Goal: Task Accomplishment & Management: Manage account settings

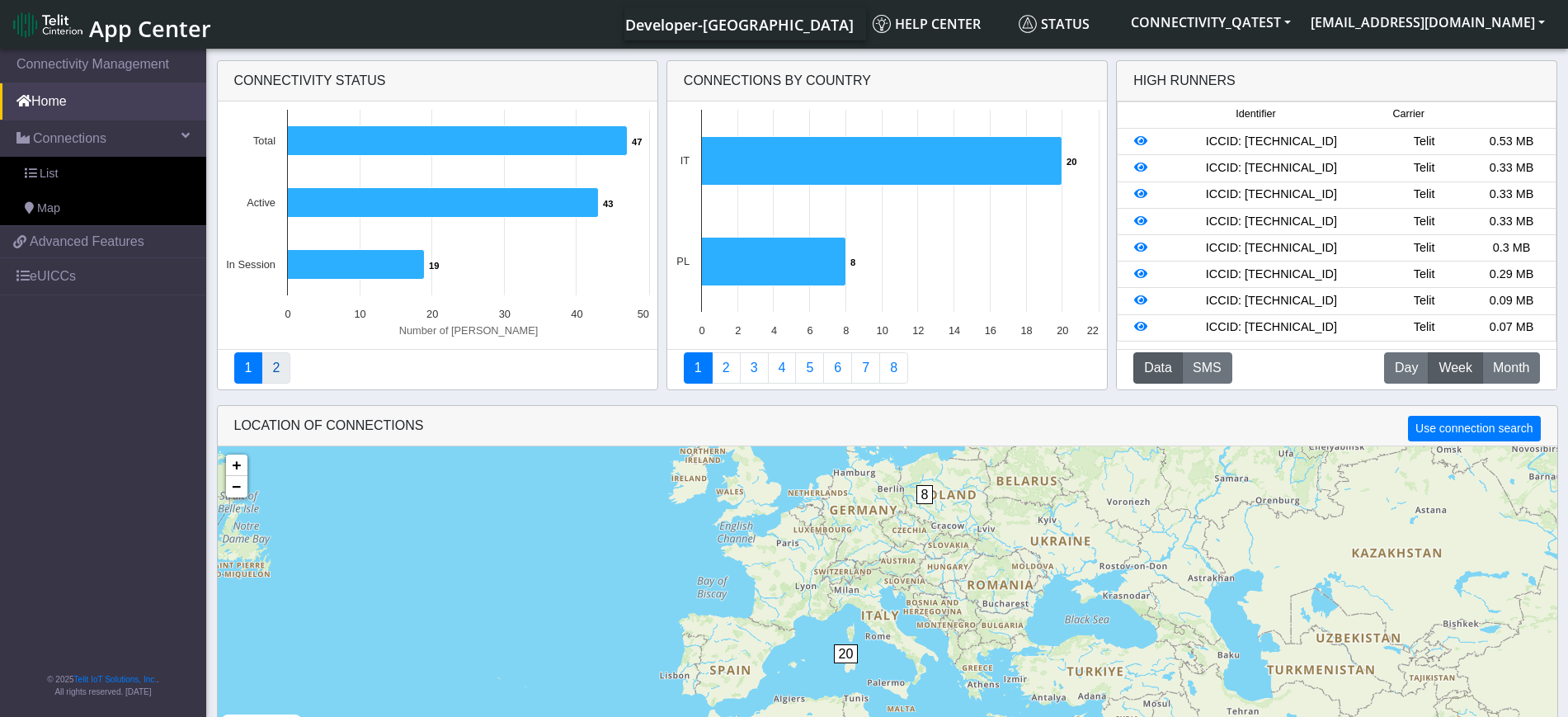
click at [272, 362] on link "2" at bounding box center [275, 368] width 29 height 31
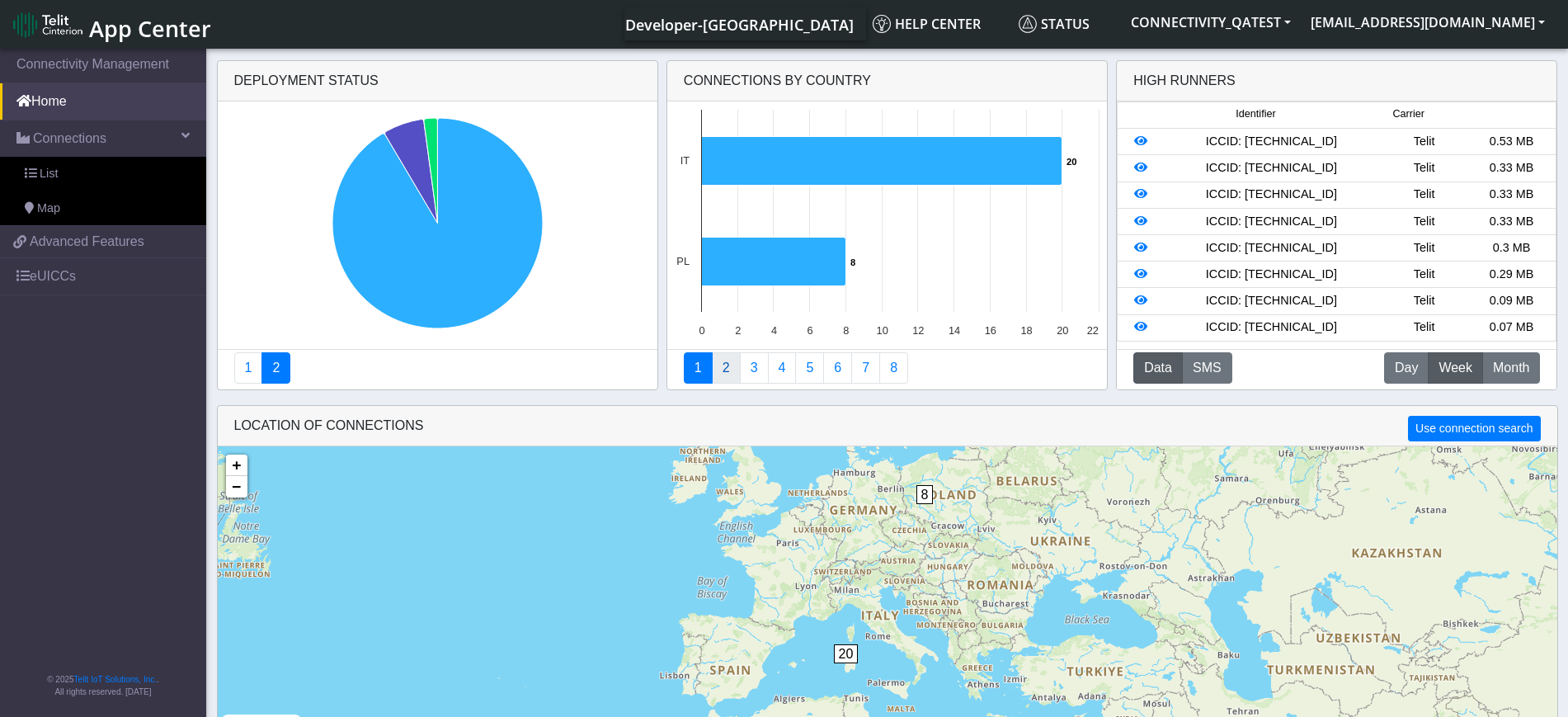
click at [723, 359] on link "2" at bounding box center [726, 368] width 29 height 31
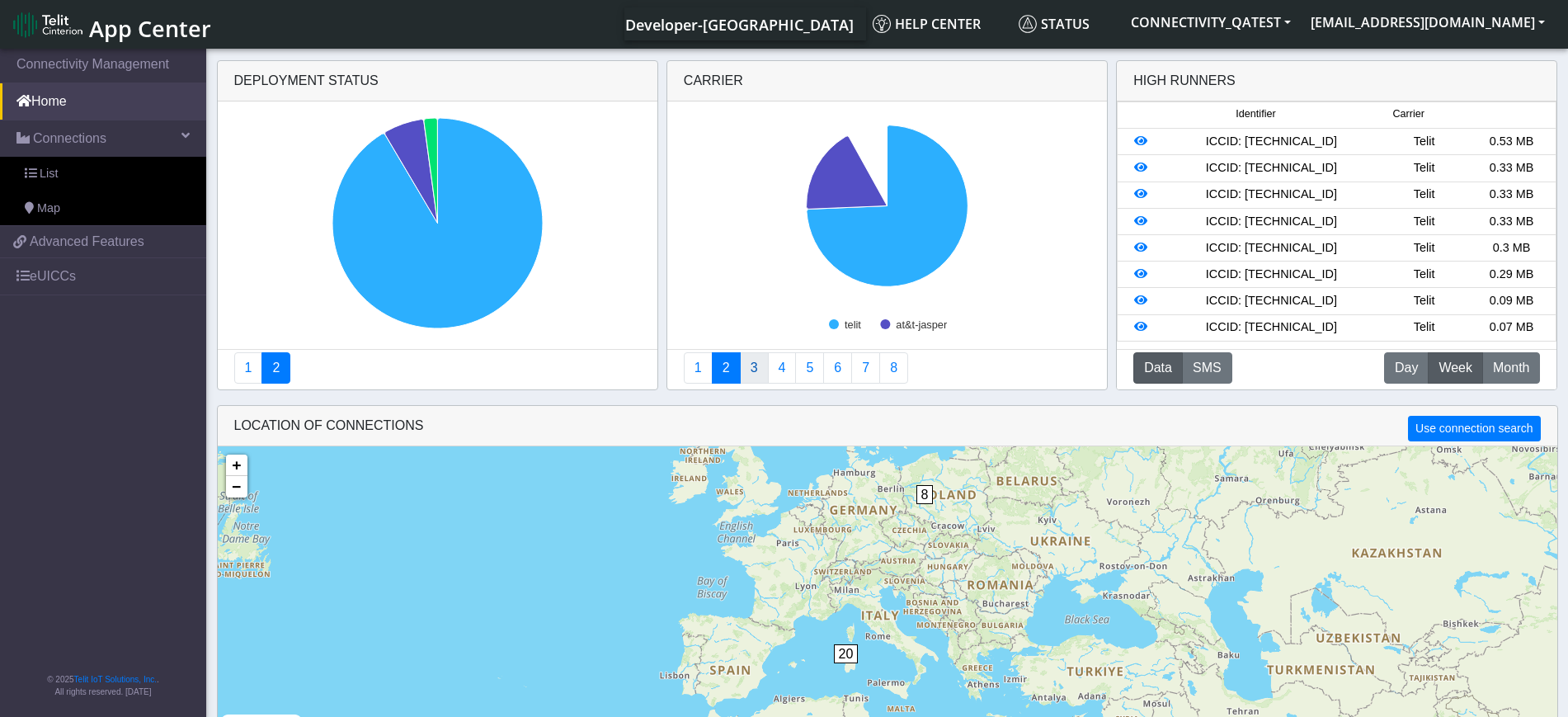
click at [758, 376] on link "3" at bounding box center [754, 368] width 29 height 31
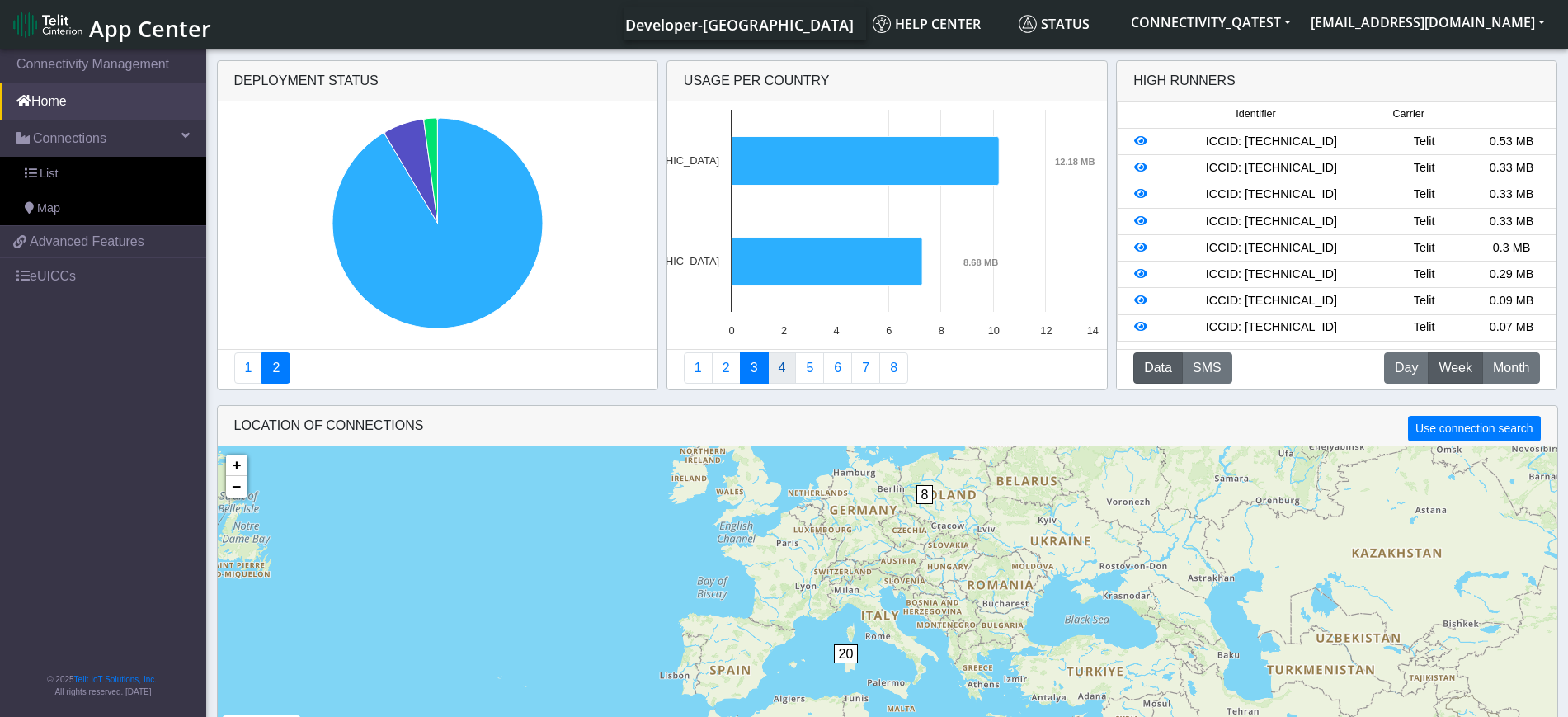
click at [779, 373] on link "4" at bounding box center [782, 368] width 29 height 31
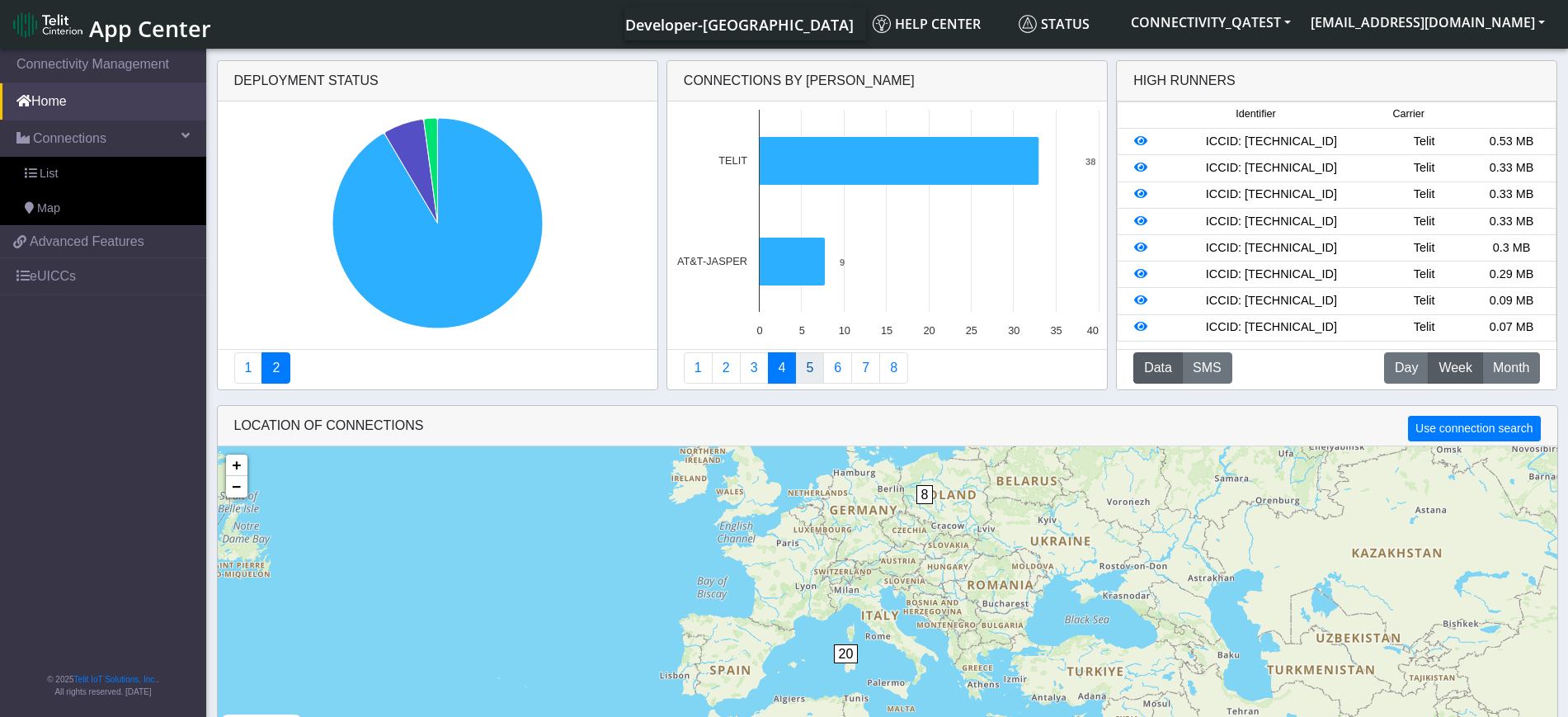
click at [809, 370] on link "5" at bounding box center [809, 368] width 29 height 31
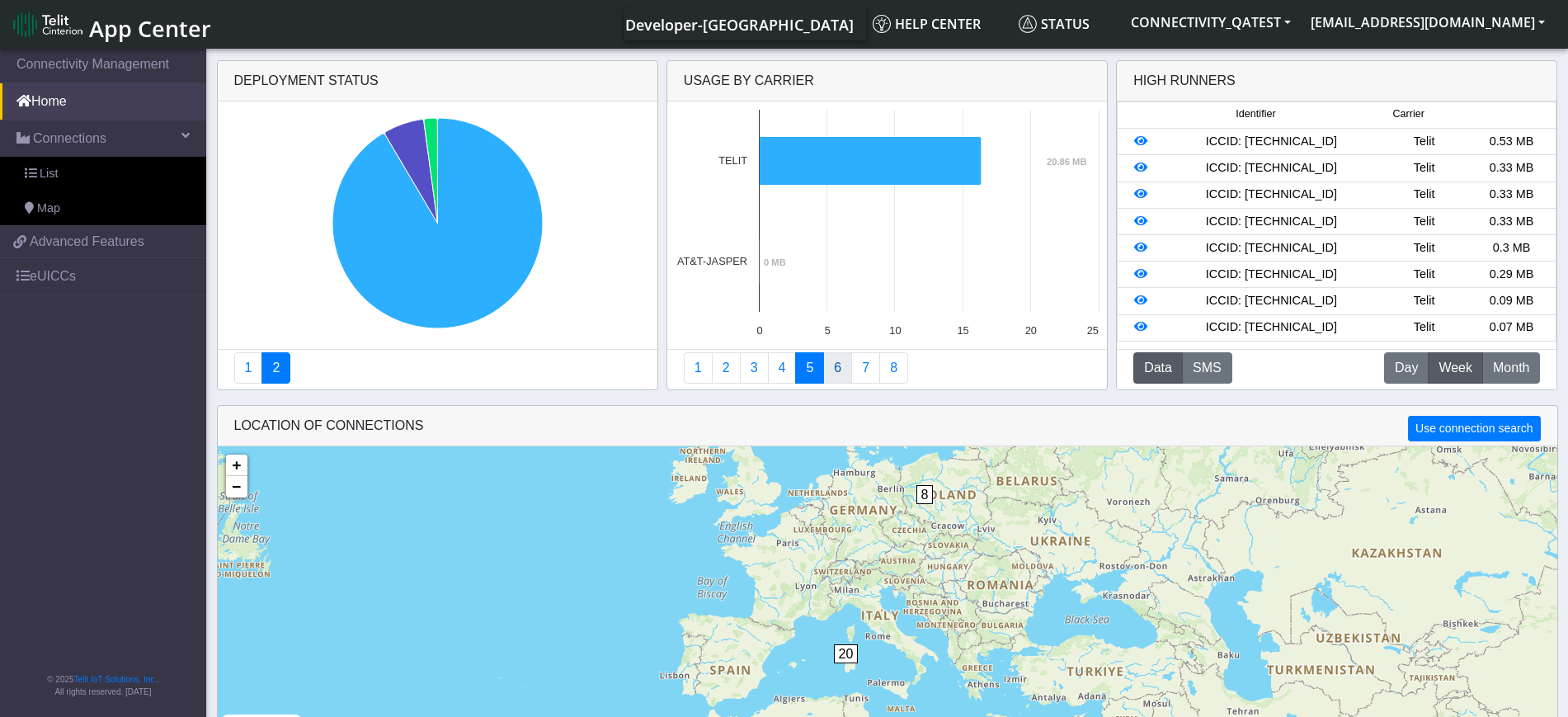
click at [829, 369] on link "6" at bounding box center [837, 368] width 29 height 31
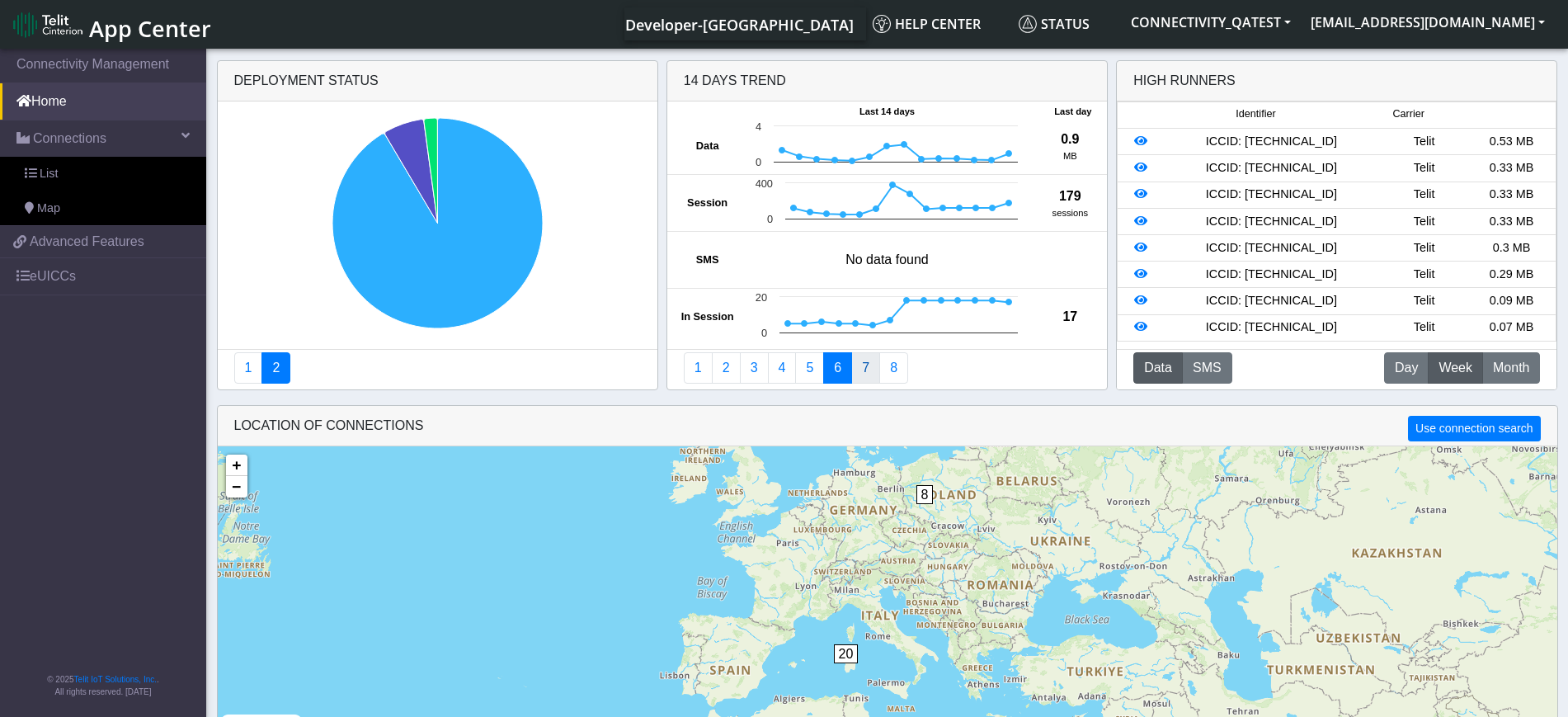
click at [856, 365] on link "7" at bounding box center [865, 368] width 29 height 31
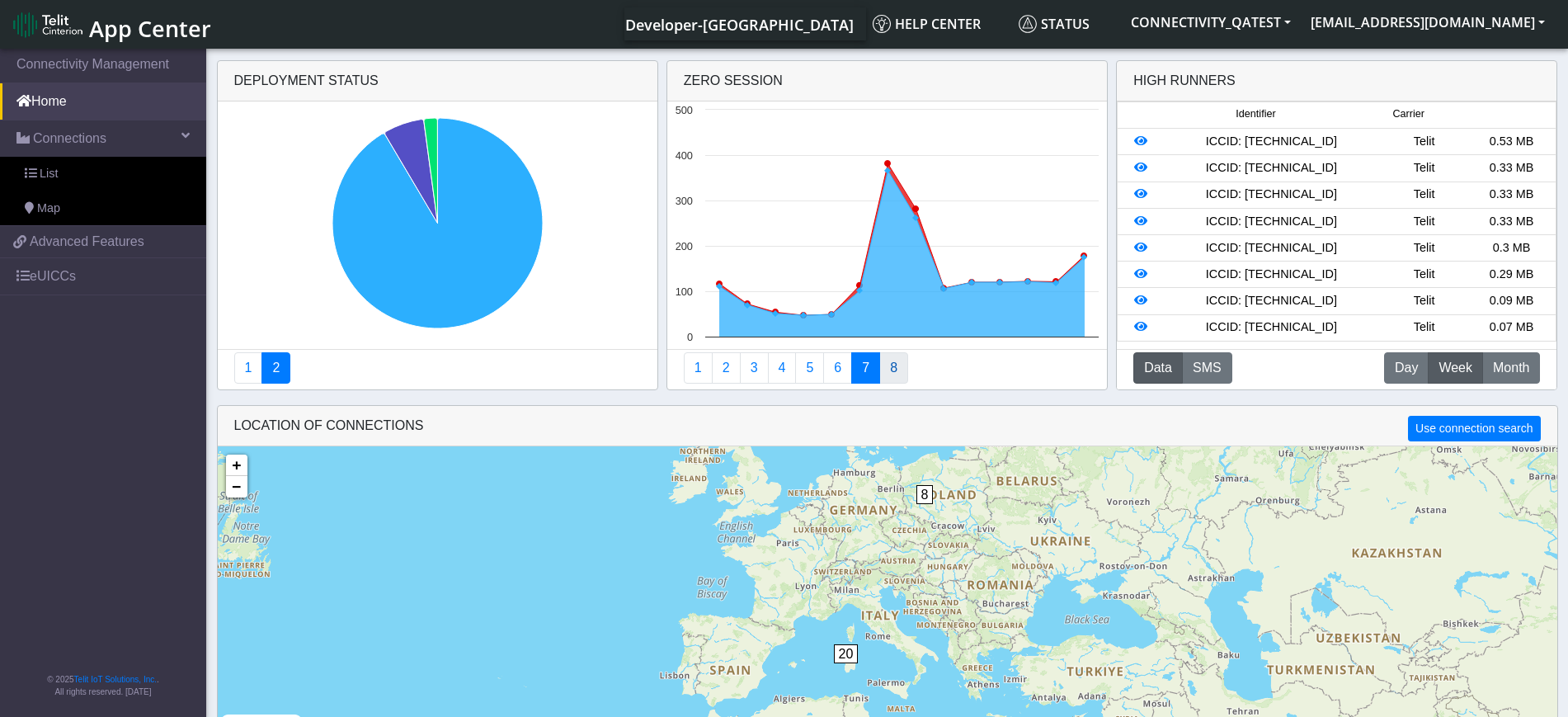
click at [893, 375] on link "8" at bounding box center [893, 368] width 29 height 31
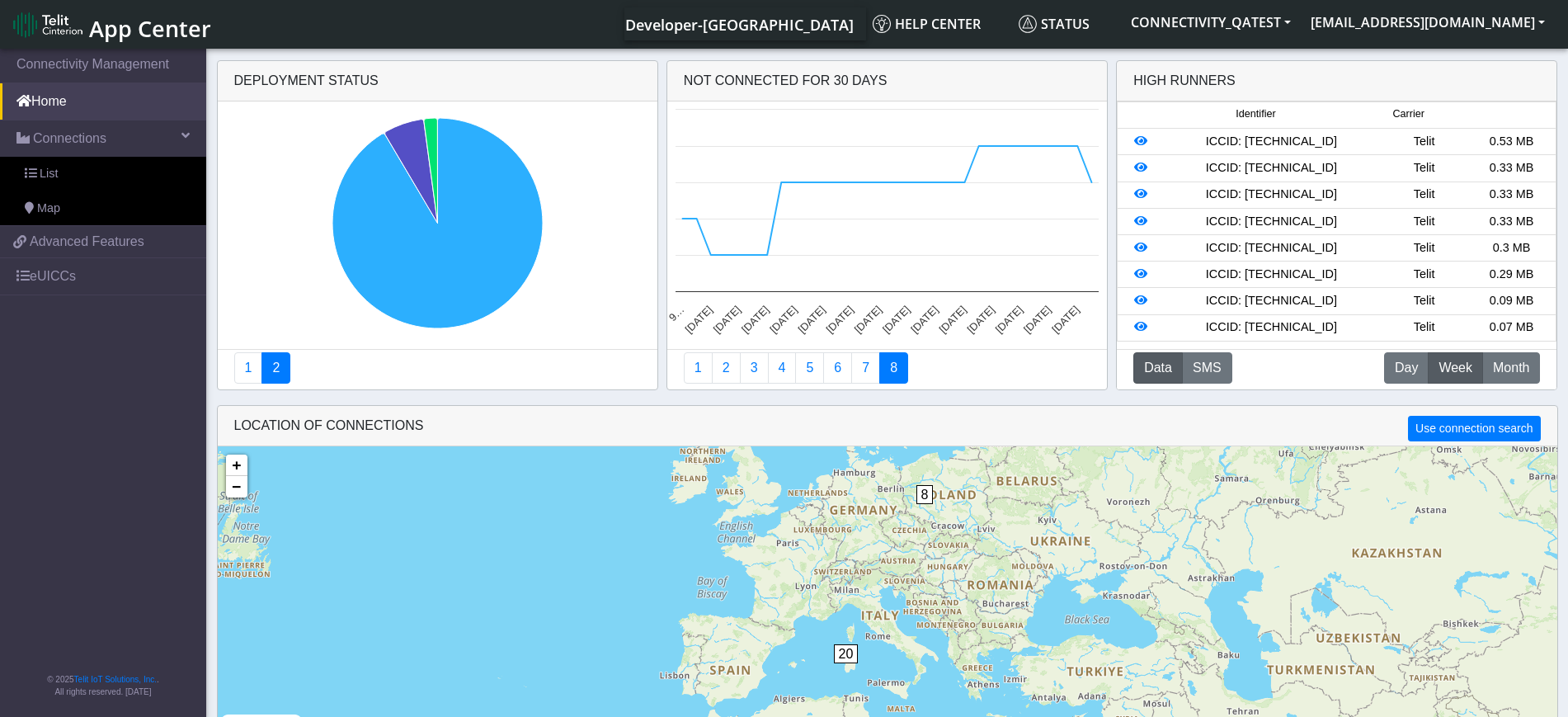
click at [1158, 371] on button "Data" at bounding box center [1158, 368] width 49 height 31
click at [1208, 376] on button "SMS" at bounding box center [1207, 368] width 50 height 31
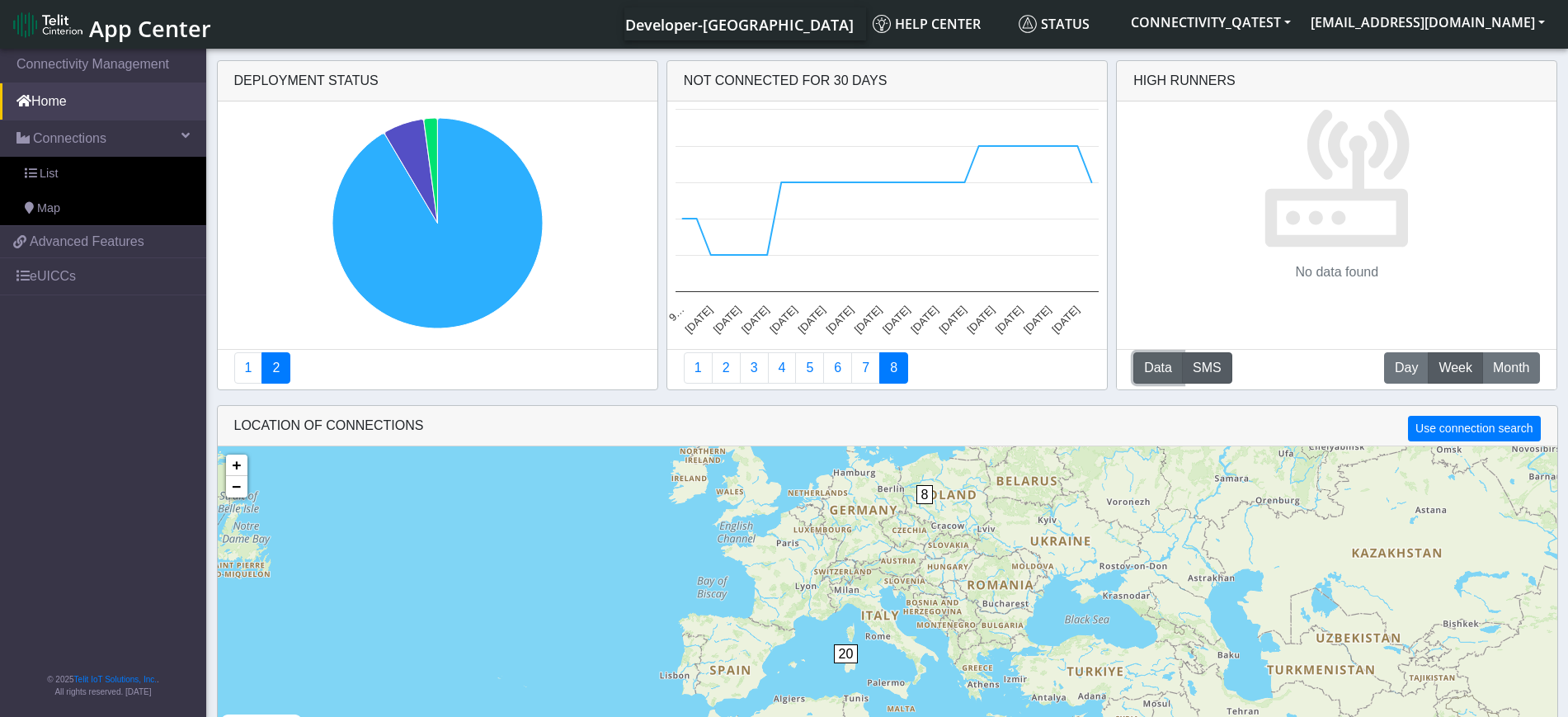
click at [1137, 372] on button "Data" at bounding box center [1158, 368] width 49 height 31
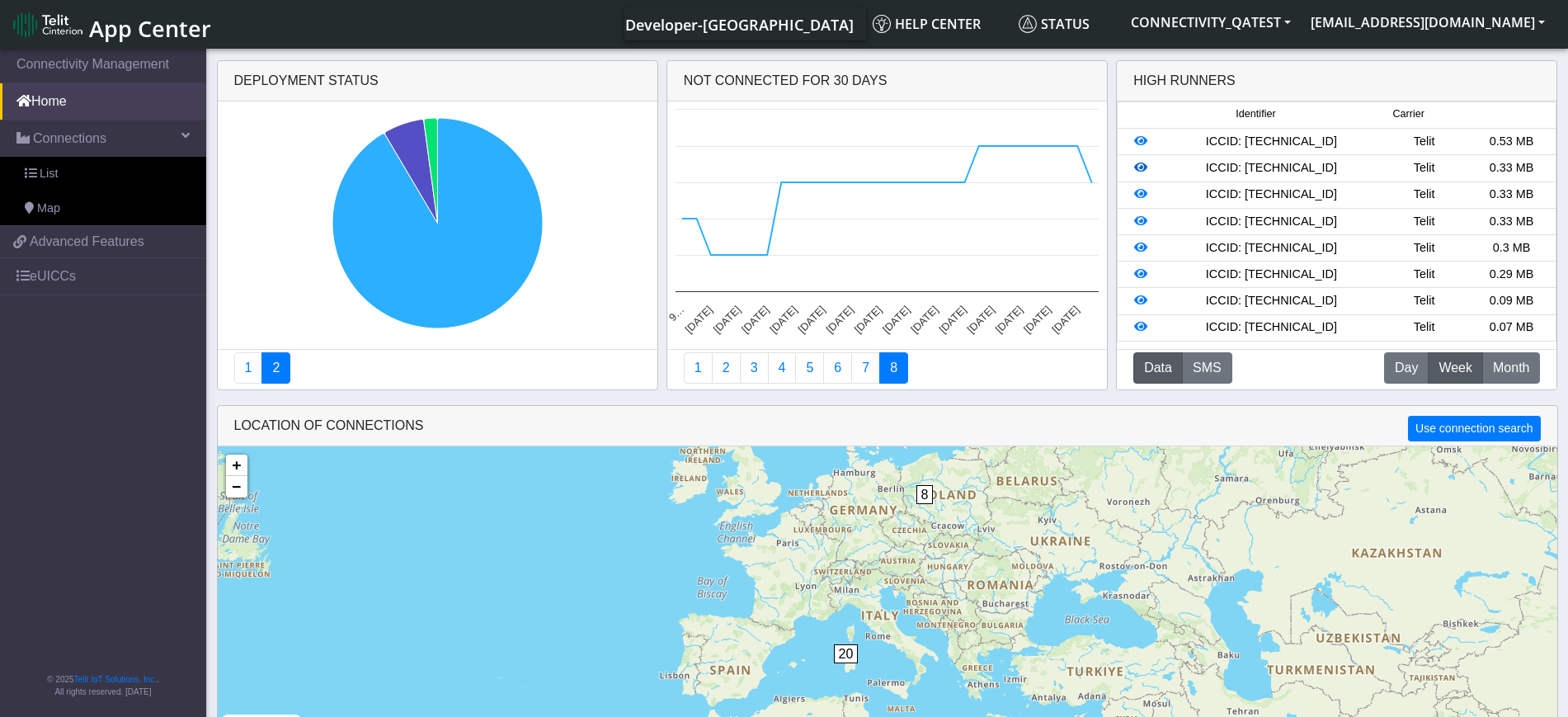
click at [1140, 169] on icon at bounding box center [1140, 167] width 13 height 12
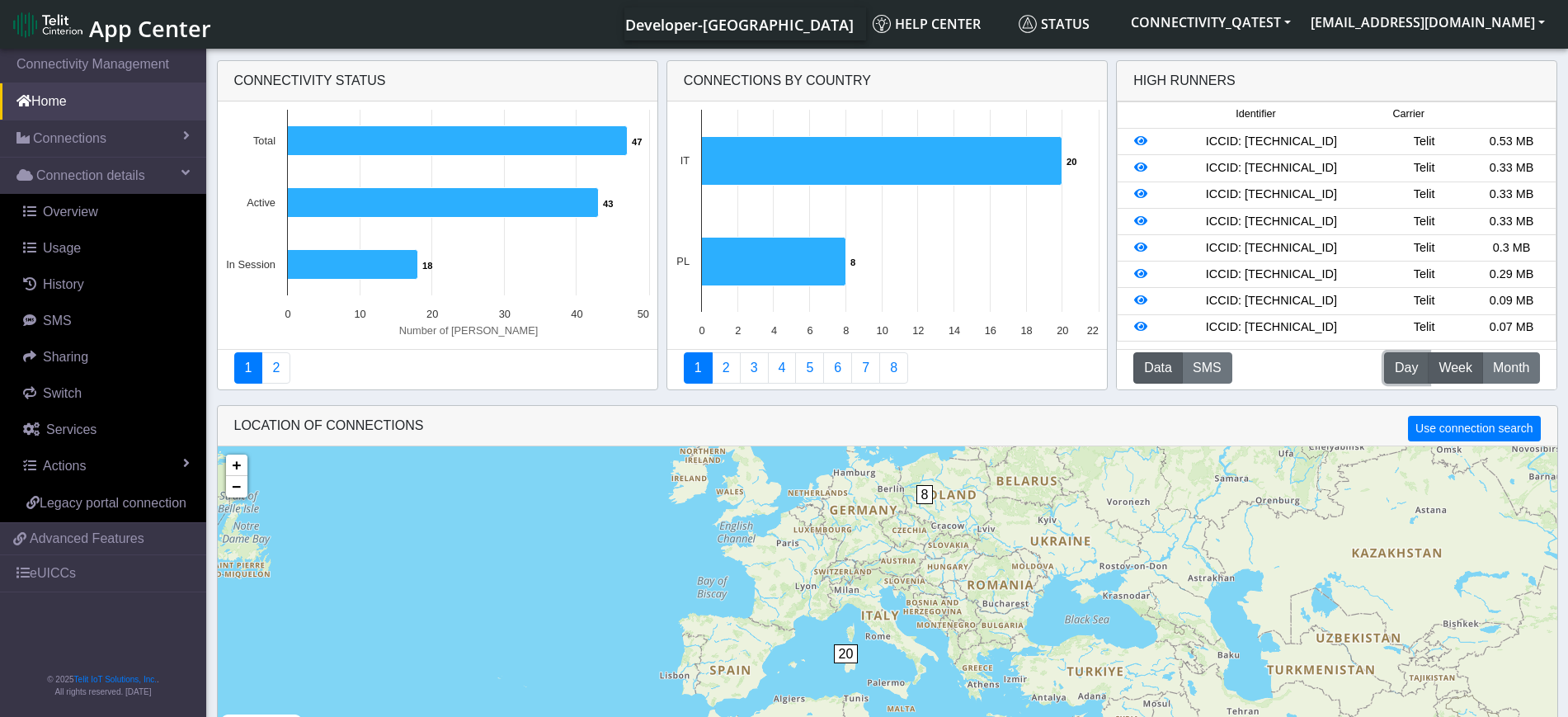
click at [1404, 365] on span "Day" at bounding box center [1406, 368] width 23 height 20
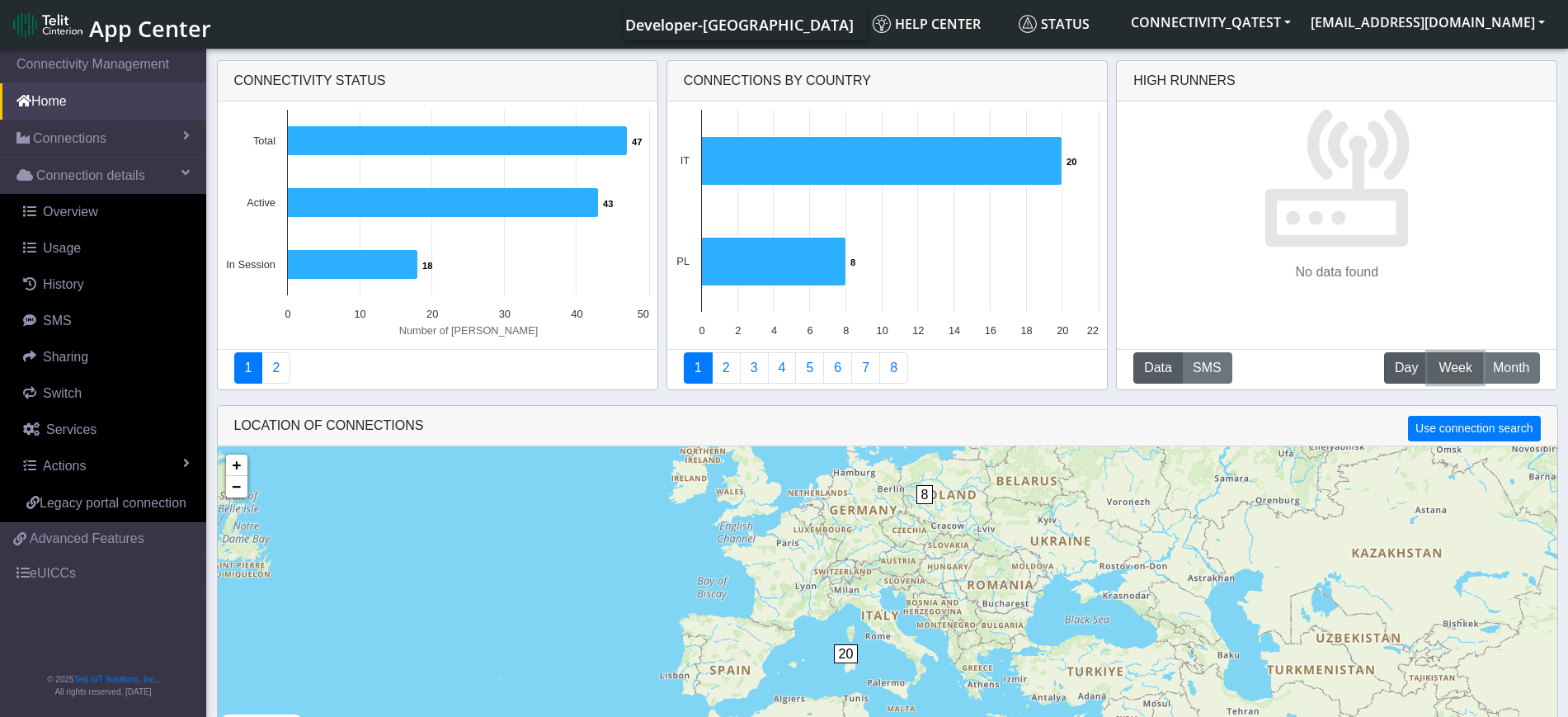
click at [1448, 374] on span "Week" at bounding box center [1455, 368] width 33 height 20
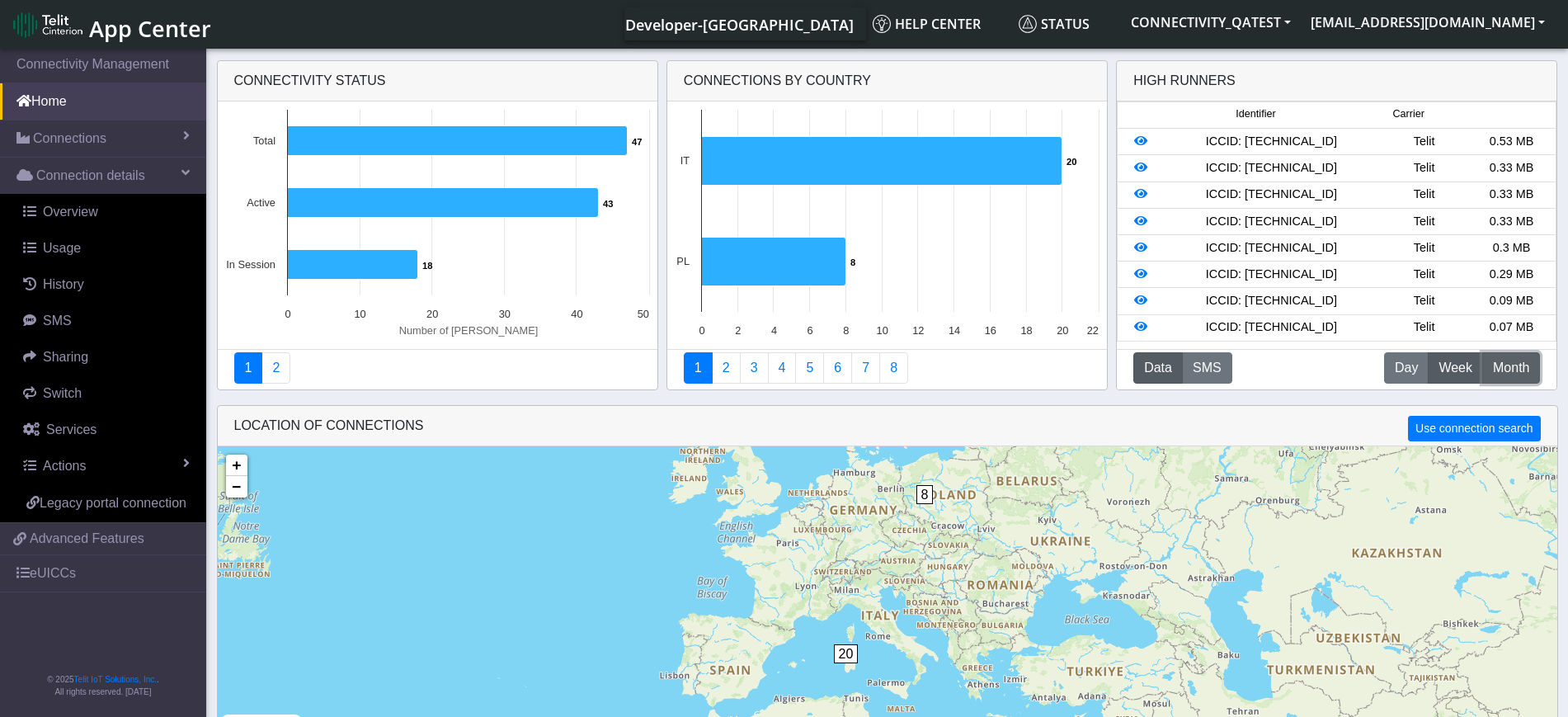
click at [1528, 371] on span "Month" at bounding box center [1511, 368] width 36 height 20
click at [1140, 329] on icon at bounding box center [1140, 327] width 13 height 12
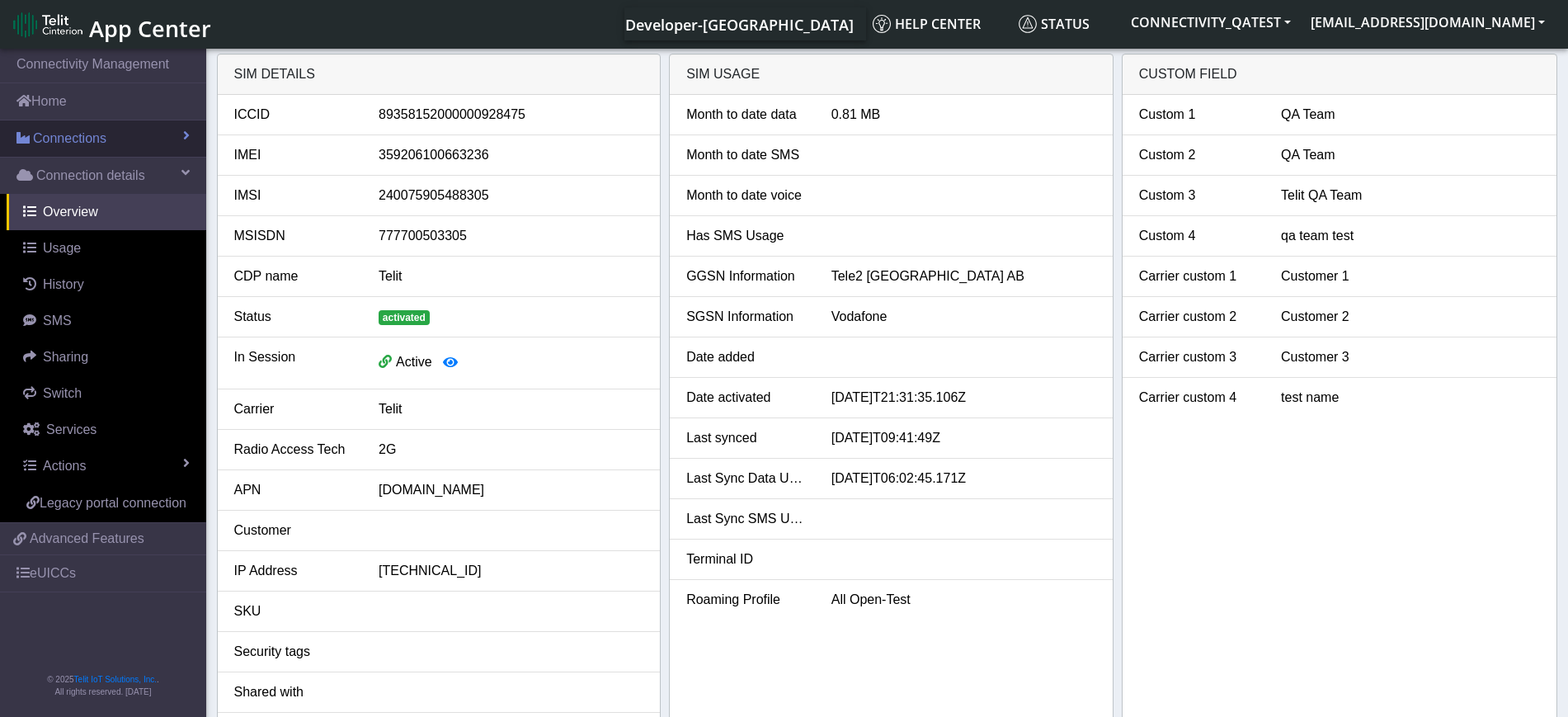
click at [115, 126] on link "Connections" at bounding box center [103, 138] width 207 height 36
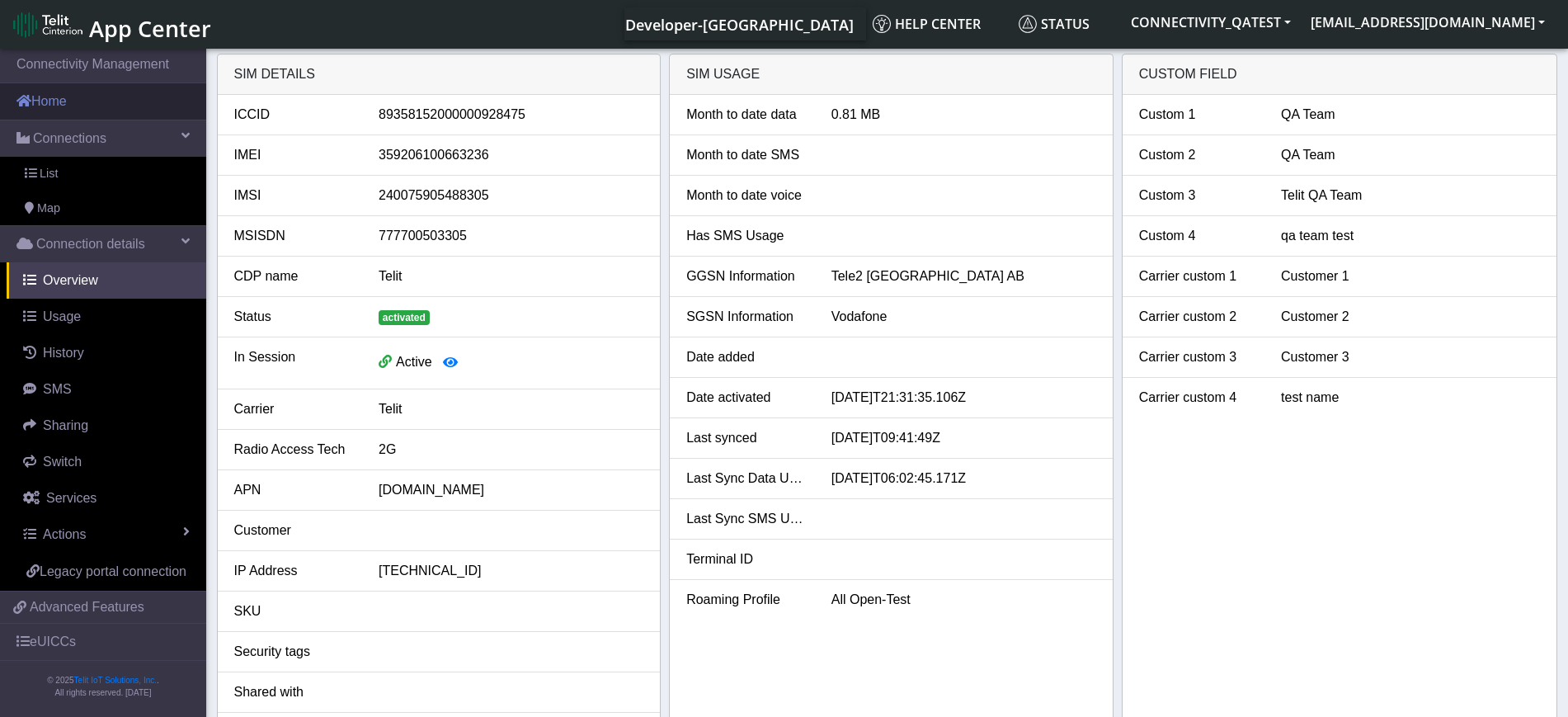
click at [77, 102] on link "Home" at bounding box center [103, 101] width 207 height 36
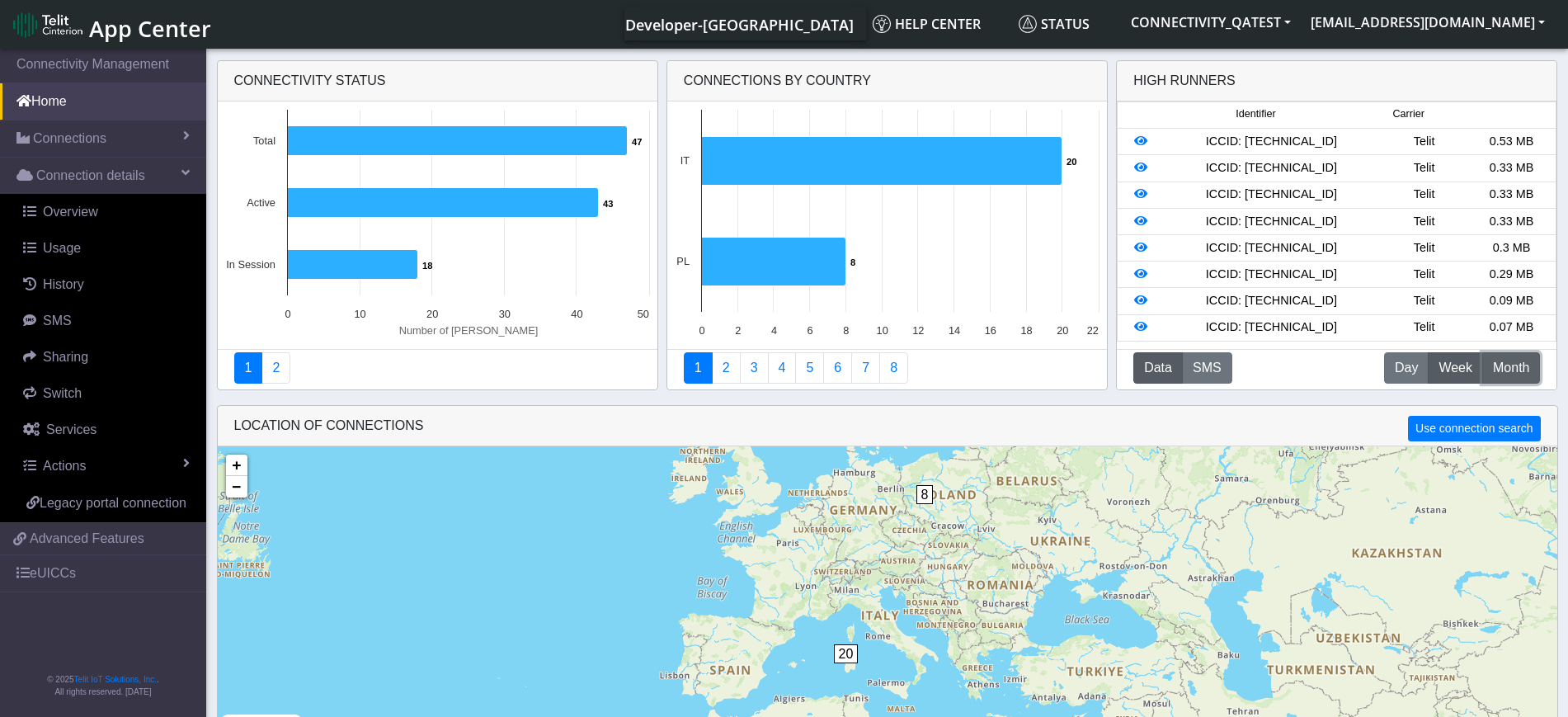
click at [1520, 371] on span "Month" at bounding box center [1511, 368] width 36 height 20
click at [1137, 325] on icon at bounding box center [1140, 327] width 13 height 12
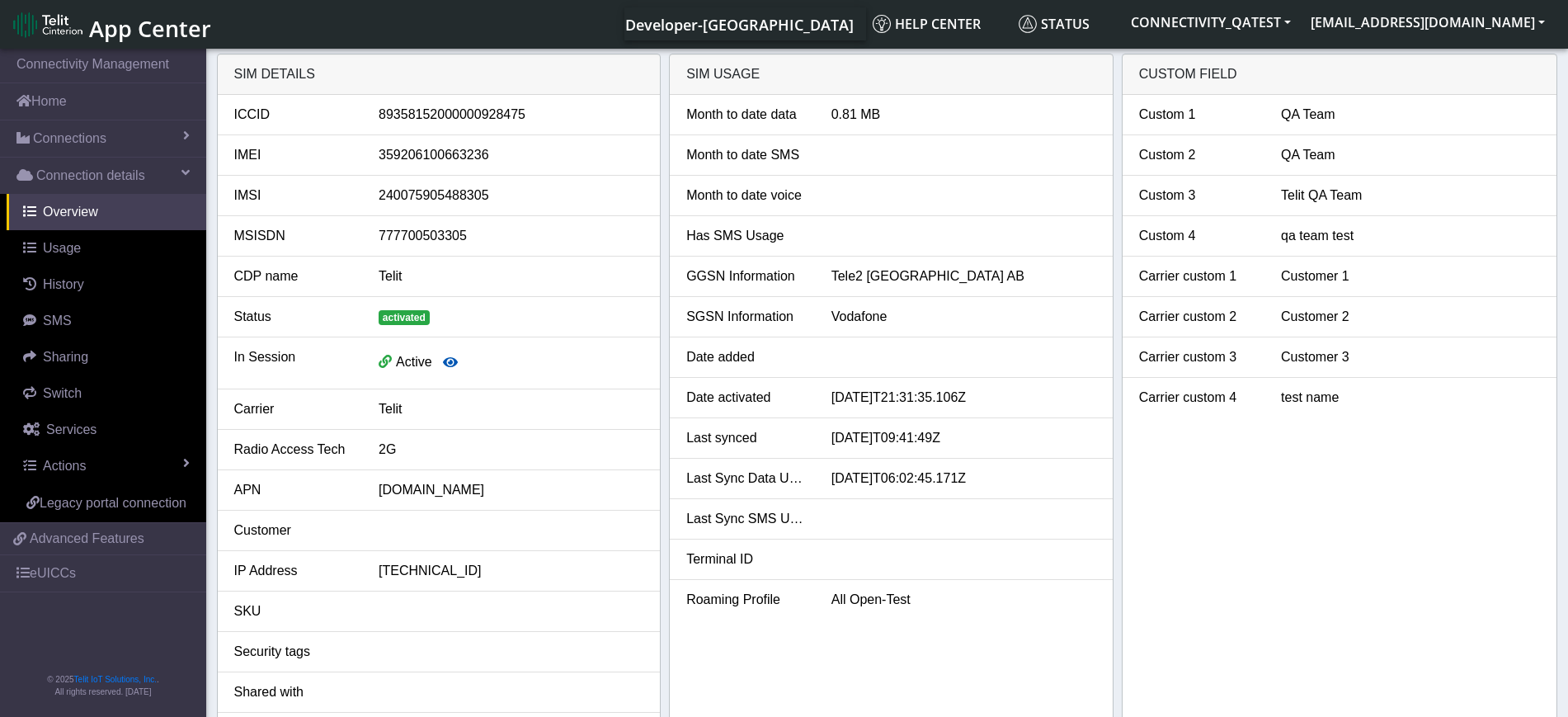
click at [452, 359] on icon "button" at bounding box center [450, 361] width 15 height 13
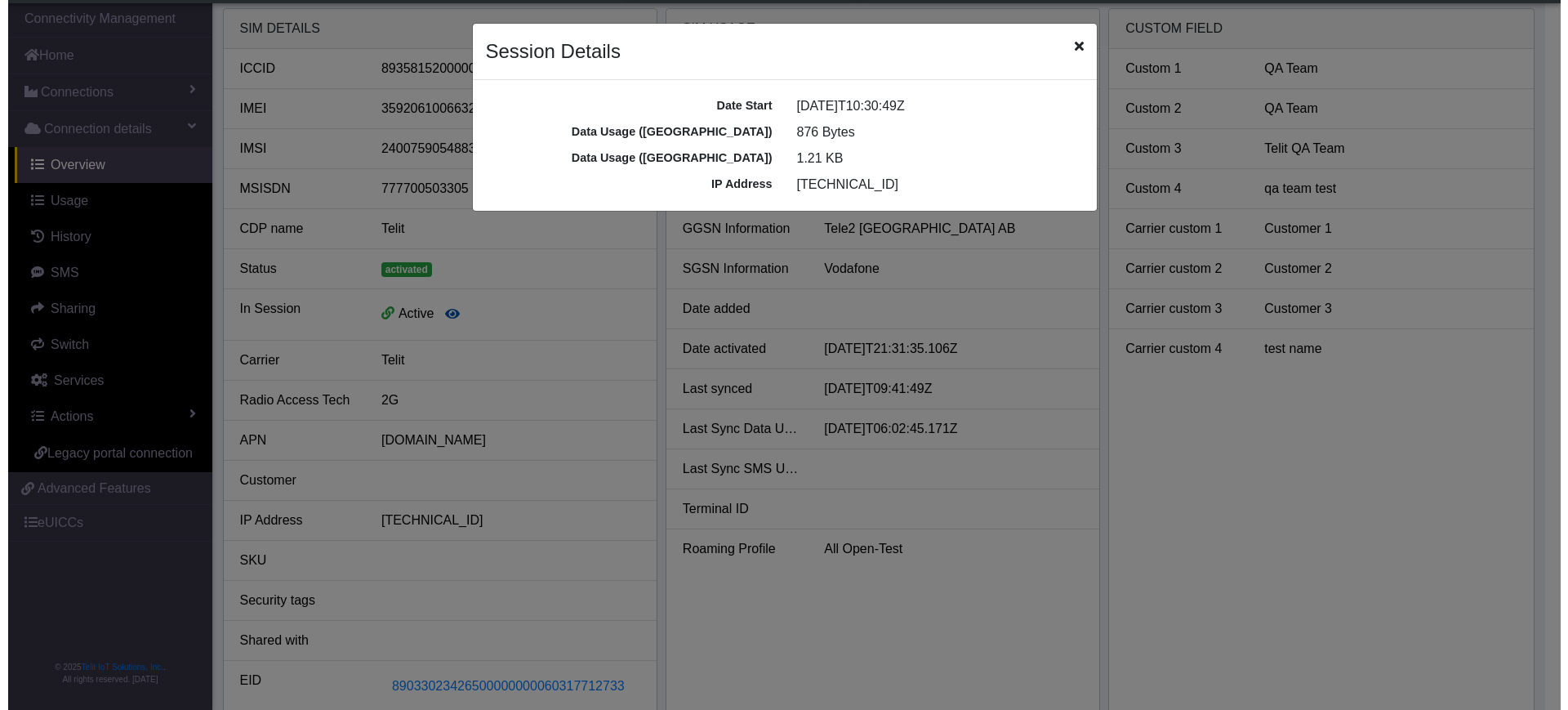
scroll to position [6, 0]
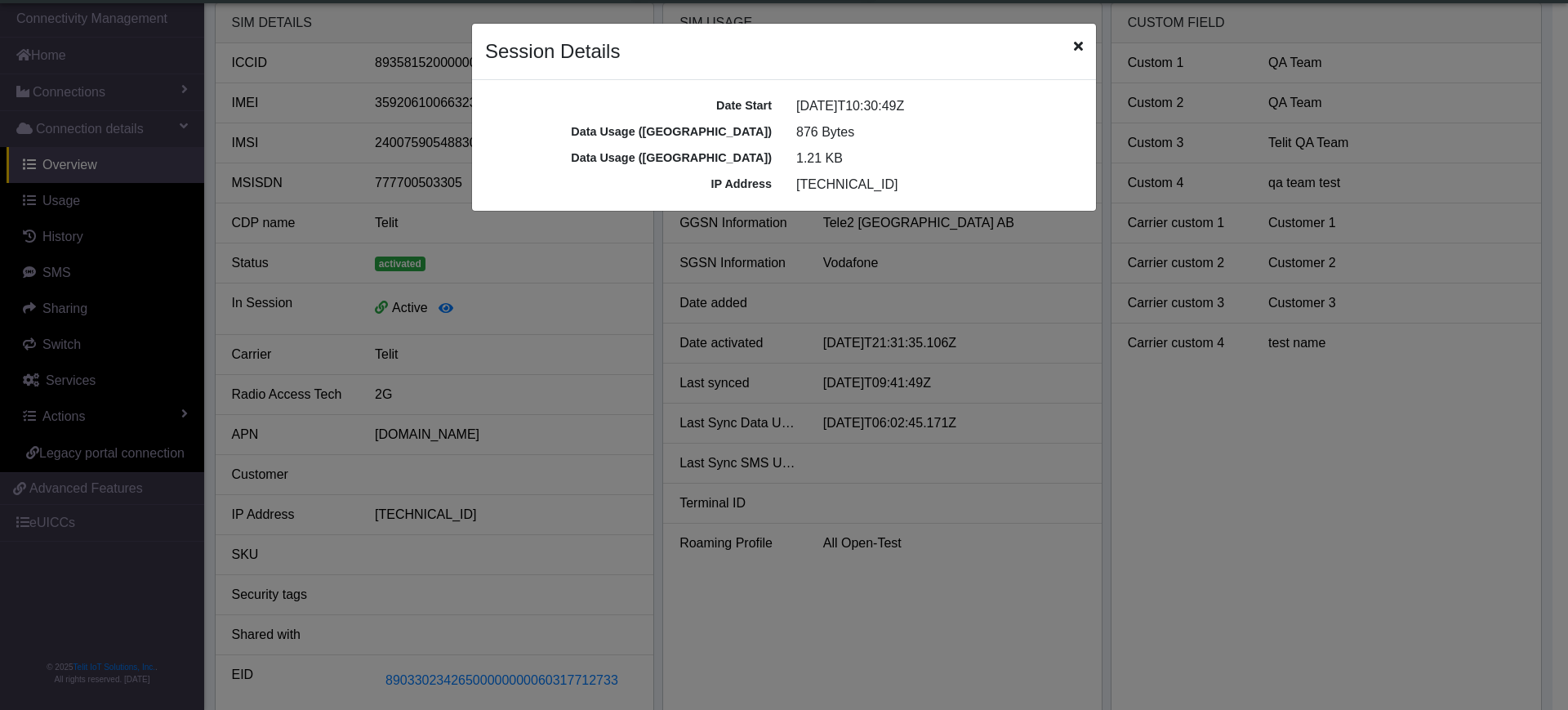
click at [1080, 43] on icon "Close" at bounding box center [1078, 45] width 9 height 13
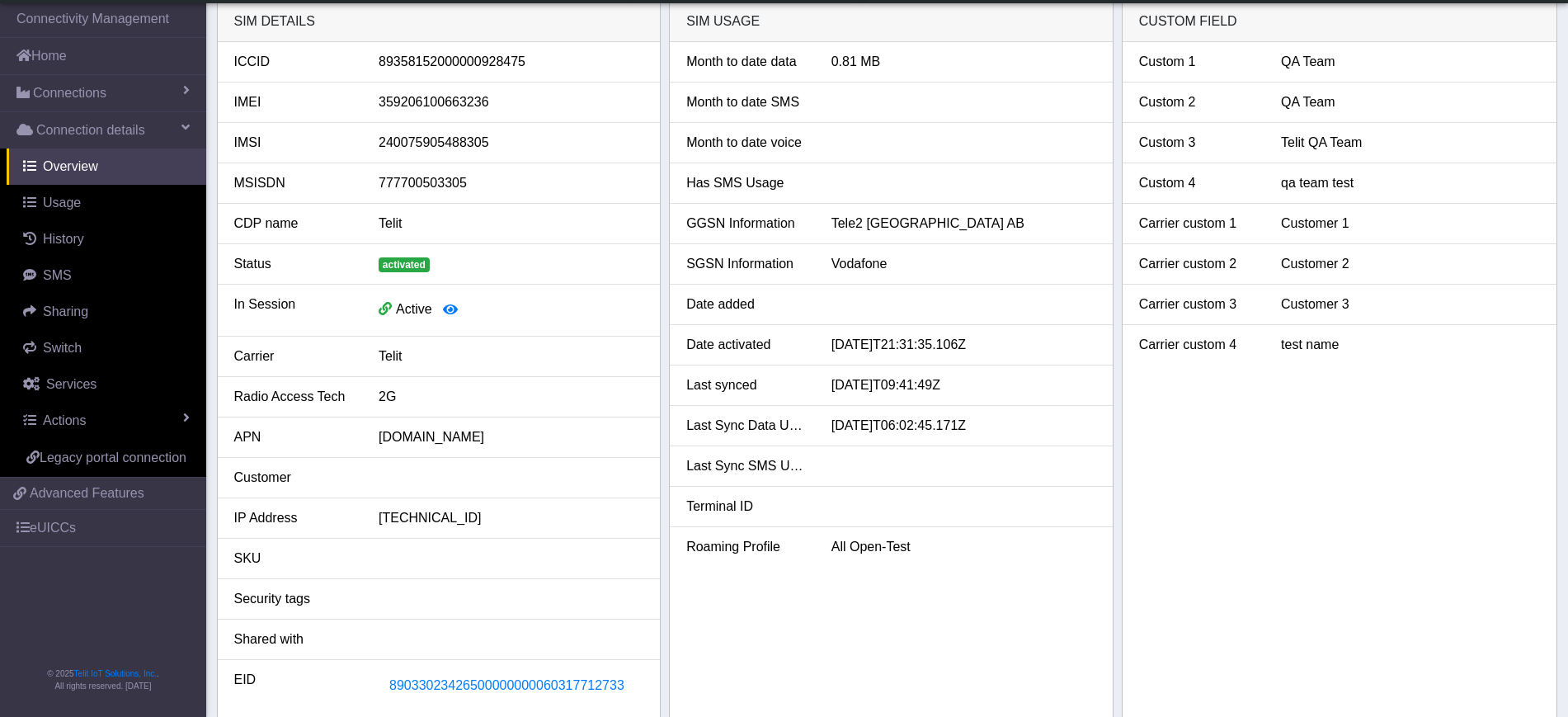
scroll to position [418, 0]
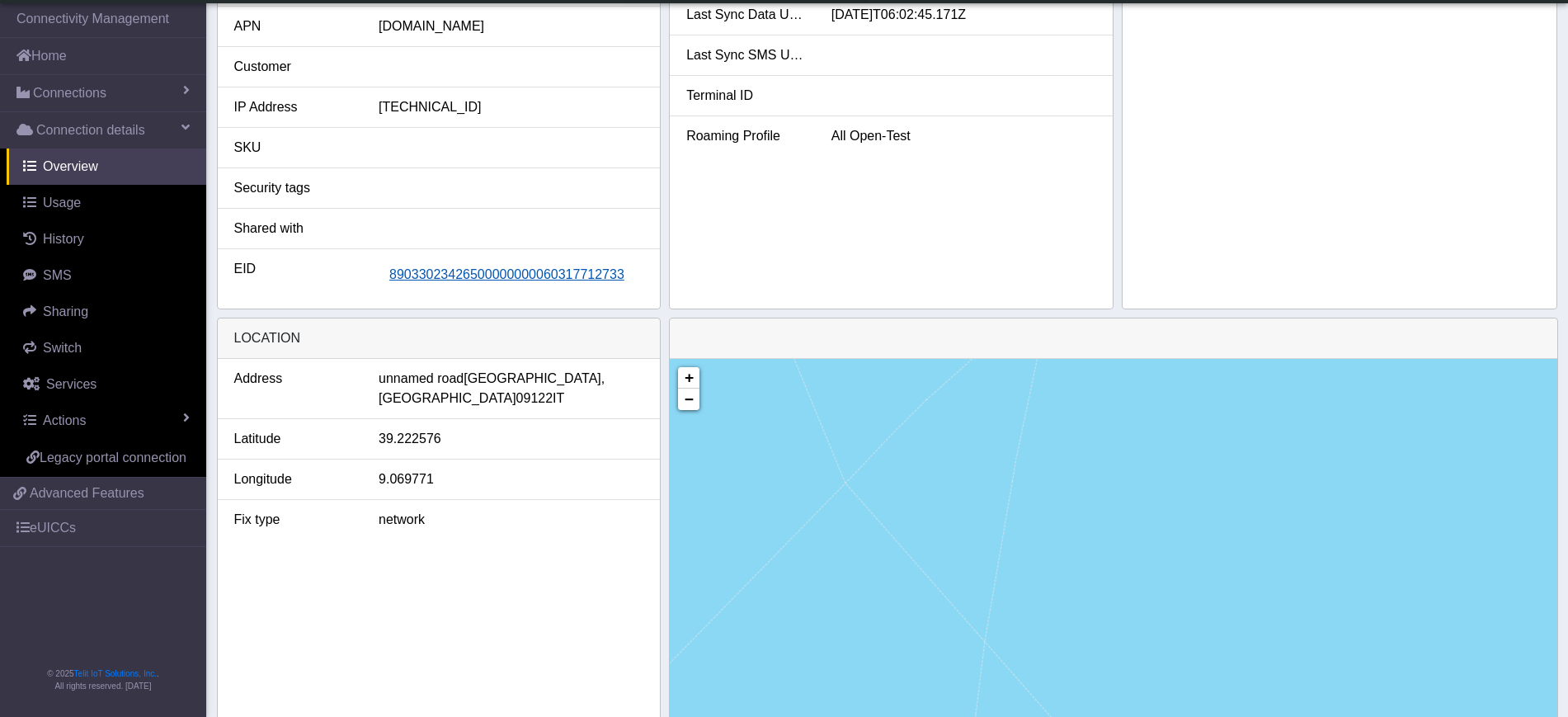
click at [504, 275] on span "89033023426500000000060317712733" at bounding box center [507, 274] width 235 height 14
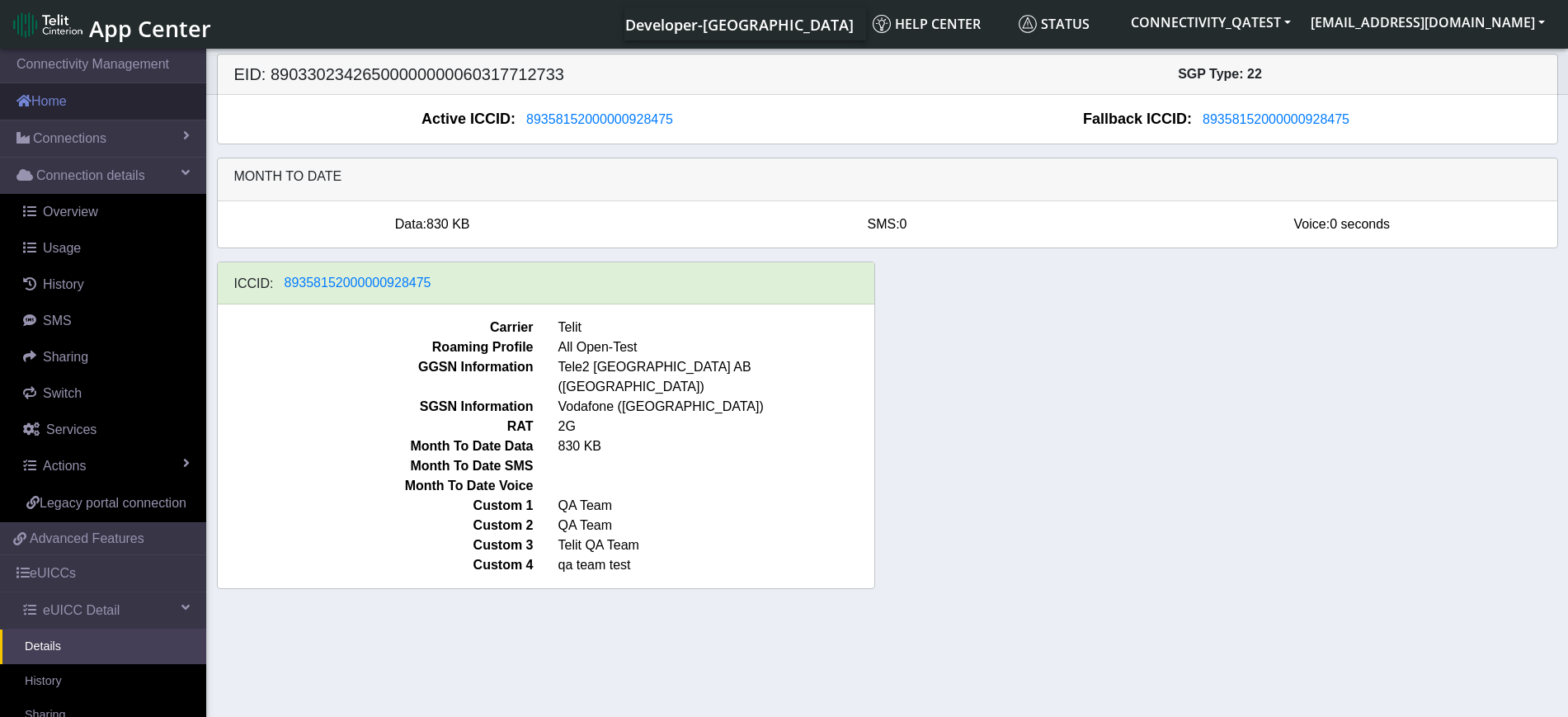
click at [59, 115] on link "Home" at bounding box center [103, 101] width 207 height 36
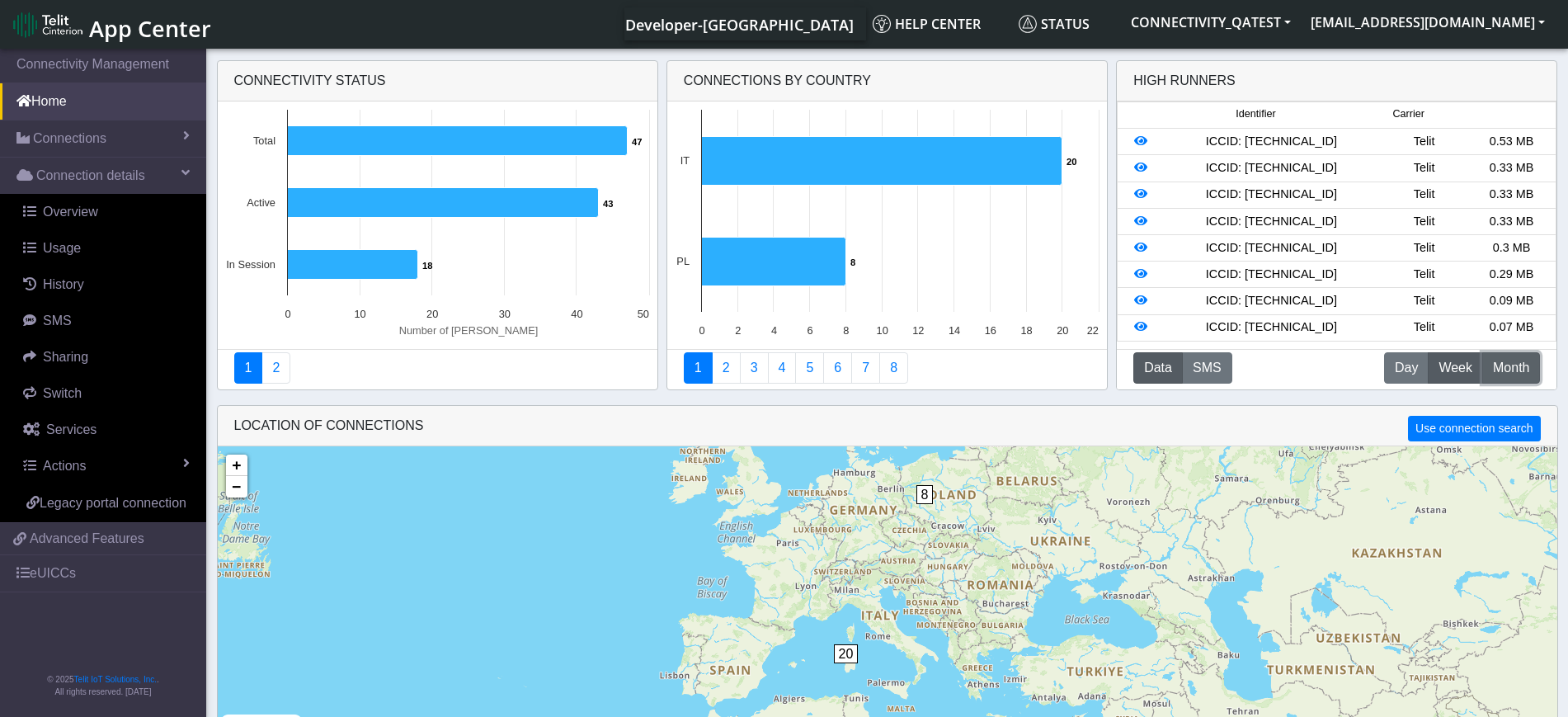
click at [1509, 371] on span "Month" at bounding box center [1511, 368] width 36 height 20
click at [1422, 364] on button "D Day" at bounding box center [1406, 368] width 44 height 31
click at [1458, 371] on span "Week" at bounding box center [1455, 368] width 33 height 20
click at [1515, 369] on span "Month" at bounding box center [1511, 368] width 36 height 20
click at [1392, 368] on button "D Day" at bounding box center [1406, 368] width 44 height 31
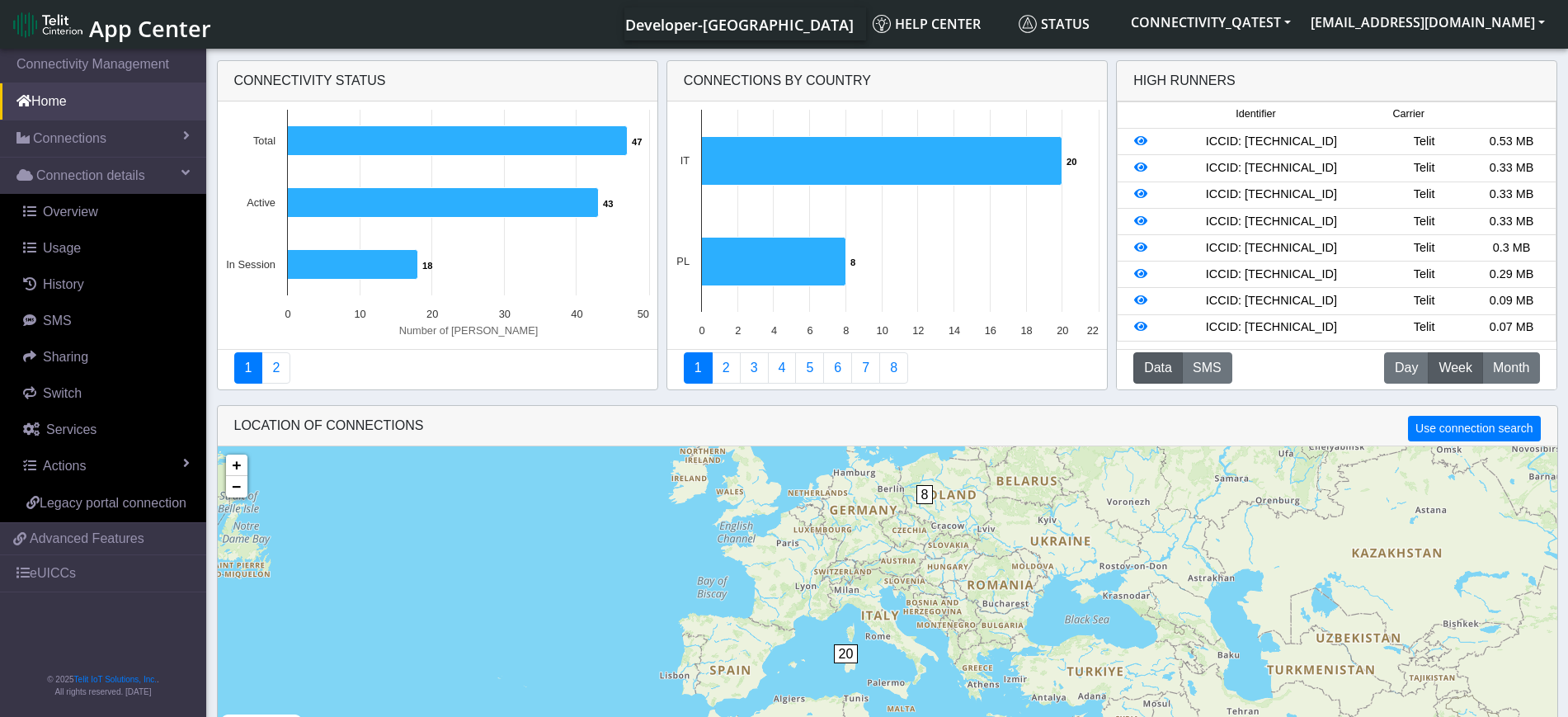
click at [1461, 365] on span "Week" at bounding box center [1455, 368] width 33 height 20
click at [1443, 371] on span "Week" at bounding box center [1455, 368] width 33 height 20
click at [1515, 372] on span "Month" at bounding box center [1511, 368] width 36 height 20
click at [1416, 375] on span "Day" at bounding box center [1406, 368] width 23 height 20
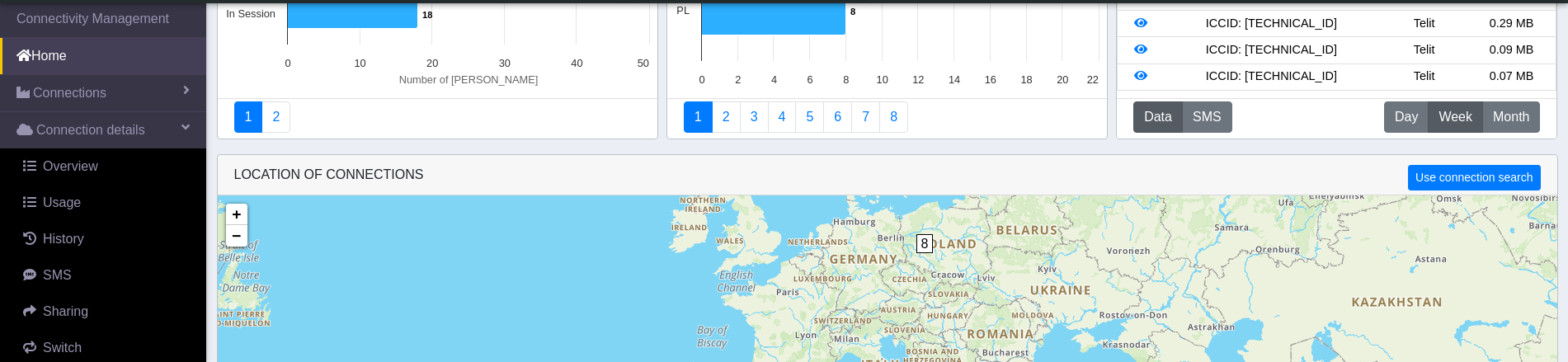
scroll to position [207, 0]
click at [1403, 121] on span "Day" at bounding box center [1406, 116] width 23 height 20
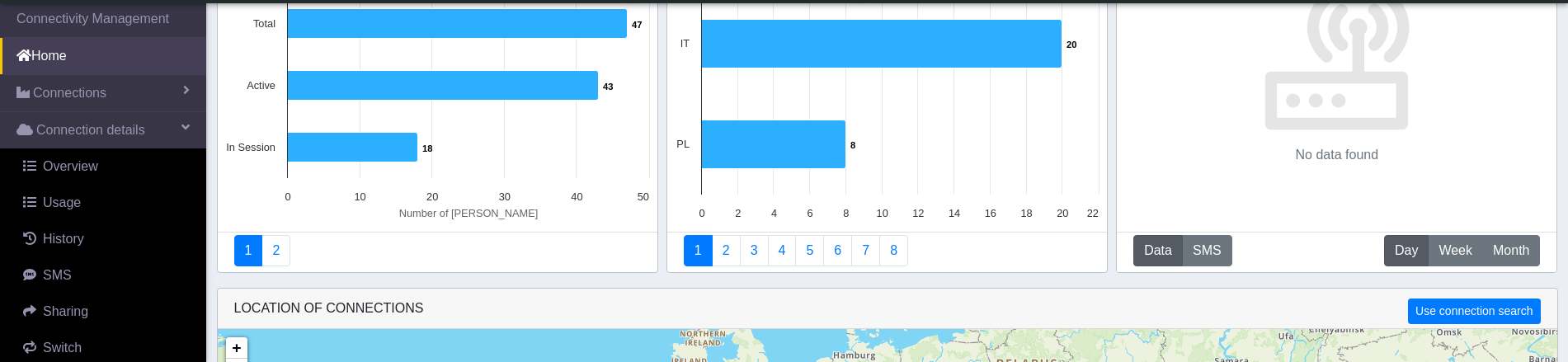
scroll to position [103, 0]
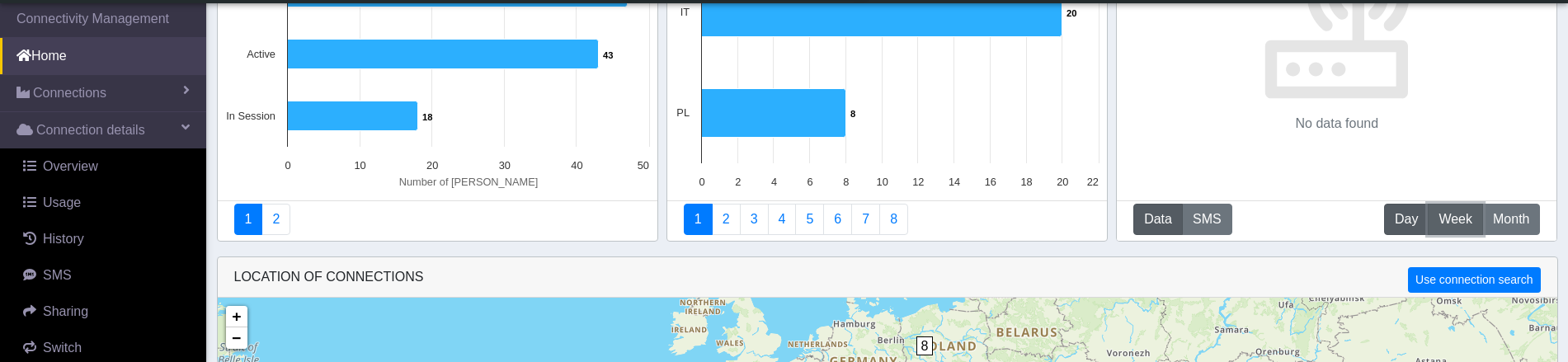
click at [1450, 212] on span "Week" at bounding box center [1455, 219] width 33 height 20
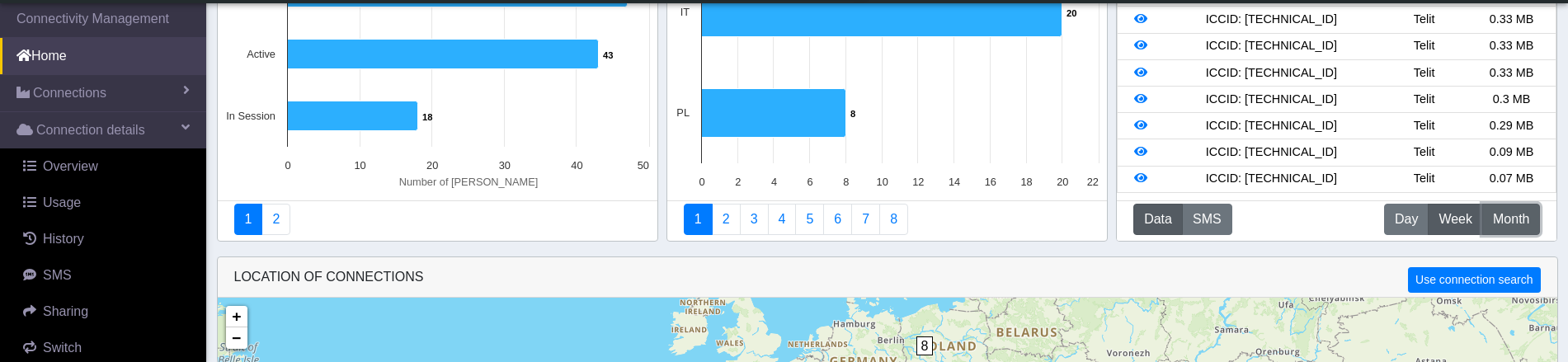
click at [1520, 212] on span "Month" at bounding box center [1511, 219] width 36 height 20
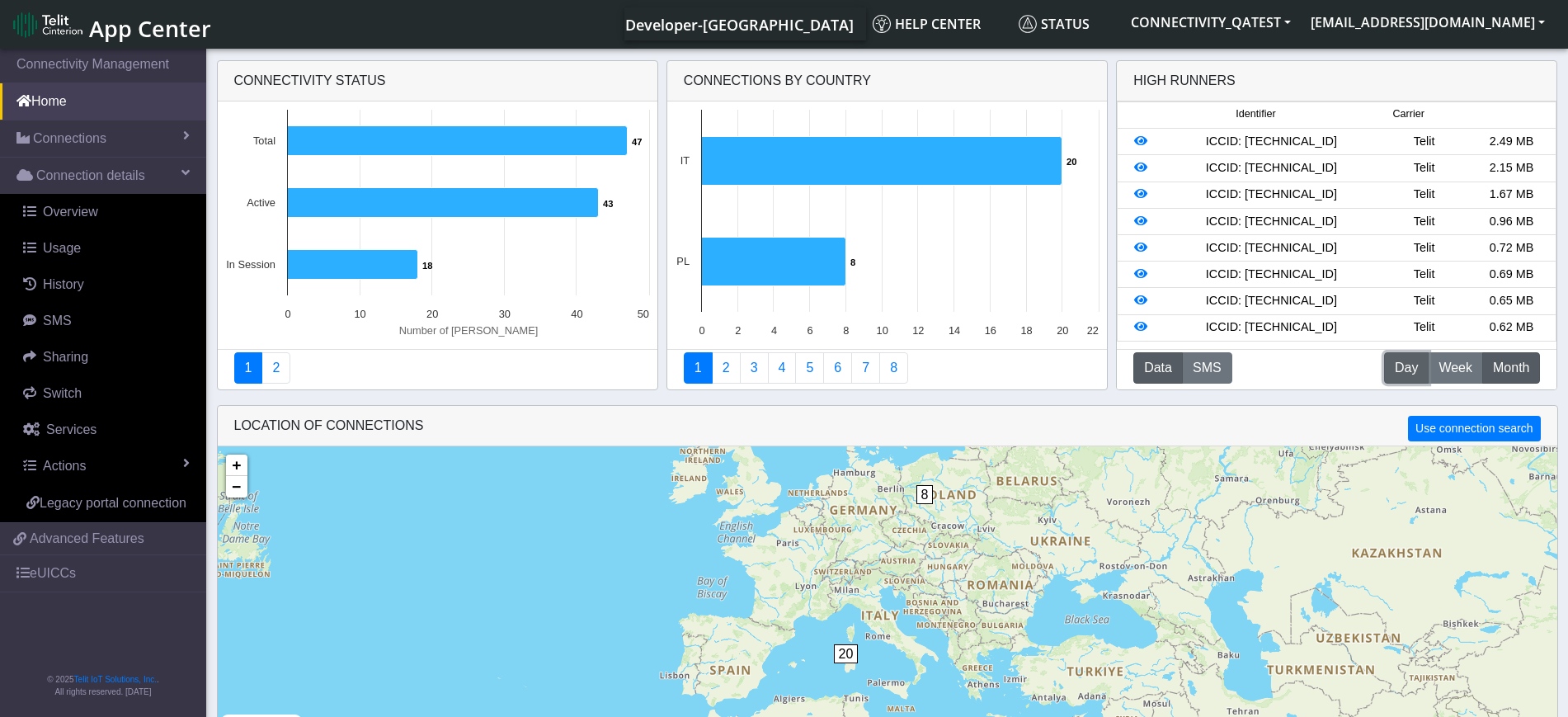
click at [1406, 367] on span "Day" at bounding box center [1406, 368] width 23 height 20
click at [1397, 366] on span "Day" at bounding box center [1406, 368] width 23 height 20
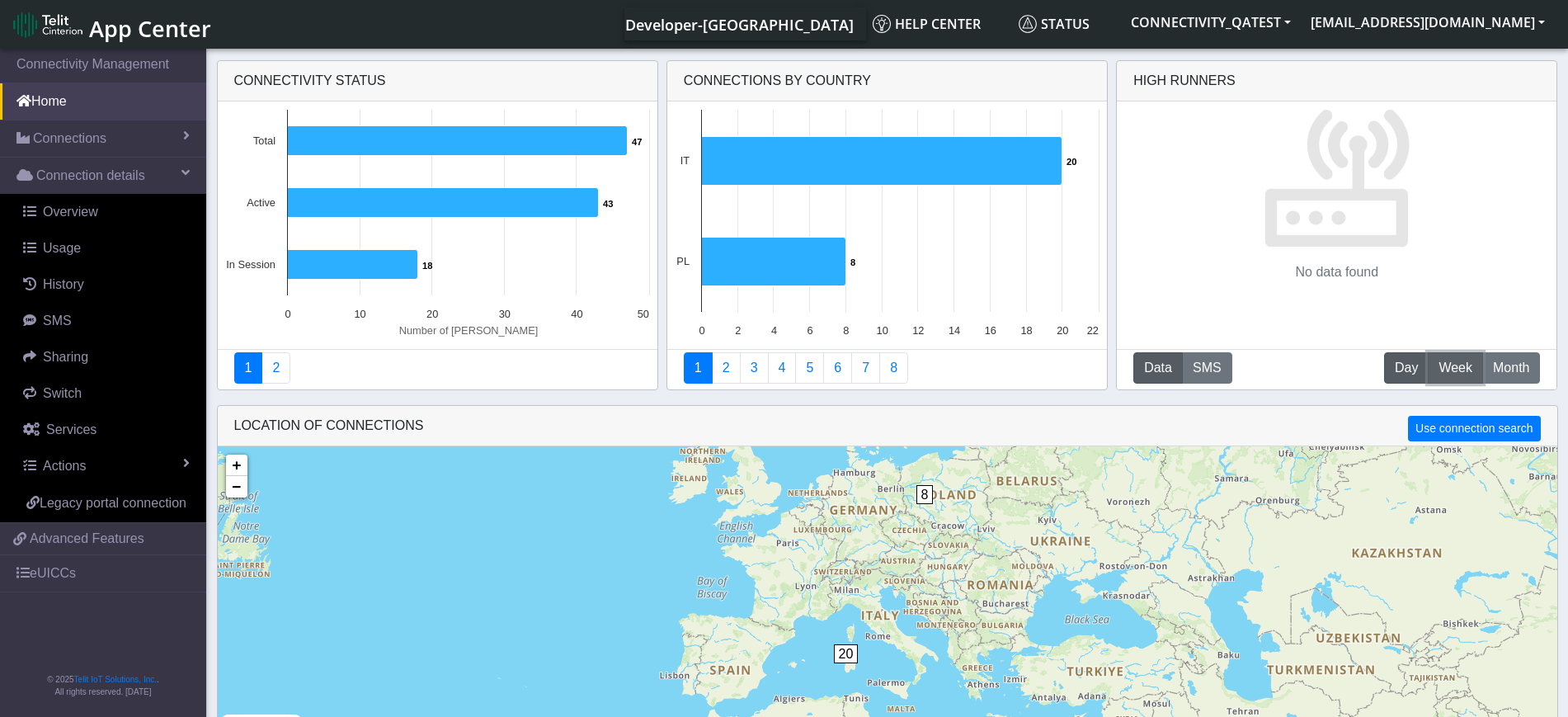
click at [1456, 366] on span "Week" at bounding box center [1455, 368] width 33 height 20
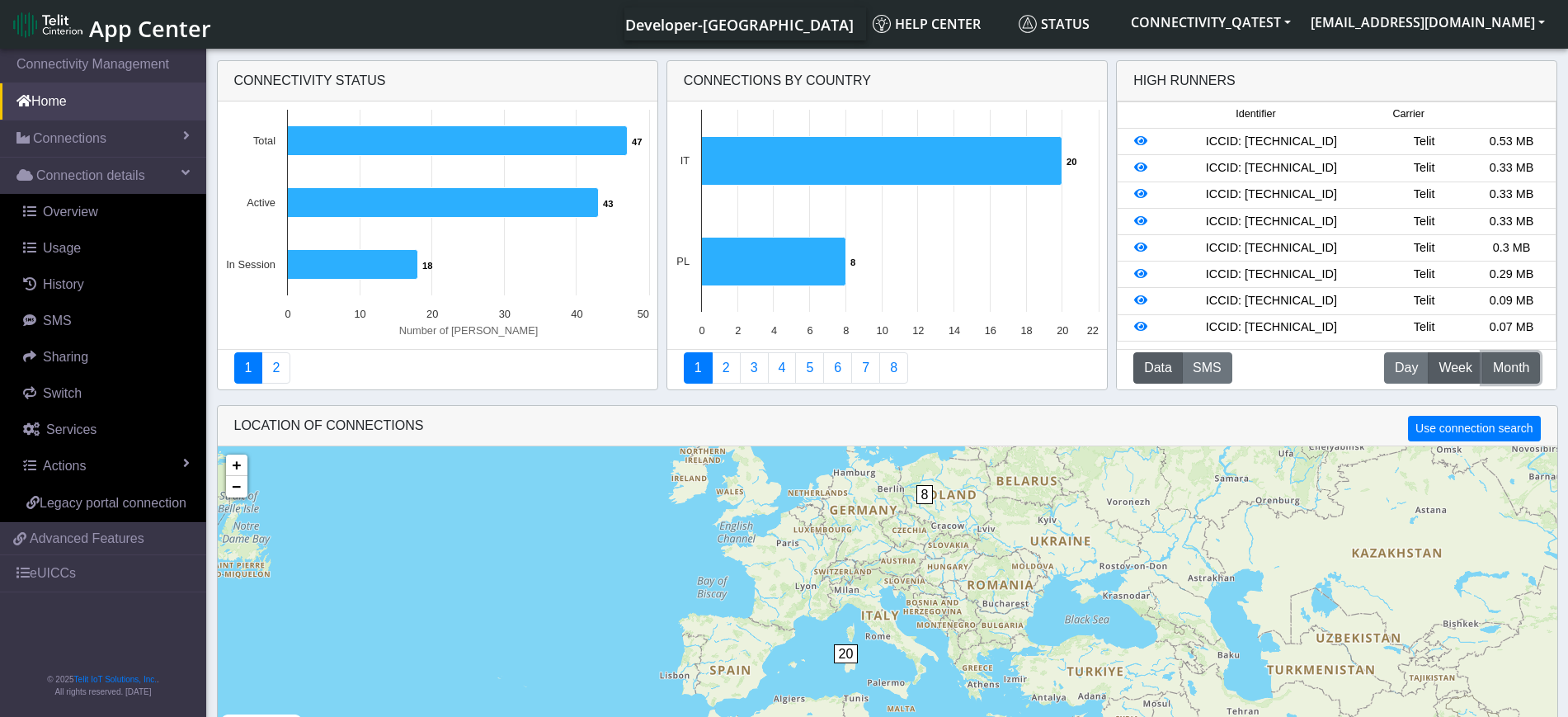
click at [1525, 373] on span "Month" at bounding box center [1511, 368] width 36 height 20
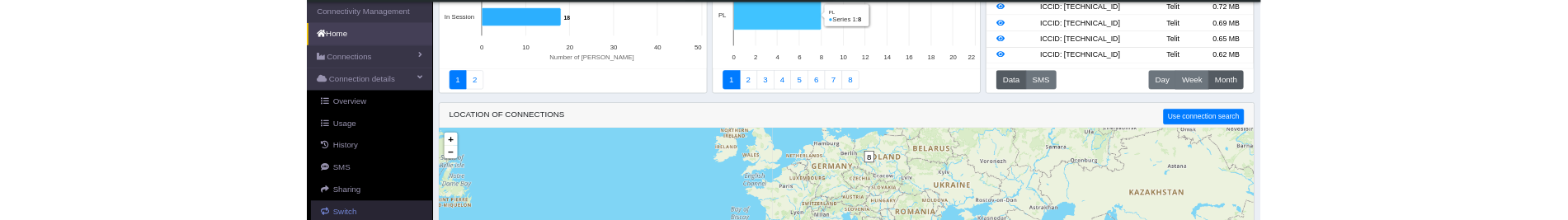
scroll to position [206, 0]
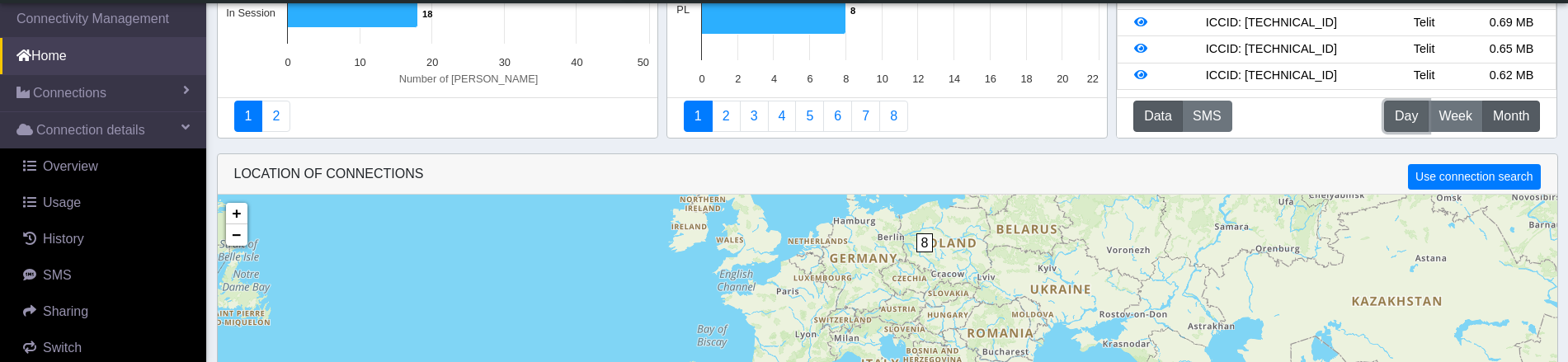
click at [1400, 125] on span "Day" at bounding box center [1406, 116] width 23 height 20
click at [1532, 117] on button "M Month" at bounding box center [1511, 116] width 58 height 31
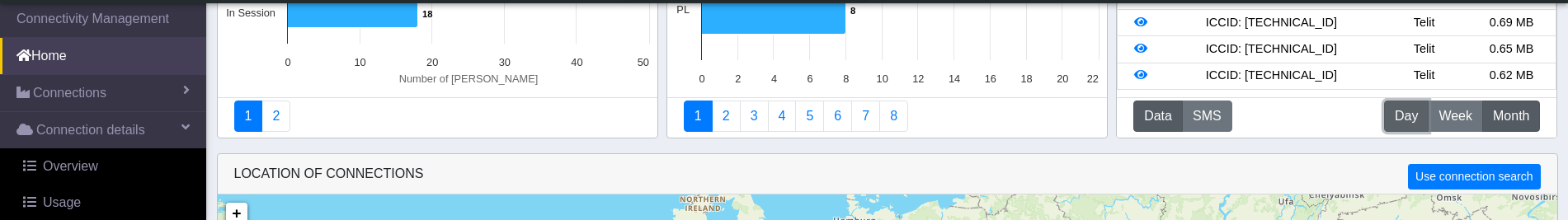
click at [1410, 110] on span "Day" at bounding box center [1406, 116] width 23 height 20
click at [1520, 114] on span "Month" at bounding box center [1511, 116] width 36 height 20
click at [1412, 116] on span "Day" at bounding box center [1406, 116] width 23 height 20
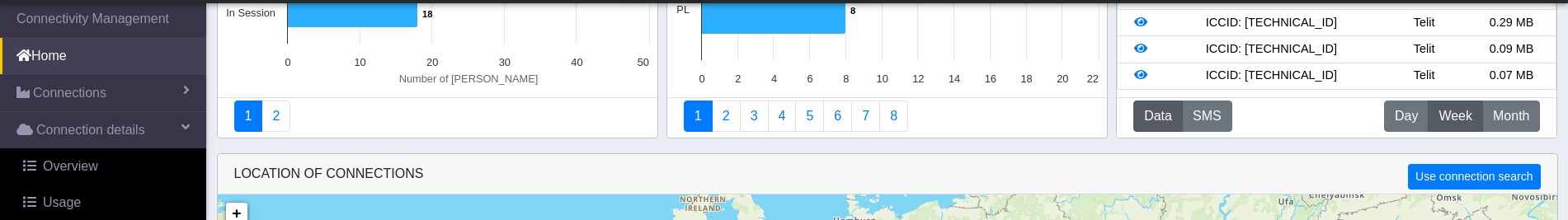
click at [1463, 104] on button "W Week" at bounding box center [1456, 116] width 55 height 31
click at [1518, 120] on span "Month" at bounding box center [1511, 116] width 36 height 20
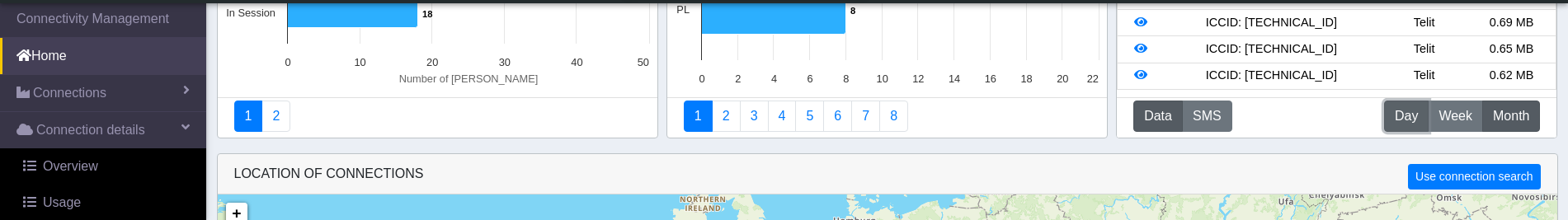
click at [1404, 108] on span "Day" at bounding box center [1406, 116] width 23 height 20
click at [1397, 119] on span "Day" at bounding box center [1406, 116] width 23 height 20
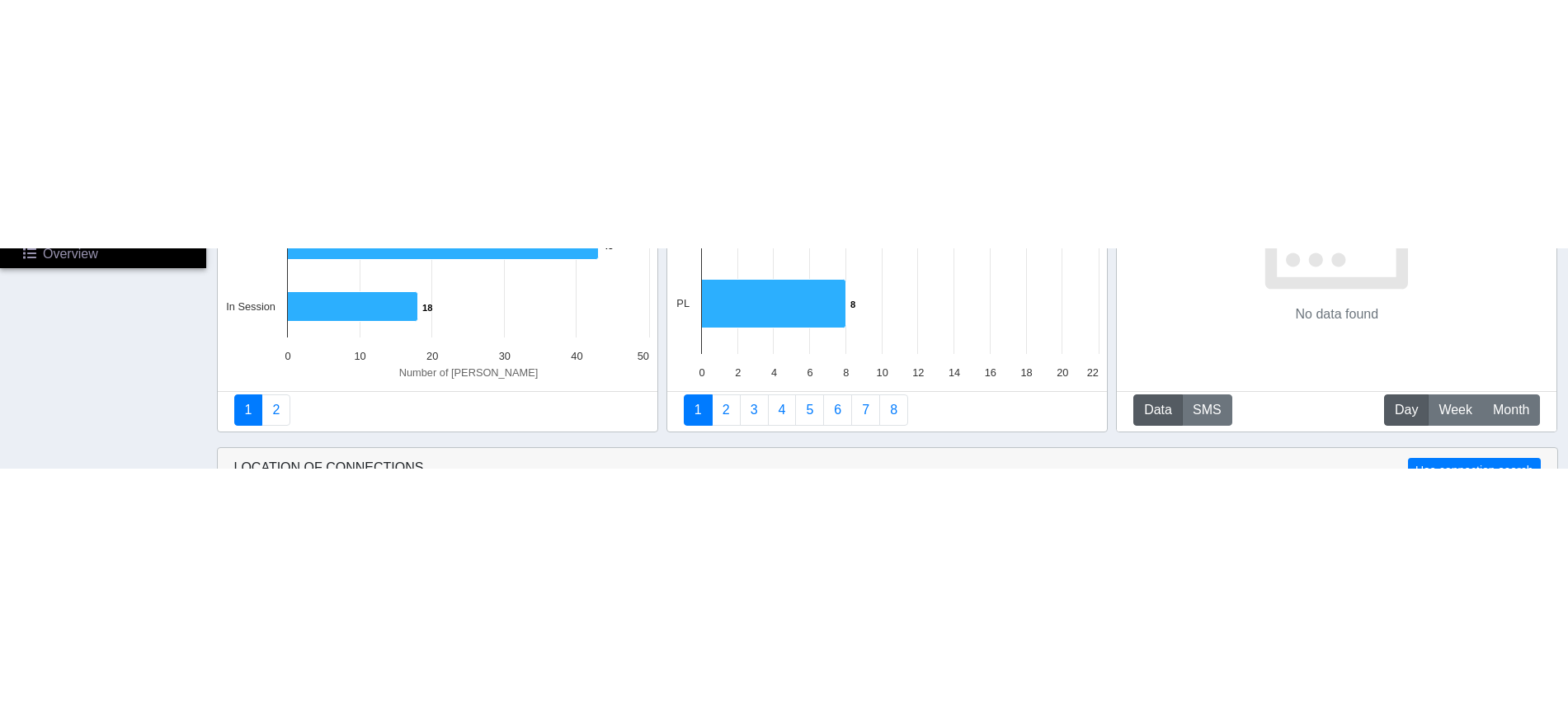
scroll to position [0, 0]
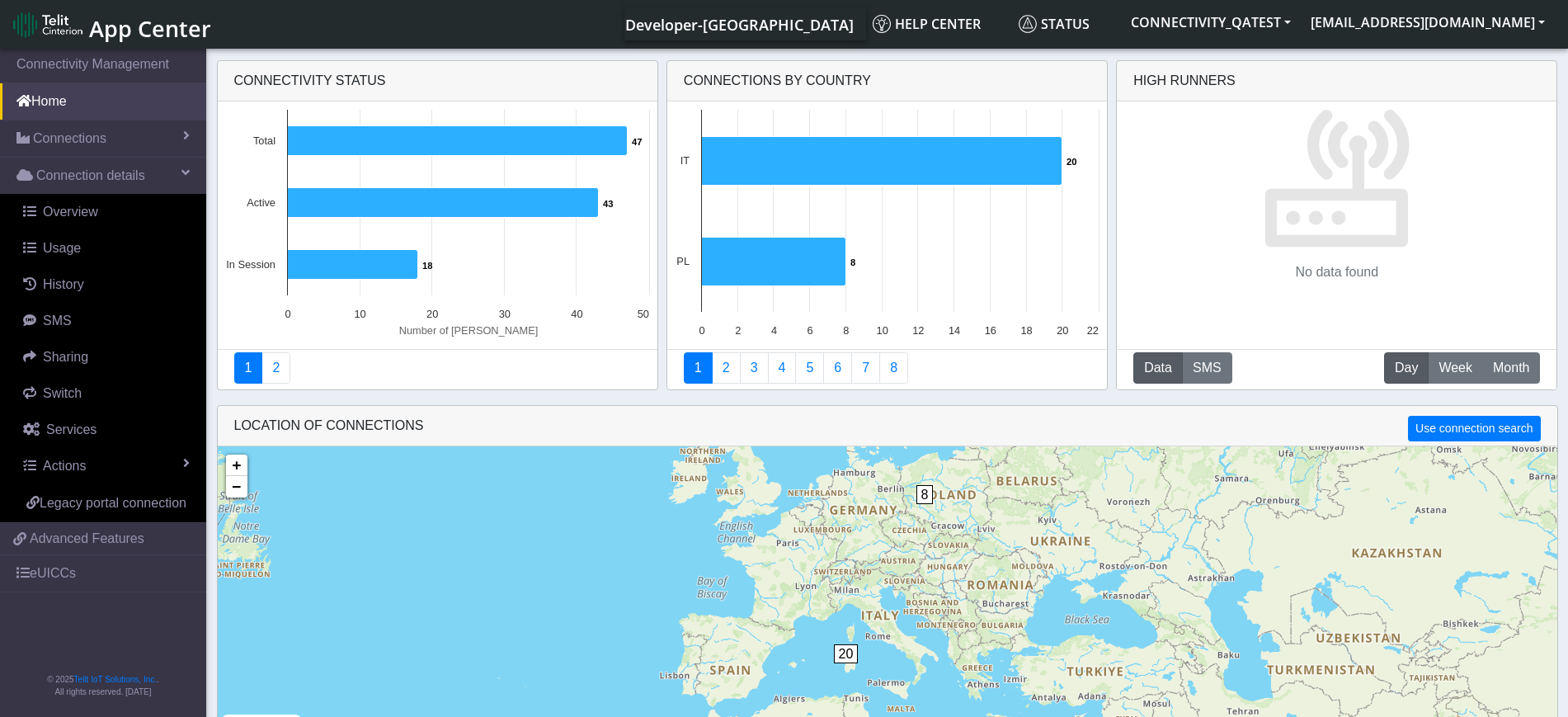
click at [140, 29] on span "App Center" at bounding box center [151, 28] width 122 height 30
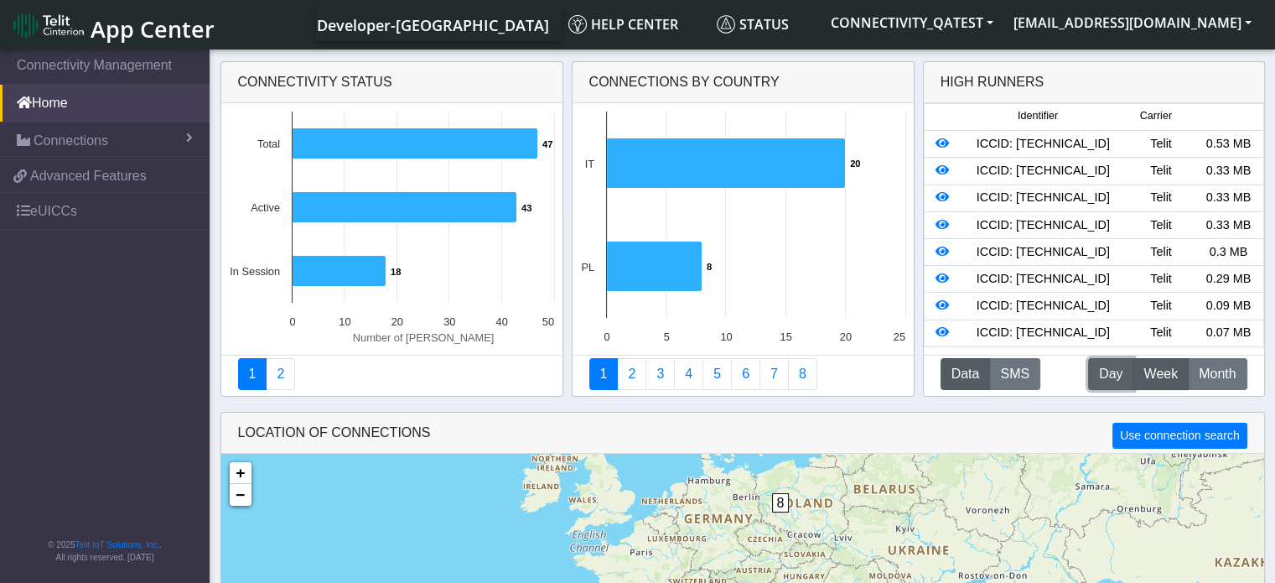
click at [1120, 382] on span "Day" at bounding box center [1110, 374] width 23 height 20
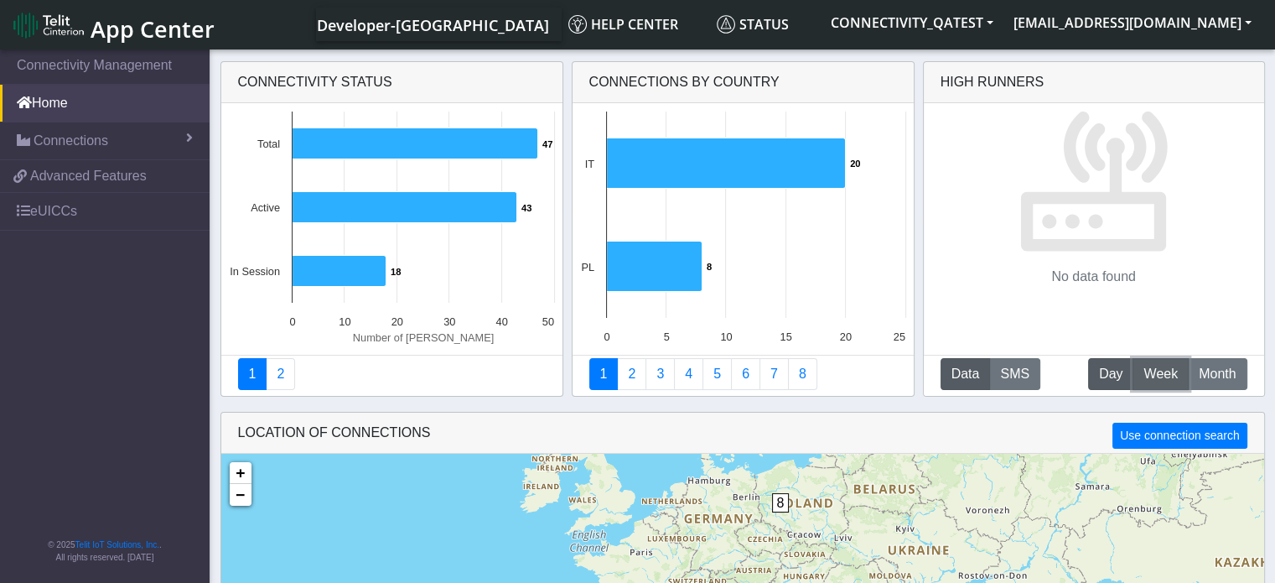
click at [1171, 375] on span "Week" at bounding box center [1161, 374] width 34 height 20
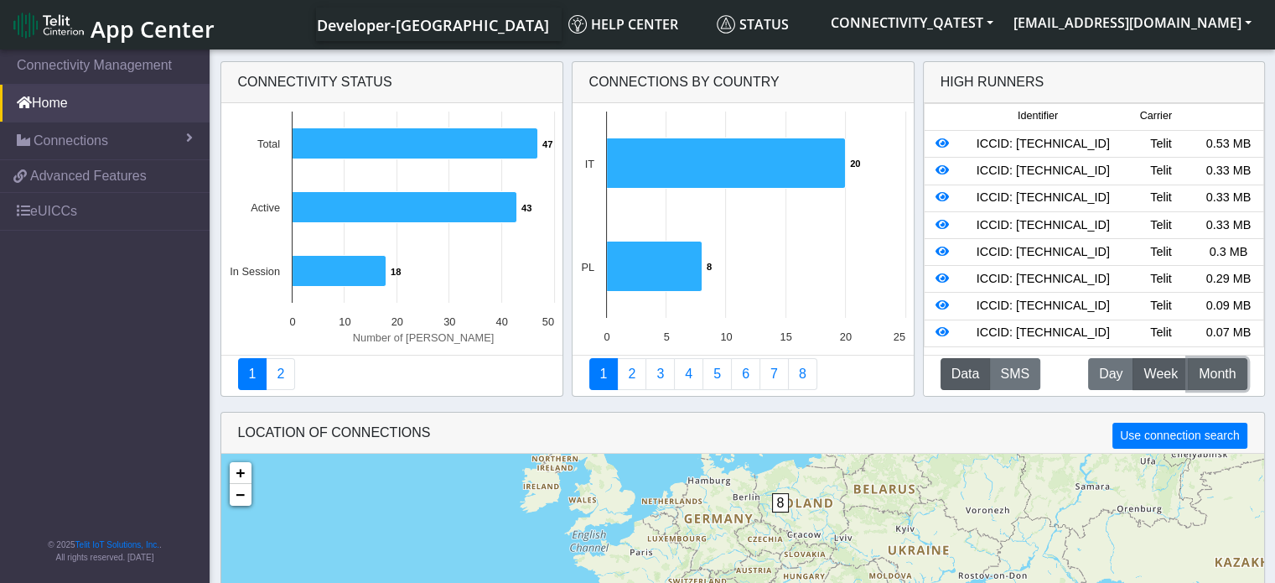
click at [1214, 368] on span "Month" at bounding box center [1217, 374] width 37 height 20
click at [1117, 377] on span "Day" at bounding box center [1110, 374] width 23 height 20
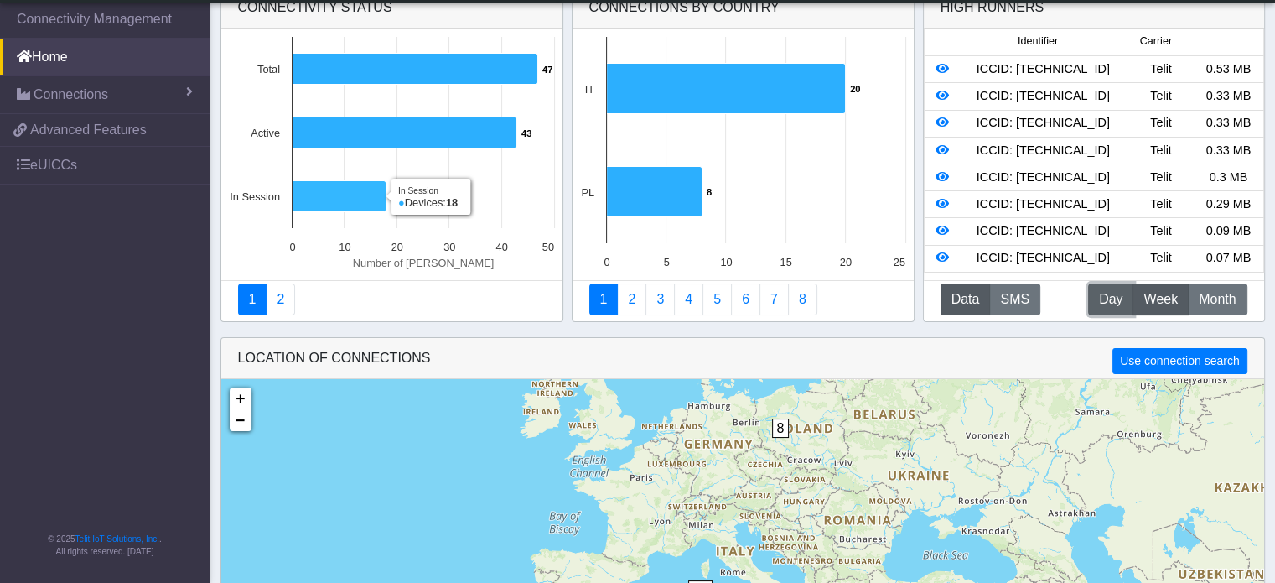
scroll to position [0, 0]
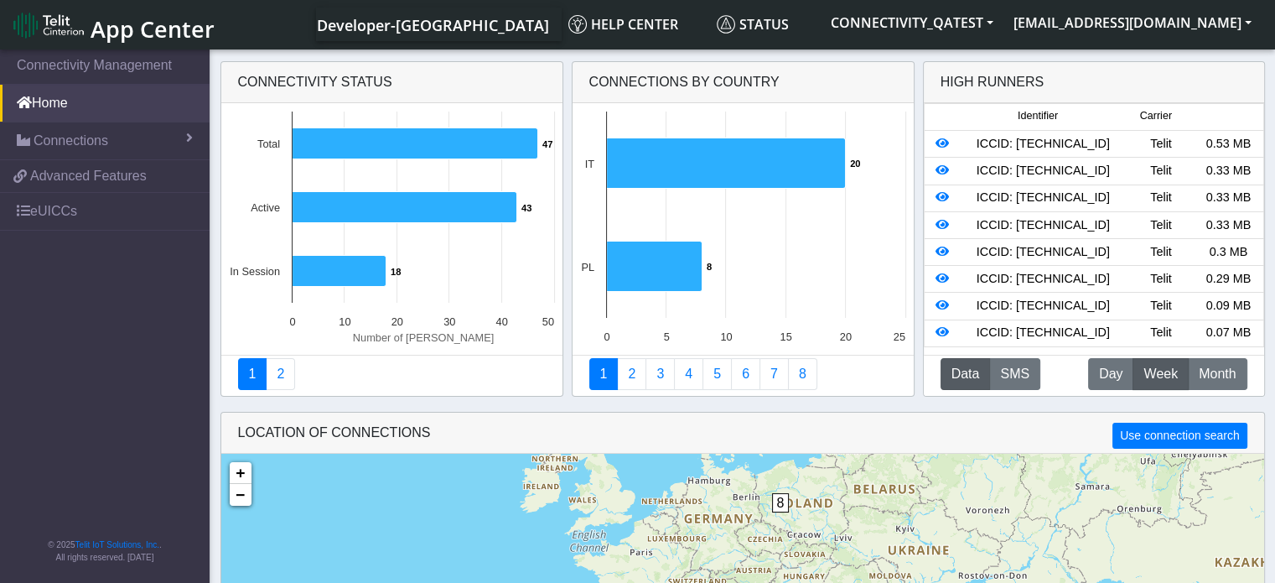
click at [90, 31] on link "App Center" at bounding box center [112, 25] width 199 height 36
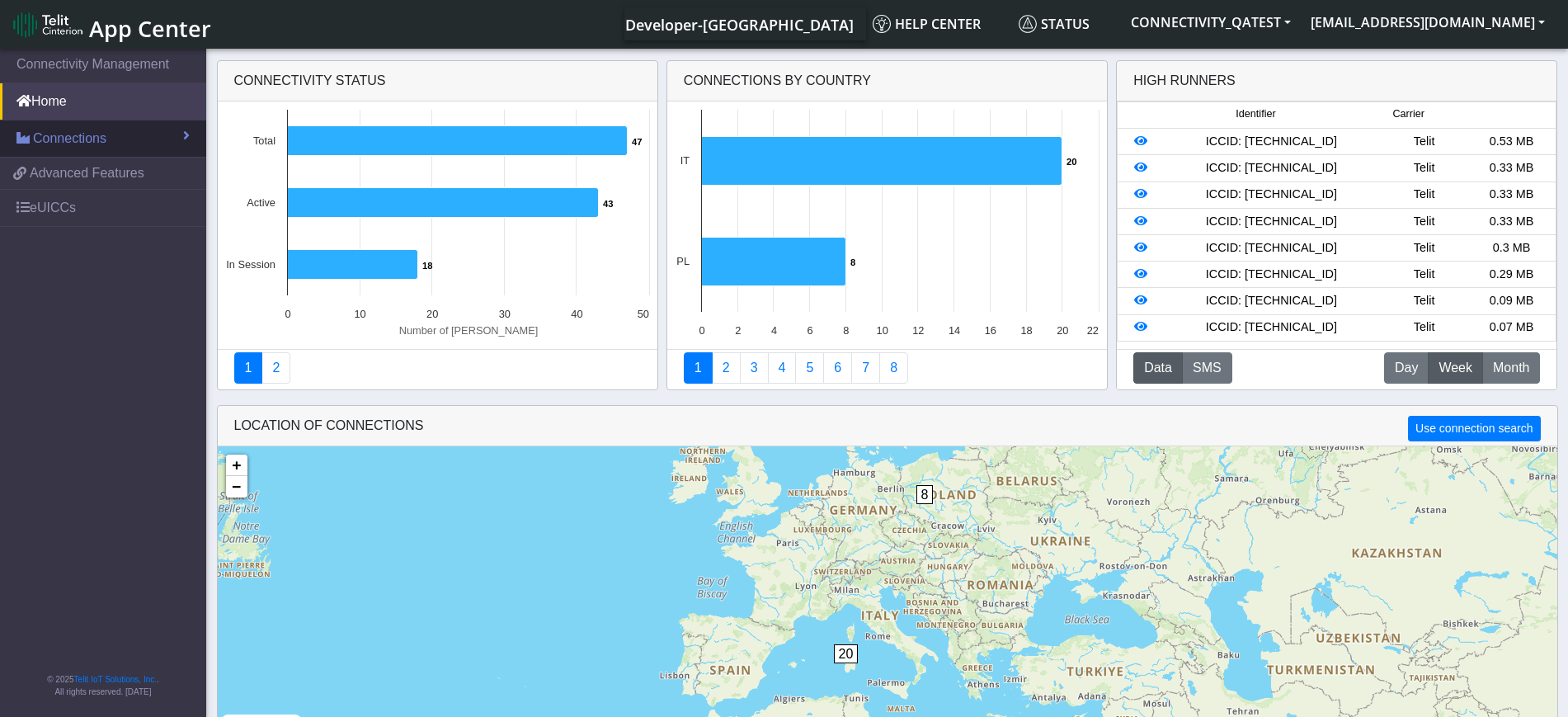
click at [69, 151] on link "Connections" at bounding box center [103, 138] width 207 height 36
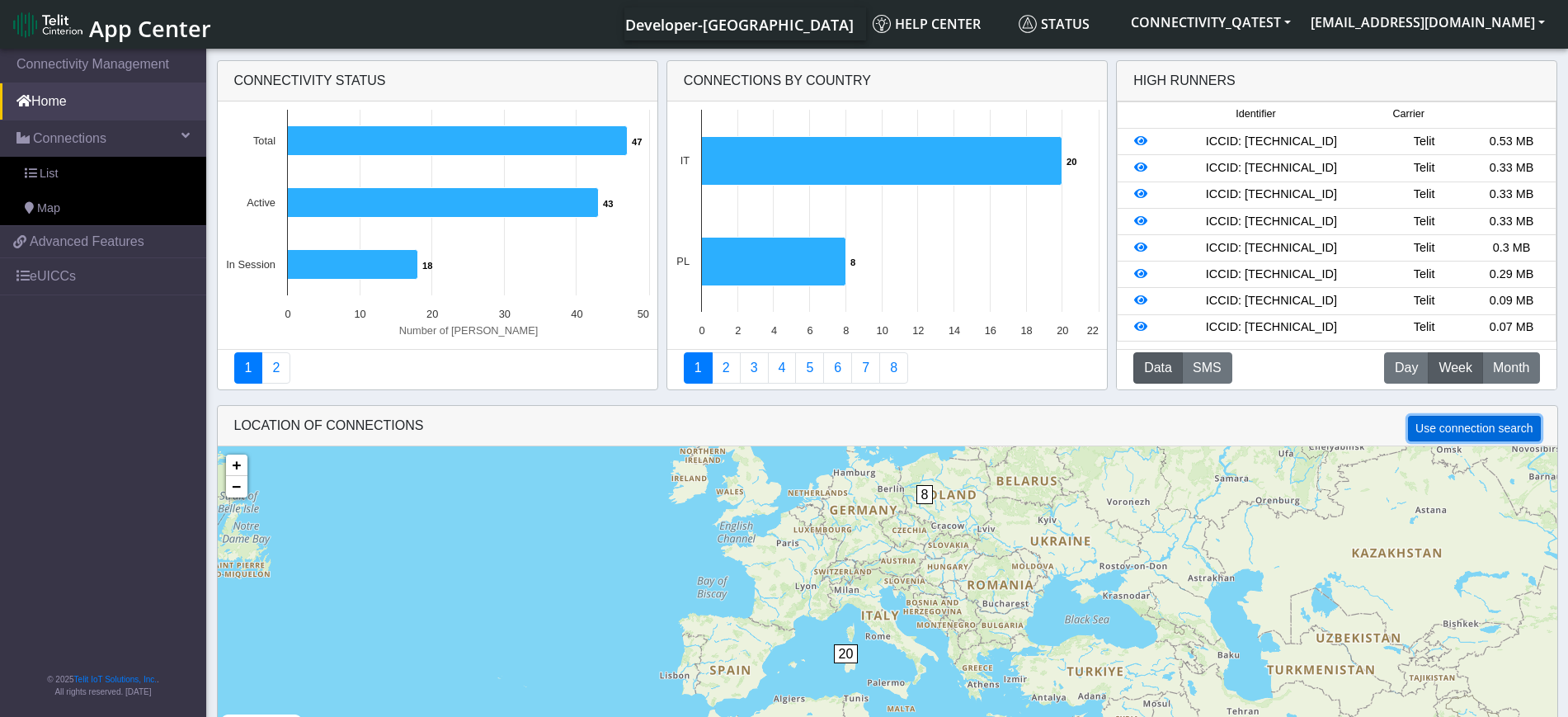
click at [1470, 440] on button "Use connection search" at bounding box center [1474, 429] width 132 height 26
click at [1470, 440] on button "Use connection aggregate" at bounding box center [1466, 429] width 150 height 26
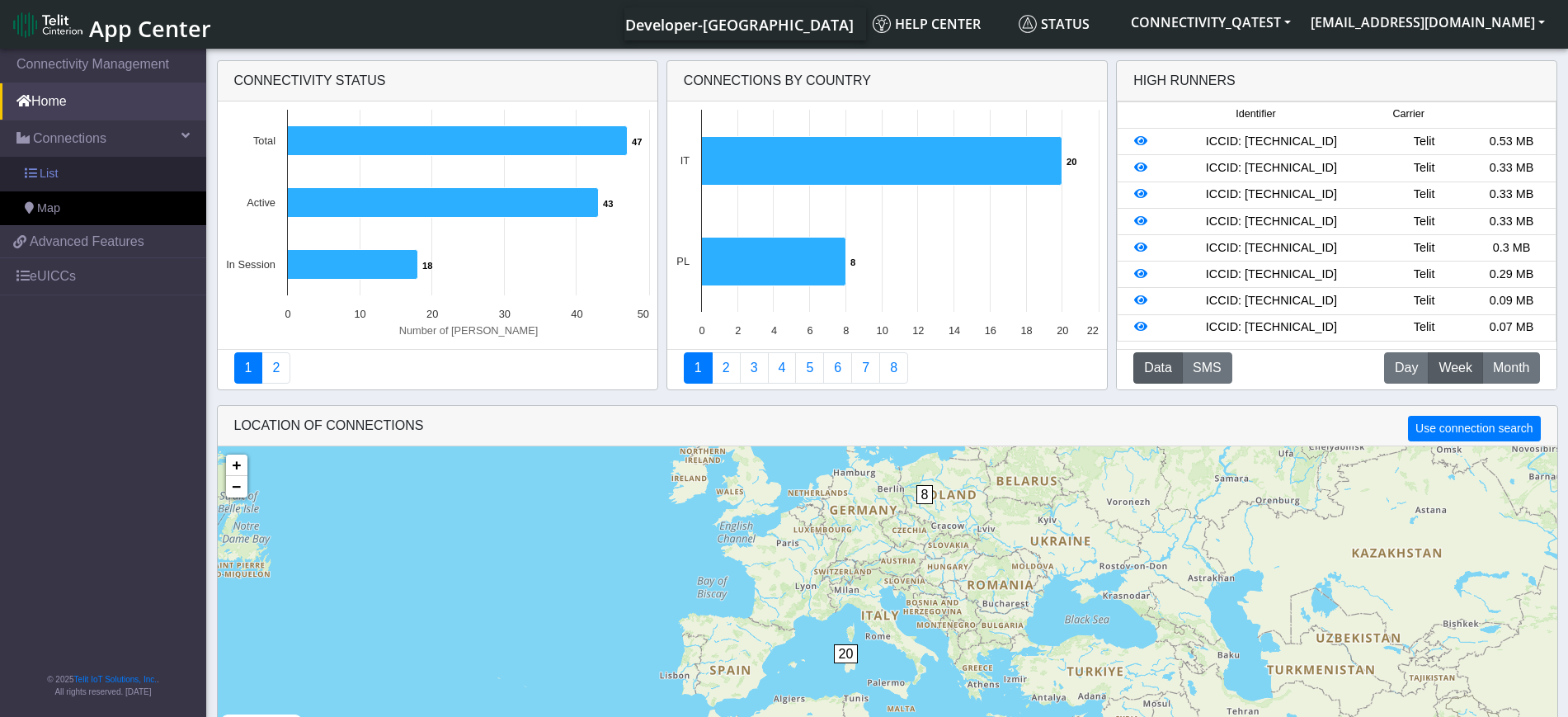
click at [61, 171] on link "List" at bounding box center [103, 173] width 207 height 34
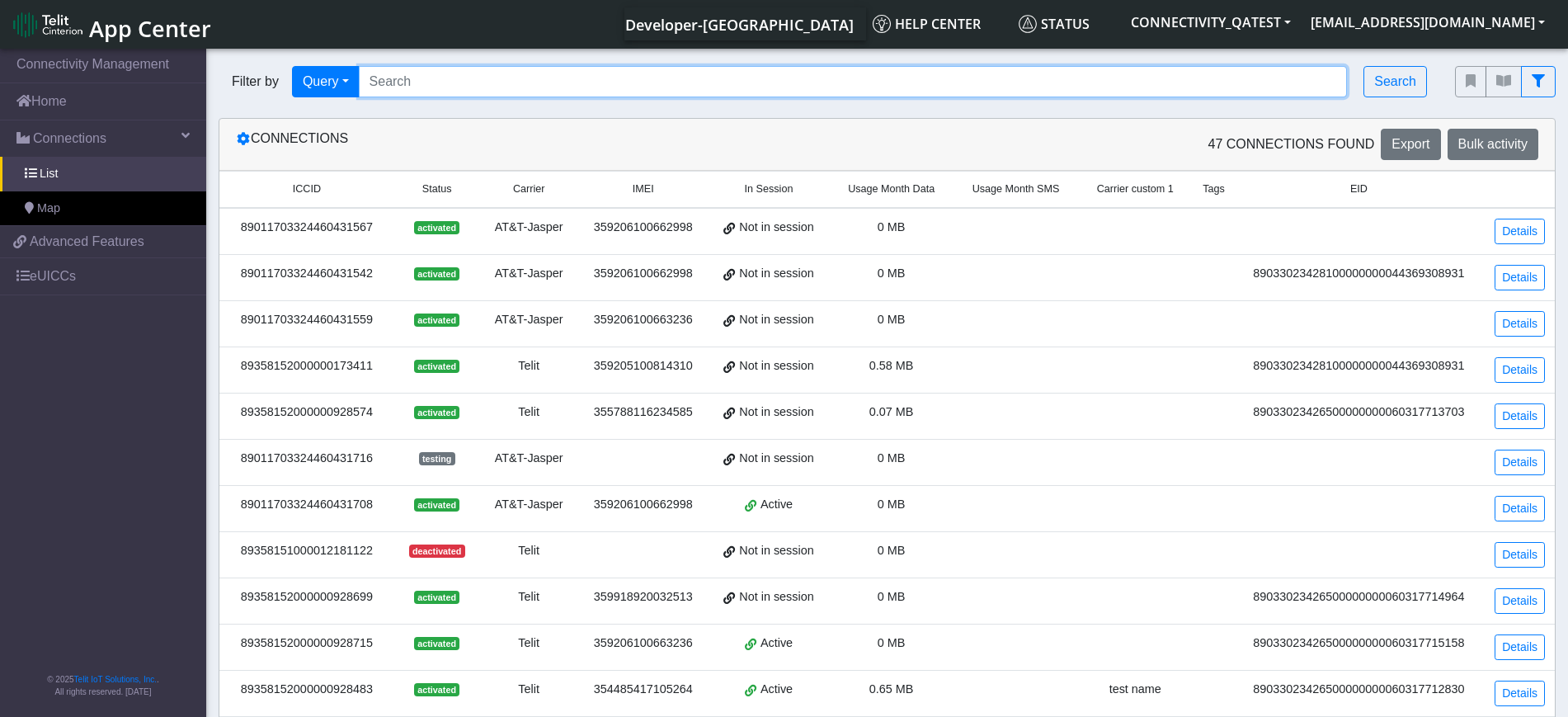
click at [488, 90] on input "Search..." at bounding box center [853, 82] width 989 height 31
paste input "89358152000000928475"
type input "89358152000000928475"
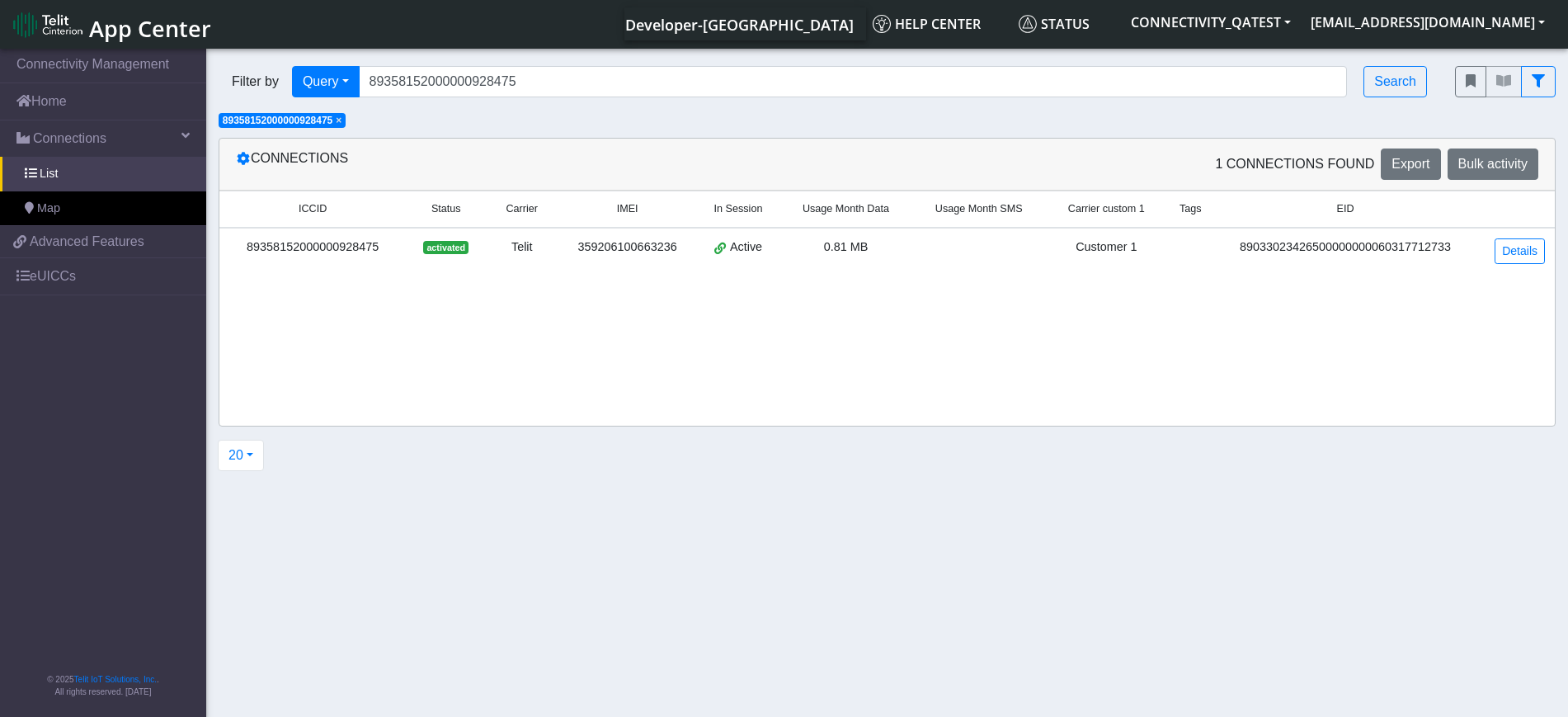
click at [341, 123] on span "×" at bounding box center [338, 121] width 6 height 12
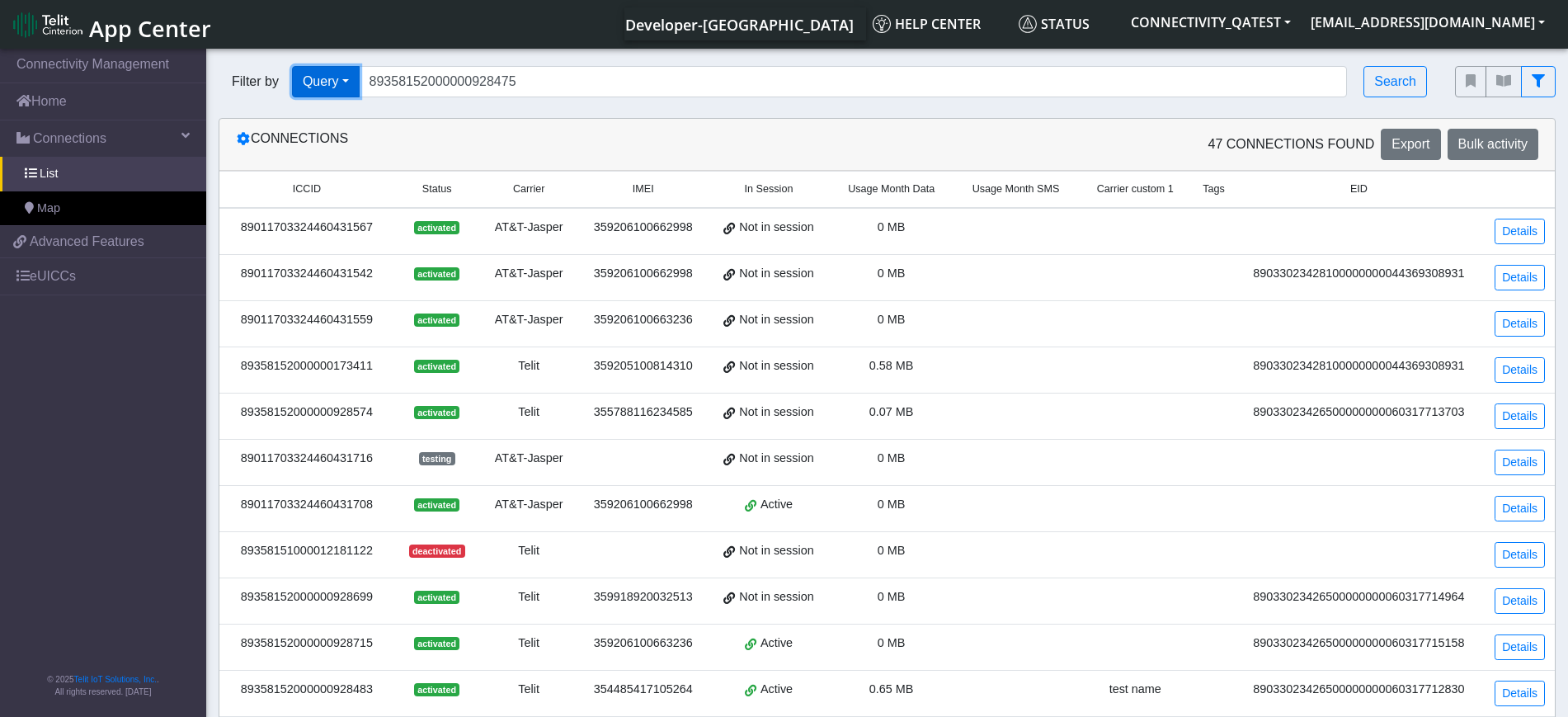
click at [340, 86] on button "Query" at bounding box center [326, 82] width 68 height 31
click at [335, 156] on button "In Session" at bounding box center [358, 146] width 130 height 27
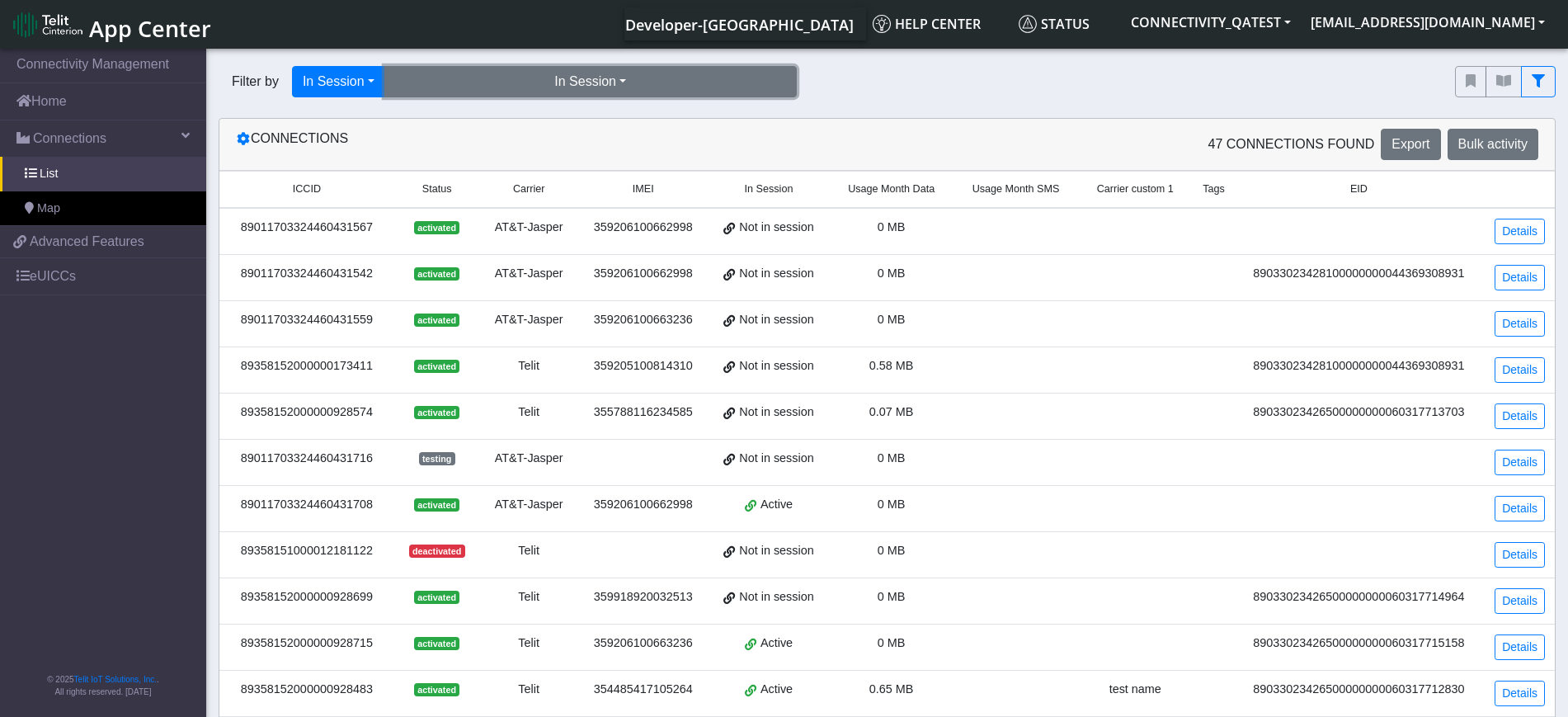
click at [662, 90] on button "In Session" at bounding box center [590, 82] width 412 height 31
click at [598, 122] on button "Yes (18)" at bounding box center [591, 119] width 411 height 27
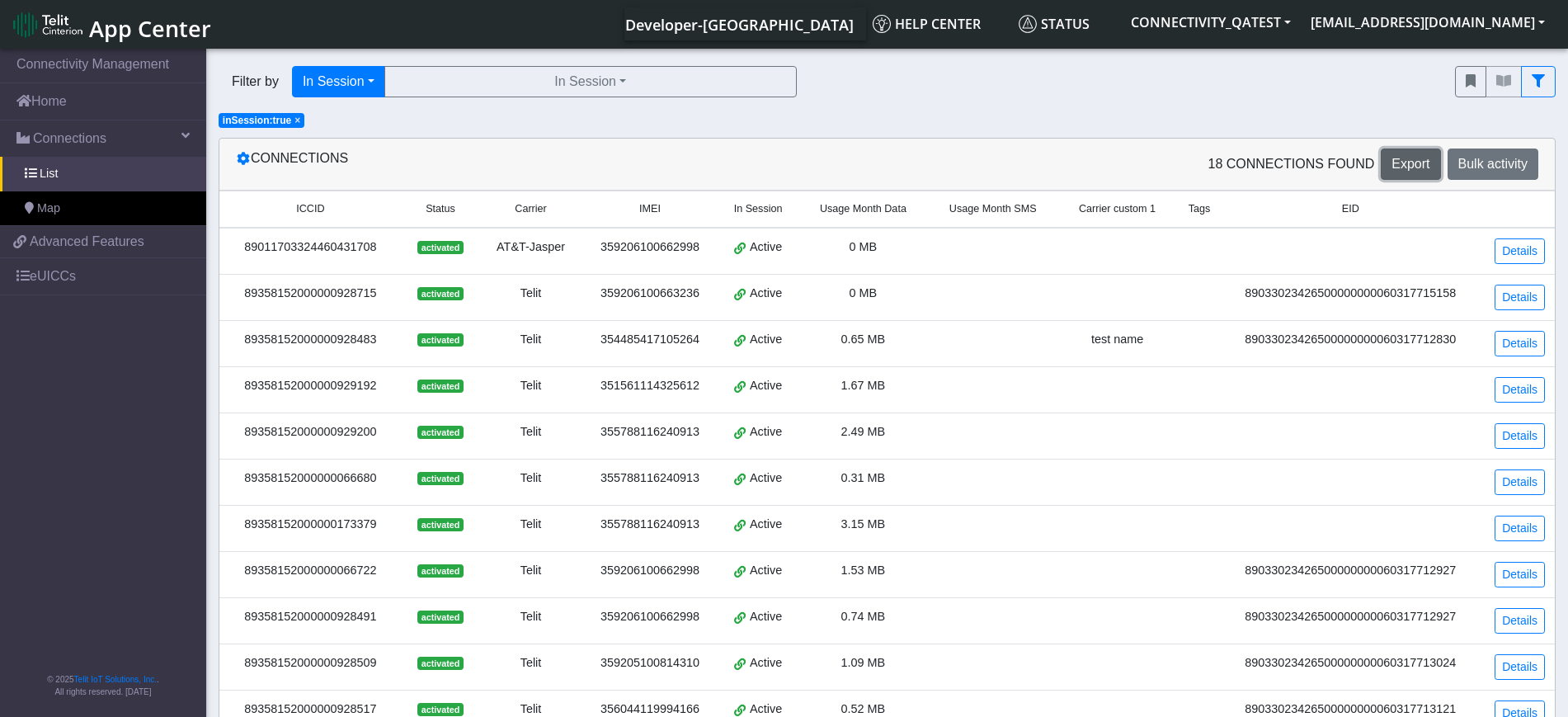
click at [1434, 153] on button "Export" at bounding box center [1411, 164] width 59 height 31
click at [322, 210] on span "ICCID" at bounding box center [310, 209] width 29 height 16
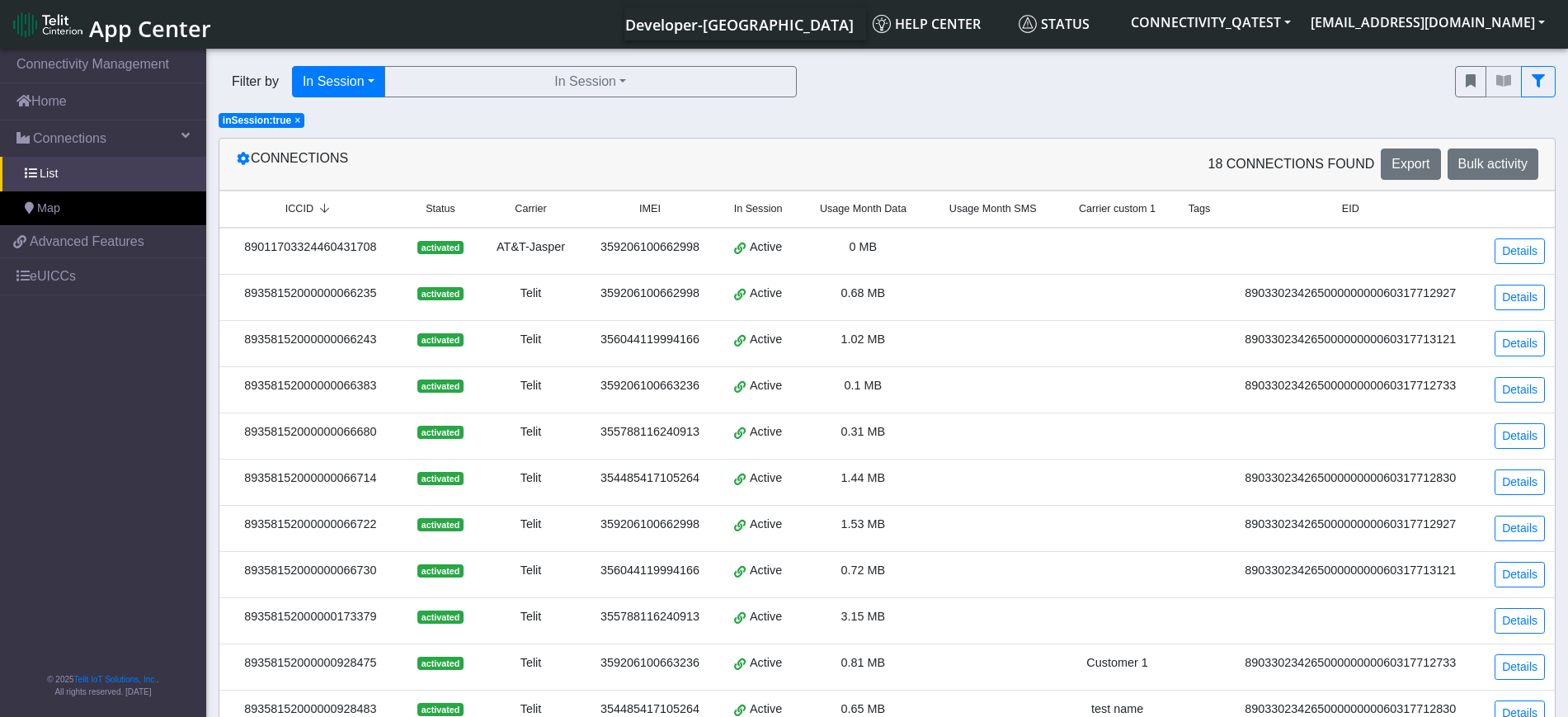
click at [322, 210] on icon at bounding box center [325, 209] width 23 height 11
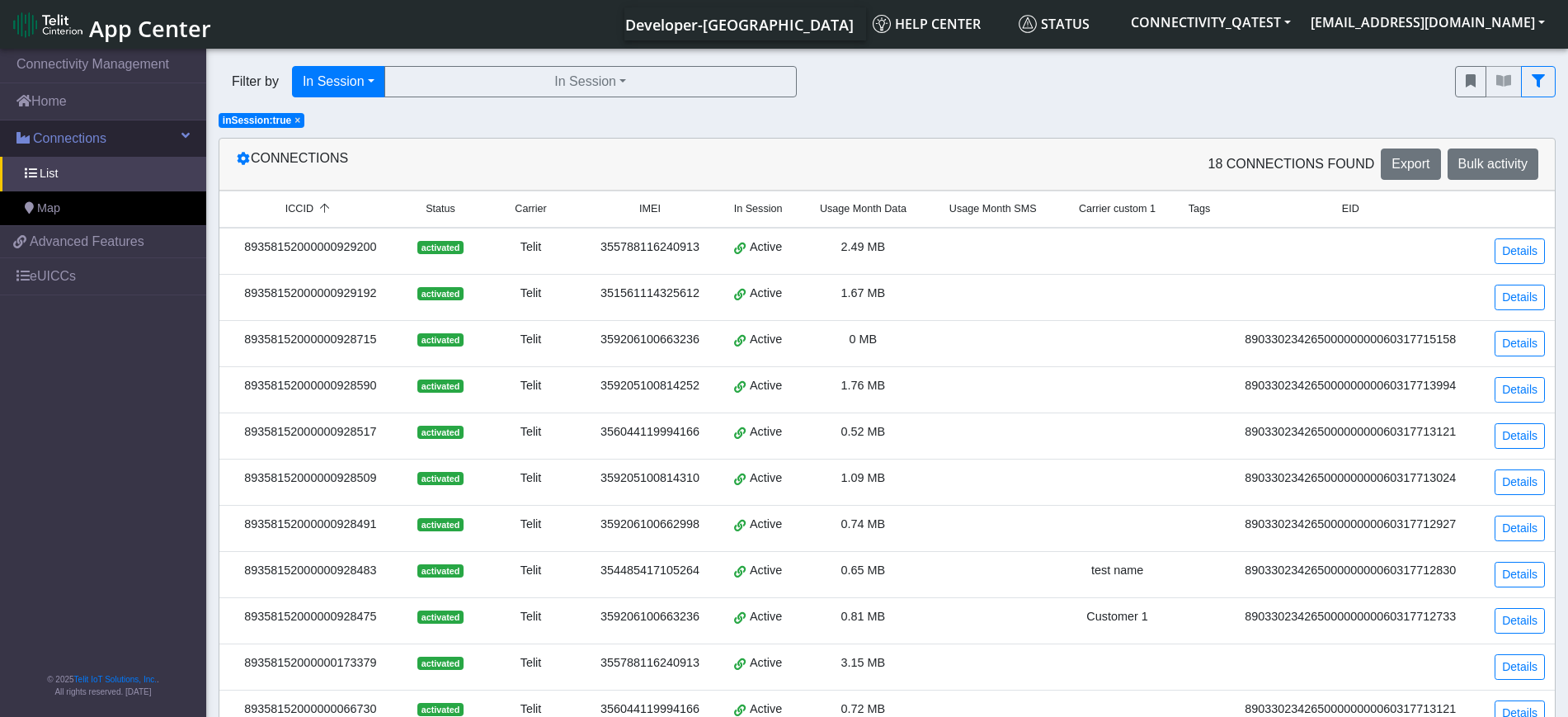
click at [56, 142] on span "Connections" at bounding box center [70, 139] width 74 height 20
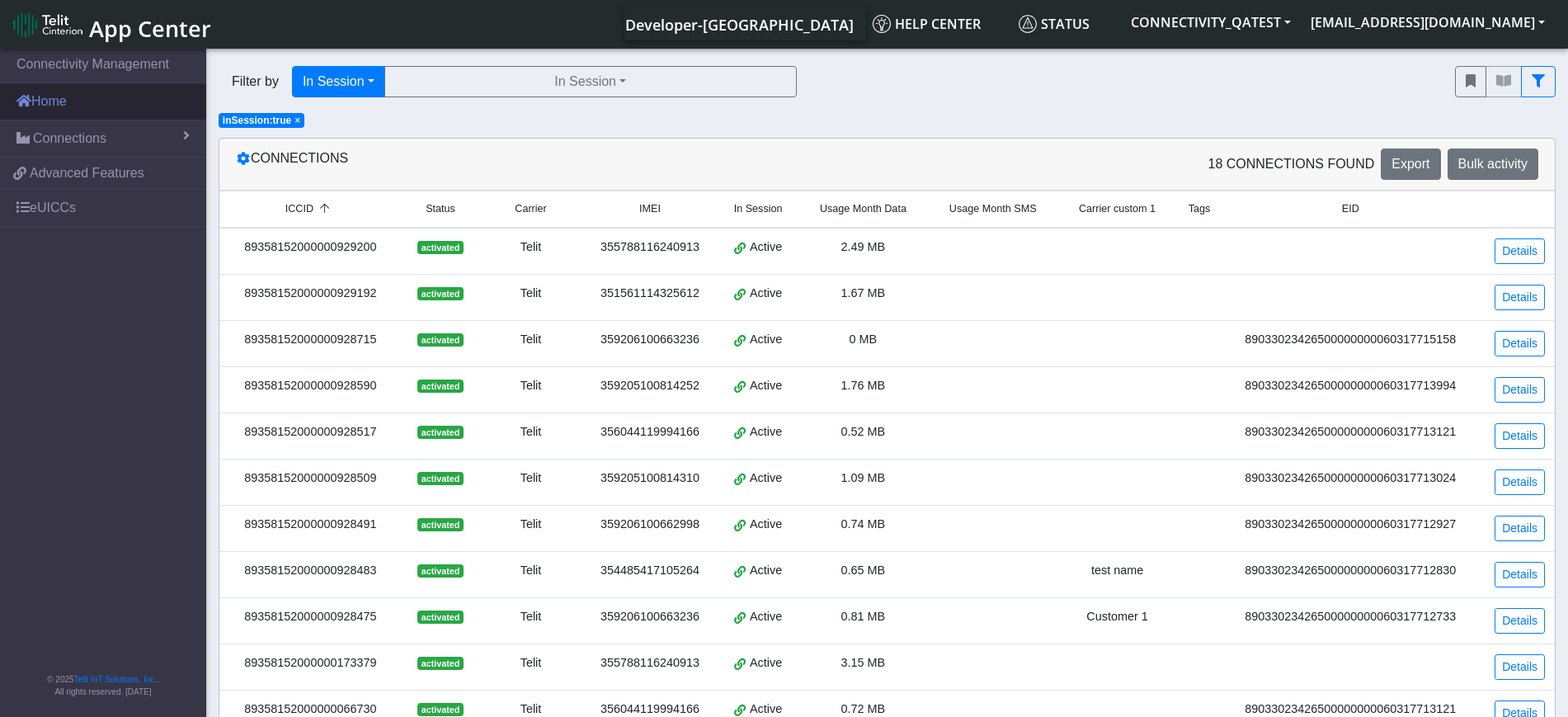
click at [58, 115] on link "Home" at bounding box center [103, 101] width 207 height 36
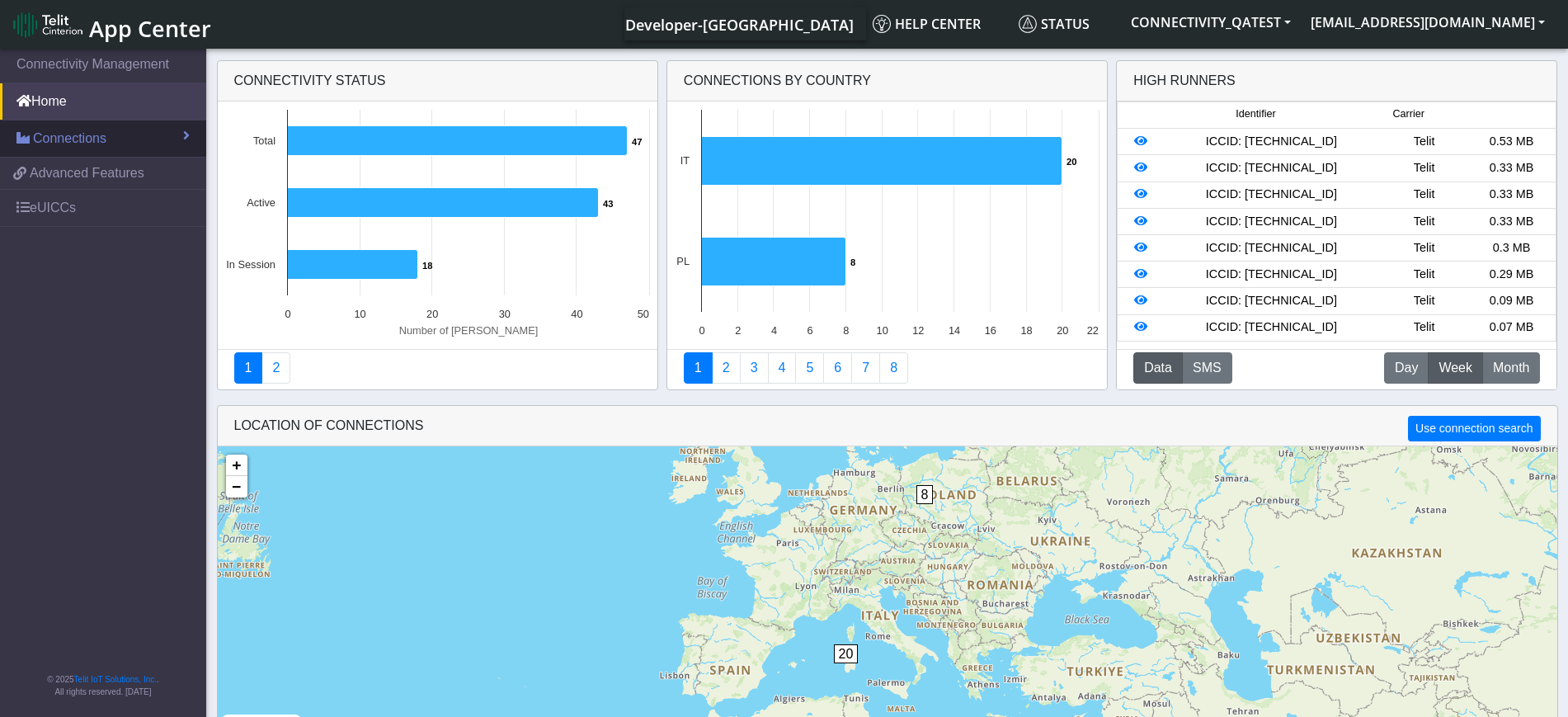
click at [63, 138] on span "Connections" at bounding box center [70, 139] width 74 height 20
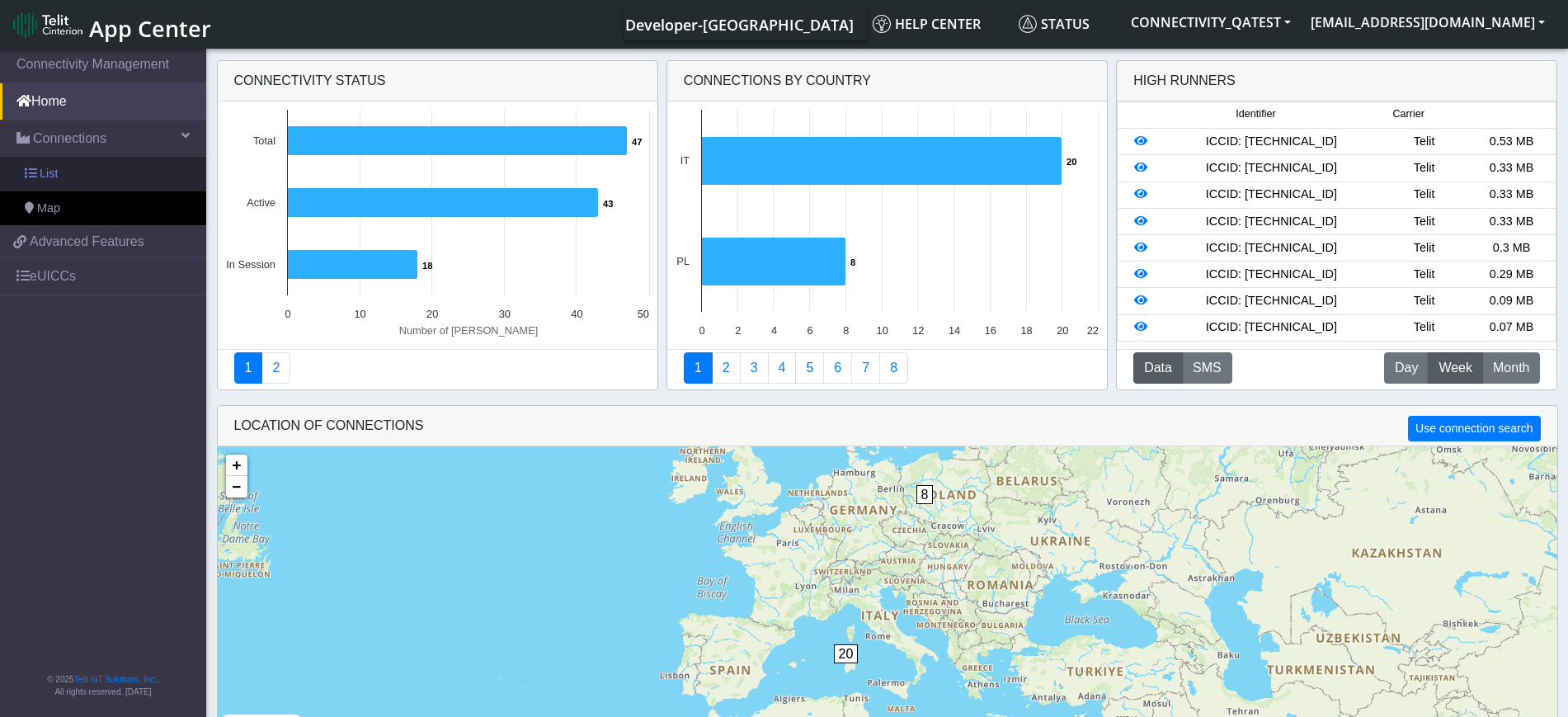
click at [59, 172] on link "List" at bounding box center [103, 173] width 207 height 34
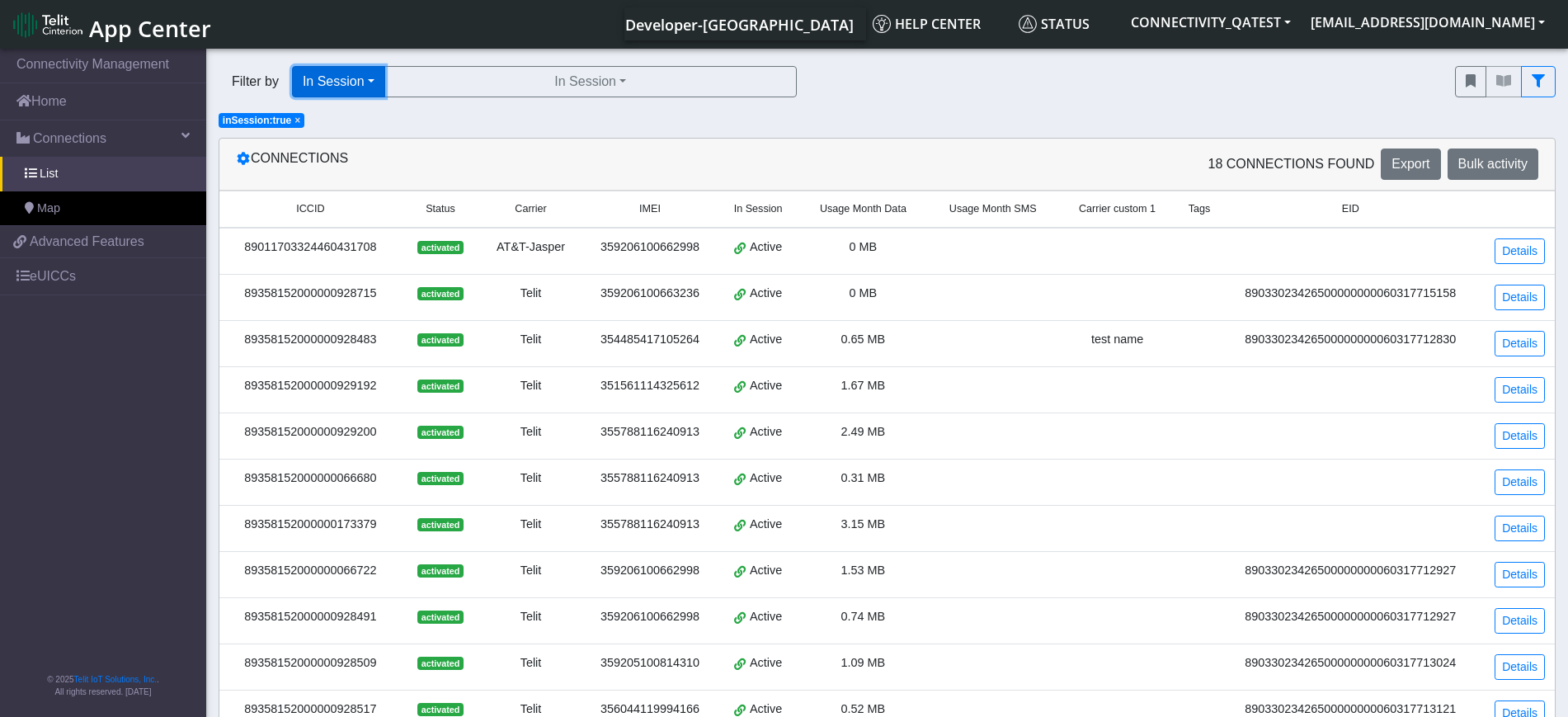
click at [381, 85] on button "In Session" at bounding box center [338, 82] width 93 height 31
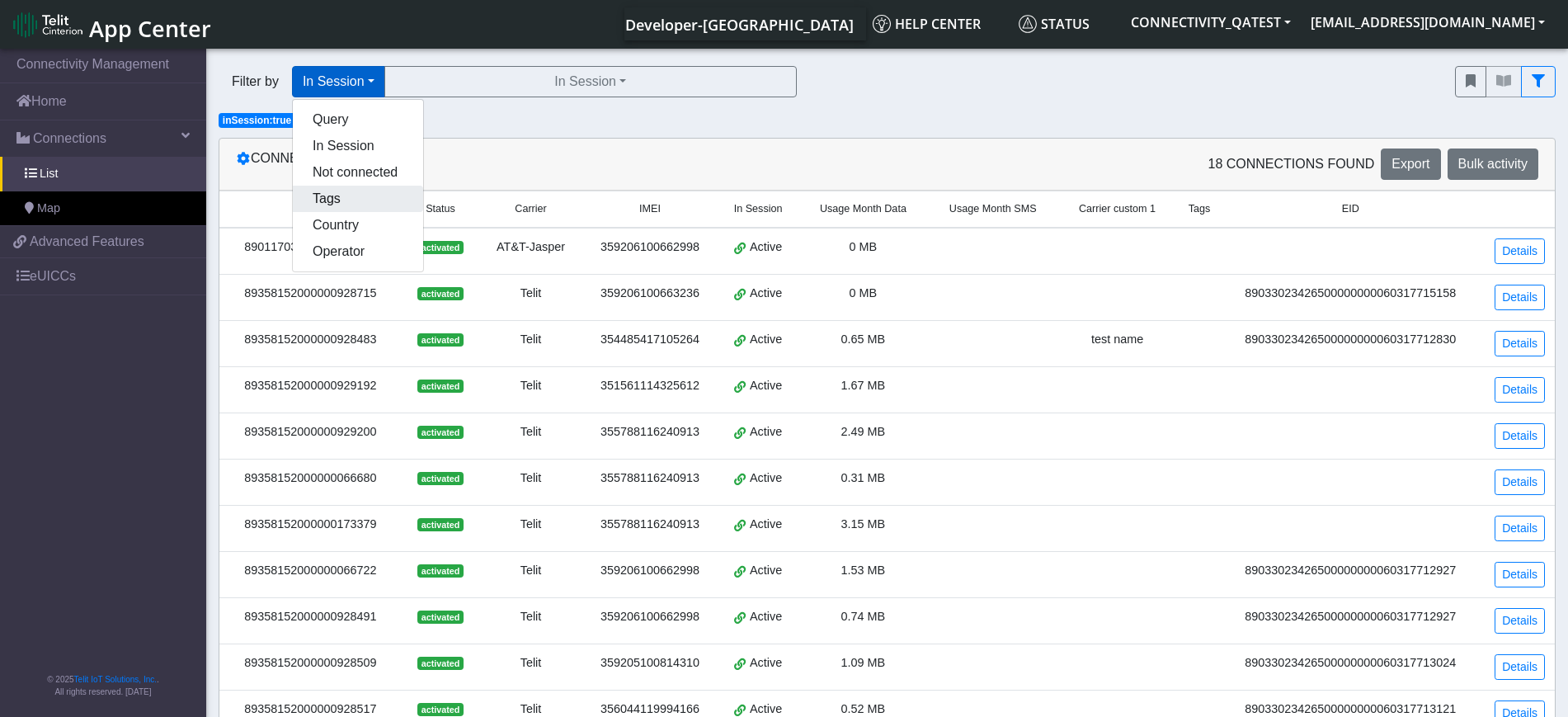
click at [336, 203] on button "Tags" at bounding box center [358, 199] width 130 height 27
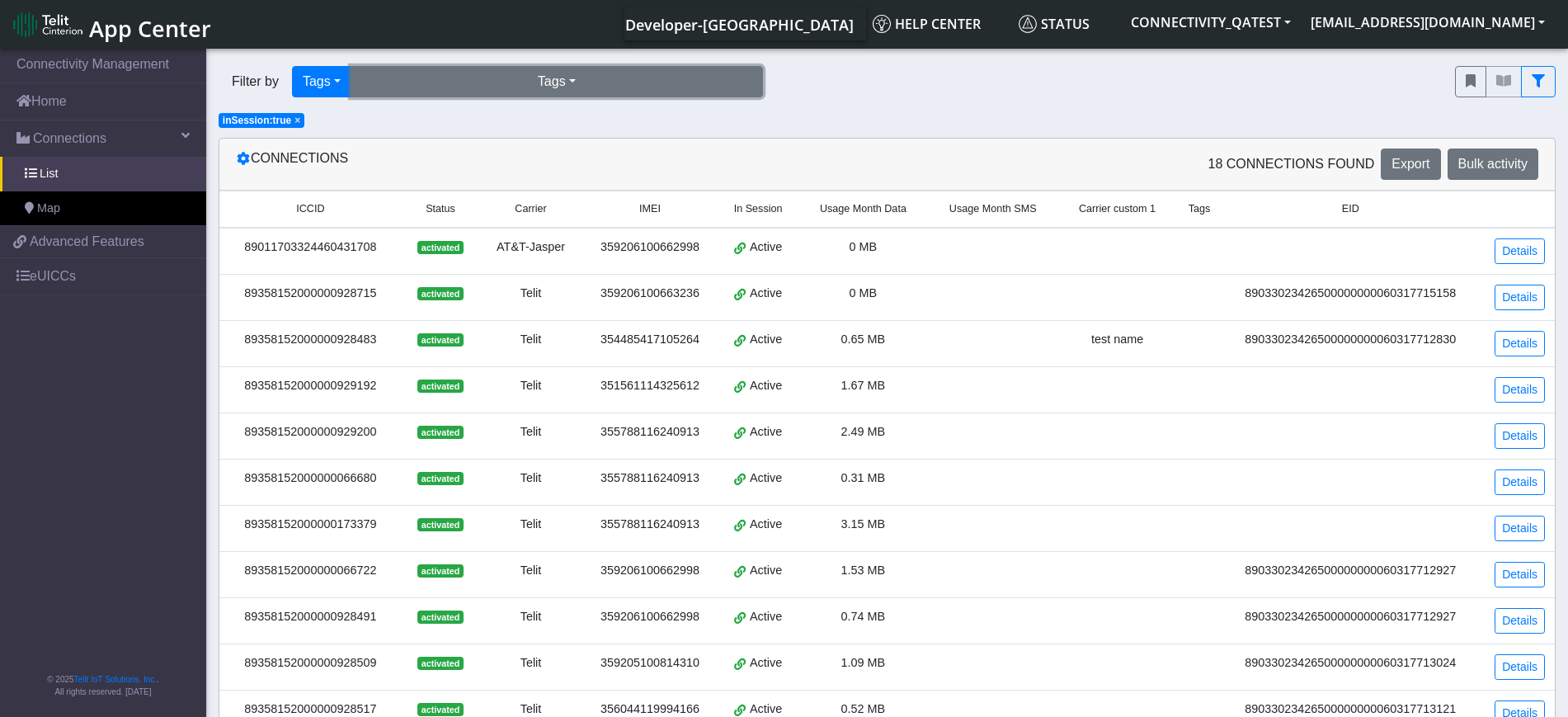
click at [605, 74] on button "Tags" at bounding box center [556, 82] width 412 height 31
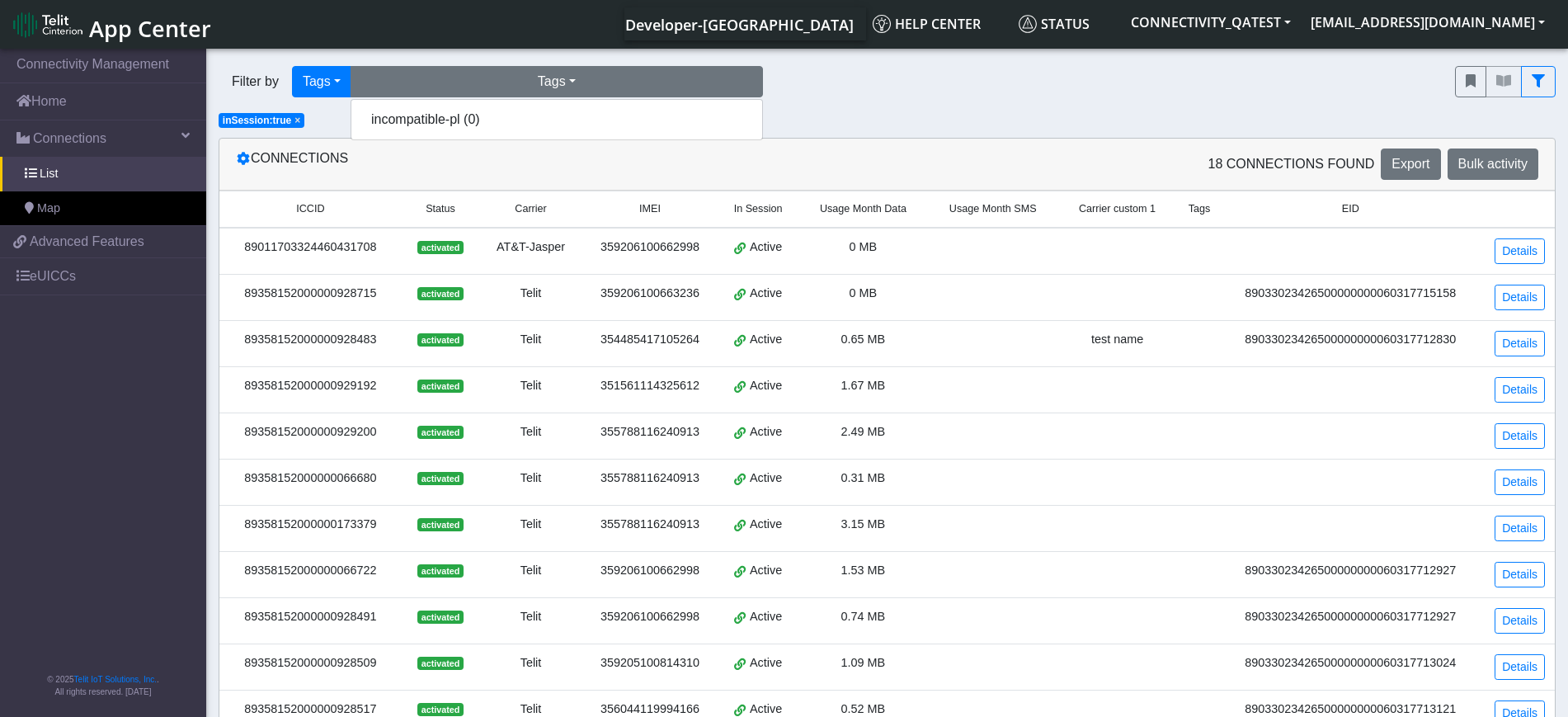
click at [288, 117] on span "× inSession:true" at bounding box center [261, 120] width 86 height 15
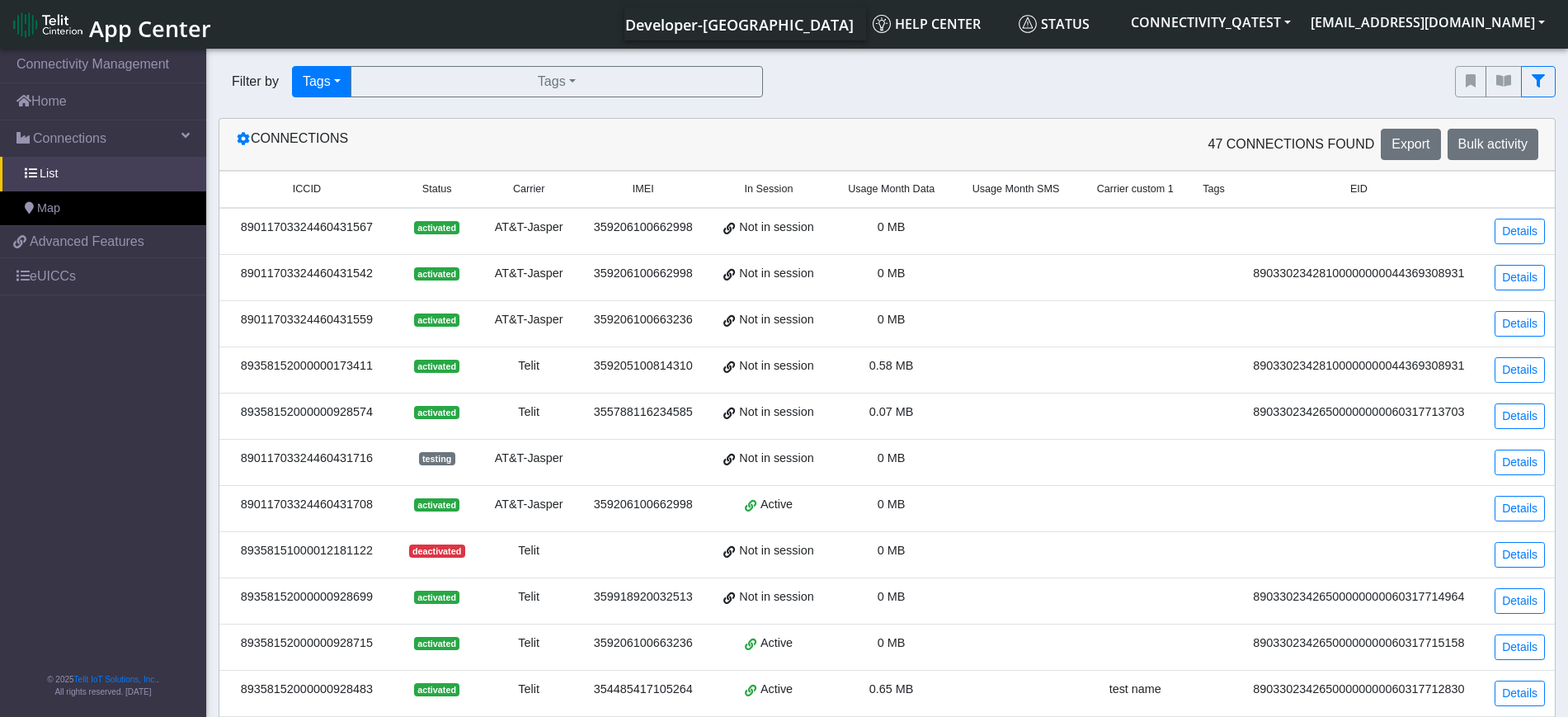
click at [542, 100] on div "Filter by Tags Query In Session Not connected Tags Country Operator Tags incomp…" at bounding box center [824, 82] width 1236 height 56
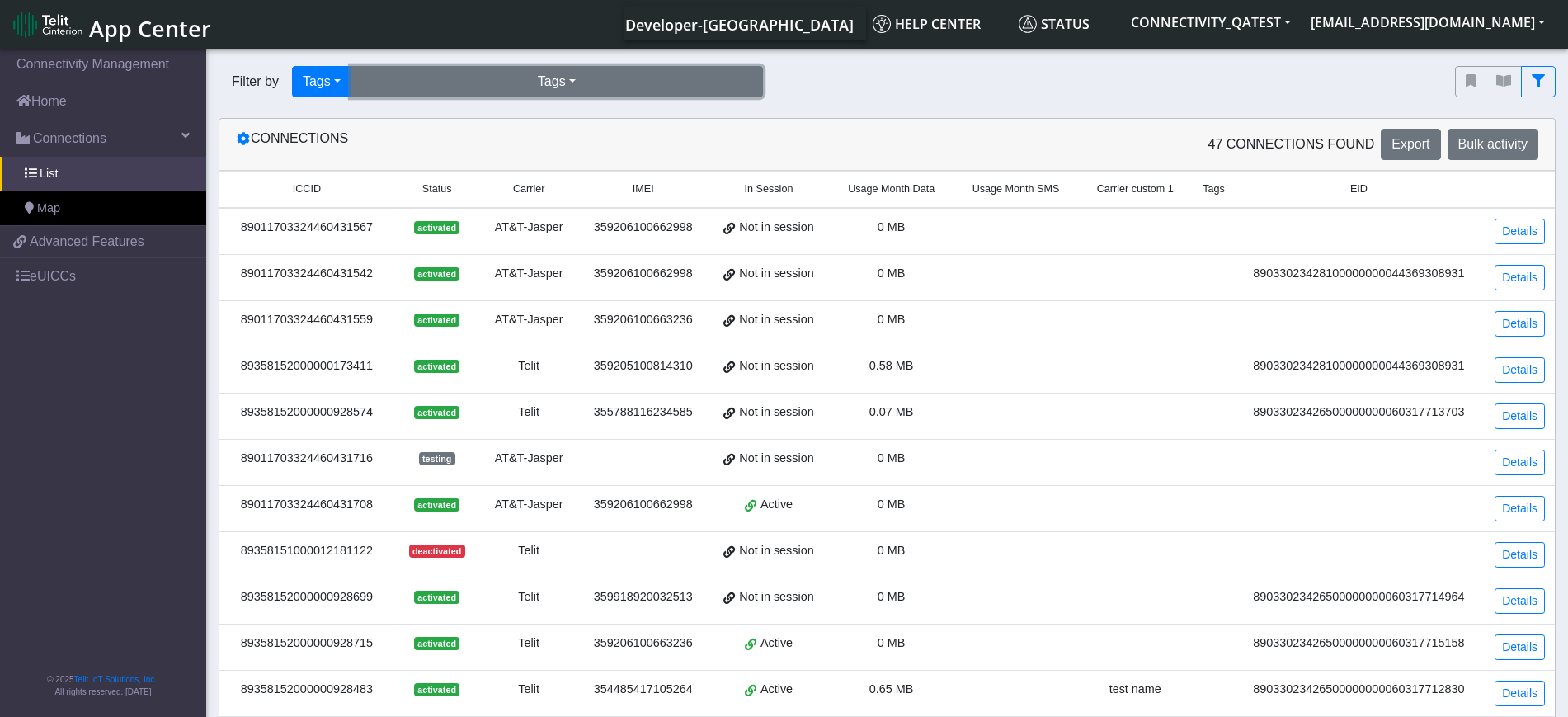
click at [518, 79] on button "Tags" at bounding box center [556, 82] width 412 height 31
click at [447, 120] on button "incompatible-pl (3)" at bounding box center [557, 119] width 411 height 27
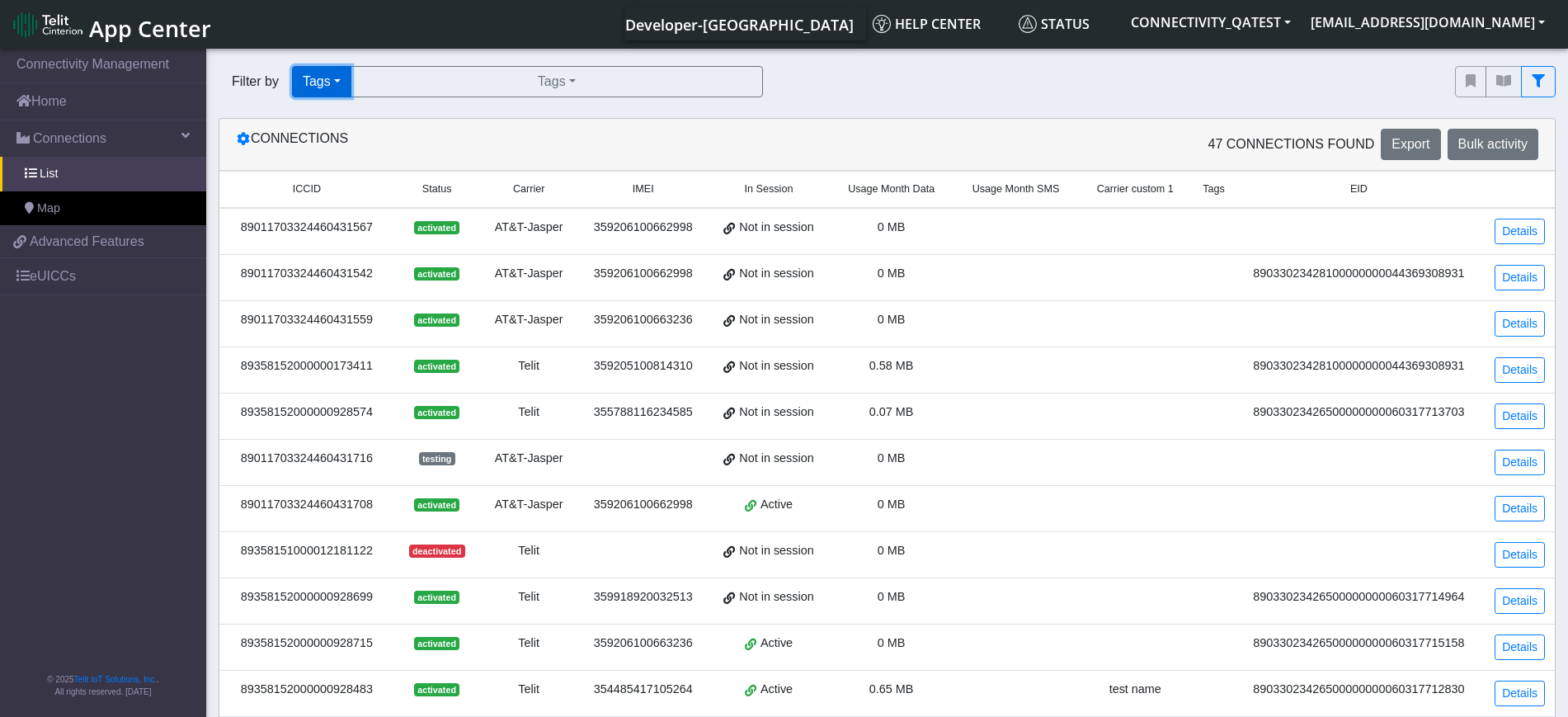
click at [343, 85] on button "Tags" at bounding box center [322, 82] width 59 height 31
click at [332, 171] on button "Not connected" at bounding box center [358, 172] width 130 height 27
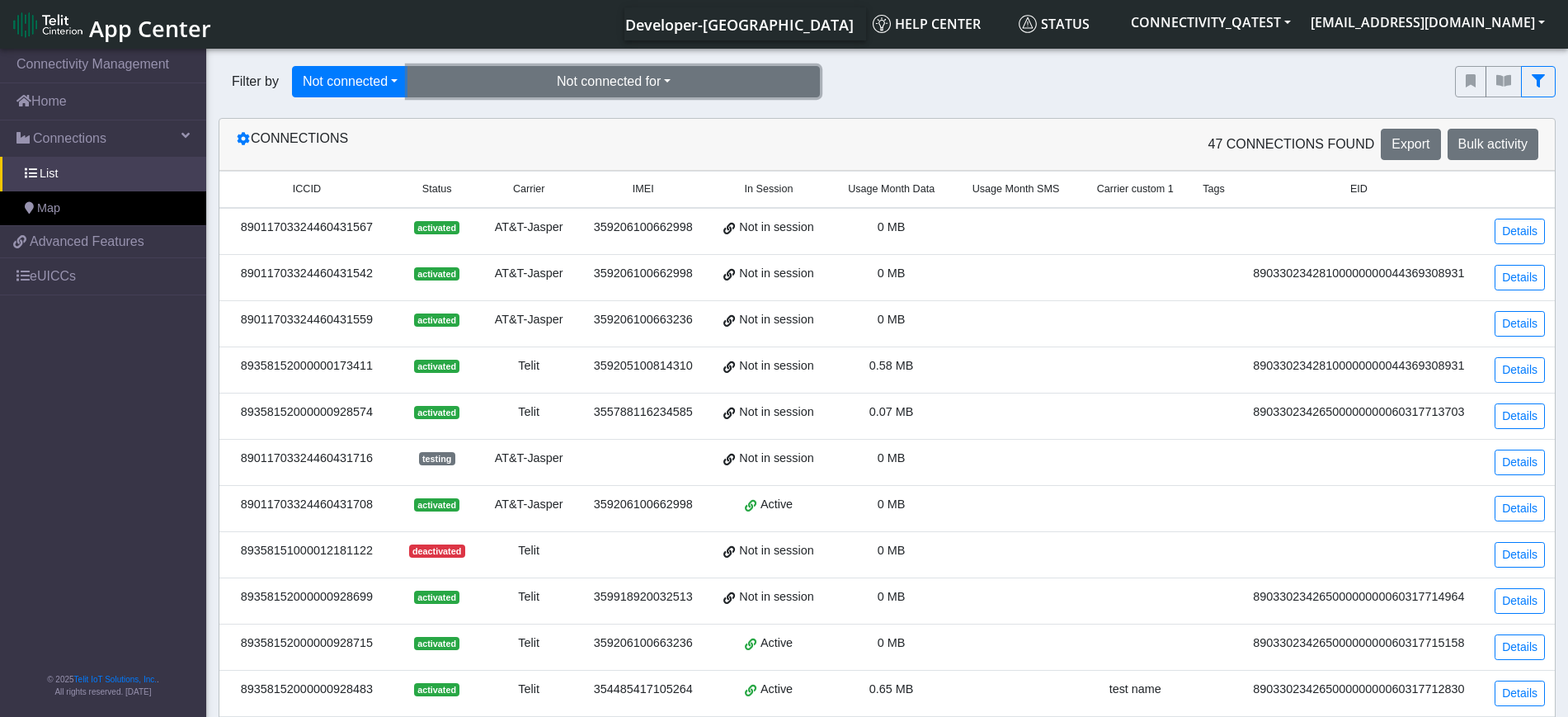
click at [590, 94] on button "Not connected for" at bounding box center [613, 82] width 412 height 31
click at [574, 112] on button "for 10 days (6)" at bounding box center [614, 119] width 411 height 27
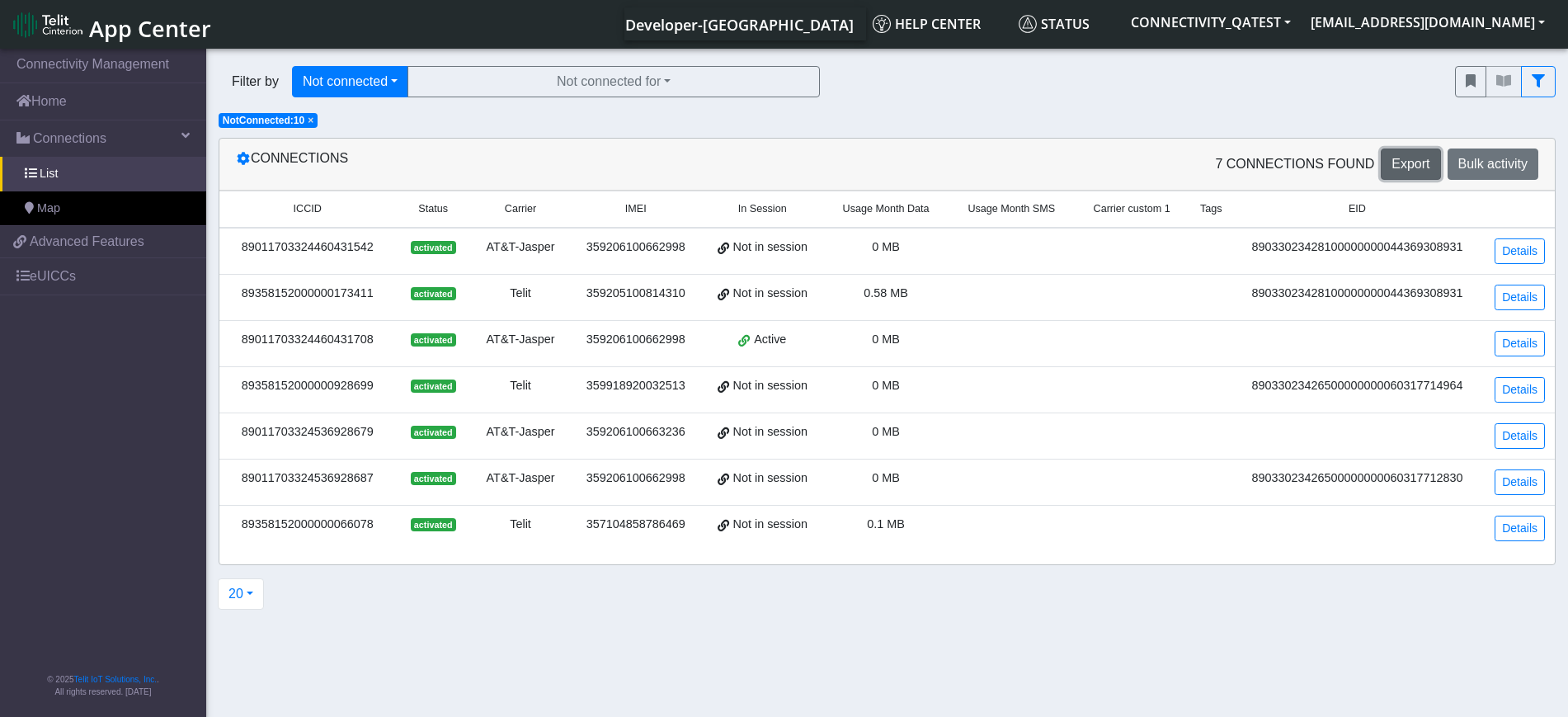
click at [1403, 162] on span "Export" at bounding box center [1411, 163] width 38 height 14
click at [247, 590] on button "20" at bounding box center [240, 594] width 46 height 31
click at [260, 427] on button "50" at bounding box center [283, 424] width 130 height 27
click at [306, 119] on span "× NotConnected:10" at bounding box center [268, 120] width 99 height 15
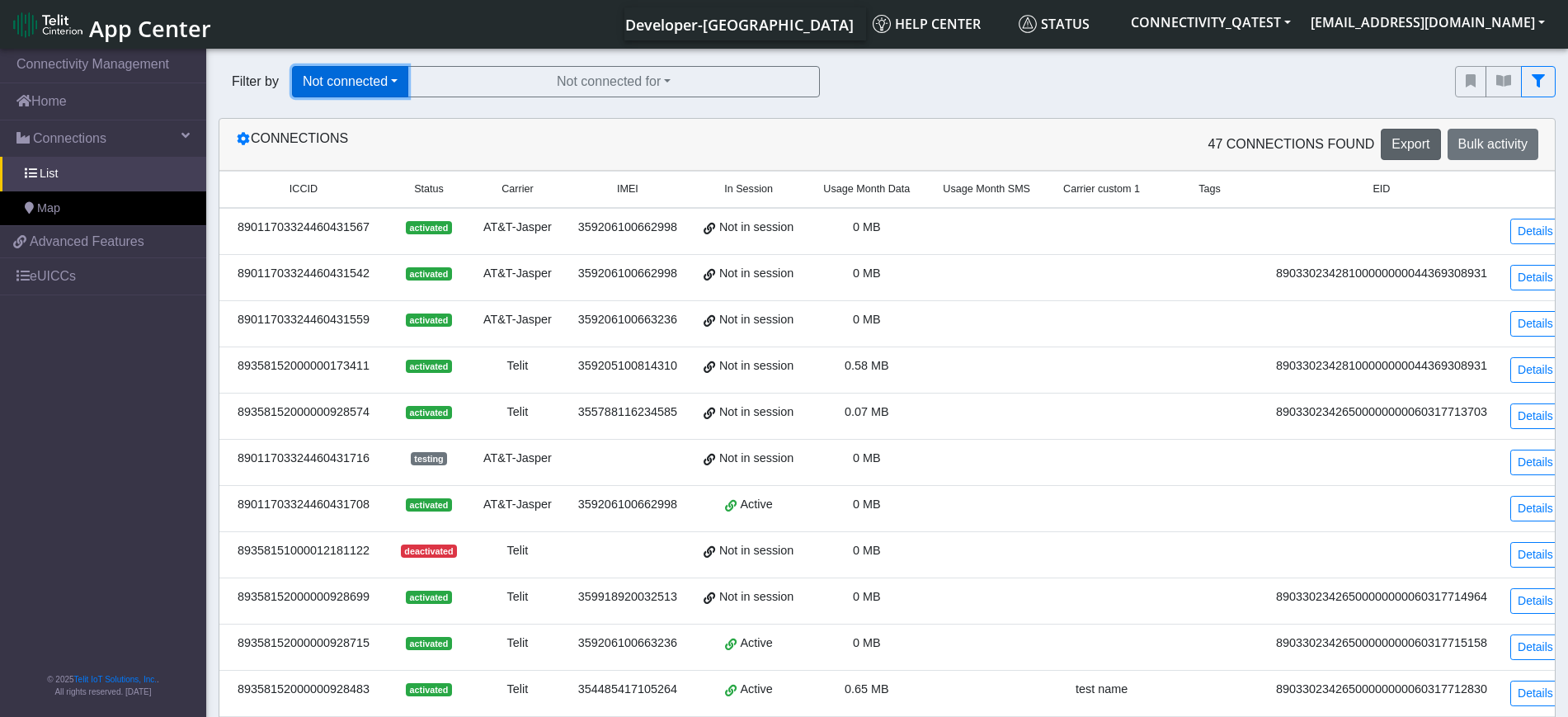
click at [407, 80] on button "Not connected" at bounding box center [350, 82] width 116 height 31
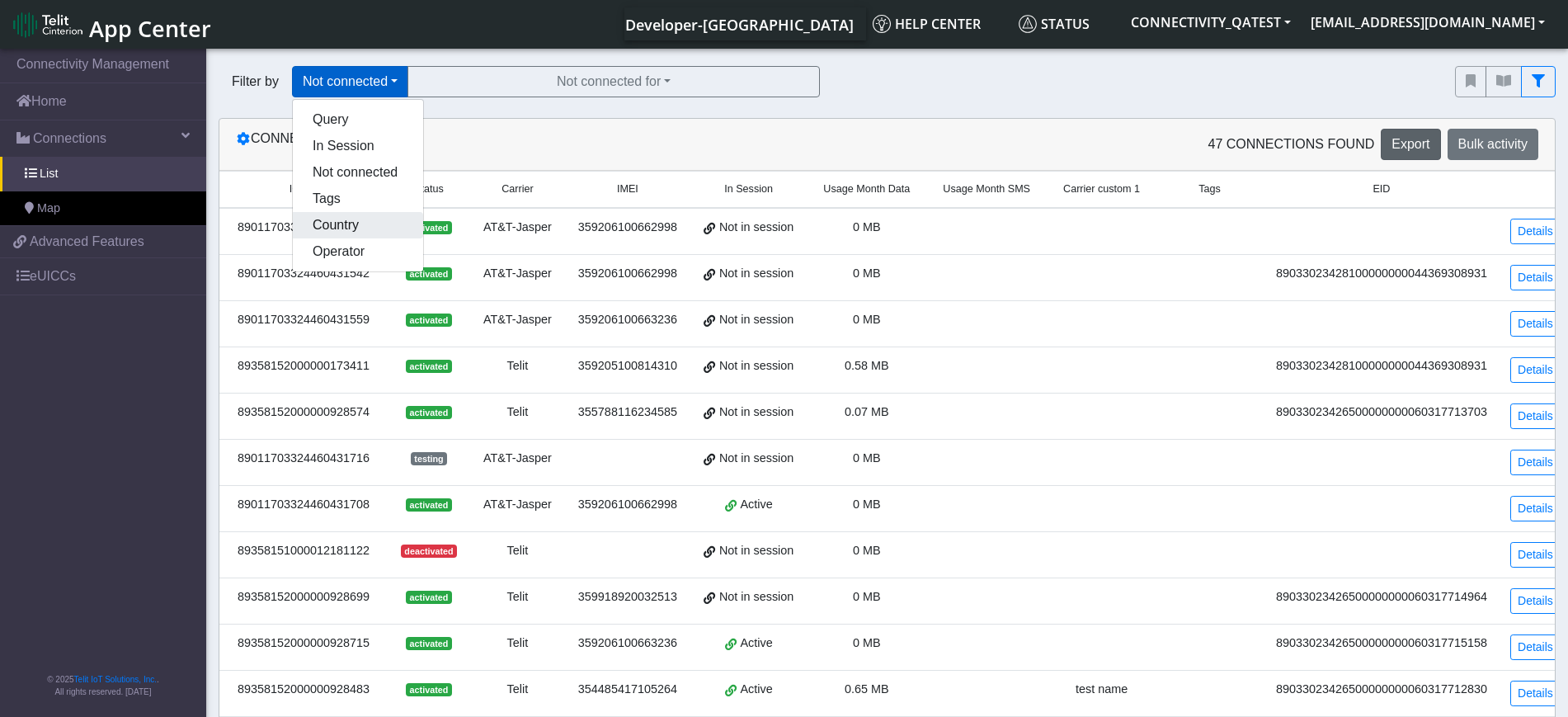
click at [373, 221] on button "Country" at bounding box center [358, 225] width 130 height 27
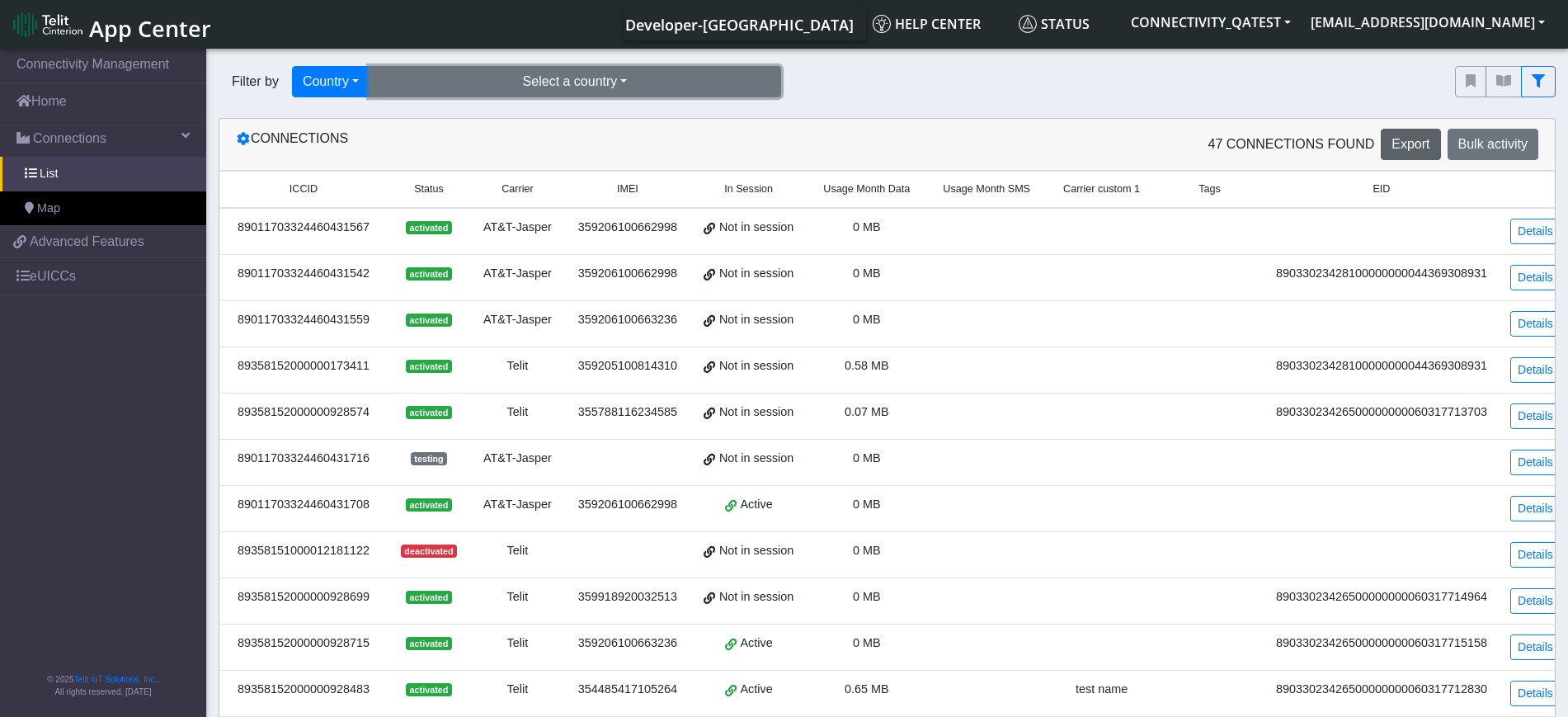
click at [672, 83] on button "Select a country" at bounding box center [574, 82] width 412 height 31
click at [651, 126] on button "Italy (20)" at bounding box center [575, 119] width 411 height 27
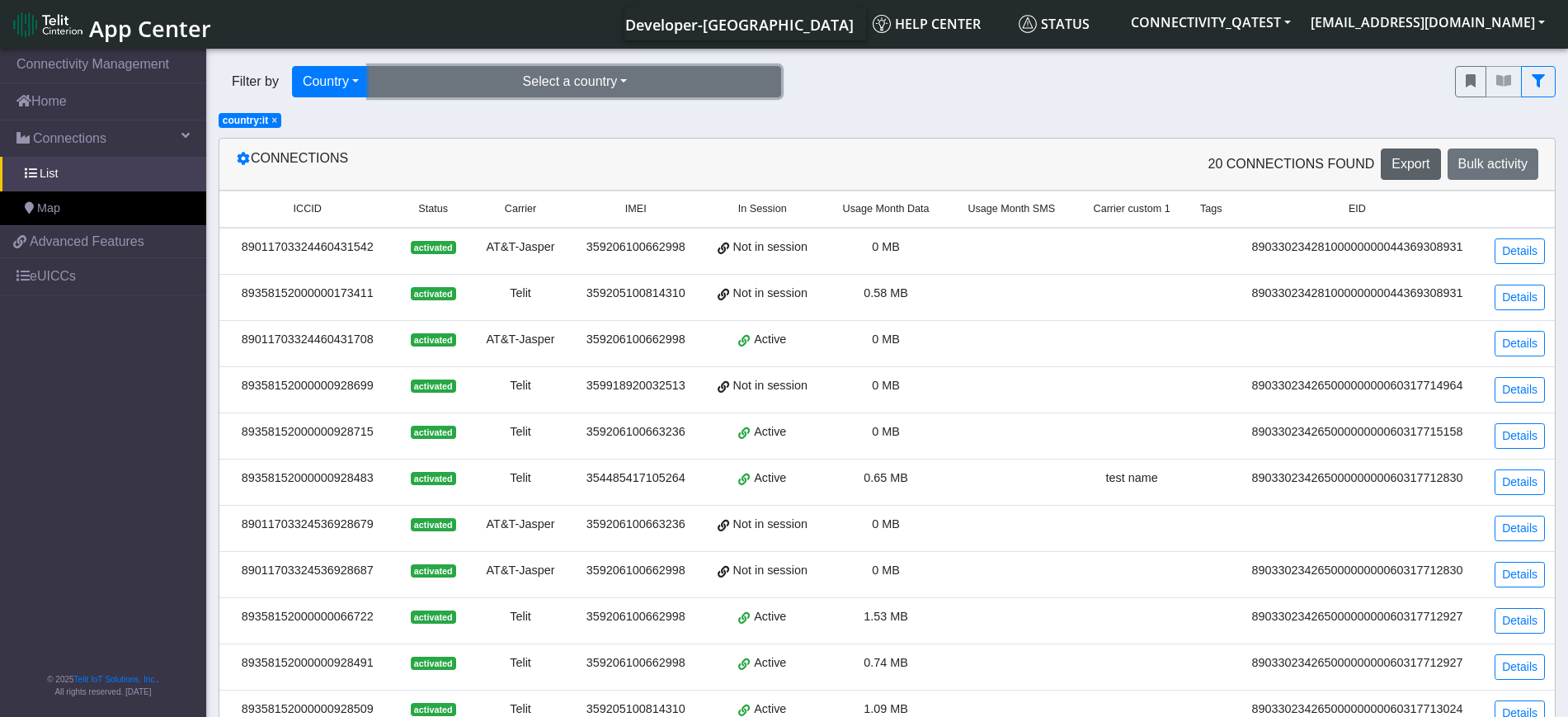
click at [656, 79] on button "Select a country" at bounding box center [574, 82] width 412 height 31
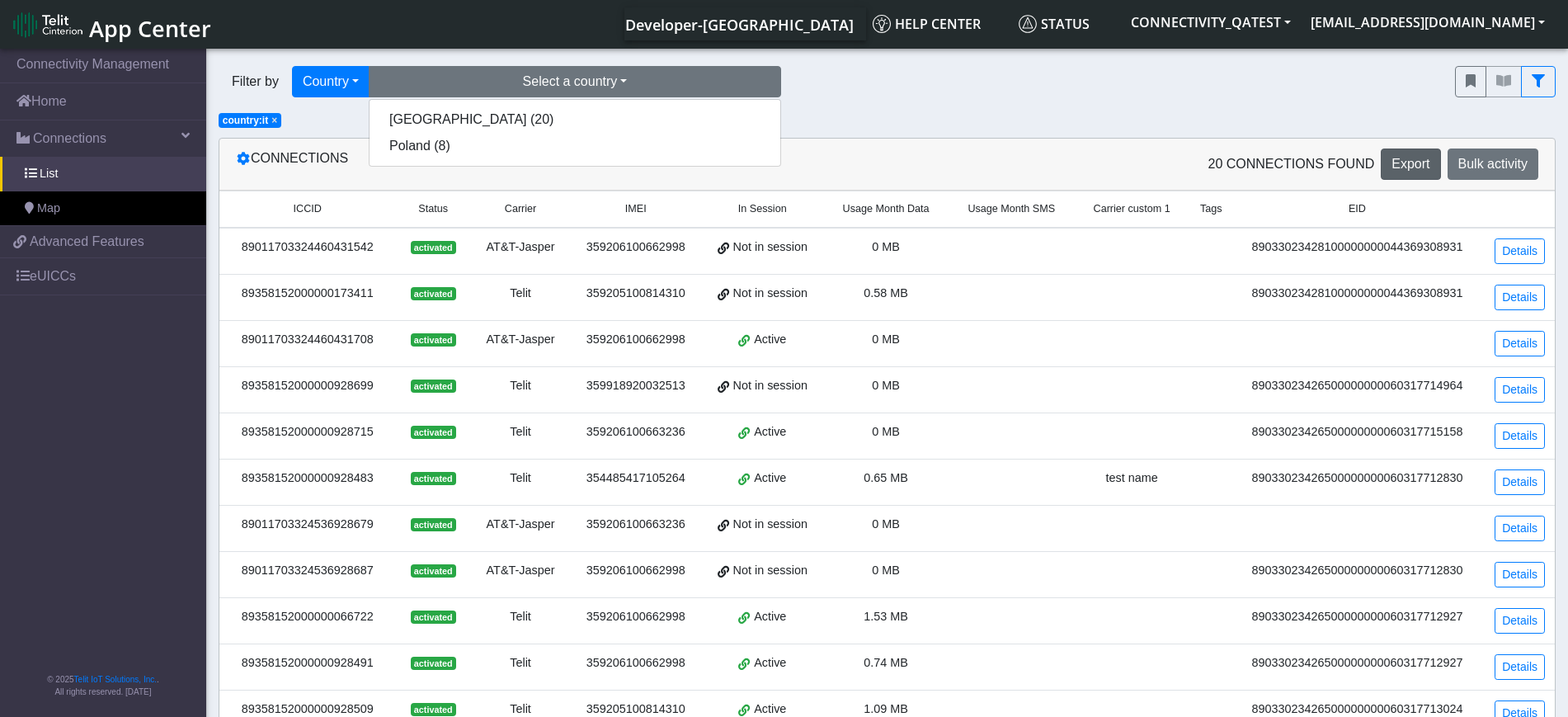
click at [936, 94] on div "Filter by Country Query In Session Not connected Tags Country Operator Select a…" at bounding box center [824, 82] width 1212 height 31
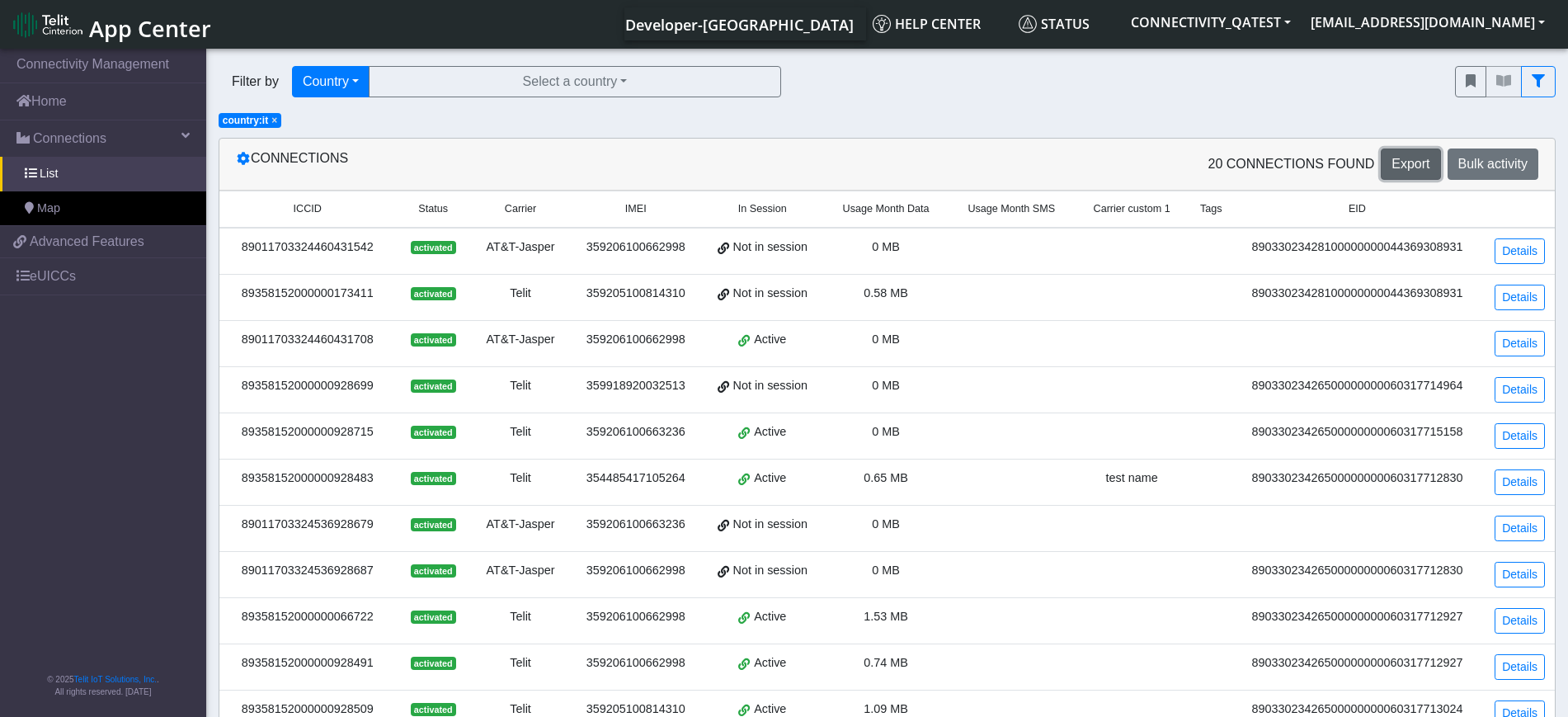
click at [1426, 163] on span "Export" at bounding box center [1411, 163] width 38 height 14
click at [244, 161] on icon at bounding box center [243, 157] width 13 height 13
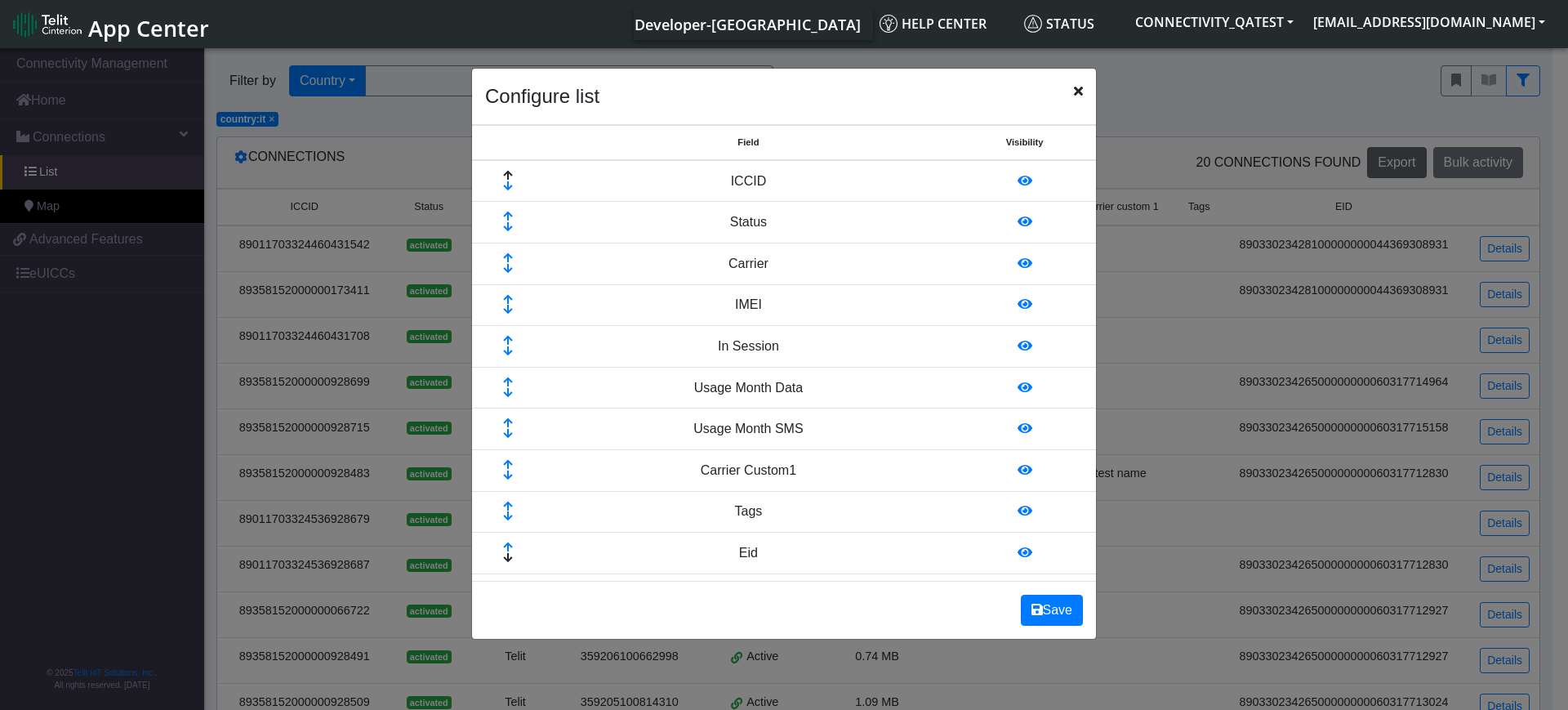
click at [508, 546] on icon at bounding box center [508, 547] width 53 height 11
click at [508, 544] on icon at bounding box center [508, 547] width 53 height 11
click at [507, 502] on icon at bounding box center [508, 506] width 53 height 11
click at [508, 462] on icon at bounding box center [508, 465] width 53 height 11
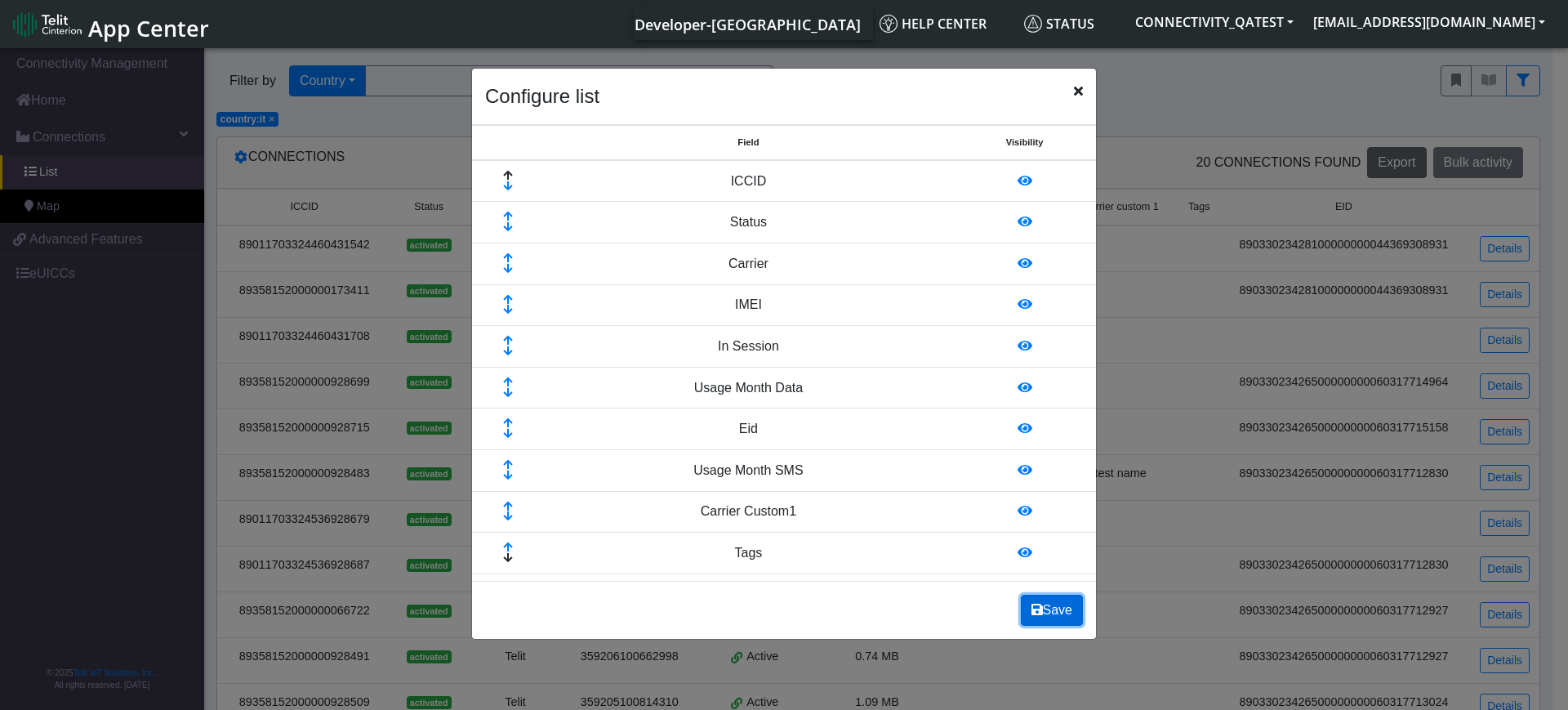
click at [1045, 615] on button "Save" at bounding box center [1052, 610] width 62 height 31
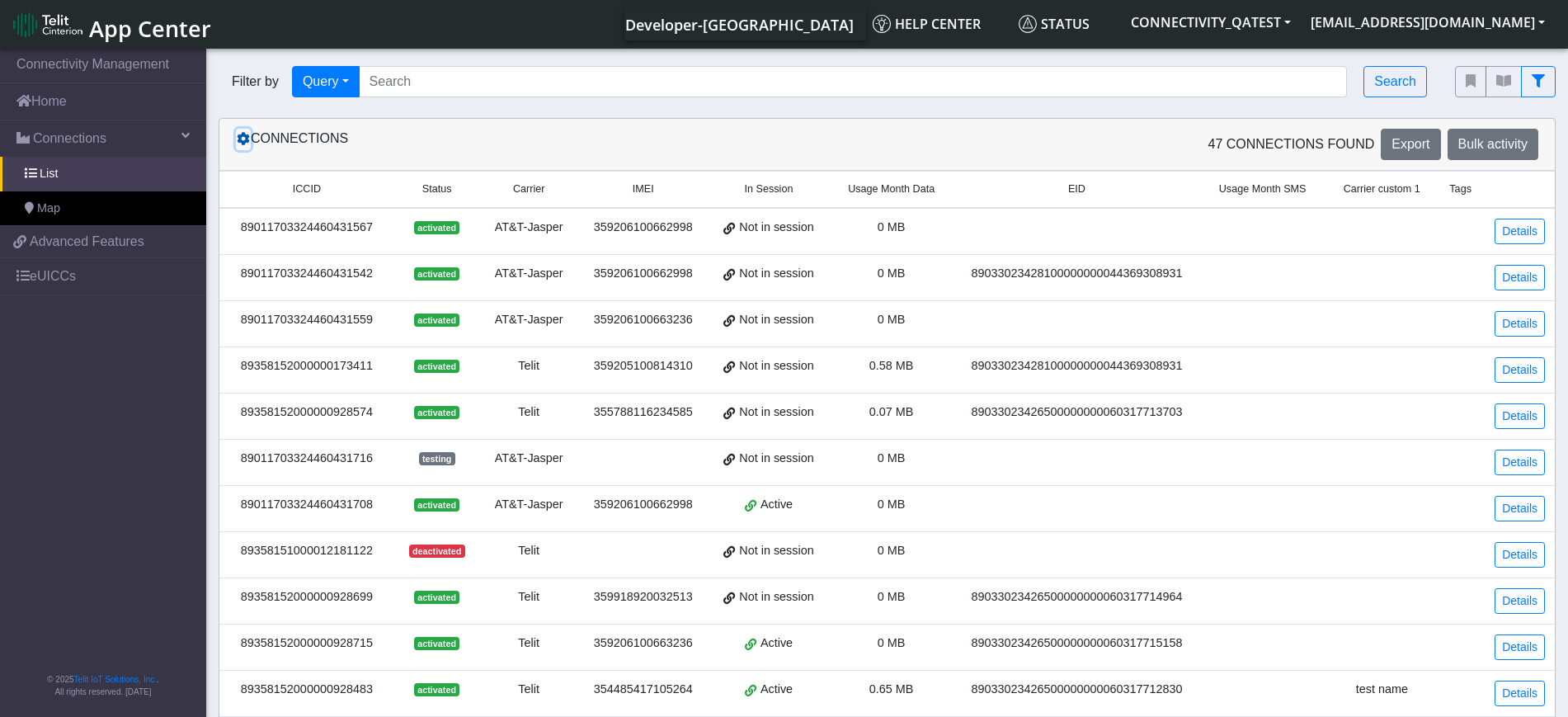
click at [248, 141] on icon at bounding box center [243, 138] width 13 height 13
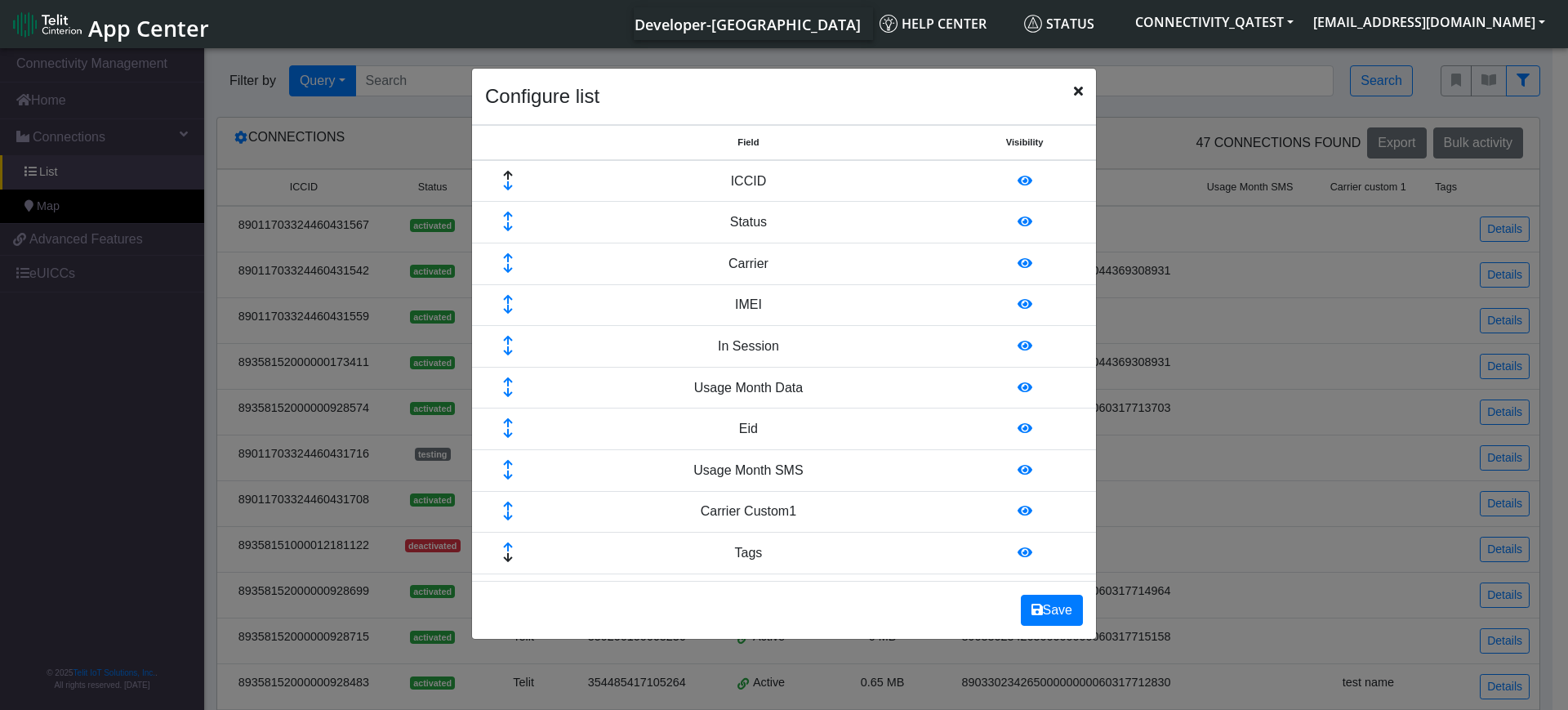
click at [508, 422] on icon at bounding box center [508, 423] width 53 height 11
click at [505, 379] on icon at bounding box center [508, 382] width 53 height 11
click at [508, 342] on icon at bounding box center [508, 341] width 53 height 11
click at [1047, 608] on button "Save" at bounding box center [1052, 610] width 62 height 31
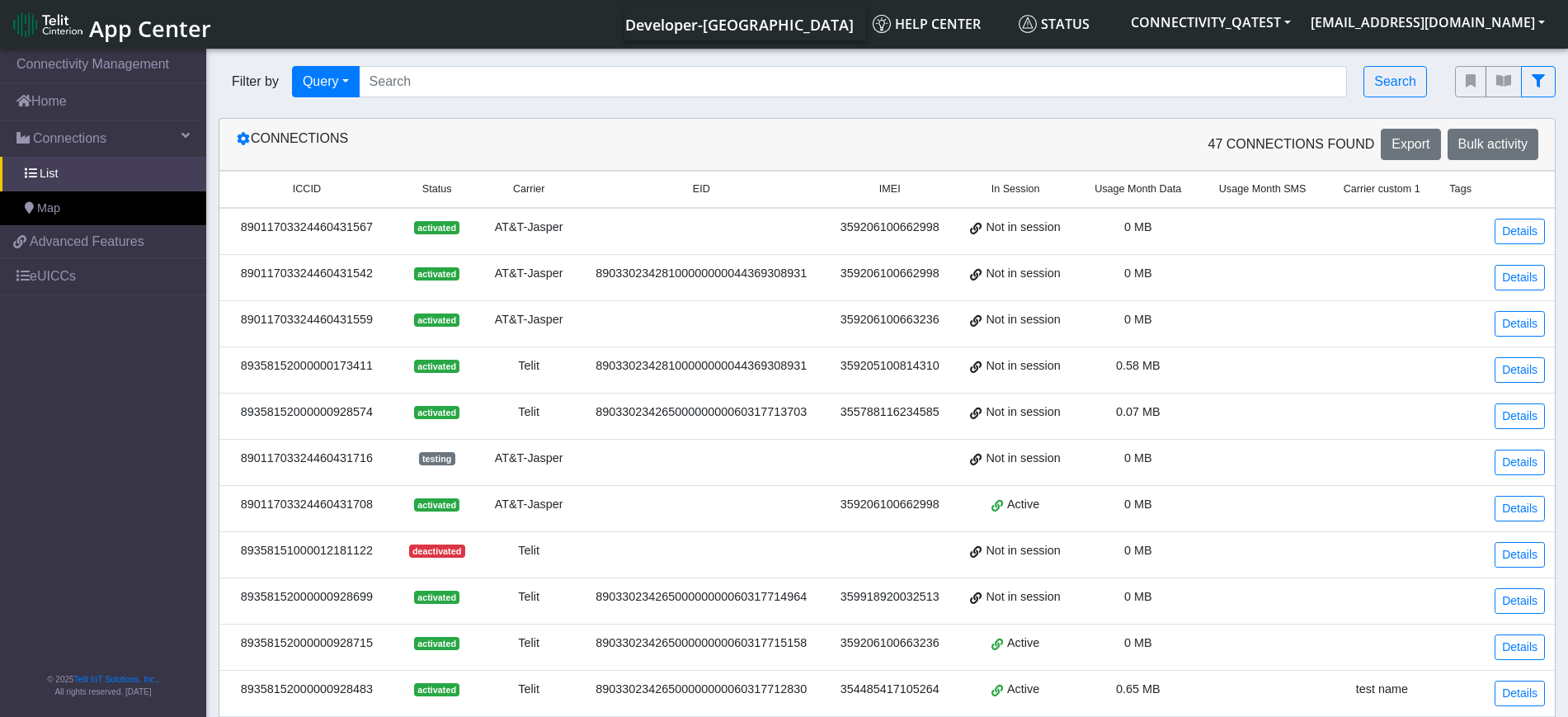
click at [609, 137] on div "Connections" at bounding box center [555, 145] width 664 height 31
click at [345, 78] on button "Query" at bounding box center [326, 82] width 68 height 31
click at [342, 226] on button "Country" at bounding box center [358, 225] width 130 height 27
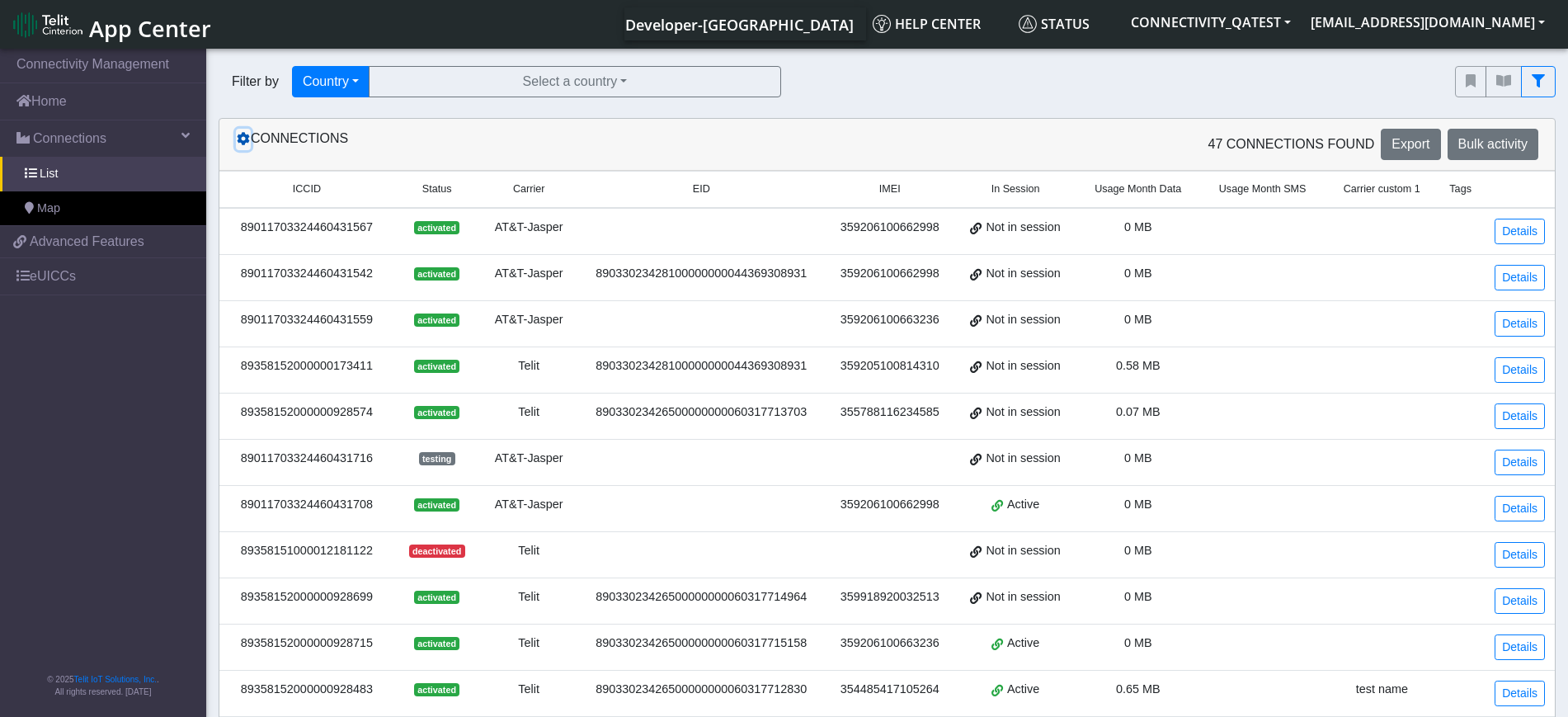
click at [243, 137] on icon at bounding box center [243, 138] width 13 height 13
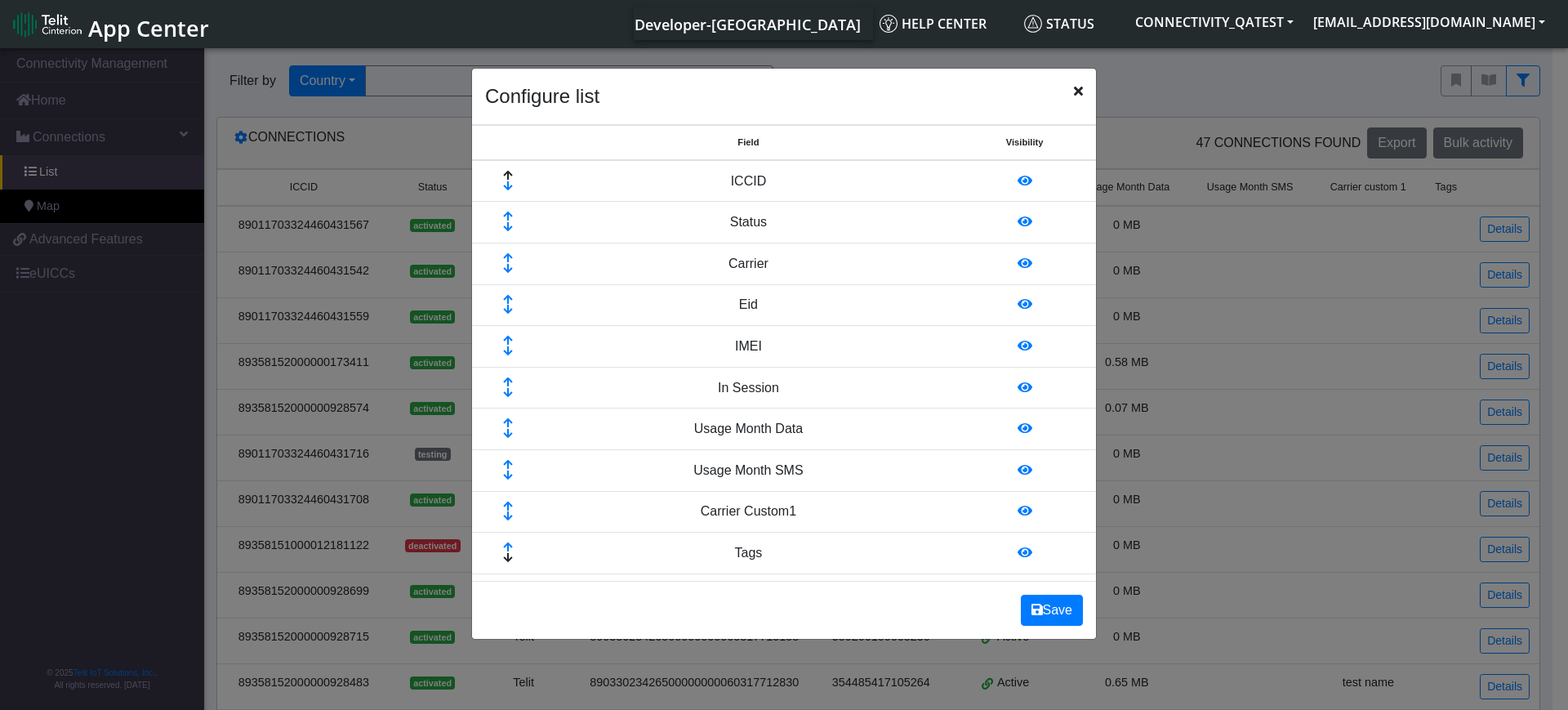
click at [1018, 303] on icon at bounding box center [1025, 303] width 15 height 13
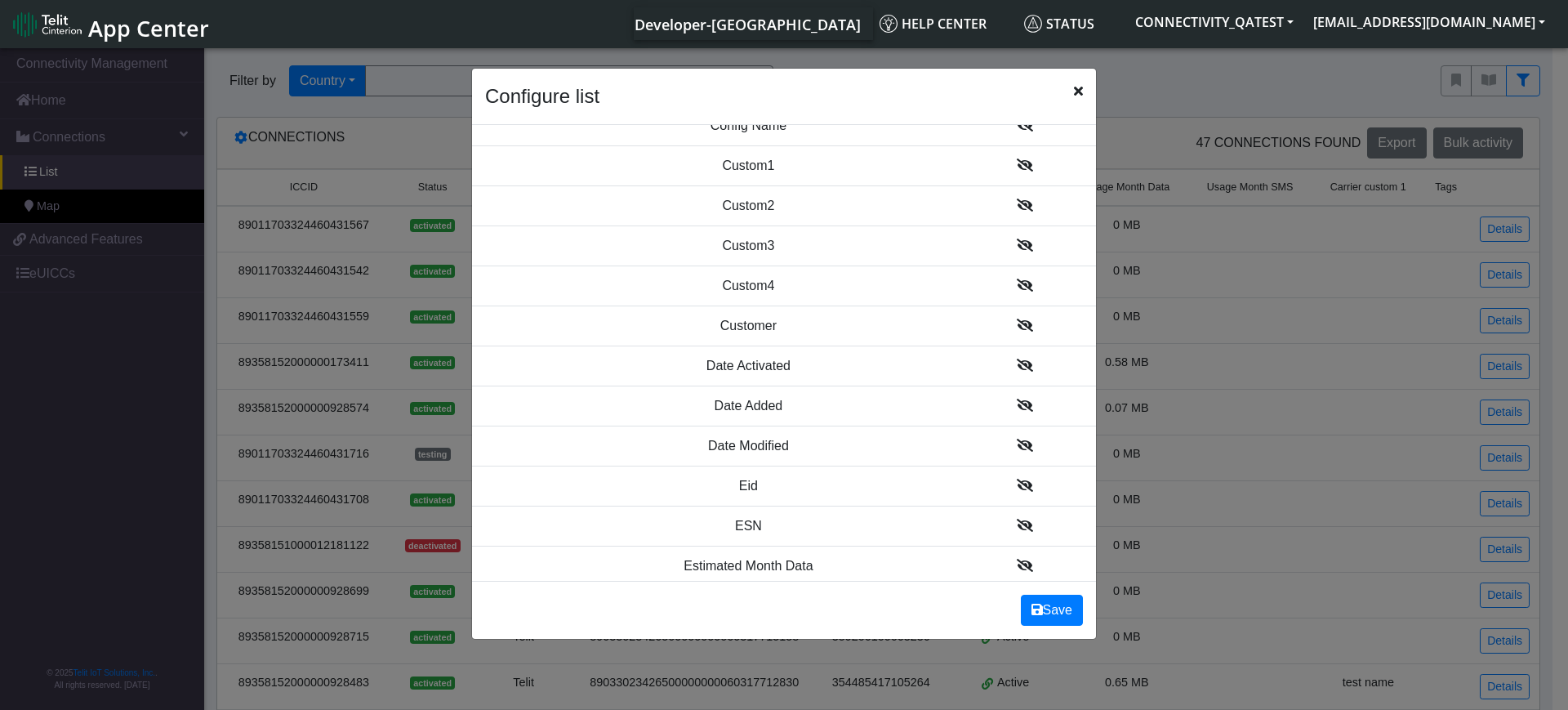
scroll to position [918, 0]
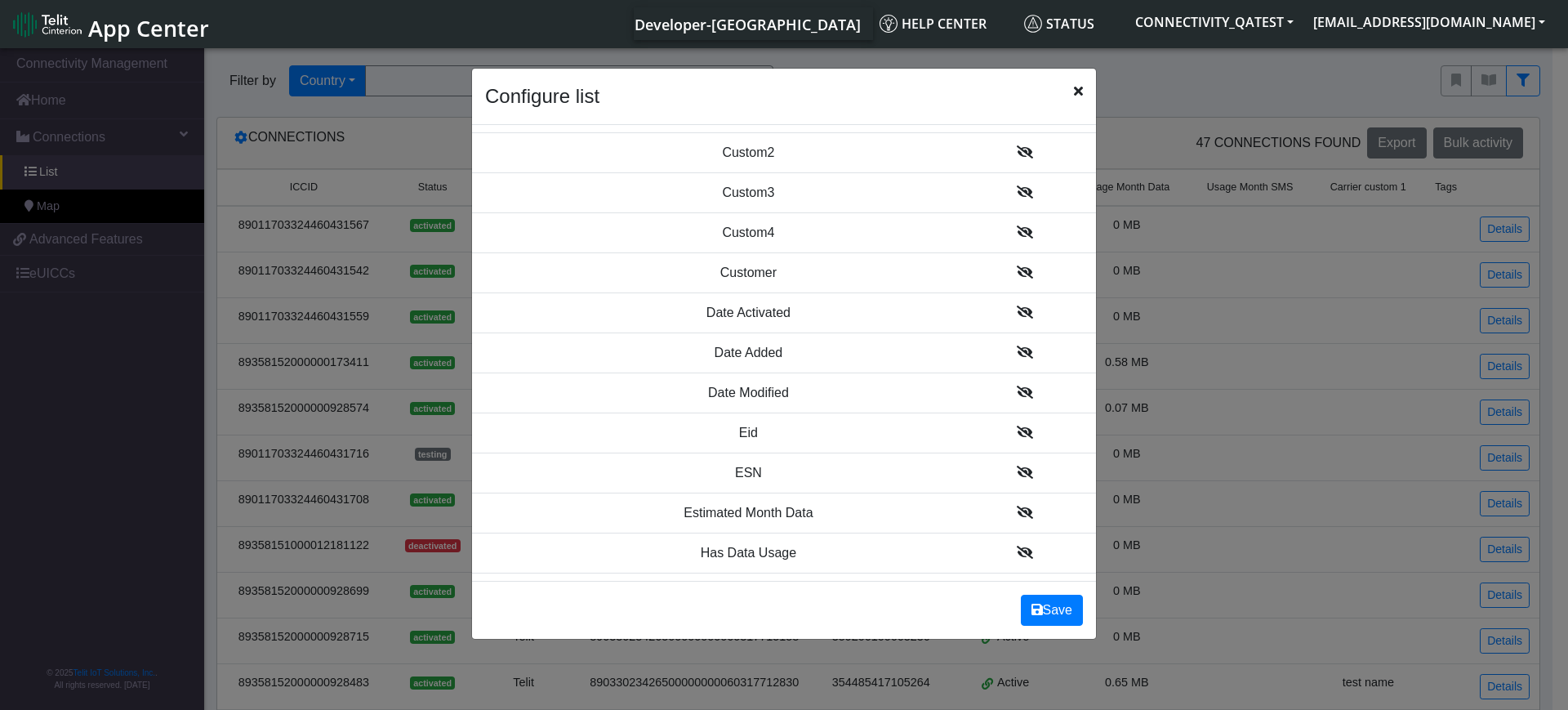
click at [1017, 431] on icon at bounding box center [1025, 431] width 17 height 13
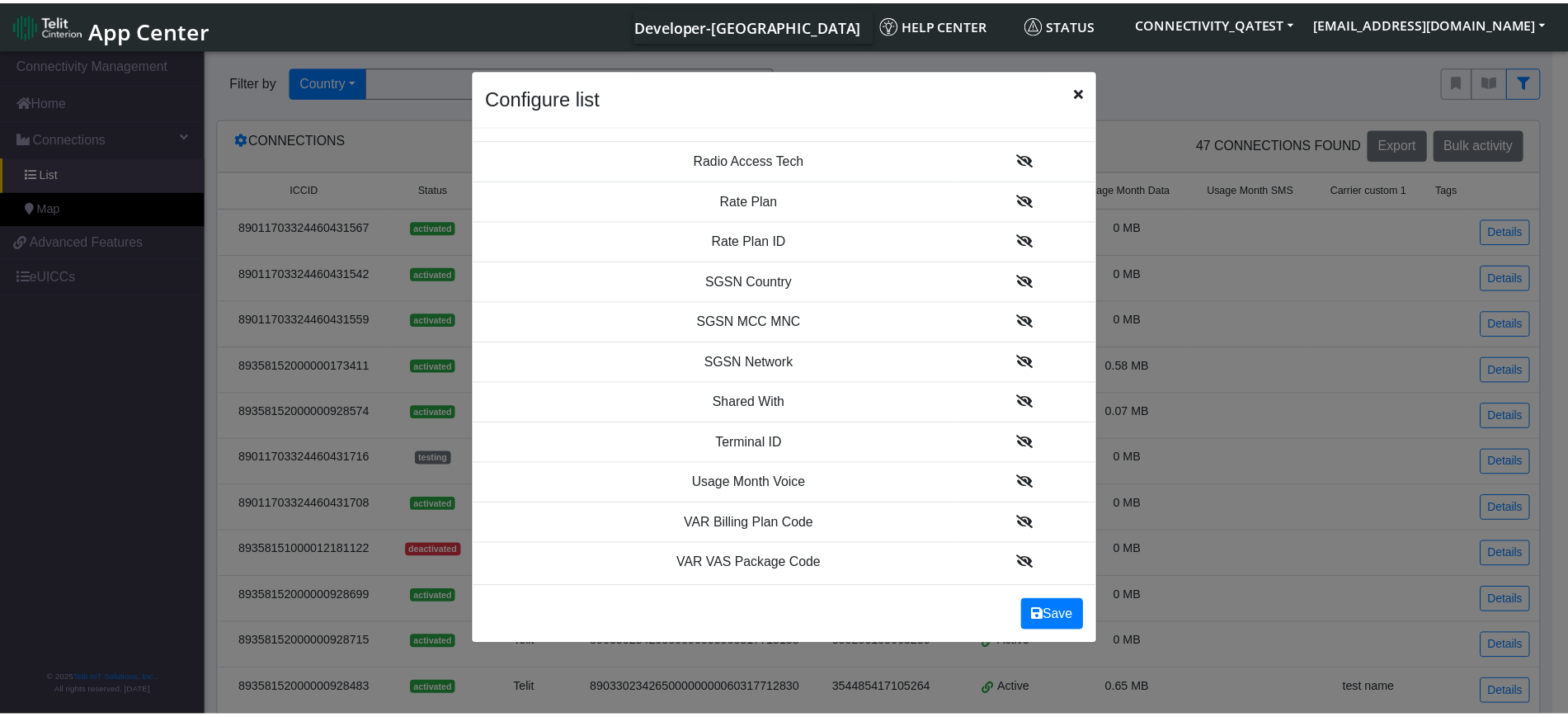
scroll to position [1943, 0]
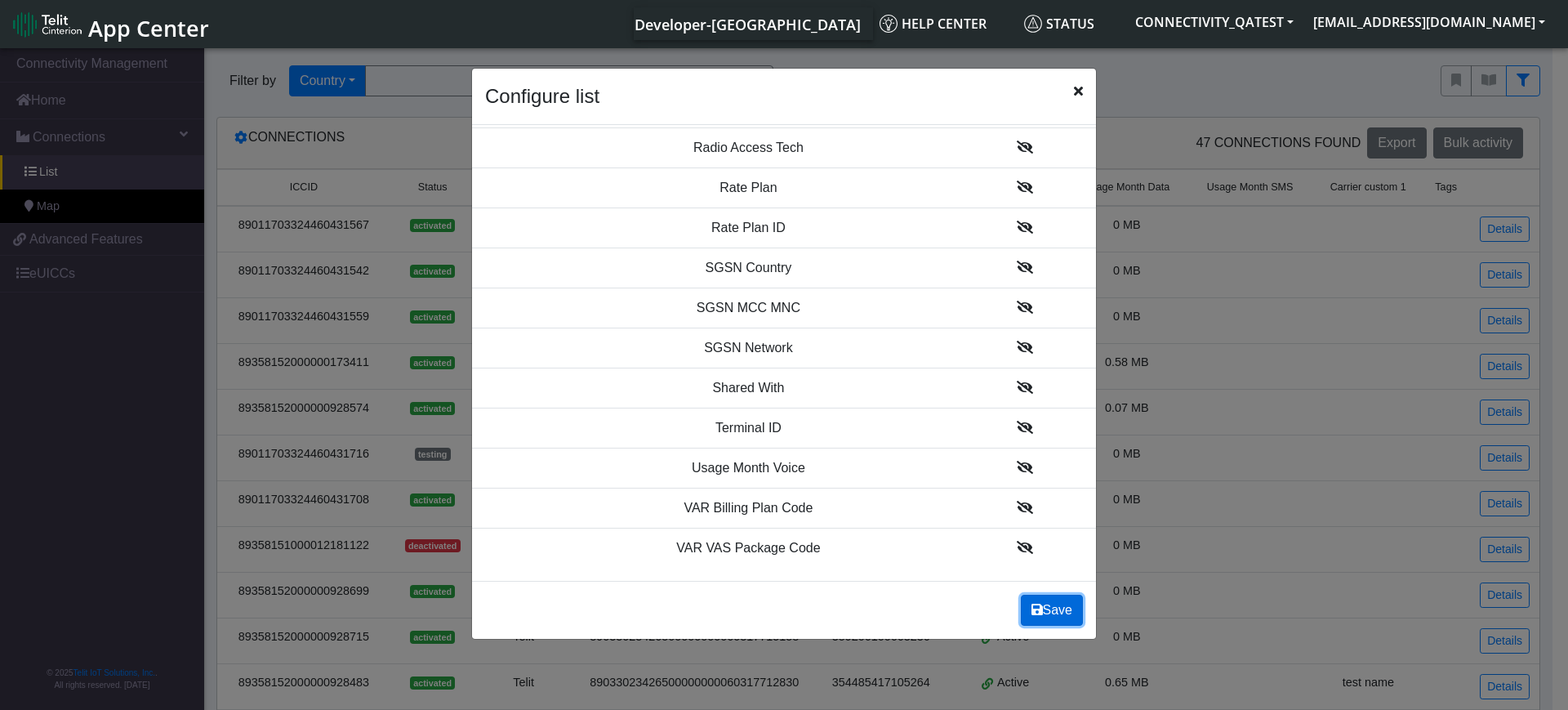
click at [1053, 611] on button "Save" at bounding box center [1052, 610] width 62 height 31
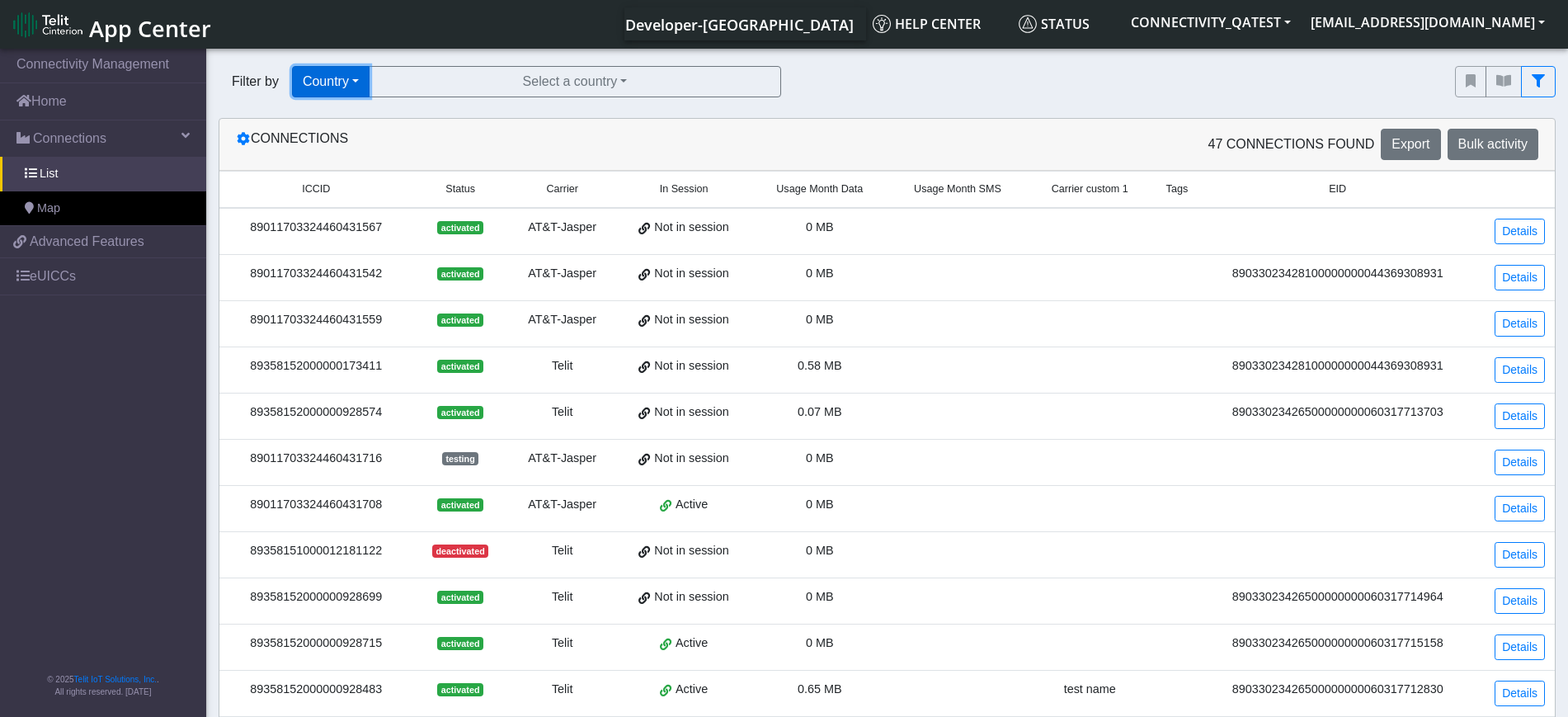
click at [365, 84] on button "Country" at bounding box center [331, 82] width 78 height 31
click at [333, 253] on button "Operator" at bounding box center [358, 251] width 130 height 27
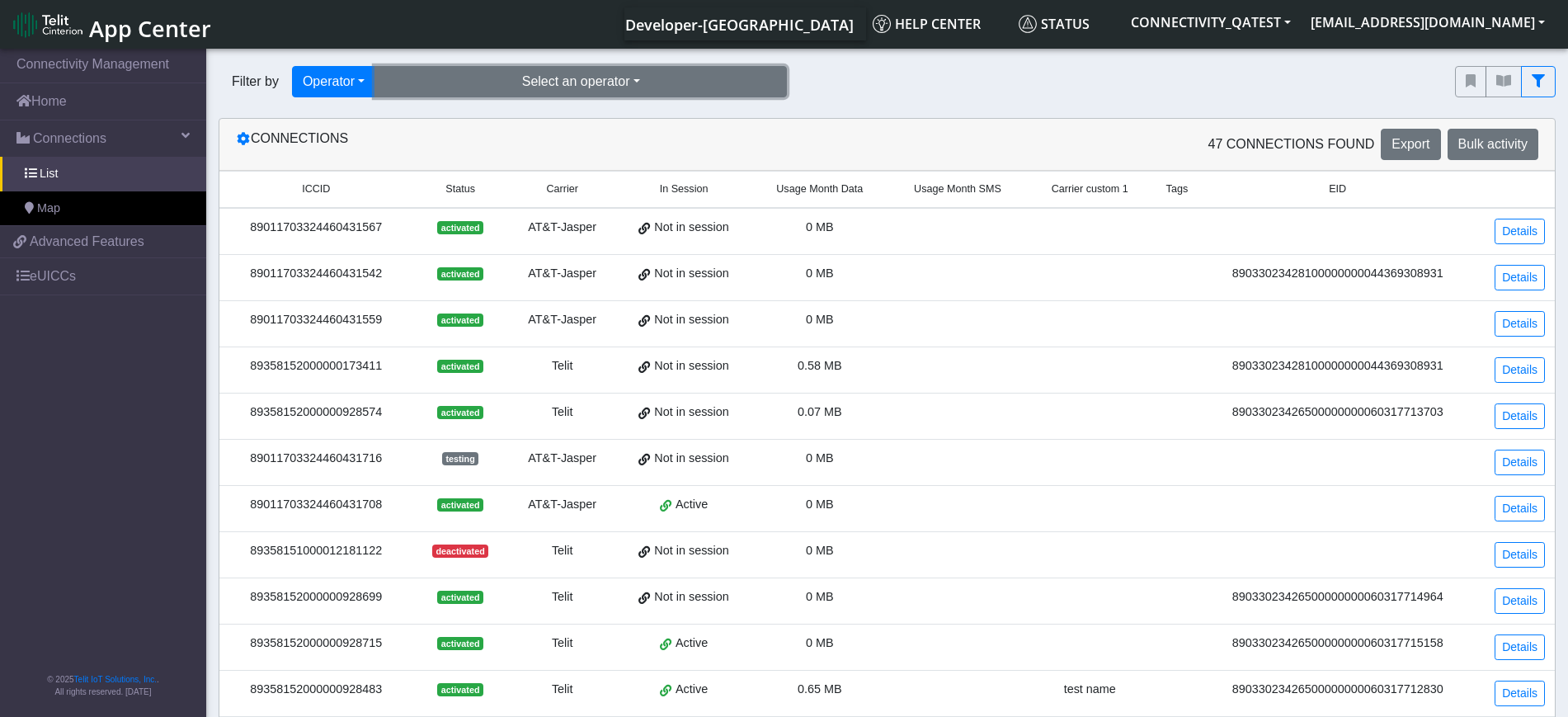
click at [544, 75] on button "Select an operator" at bounding box center [580, 82] width 412 height 31
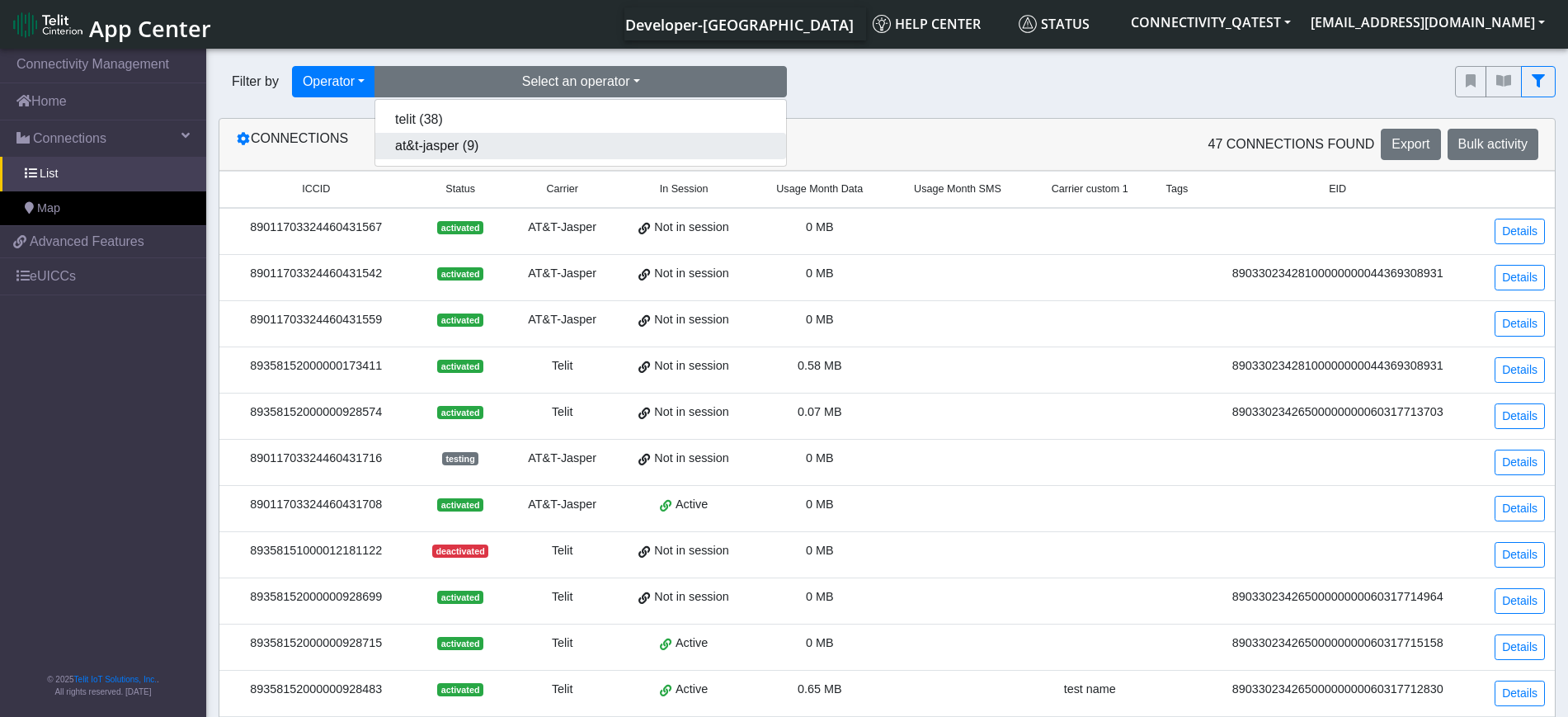
click at [510, 145] on button "at&t-jasper (9)" at bounding box center [581, 146] width 411 height 27
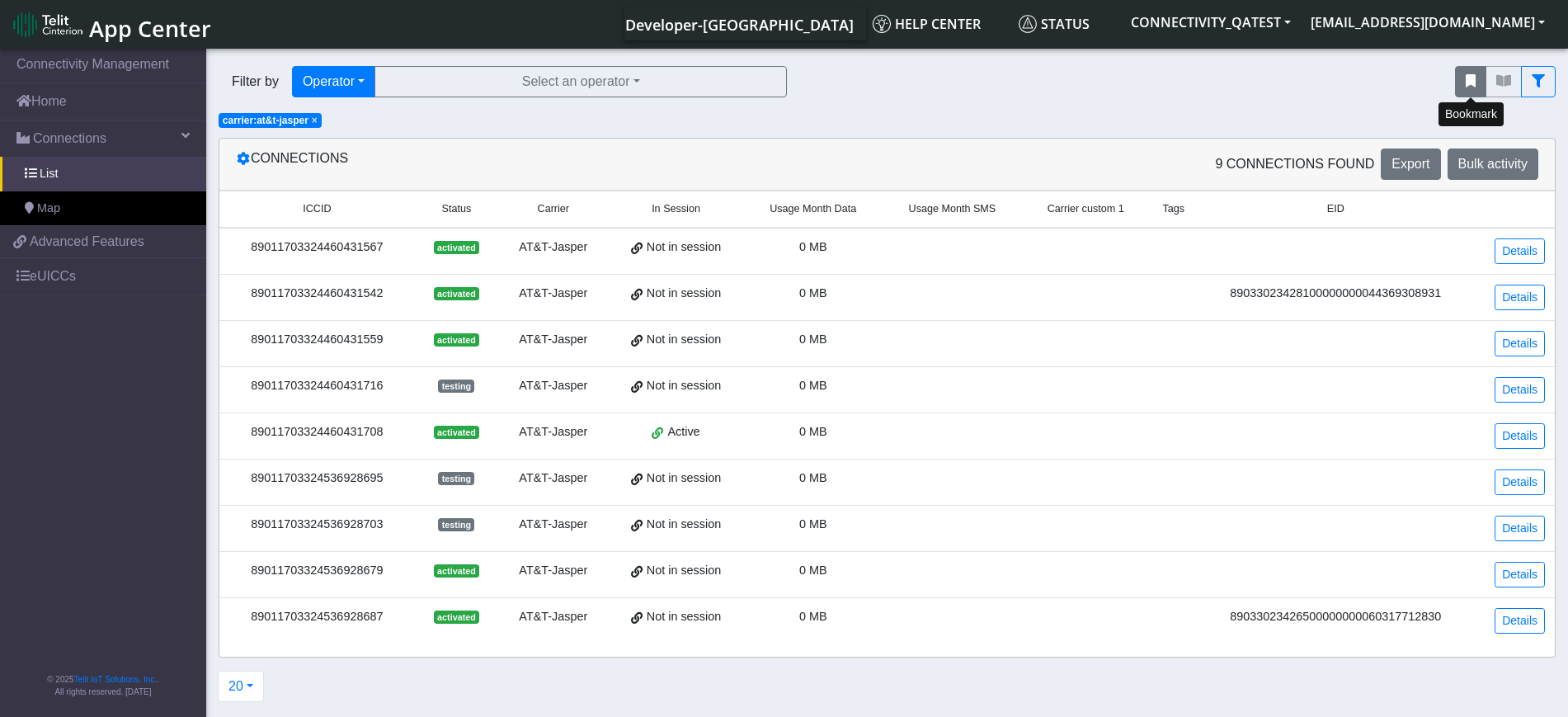
click at [1474, 85] on icon "fitlers menu" at bounding box center [1471, 80] width 10 height 13
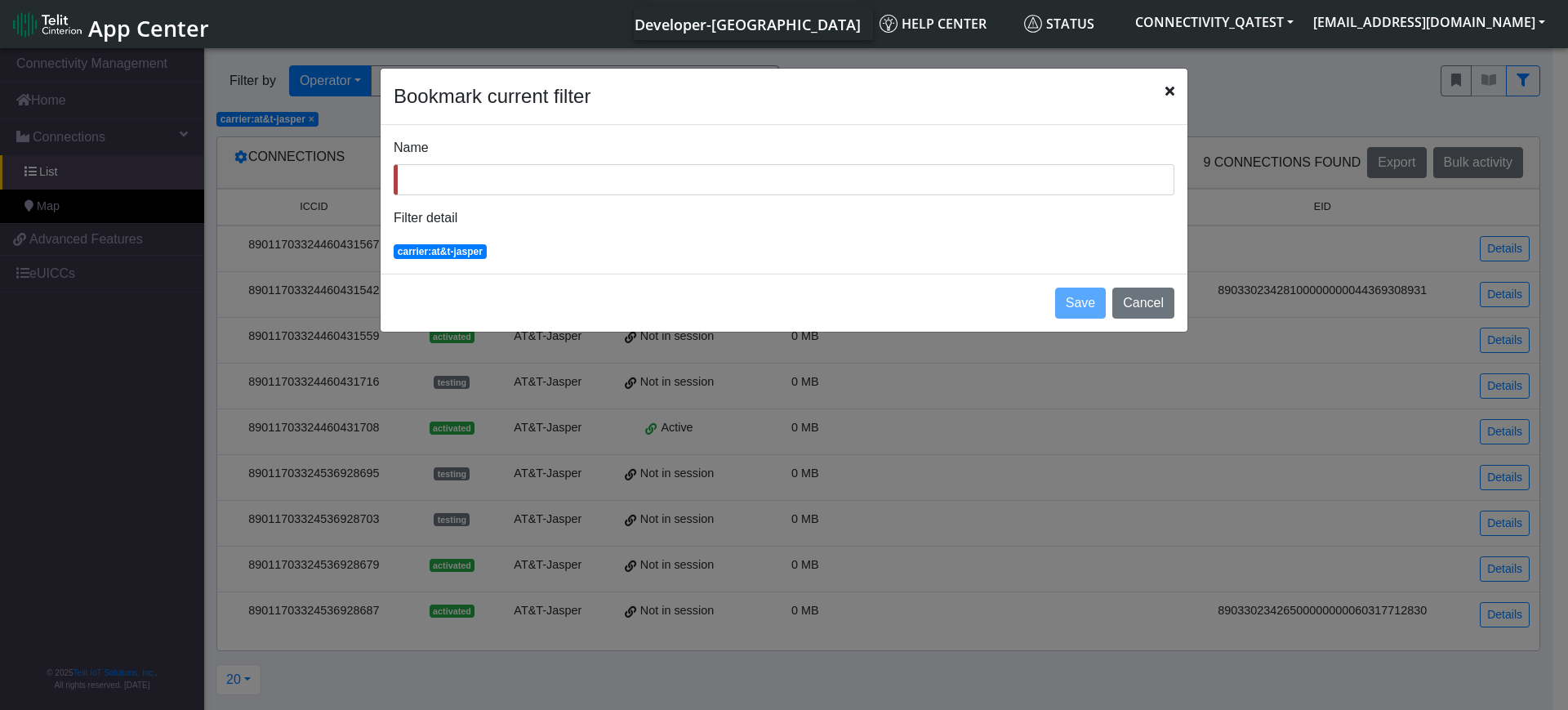
click at [1167, 93] on icon "Close" at bounding box center [1170, 90] width 9 height 13
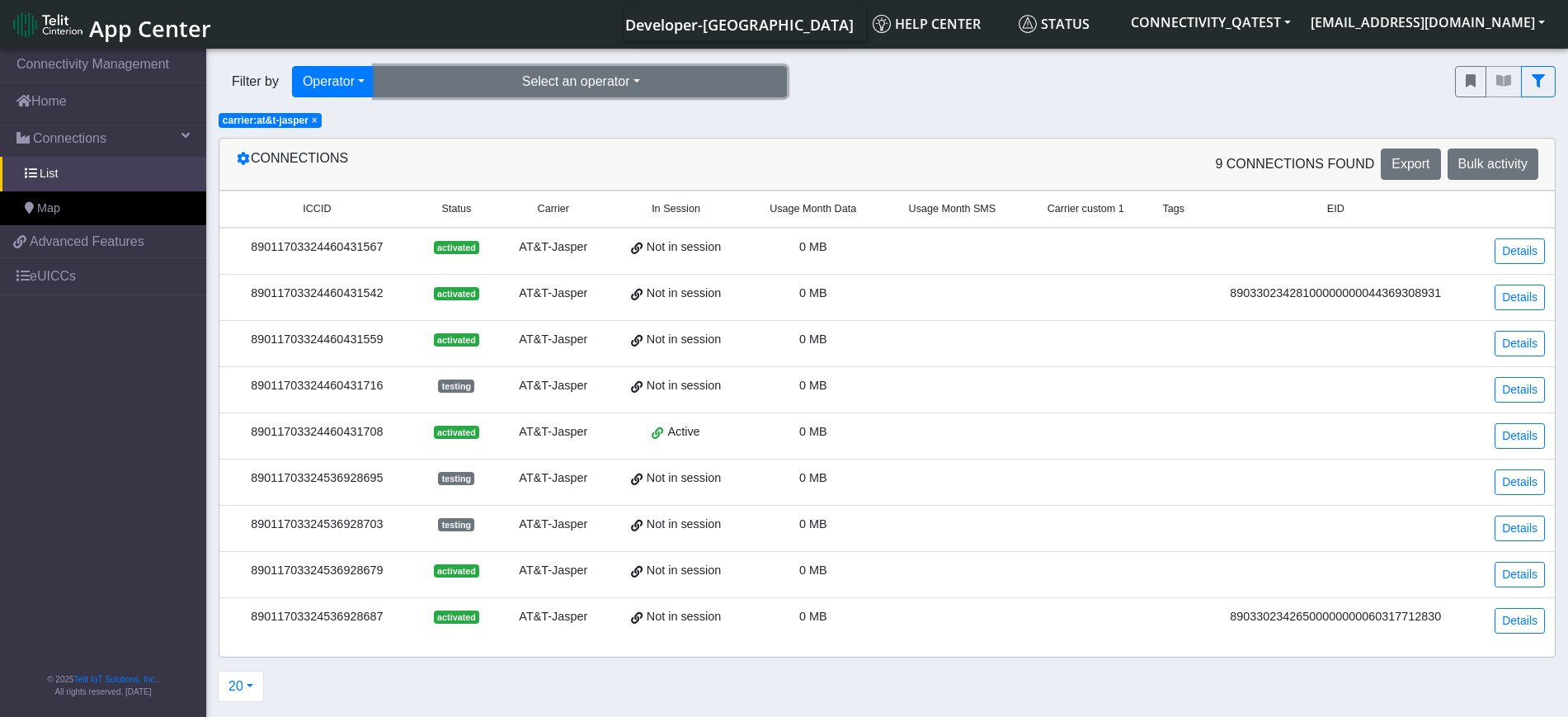
click at [492, 81] on button "Select an operator" at bounding box center [580, 82] width 412 height 31
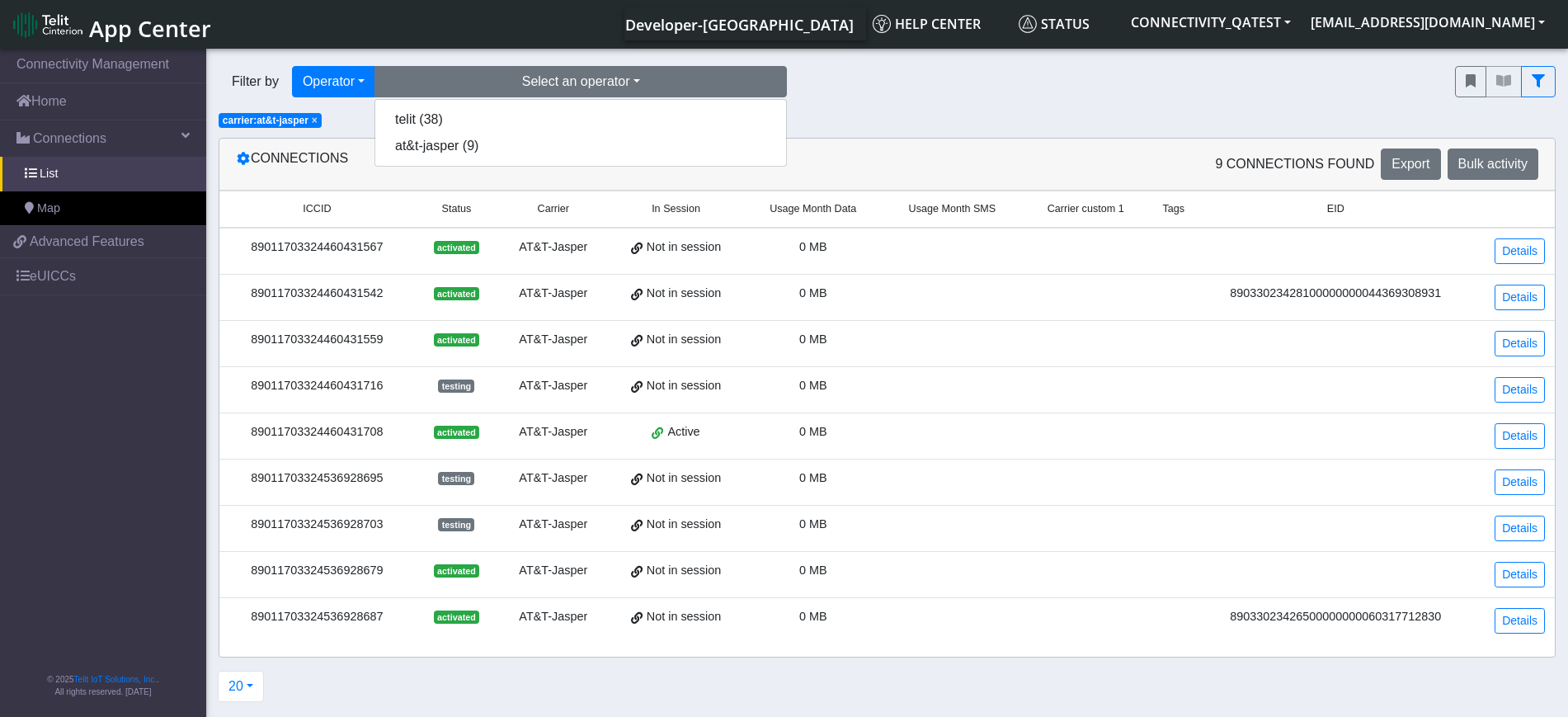
click at [318, 118] on span "×" at bounding box center [315, 121] width 6 height 12
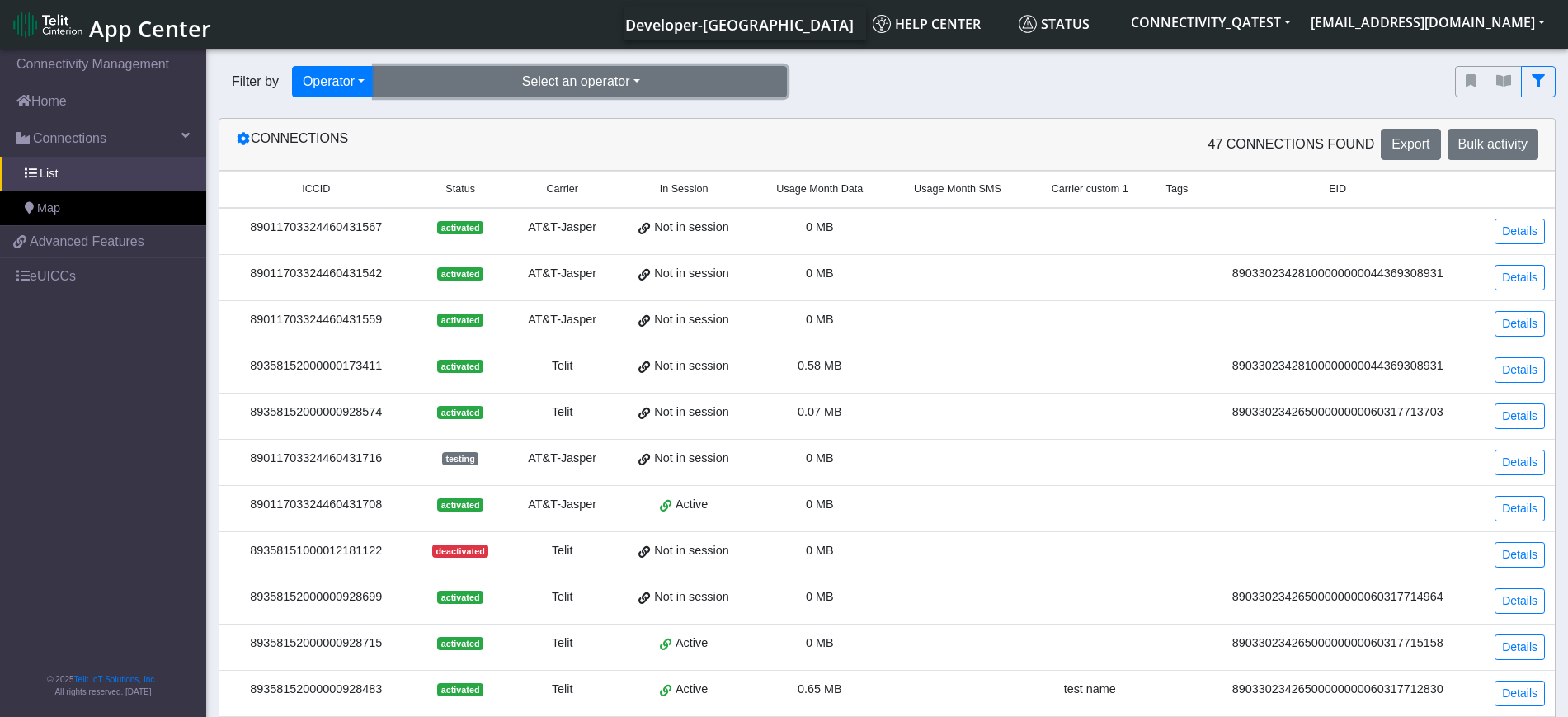
click at [491, 85] on button "Select an operator" at bounding box center [580, 82] width 412 height 31
click at [454, 120] on button "telit (38)" at bounding box center [581, 119] width 411 height 27
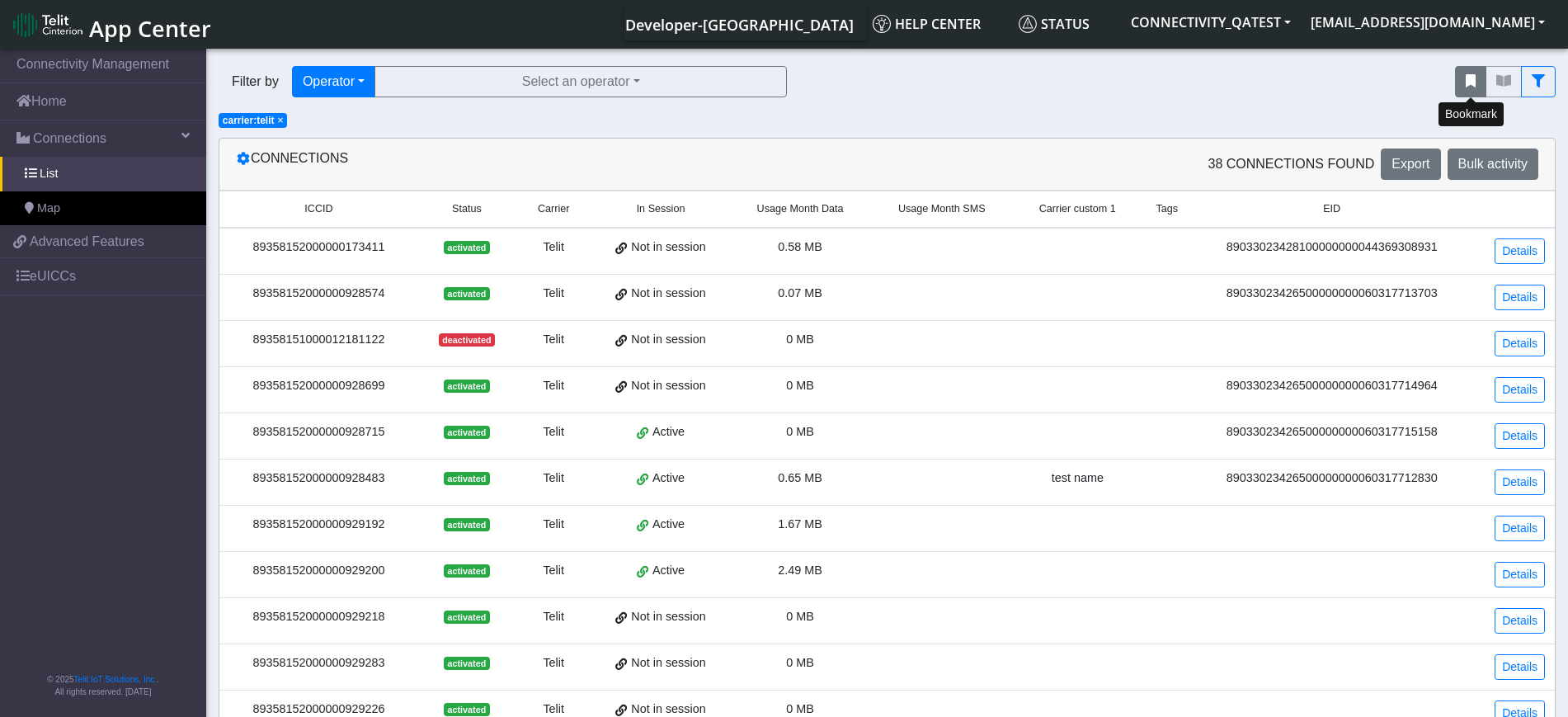
click at [1479, 80] on button "fitlers menu" at bounding box center [1471, 82] width 31 height 31
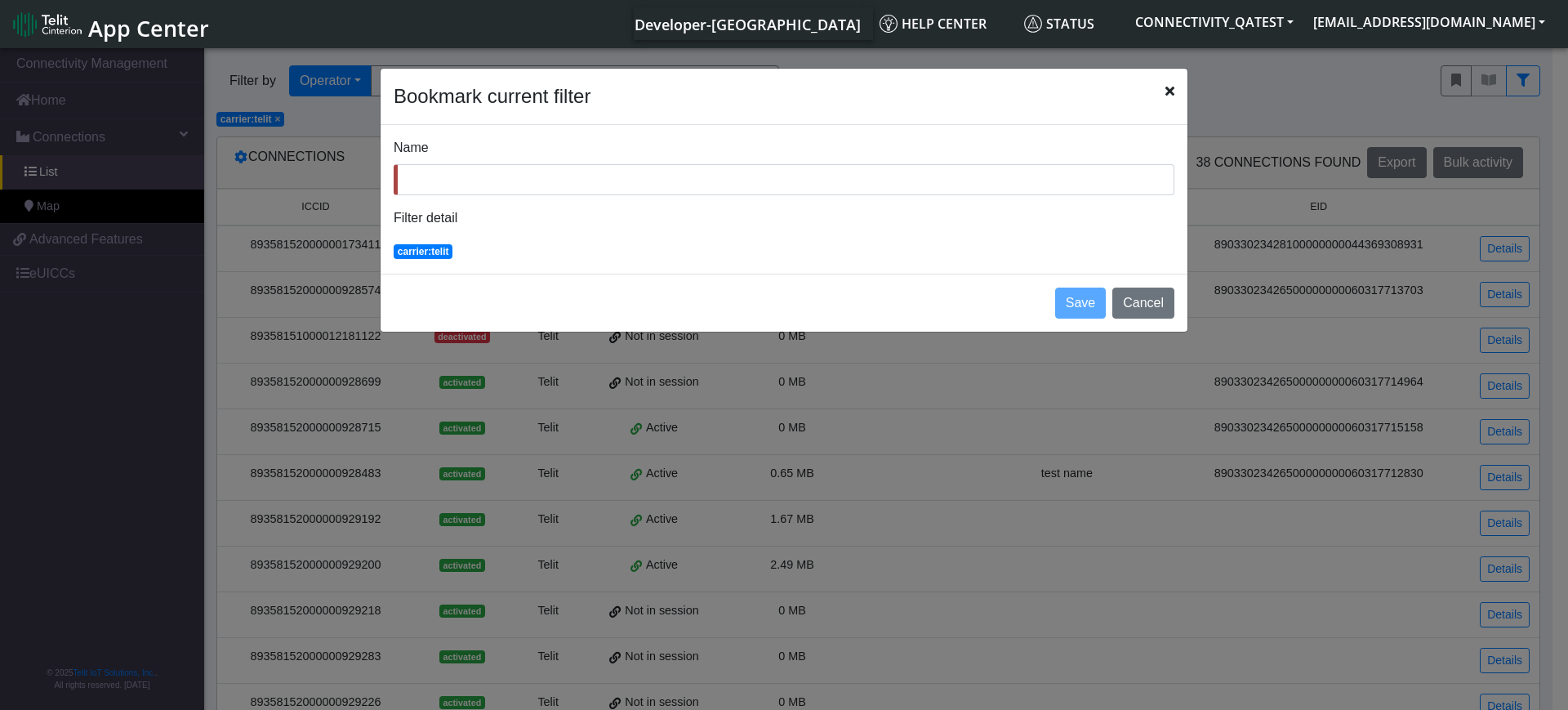
click at [650, 172] on input "Name" at bounding box center [784, 180] width 781 height 31
type input "telit filter"
click at [1078, 301] on button "Save" at bounding box center [1080, 303] width 51 height 31
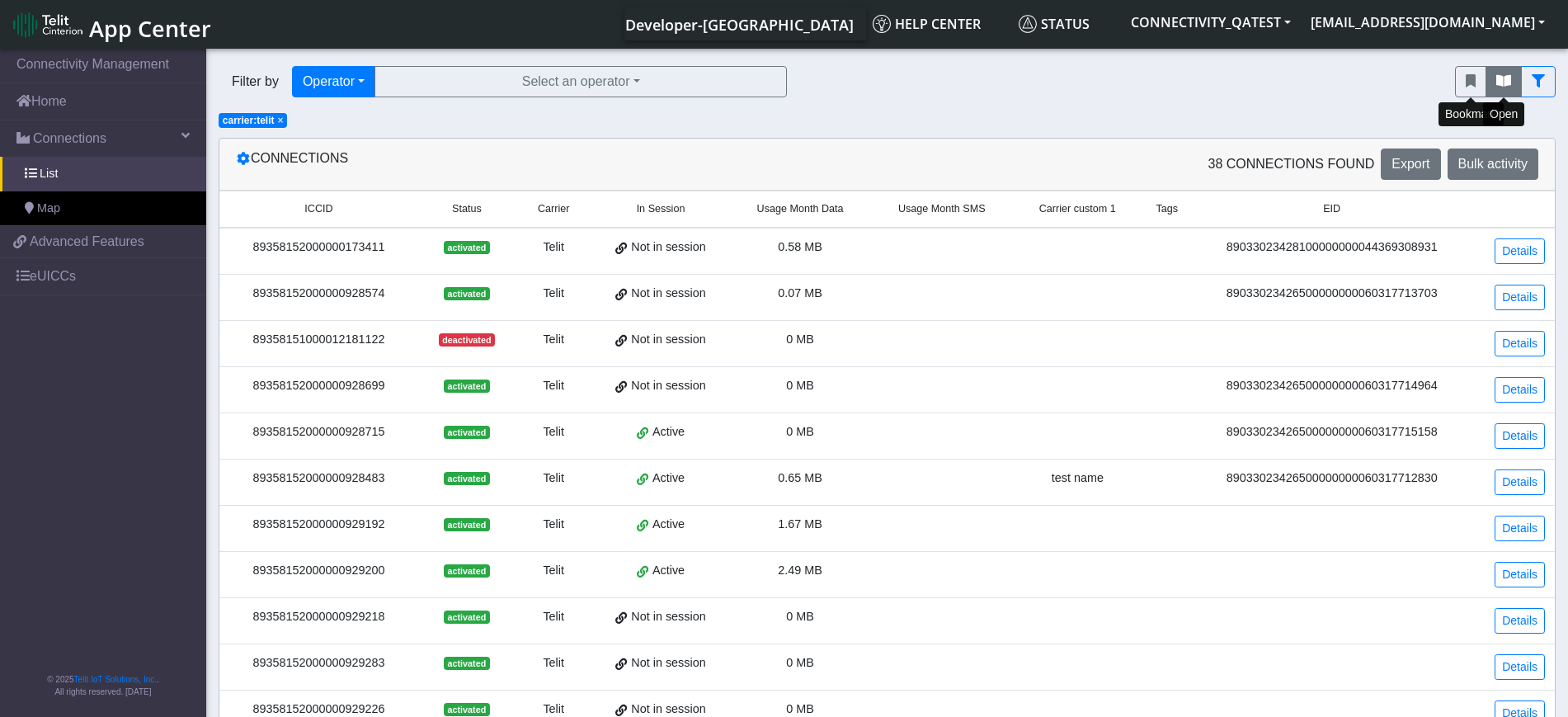
click at [1507, 80] on icon "fitlers menu" at bounding box center [1503, 80] width 15 height 13
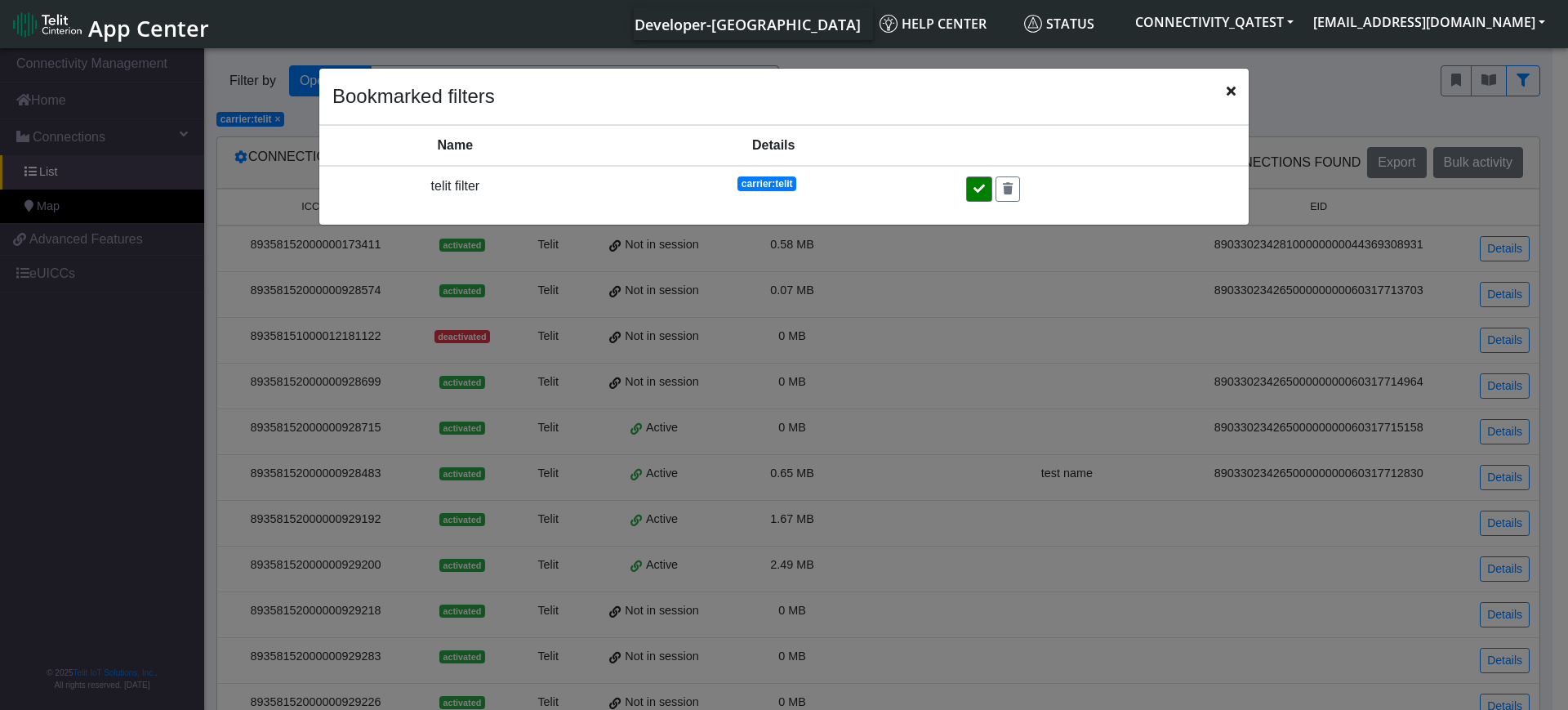
click at [979, 185] on icon at bounding box center [980, 189] width 12 height 12
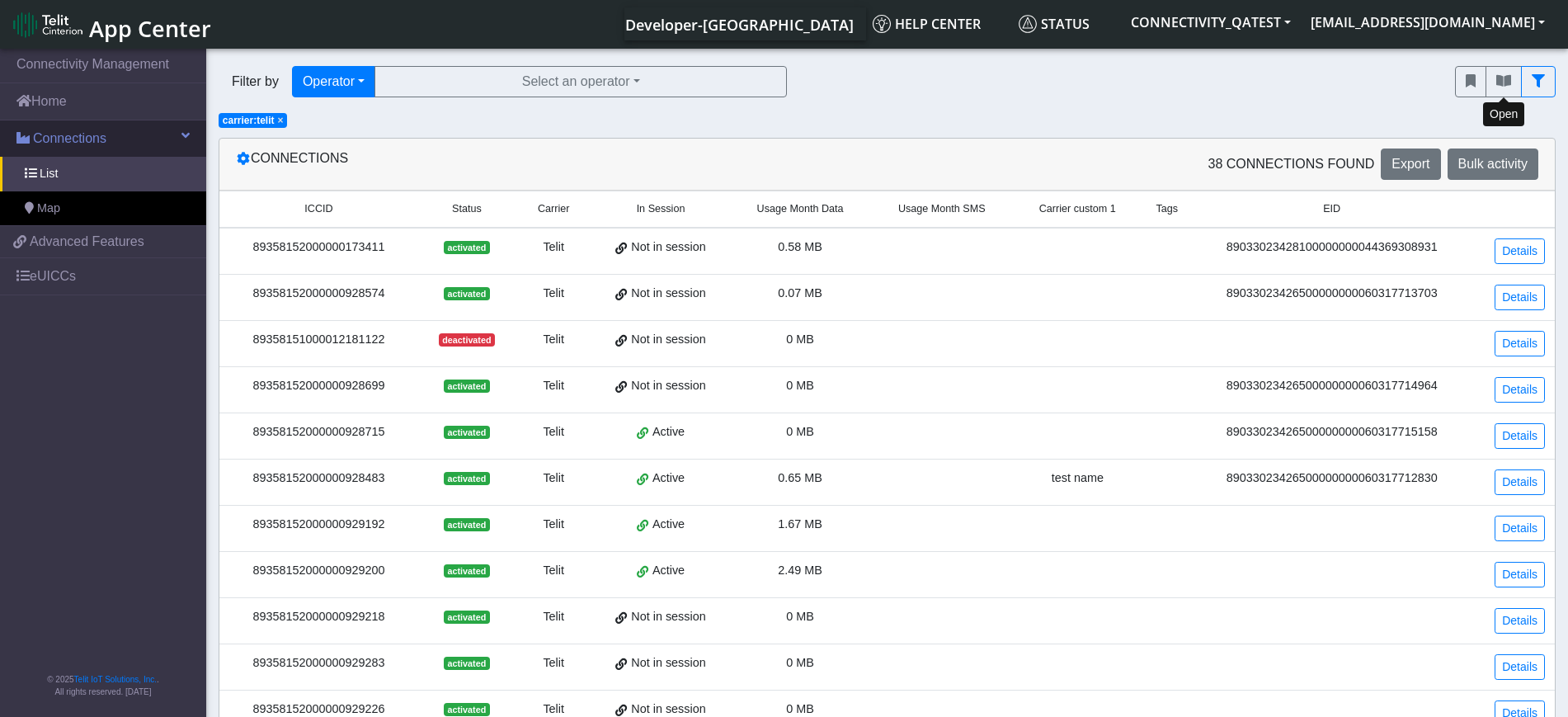
click at [92, 136] on span "Connections" at bounding box center [70, 139] width 74 height 20
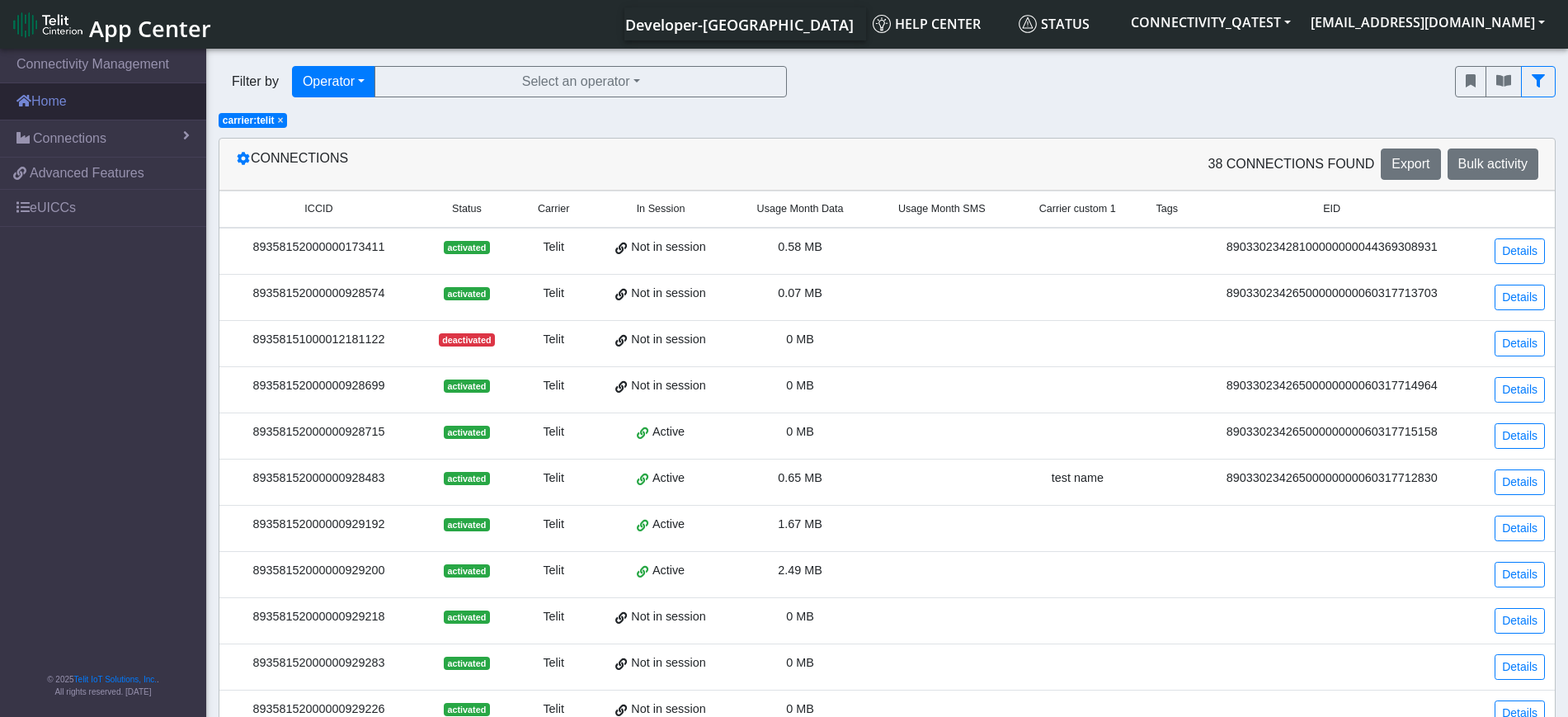
click at [62, 106] on link "Home" at bounding box center [103, 101] width 207 height 36
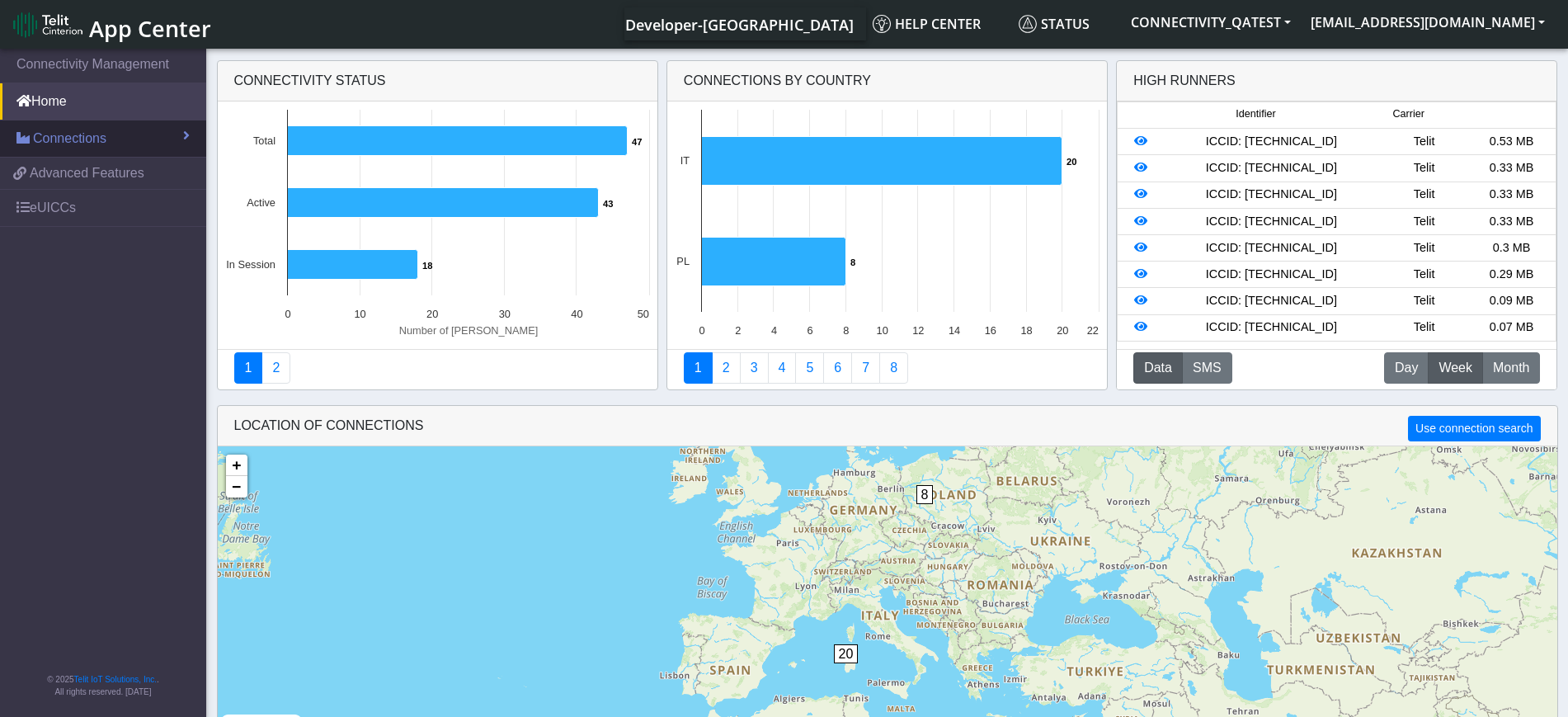
click at [49, 135] on span "Connections" at bounding box center [70, 139] width 74 height 20
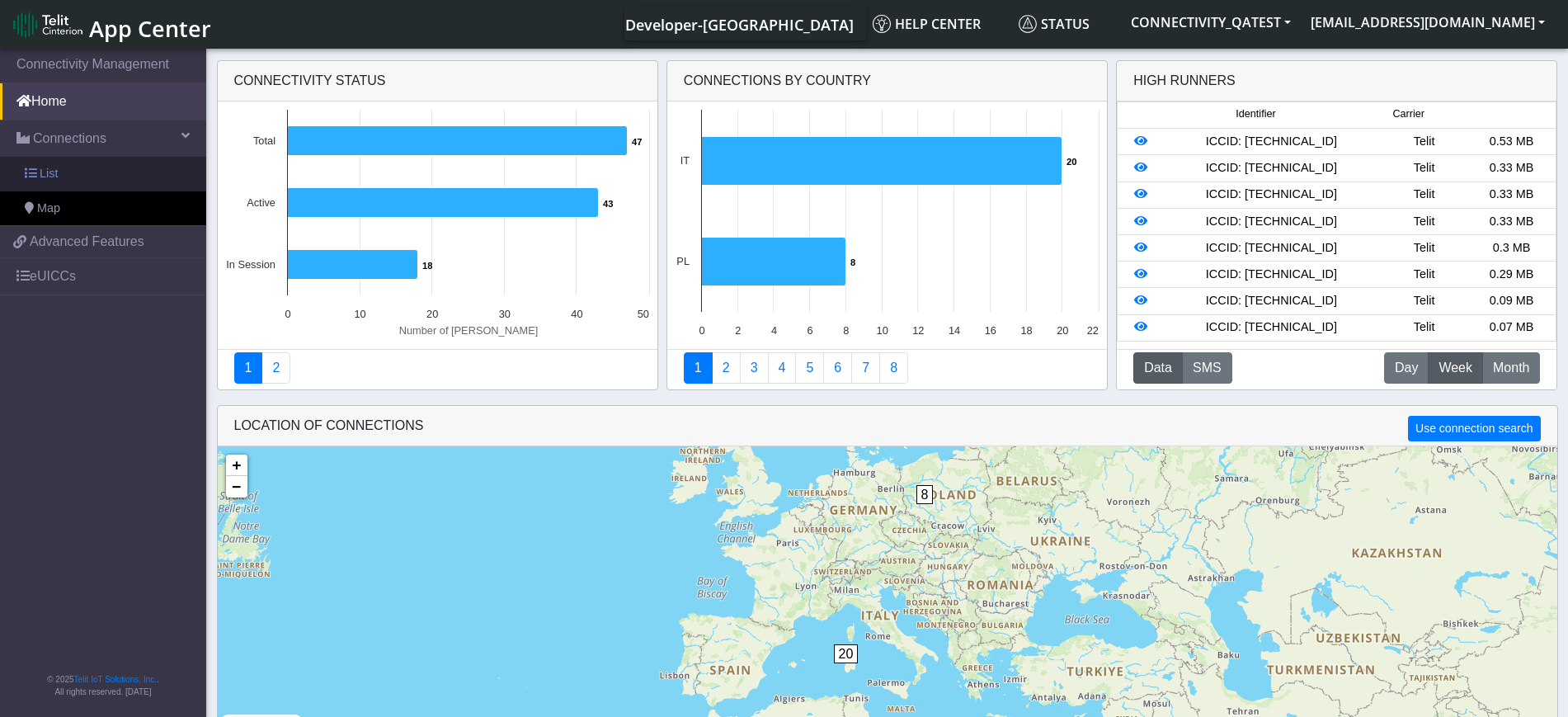
click at [106, 187] on link "List" at bounding box center [103, 173] width 207 height 34
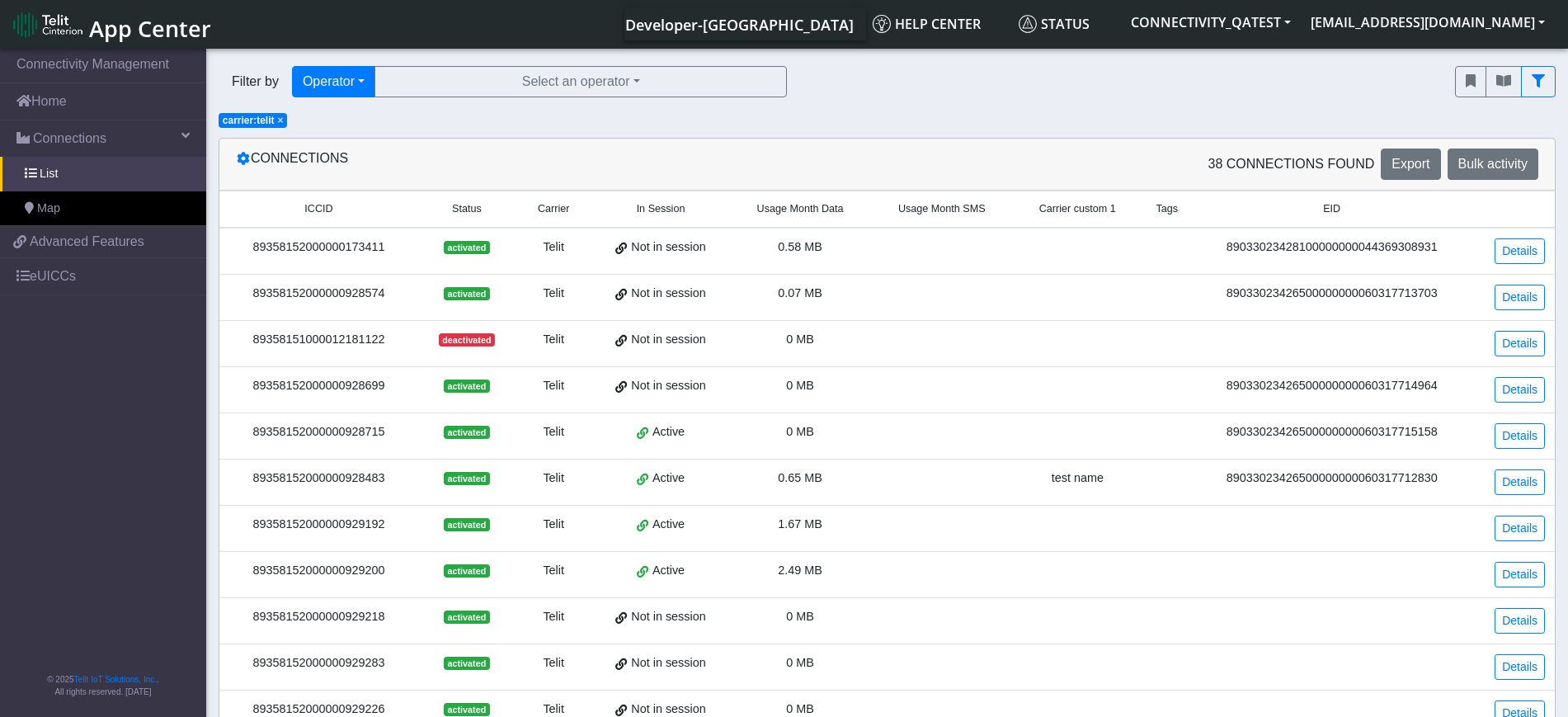
click at [281, 116] on span "×" at bounding box center [281, 121] width 6 height 12
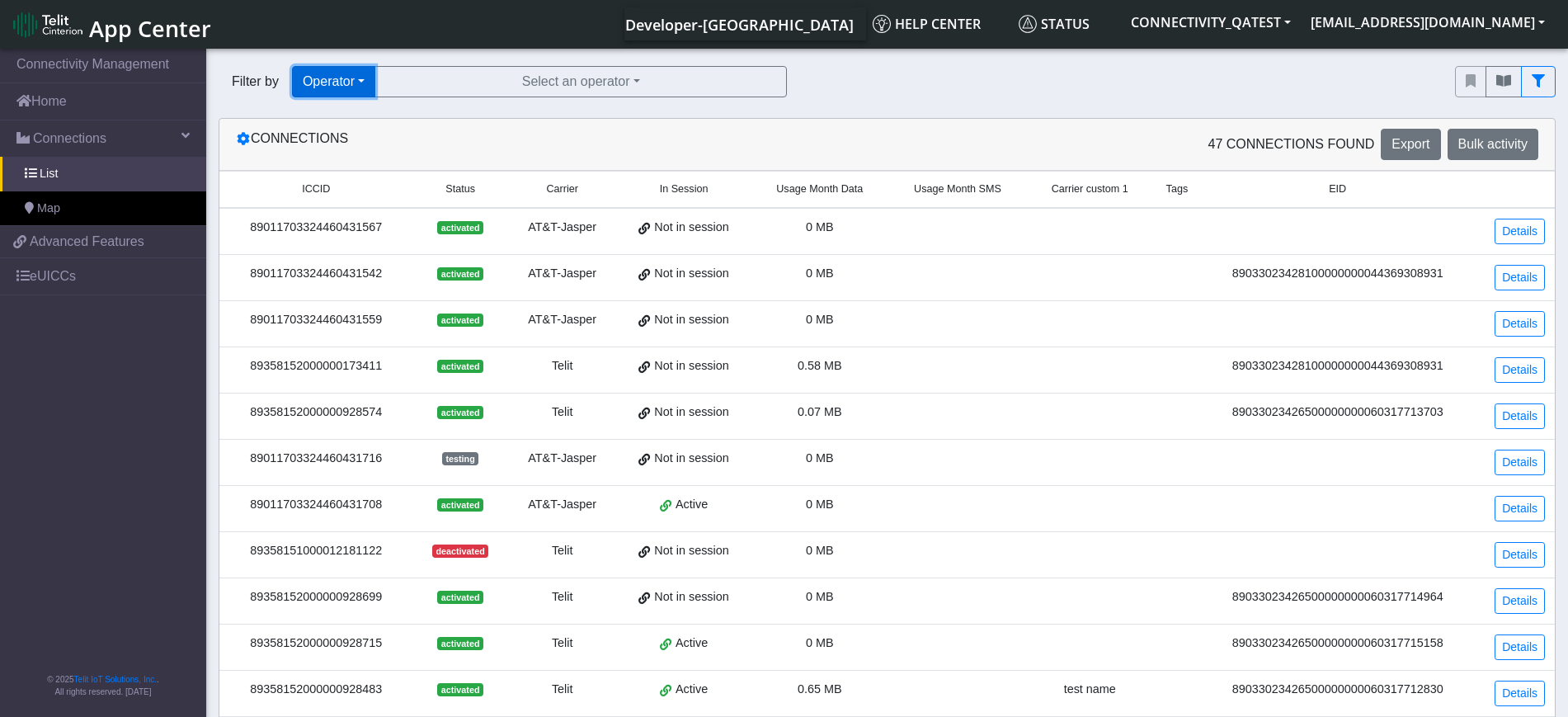
click at [348, 84] on button "Operator" at bounding box center [333, 82] width 84 height 31
click at [338, 112] on button "Query" at bounding box center [358, 119] width 130 height 27
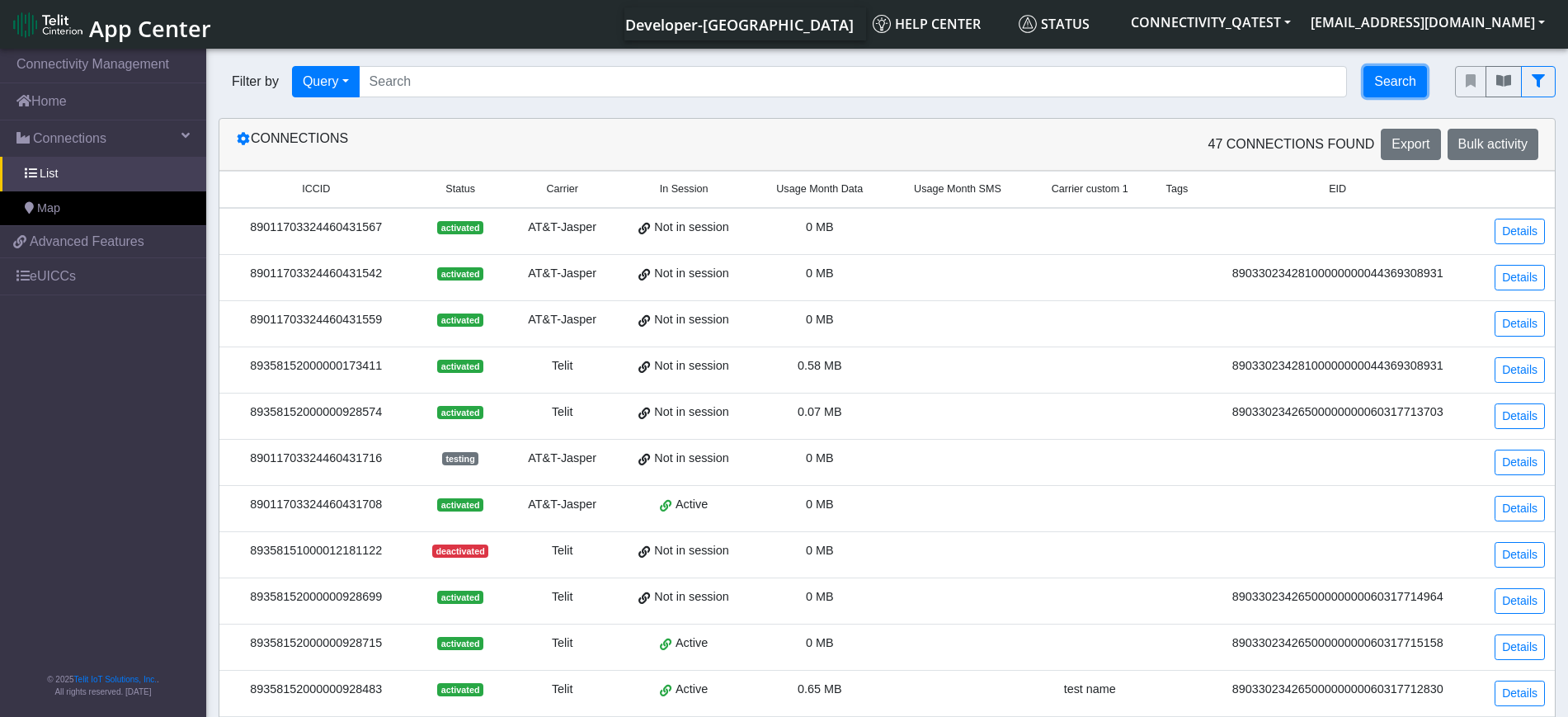
click at [1404, 75] on button "Search" at bounding box center [1395, 82] width 64 height 31
click at [57, 115] on link "Home" at bounding box center [103, 101] width 207 height 36
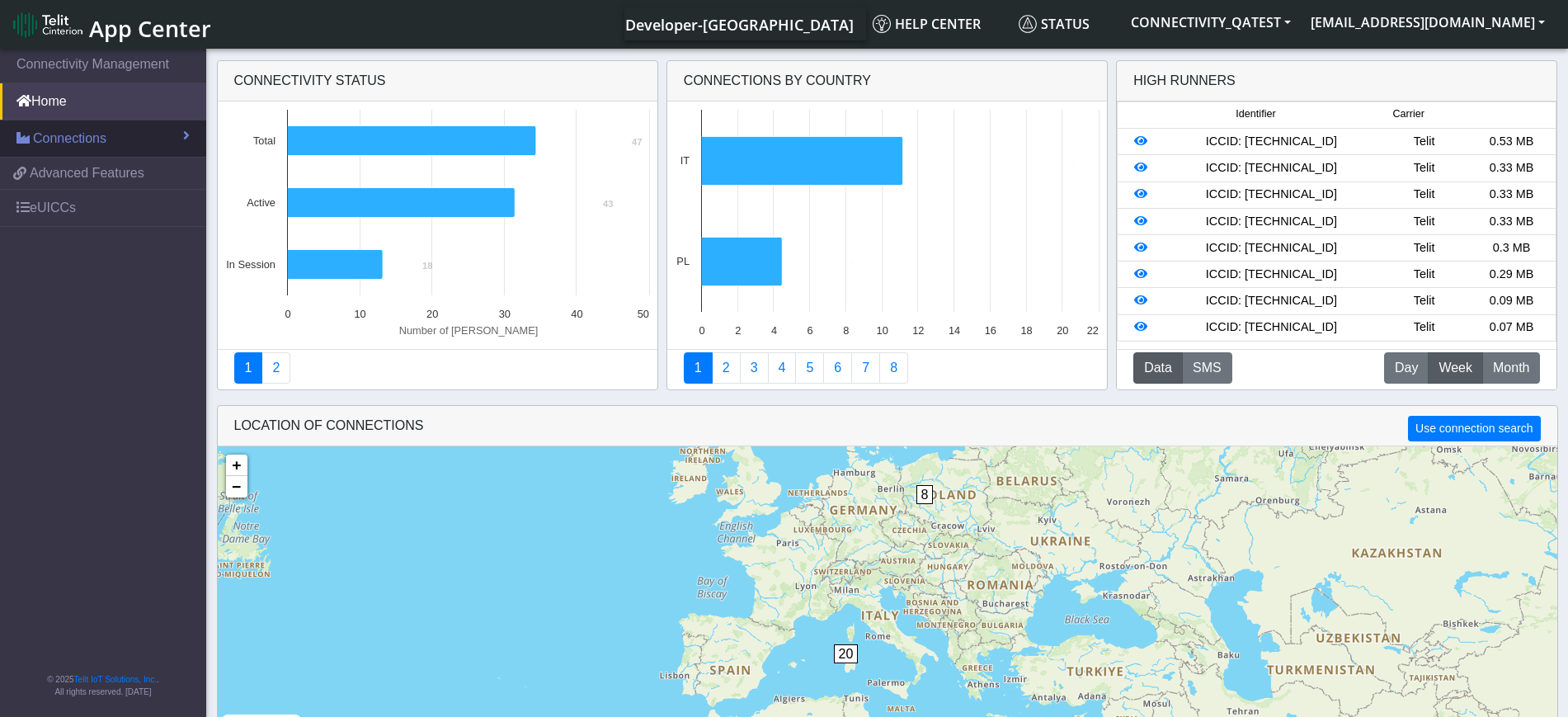
click at [58, 142] on span "Connections" at bounding box center [70, 139] width 74 height 20
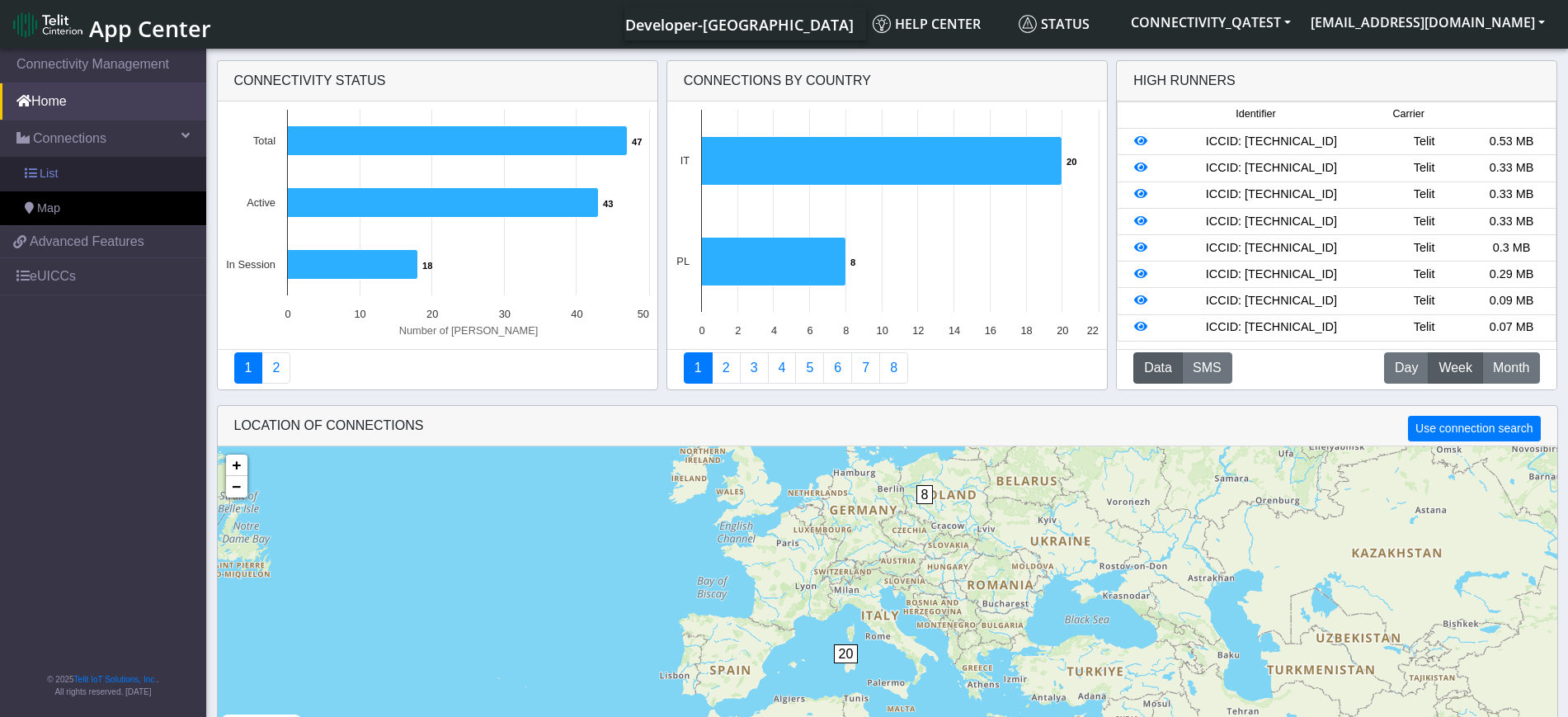
click at [54, 158] on link "List" at bounding box center [103, 173] width 207 height 34
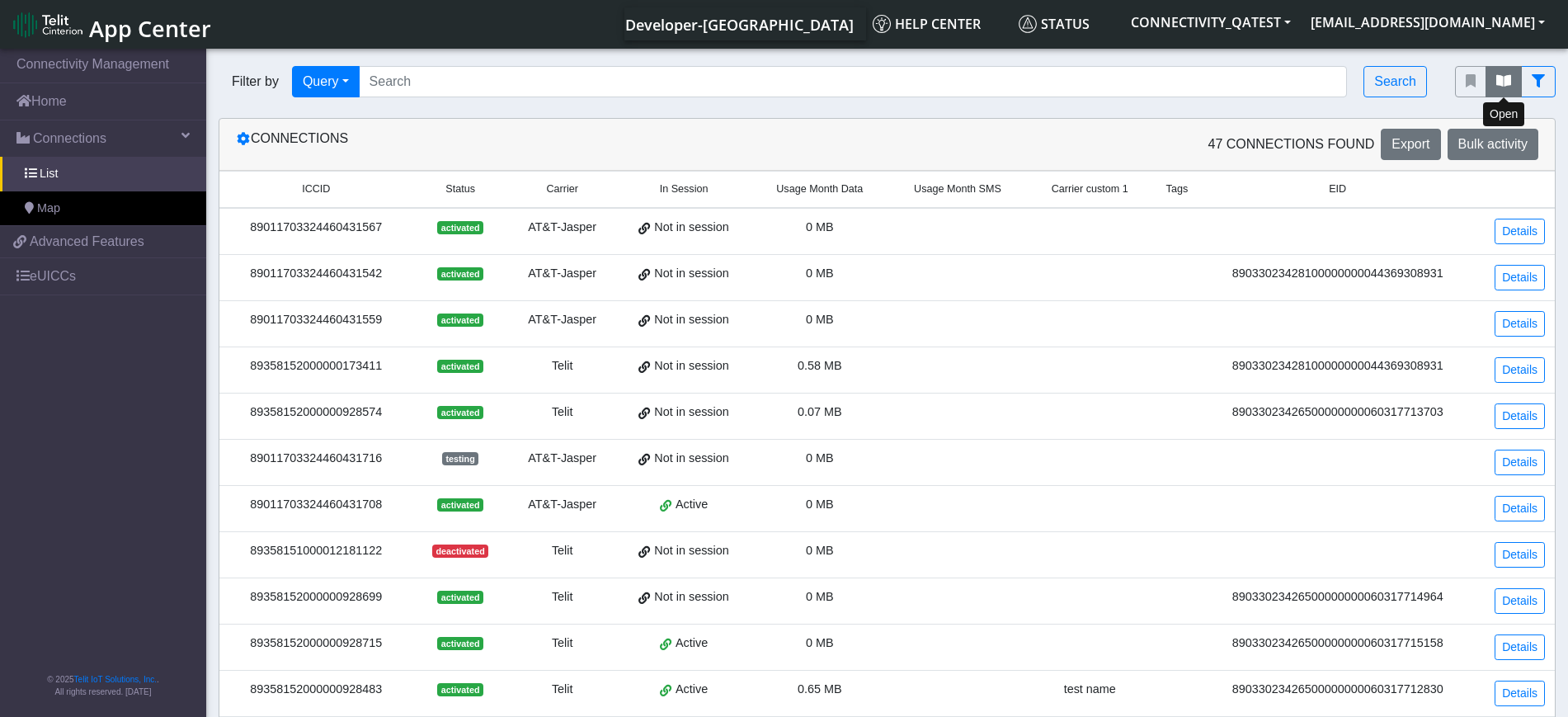
click at [1501, 88] on icon "fitlers menu" at bounding box center [1503, 80] width 15 height 13
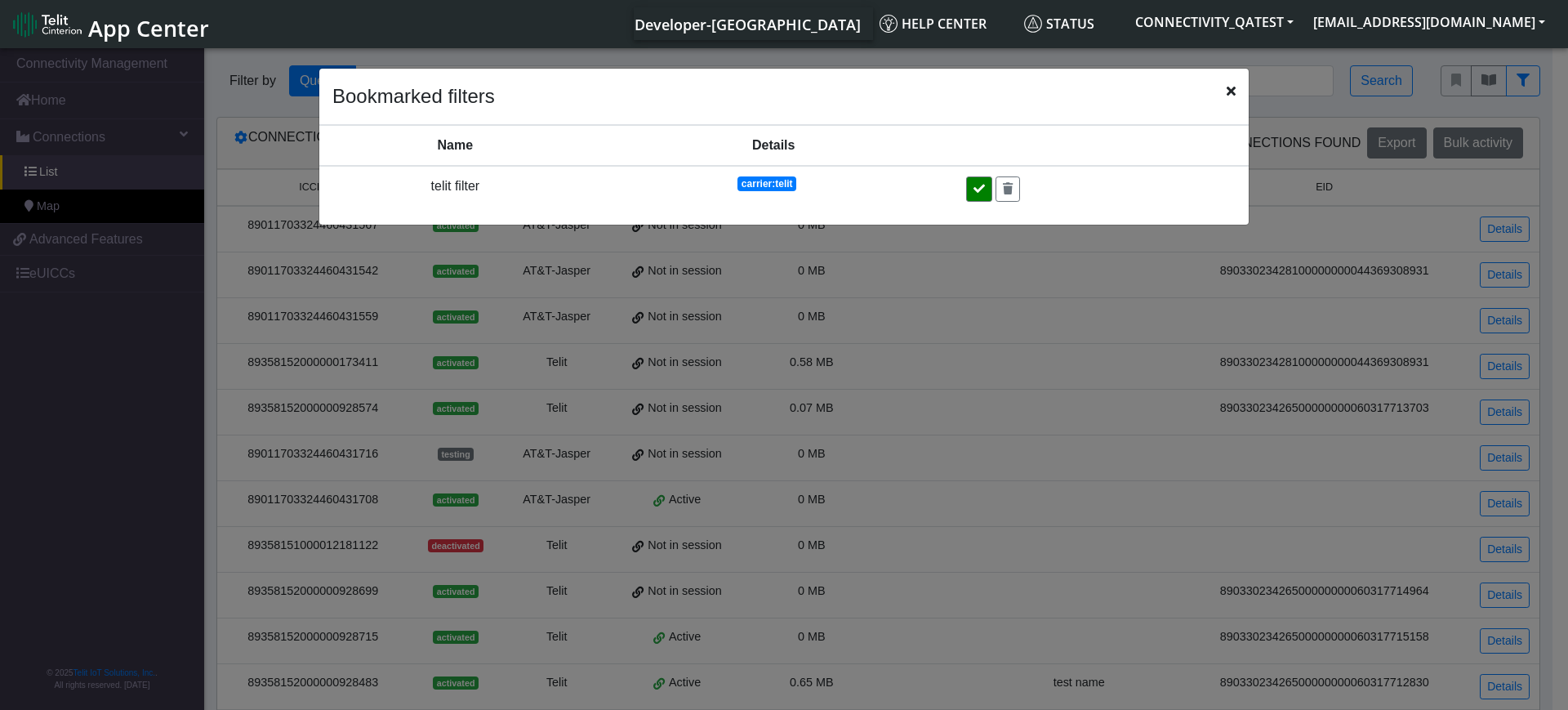
click at [983, 182] on button at bounding box center [979, 189] width 26 height 25
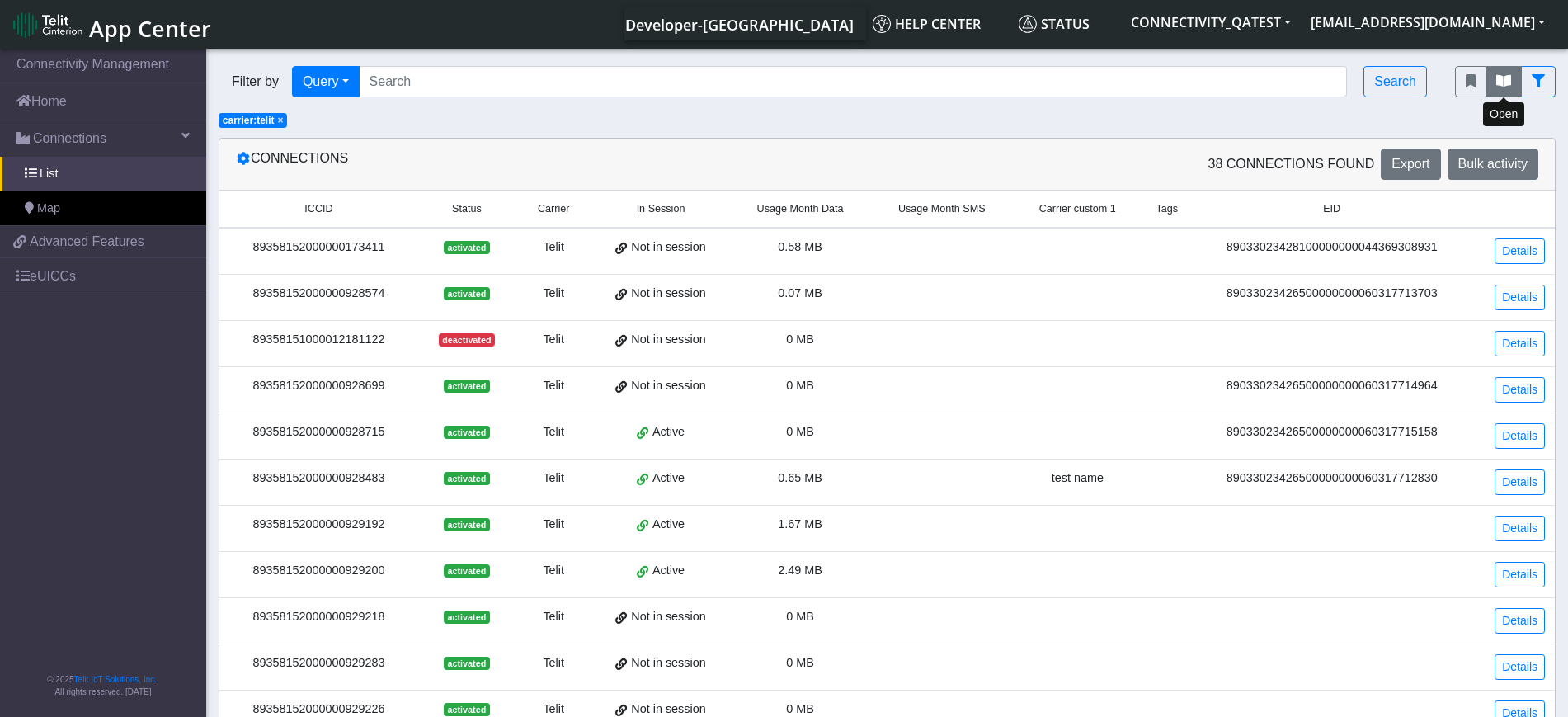
click at [1507, 86] on icon "fitlers menu" at bounding box center [1503, 80] width 15 height 13
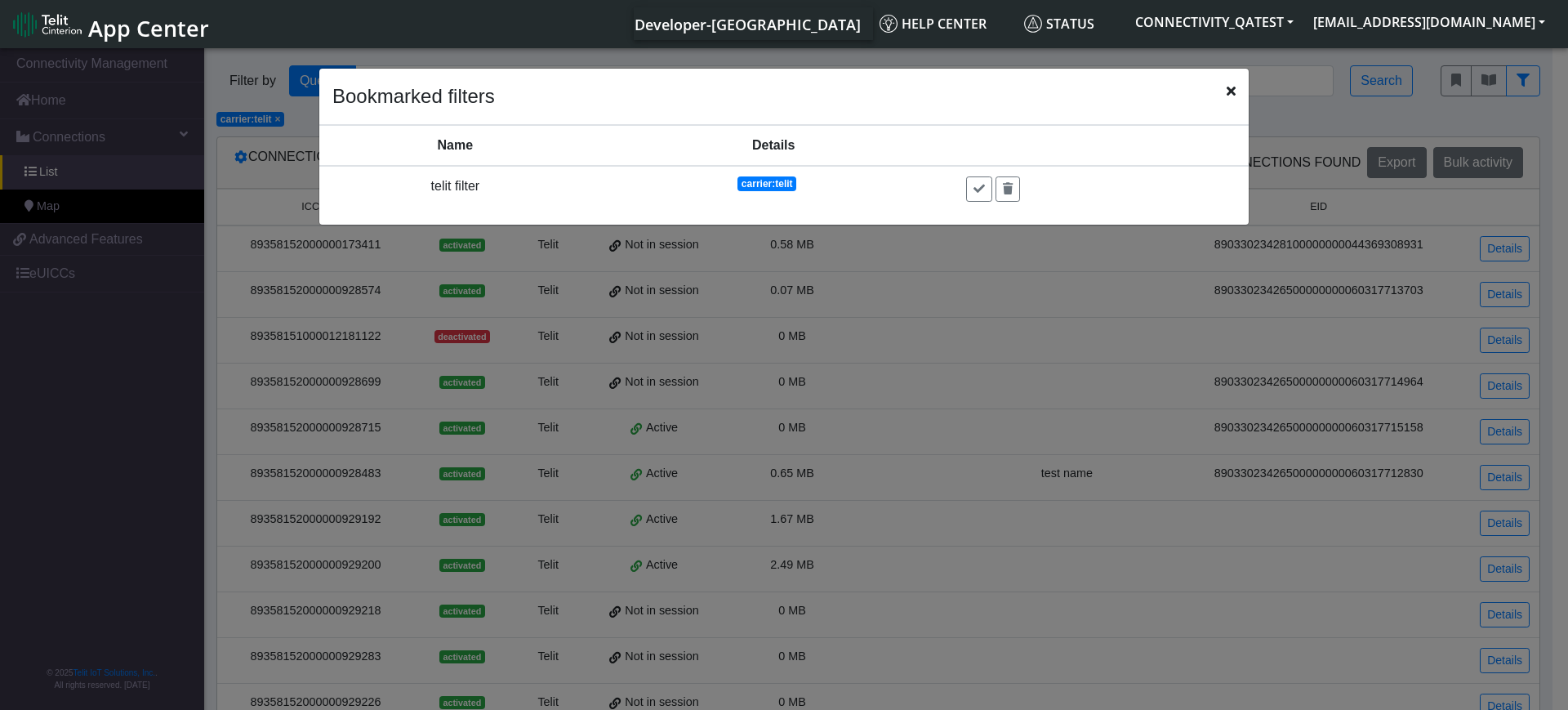
click at [1231, 93] on icon "Close" at bounding box center [1230, 90] width 9 height 13
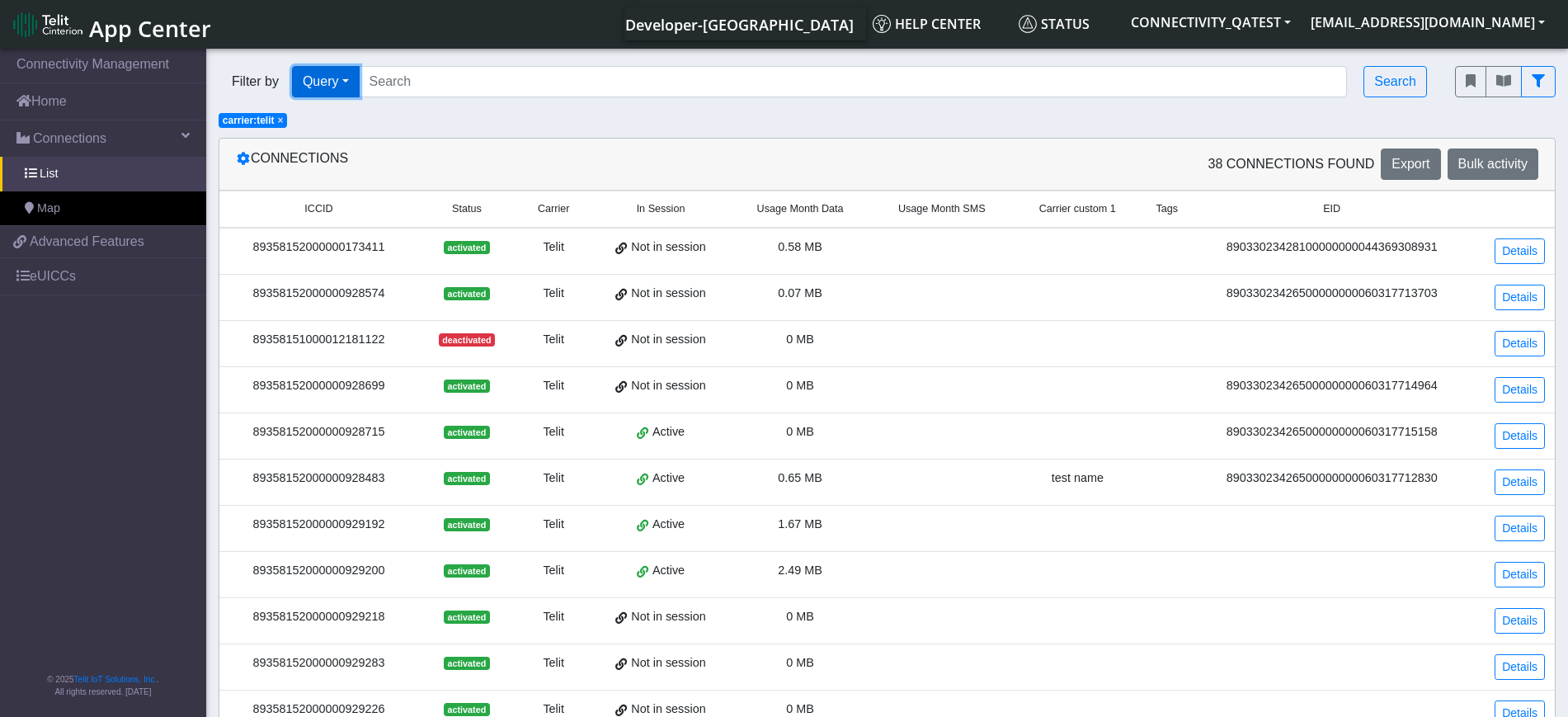
click at [335, 83] on button "Query" at bounding box center [326, 82] width 68 height 31
click at [497, 114] on div "Filter by Query Query In Session Not connected Tags Country Operator Search × c…" at bounding box center [887, 91] width 1361 height 76
click at [282, 122] on span "×" at bounding box center [281, 121] width 6 height 12
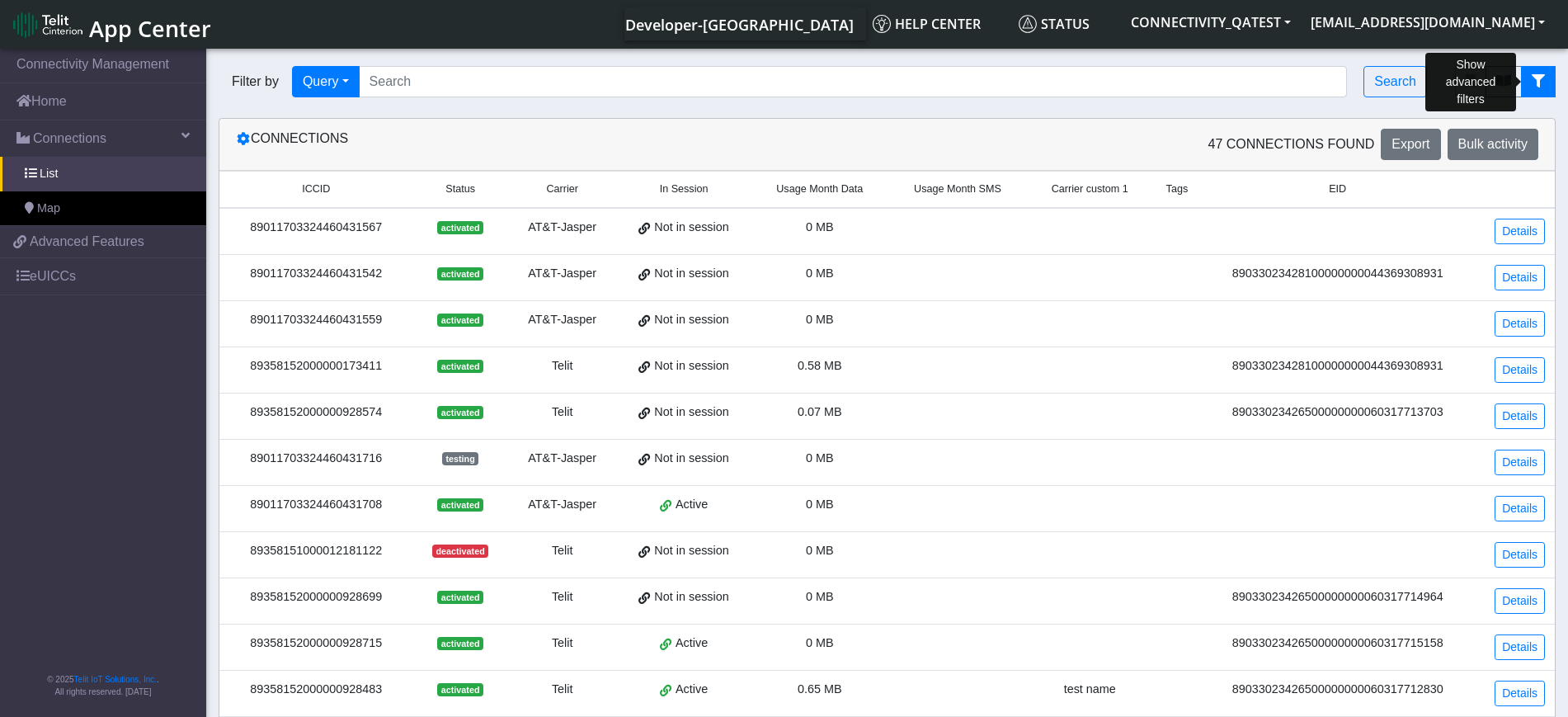
click at [1548, 83] on button "fitlers menu" at bounding box center [1538, 82] width 34 height 31
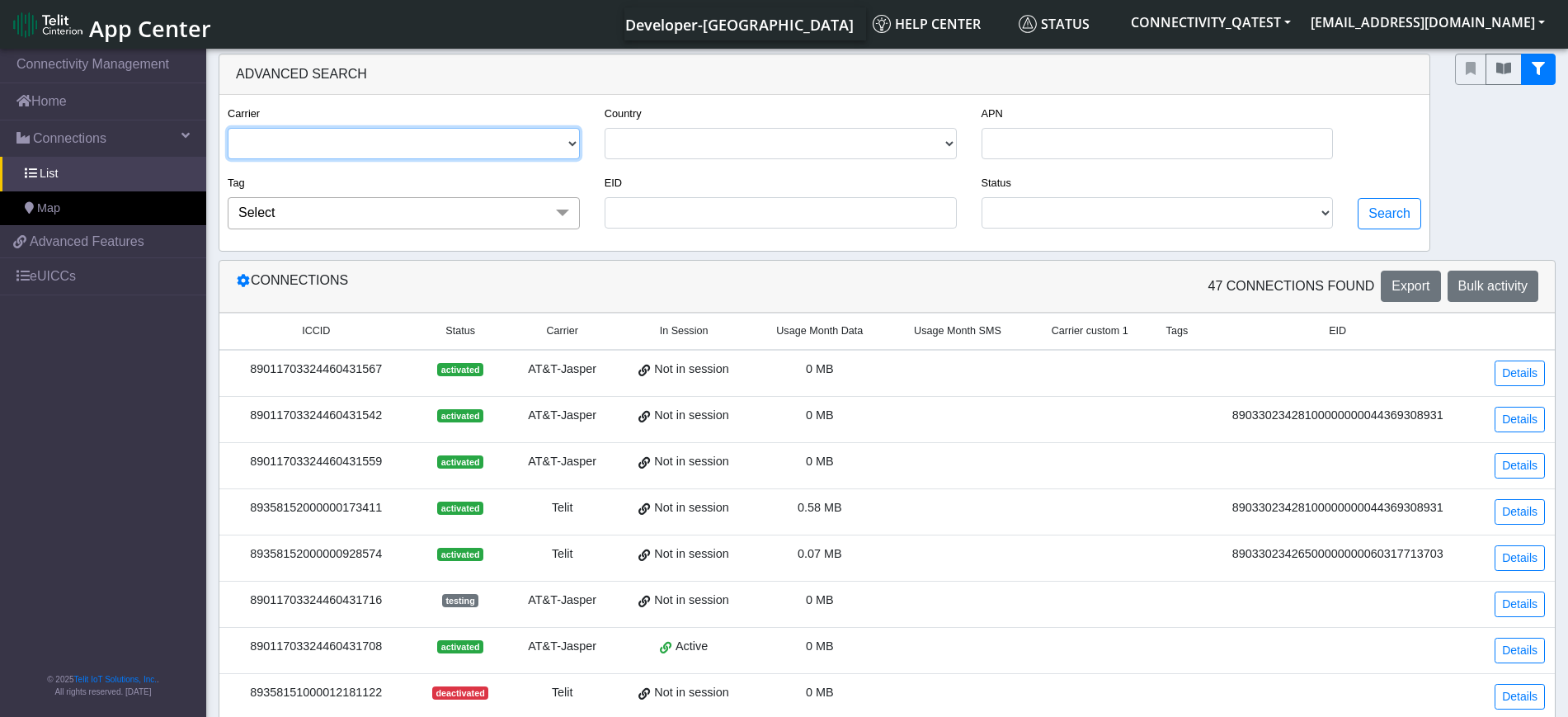
click at [274, 130] on select "TELIT AT&T-JASPER" at bounding box center [403, 144] width 352 height 31
select select "telit"
click at [227, 128] on select "TELIT AT&T-JASPER" at bounding box center [403, 144] width 352 height 31
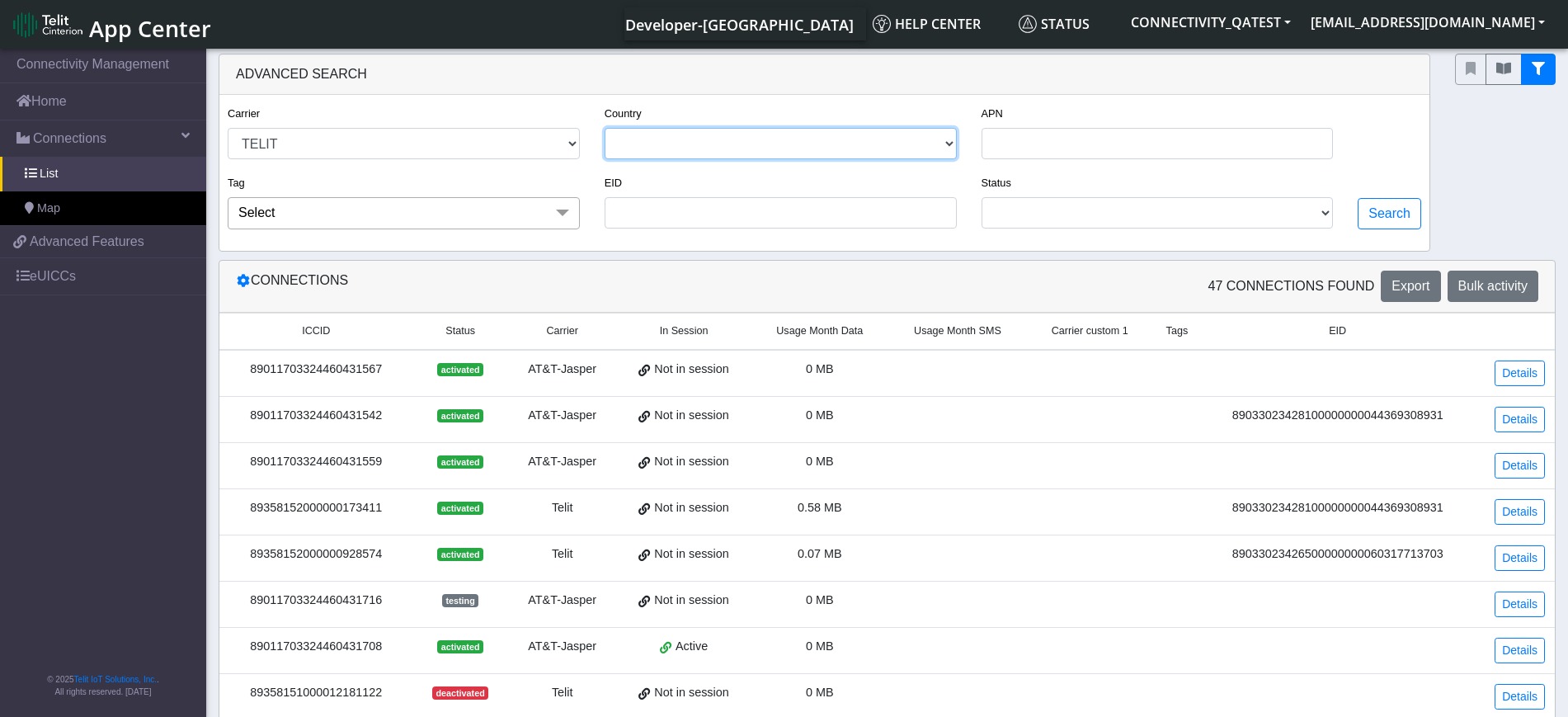
click at [916, 144] on select "ITALY POLAND" at bounding box center [781, 144] width 352 height 31
select select "it"
click at [605, 128] on select "ITALY POLAND" at bounding box center [781, 144] width 352 height 31
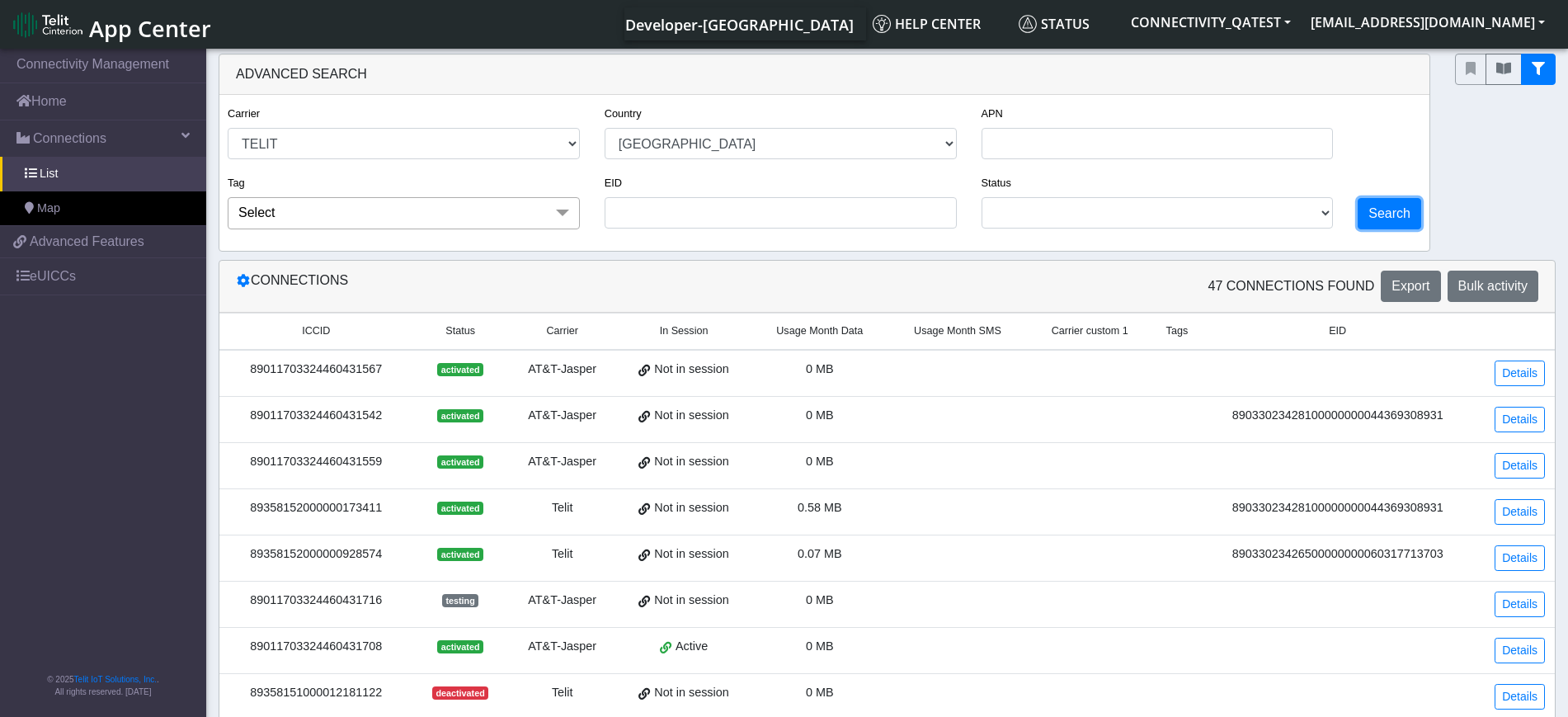
click at [1386, 212] on button "Search" at bounding box center [1389, 213] width 64 height 31
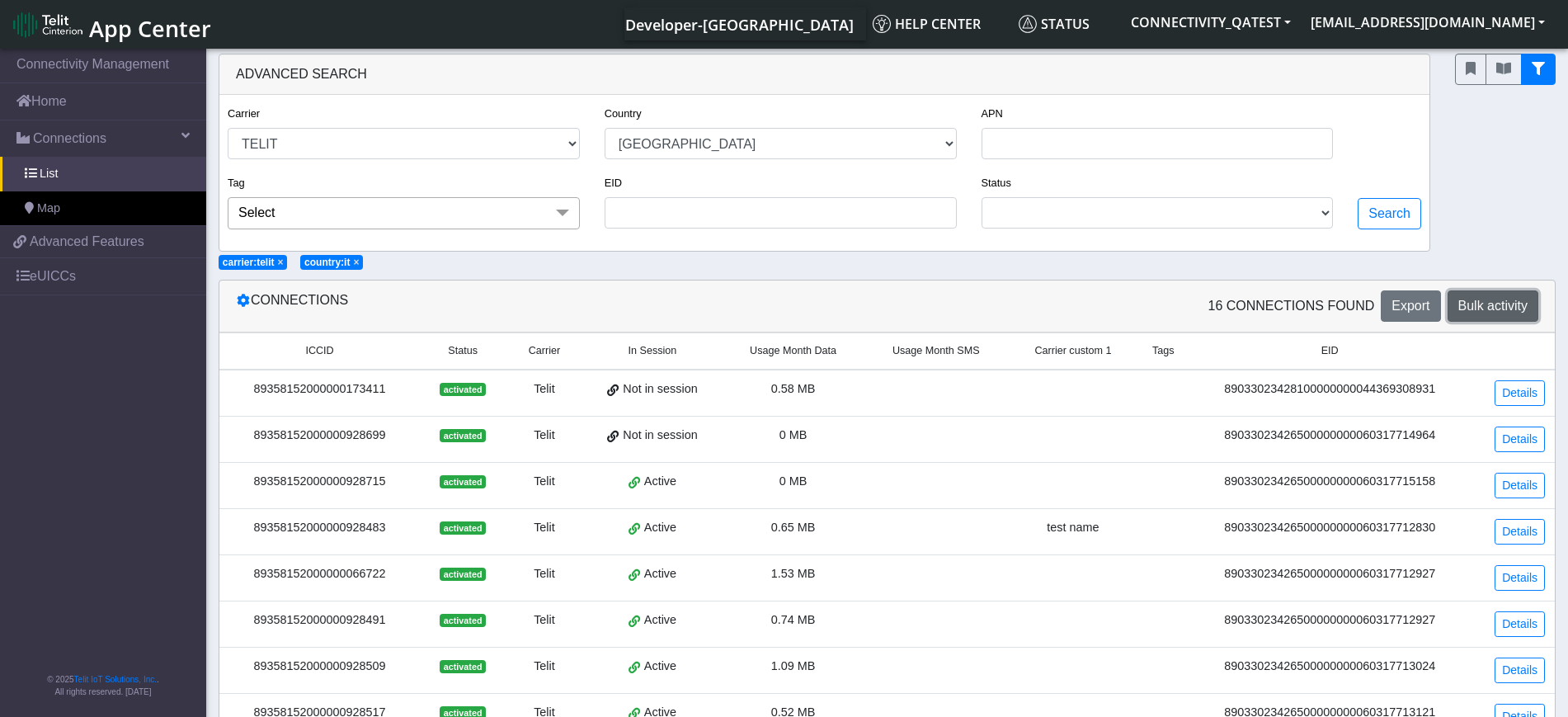
click at [1496, 304] on span "Bulk activity" at bounding box center [1493, 306] width 69 height 14
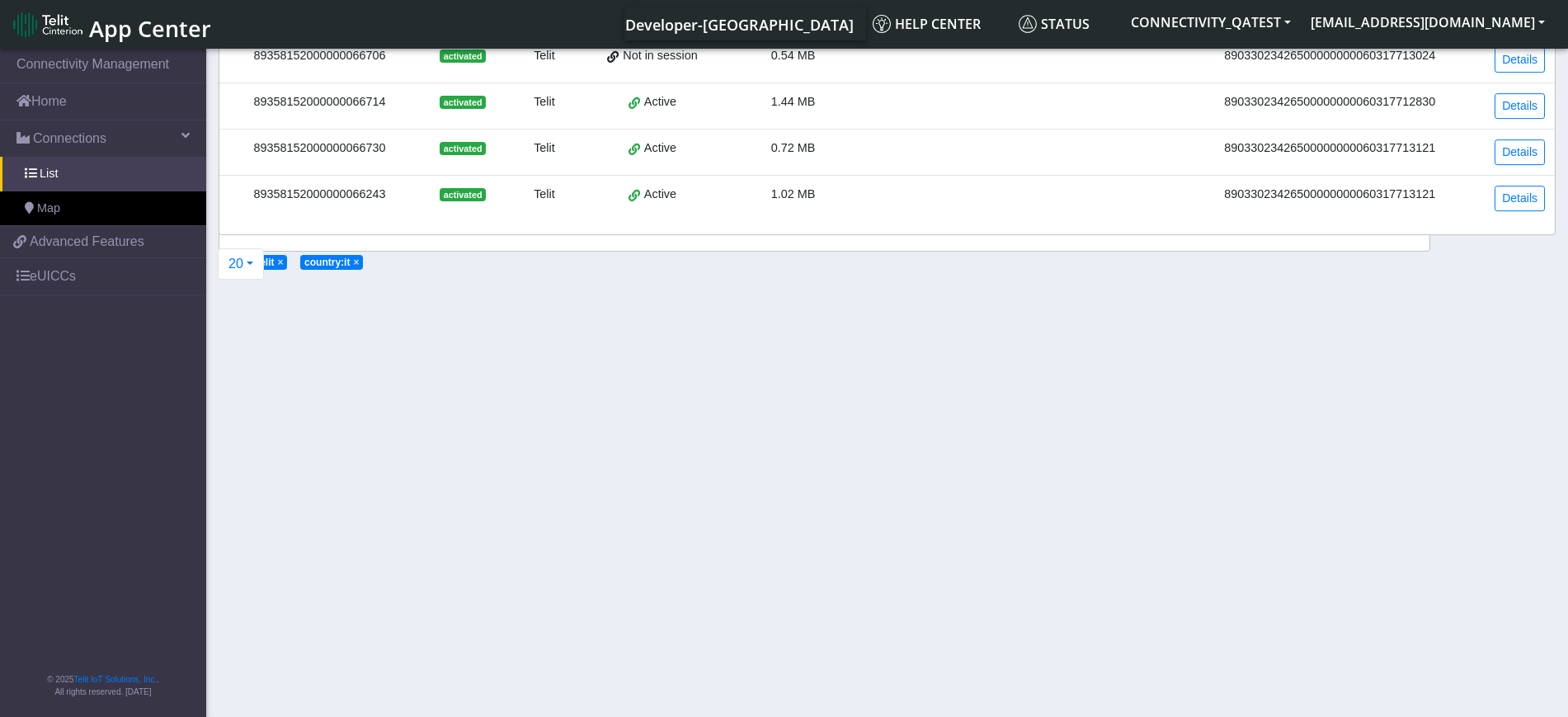
select select
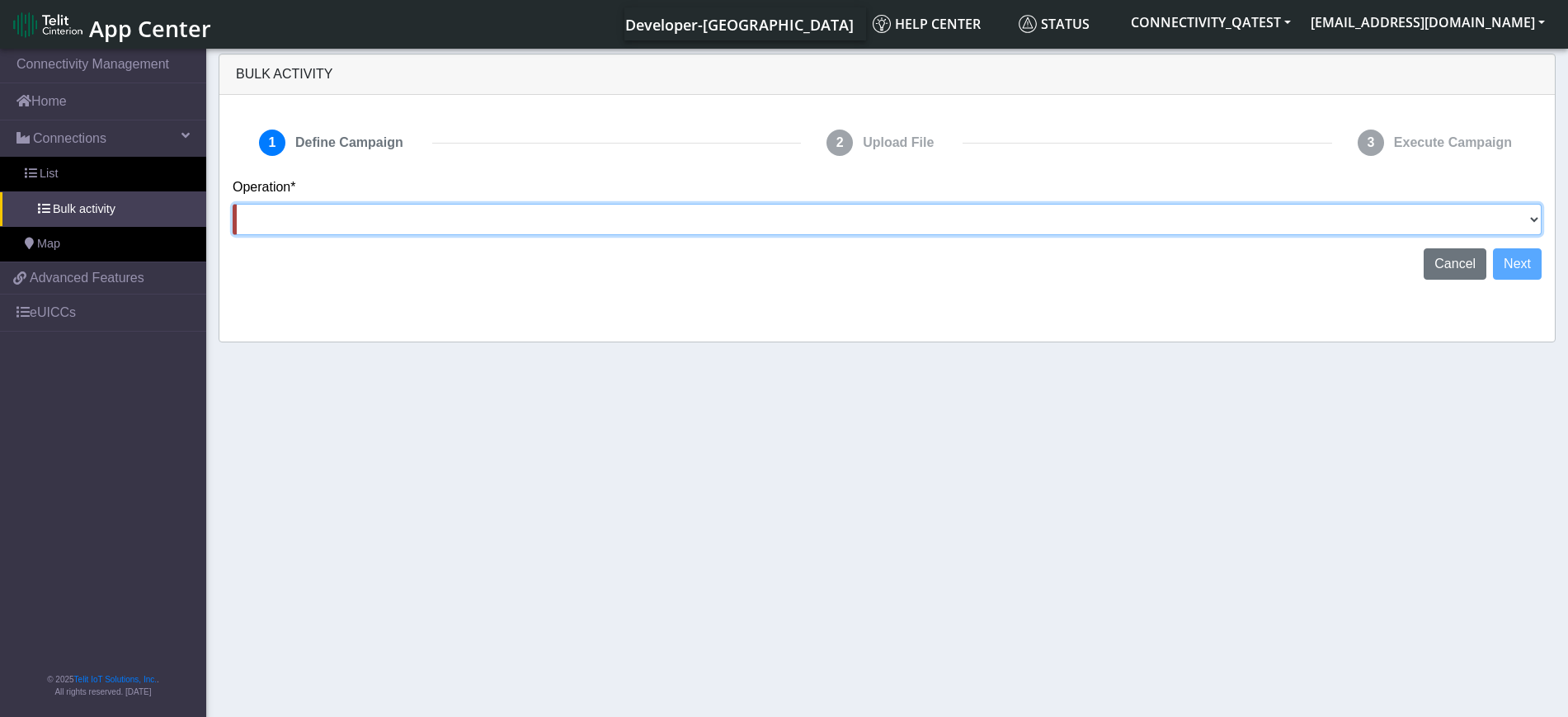
click at [1526, 222] on select "Activate SIMs Deactivate SIMs Add Tags Remove Tags Advanced" at bounding box center [886, 219] width 1309 height 31
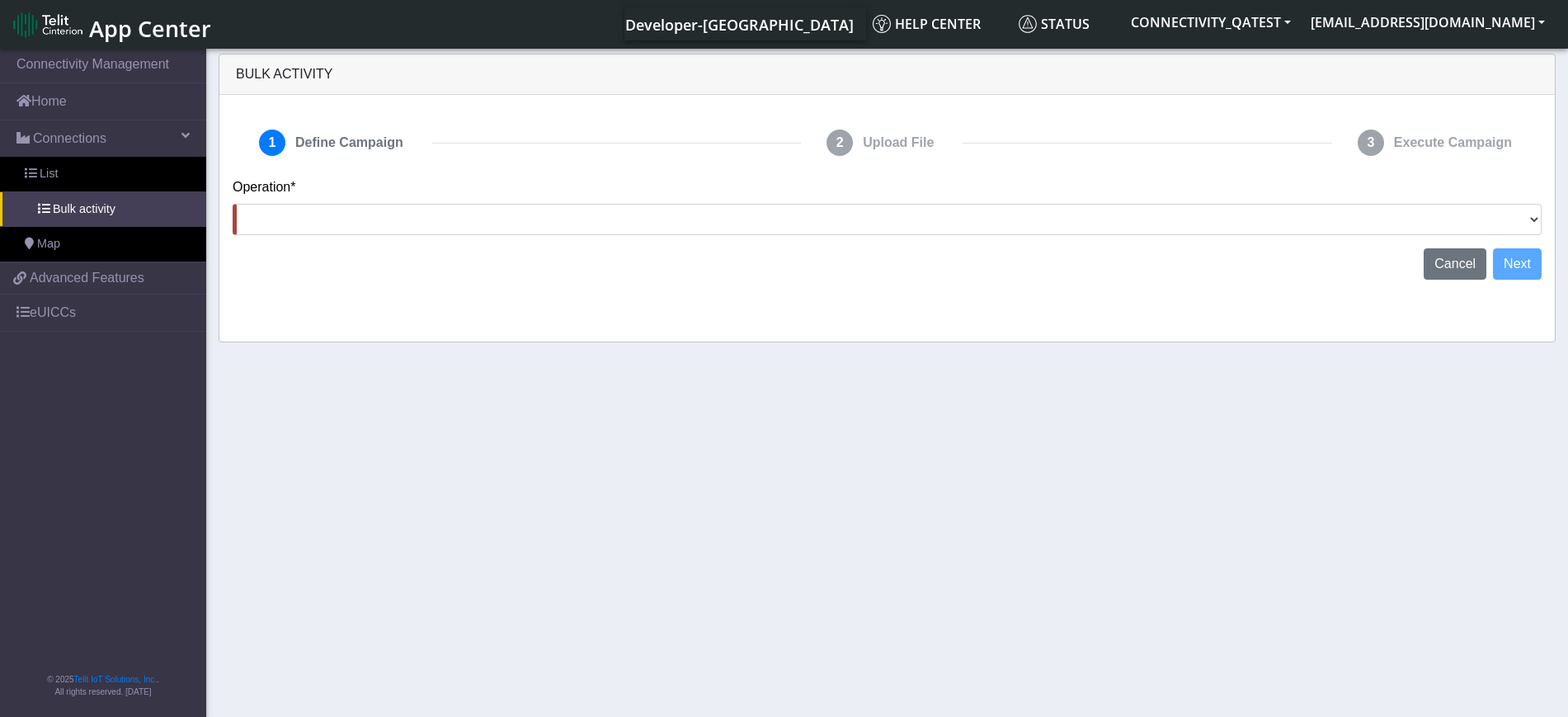
click at [493, 106] on div "1 Define Campaign 2 Upload File 3 Execute Campaign Operation* Activate SIMs Dea…" at bounding box center [887, 217] width 1336 height 247
click at [1463, 293] on button "Cancel" at bounding box center [1455, 284] width 63 height 31
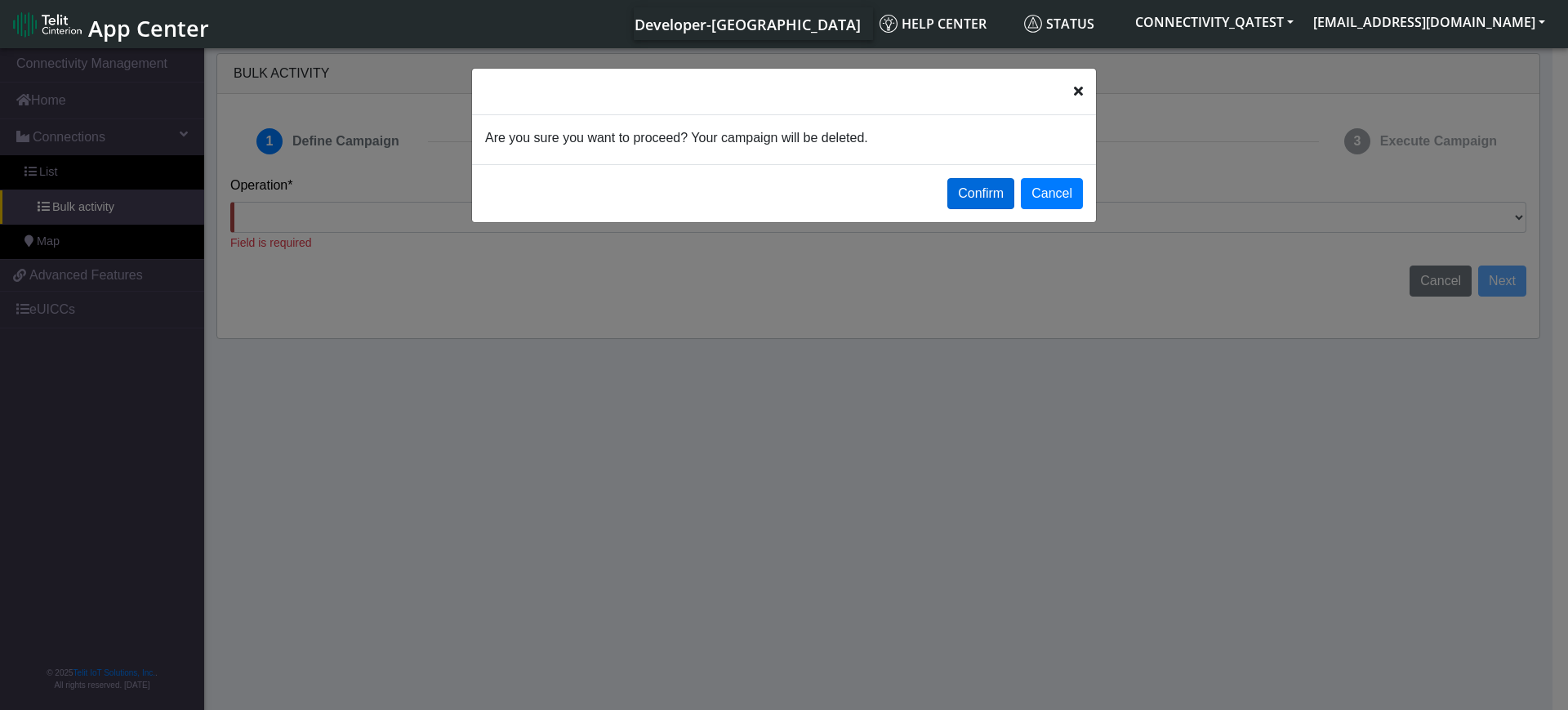
click at [980, 195] on button "Confirm" at bounding box center [981, 194] width 67 height 31
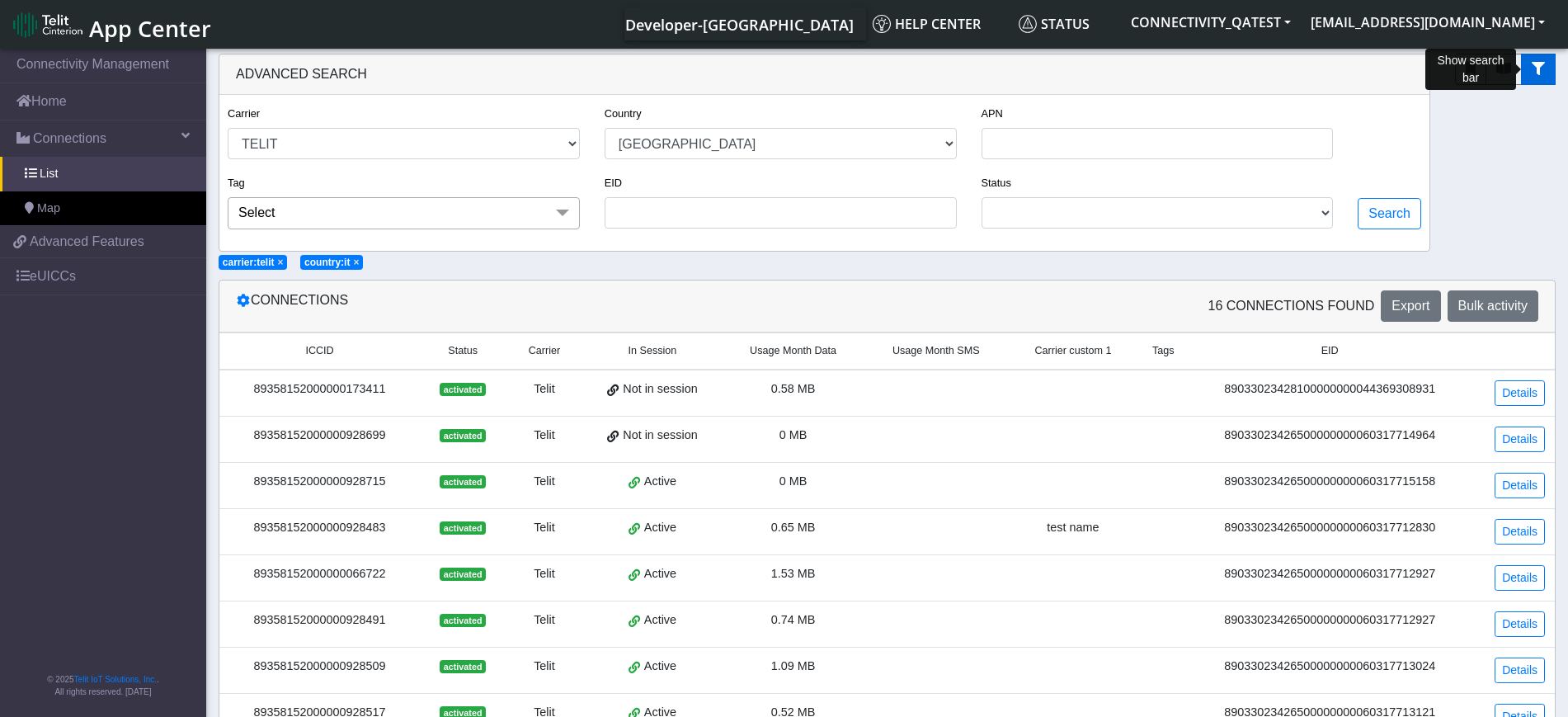
click at [1544, 64] on icon "fitlers menu" at bounding box center [1538, 68] width 13 height 13
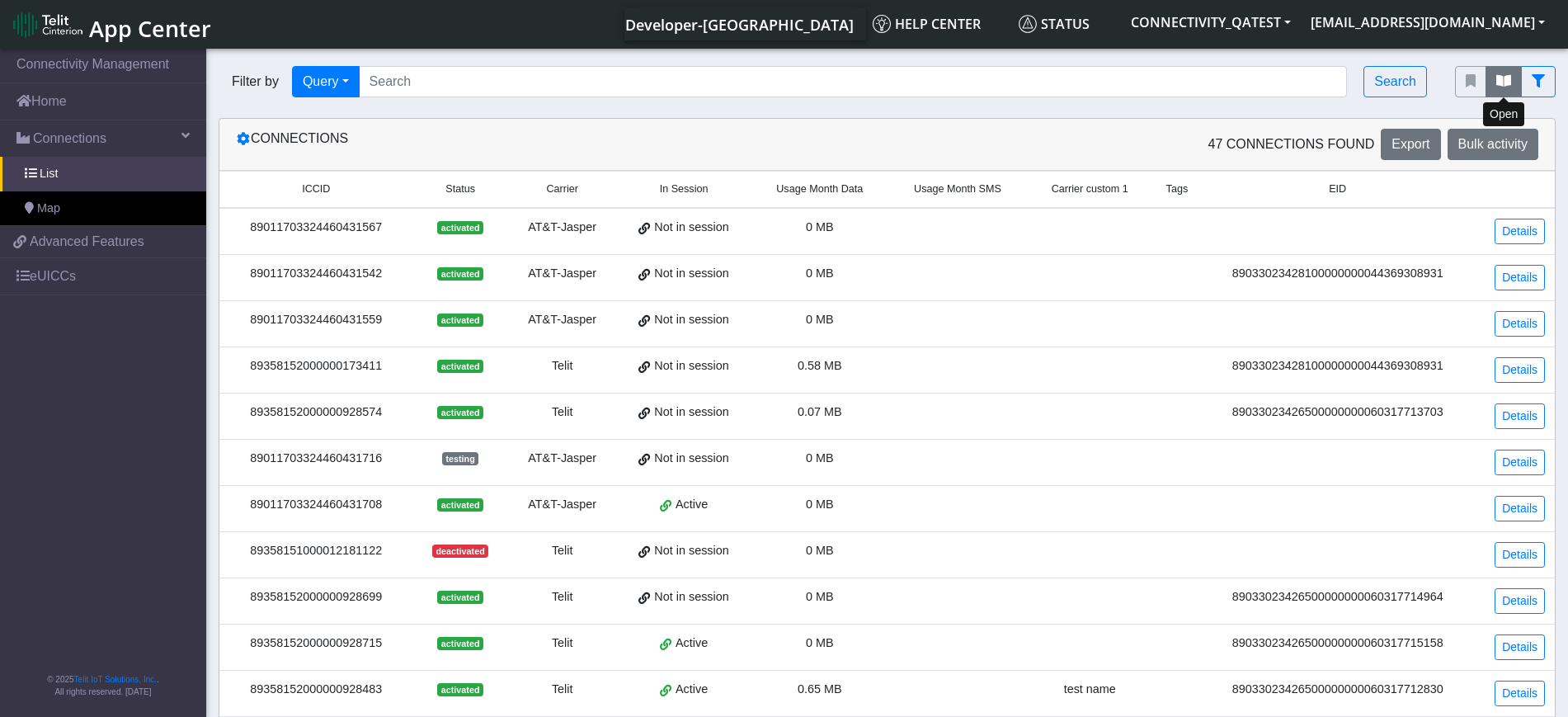
click at [1513, 85] on button "fitlers menu" at bounding box center [1503, 82] width 36 height 31
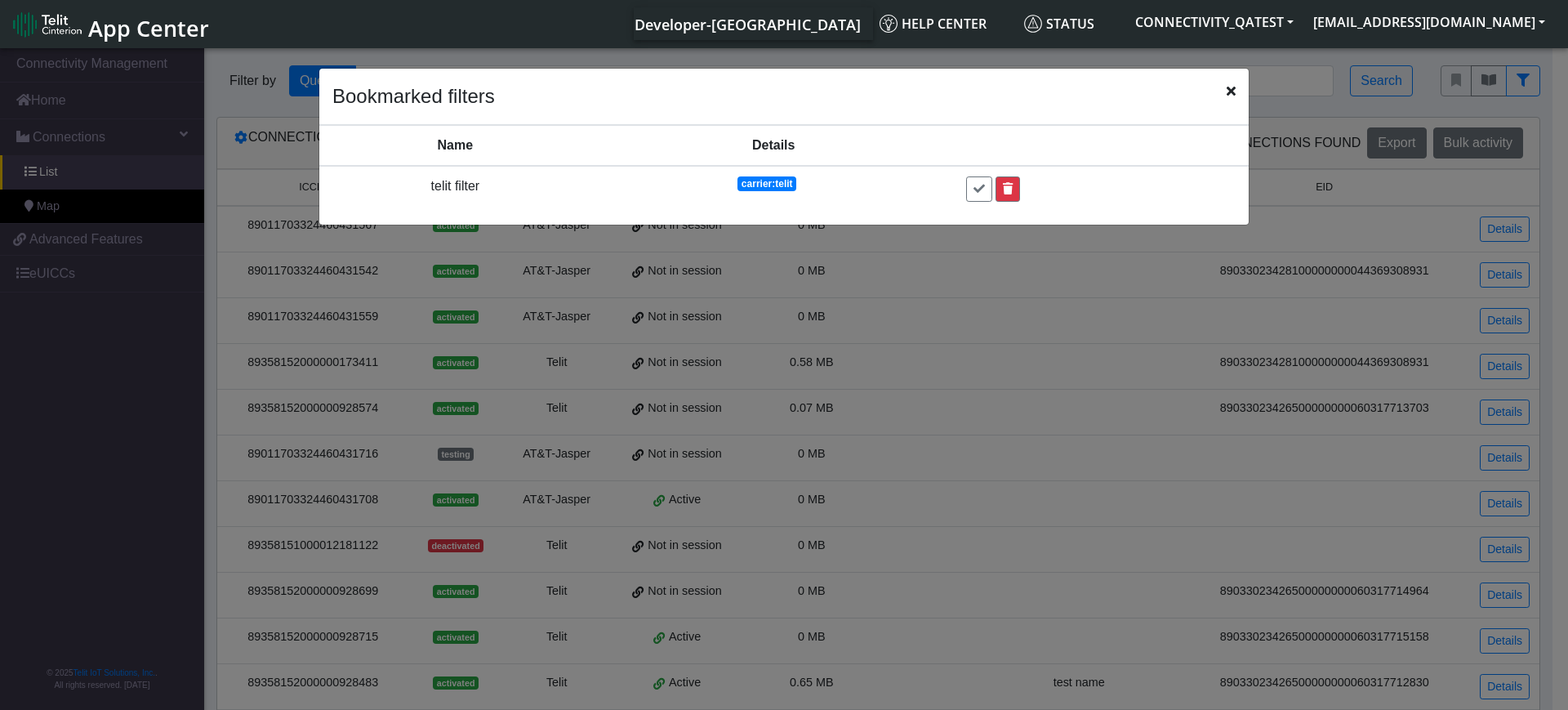
click at [1003, 196] on button at bounding box center [1007, 189] width 24 height 25
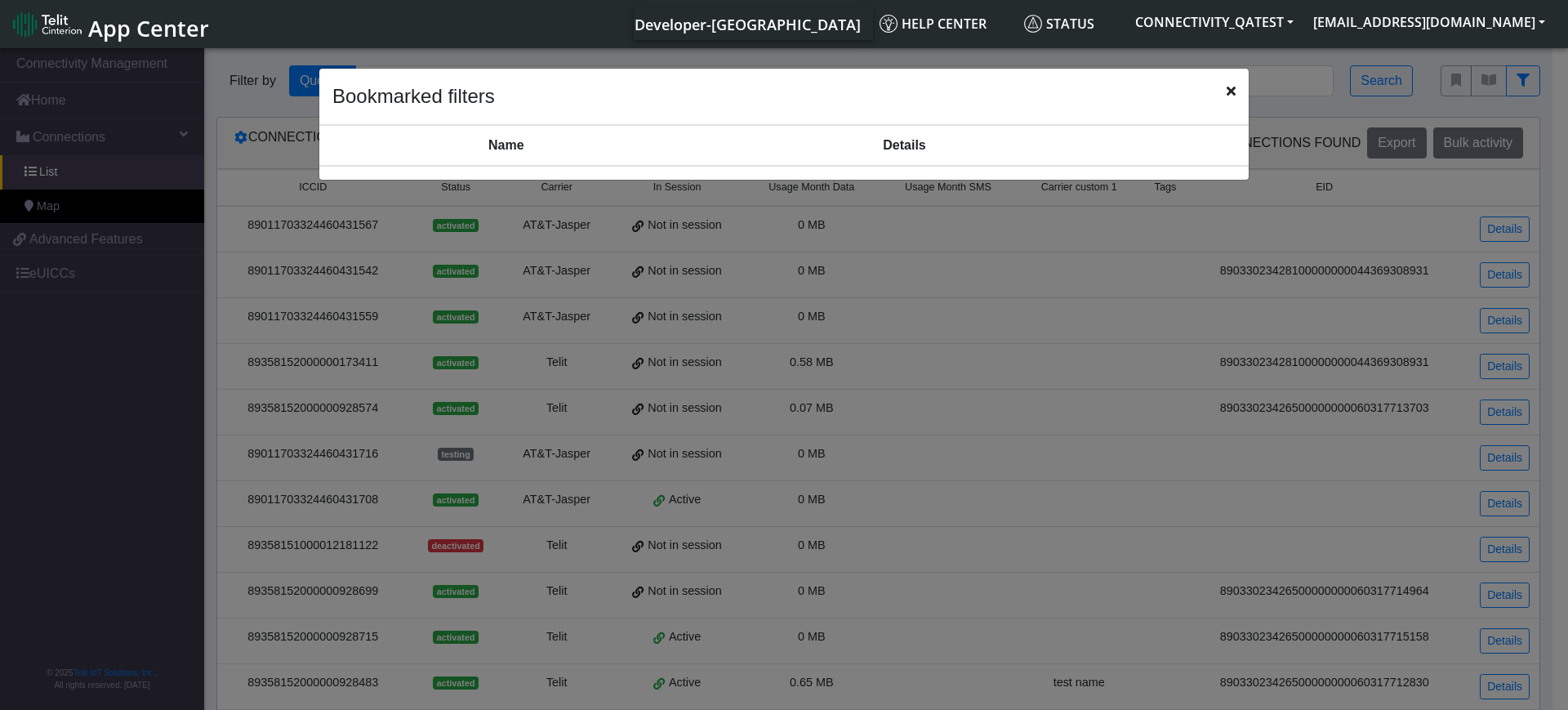
click at [1232, 95] on icon "Close" at bounding box center [1230, 90] width 9 height 13
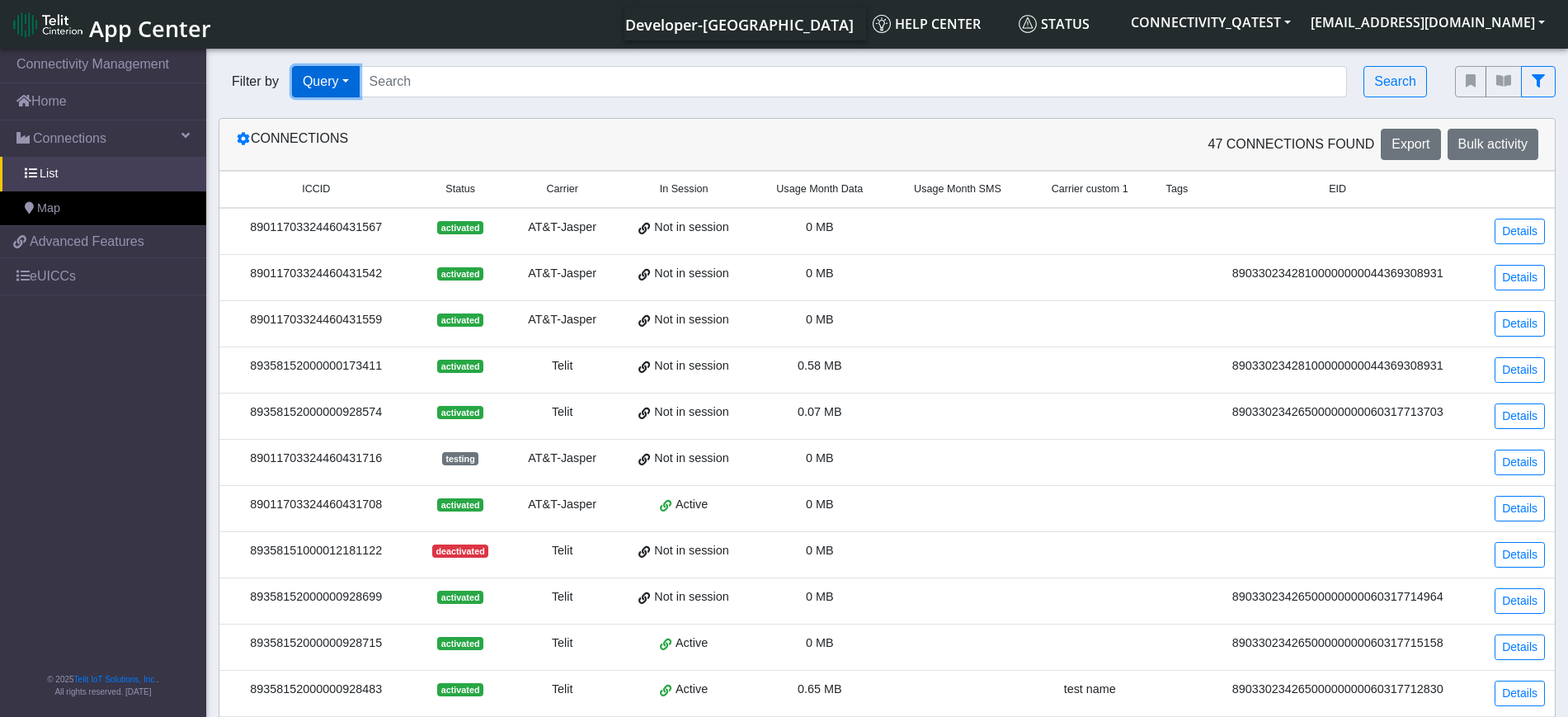
click at [337, 82] on button "Query" at bounding box center [326, 82] width 68 height 31
click at [355, 261] on button "Operator" at bounding box center [358, 251] width 130 height 27
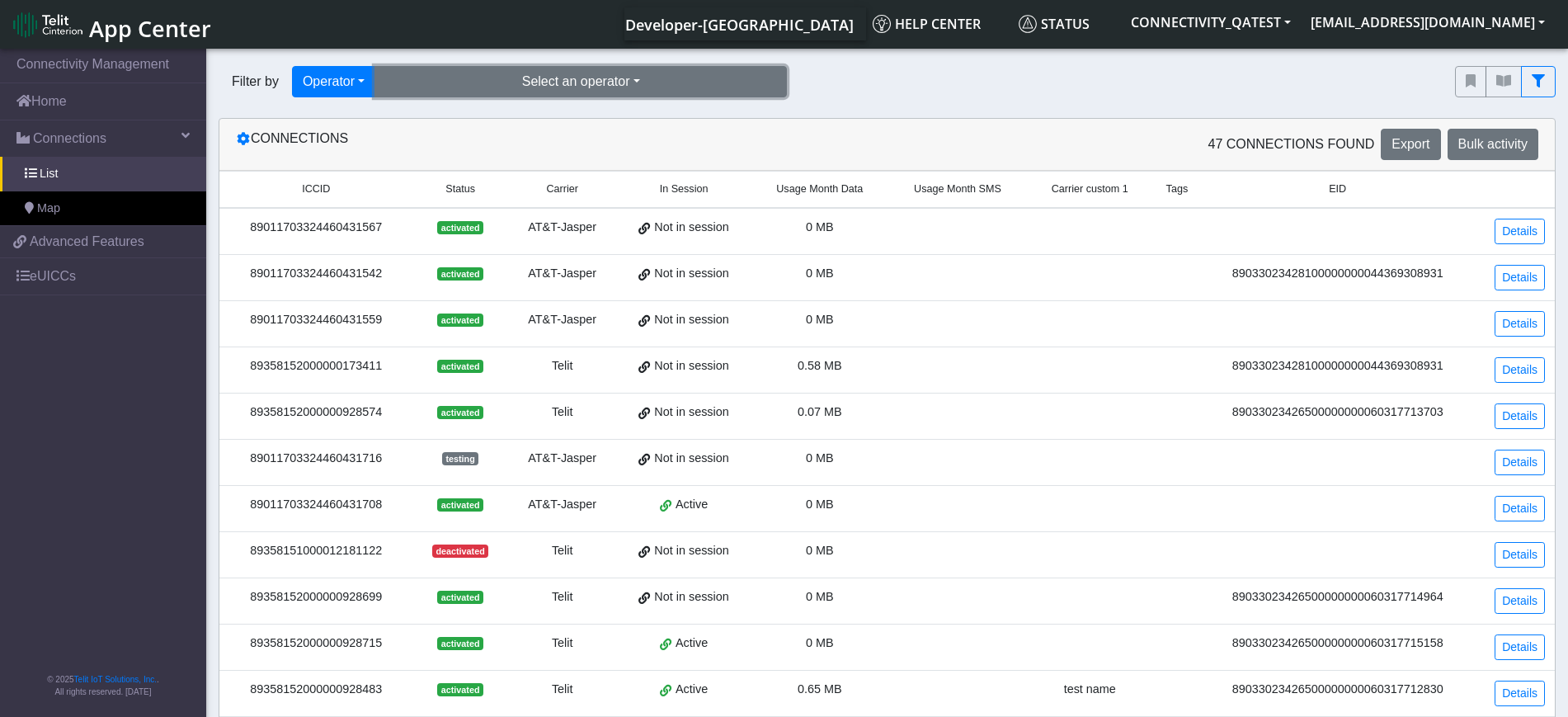
click at [580, 96] on button "Select an operator" at bounding box center [580, 82] width 412 height 31
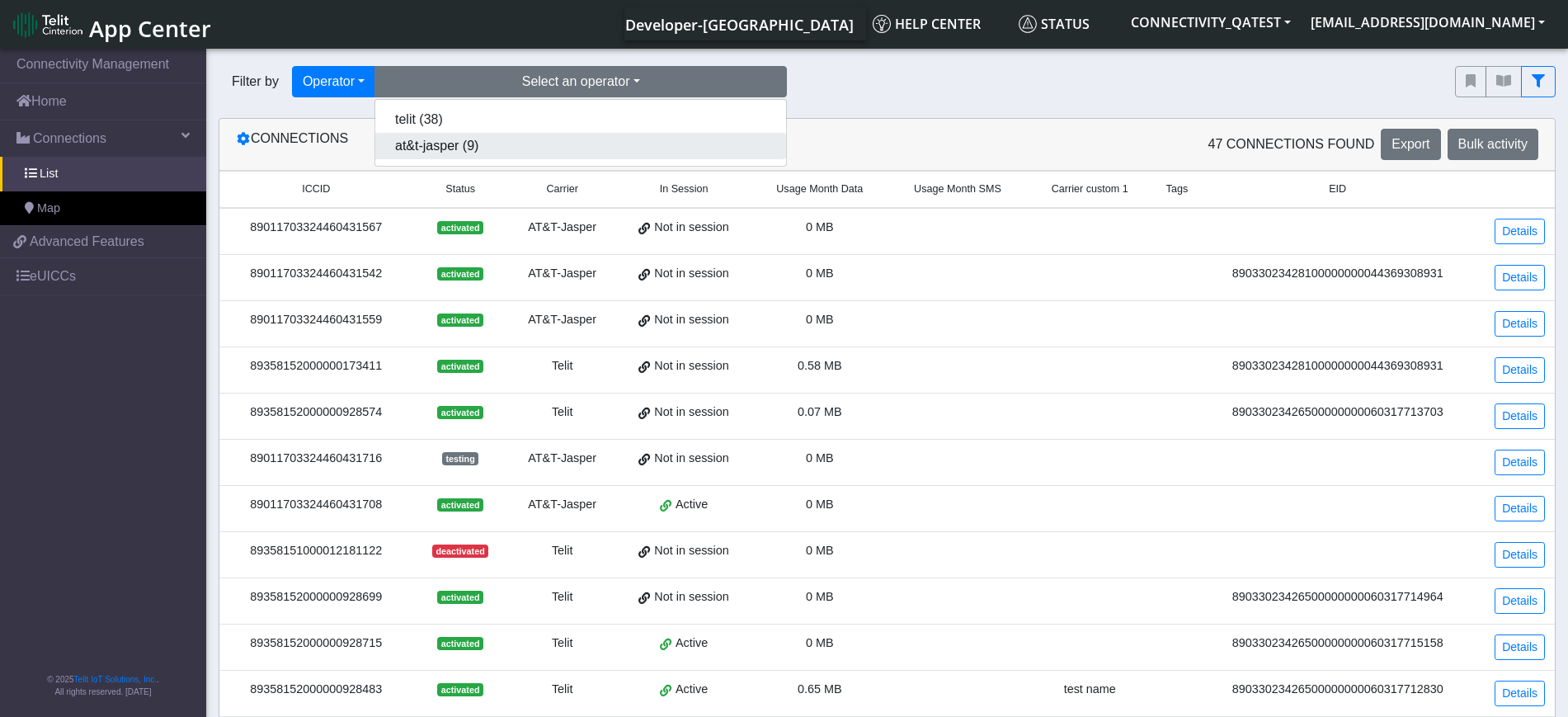
click at [508, 142] on button "at&t-jasper (9)" at bounding box center [581, 146] width 411 height 27
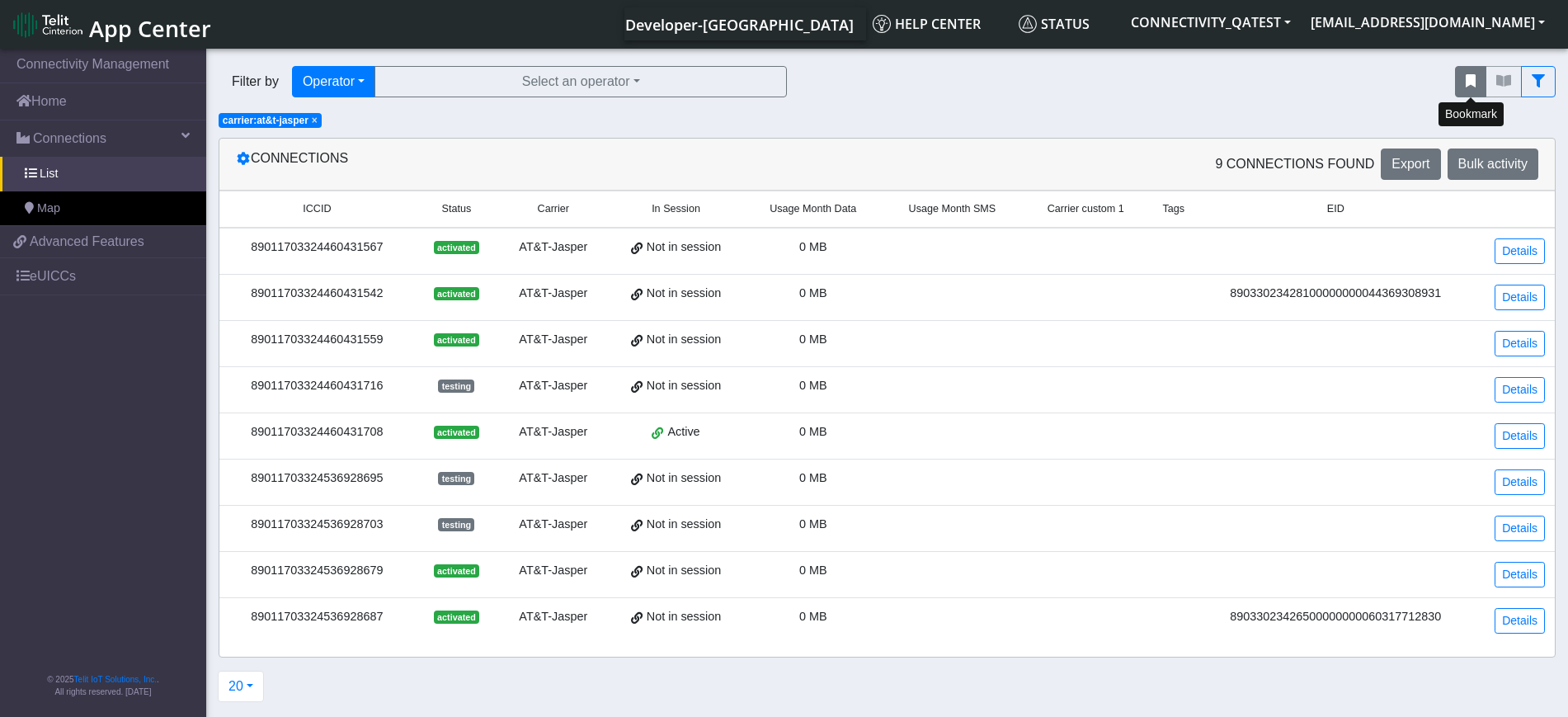
click at [1477, 78] on button "fitlers menu" at bounding box center [1471, 82] width 31 height 31
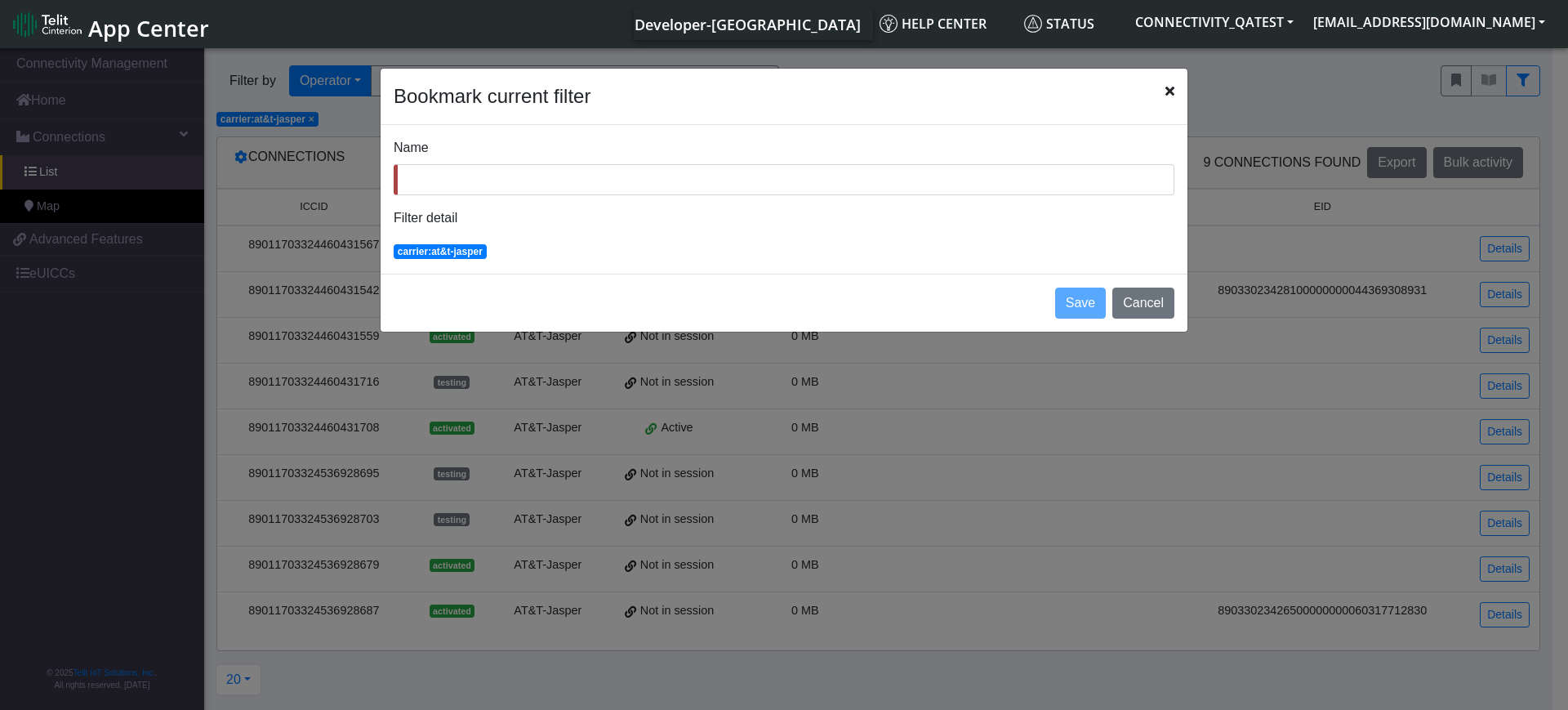
click at [508, 188] on input "Name" at bounding box center [784, 180] width 781 height 31
type input "Jasper"
click at [1090, 314] on button "Save" at bounding box center [1080, 303] width 51 height 31
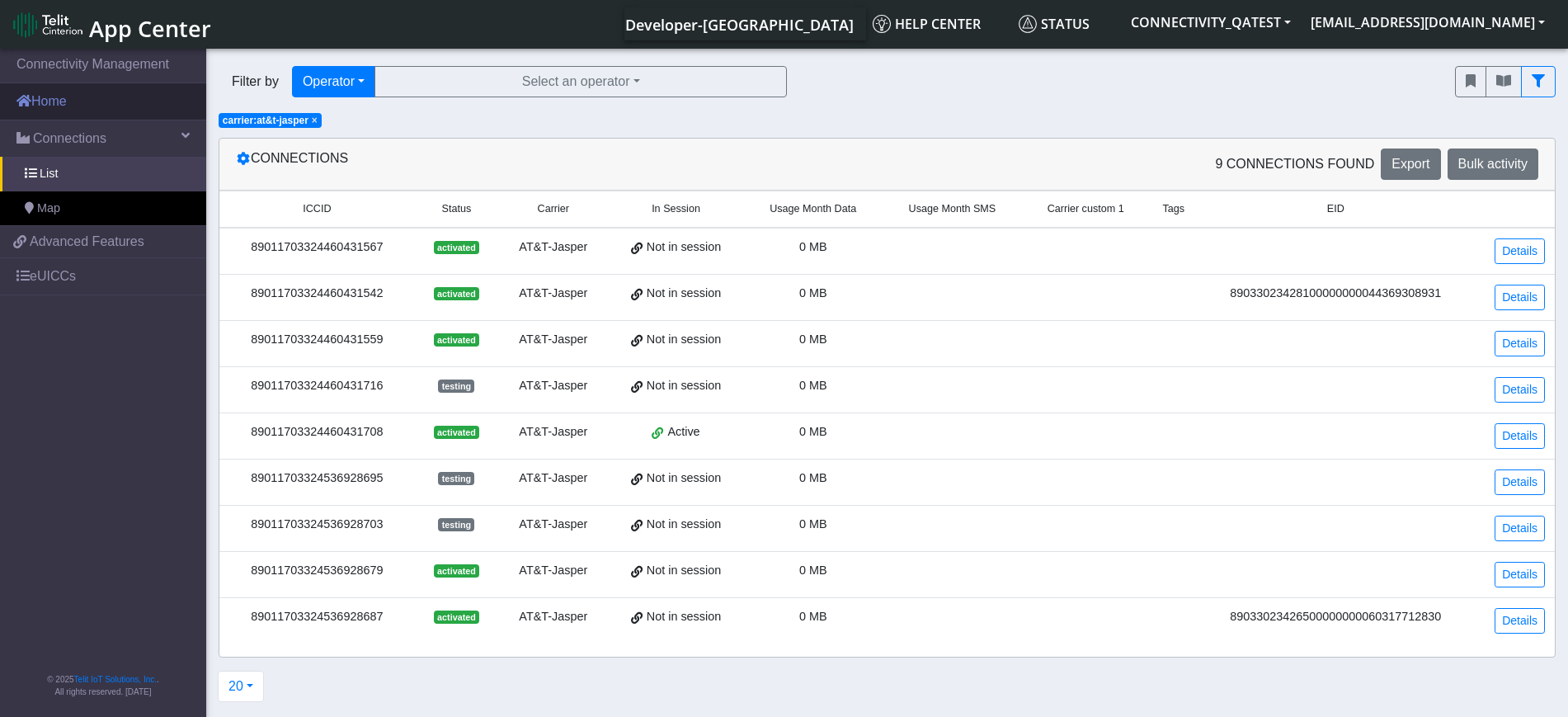
click at [95, 98] on link "Home" at bounding box center [103, 101] width 207 height 36
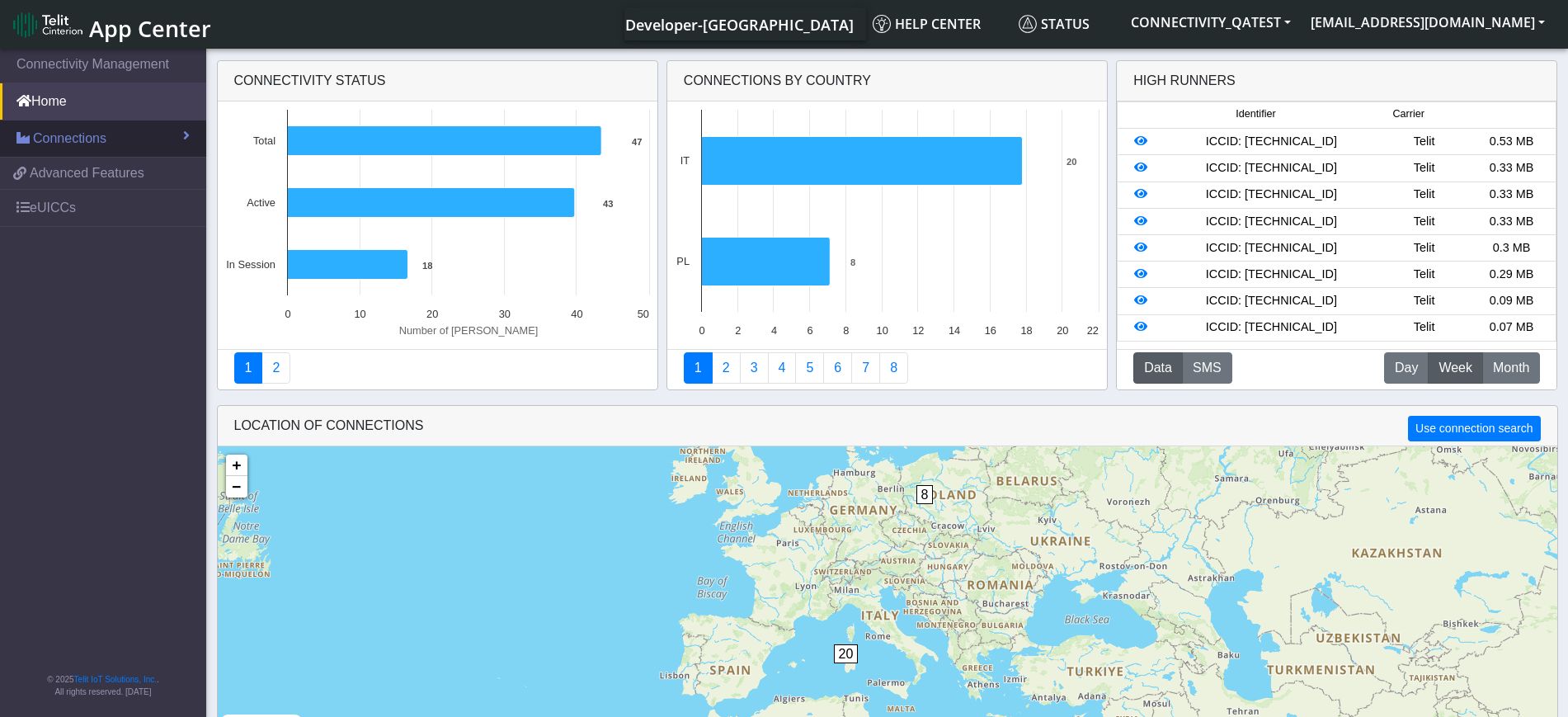
click at [81, 144] on span "Connections" at bounding box center [70, 139] width 74 height 20
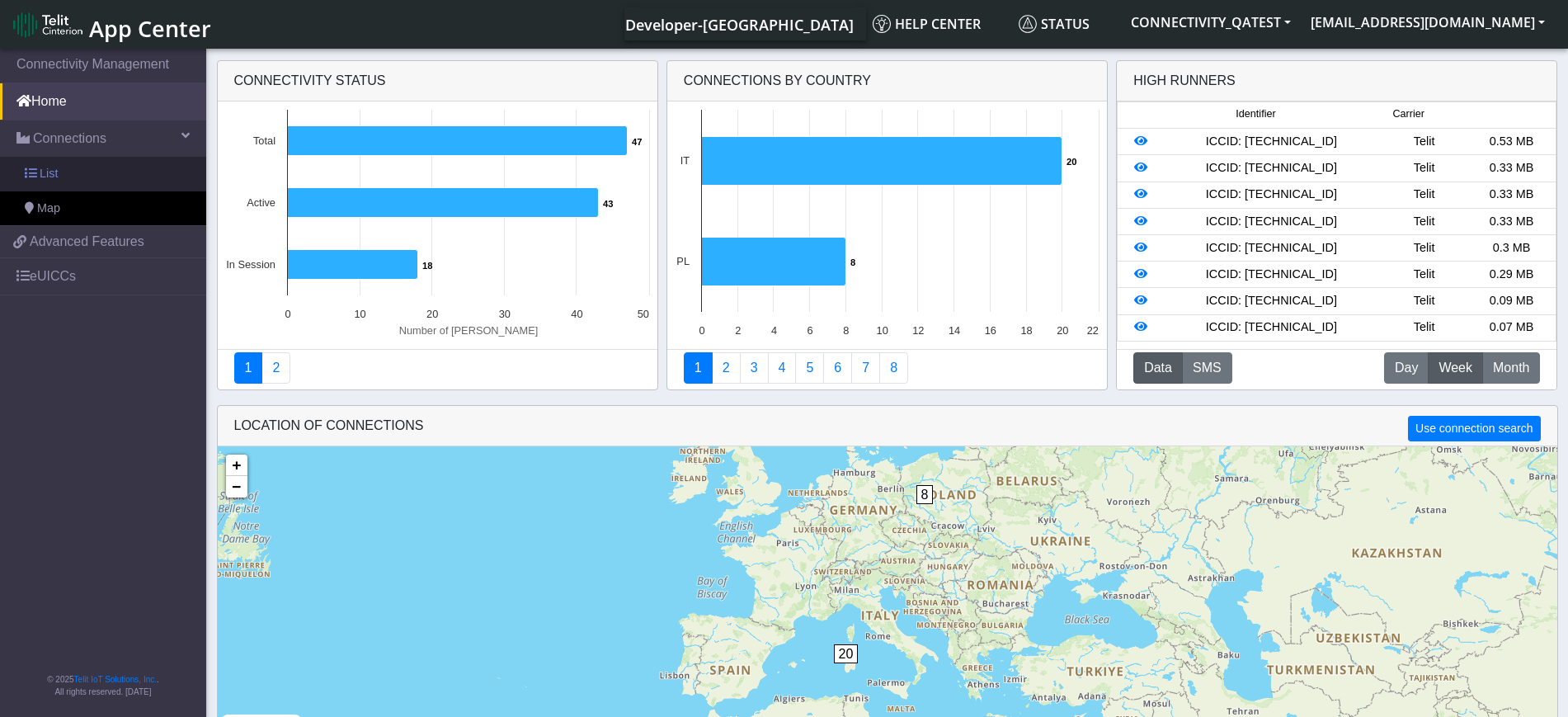
click at [72, 161] on link "List" at bounding box center [103, 173] width 207 height 34
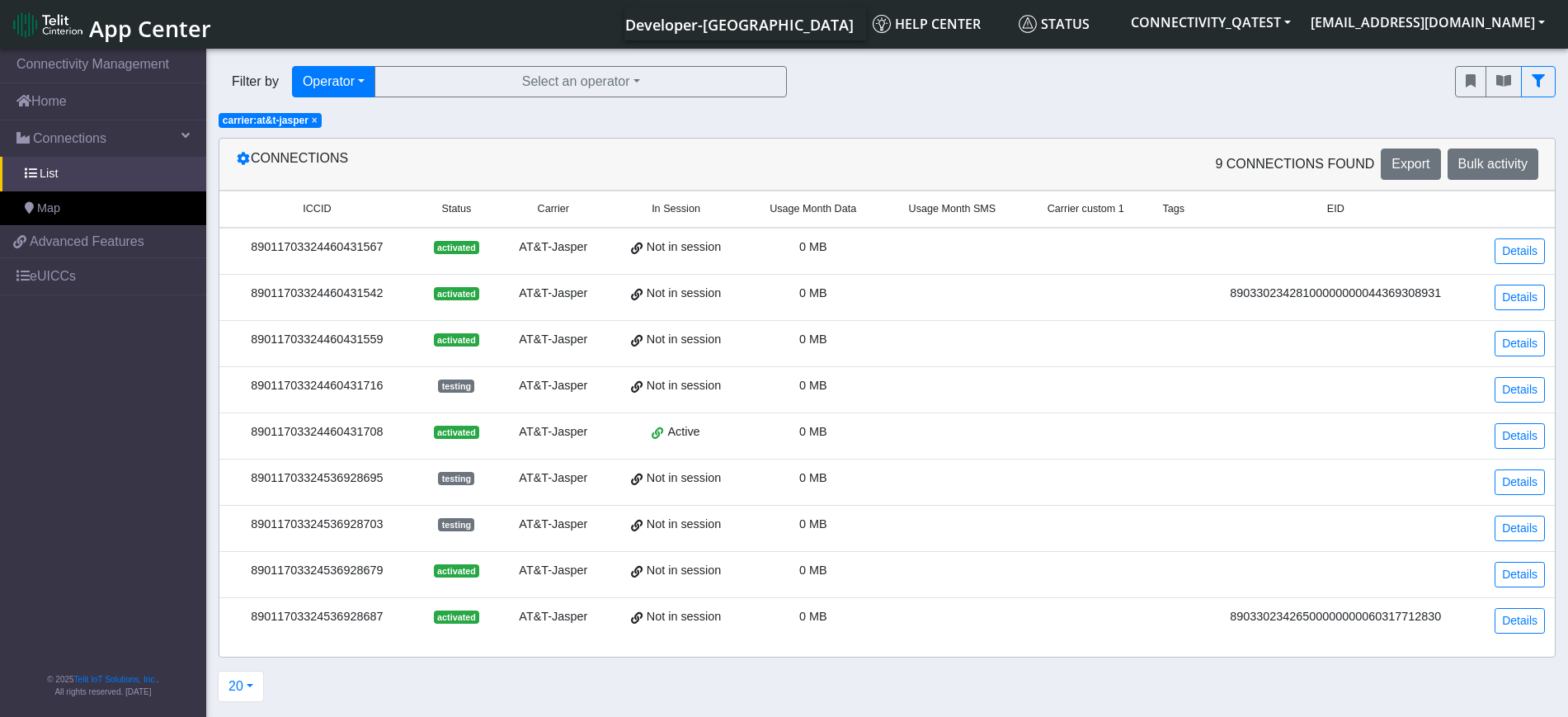
click at [315, 121] on span "×" at bounding box center [315, 121] width 6 height 12
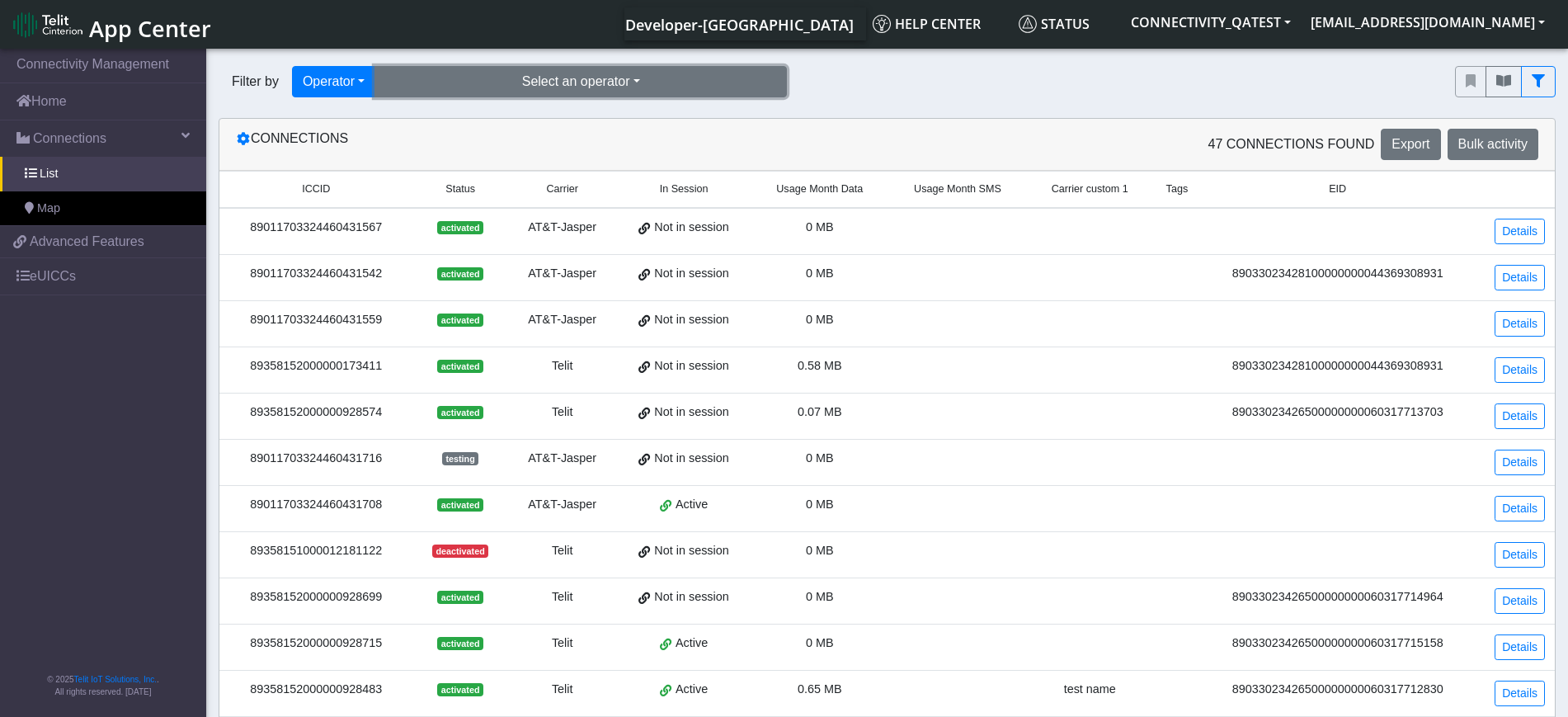
click at [683, 83] on button "Select an operator" at bounding box center [580, 82] width 412 height 31
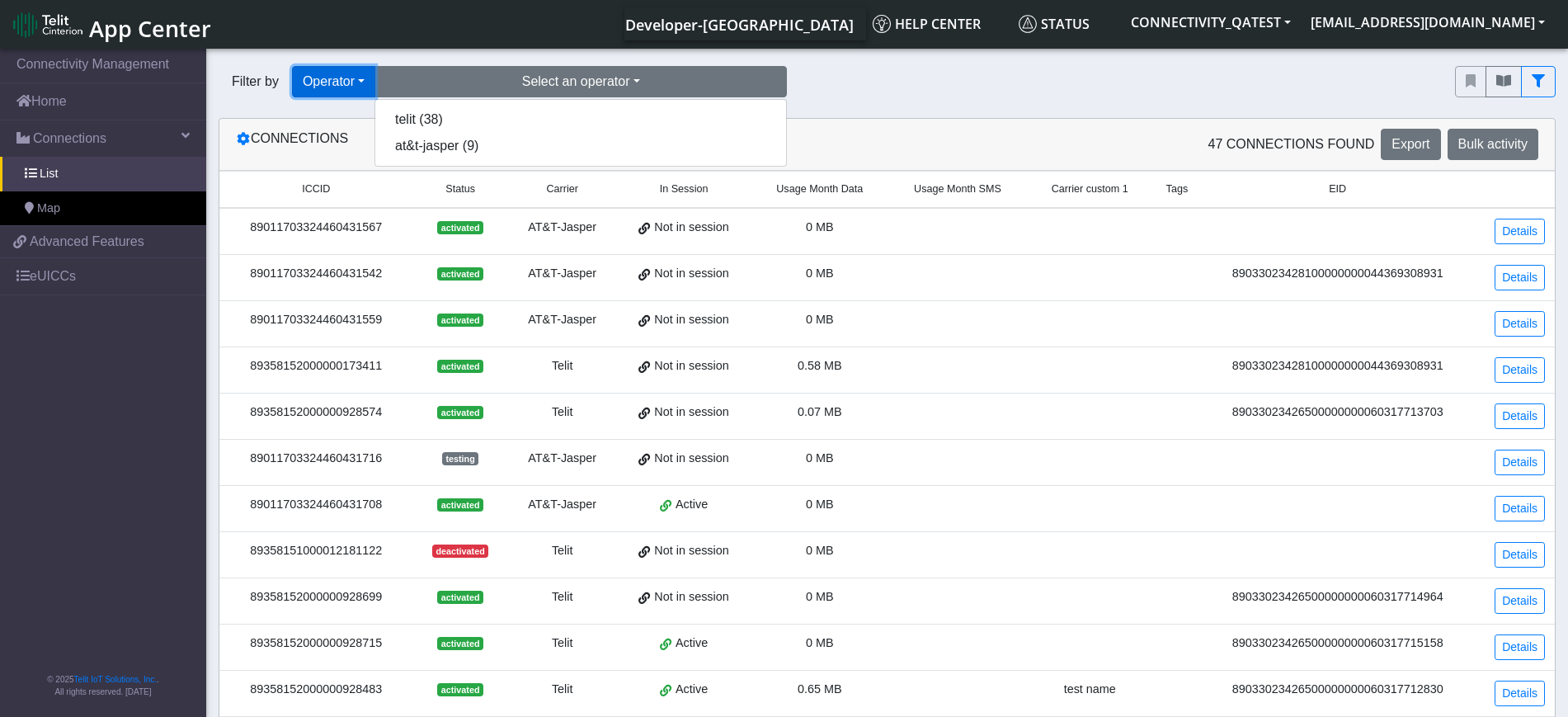
click at [358, 79] on button "Operator" at bounding box center [333, 82] width 84 height 31
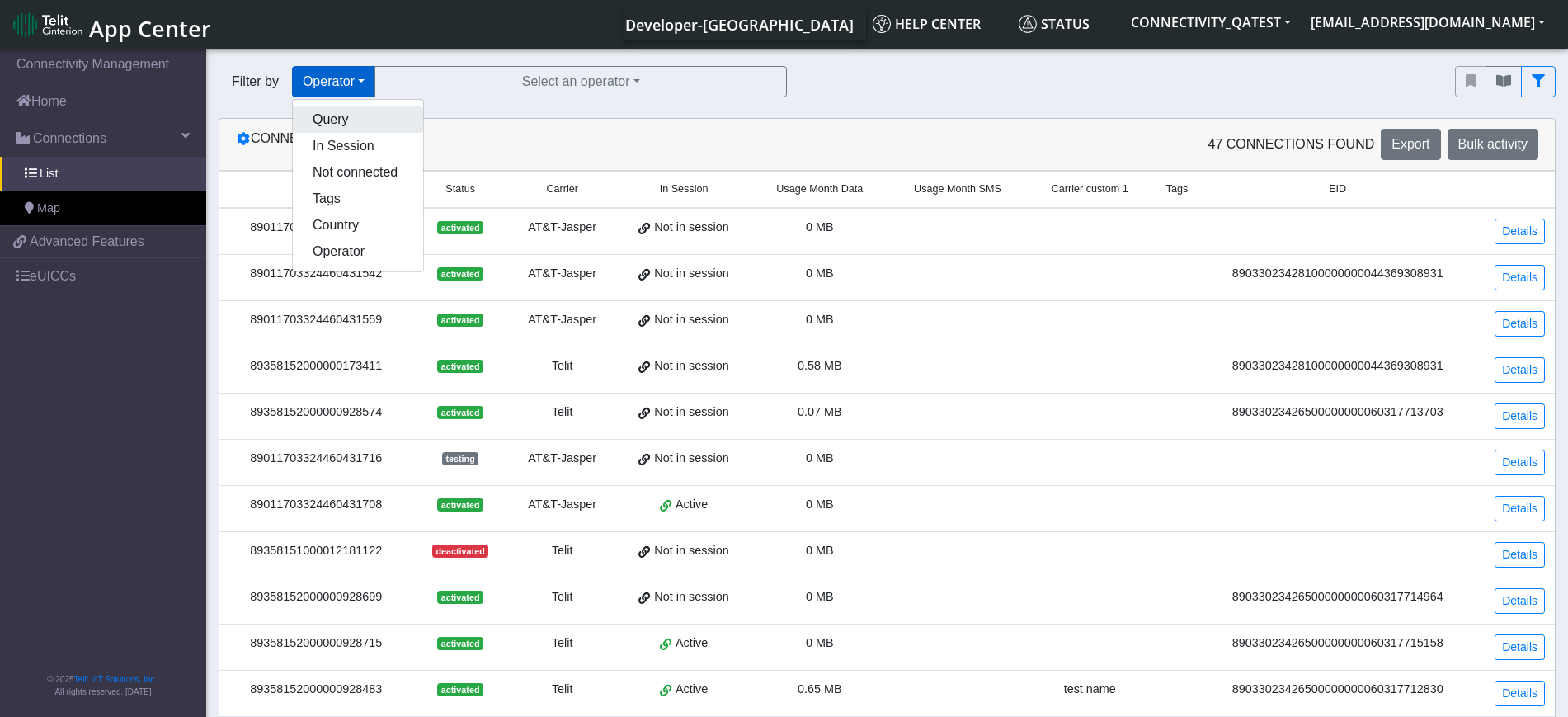
click at [333, 120] on button "Query" at bounding box center [358, 119] width 130 height 27
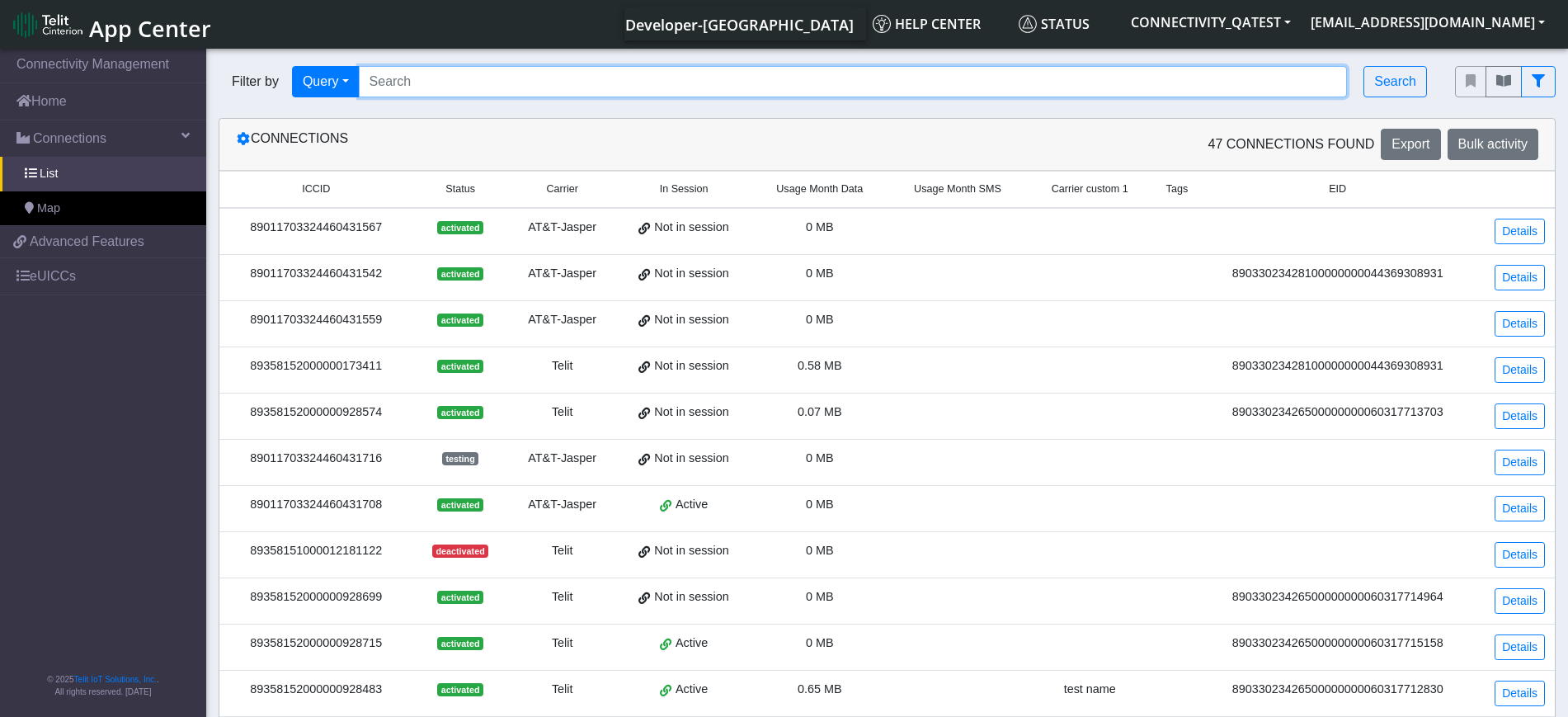
click at [362, 80] on input "Search..." at bounding box center [853, 82] width 989 height 31
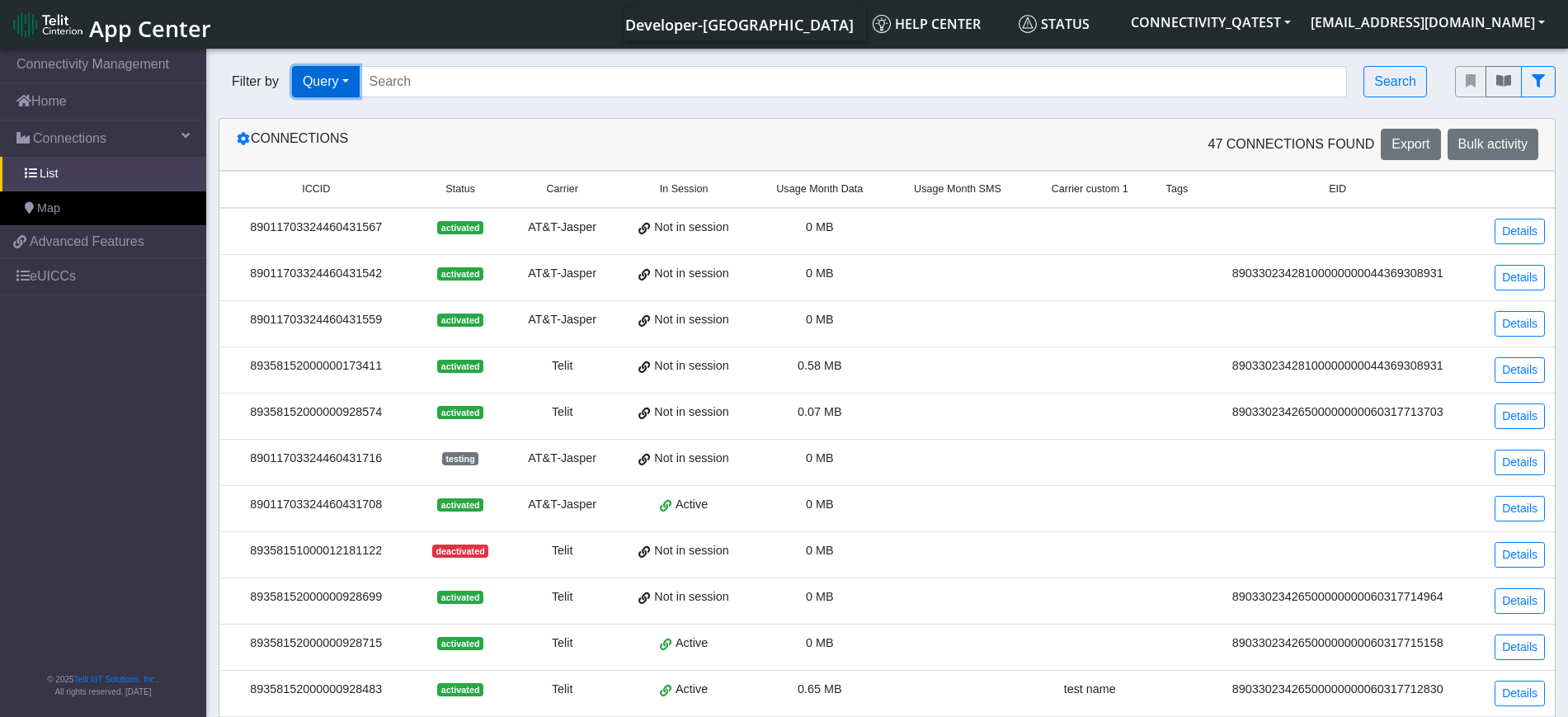
click at [345, 86] on button "Query" at bounding box center [326, 82] width 68 height 31
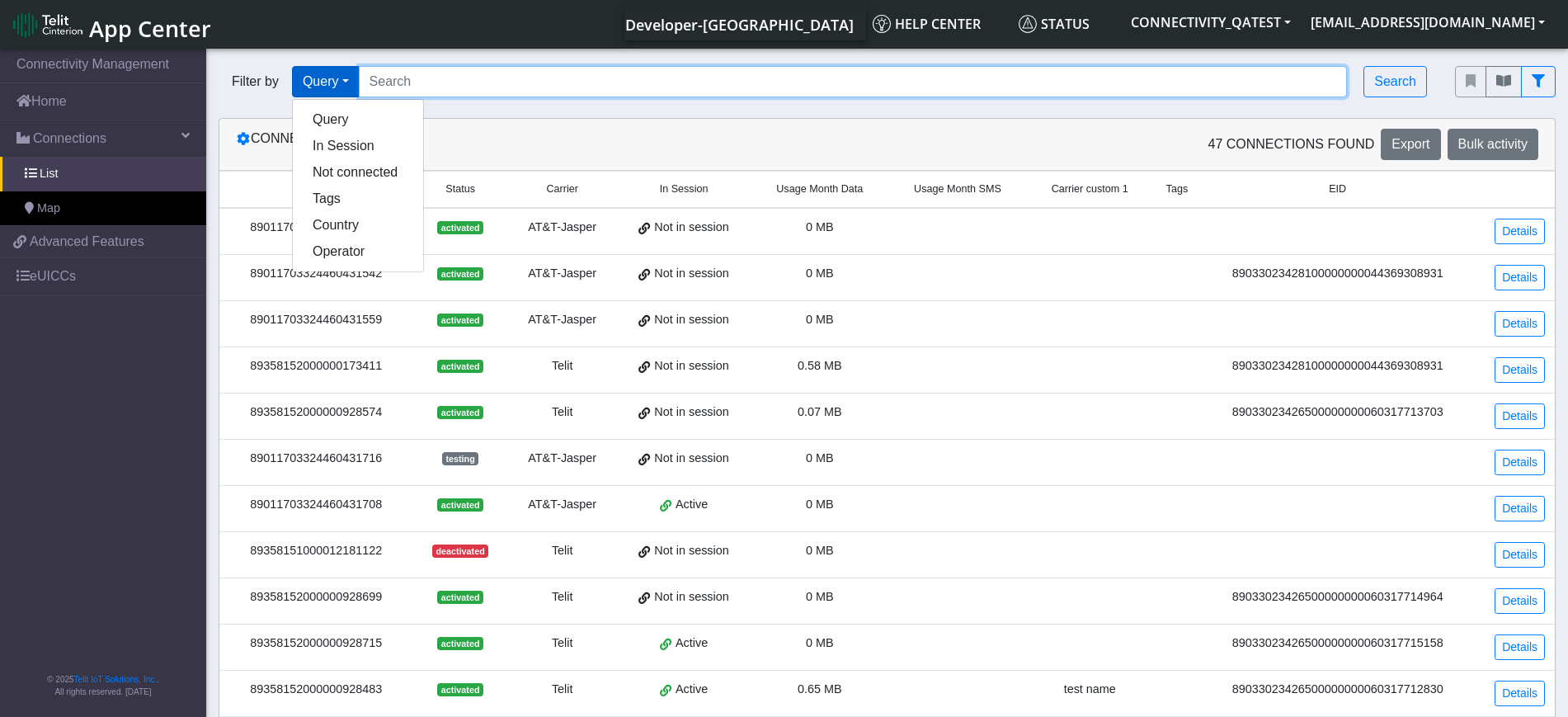
click at [443, 74] on input "Search..." at bounding box center [853, 82] width 989 height 31
paste input "89358152000000928475"
type input "89358152000000928475"
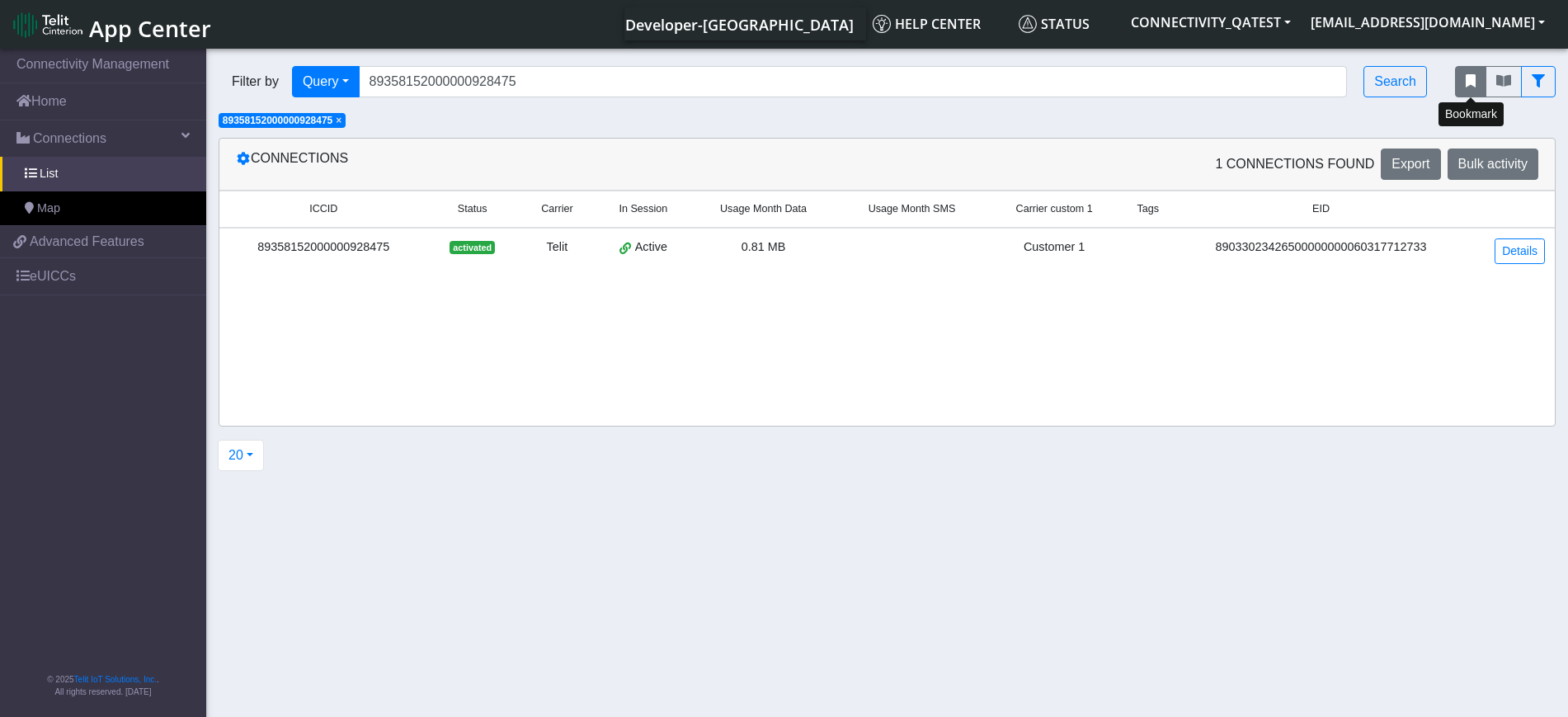
click at [1468, 83] on icon "fitlers menu" at bounding box center [1471, 80] width 10 height 13
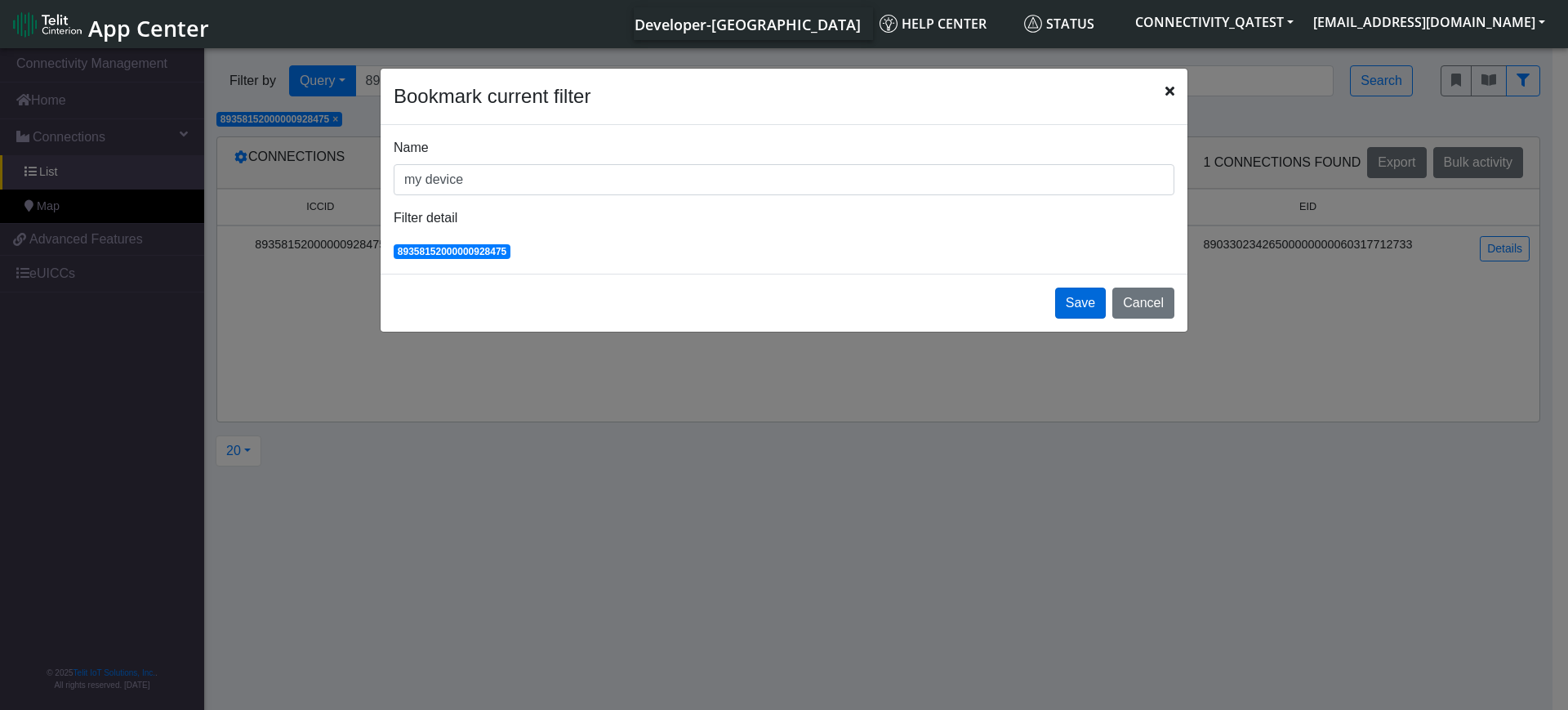
type input "my device"
click at [1094, 299] on button "Save" at bounding box center [1080, 303] width 51 height 31
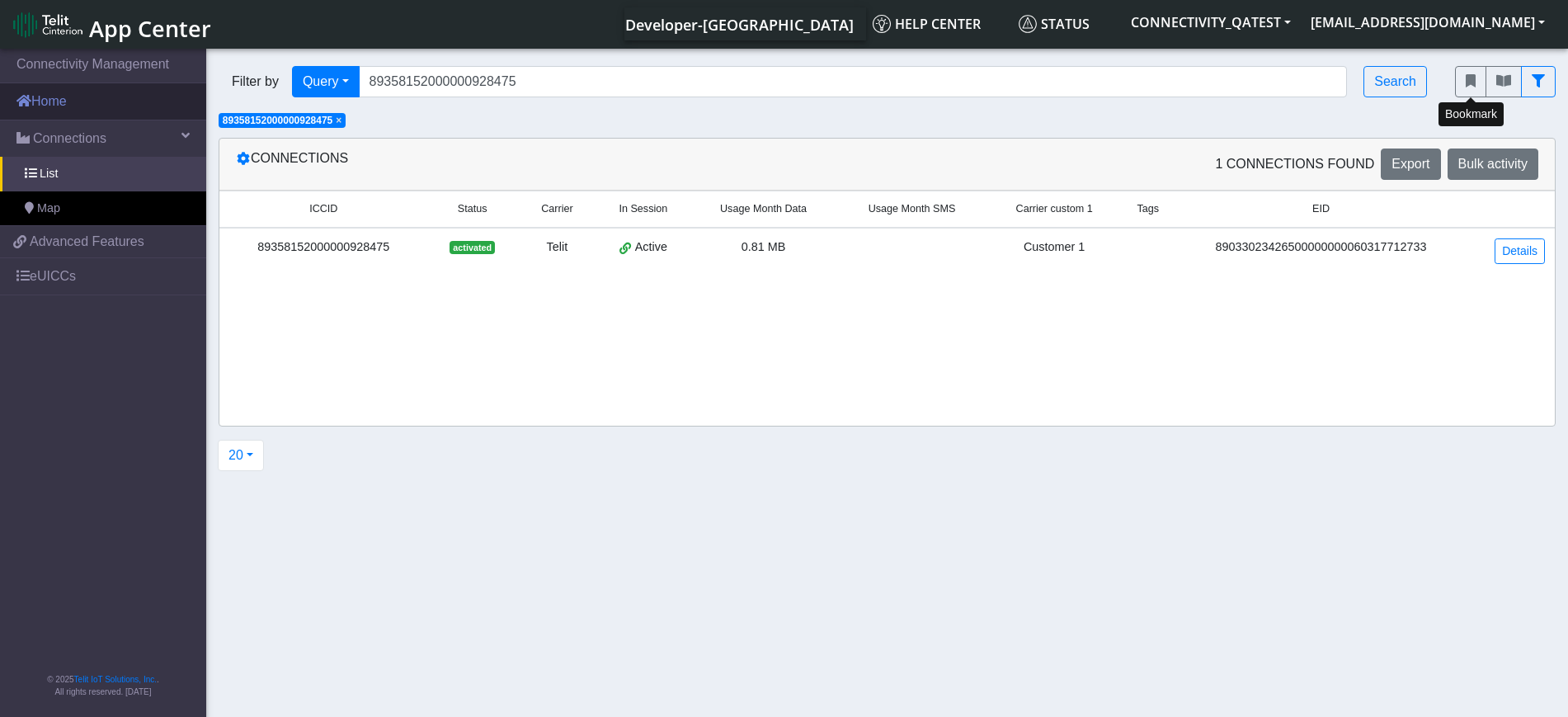
click at [92, 106] on link "Home" at bounding box center [103, 101] width 207 height 36
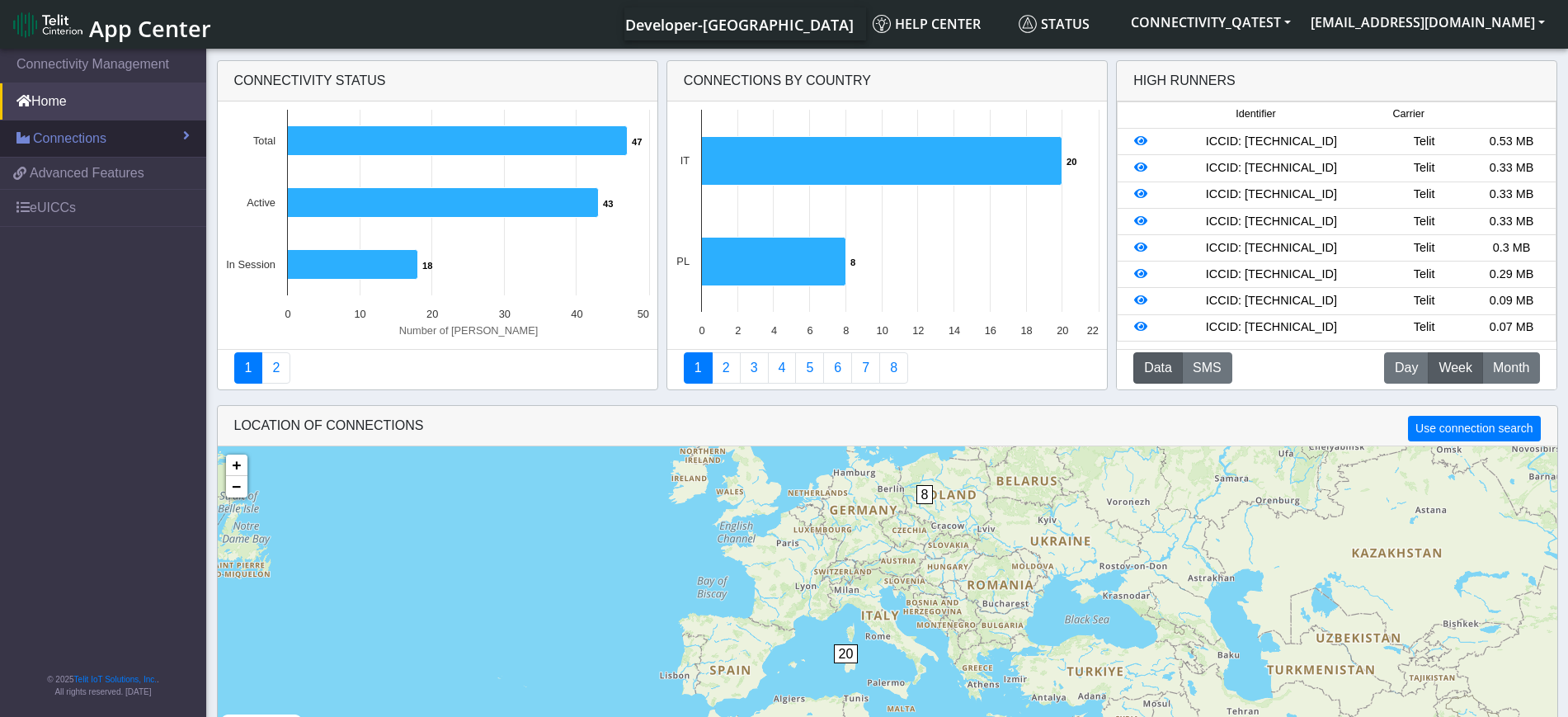
click at [41, 122] on link "Connections" at bounding box center [103, 138] width 207 height 36
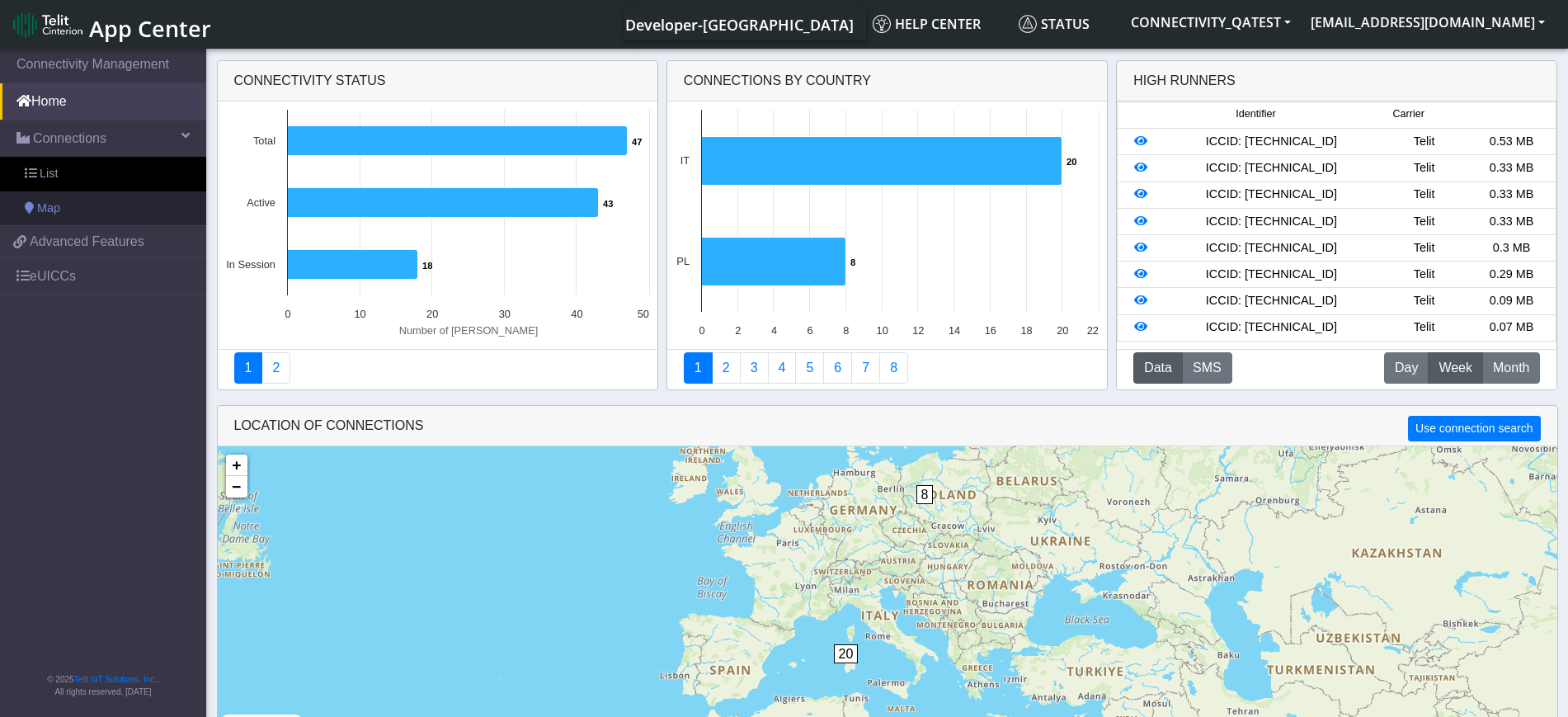
click at [59, 203] on span "Map" at bounding box center [48, 209] width 23 height 18
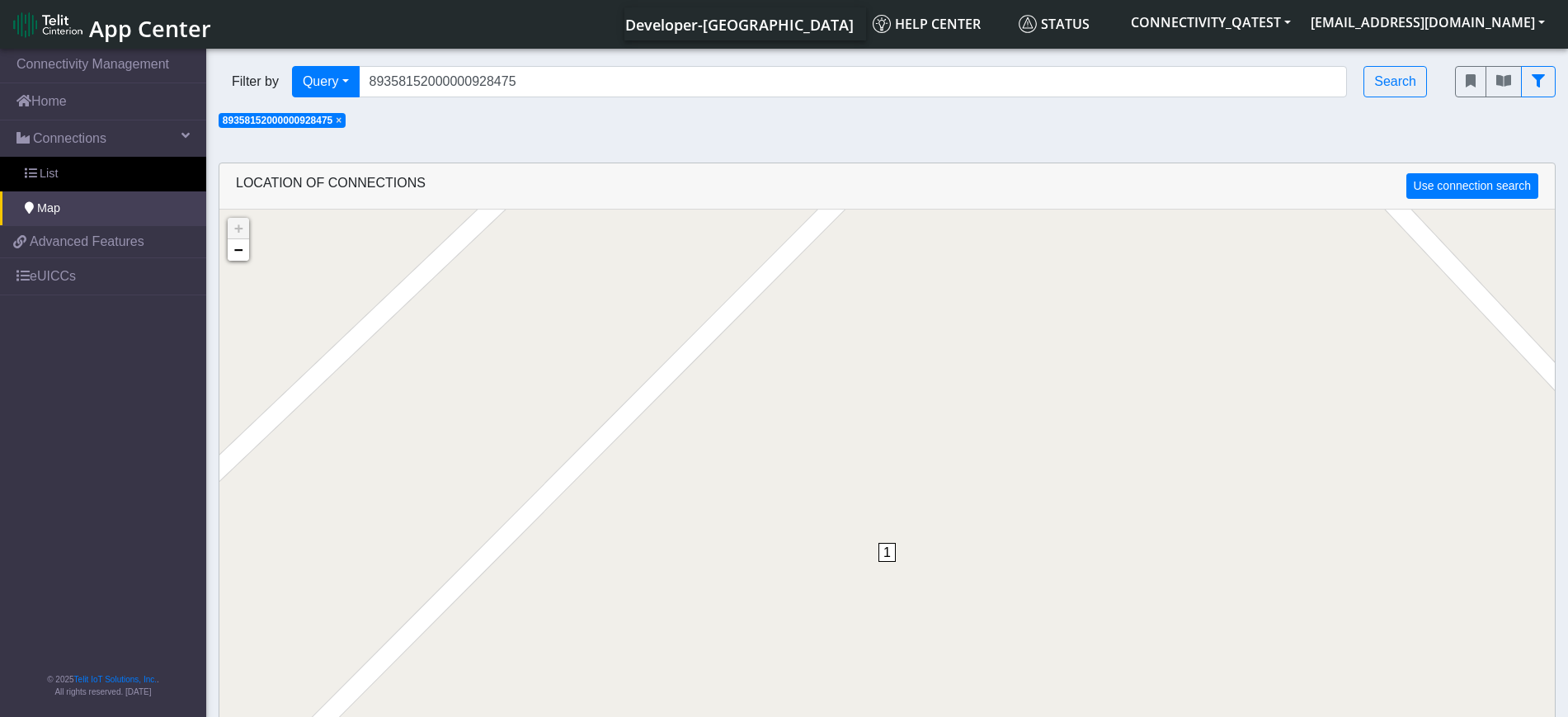
click at [341, 123] on span "×" at bounding box center [338, 121] width 6 height 12
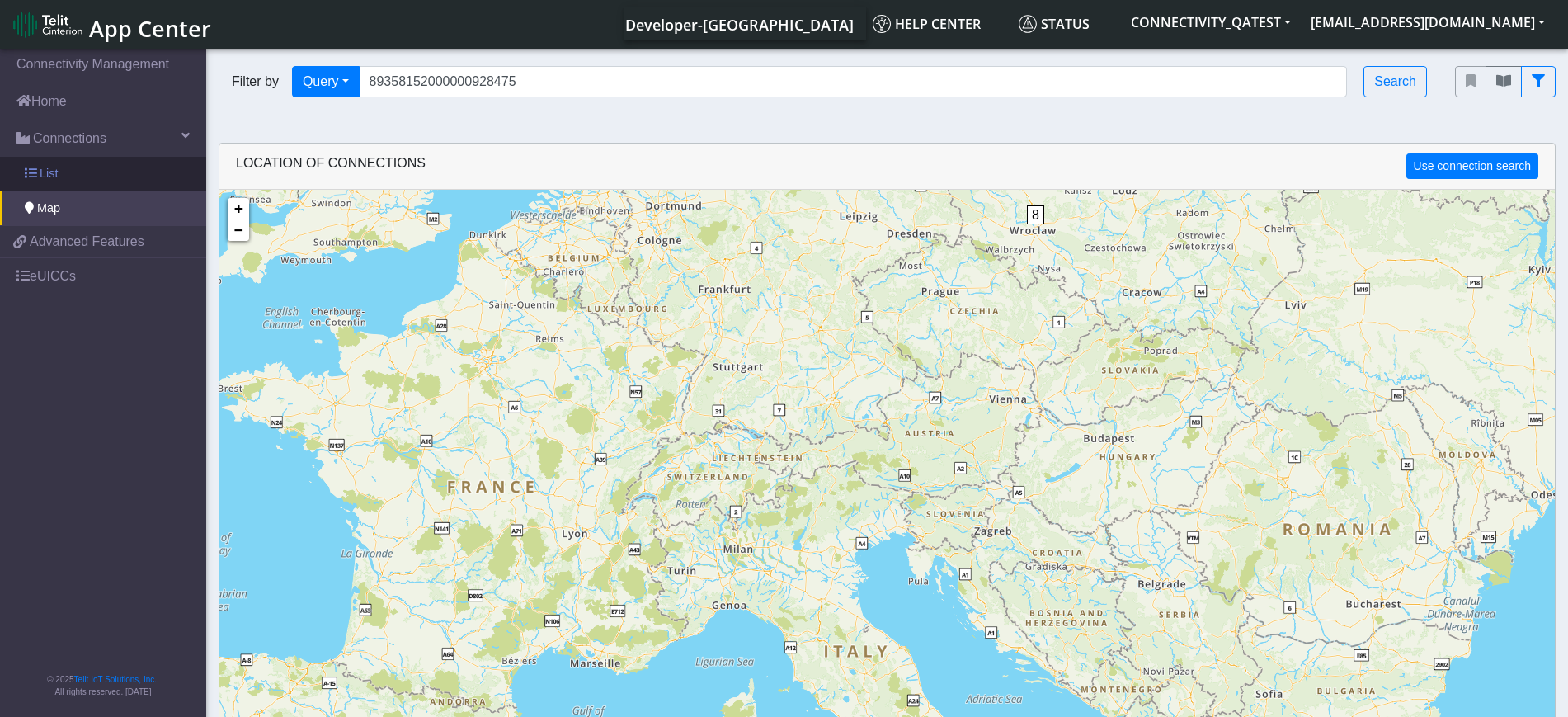
click at [75, 164] on link "List" at bounding box center [103, 173] width 207 height 34
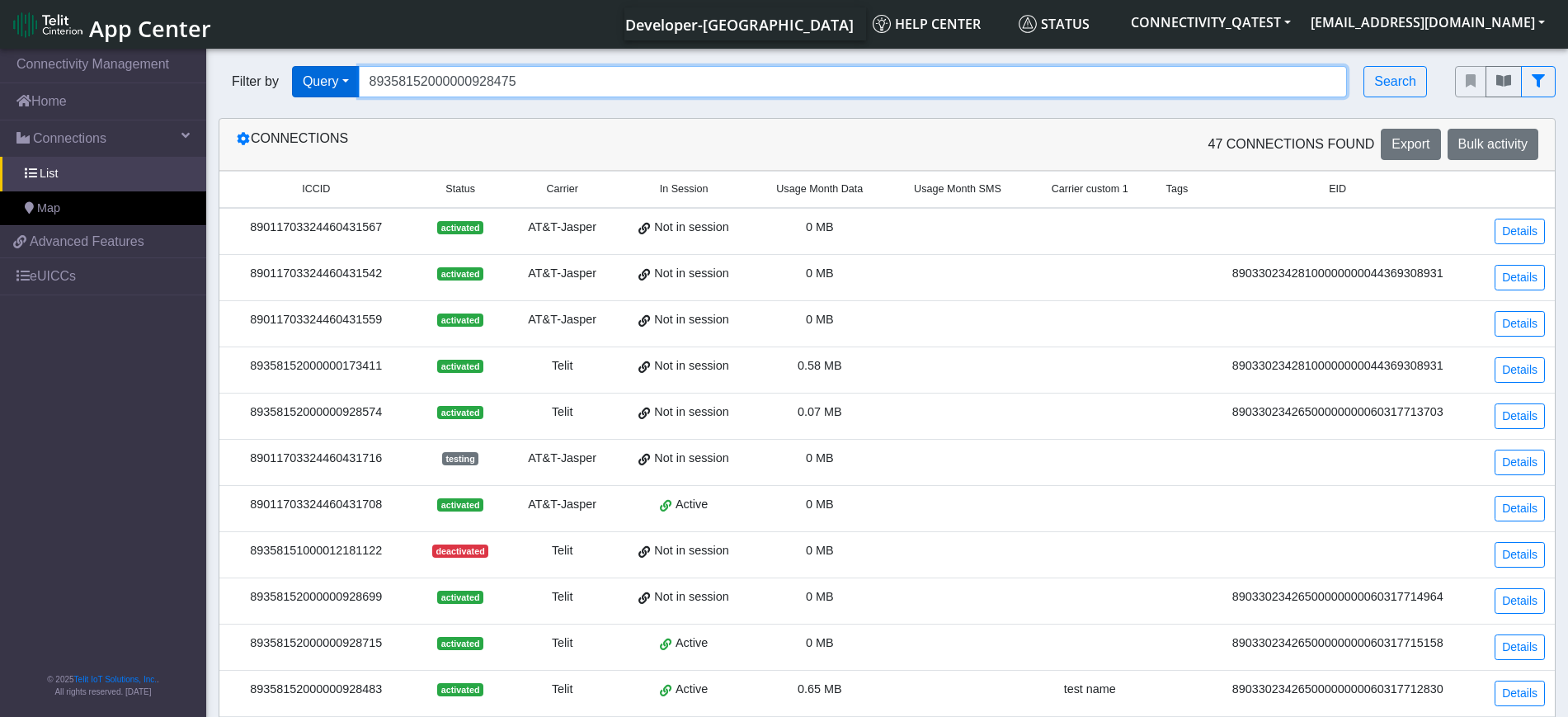
drag, startPoint x: 575, startPoint y: 76, endPoint x: 342, endPoint y: 75, distance: 233.0
click at [342, 75] on div "Filter by Query Query In Session Not connected Tags Country Operator 8935815200…" at bounding box center [824, 82] width 1212 height 31
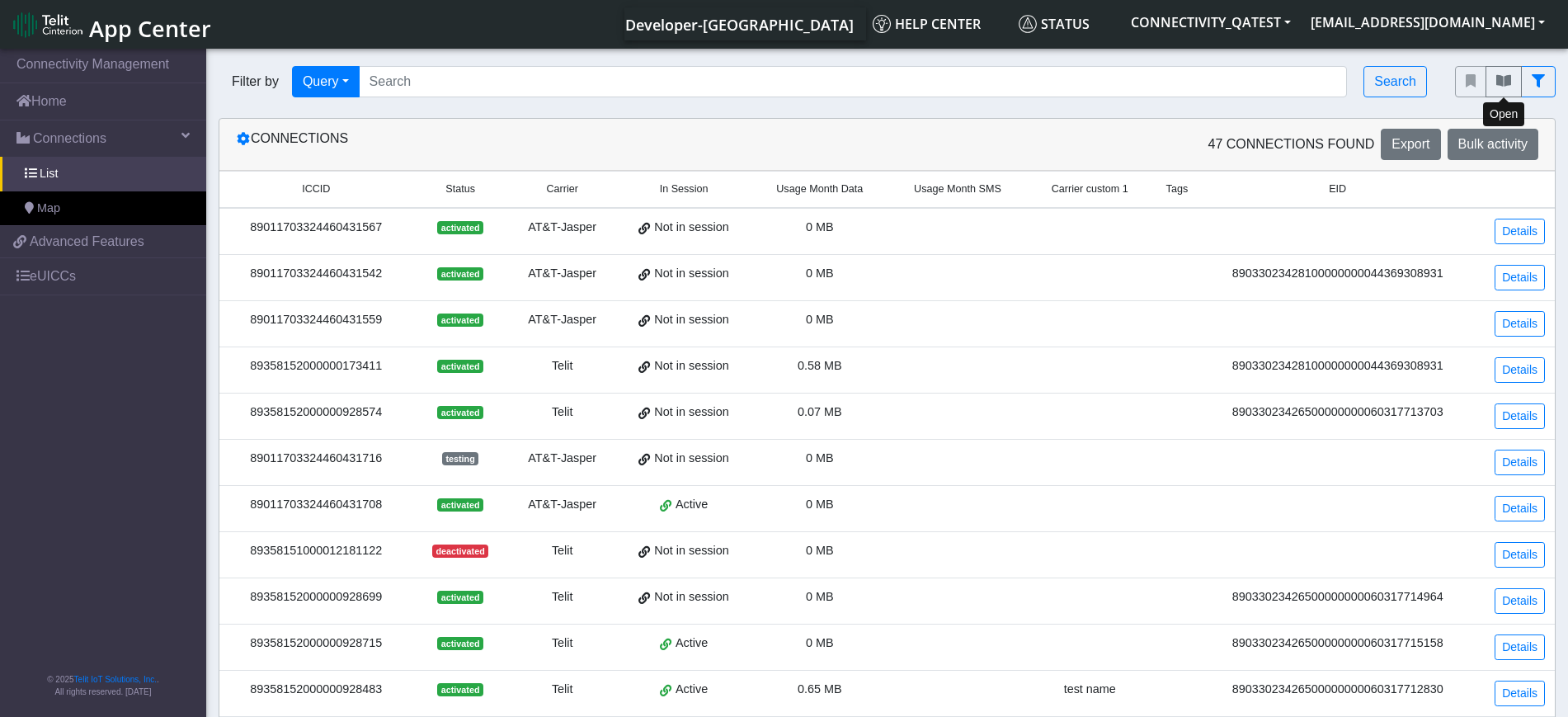
click at [1513, 85] on button "fitlers menu" at bounding box center [1503, 82] width 36 height 31
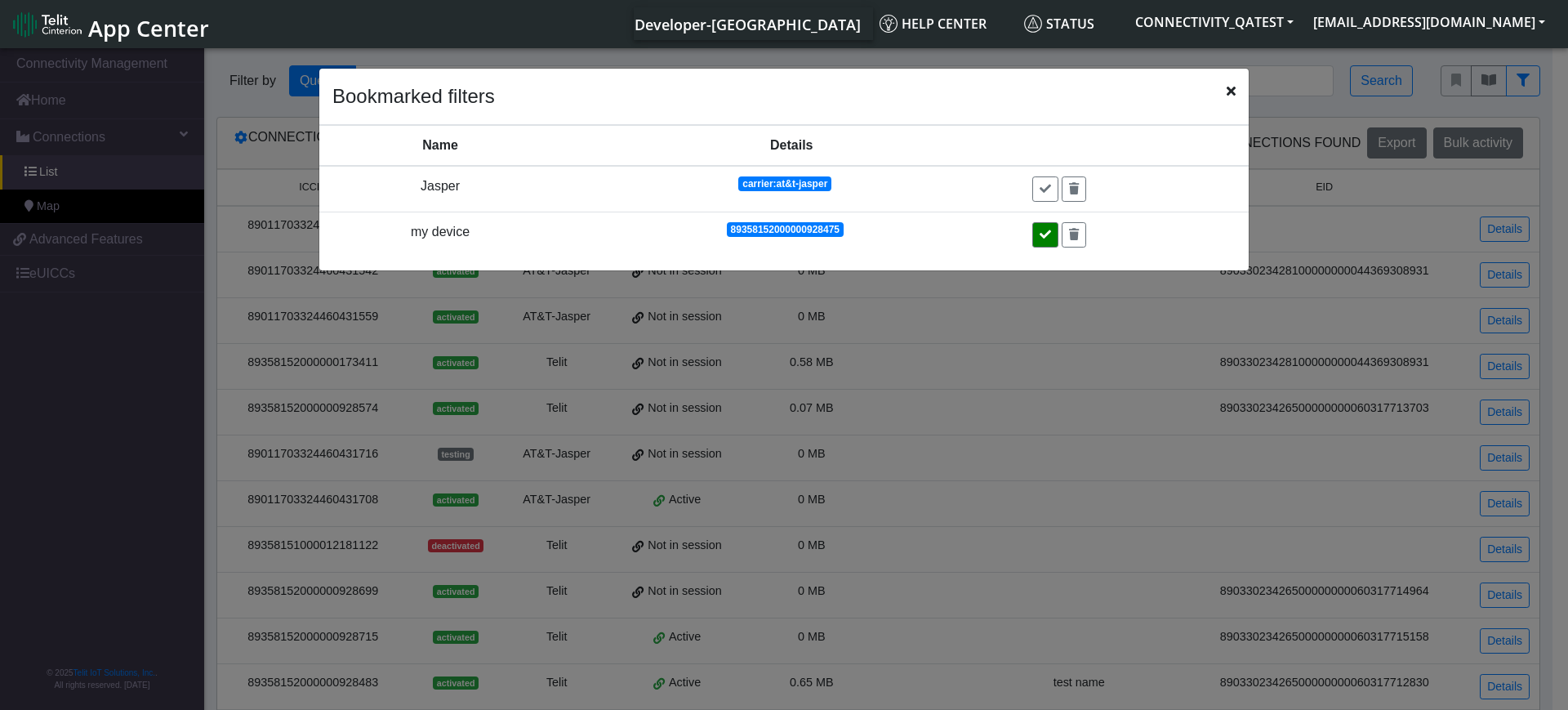
click at [1046, 232] on icon at bounding box center [1045, 235] width 12 height 12
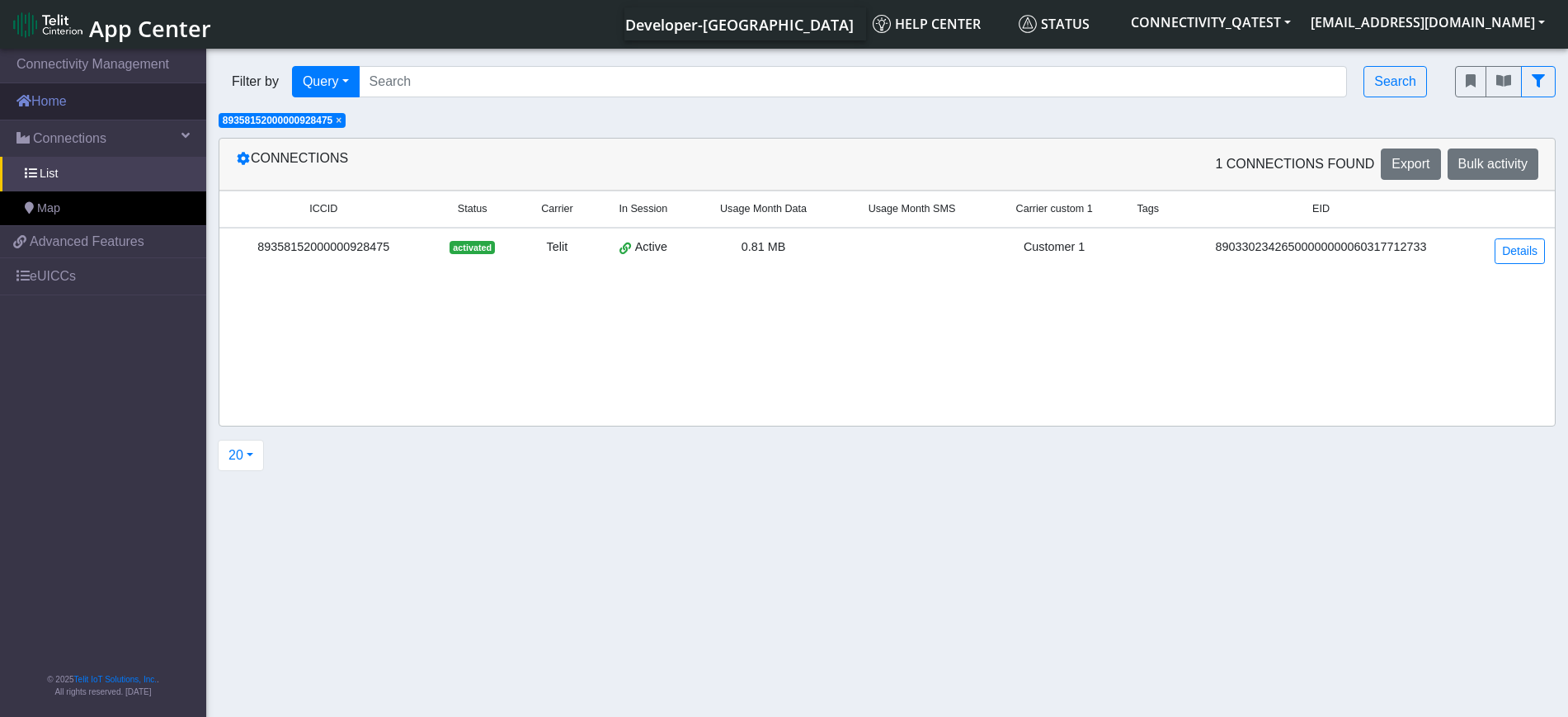
click at [30, 86] on link "Home" at bounding box center [103, 101] width 207 height 36
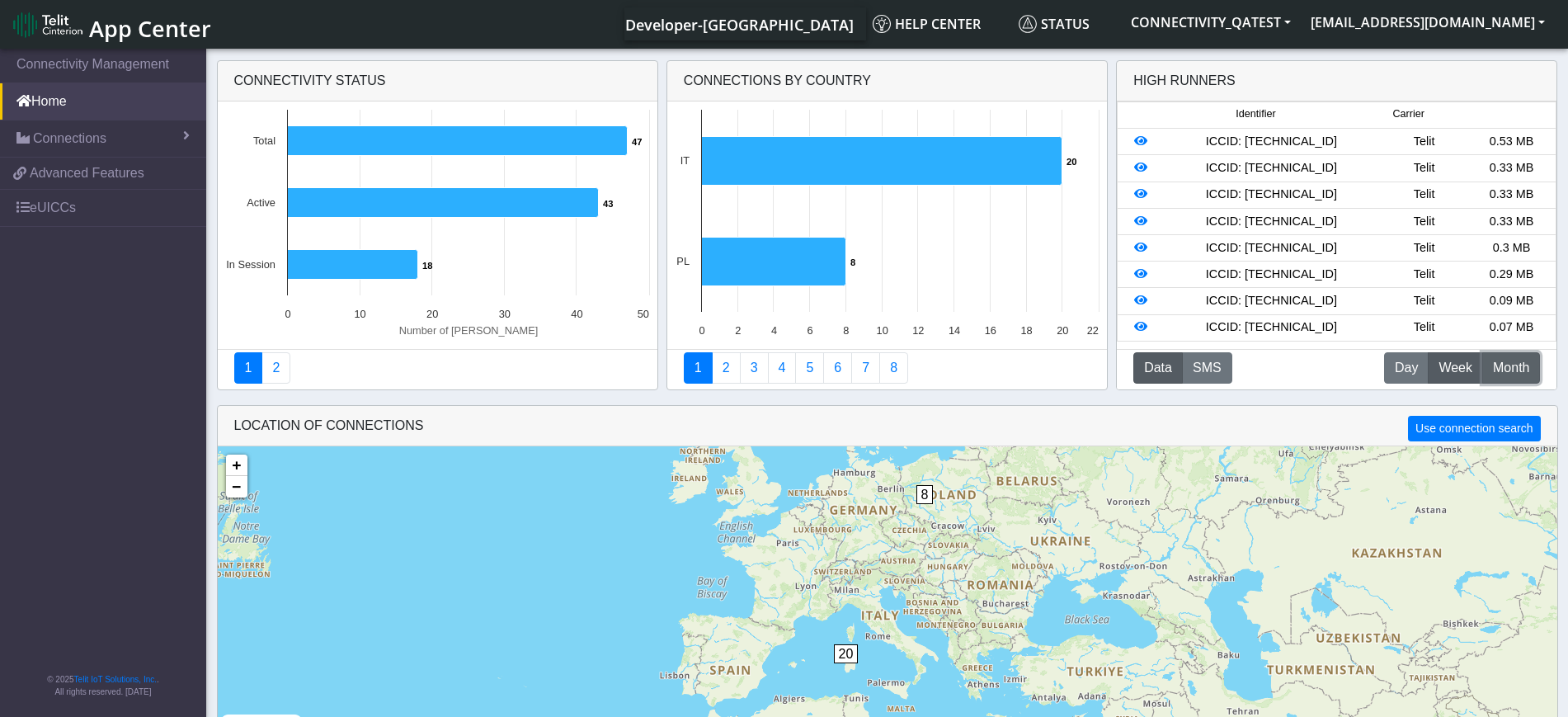
click at [1510, 371] on span "Month" at bounding box center [1511, 368] width 36 height 20
click at [1143, 327] on icon at bounding box center [1140, 327] width 13 height 12
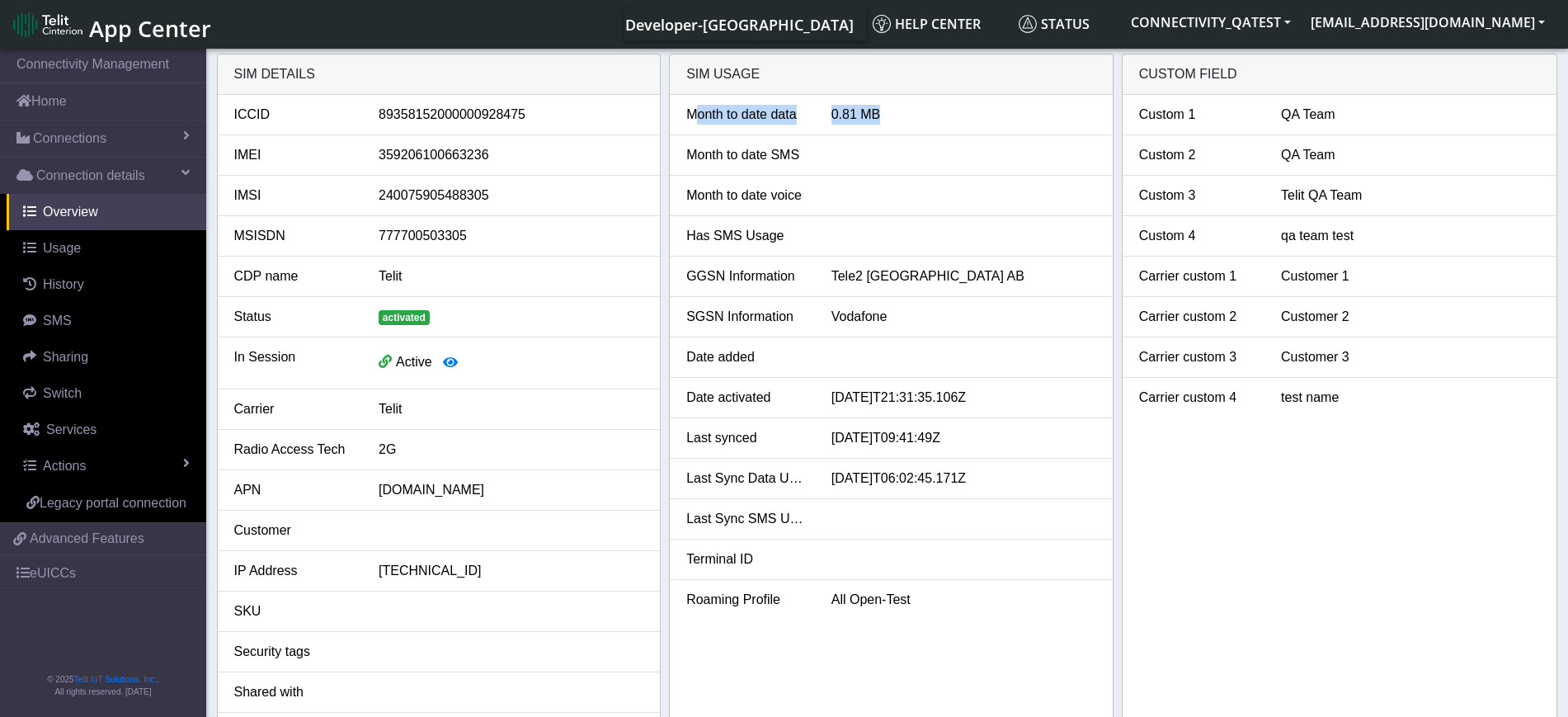
drag, startPoint x: 907, startPoint y: 123, endPoint x: 681, endPoint y: 119, distance: 226.0
click at [681, 119] on div "Month to date data 0.81 MB" at bounding box center [891, 114] width 435 height 20
click at [85, 96] on link "Home" at bounding box center [103, 101] width 207 height 36
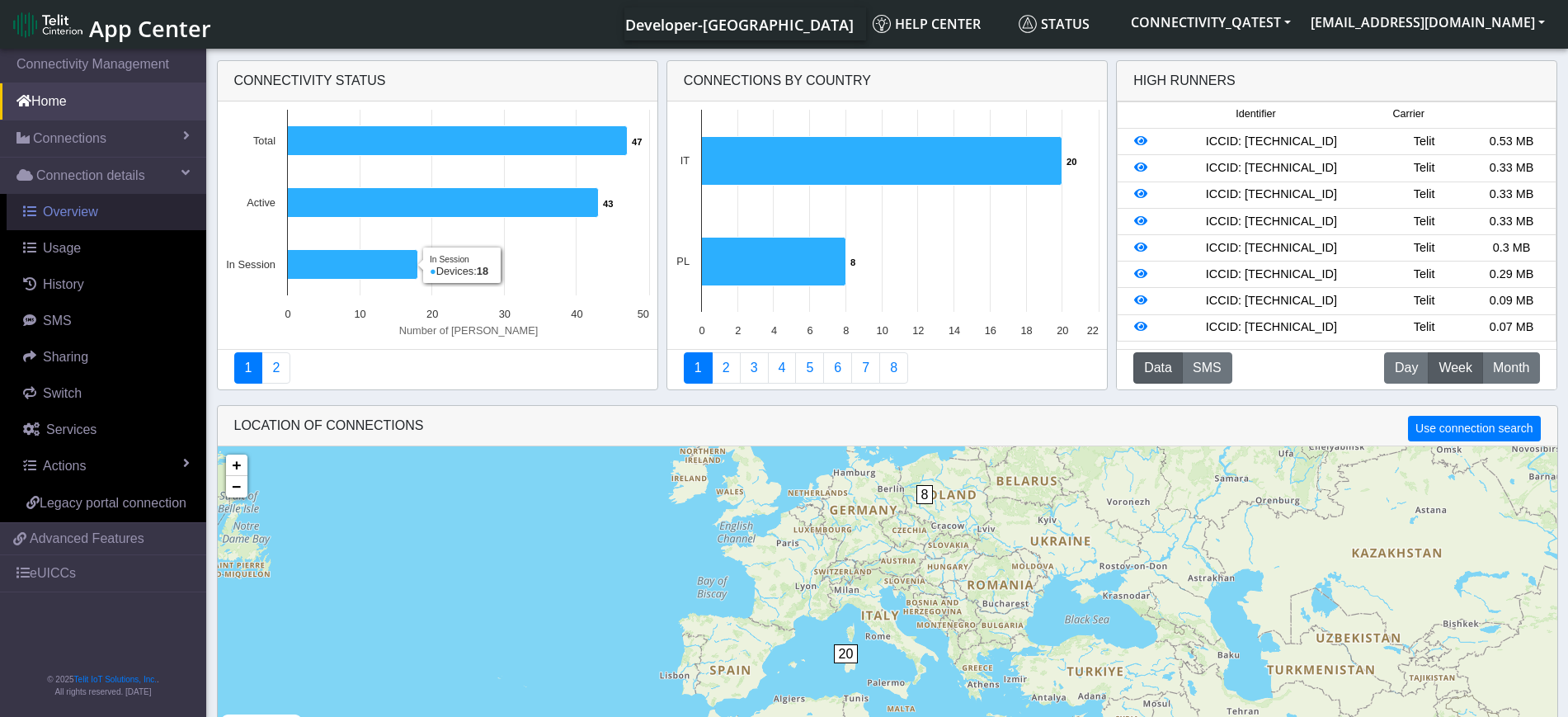
click at [69, 208] on span "Overview" at bounding box center [71, 211] width 55 height 14
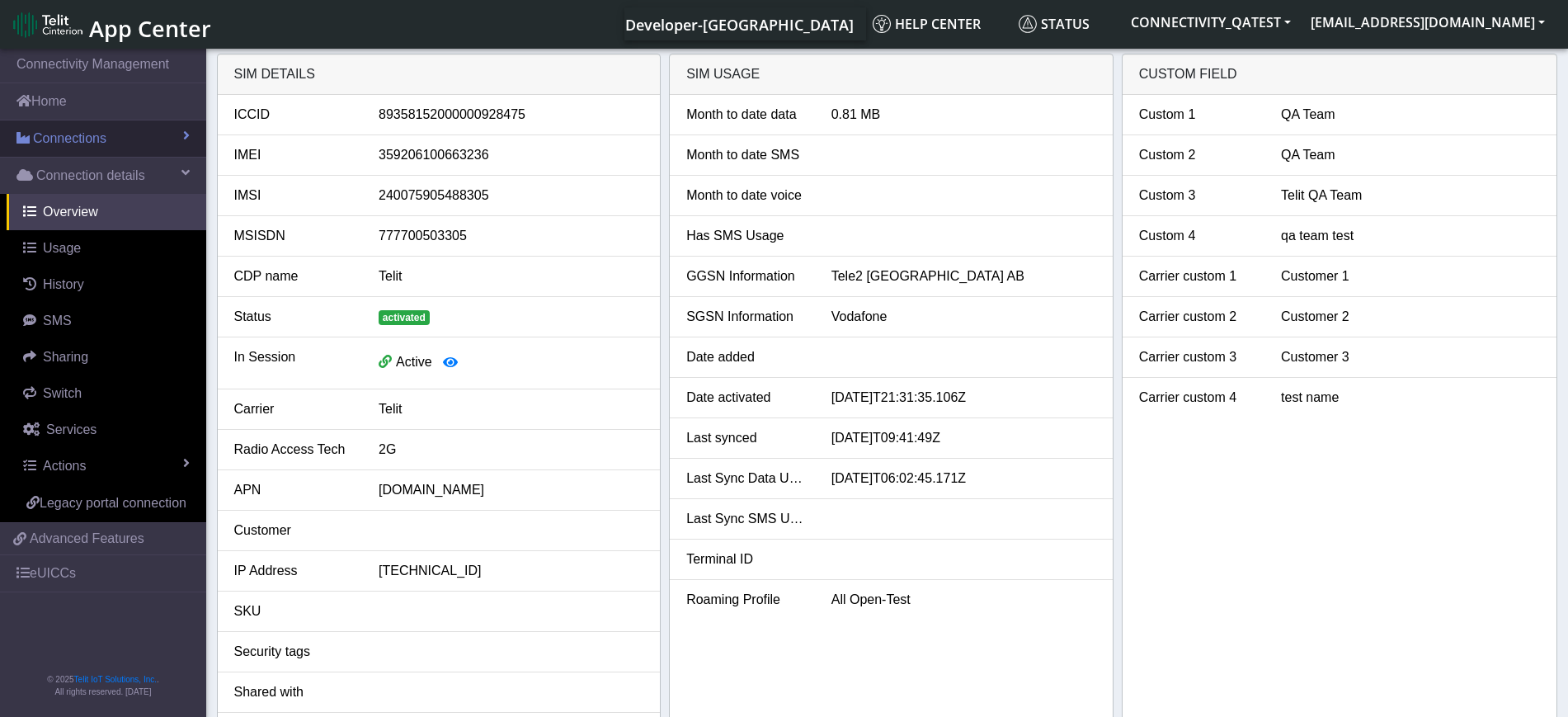
click at [74, 149] on link "Connections" at bounding box center [103, 138] width 207 height 36
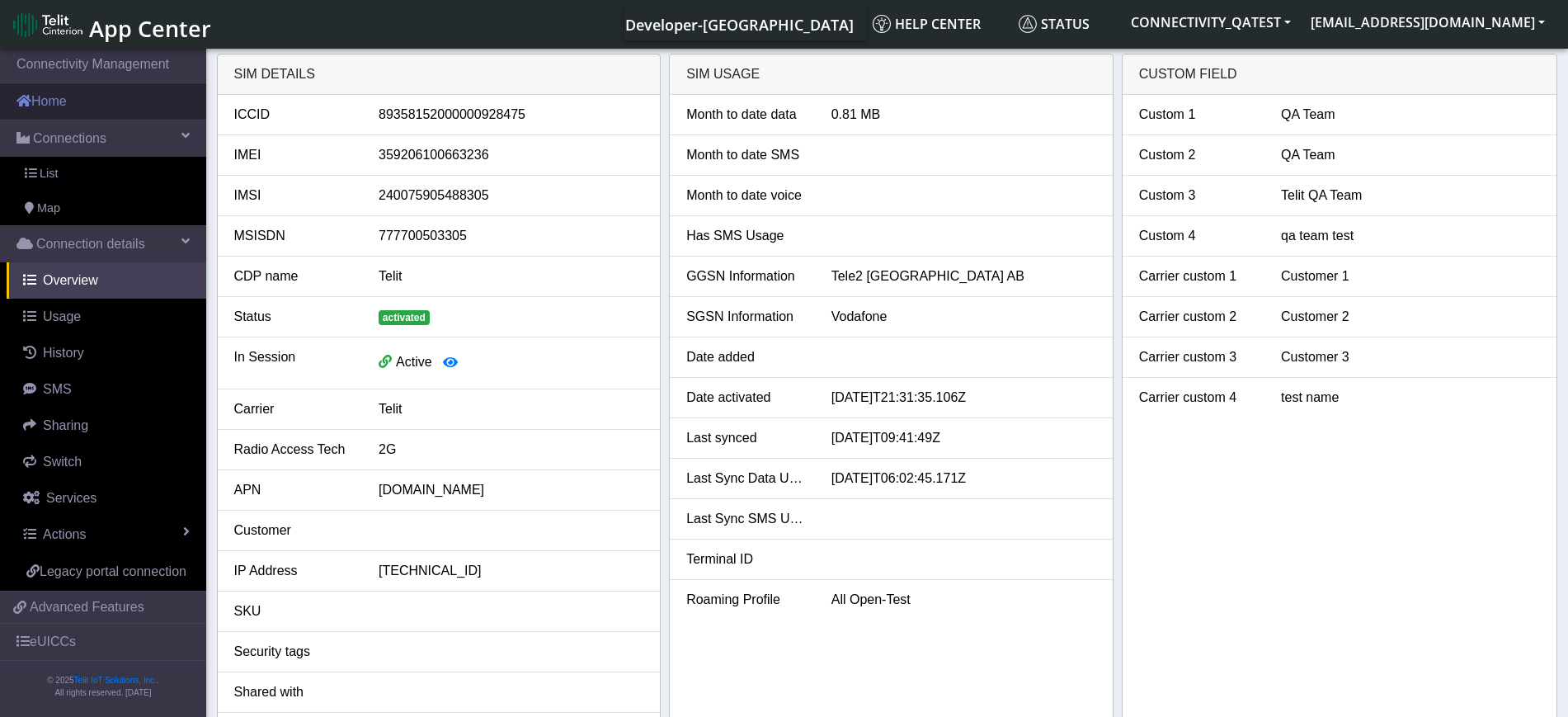
click at [41, 115] on link "Home" at bounding box center [103, 101] width 207 height 36
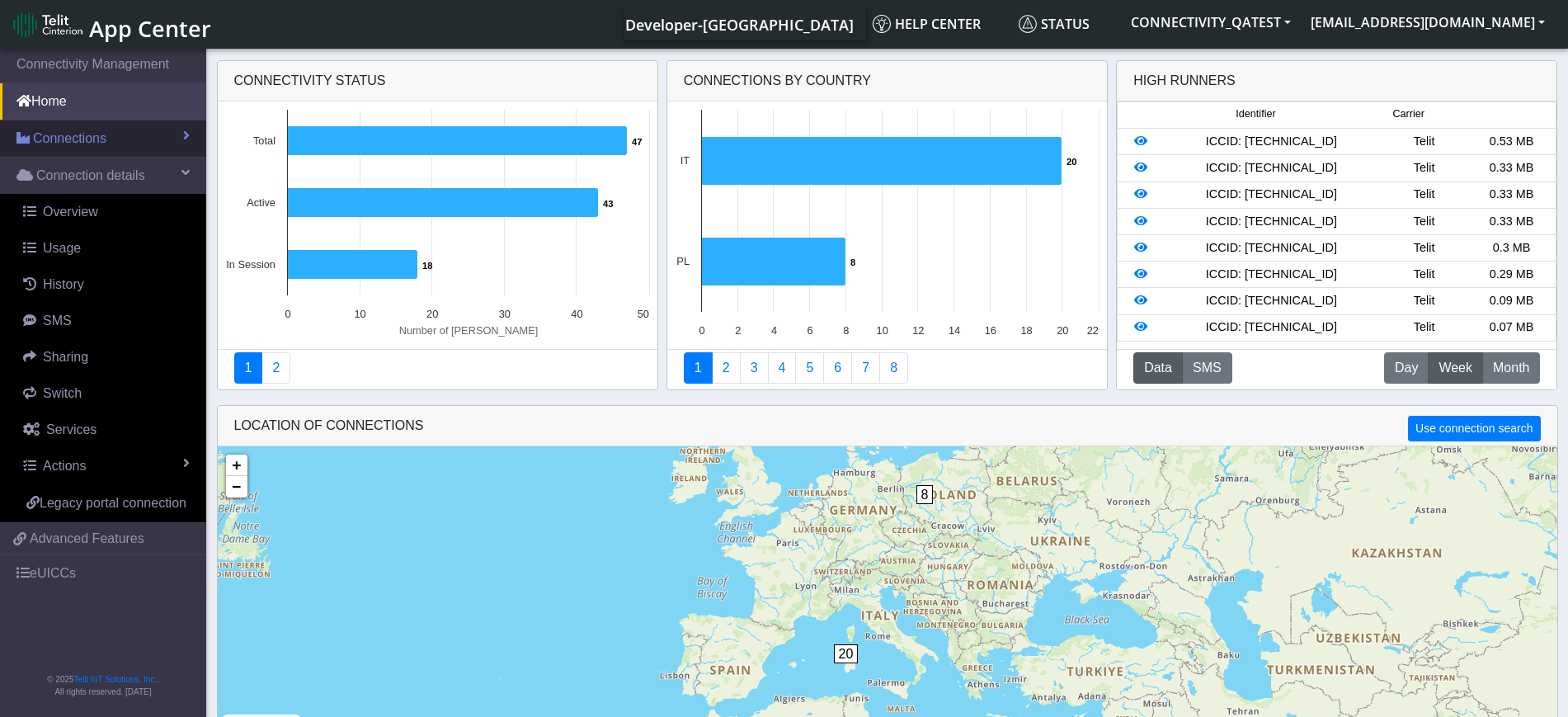
click at [41, 147] on span "Connections" at bounding box center [70, 139] width 74 height 20
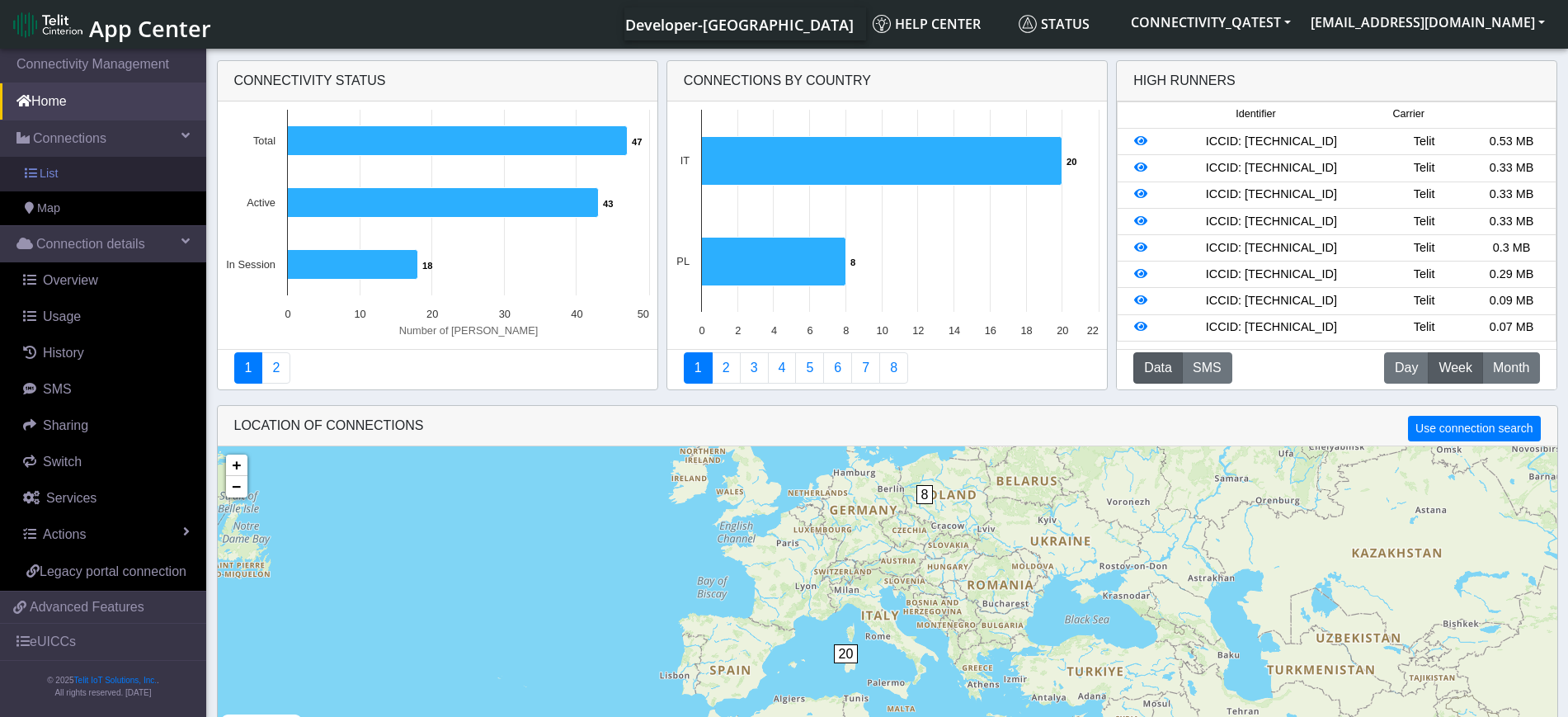
click at [52, 176] on span "List" at bounding box center [48, 174] width 18 height 18
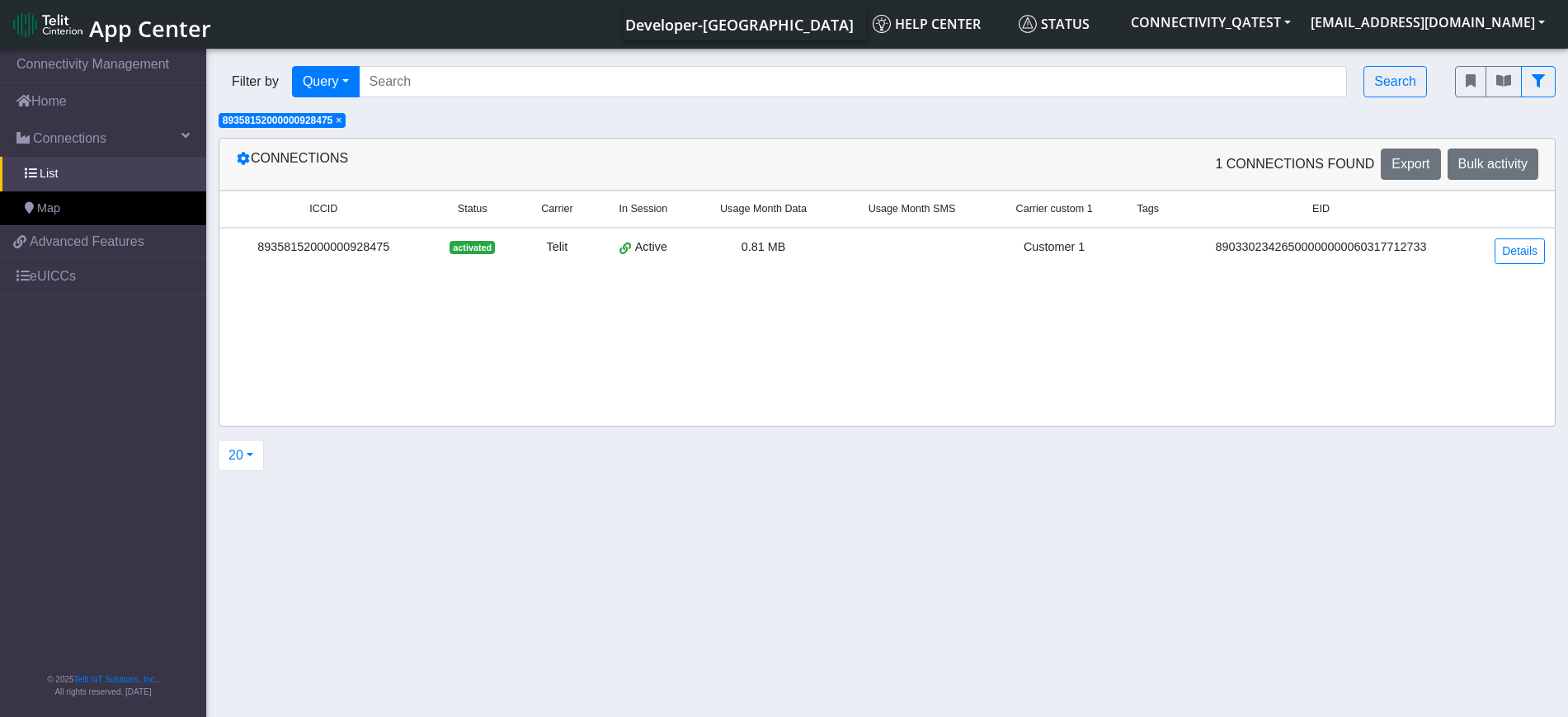
click at [341, 121] on span "×" at bounding box center [338, 121] width 6 height 12
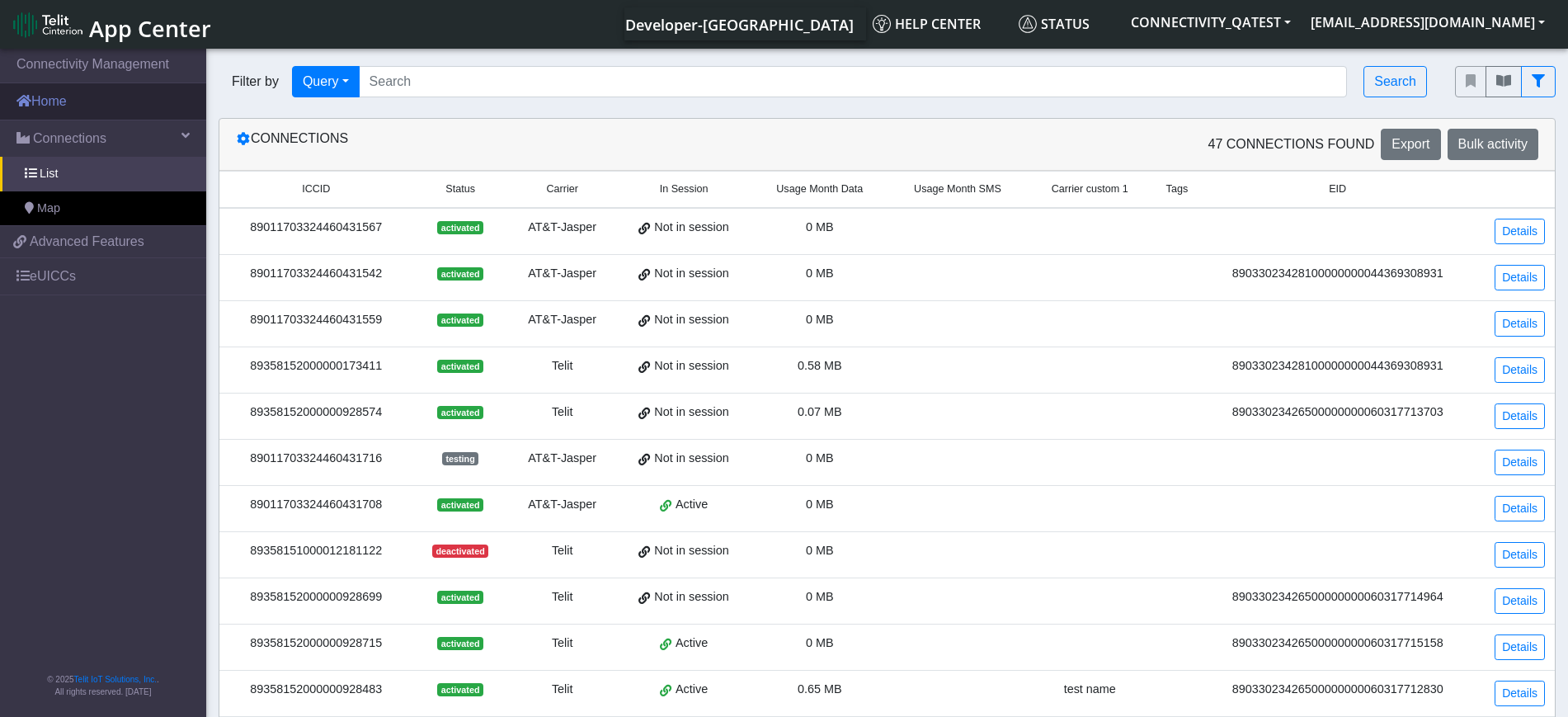
click at [90, 100] on link "Home" at bounding box center [103, 101] width 207 height 36
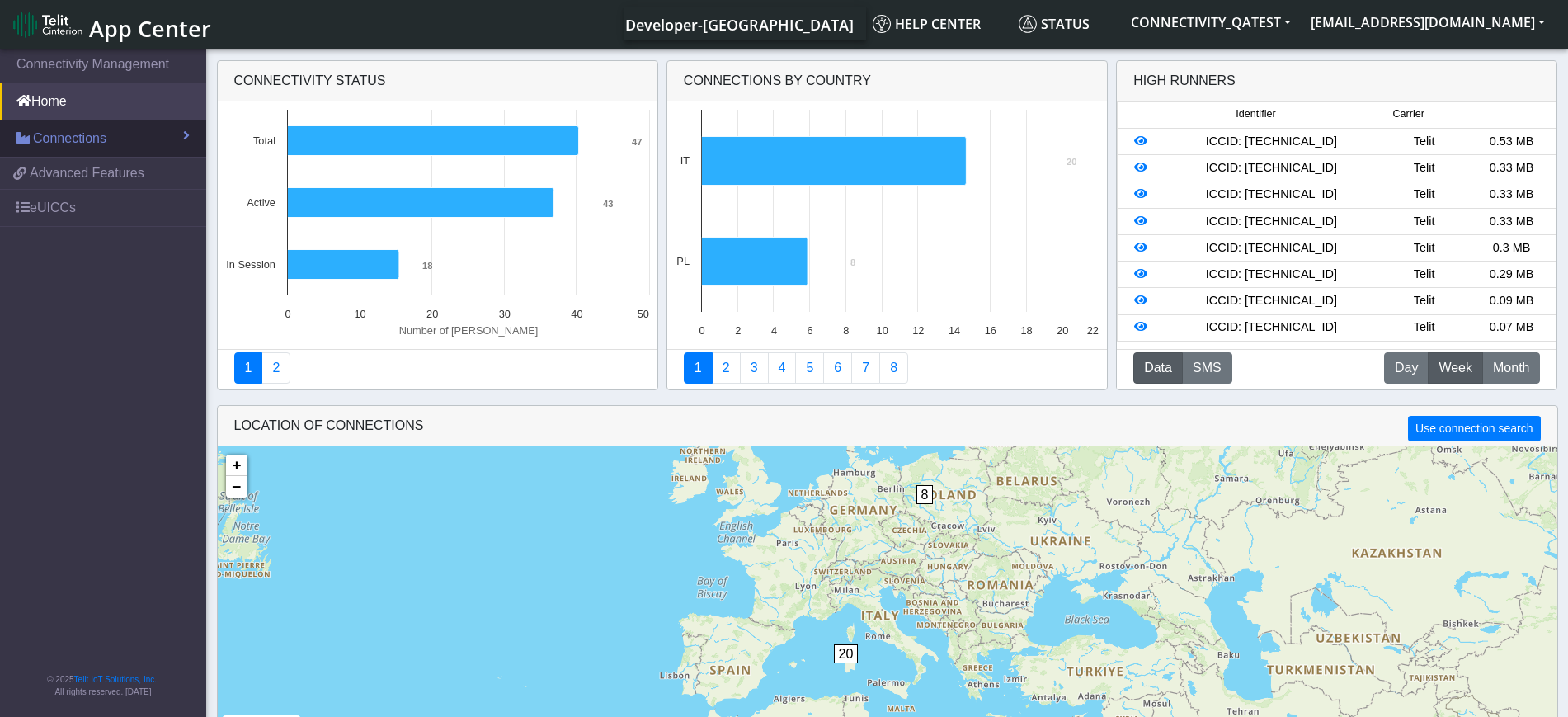
click at [78, 150] on link "Connections" at bounding box center [103, 138] width 207 height 36
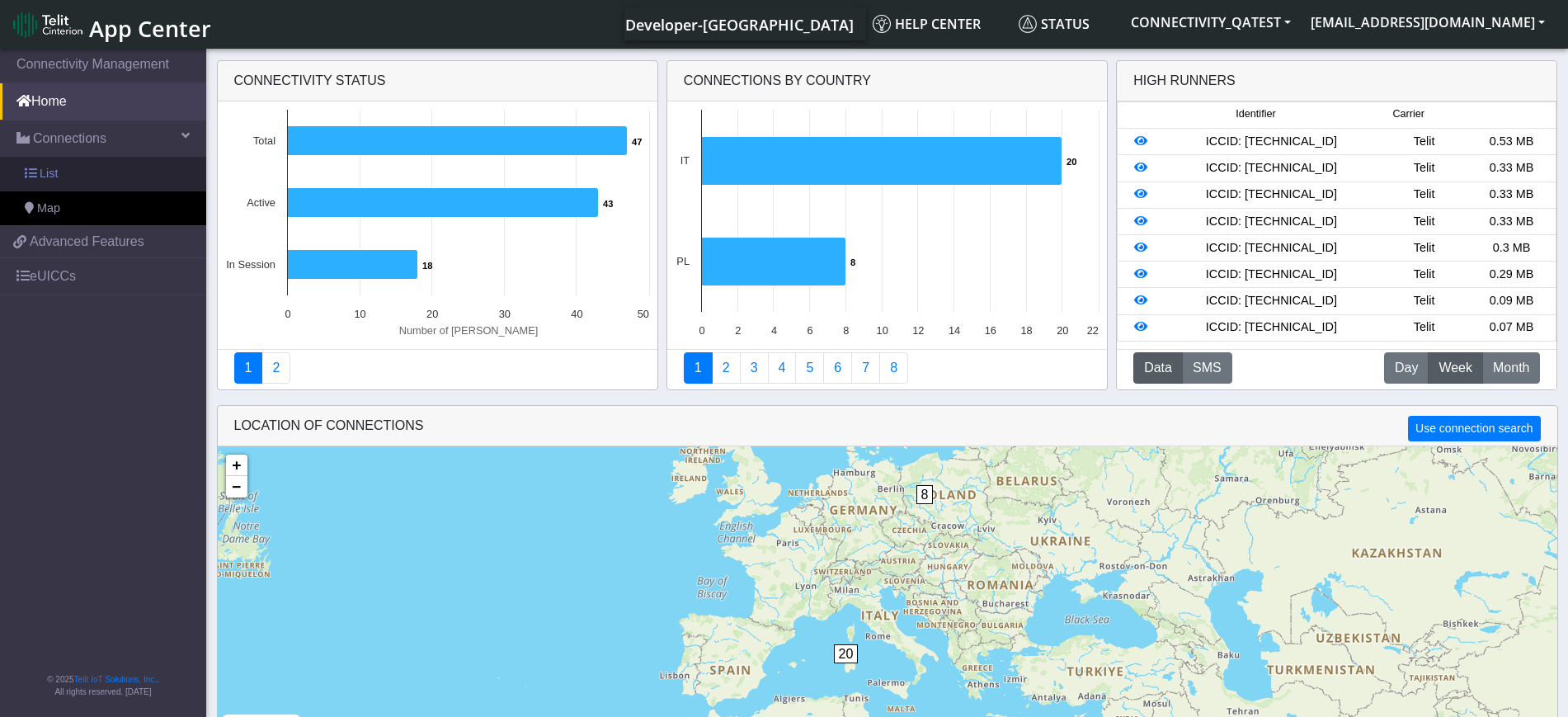
click at [78, 169] on link "List" at bounding box center [103, 173] width 207 height 34
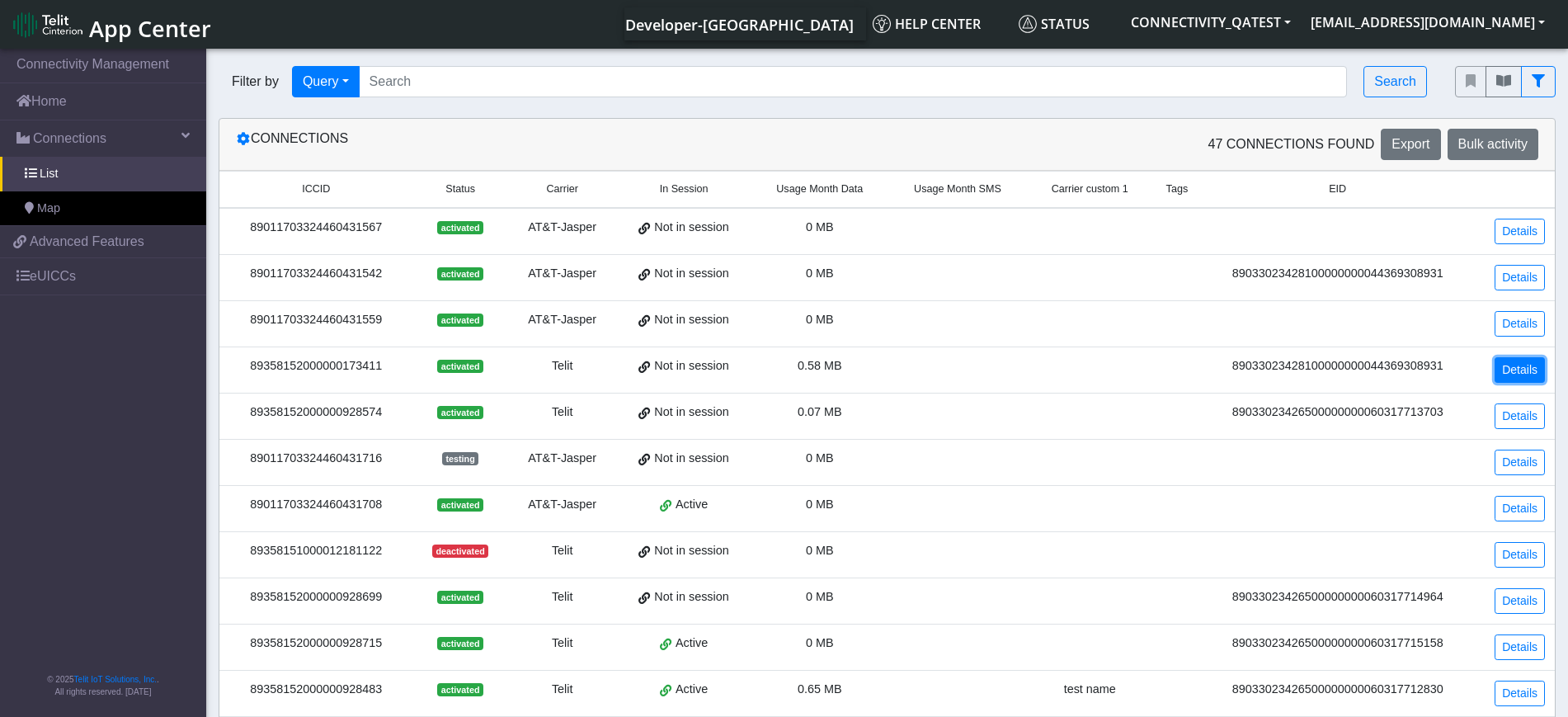
click at [1522, 375] on link "Details" at bounding box center [1519, 370] width 50 height 26
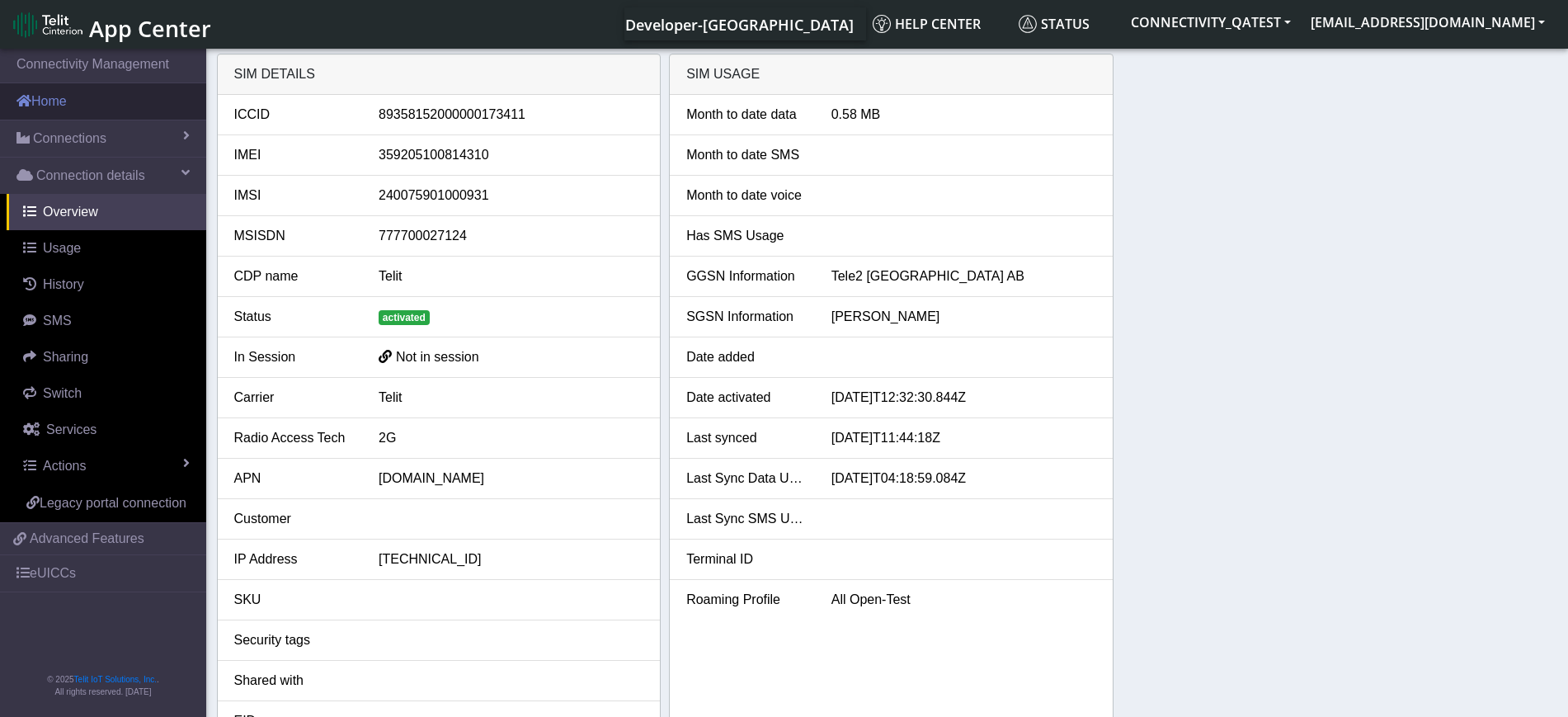
click at [43, 98] on link "Home" at bounding box center [103, 101] width 207 height 36
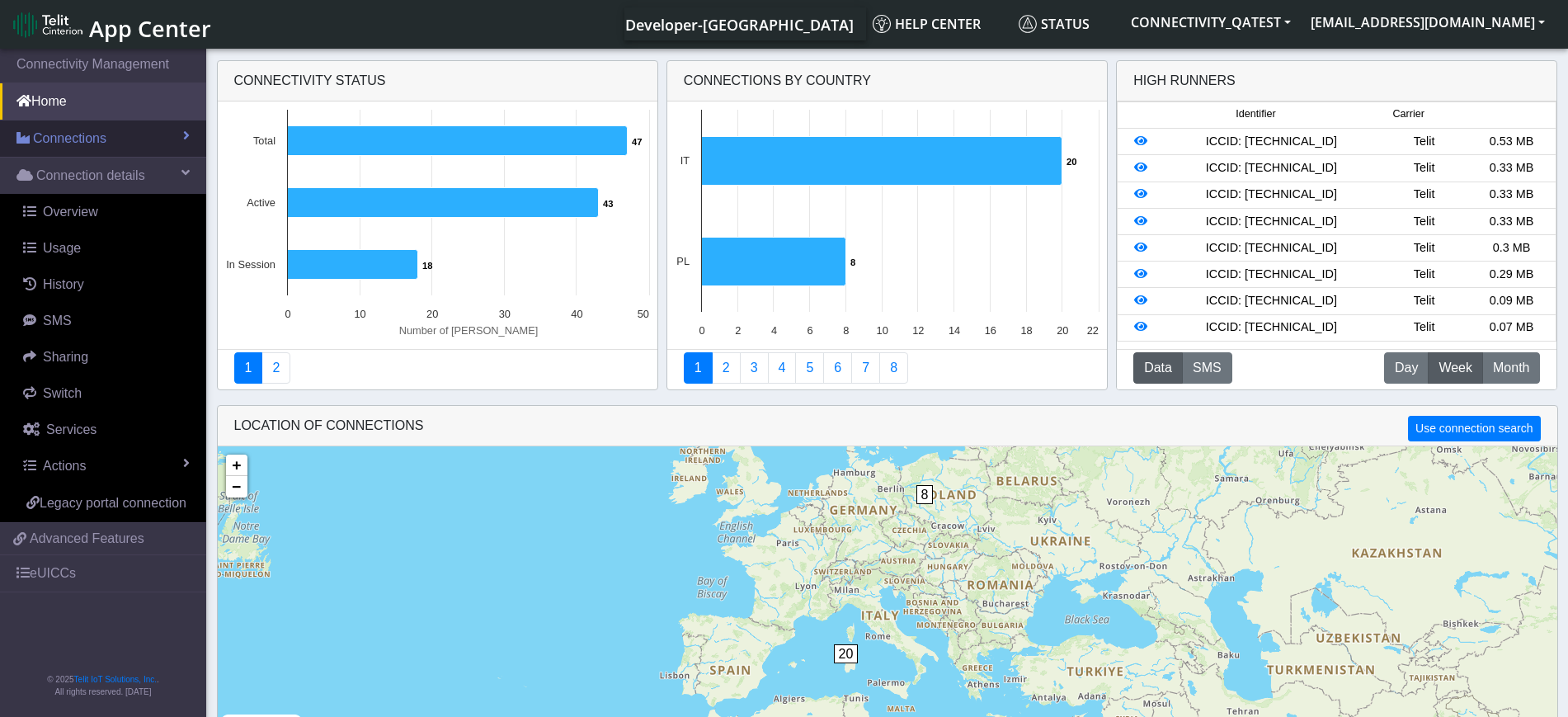
click at [54, 142] on span "Connections" at bounding box center [70, 139] width 74 height 20
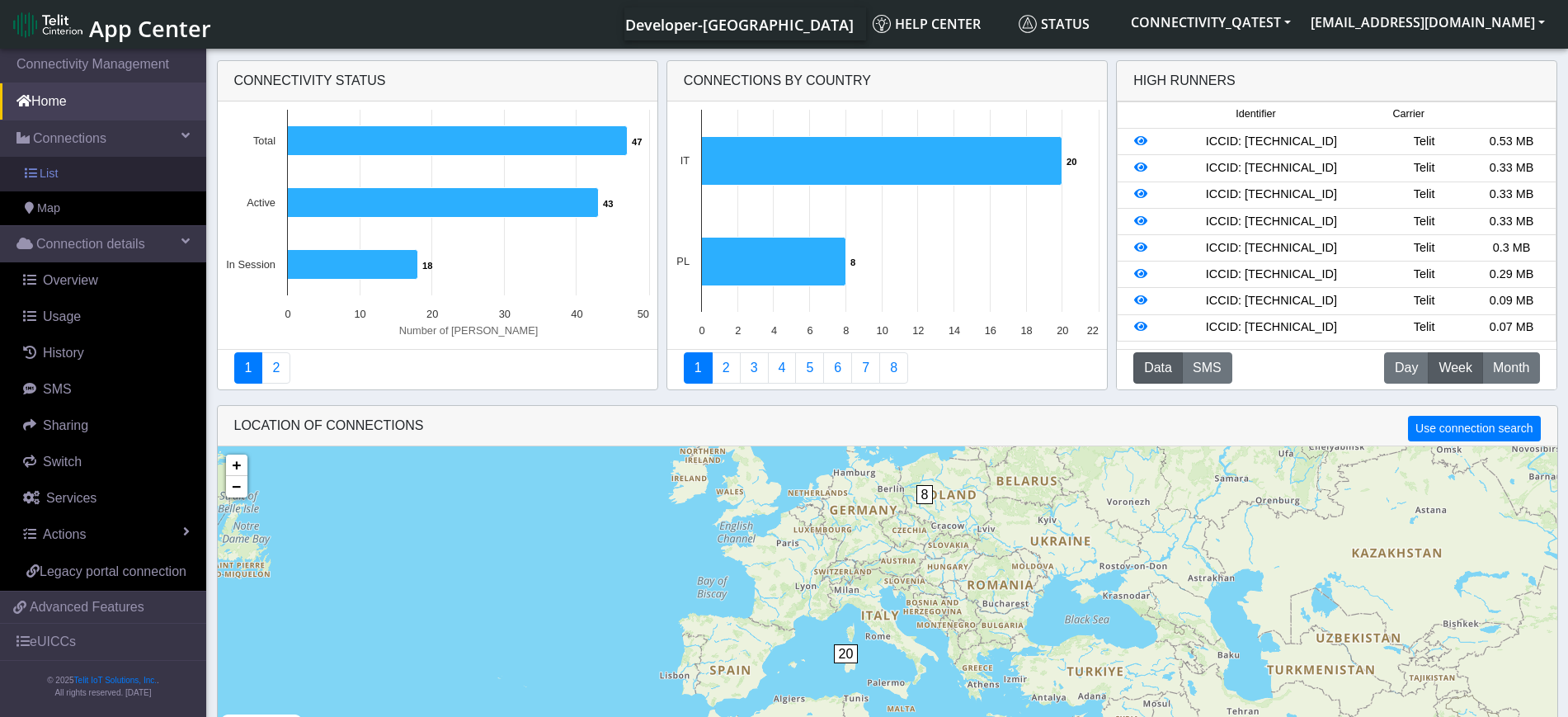
click at [48, 161] on link "List" at bounding box center [103, 173] width 207 height 34
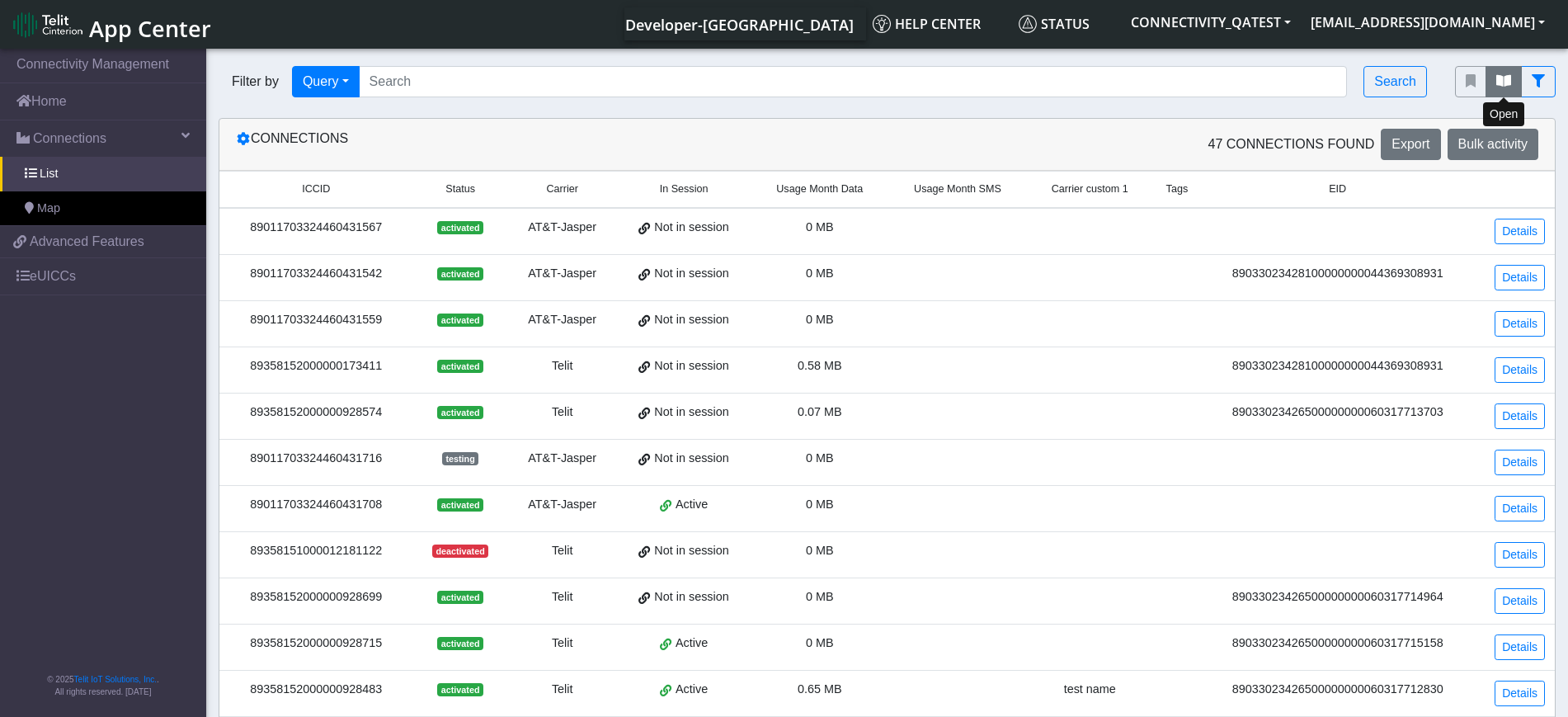
click at [1516, 80] on button "fitlers menu" at bounding box center [1503, 82] width 36 height 31
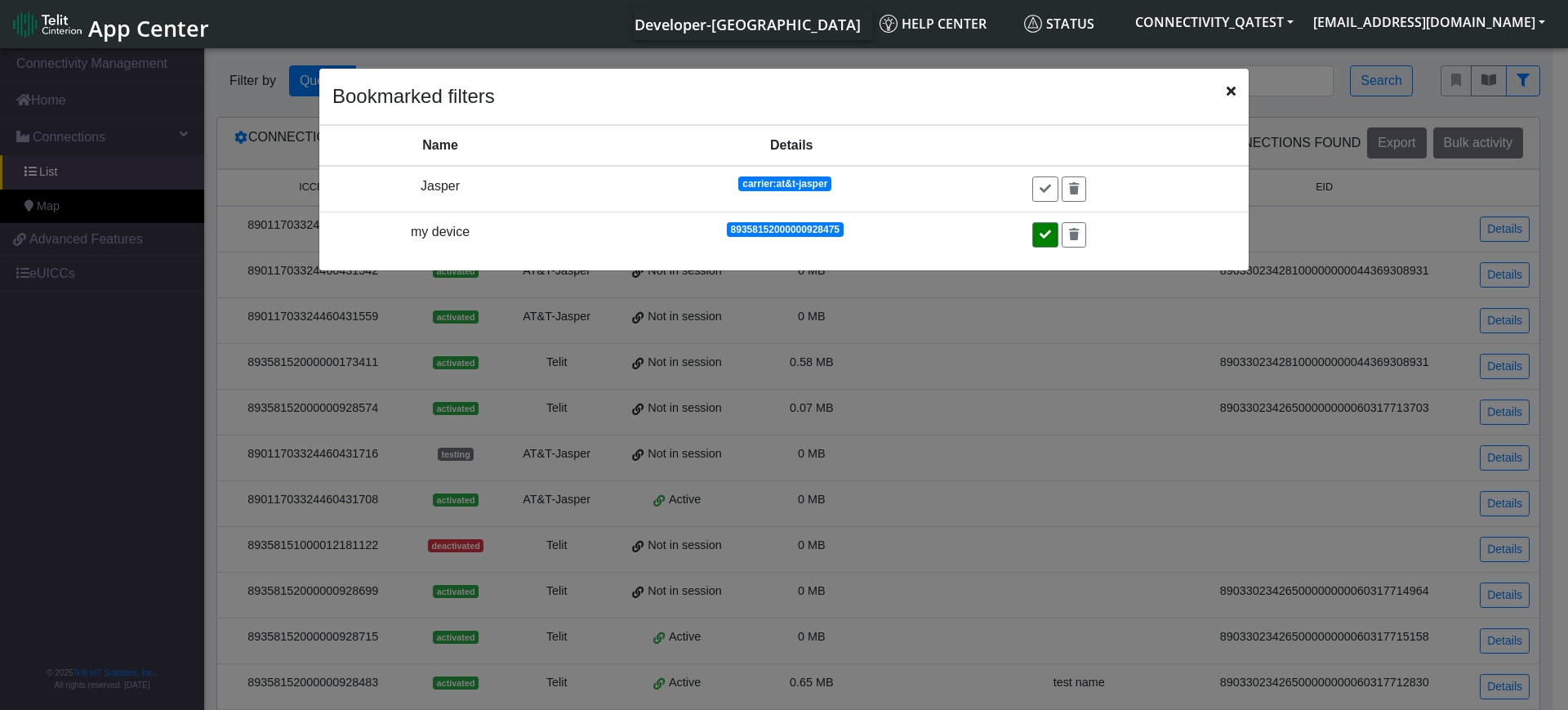
click at [1048, 237] on icon at bounding box center [1045, 235] width 12 height 12
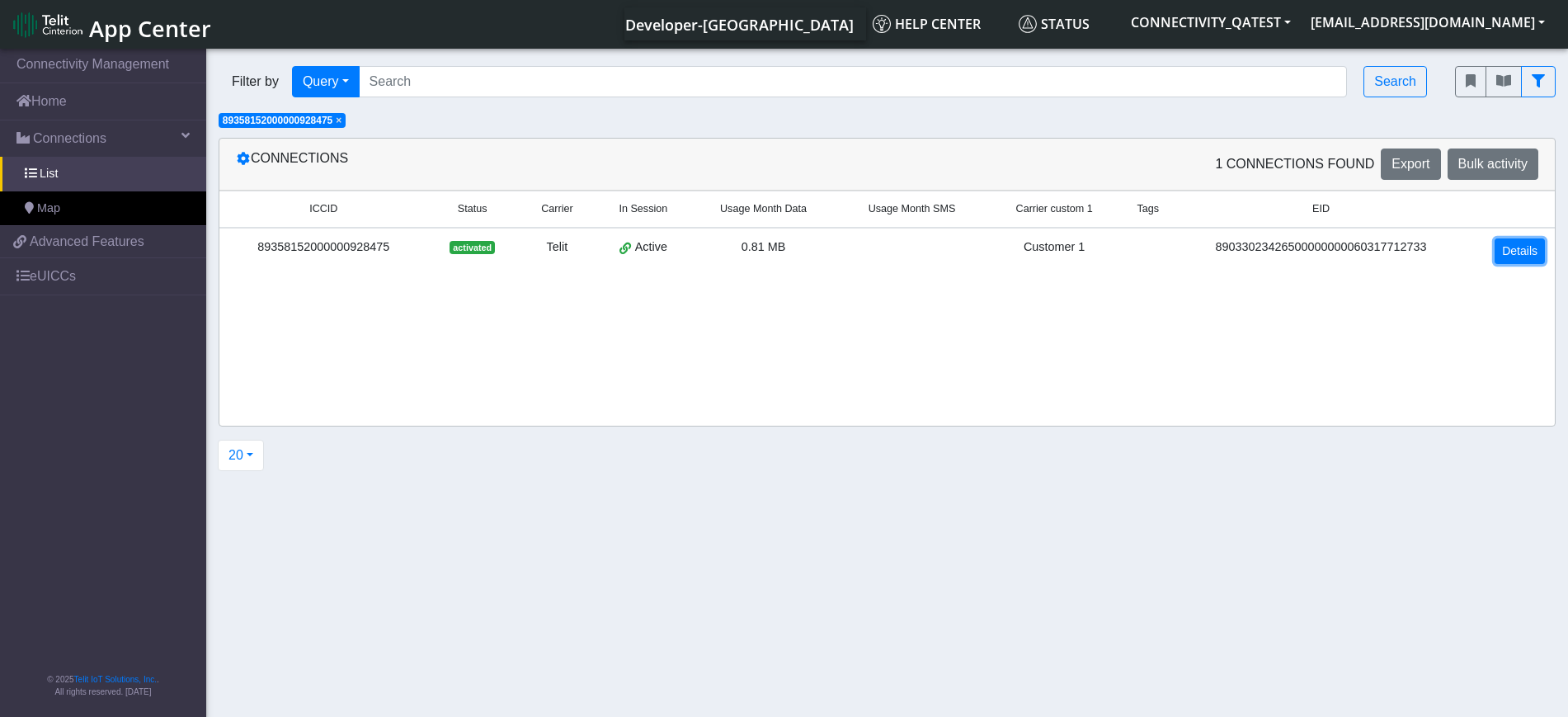
click at [1520, 248] on link "Details" at bounding box center [1519, 251] width 50 height 26
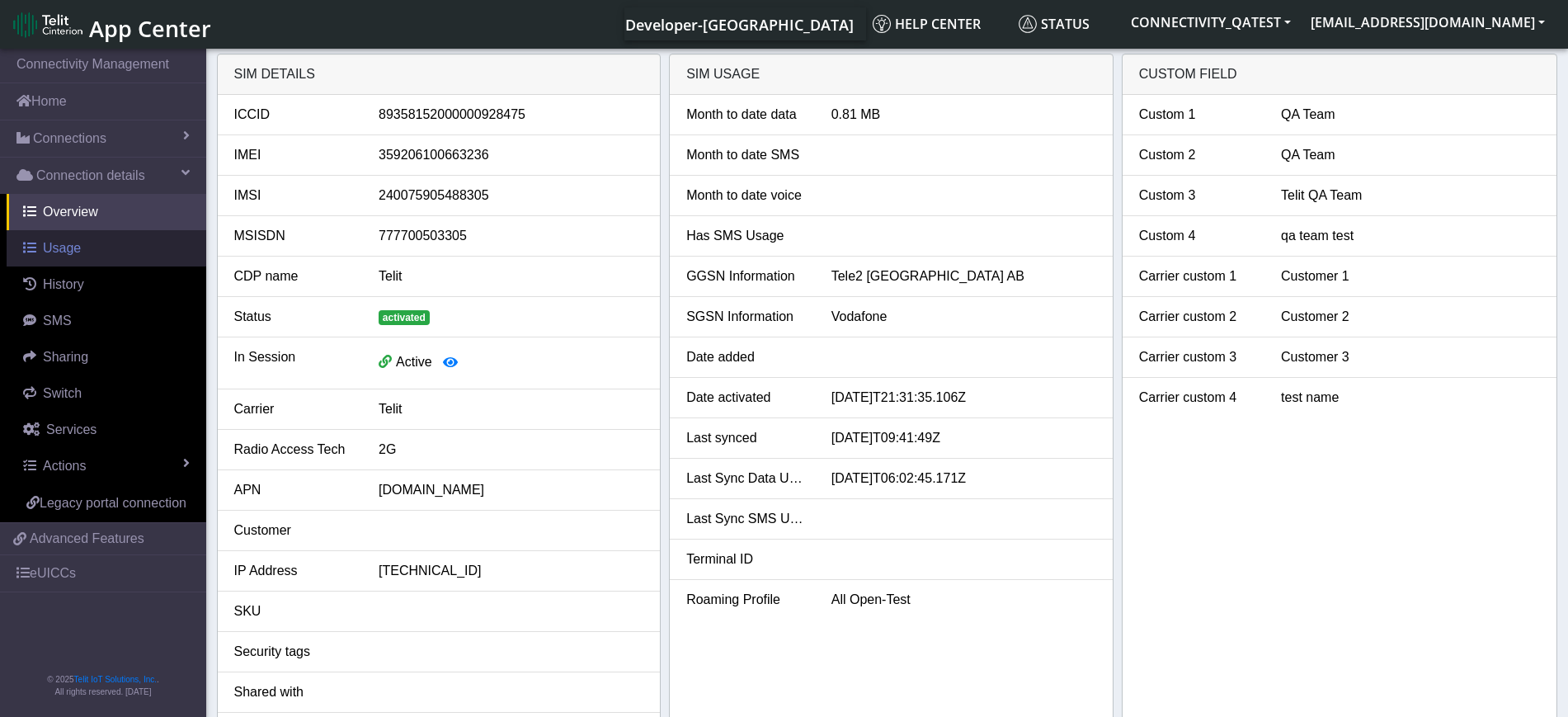
click at [87, 261] on link "Usage" at bounding box center [106, 248] width 200 height 36
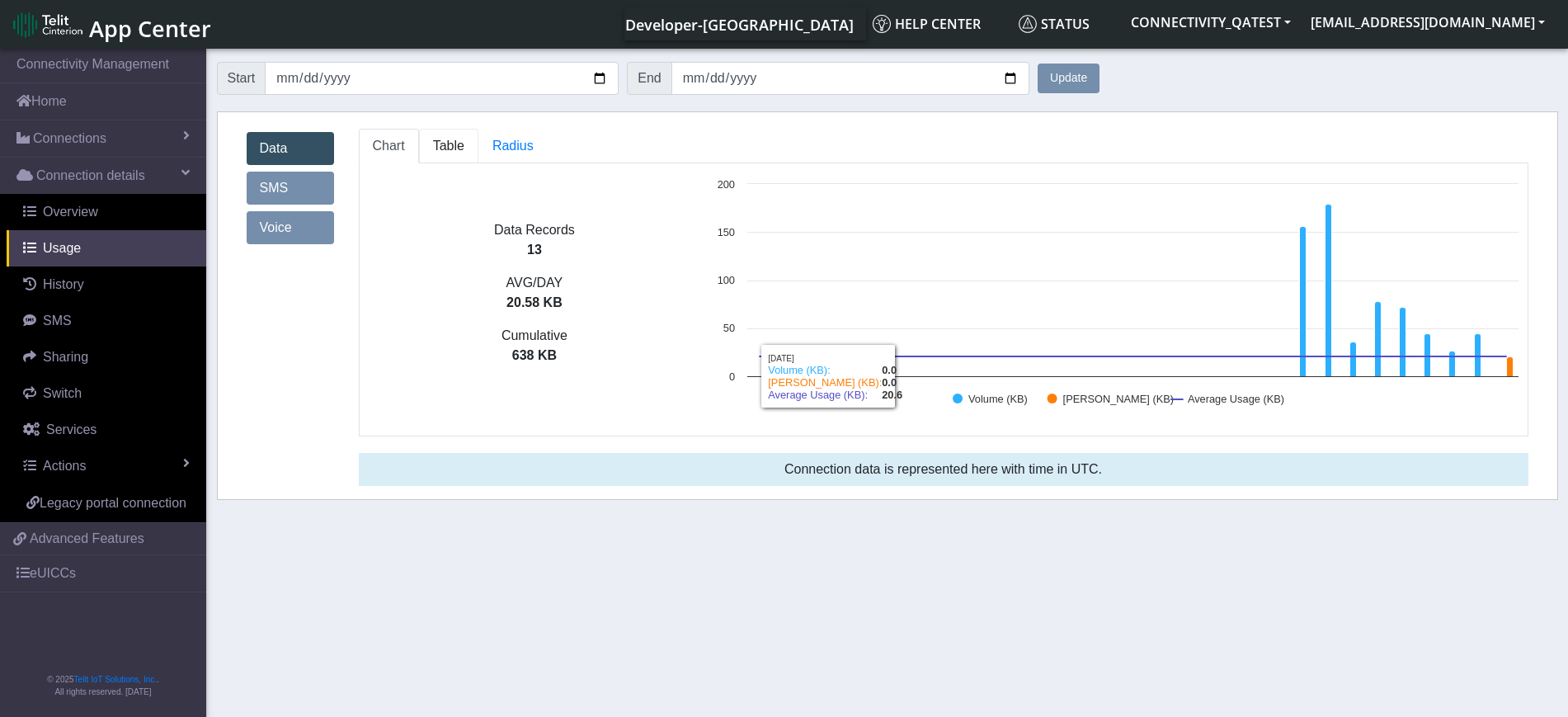
click at [431, 150] on link "Table" at bounding box center [449, 146] width 59 height 34
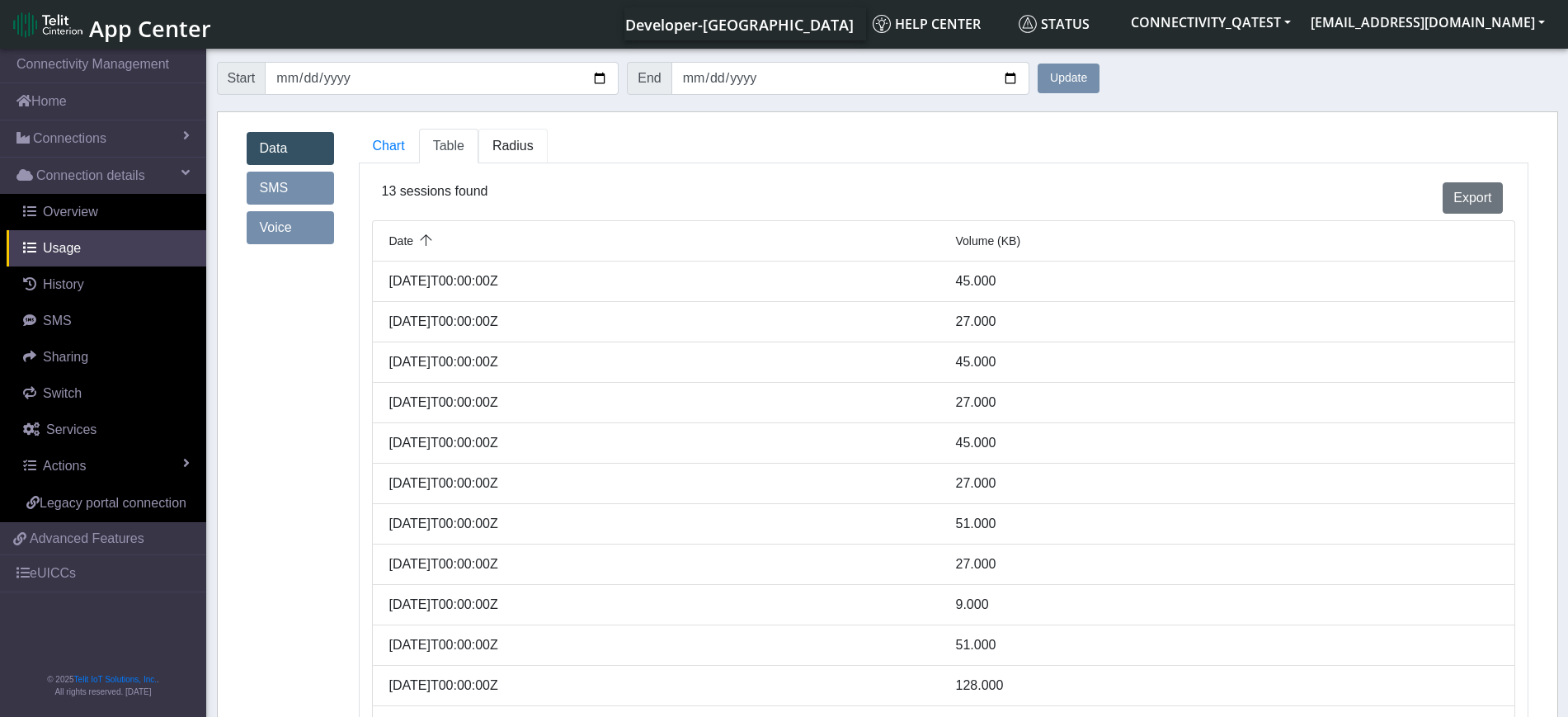
click at [508, 148] on span "Radius" at bounding box center [513, 146] width 41 height 14
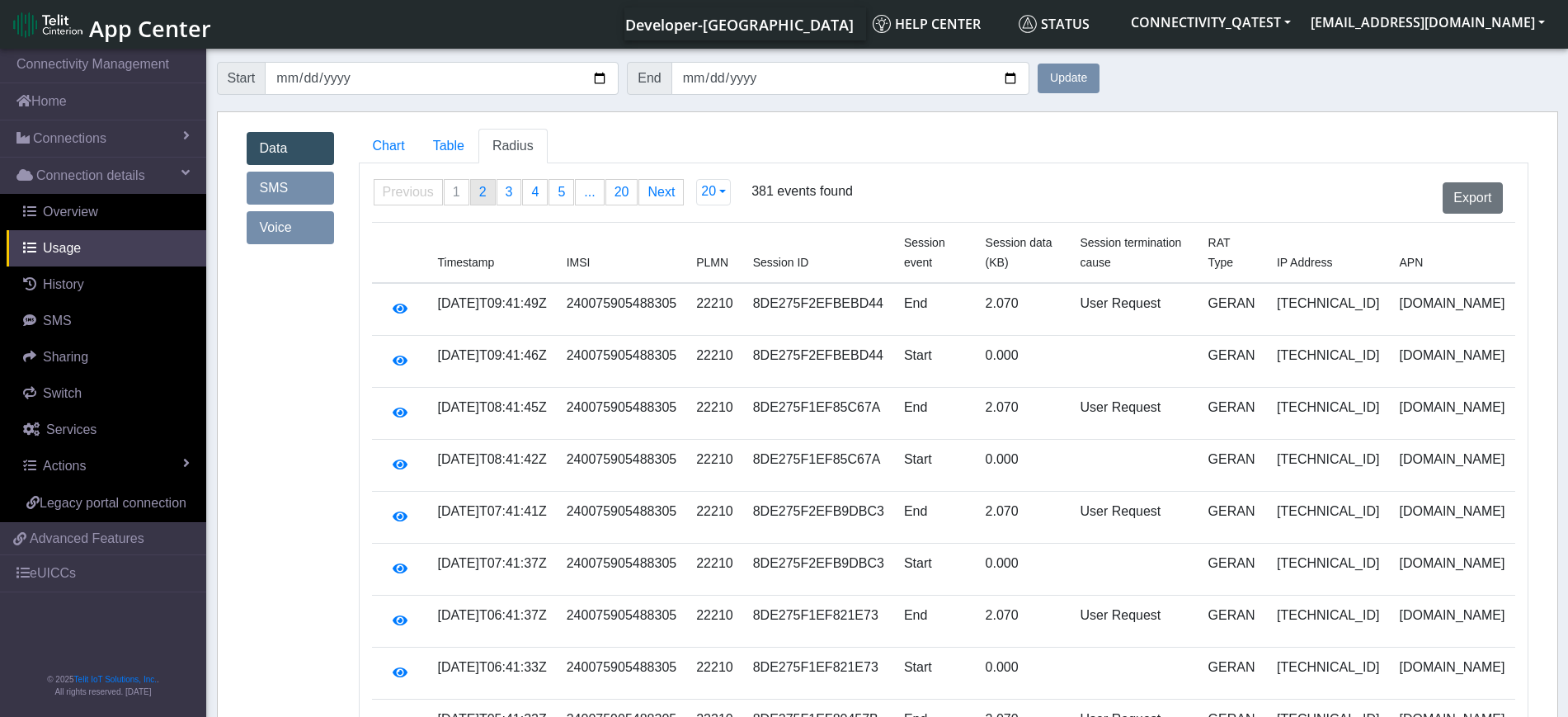
click at [479, 192] on span "2" at bounding box center [483, 192] width 8 height 14
click at [506, 196] on span "3" at bounding box center [510, 192] width 8 height 14
click at [398, 302] on icon "button" at bounding box center [399, 308] width 15 height 13
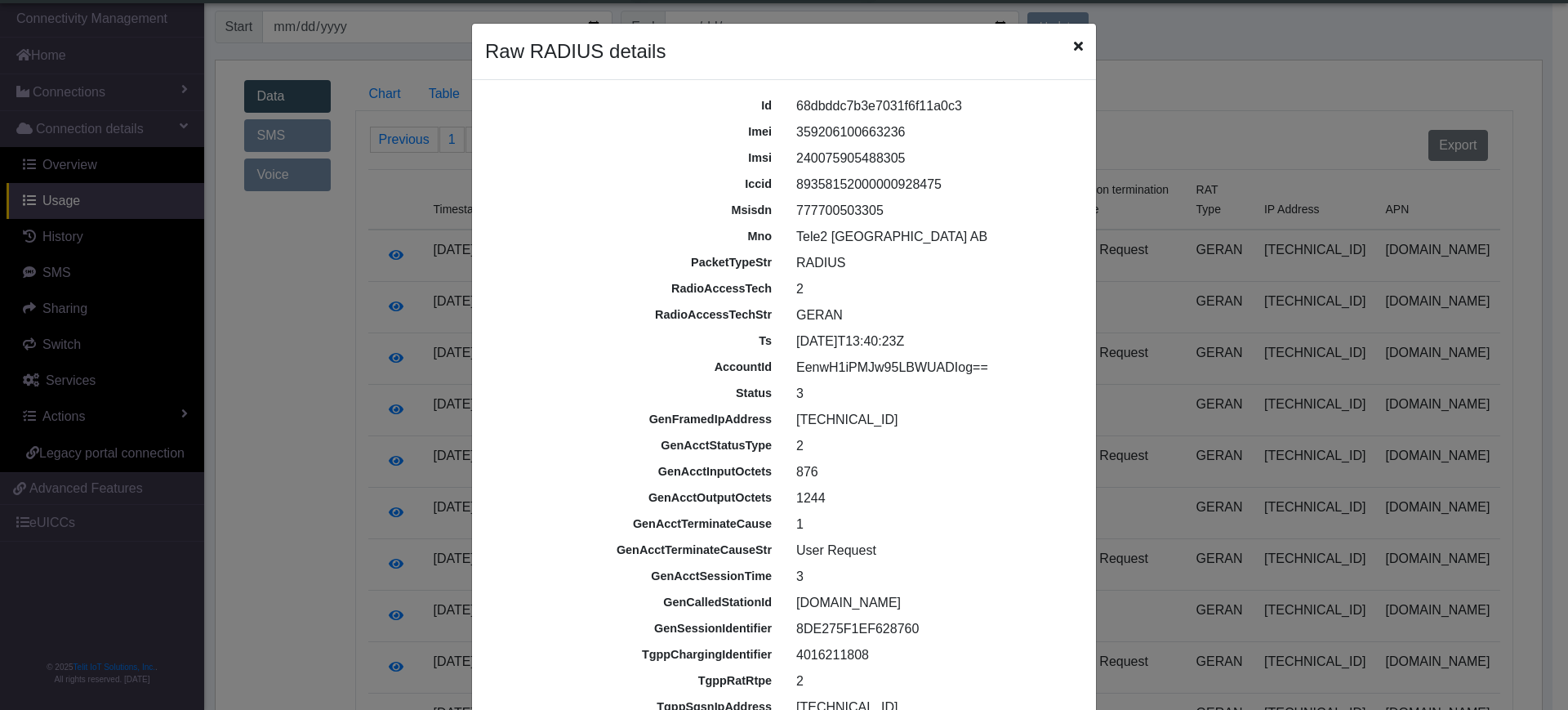
click at [1074, 48] on icon "Close" at bounding box center [1078, 45] width 9 height 13
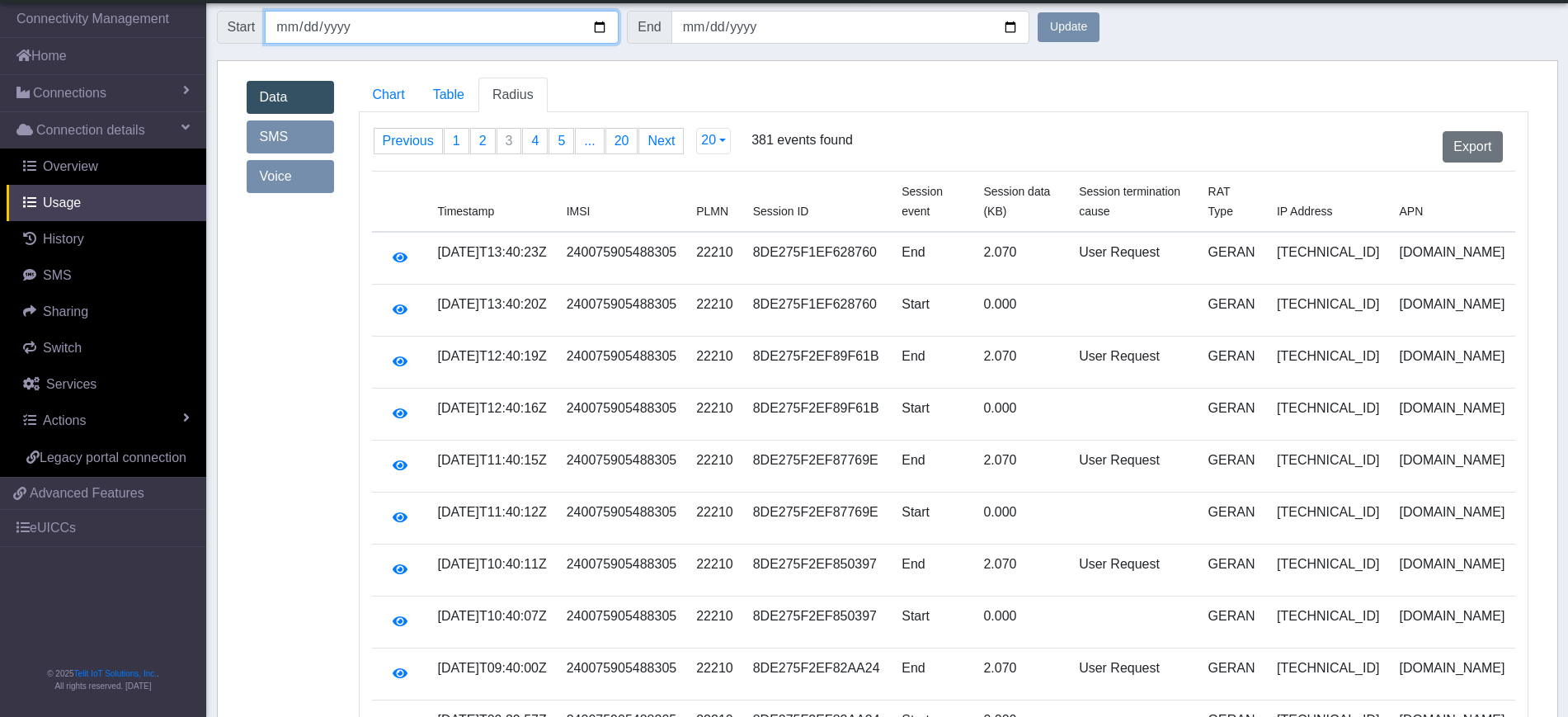
click at [600, 27] on input "2025-09-01" at bounding box center [442, 28] width 354 height 33
click at [1086, 16] on button "Update" at bounding box center [1068, 28] width 62 height 30
click at [1078, 28] on button "Update" at bounding box center [1068, 28] width 62 height 30
click at [602, 18] on input "2025-09-24" at bounding box center [442, 28] width 354 height 33
click at [1053, 29] on button "Update" at bounding box center [1068, 28] width 62 height 30
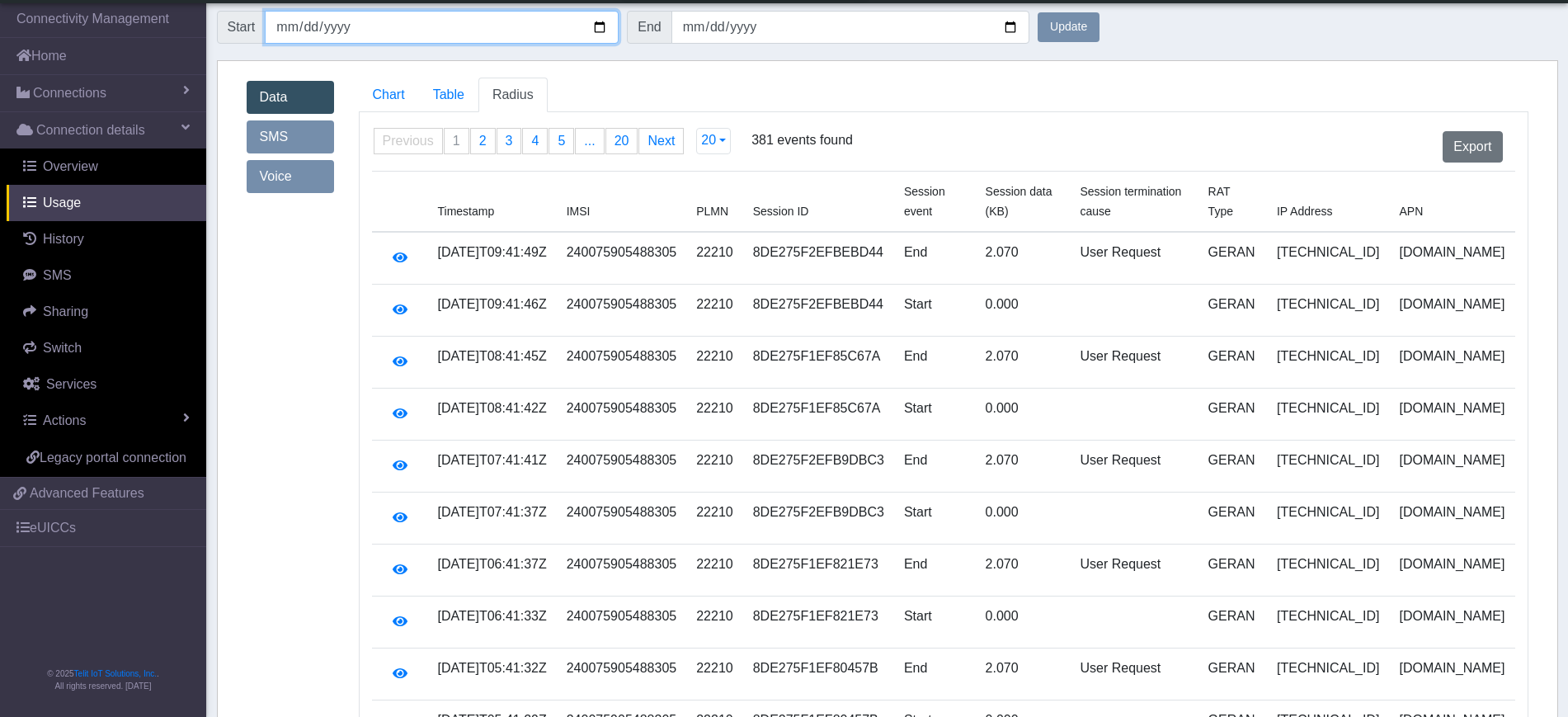
click at [600, 27] on input "2025-09-01" at bounding box center [442, 28] width 354 height 33
click at [1079, 31] on button "Update" at bounding box center [1068, 28] width 62 height 30
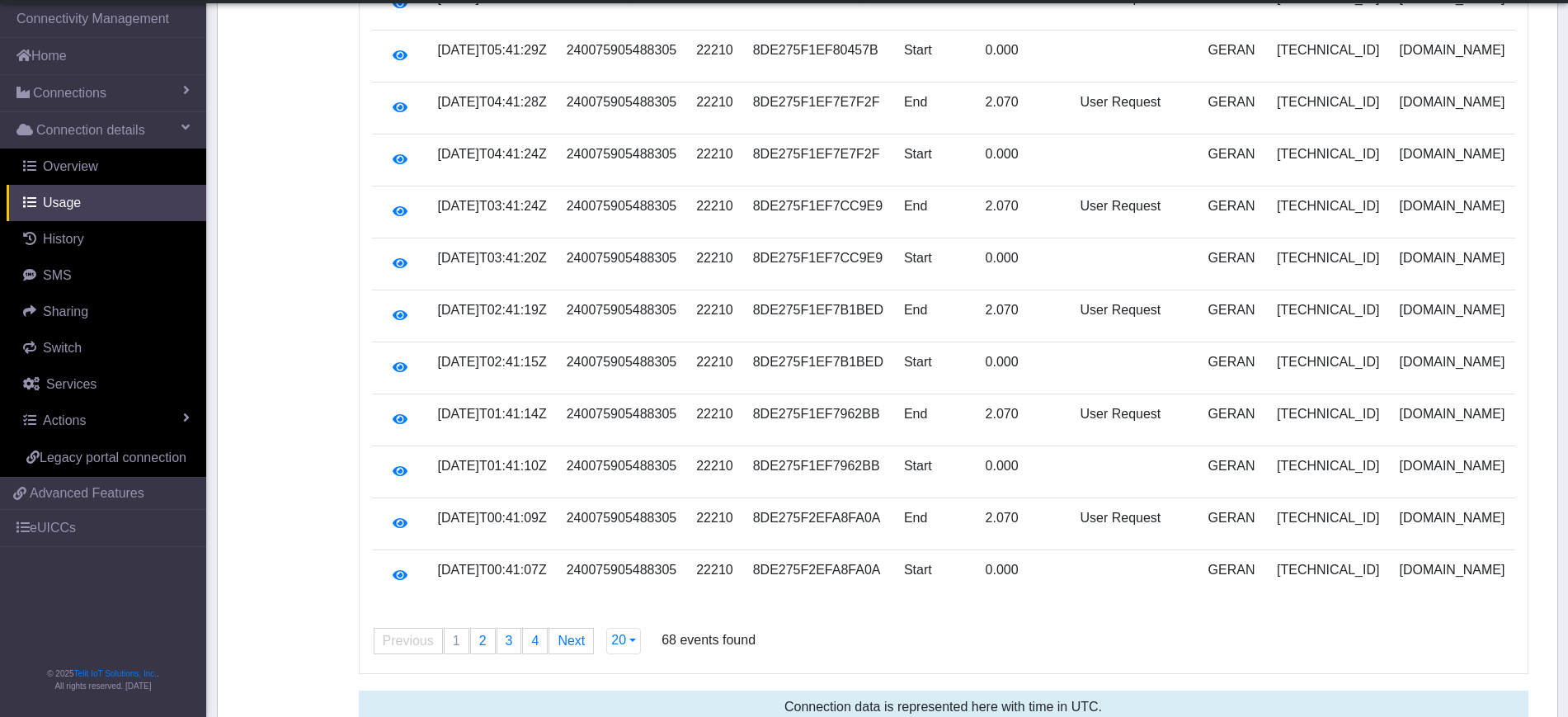
scroll to position [677, 0]
click at [534, 632] on span "4" at bounding box center [535, 639] width 8 height 14
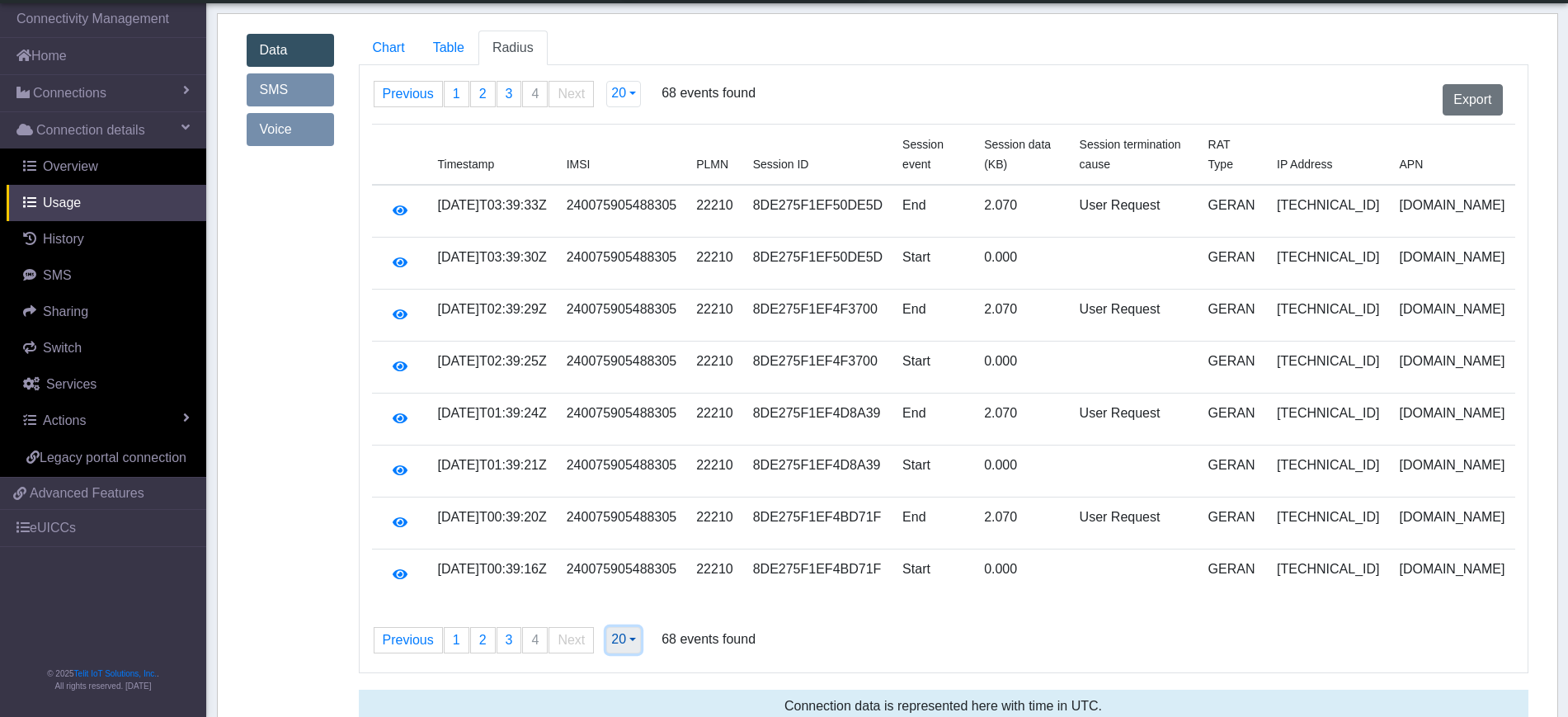
click at [620, 631] on span "20" at bounding box center [618, 638] width 15 height 14
click at [633, 539] on button "100" at bounding box center [672, 552] width 130 height 27
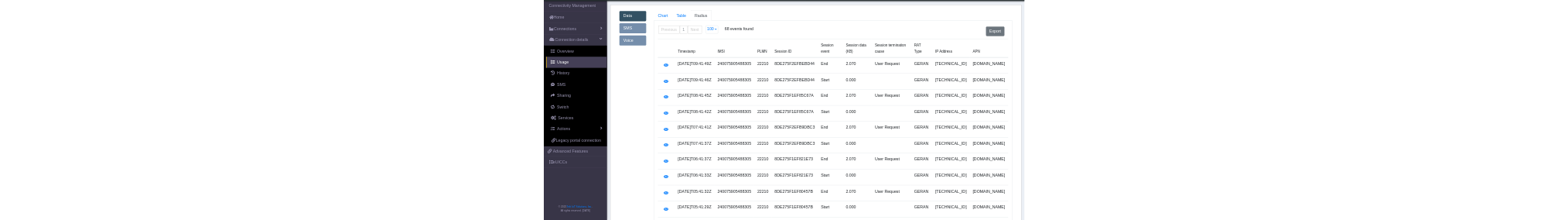
scroll to position [0, 0]
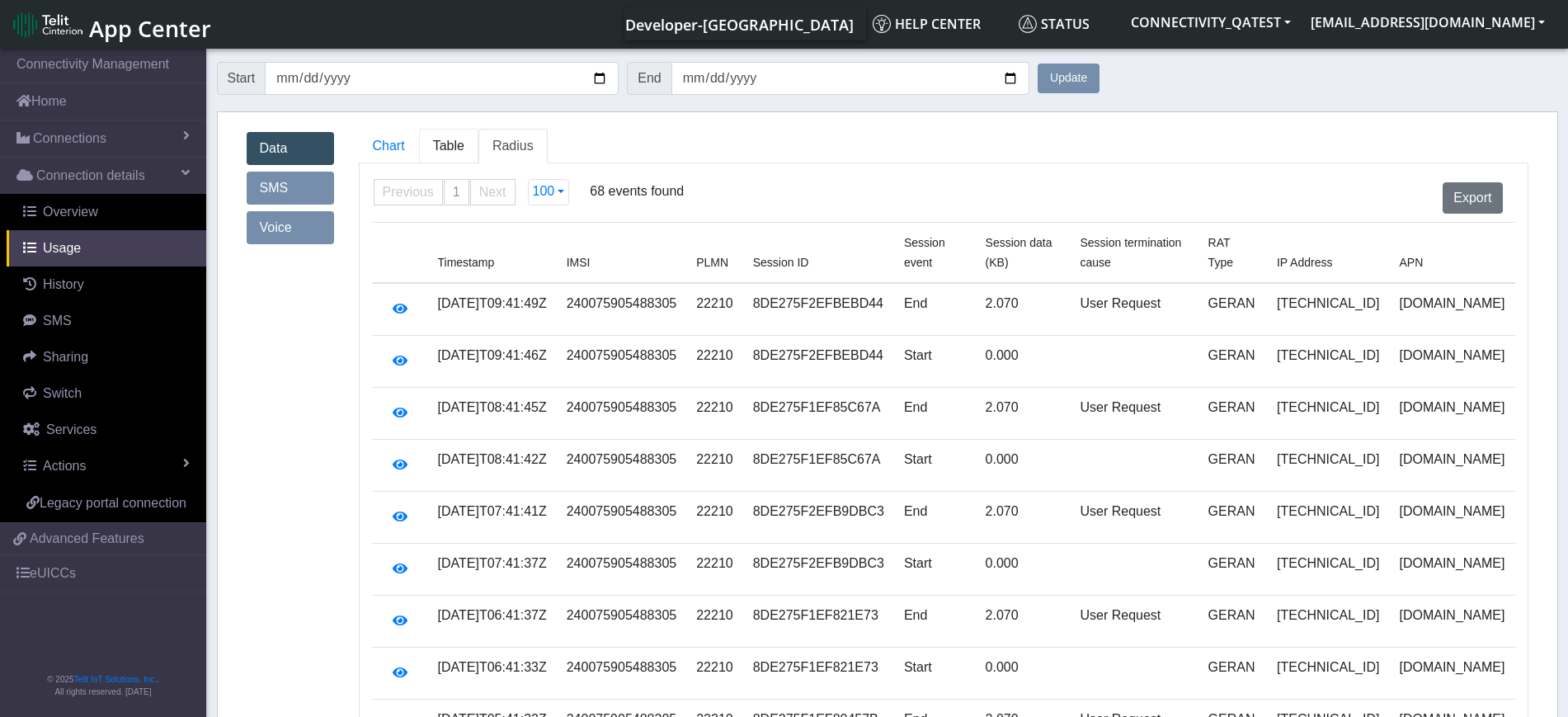
click at [453, 147] on span "Table" at bounding box center [449, 146] width 31 height 14
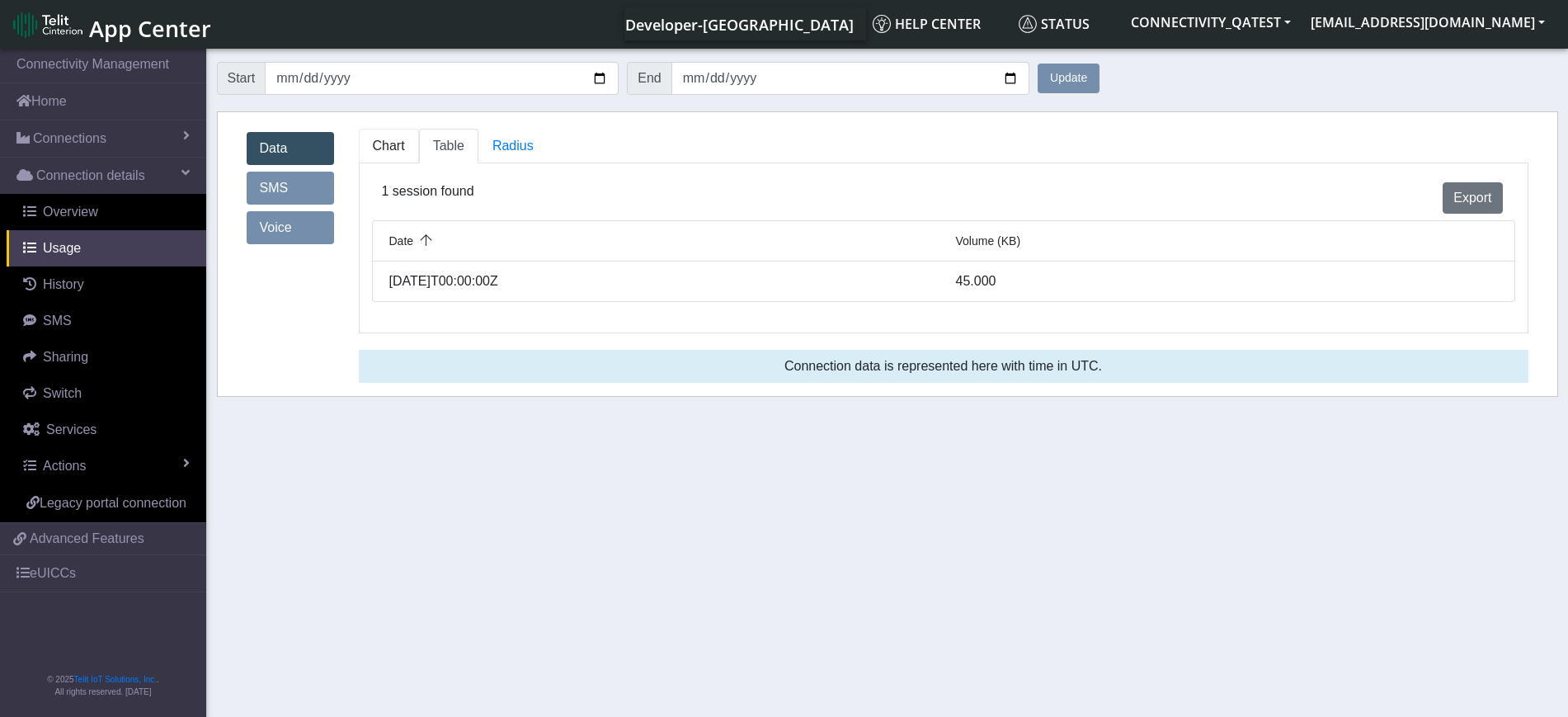
click at [409, 147] on link "Chart" at bounding box center [389, 146] width 60 height 34
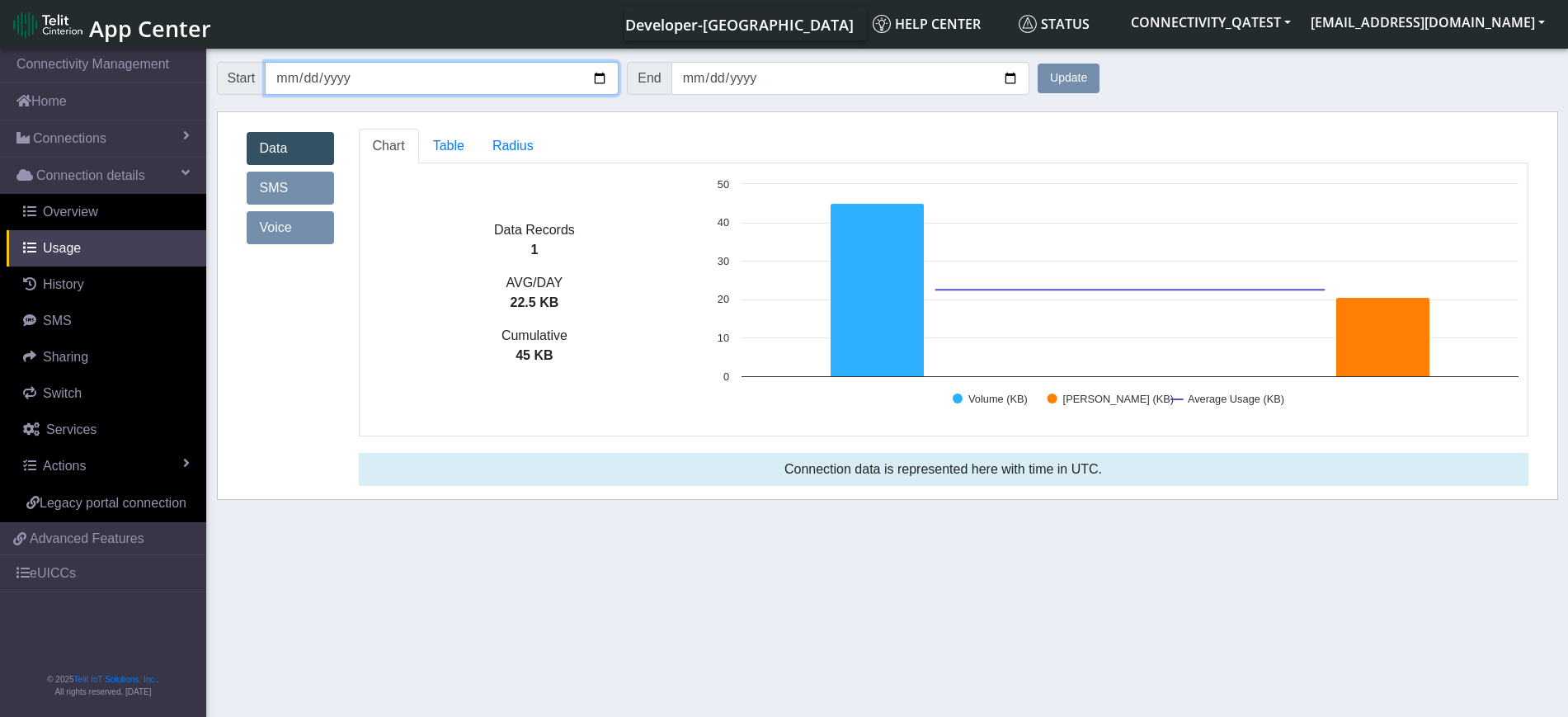
click at [605, 71] on input "2025-09-30" at bounding box center [442, 79] width 354 height 33
type input "2025-09-01"
click at [1088, 77] on button "Update" at bounding box center [1068, 79] width 62 height 30
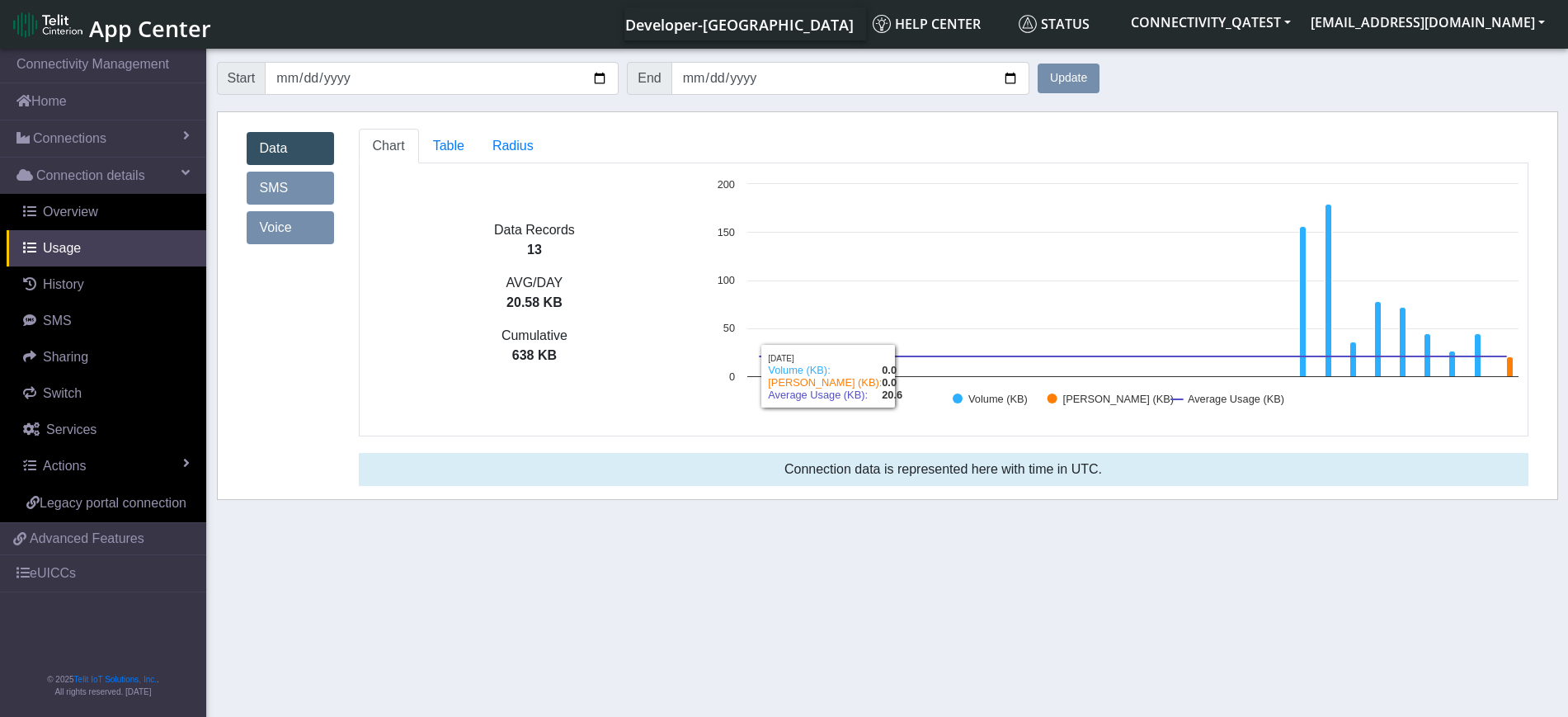
click at [282, 180] on link "SMS" at bounding box center [290, 188] width 88 height 33
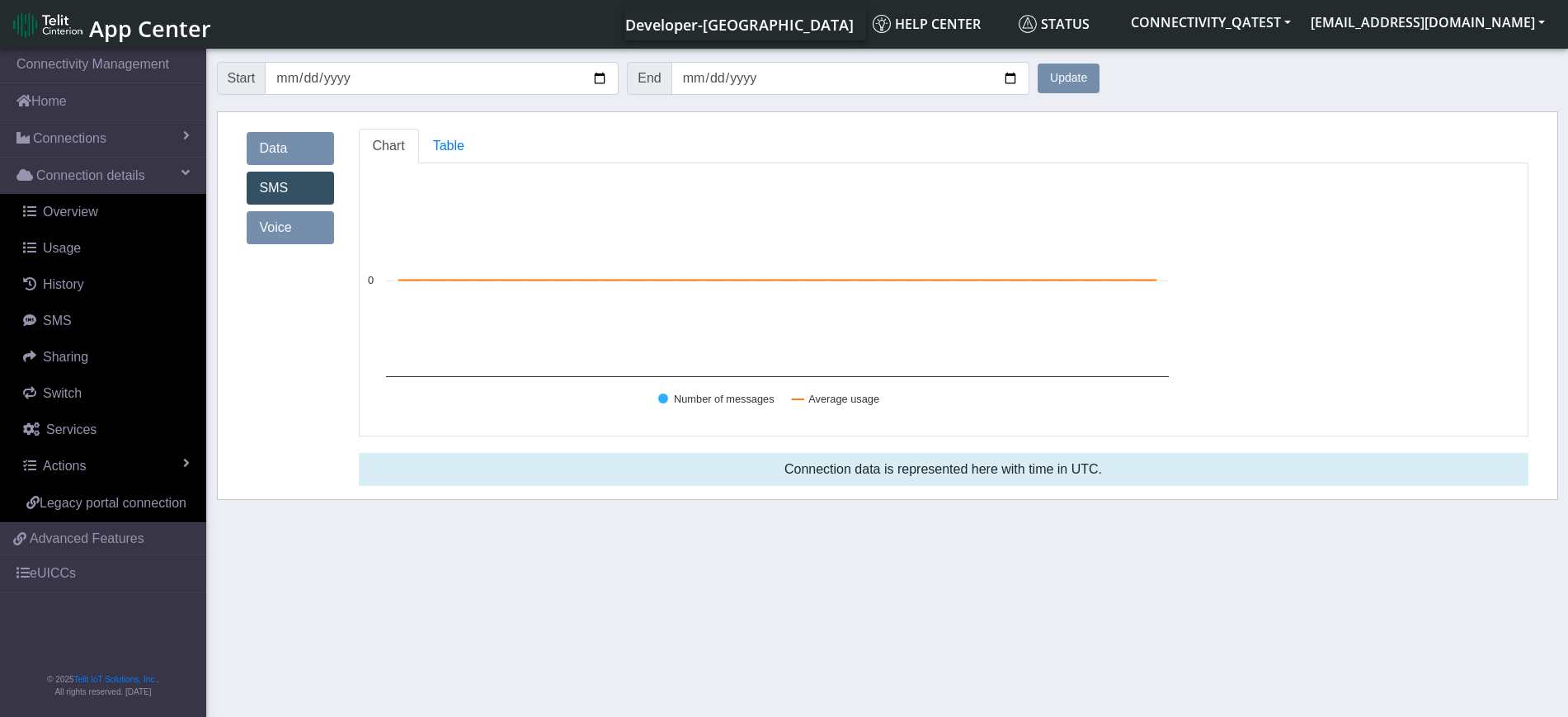
click at [262, 227] on link "Voice" at bounding box center [290, 228] width 88 height 33
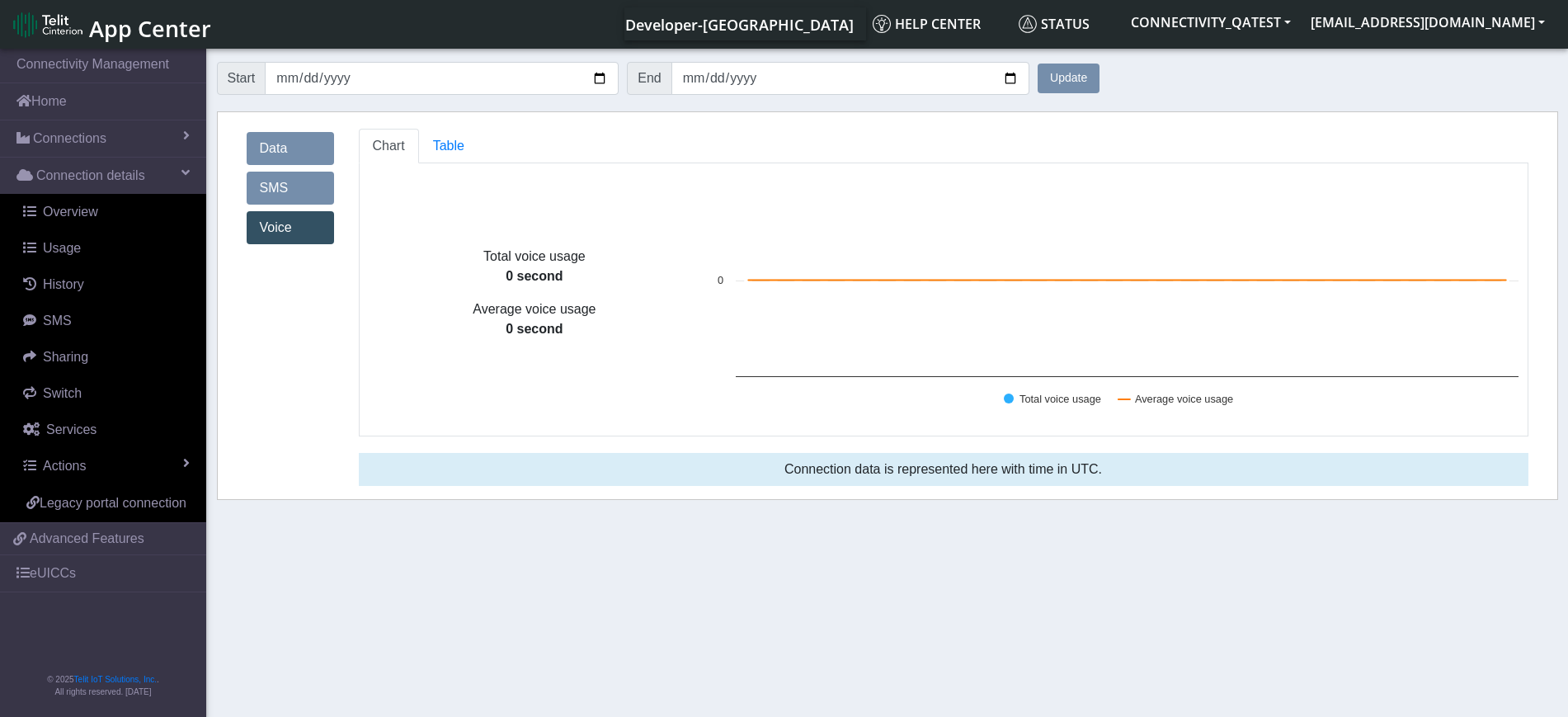
click at [290, 150] on link "Data" at bounding box center [290, 149] width 88 height 33
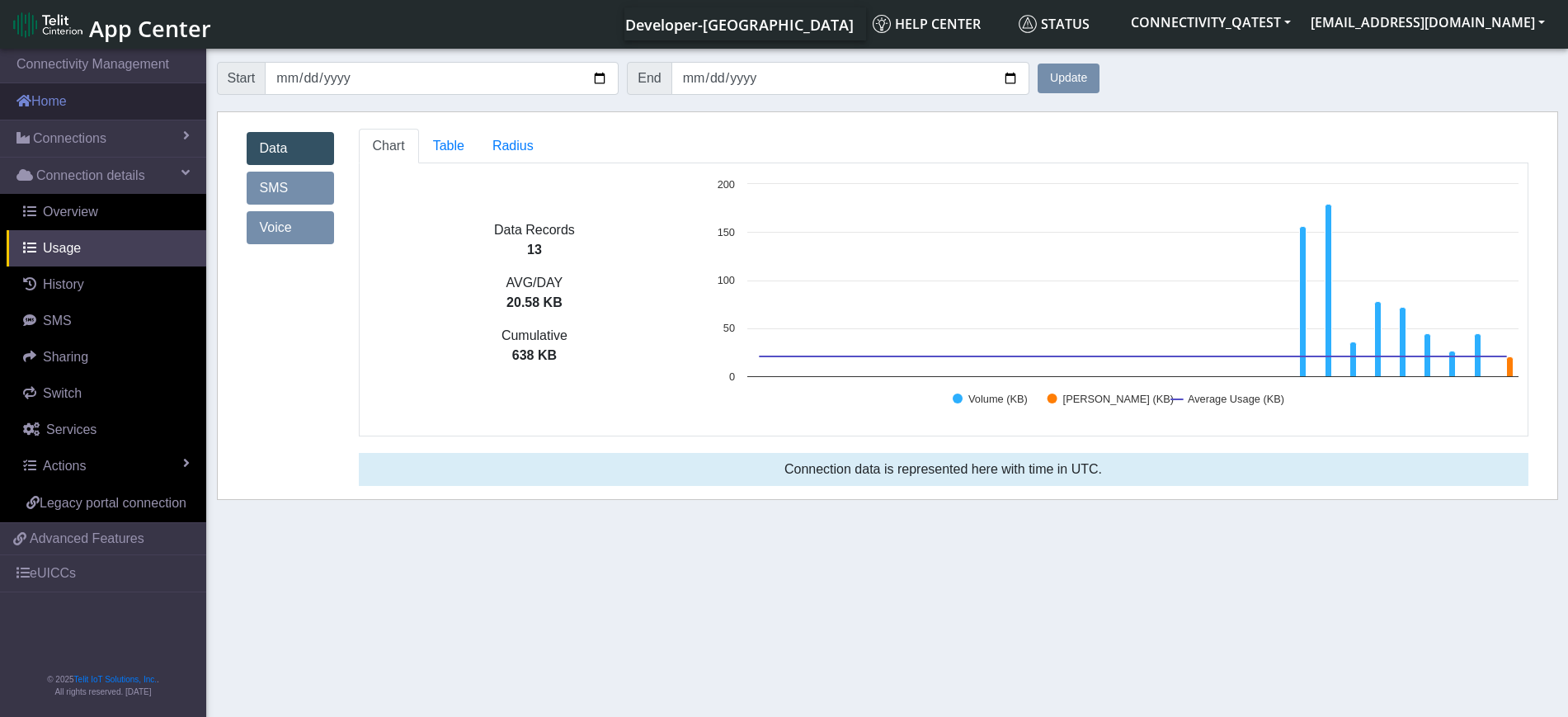
click at [81, 112] on link "Home" at bounding box center [103, 101] width 207 height 36
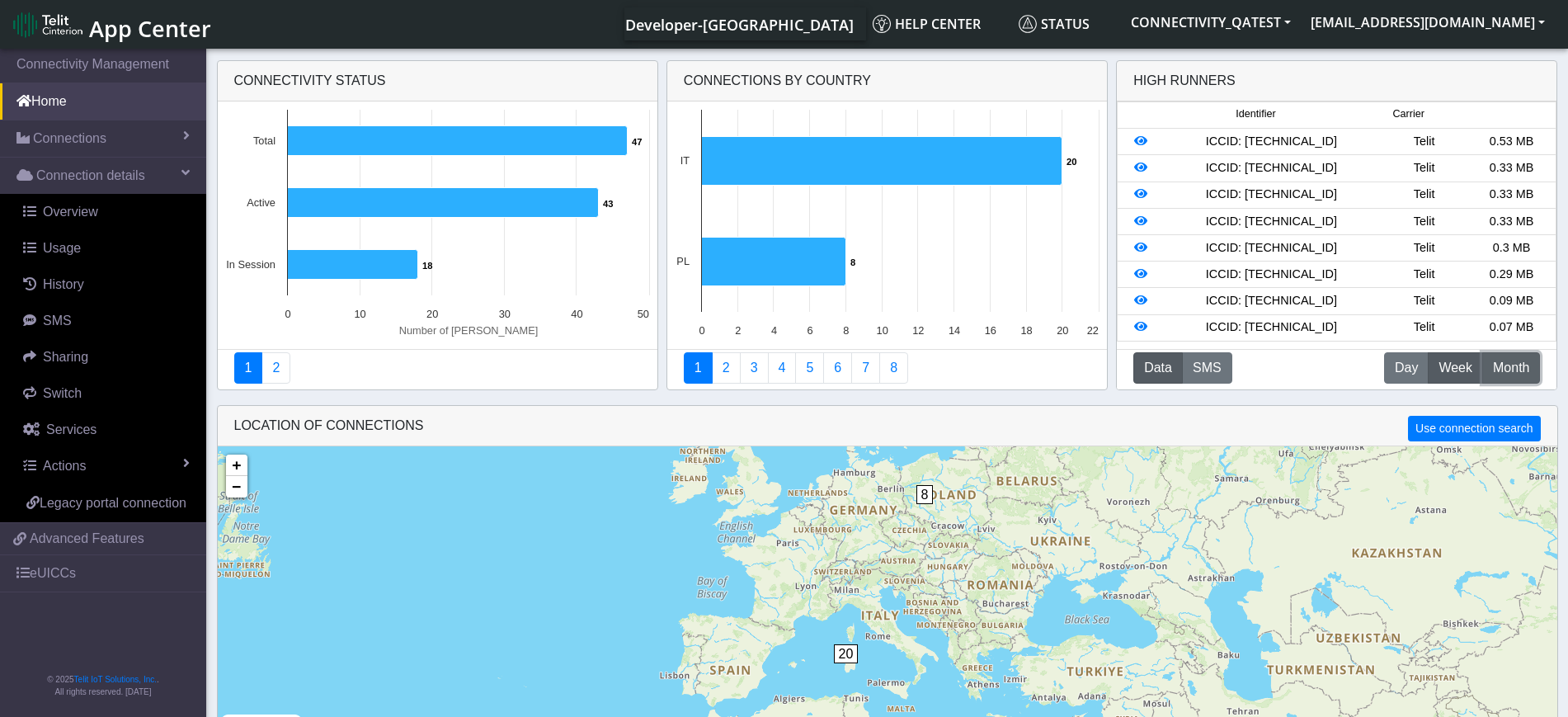
click at [1521, 365] on span "Month" at bounding box center [1511, 368] width 36 height 20
click at [1139, 326] on icon at bounding box center [1140, 327] width 13 height 12
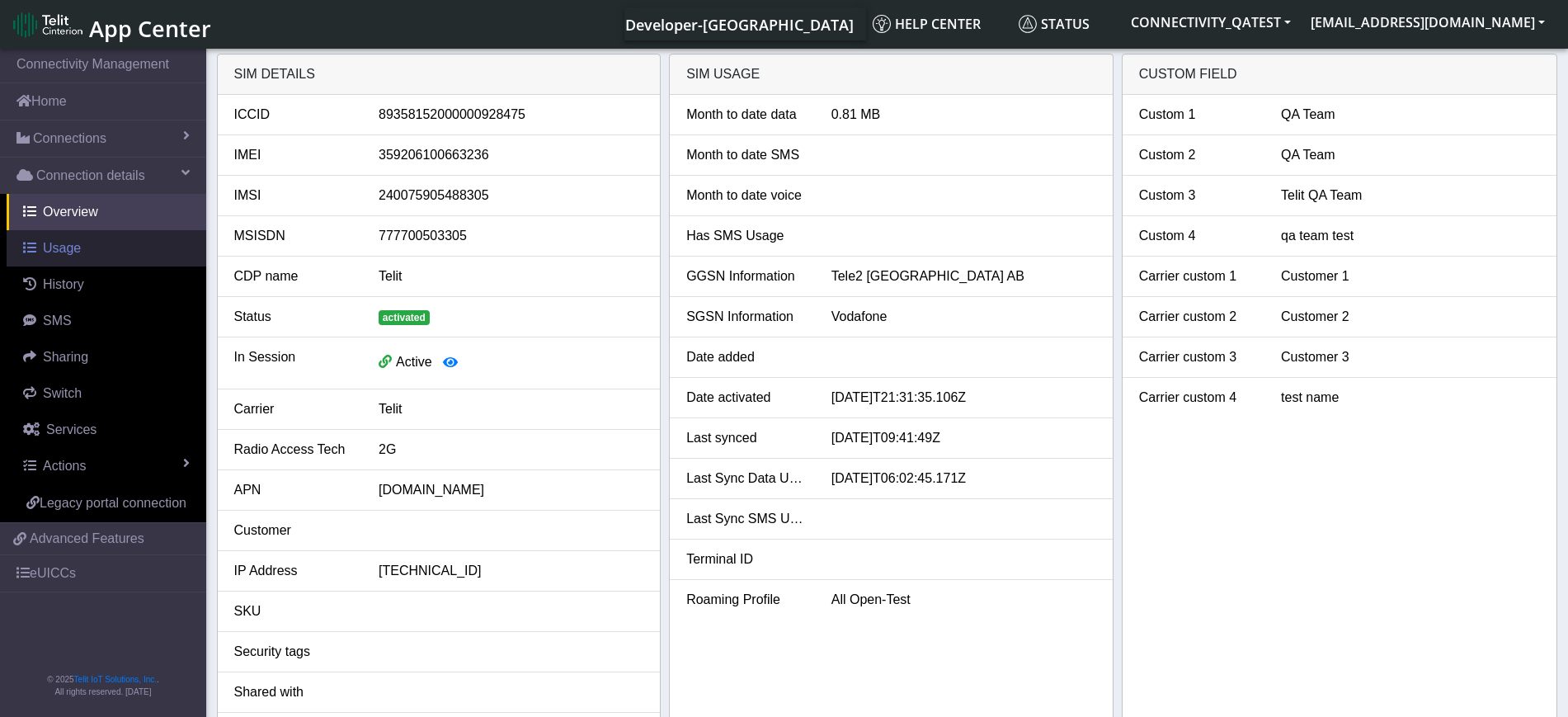
click at [64, 255] on span "Usage" at bounding box center [62, 248] width 38 height 14
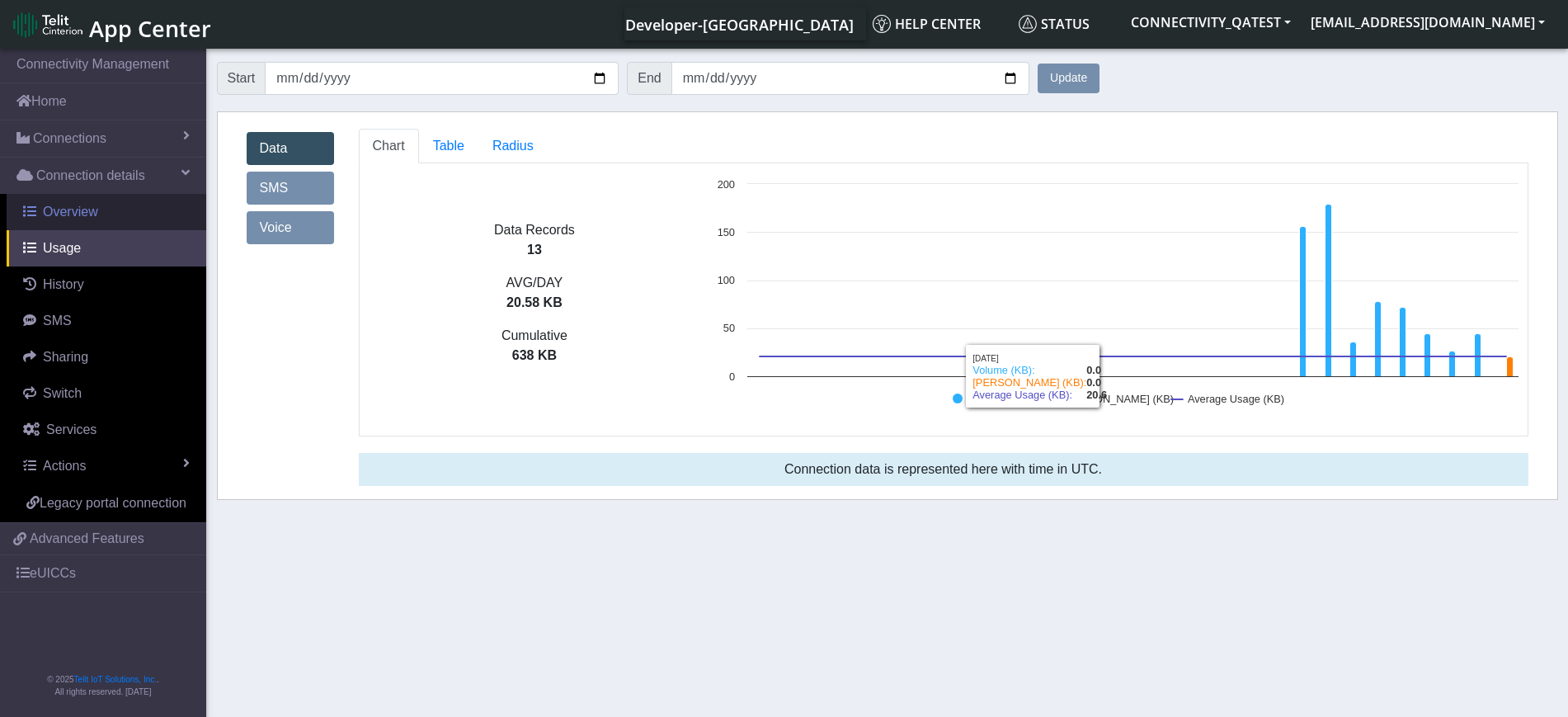
click at [69, 212] on span "Overview" at bounding box center [71, 211] width 55 height 14
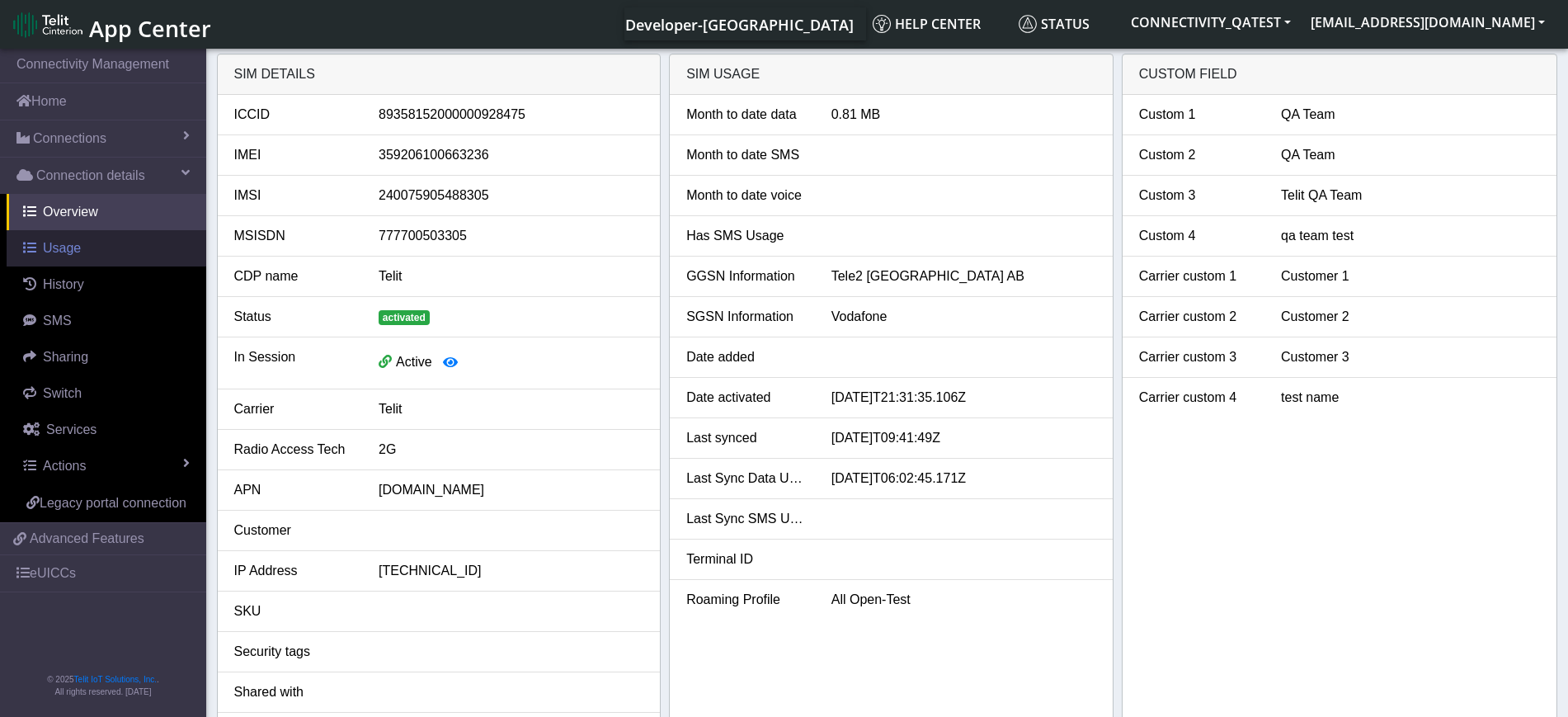
click at [68, 263] on link "Usage" at bounding box center [106, 248] width 200 height 36
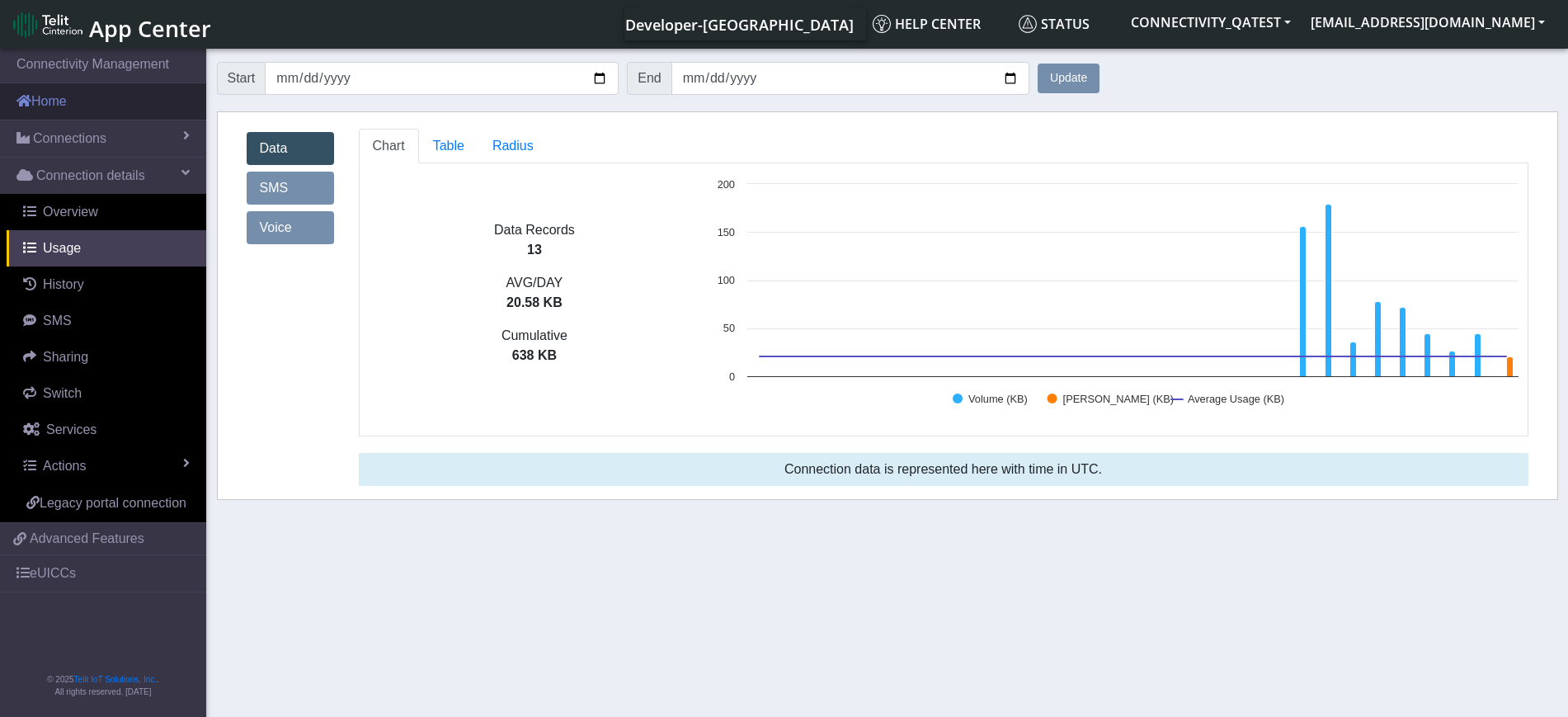
click at [51, 114] on link "Home" at bounding box center [103, 101] width 207 height 36
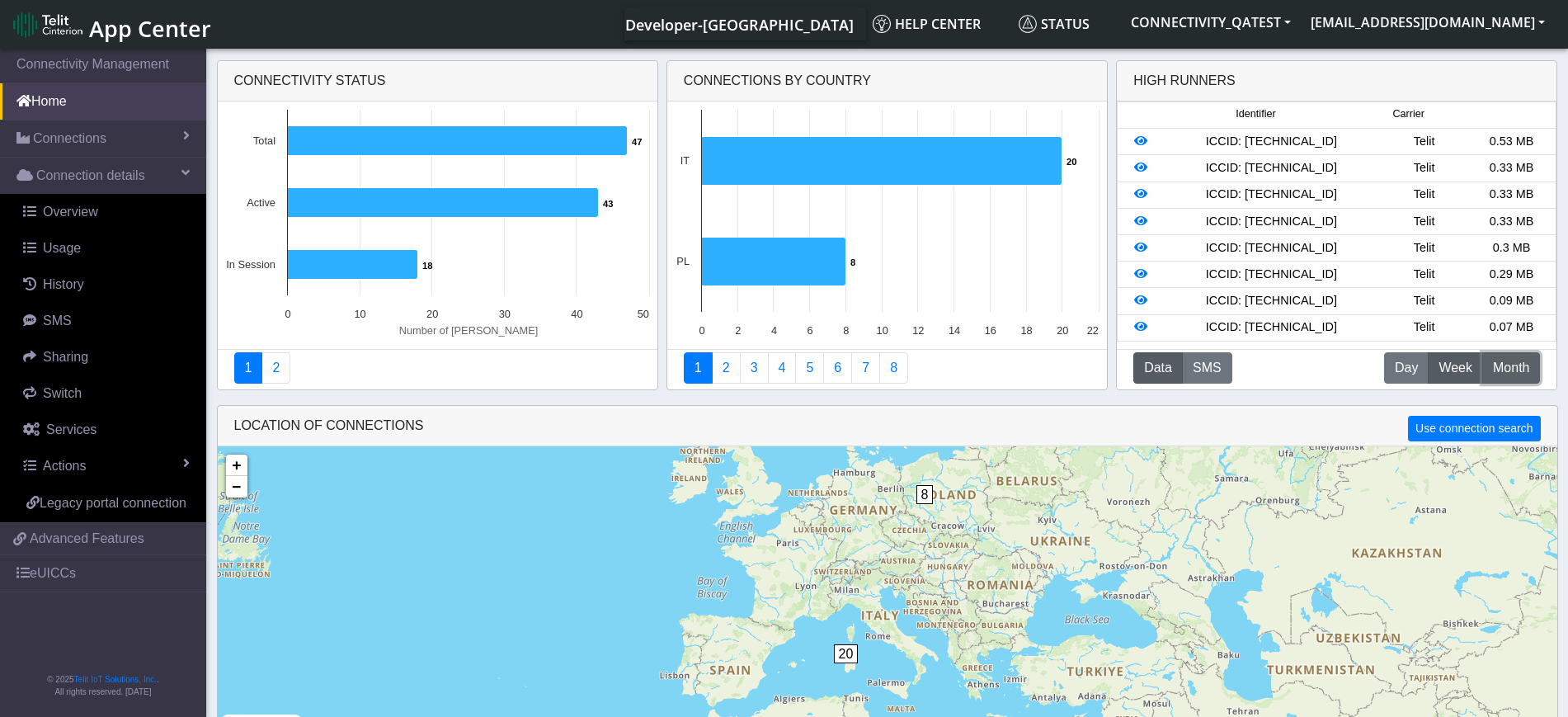
click at [1525, 363] on span "Month" at bounding box center [1511, 368] width 36 height 20
click at [99, 214] on link "Overview" at bounding box center [106, 211] width 200 height 36
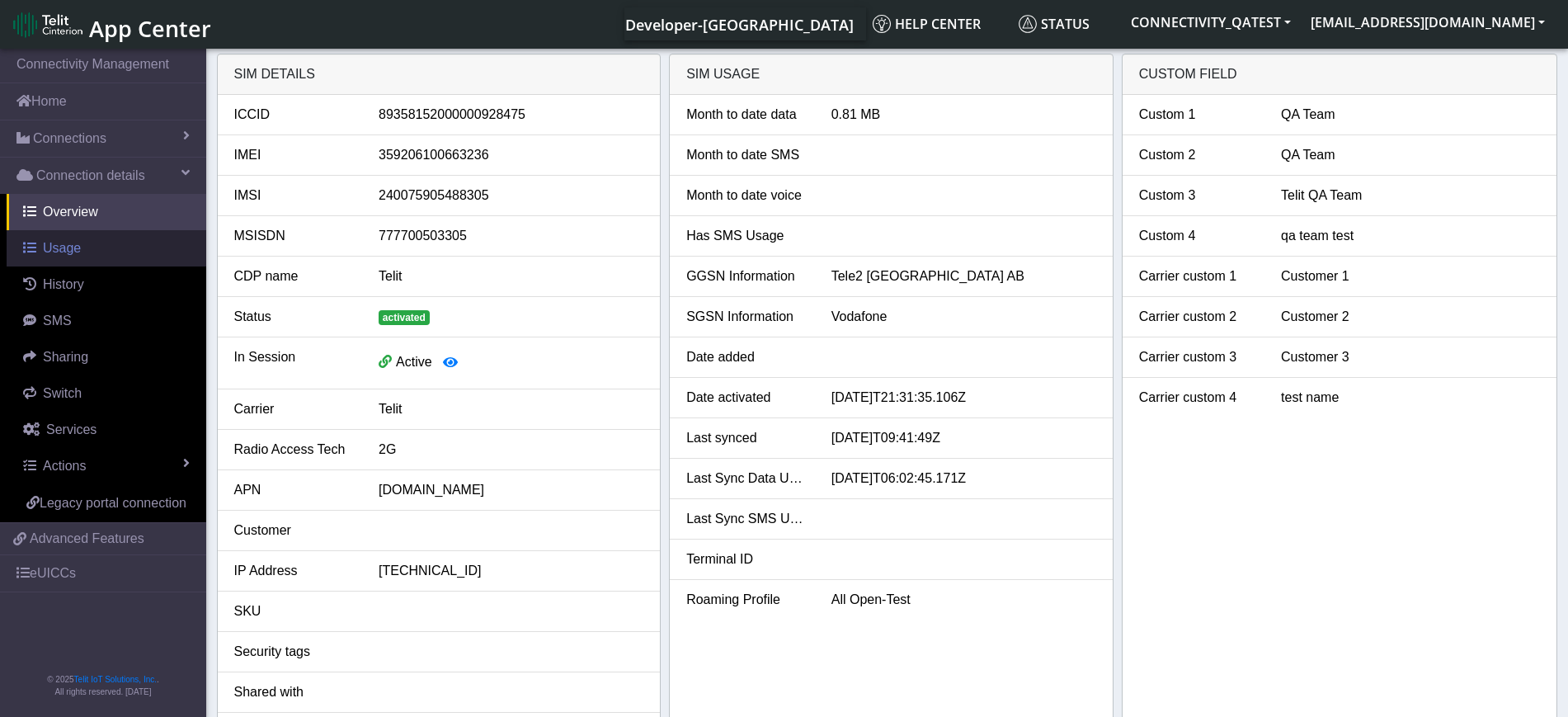
click at [52, 251] on span "Usage" at bounding box center [62, 248] width 38 height 14
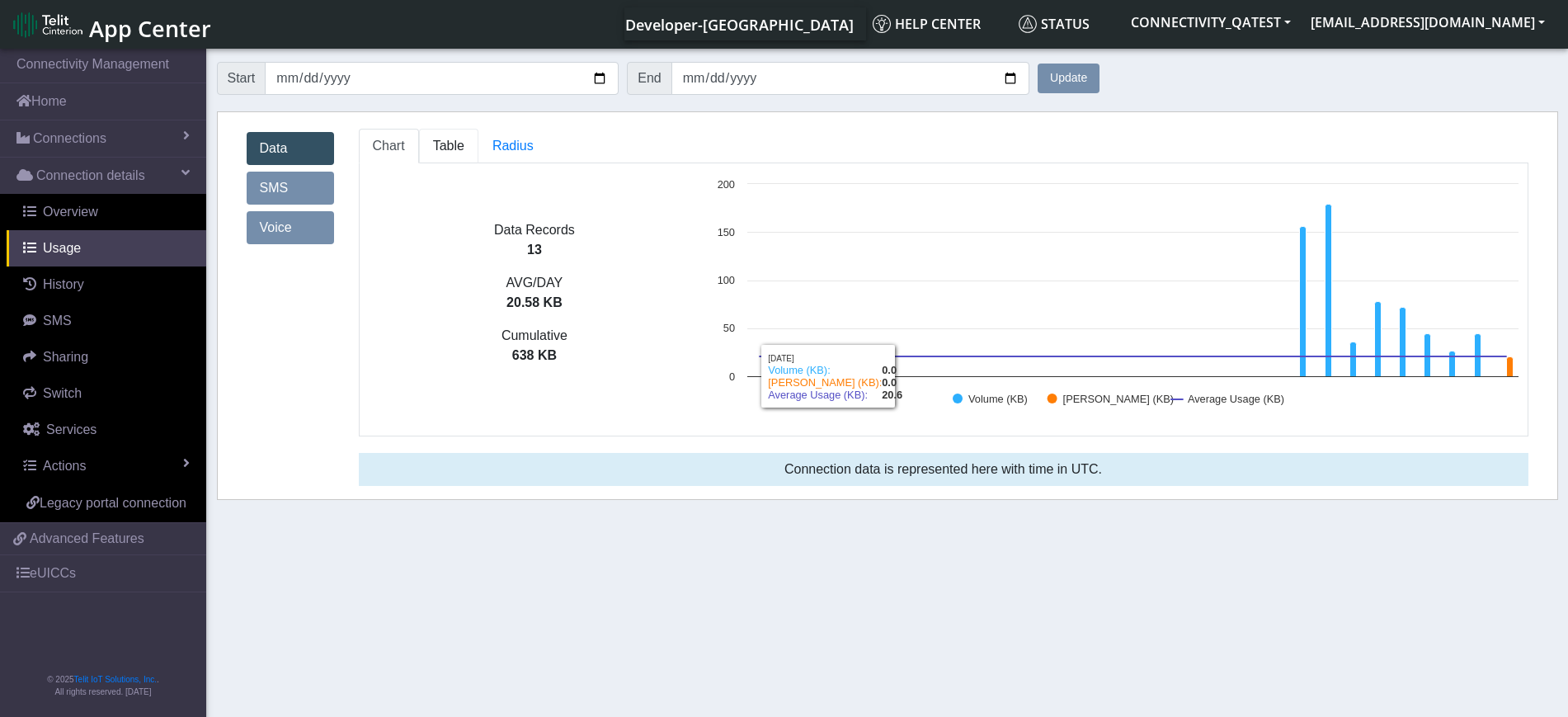
click at [448, 149] on span "Table" at bounding box center [449, 146] width 31 height 14
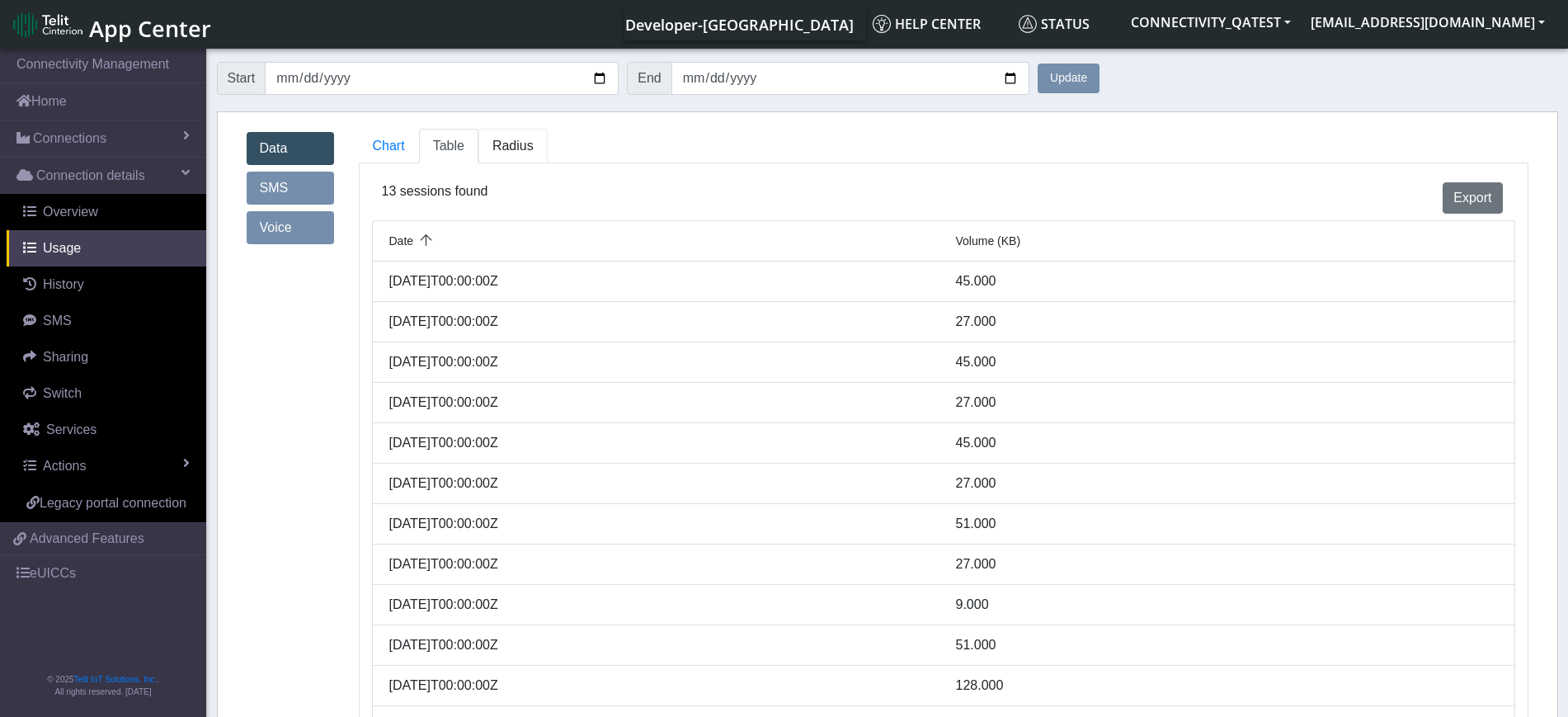
click at [513, 144] on span "Radius" at bounding box center [513, 146] width 41 height 14
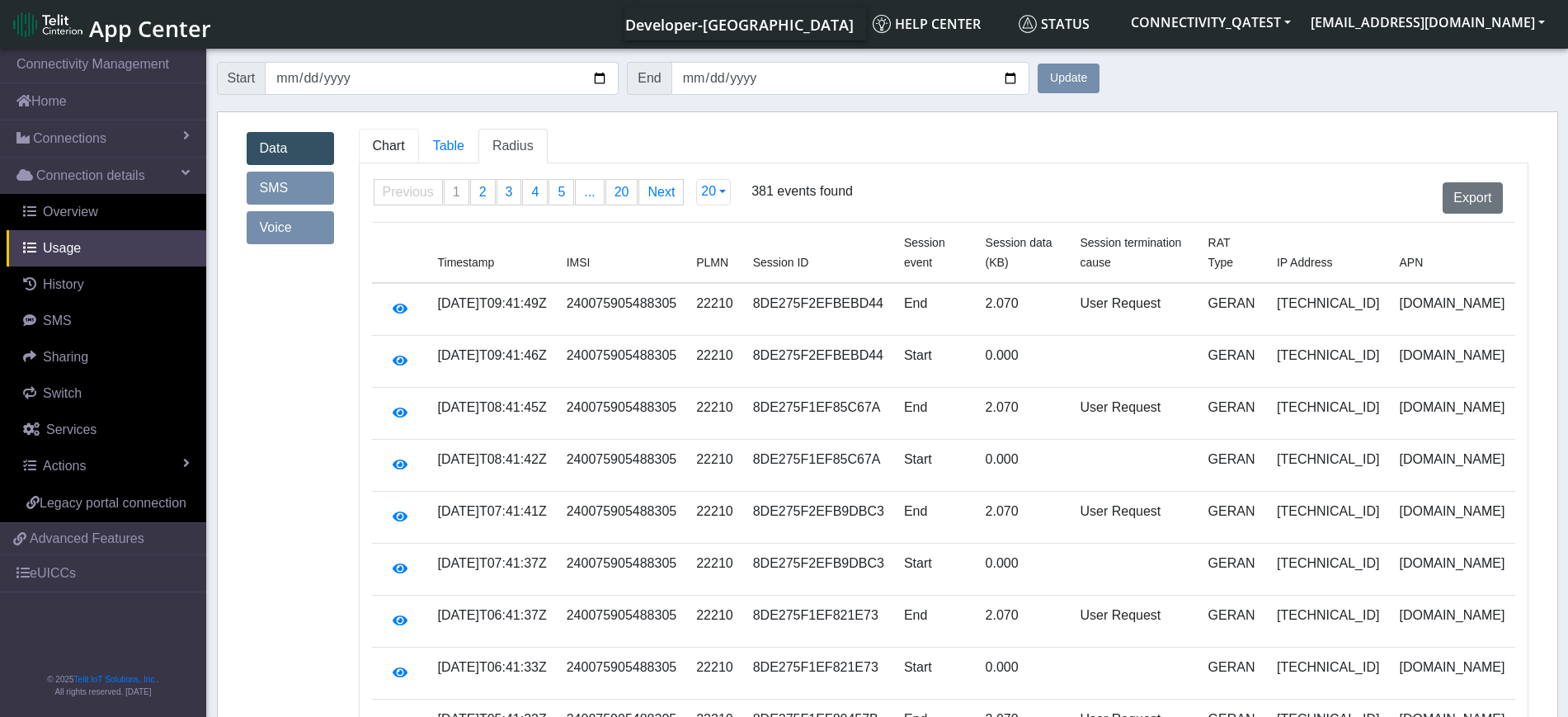
click at [408, 142] on link "Chart" at bounding box center [389, 146] width 60 height 34
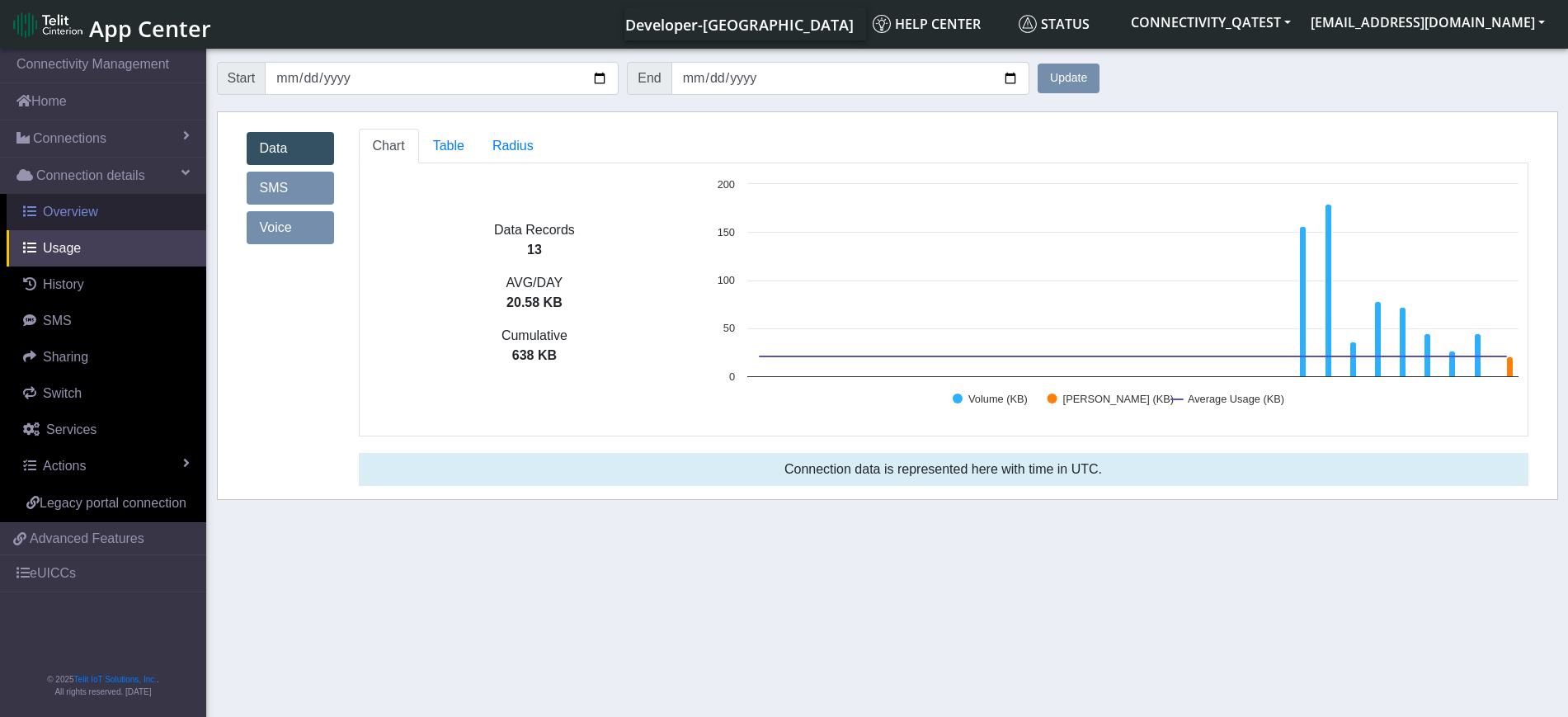
click at [69, 213] on span "Overview" at bounding box center [71, 211] width 55 height 14
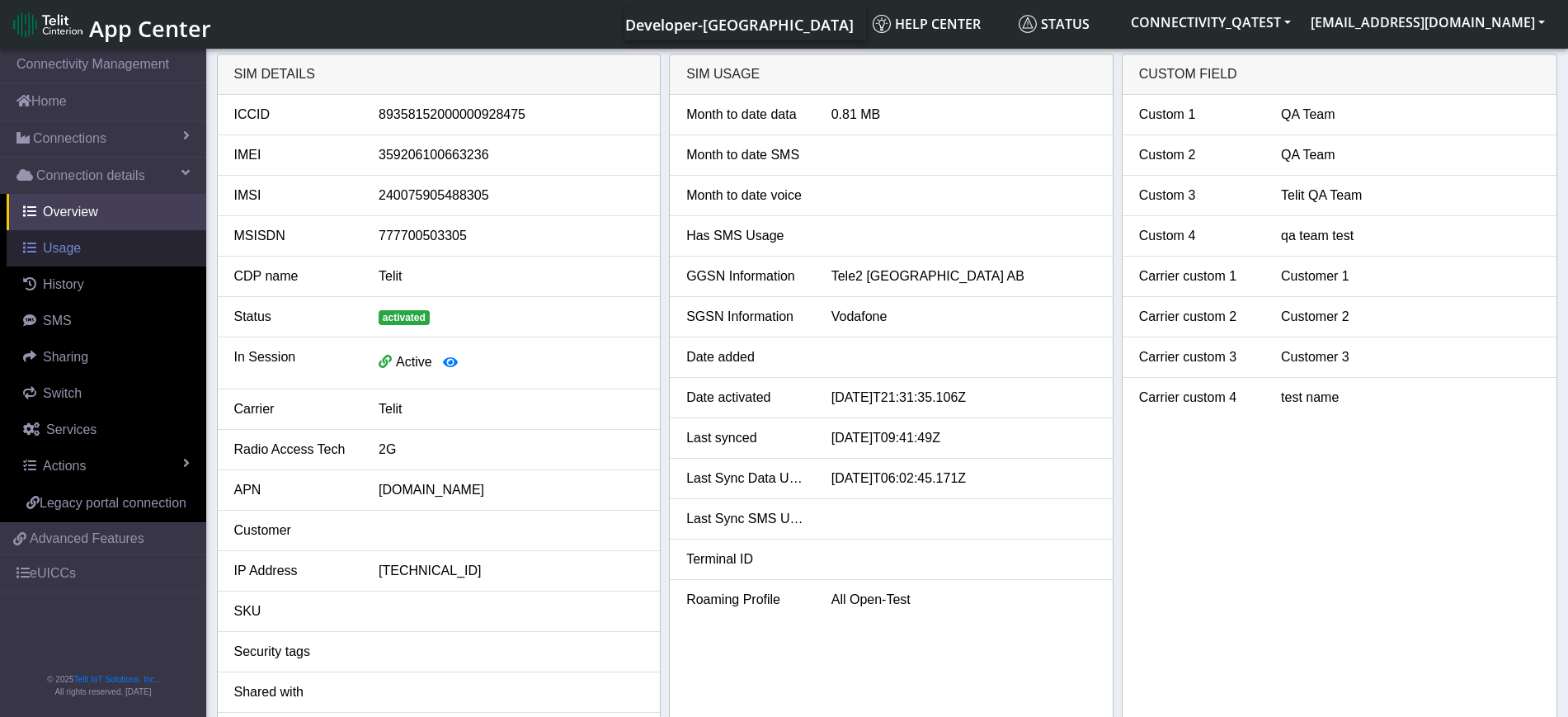
click at [79, 249] on link "Usage" at bounding box center [106, 248] width 200 height 36
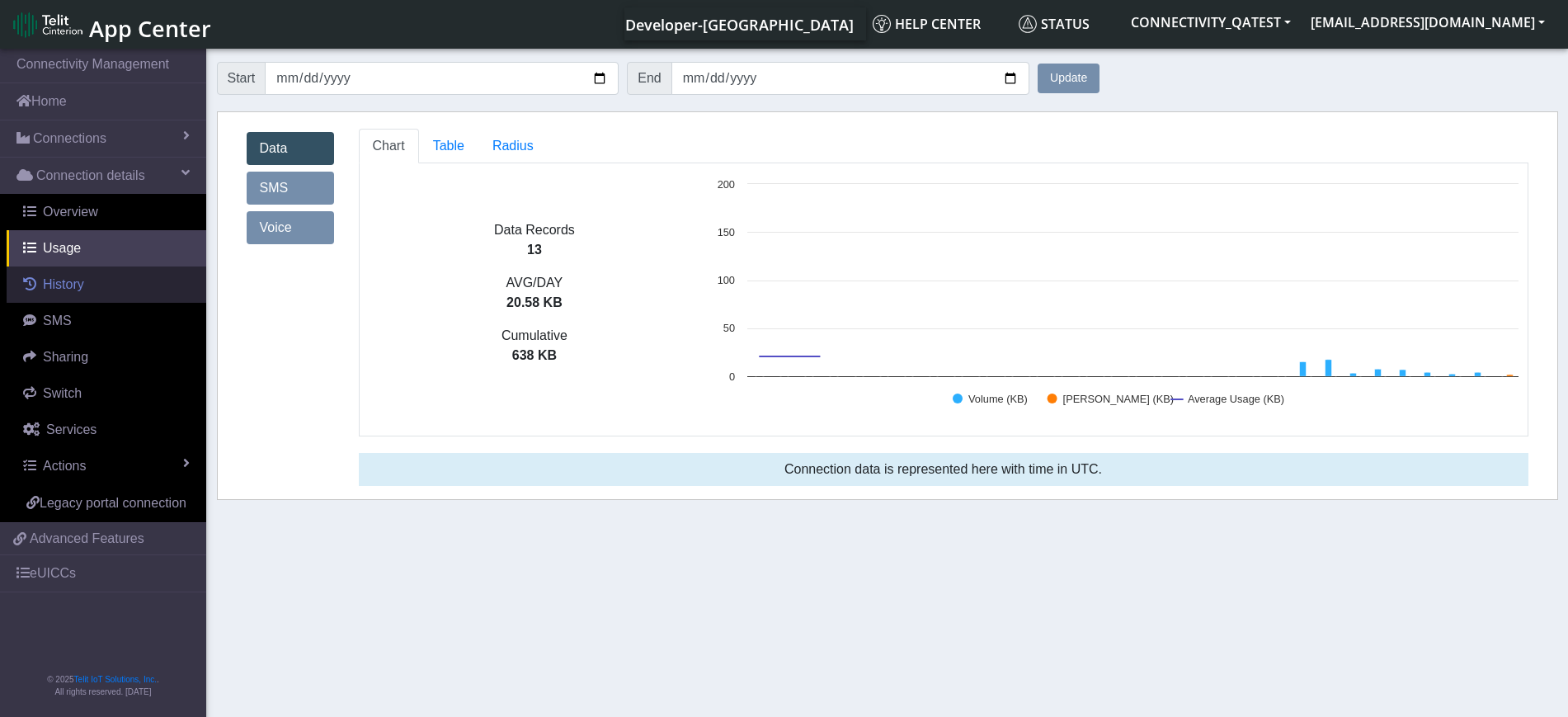
click at [83, 277] on span "History" at bounding box center [64, 284] width 41 height 14
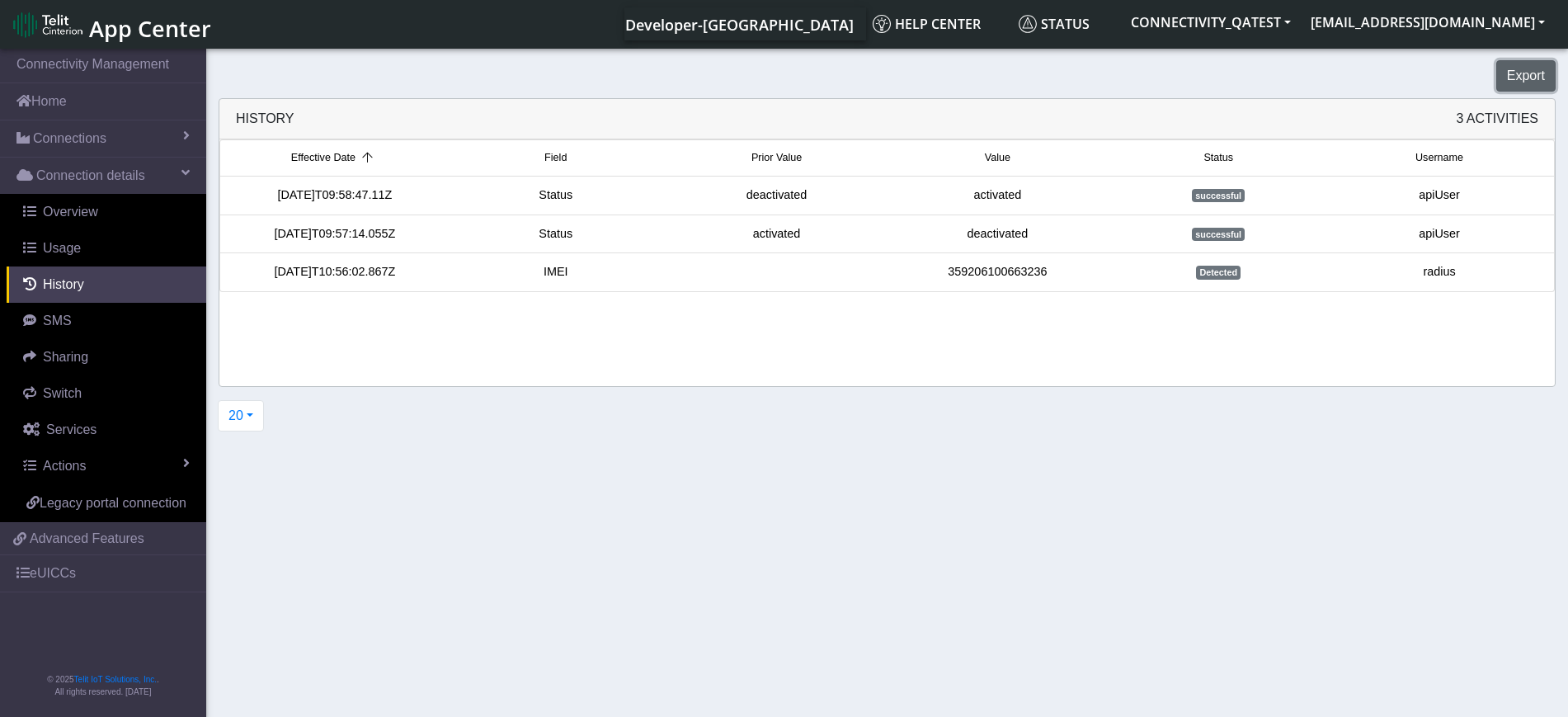
click at [1530, 73] on button "Export" at bounding box center [1526, 76] width 59 height 31
click at [77, 316] on link "SMS" at bounding box center [106, 321] width 200 height 36
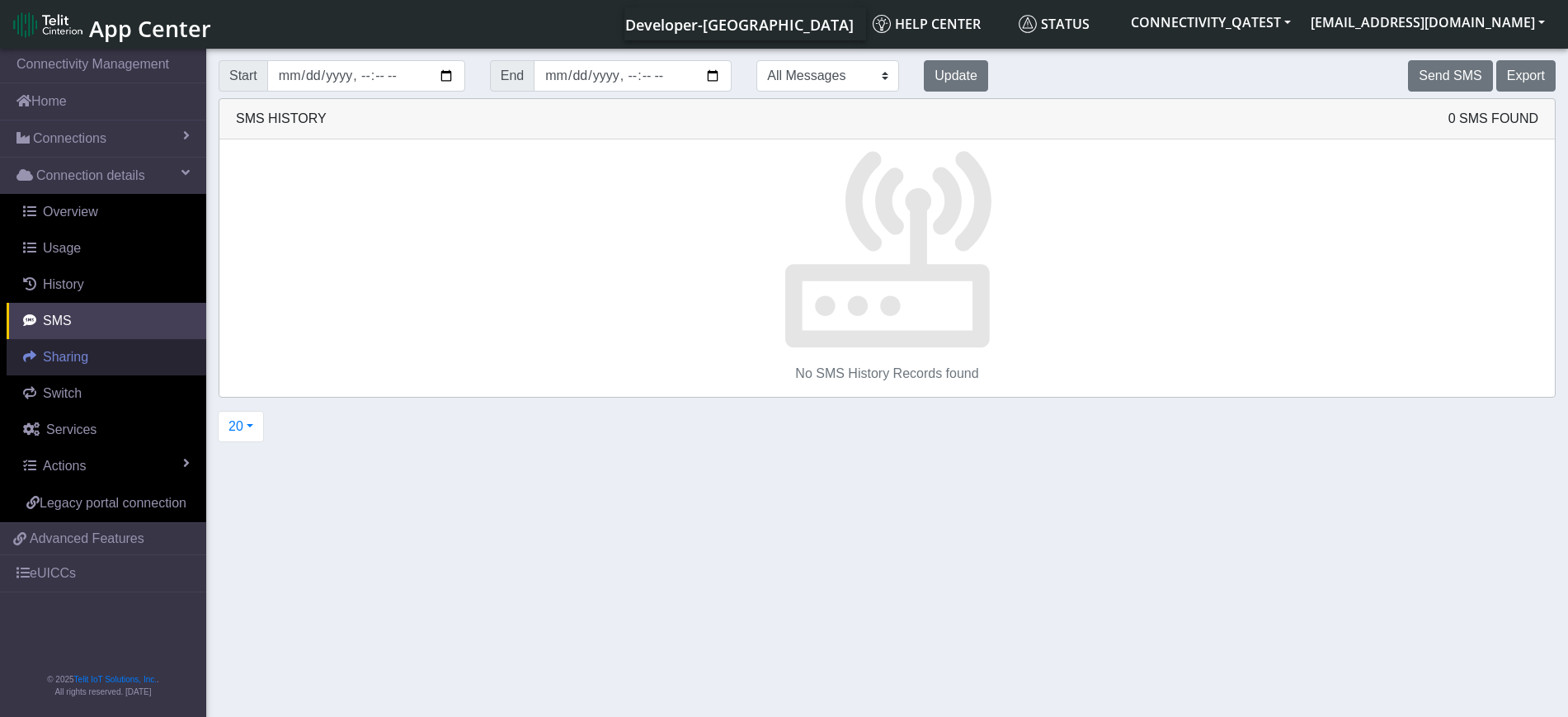
click at [62, 362] on span "Sharing" at bounding box center [66, 357] width 45 height 14
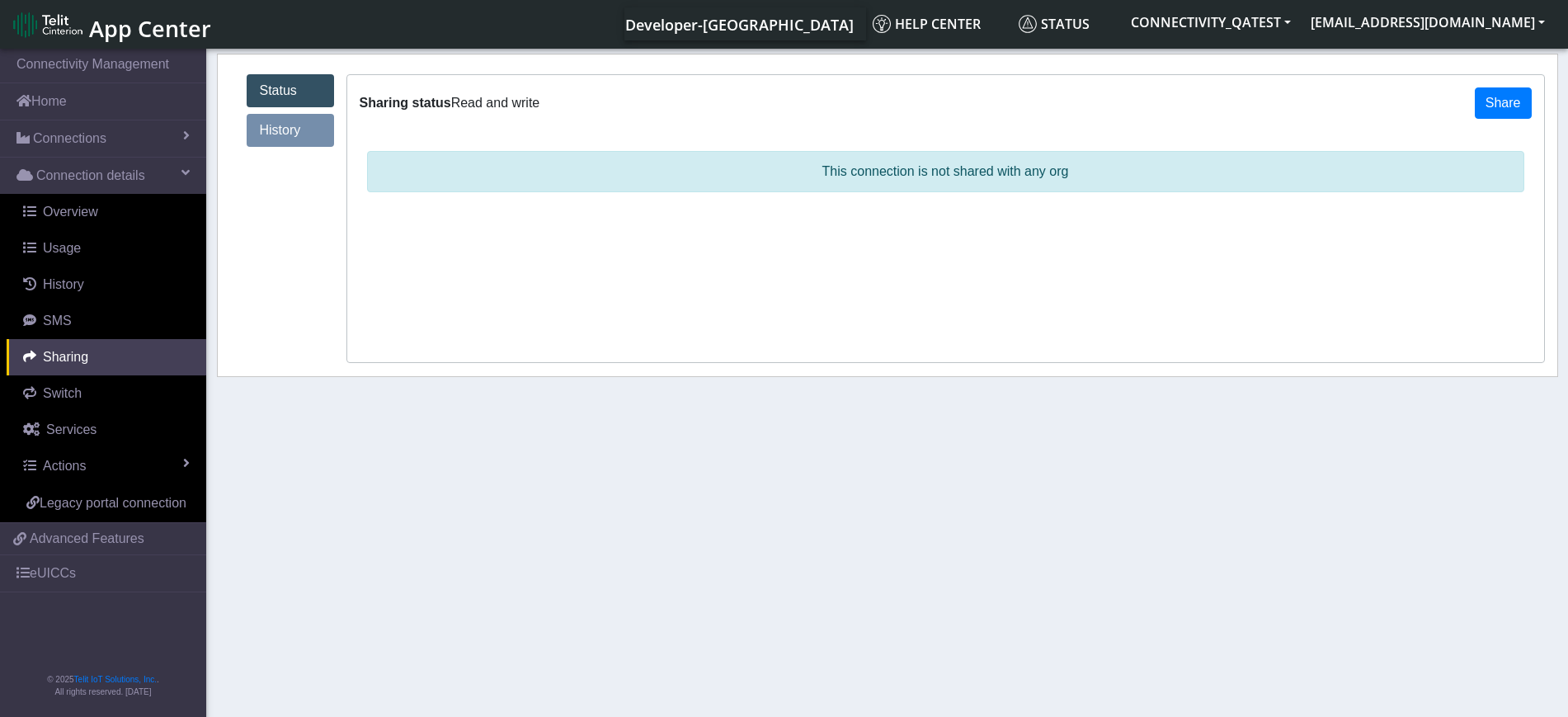
click at [295, 136] on link "History" at bounding box center [290, 131] width 88 height 33
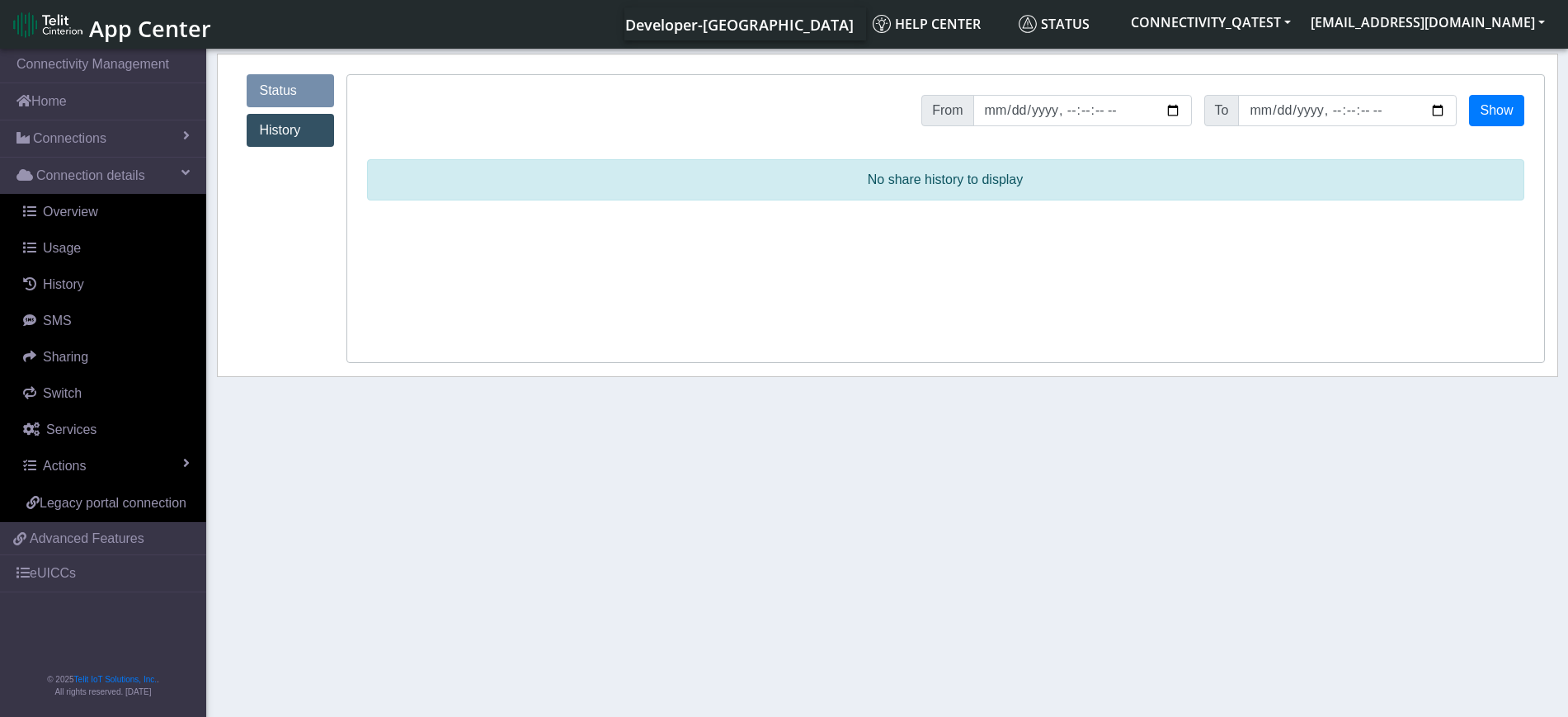
click at [276, 94] on link "Status" at bounding box center [290, 90] width 88 height 33
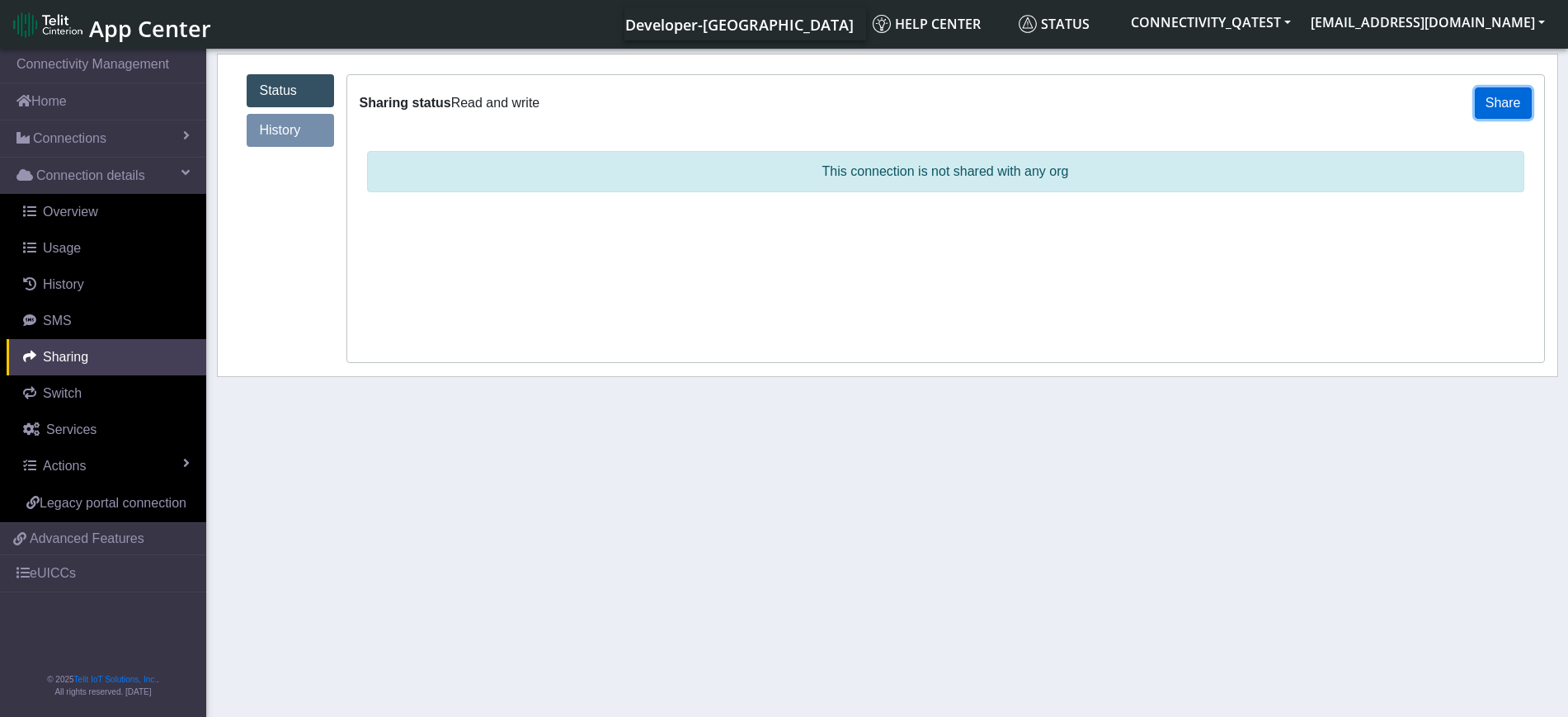
click at [1510, 102] on button "Share" at bounding box center [1503, 103] width 57 height 31
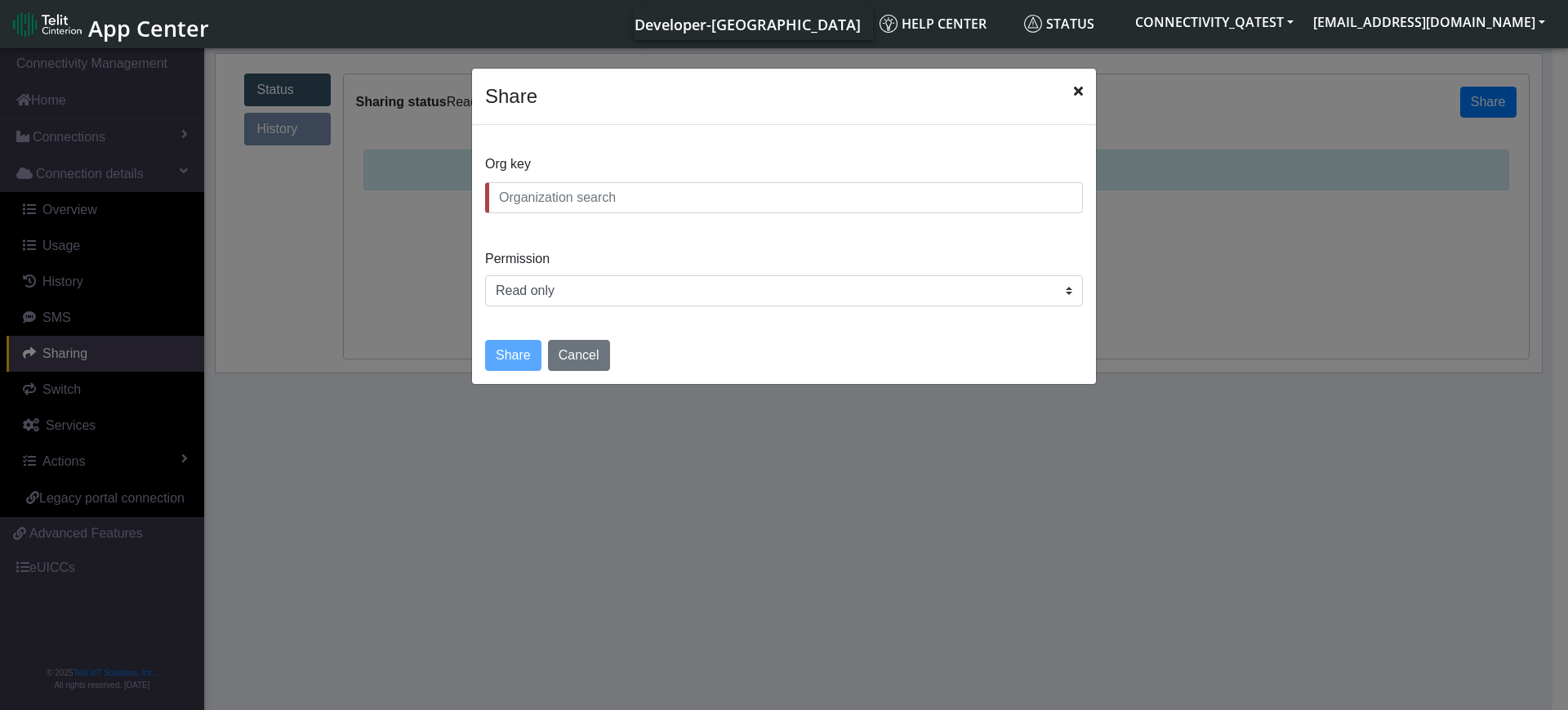
click at [668, 205] on input "text" at bounding box center [784, 198] width 598 height 31
drag, startPoint x: 574, startPoint y: 206, endPoint x: 458, endPoint y: 202, distance: 116.1
click at [458, 202] on ngb-modal-window "Share Org key cypre Permission Read only Read and write Share Cancel" at bounding box center [784, 380] width 1568 height 670
type input "C"
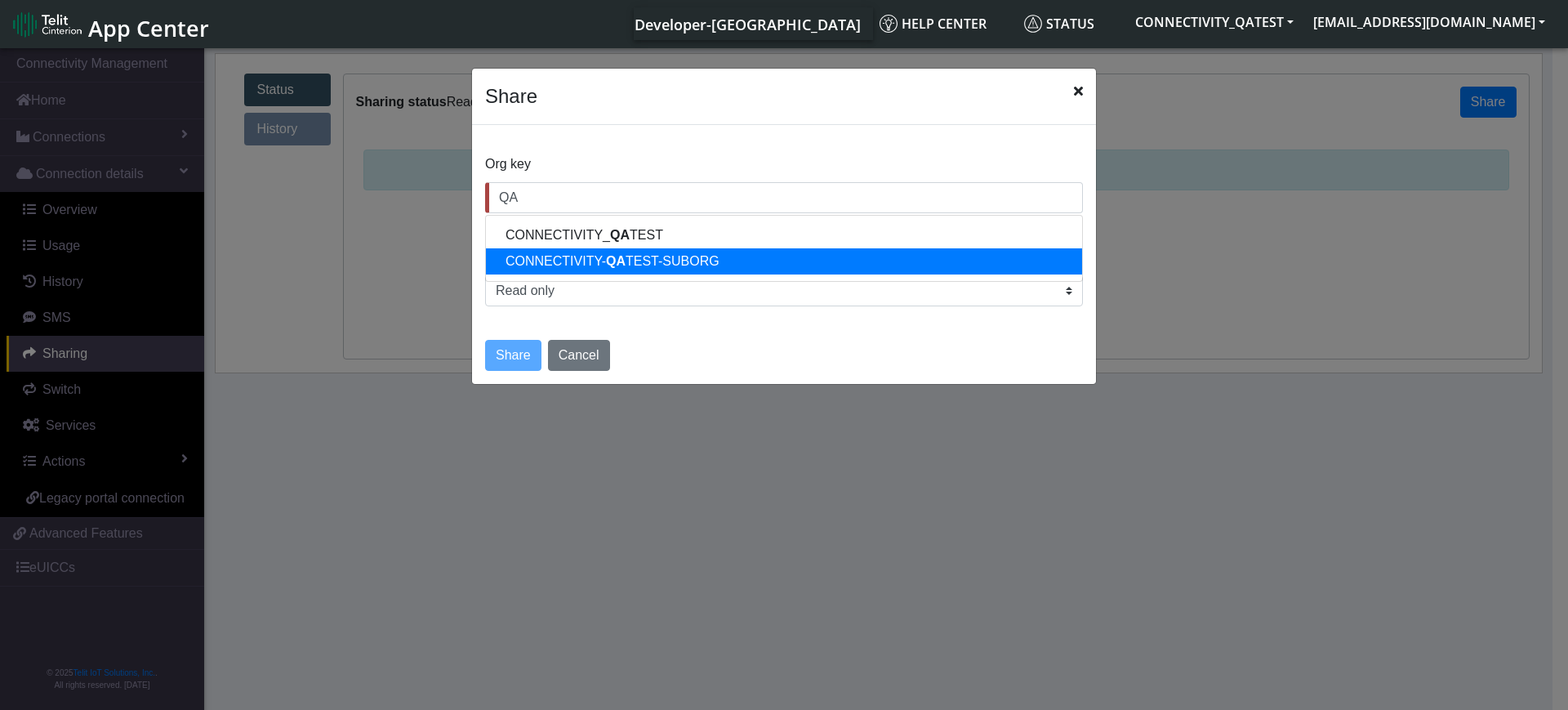
click at [535, 262] on ngb-highlight "CONNECTIVITY- QA TEST-SUBORG" at bounding box center [613, 261] width 214 height 14
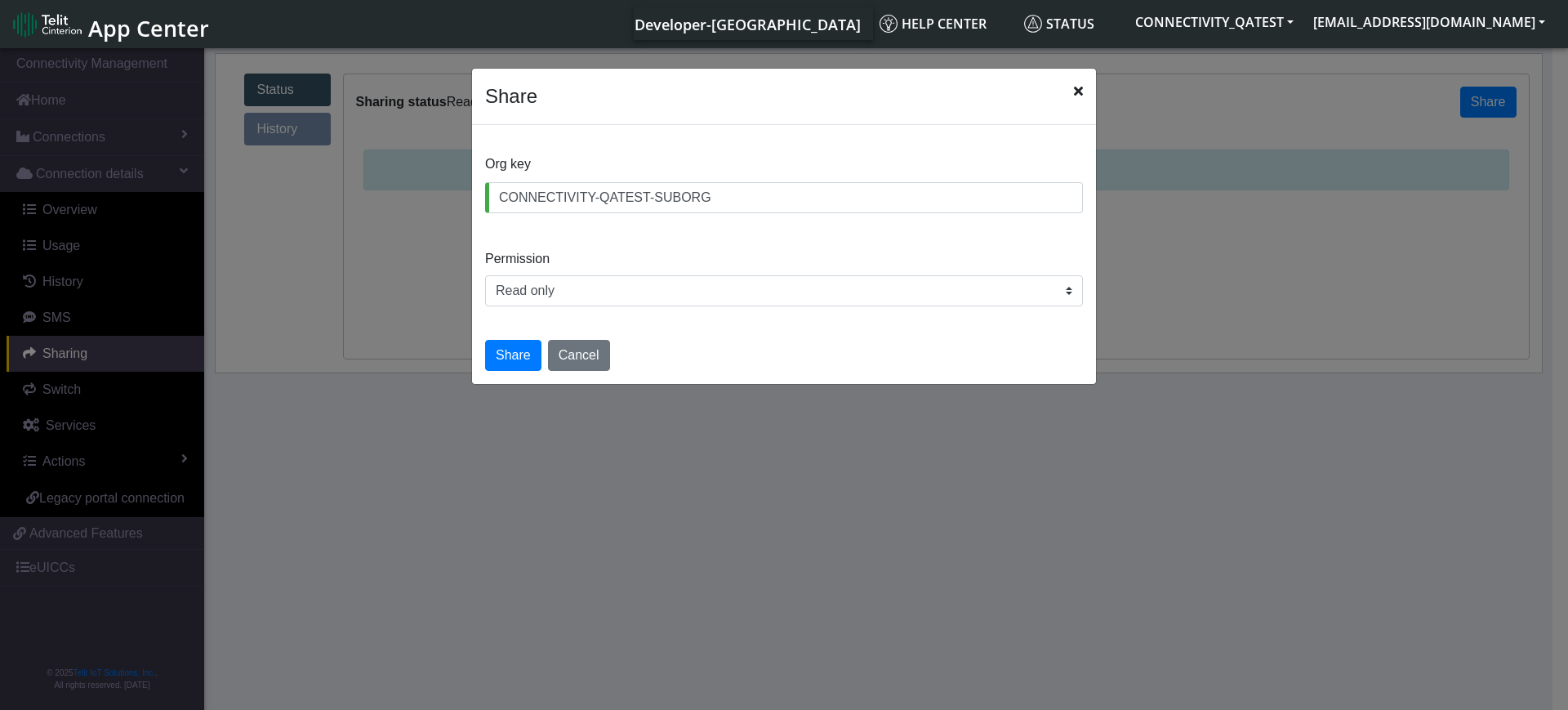
type input "CONNECTIVITY-QATEST-SUBORG"
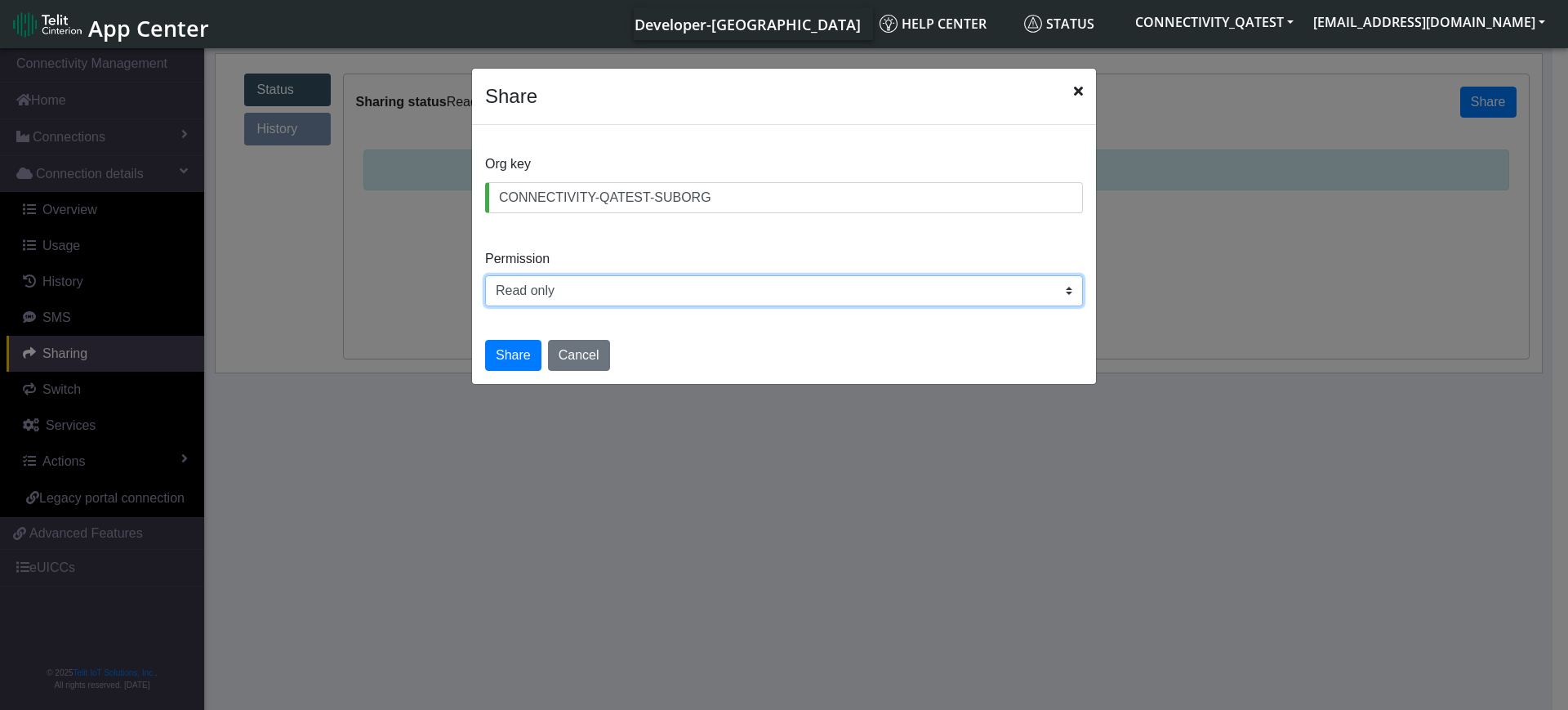
click at [535, 289] on select "Read only Read and write" at bounding box center [784, 291] width 598 height 31
select select "rw"
click at [485, 276] on select "Read only Read and write" at bounding box center [784, 291] width 598 height 31
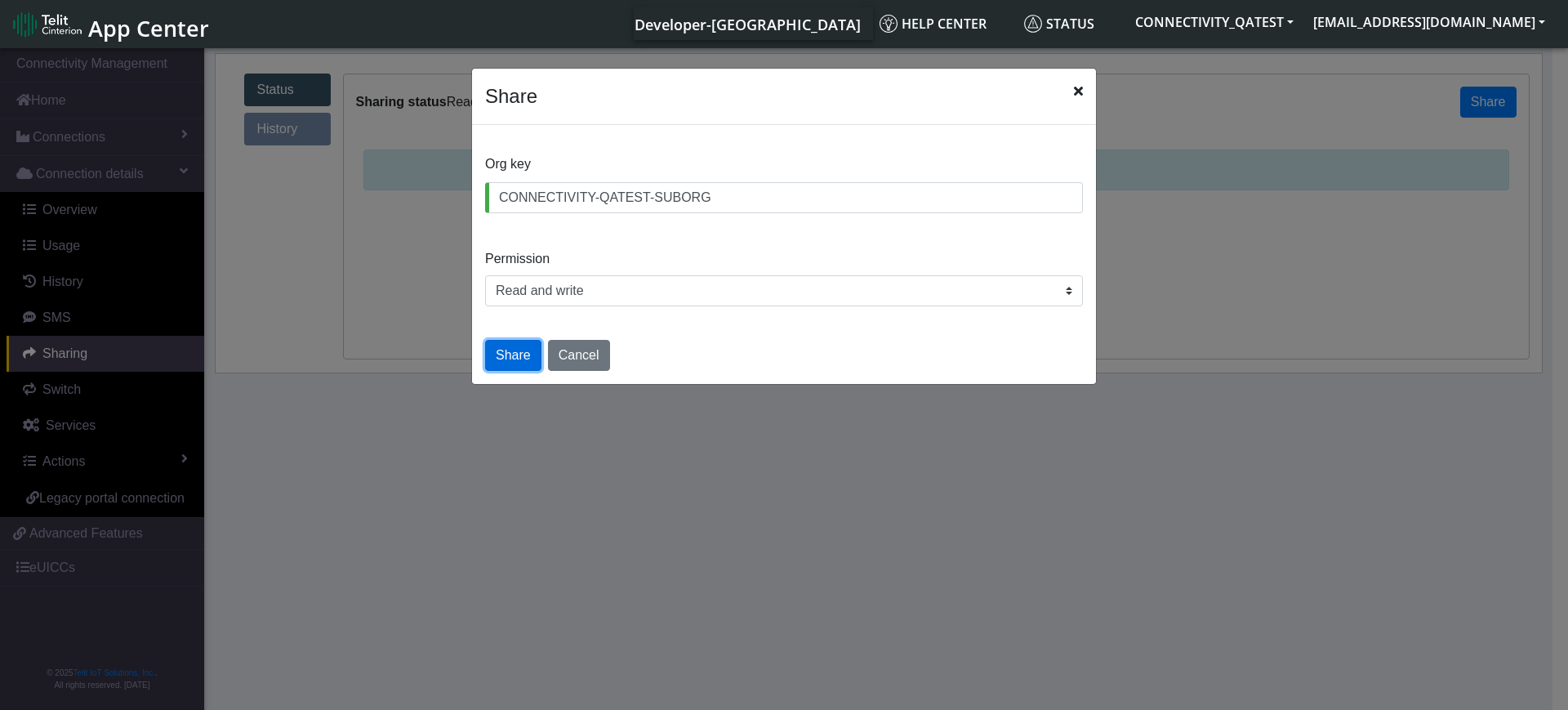
click at [516, 359] on button "Share" at bounding box center [513, 355] width 56 height 31
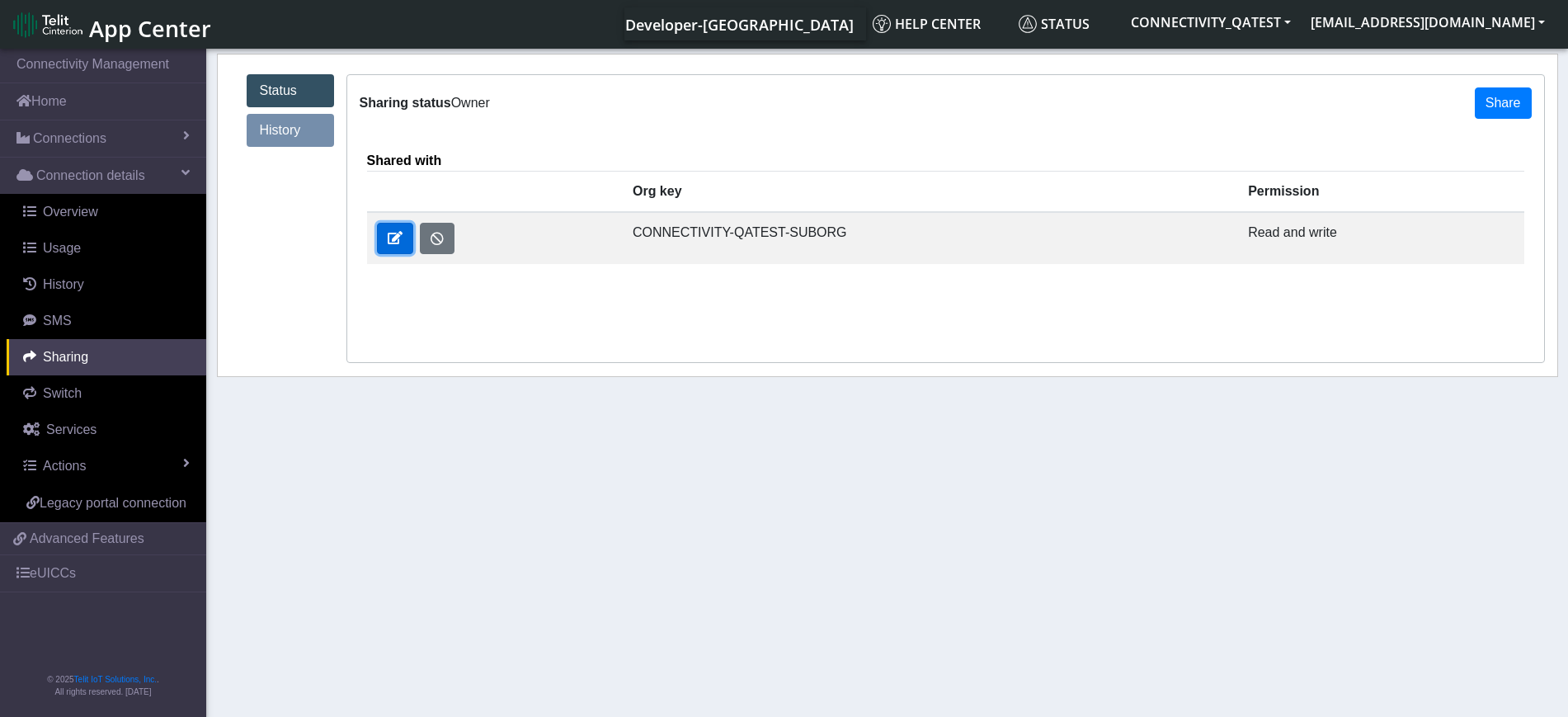
click at [392, 240] on span at bounding box center [394, 237] width 15 height 13
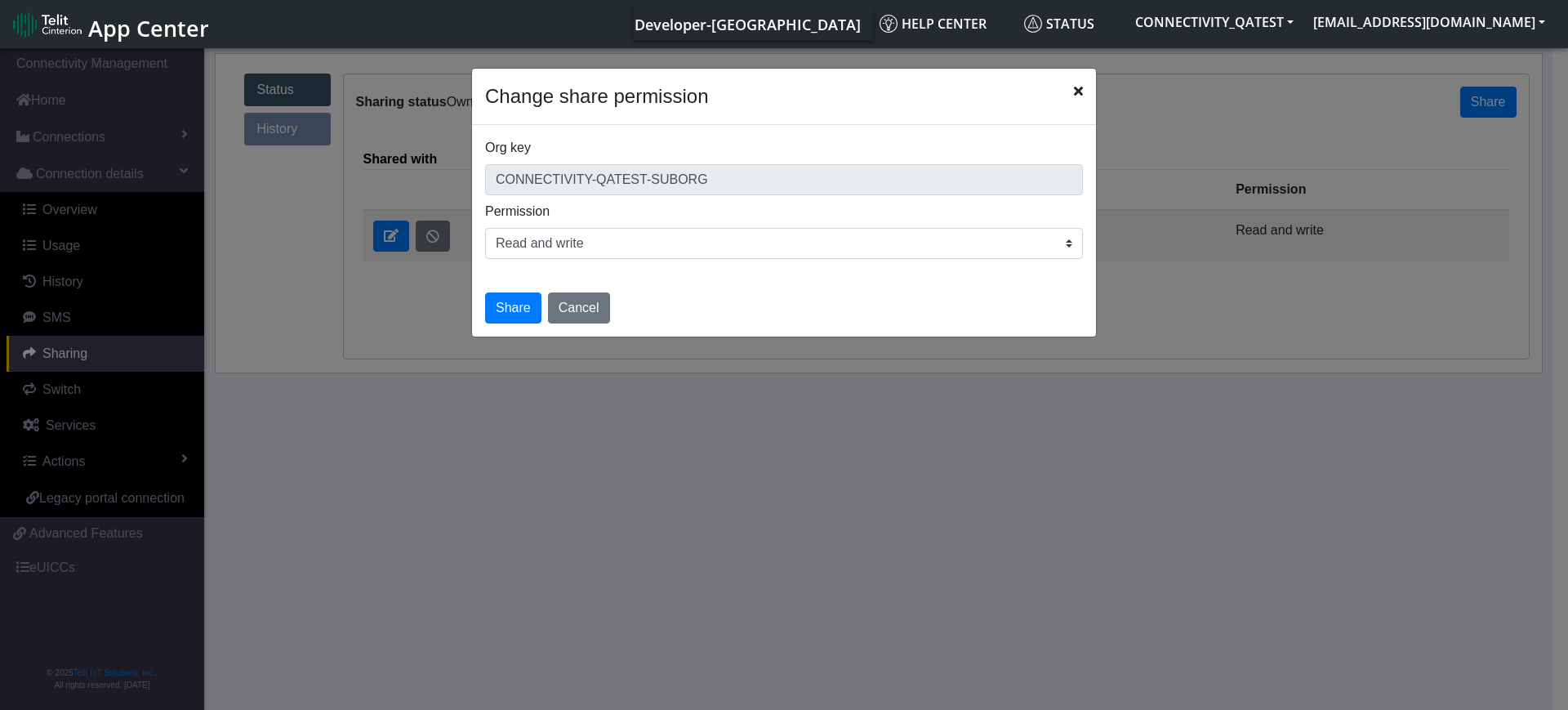
click at [549, 252] on select "Read only Read and write" at bounding box center [784, 243] width 598 height 31
select select "r"
click at [485, 228] on select "Read only Read and write" at bounding box center [784, 243] width 598 height 31
click at [520, 311] on button "Share" at bounding box center [513, 308] width 56 height 31
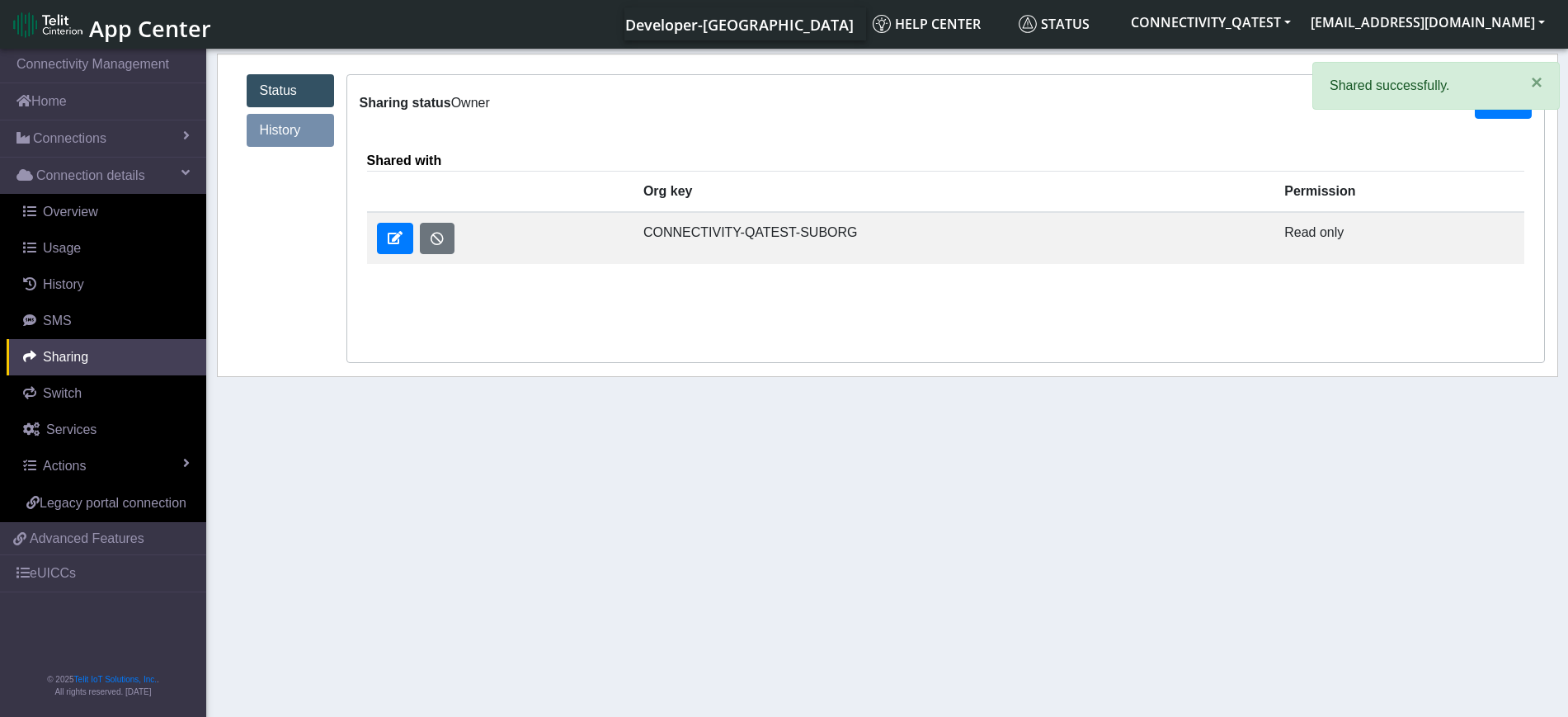
click at [315, 126] on link "History" at bounding box center [290, 131] width 88 height 33
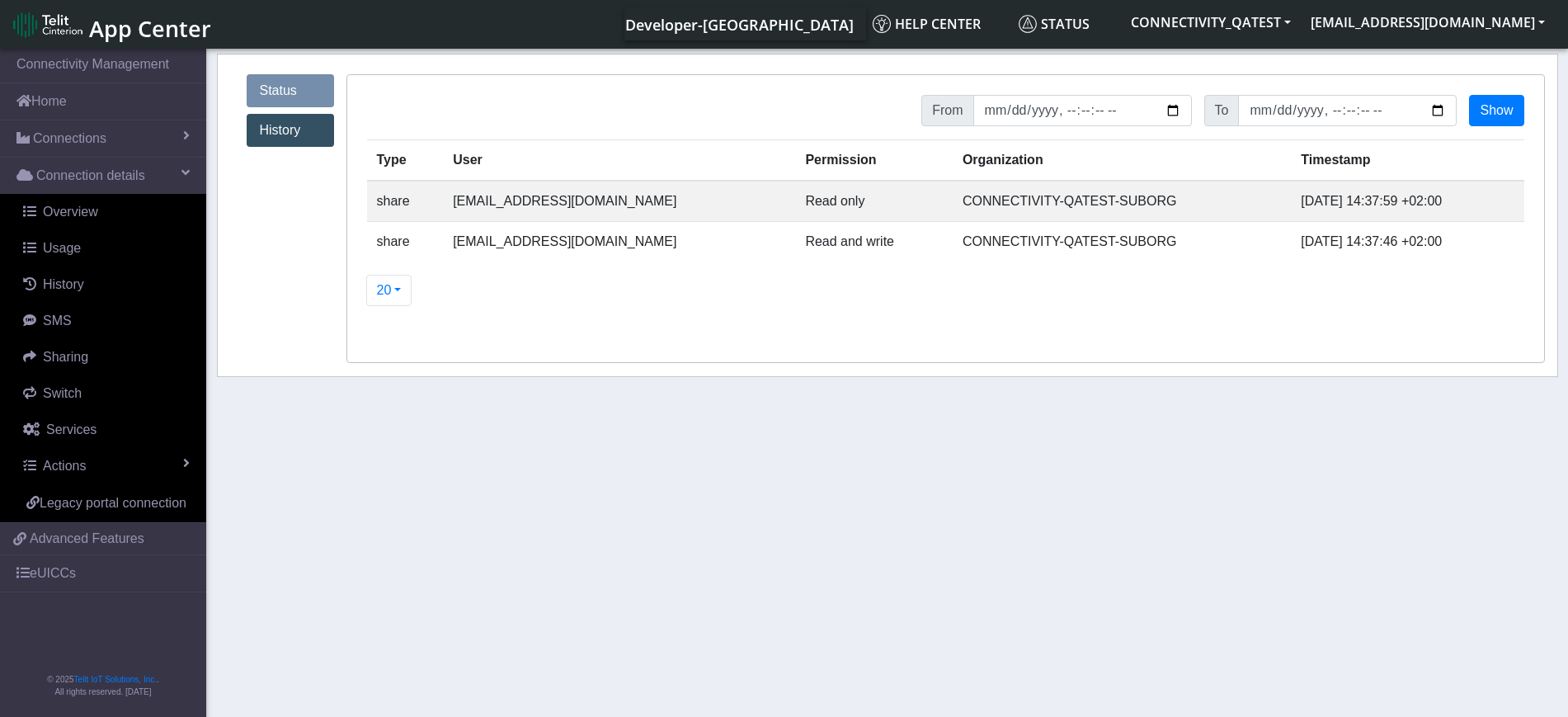
click at [305, 96] on link "Status" at bounding box center [290, 90] width 88 height 33
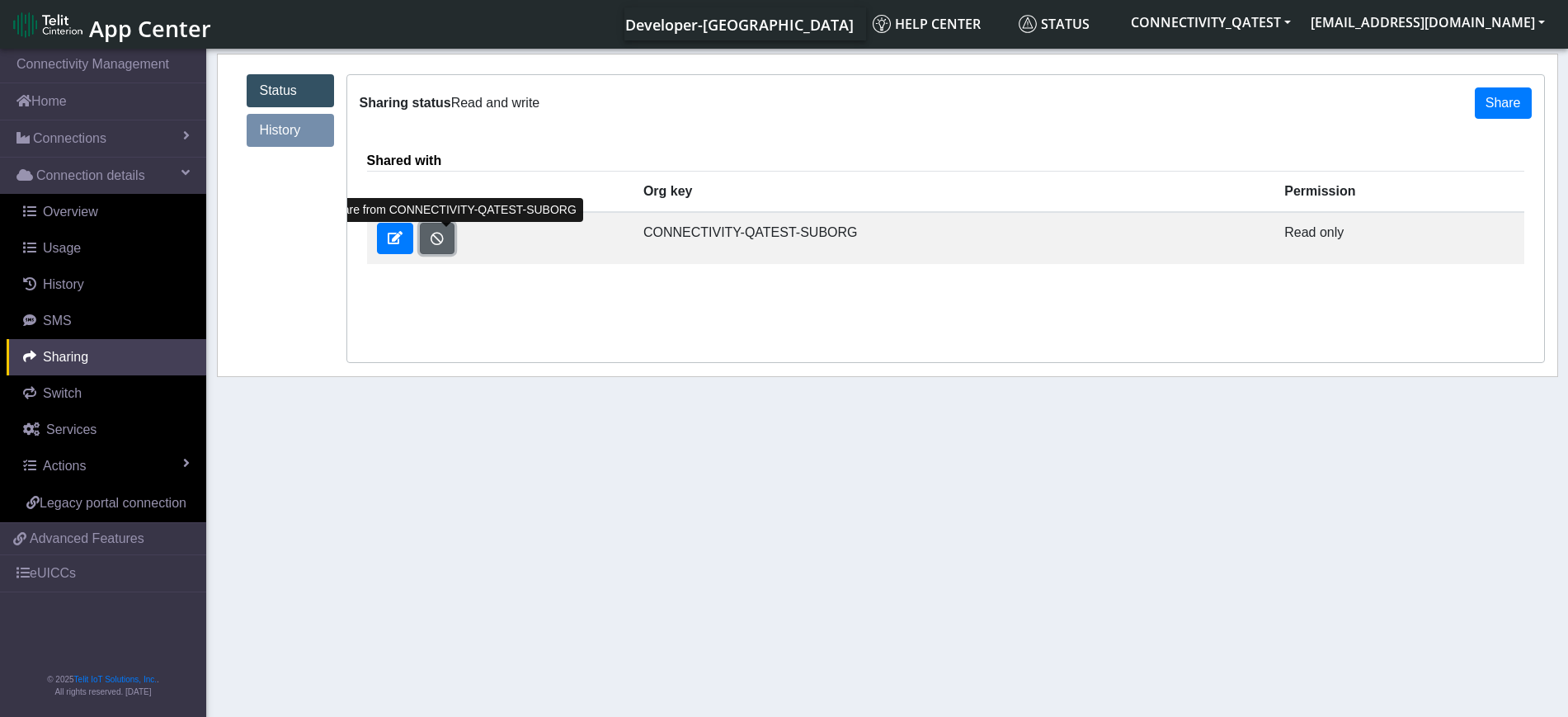
click at [437, 238] on button "button" at bounding box center [437, 238] width 34 height 31
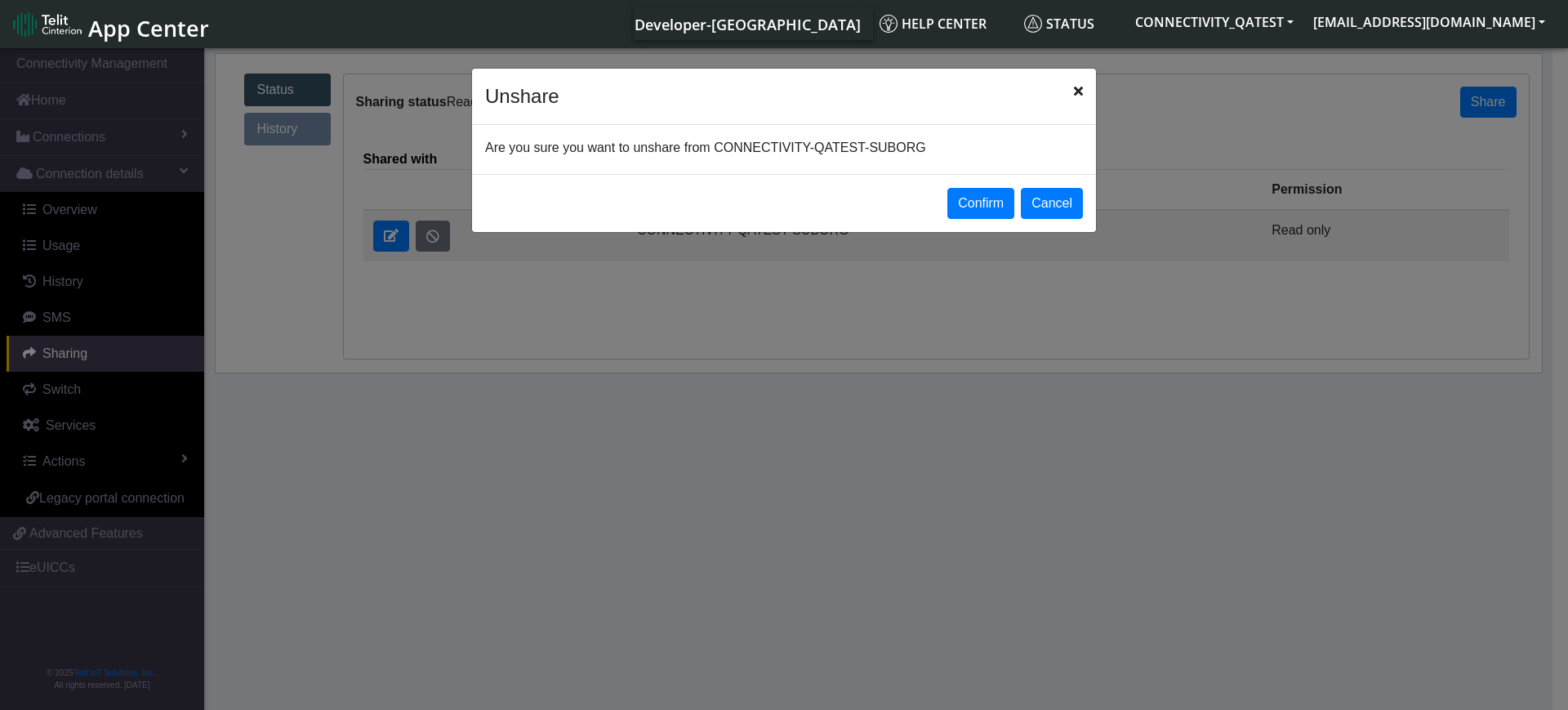
click at [1082, 91] on icon "Close" at bounding box center [1078, 90] width 9 height 13
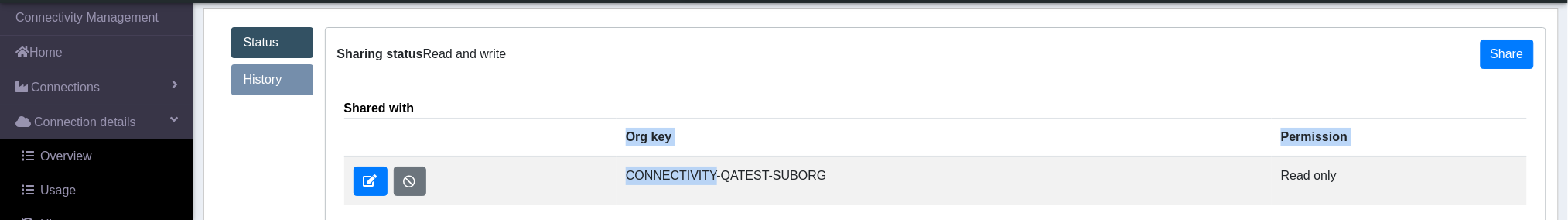
scroll to position [91, 0]
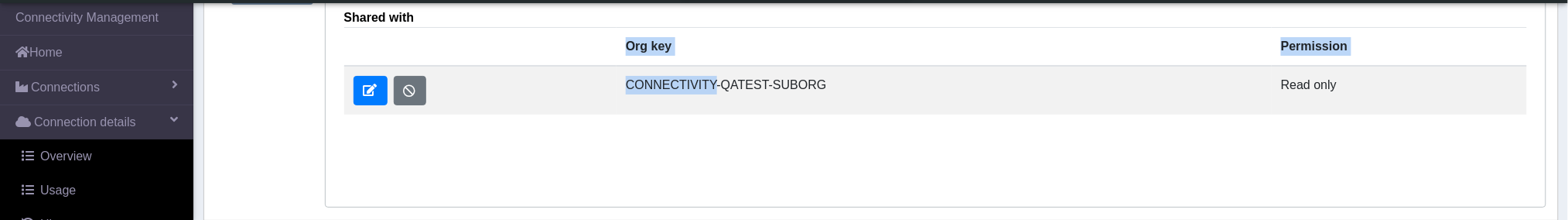
drag, startPoint x: 719, startPoint y: 216, endPoint x: 722, endPoint y: 267, distance: 51.1
click at [722, 129] on html "App Center Developer-US Help center Status CONNECTIVITY_QATEST qaorgadminuser@t…" at bounding box center [784, 19] width 1568 height 220
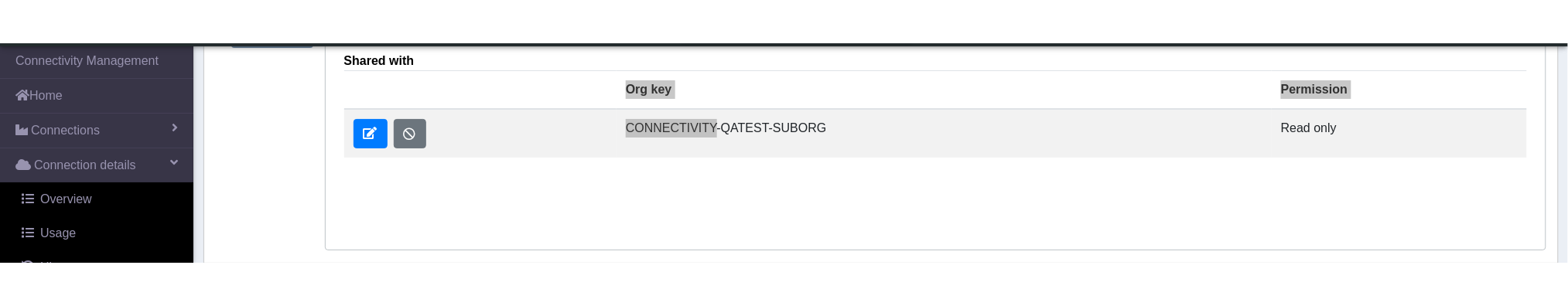
scroll to position [4, 0]
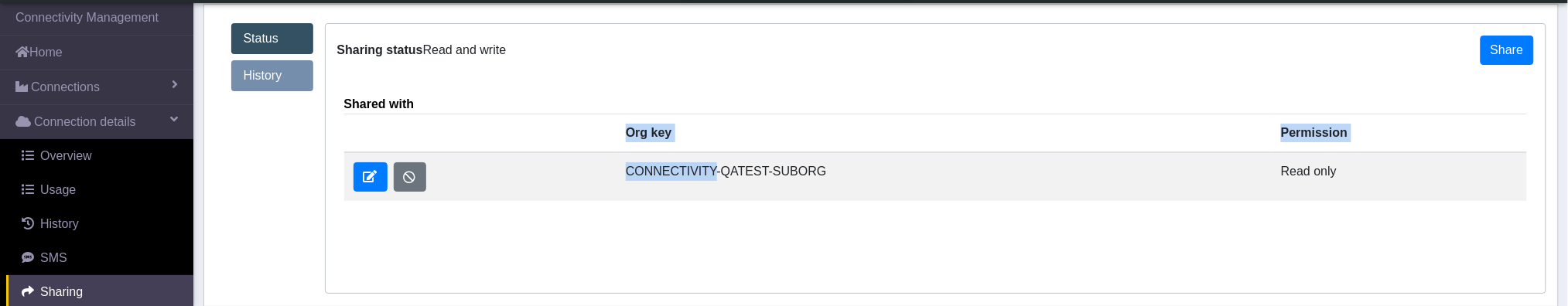
click at [686, 220] on div "Shared with Unshare Org key Permission CONNECTIVITY-QATEST-SUBORG Read only" at bounding box center [935, 184] width 1219 height 217
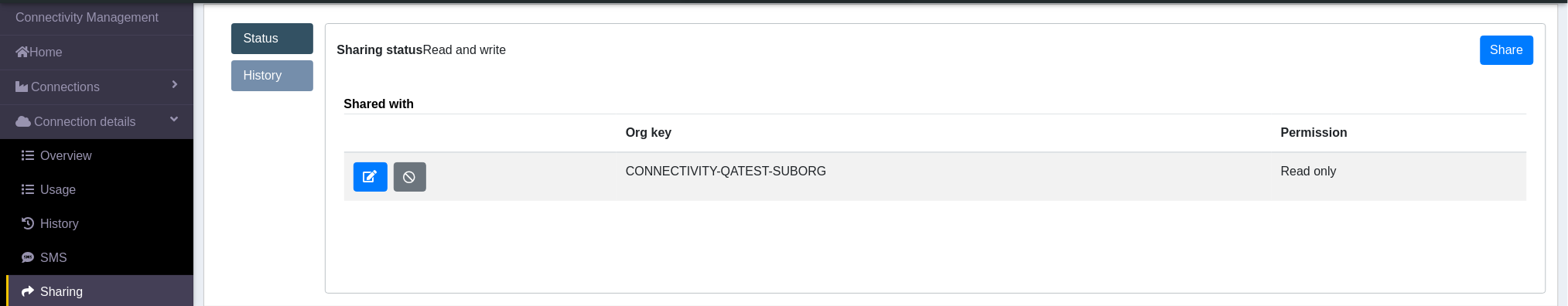
click at [267, 29] on link "Status" at bounding box center [272, 39] width 82 height 31
click at [270, 76] on link "History" at bounding box center [272, 76] width 82 height 31
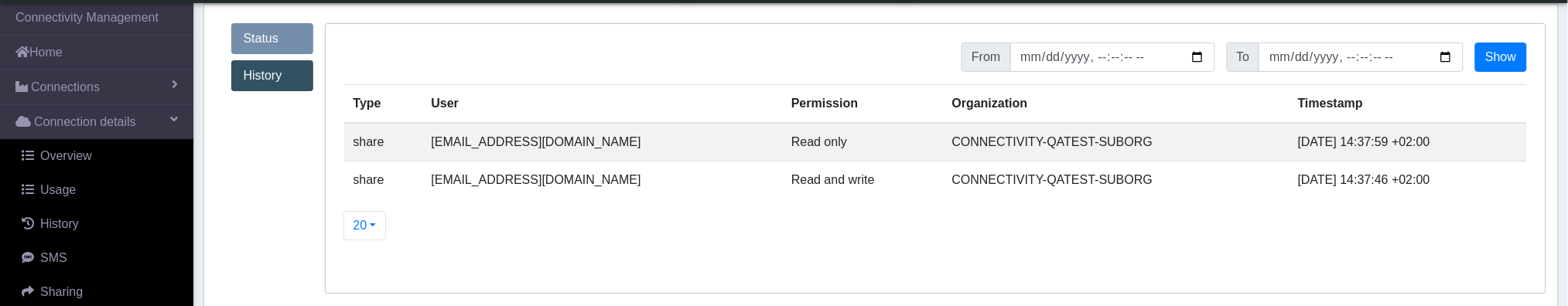
click at [270, 45] on link "Status" at bounding box center [272, 39] width 82 height 31
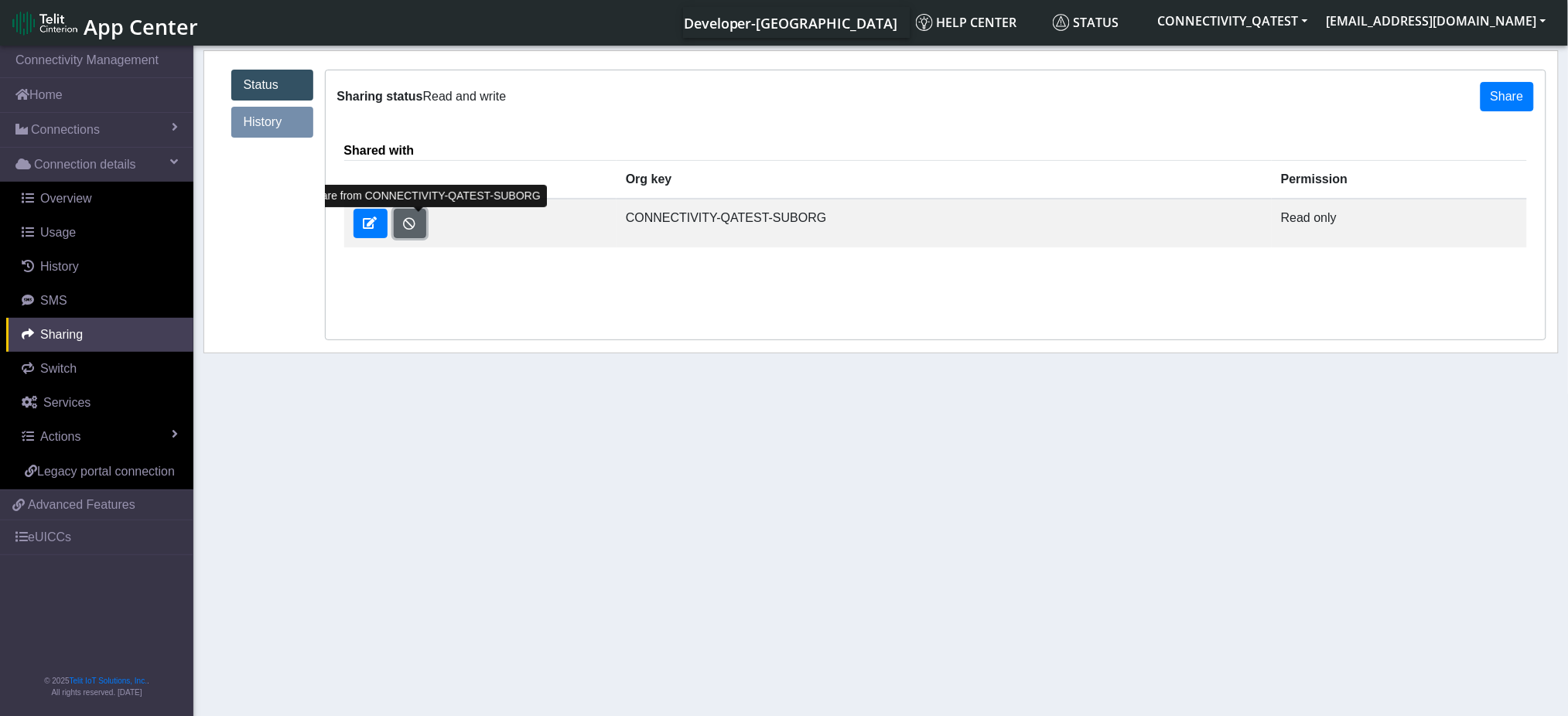
click at [424, 219] on button "button" at bounding box center [410, 223] width 32 height 30
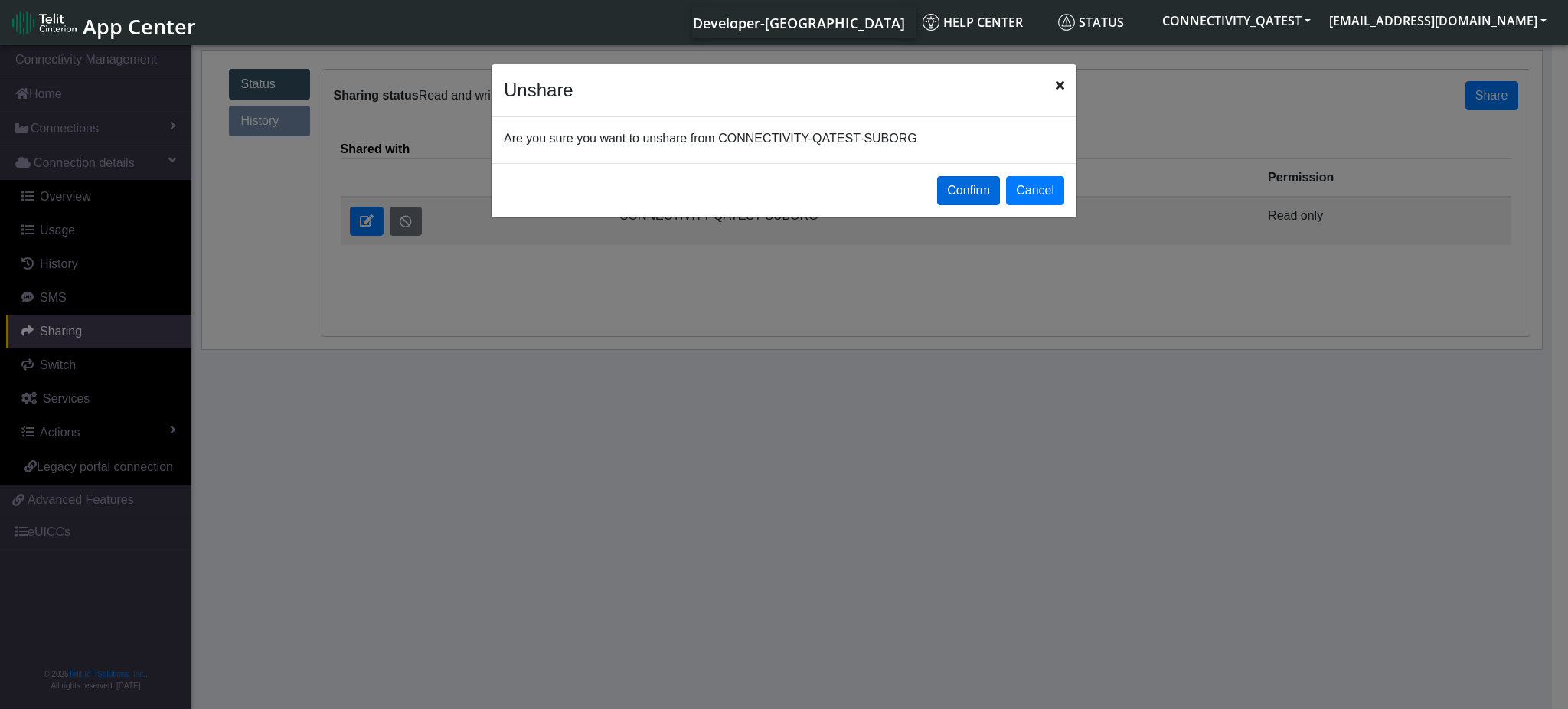
click at [991, 194] on button "Confirm" at bounding box center [968, 191] width 63 height 29
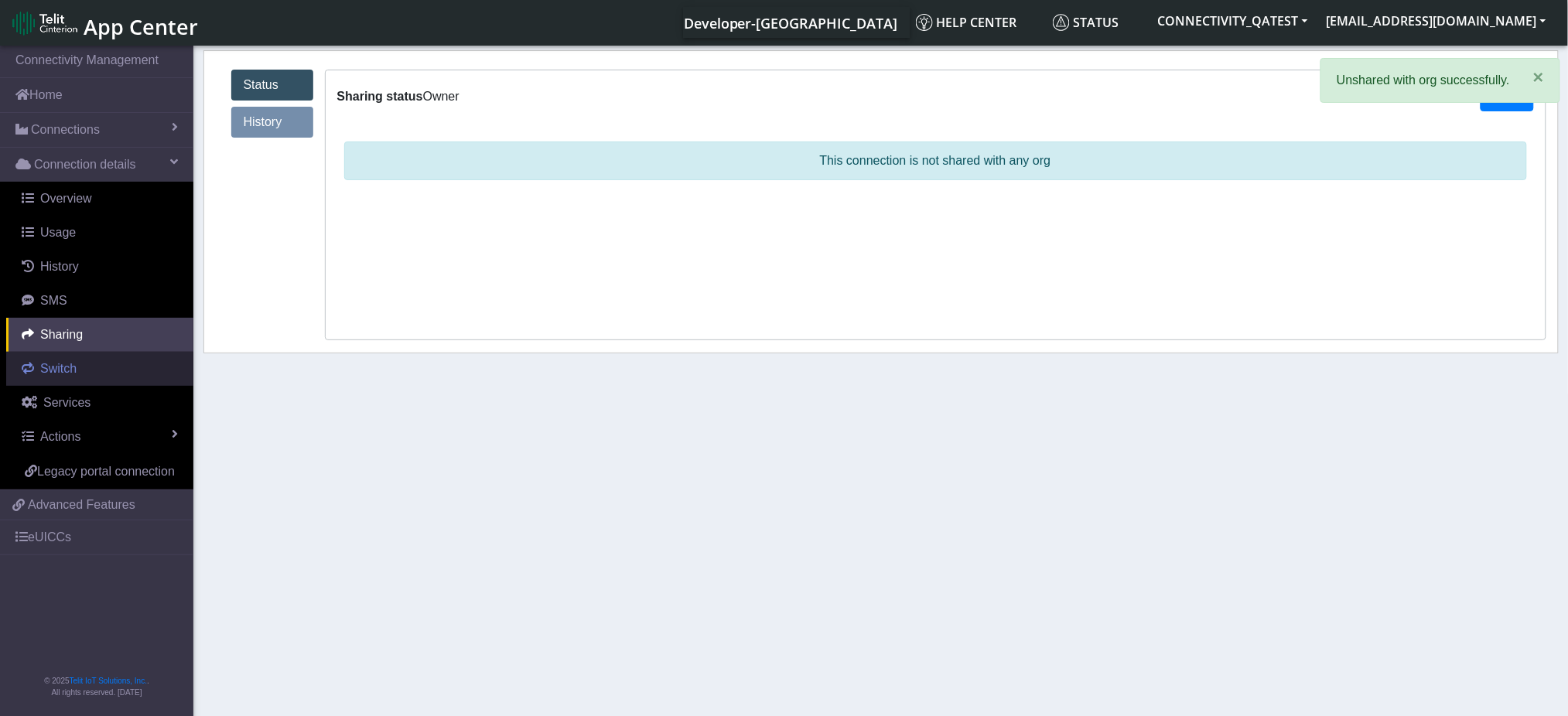
click at [65, 379] on link "Switch" at bounding box center [100, 369] width 187 height 34
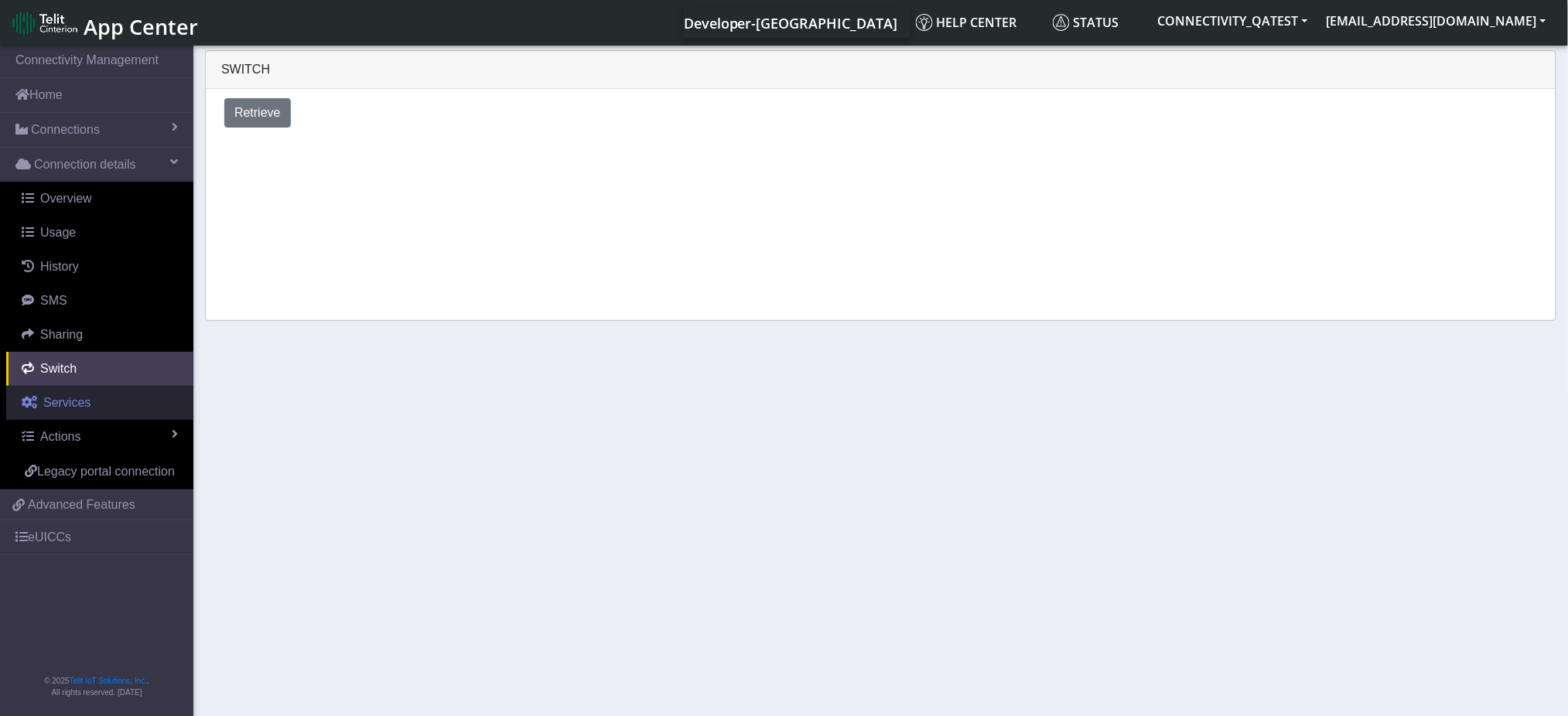
click at [46, 407] on span "Services" at bounding box center [66, 402] width 47 height 13
select select "2: 6"
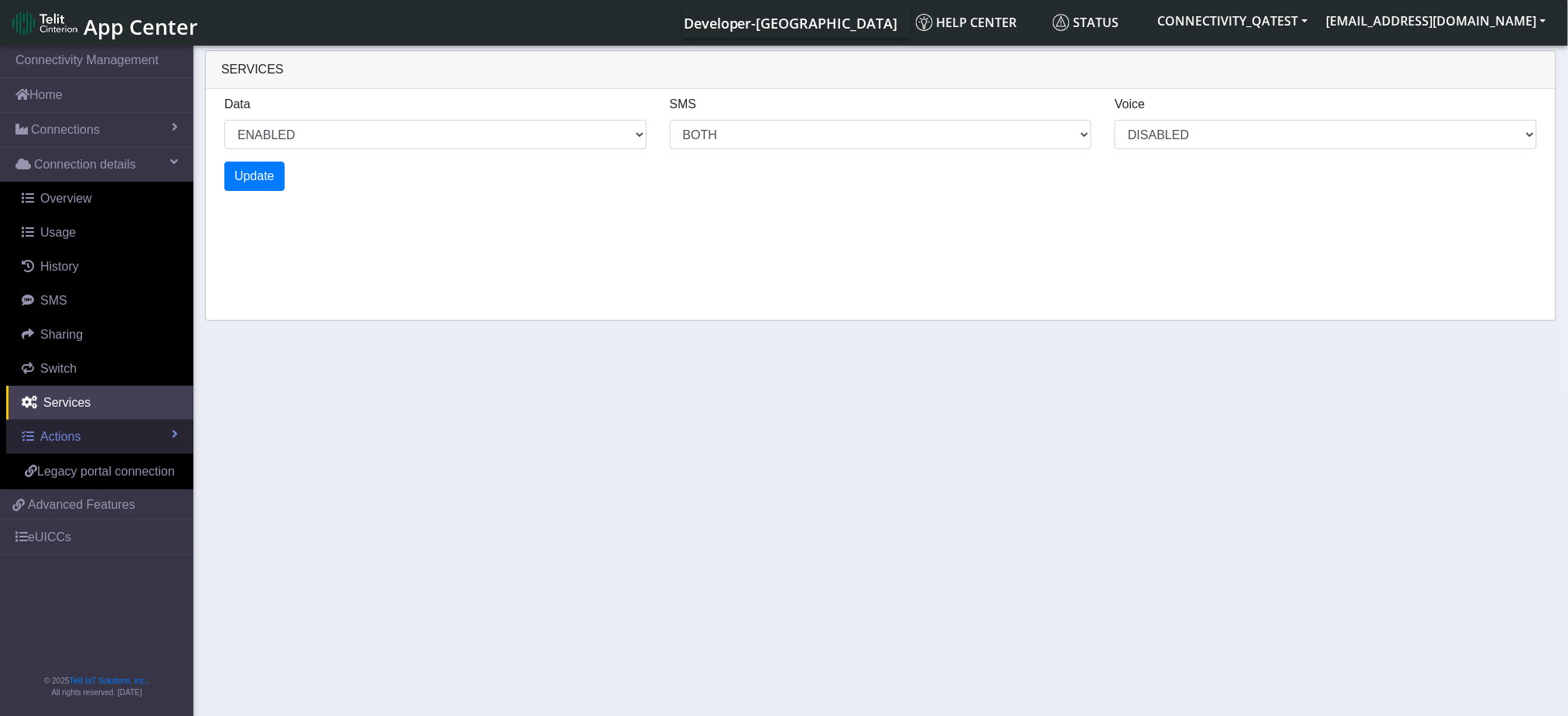
click at [78, 436] on span "Actions" at bounding box center [61, 436] width 41 height 13
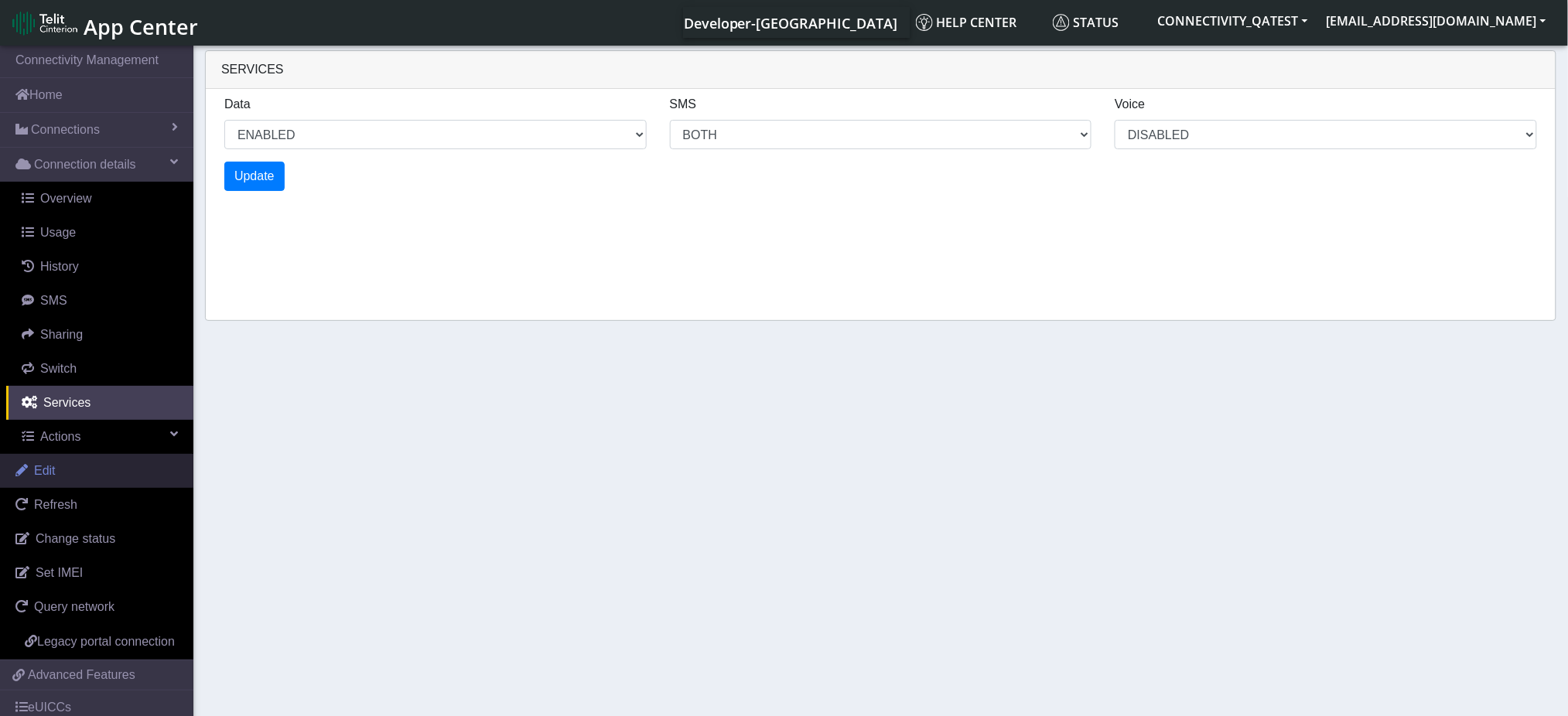
click at [66, 468] on link "Edit" at bounding box center [97, 471] width 194 height 34
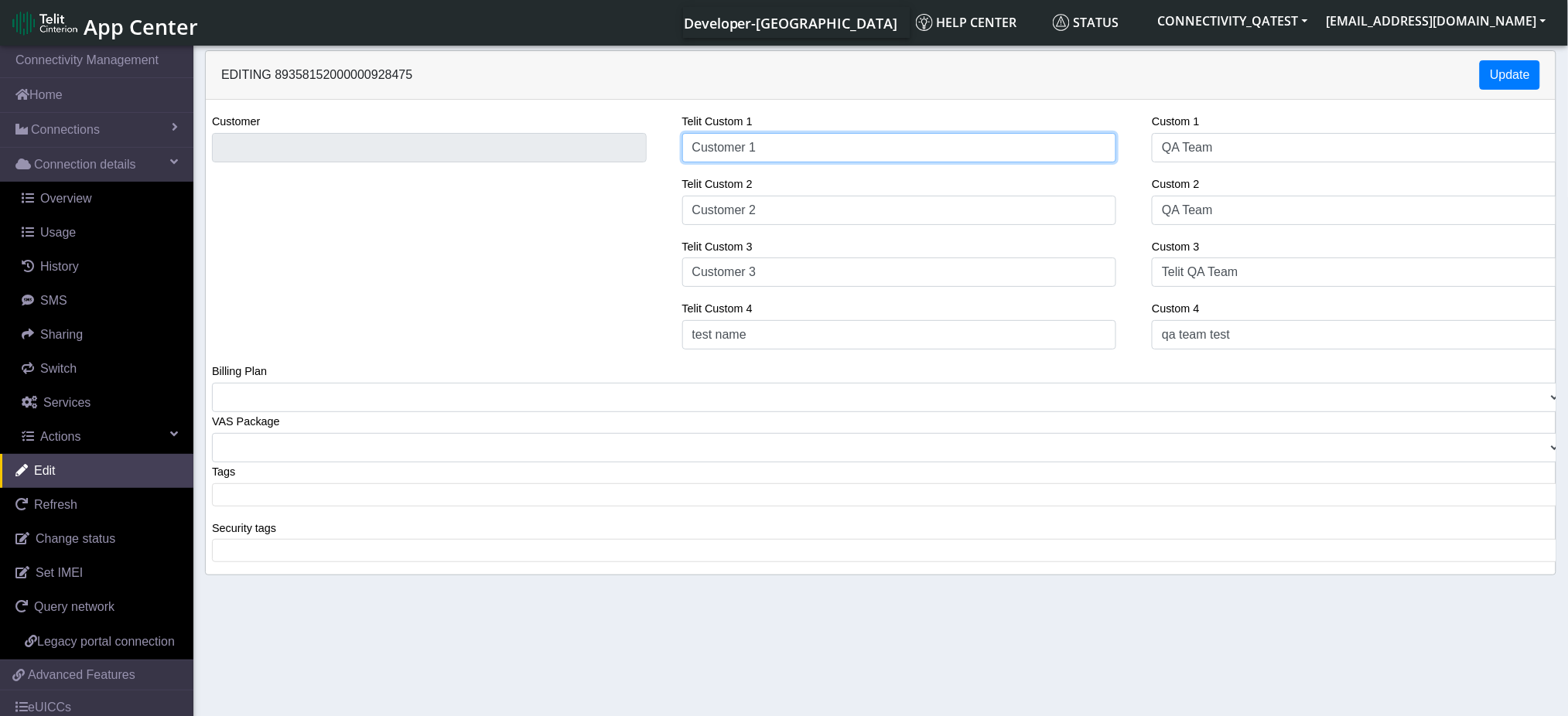
click at [591, 147] on div "Customer Telit Custom 1 Customer 1 Telit Custom 2 Customer 2 Telit Custom 3 Cus…" at bounding box center [880, 237] width 1372 height 250
type input "Test Name 1"
drag, startPoint x: 778, startPoint y: 215, endPoint x: 610, endPoint y: 209, distance: 168.1
click at [610, 209] on div "Customer Telit Custom 1 Test Name 1 Telit Custom 2 Customer 2 Telit Custom 3 Cu…" at bounding box center [880, 237] width 1372 height 250
type input "Test Name 2"
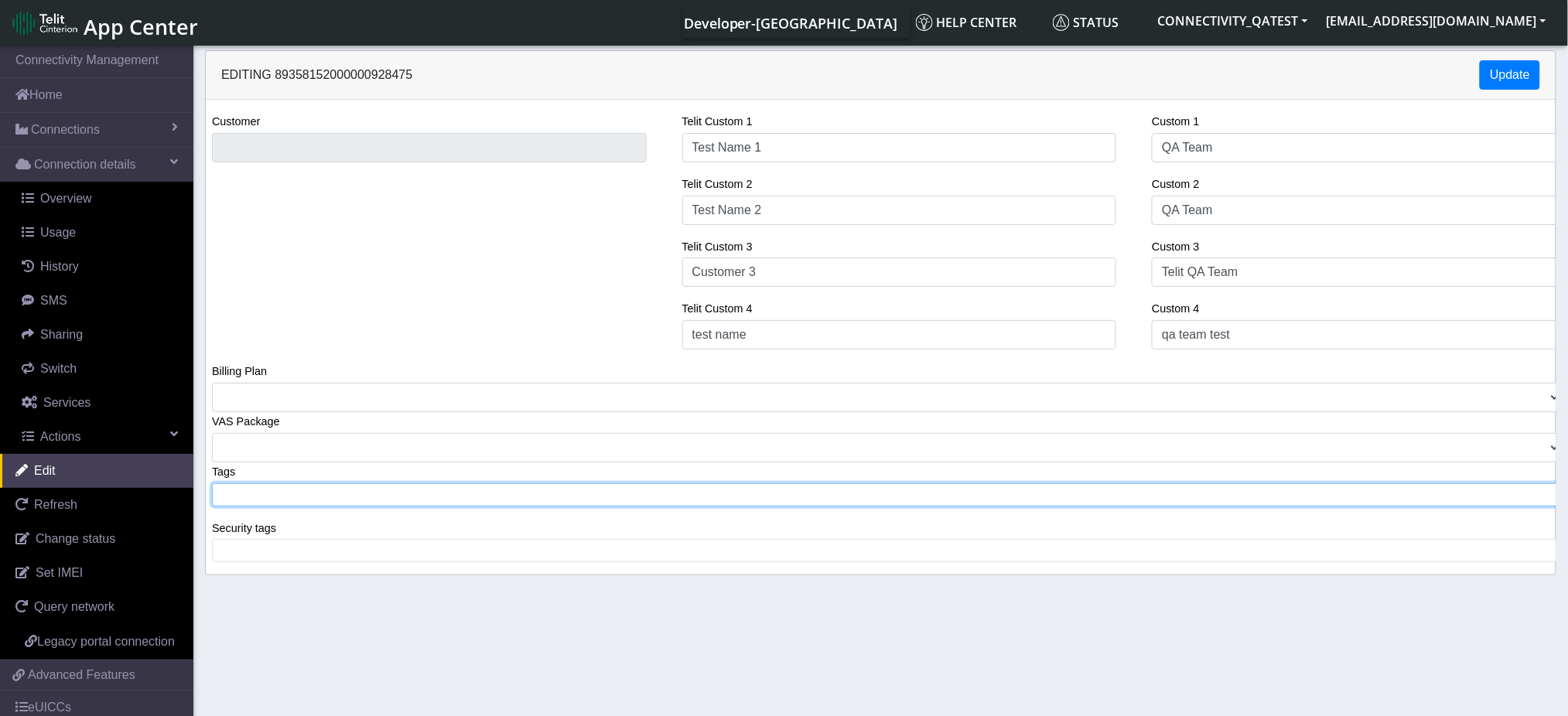
click at [471, 483] on tags "​" at bounding box center [886, 495] width 1349 height 23
click at [1484, 67] on button "Update" at bounding box center [1509, 75] width 60 height 30
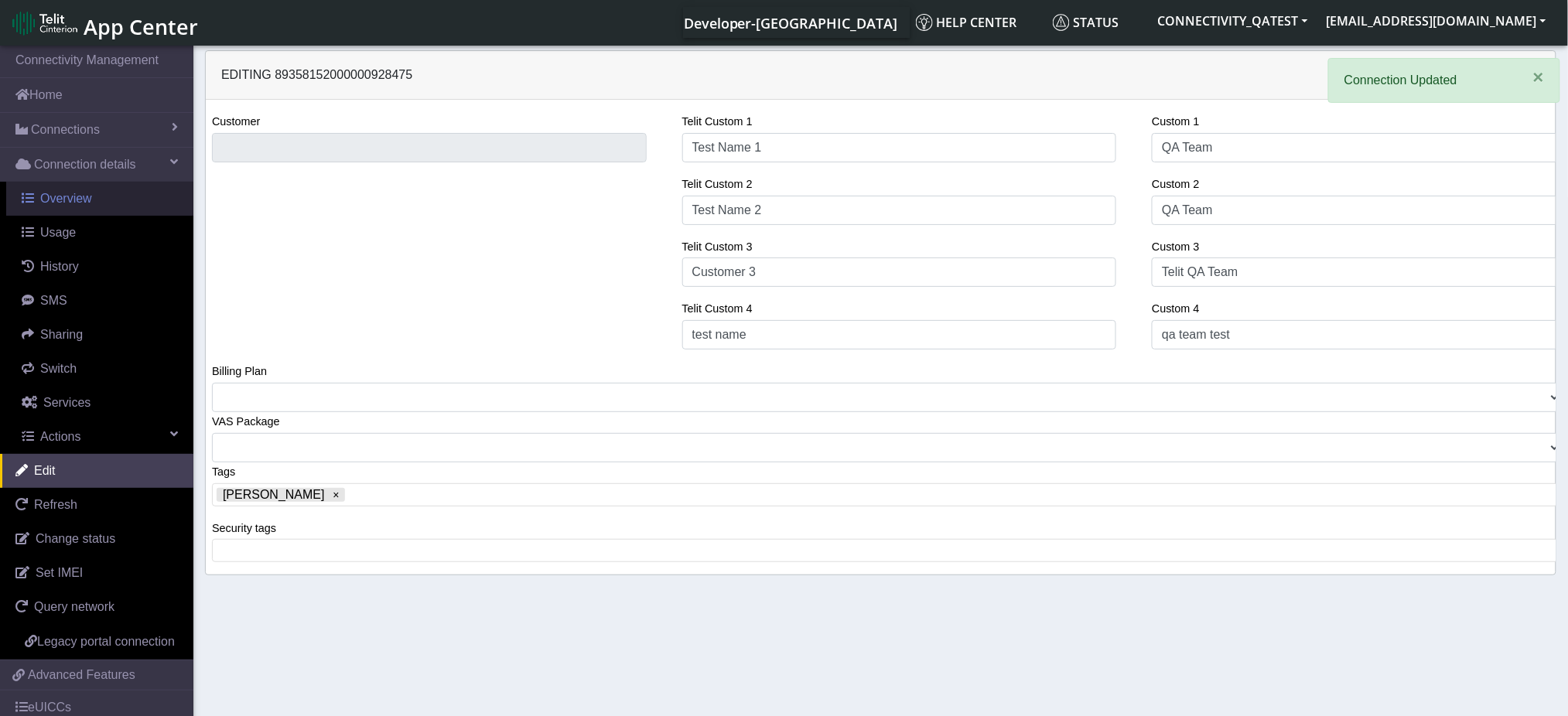
click at [83, 199] on span "Overview" at bounding box center [66, 198] width 52 height 13
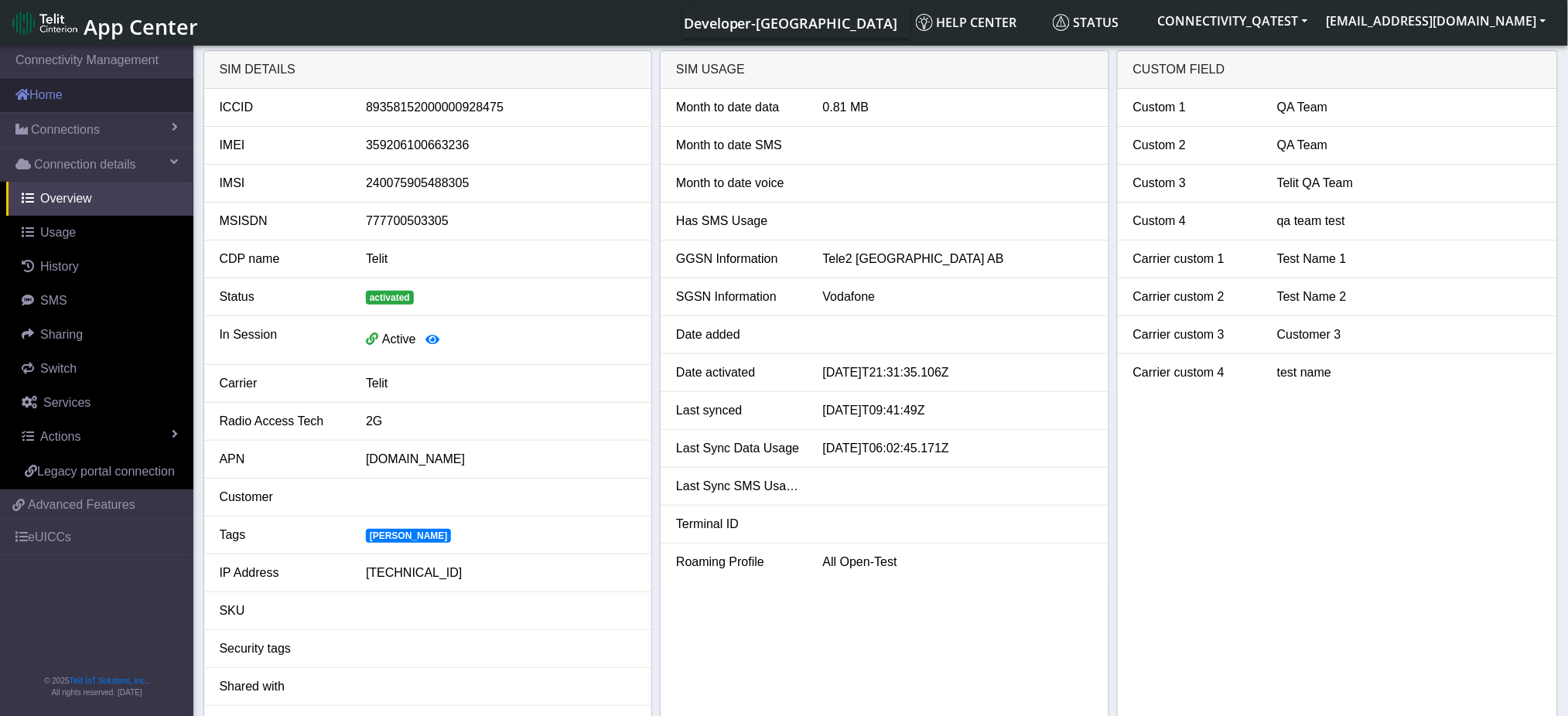
click at [56, 104] on link "Home" at bounding box center [97, 95] width 194 height 34
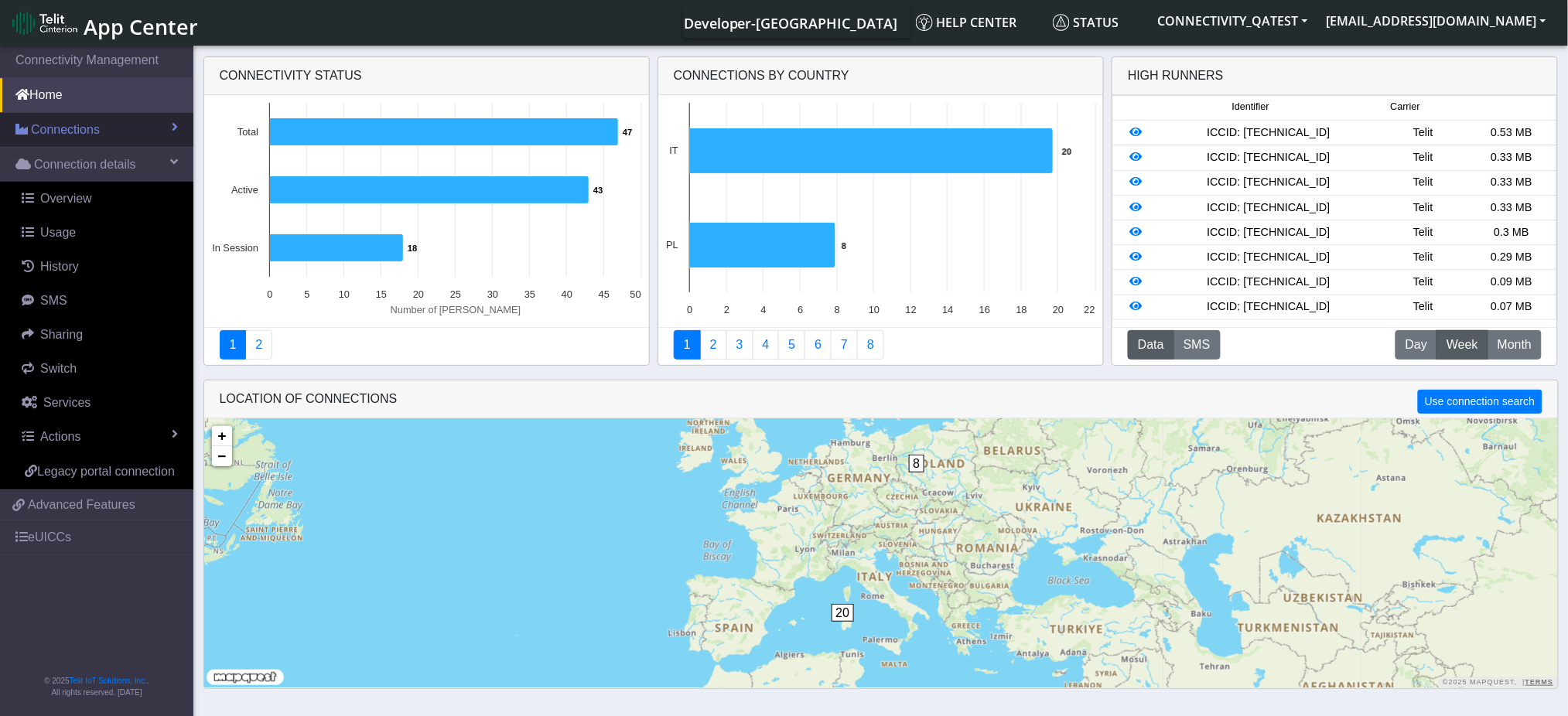
click at [56, 146] on link "Connections" at bounding box center [97, 129] width 194 height 34
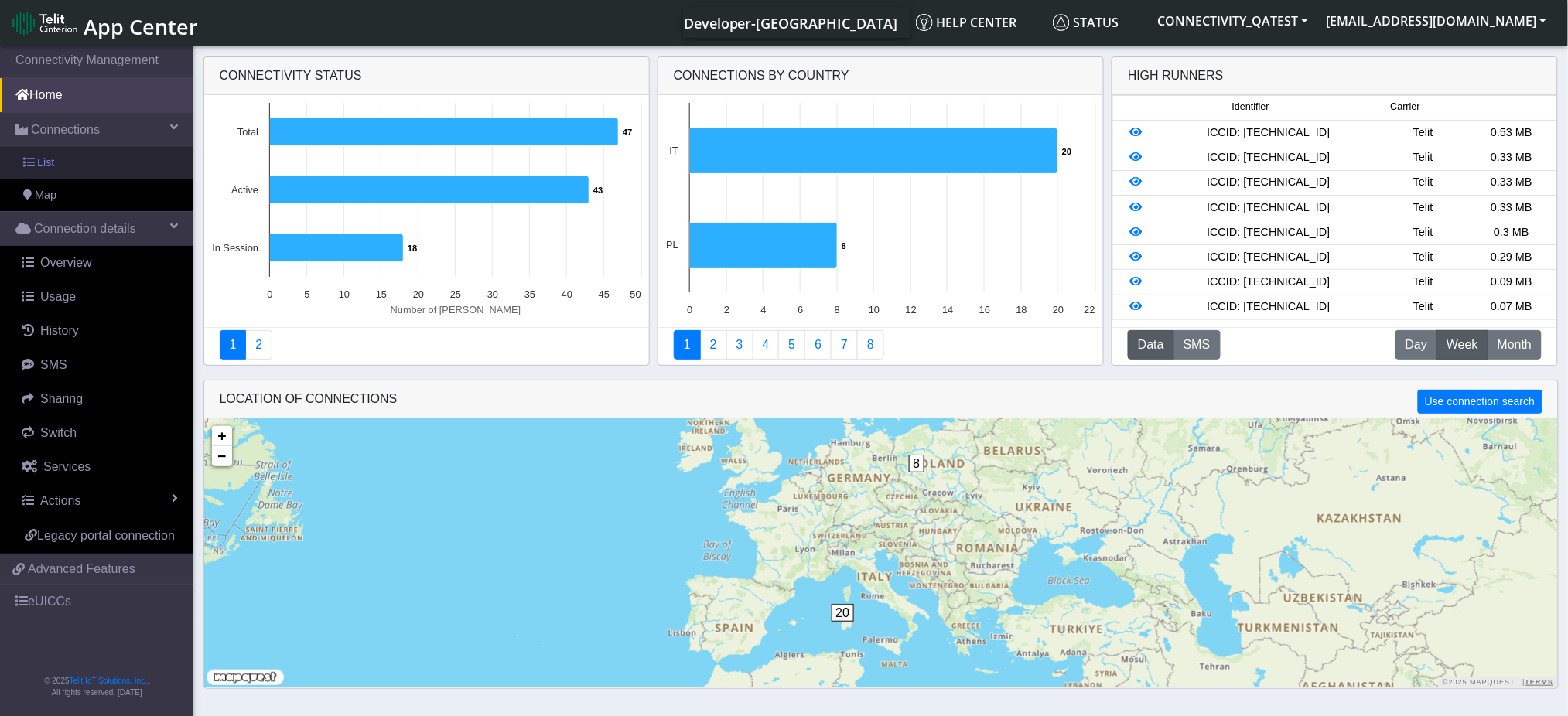
click at [53, 161] on span "List" at bounding box center [45, 163] width 17 height 17
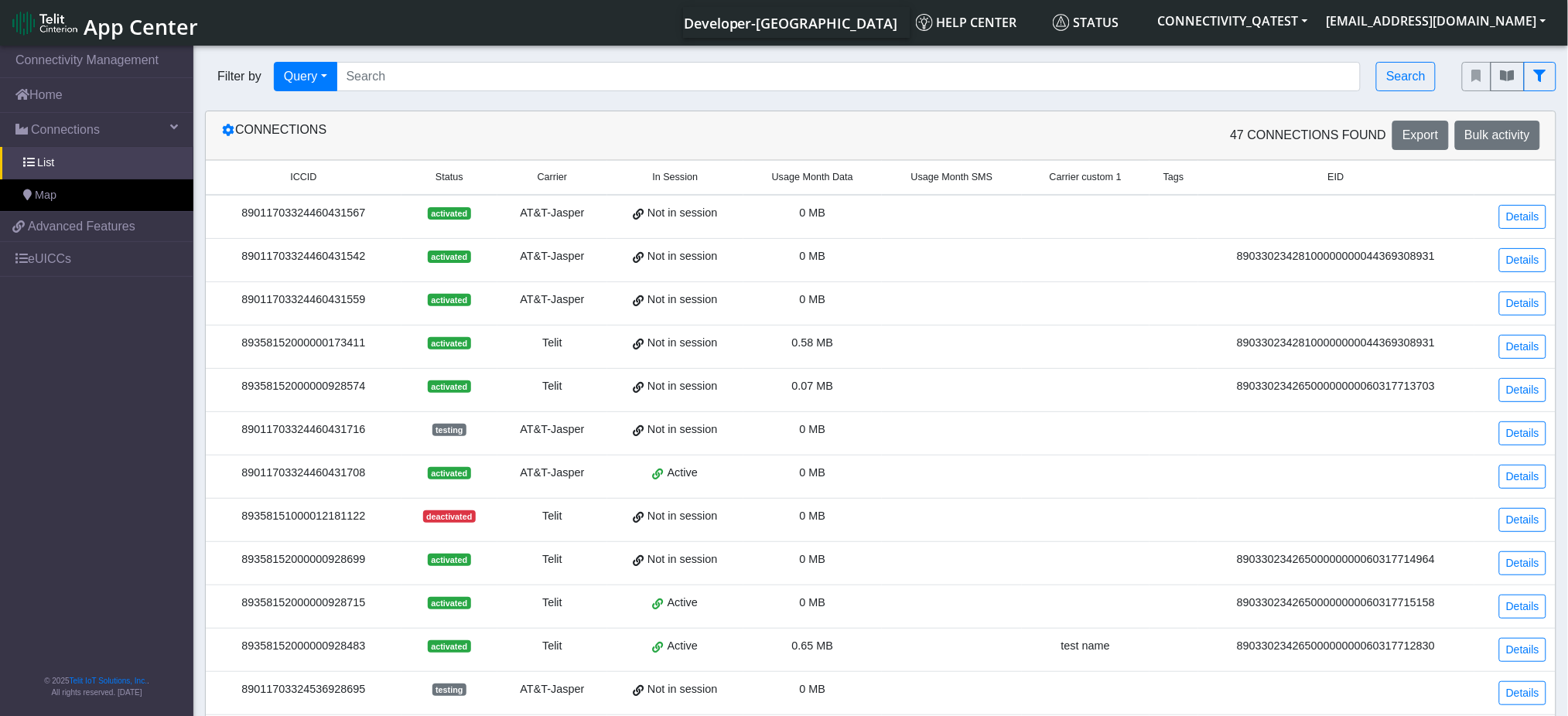
click at [1184, 179] on span "Tags" at bounding box center [1173, 177] width 21 height 15
click at [1174, 181] on span "Tags" at bounding box center [1173, 177] width 21 height 15
click at [1181, 175] on span "Tags" at bounding box center [1173, 177] width 21 height 15
click at [1181, 180] on span "Tags" at bounding box center [1173, 177] width 21 height 15
click at [325, 82] on button "Query" at bounding box center [305, 77] width 64 height 30
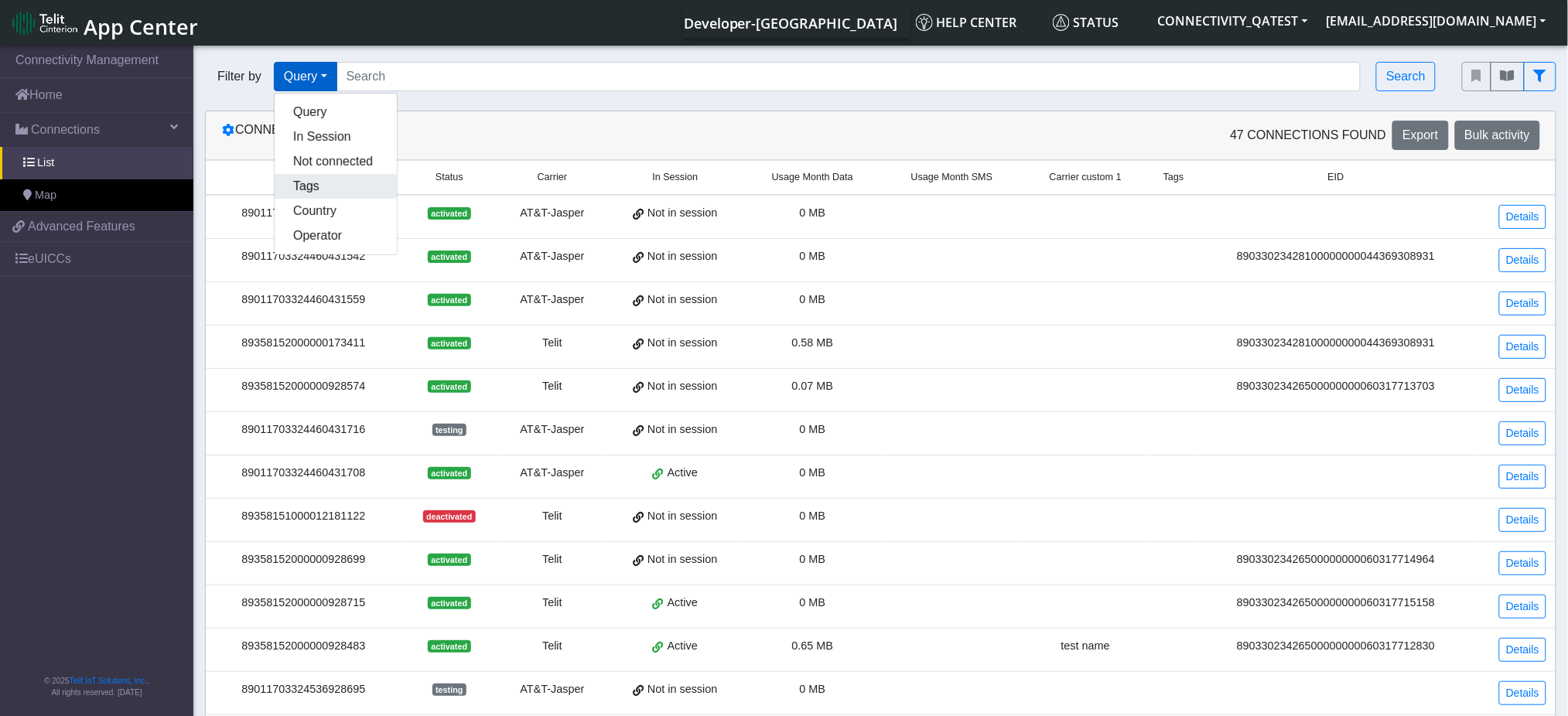
click at [323, 189] on button "Tags" at bounding box center [336, 186] width 122 height 25
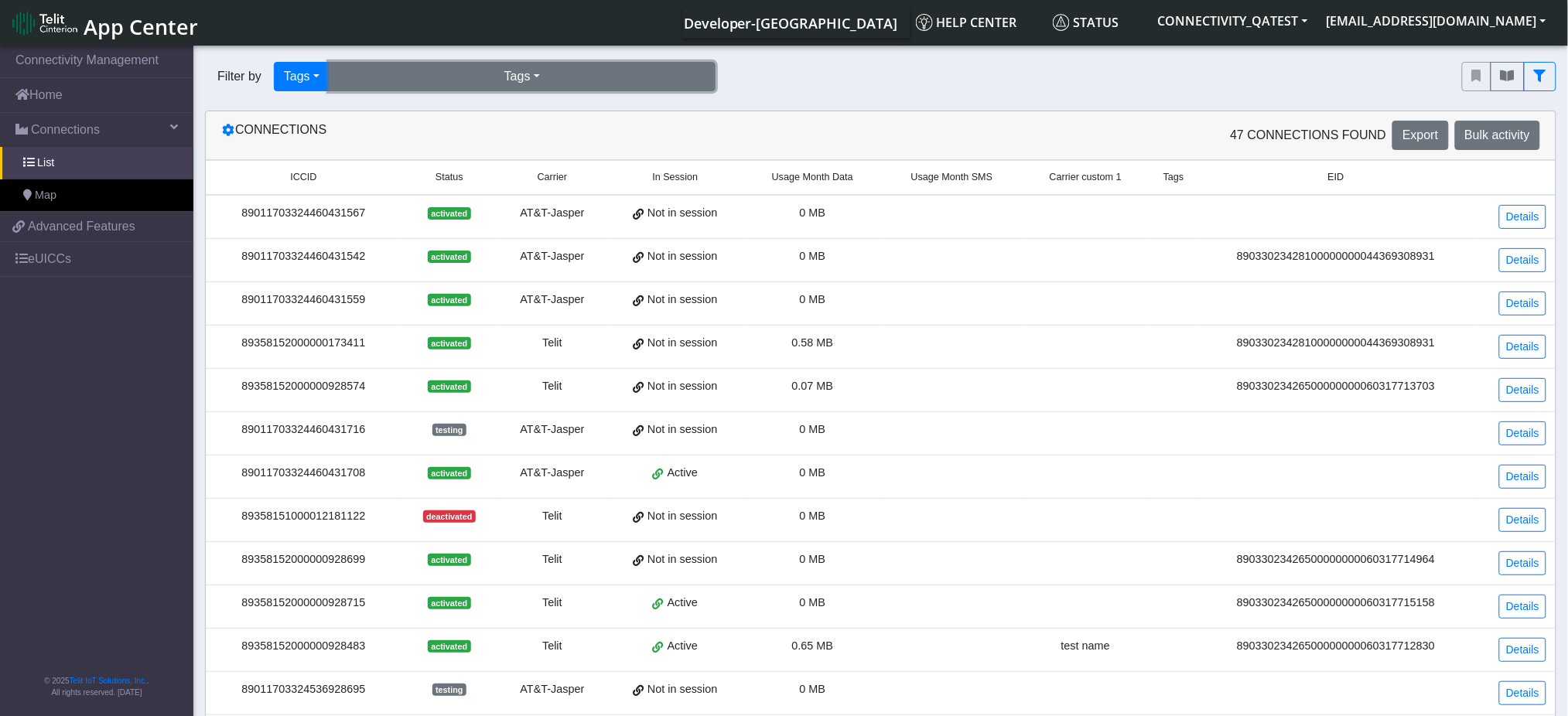
click at [535, 73] on button "Tags" at bounding box center [521, 77] width 386 height 30
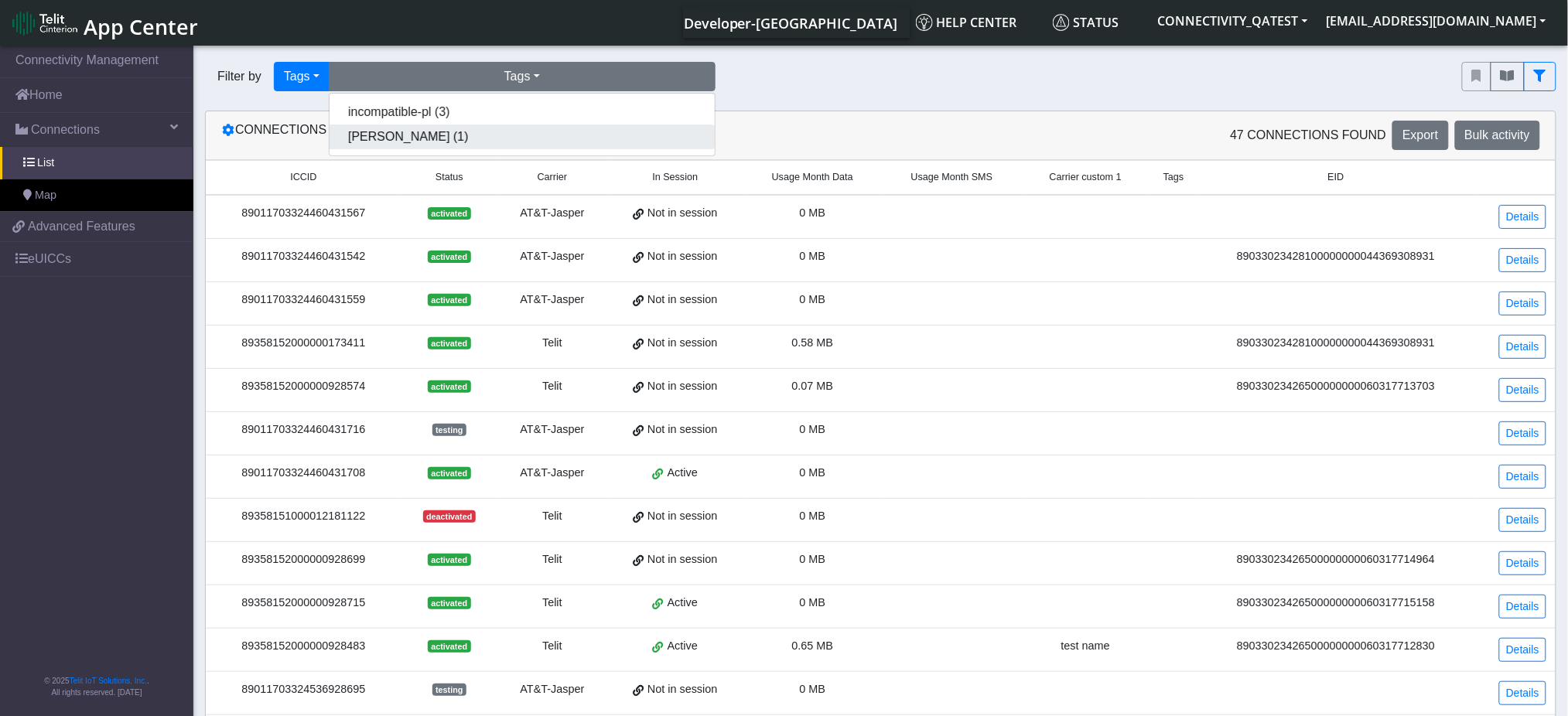
click at [515, 143] on button "[PERSON_NAME] (1)" at bounding box center [522, 137] width 386 height 25
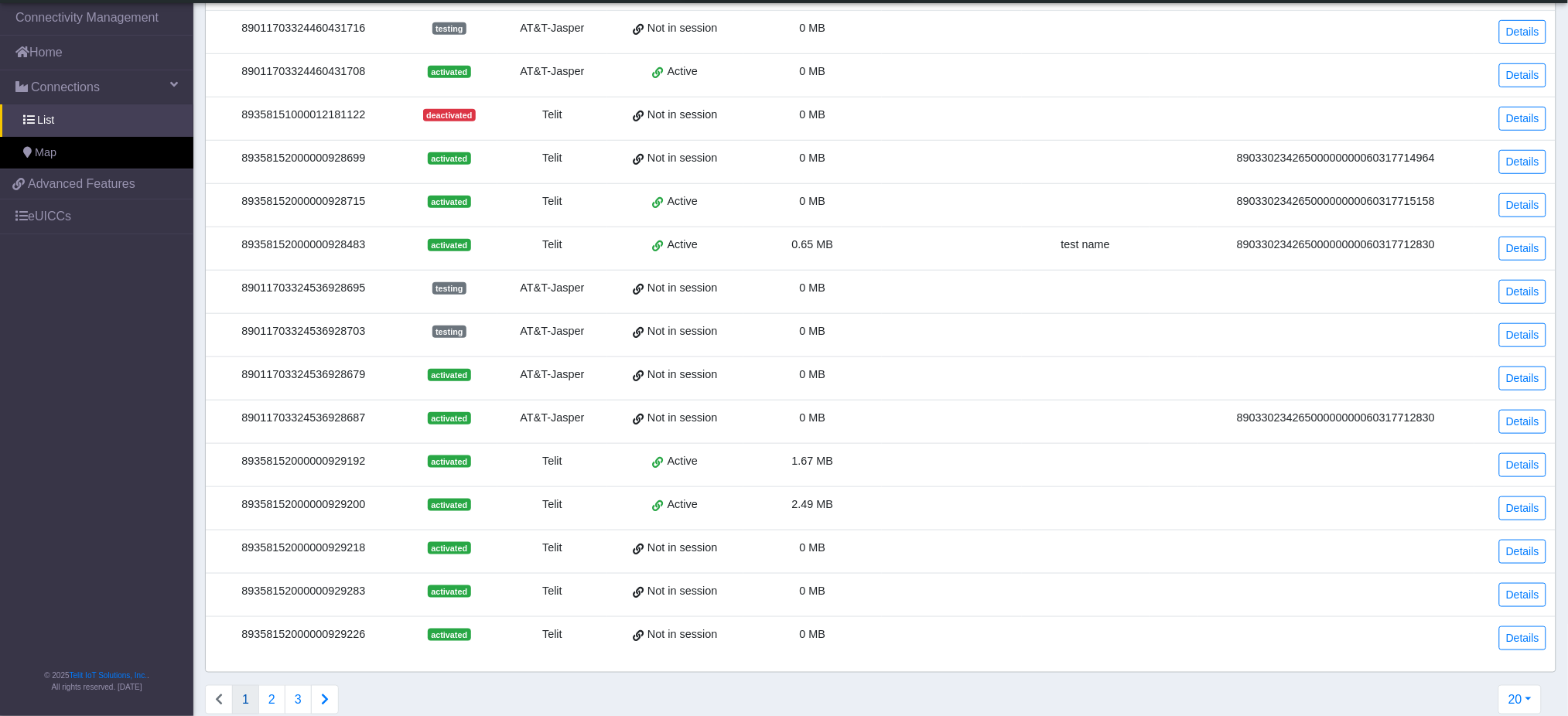
scroll to position [385, 0]
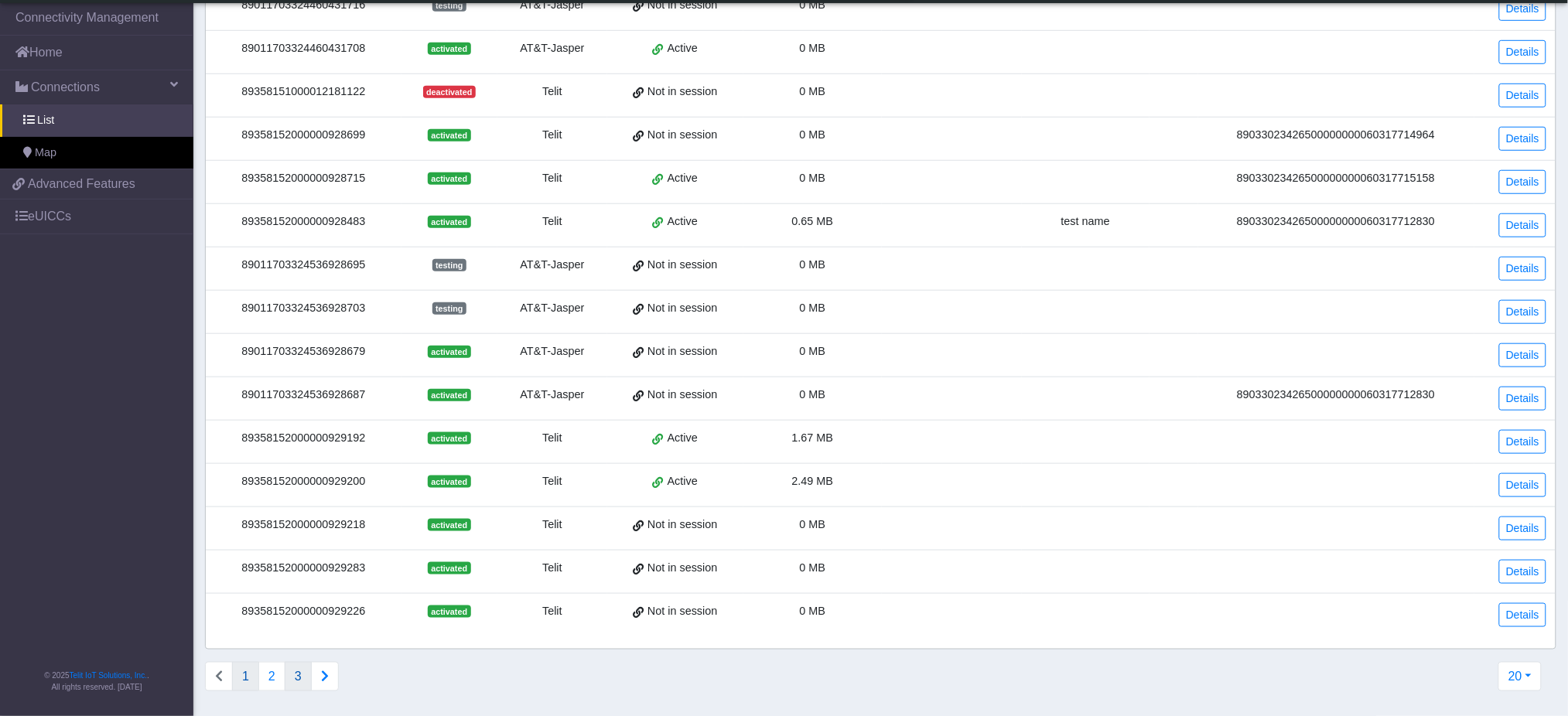
click at [304, 668] on button "3" at bounding box center [298, 677] width 27 height 30
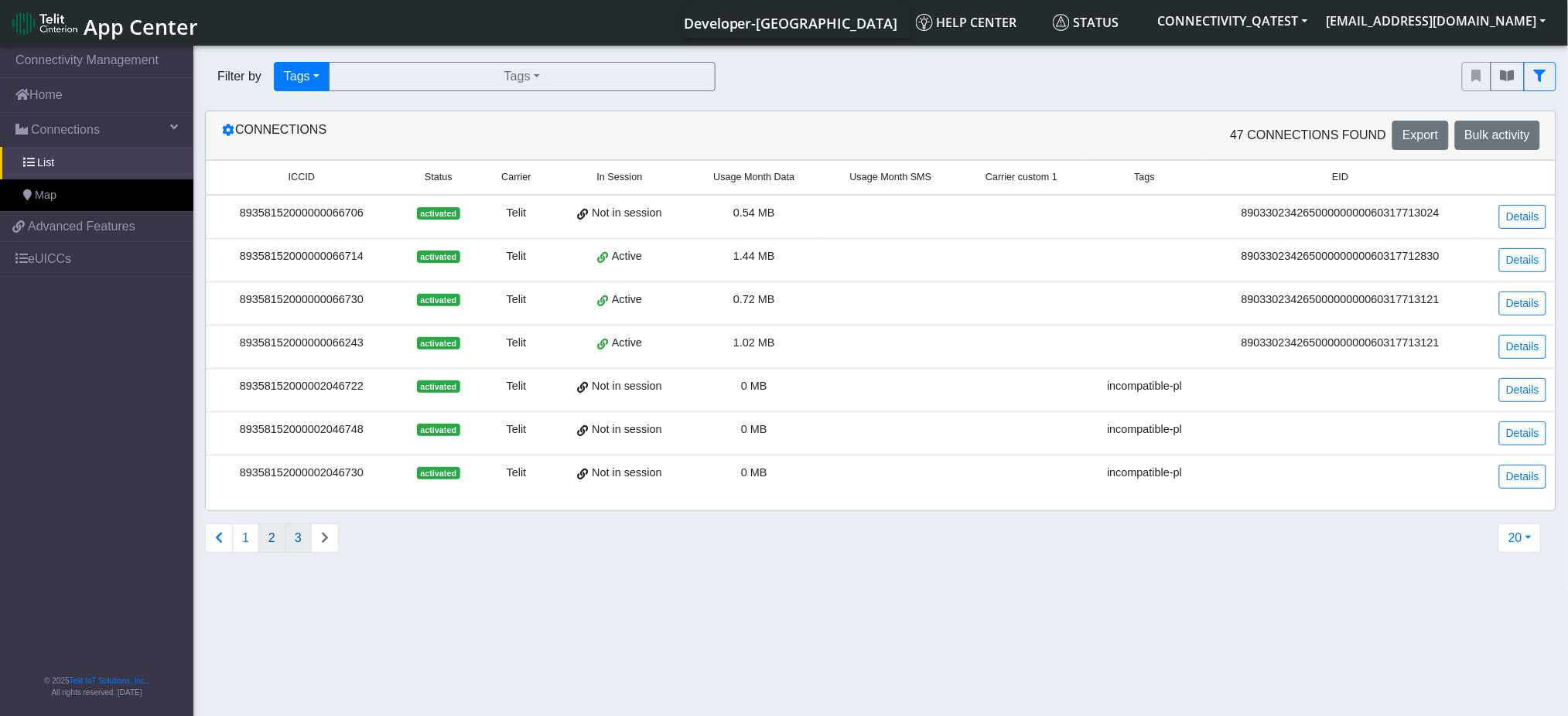
click at [268, 541] on button "2" at bounding box center [271, 539] width 27 height 30
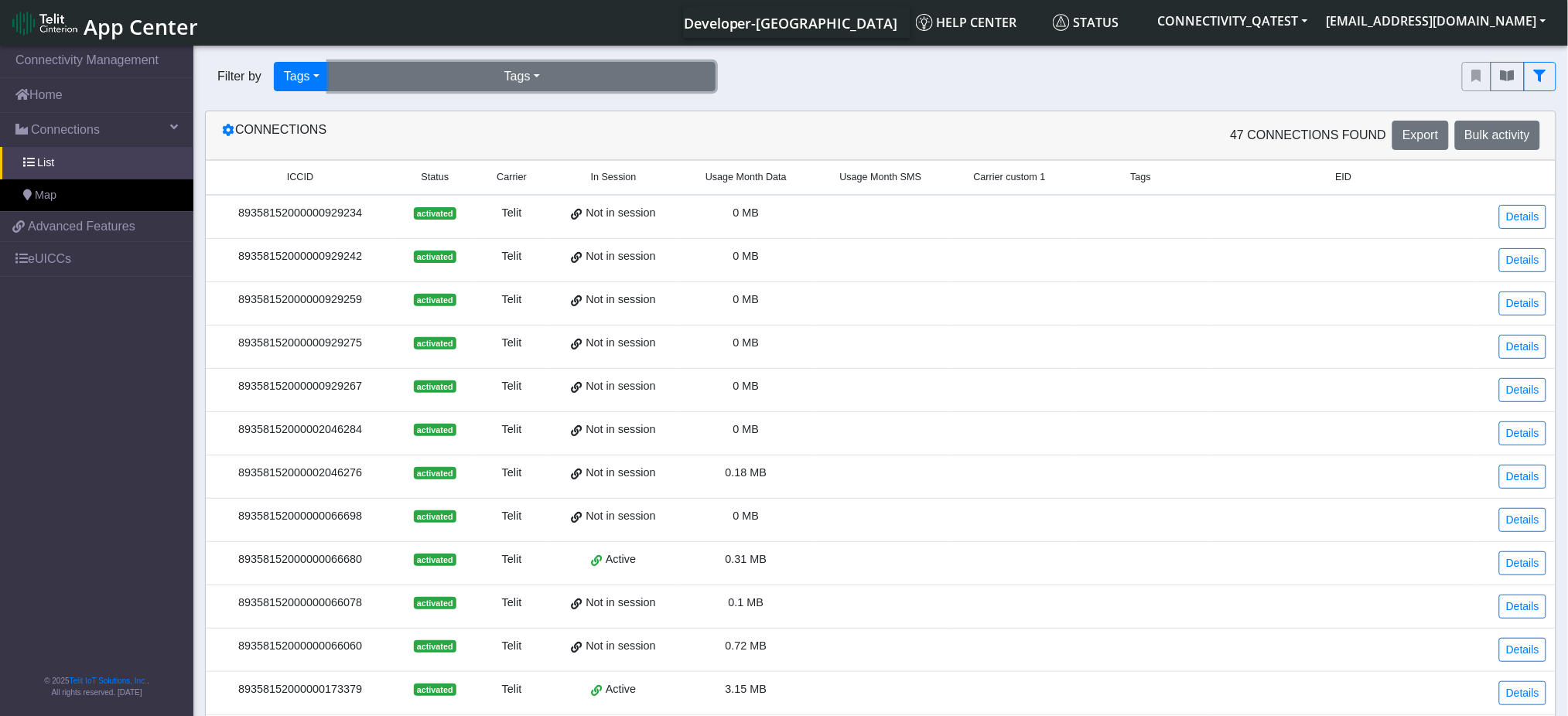
click at [552, 69] on button "Tags" at bounding box center [521, 77] width 386 height 30
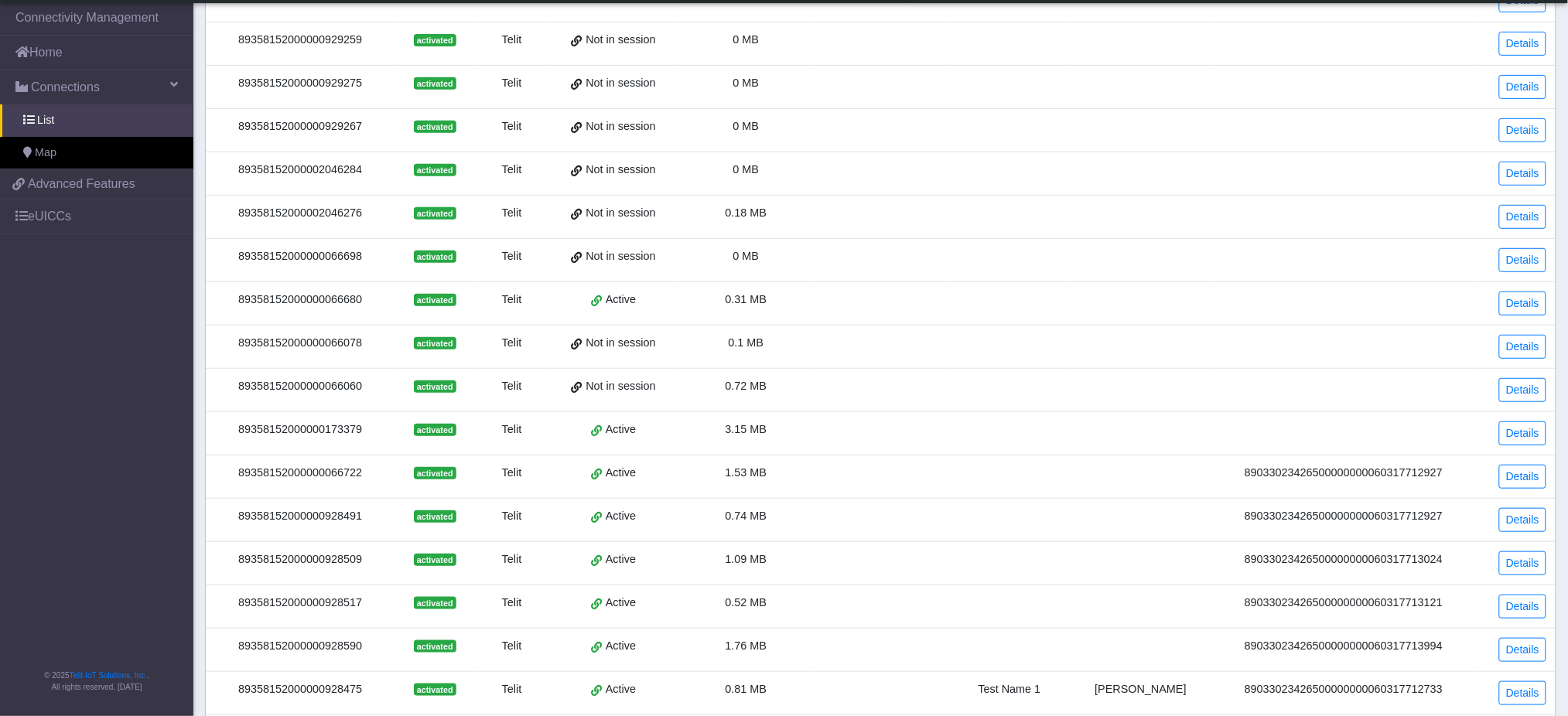
scroll to position [385, 0]
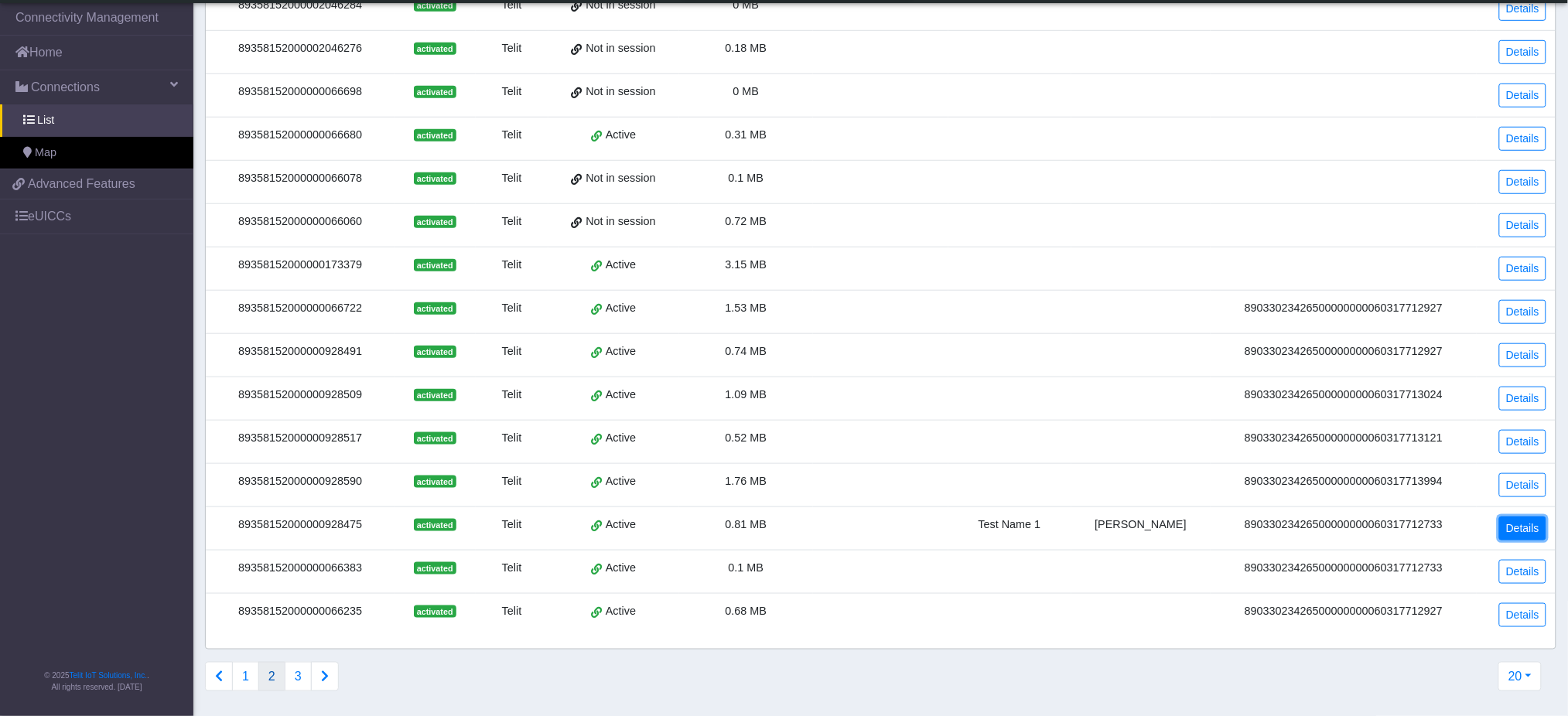
click at [1523, 520] on link "Details" at bounding box center [1522, 529] width 47 height 24
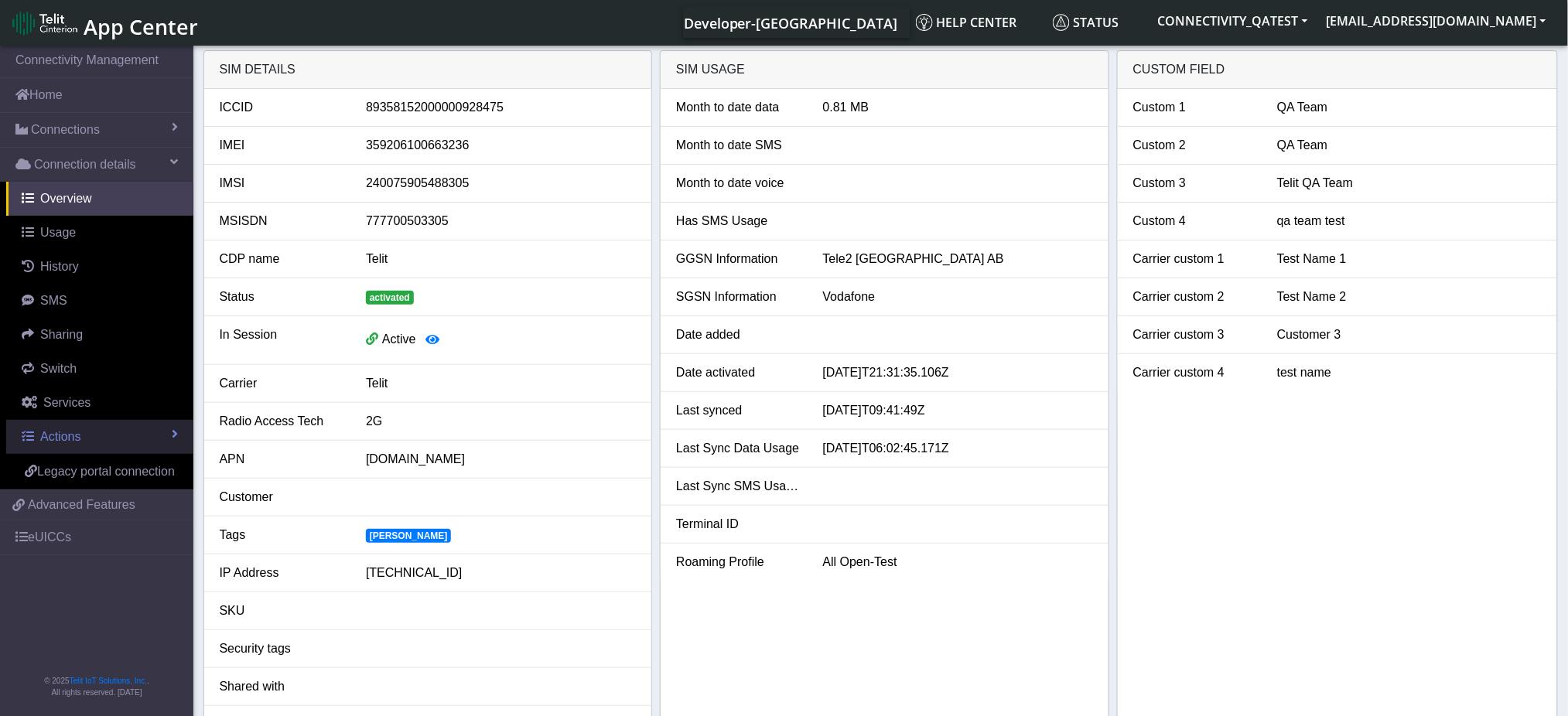
click at [42, 436] on span "Actions" at bounding box center [61, 436] width 41 height 13
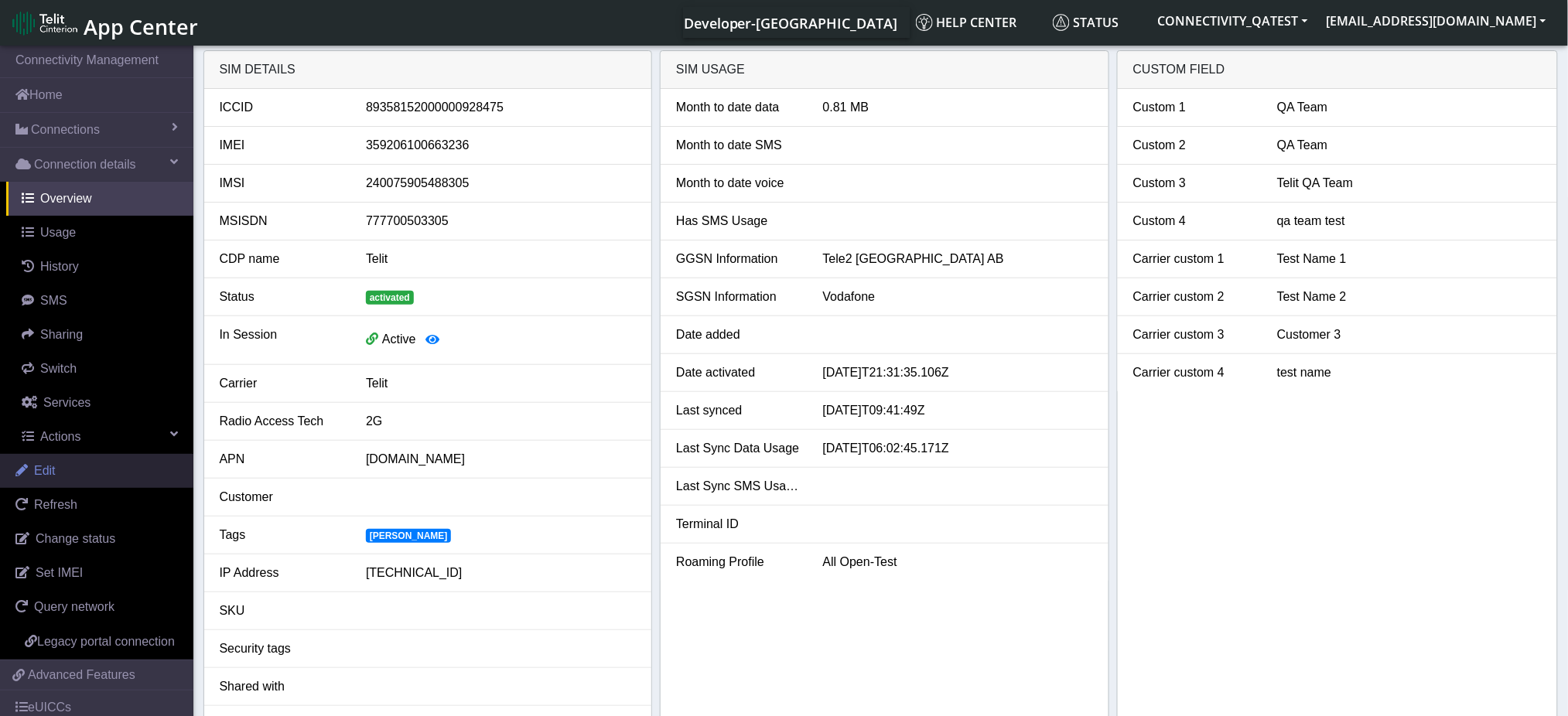
click at [60, 475] on link "Edit" at bounding box center [97, 471] width 194 height 34
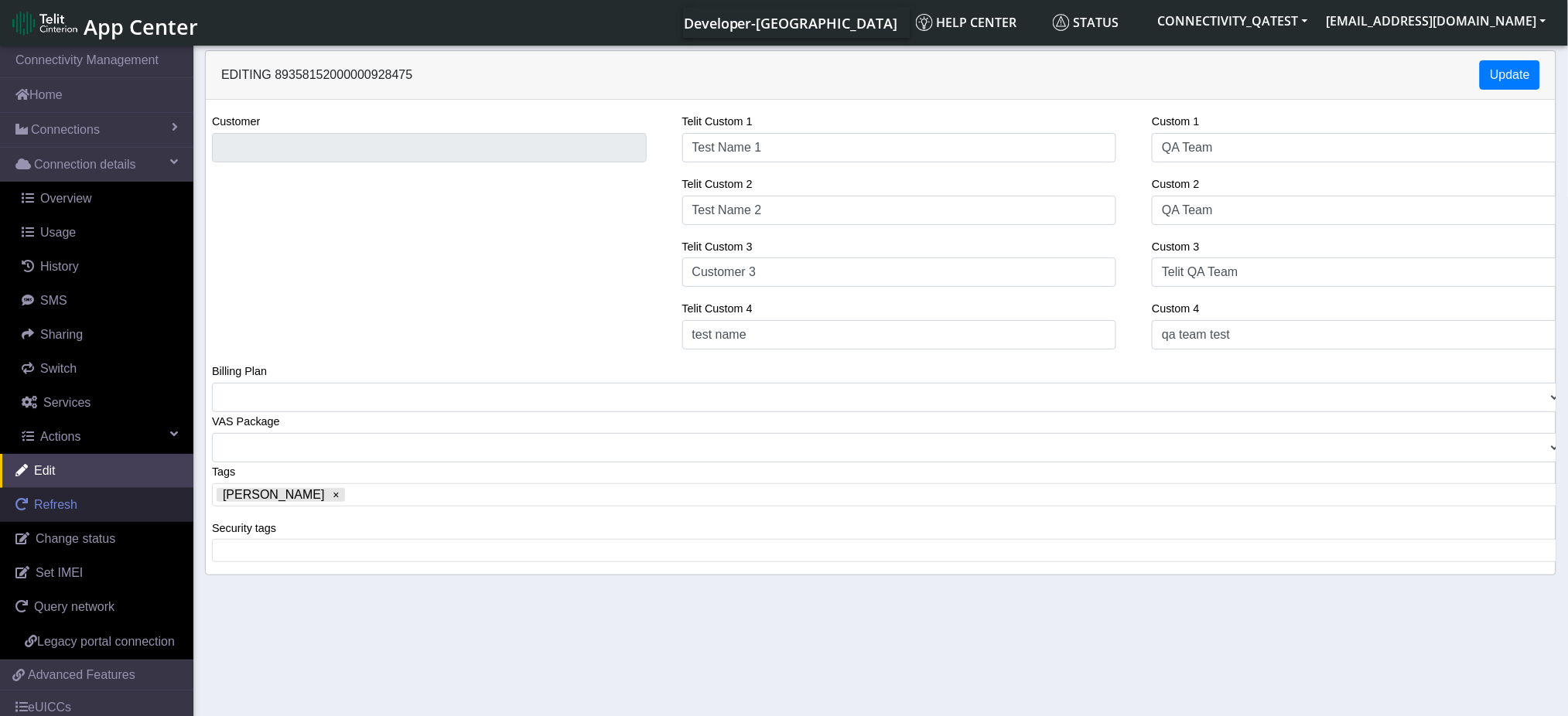
click at [60, 507] on span "Refresh" at bounding box center [55, 505] width 43 height 13
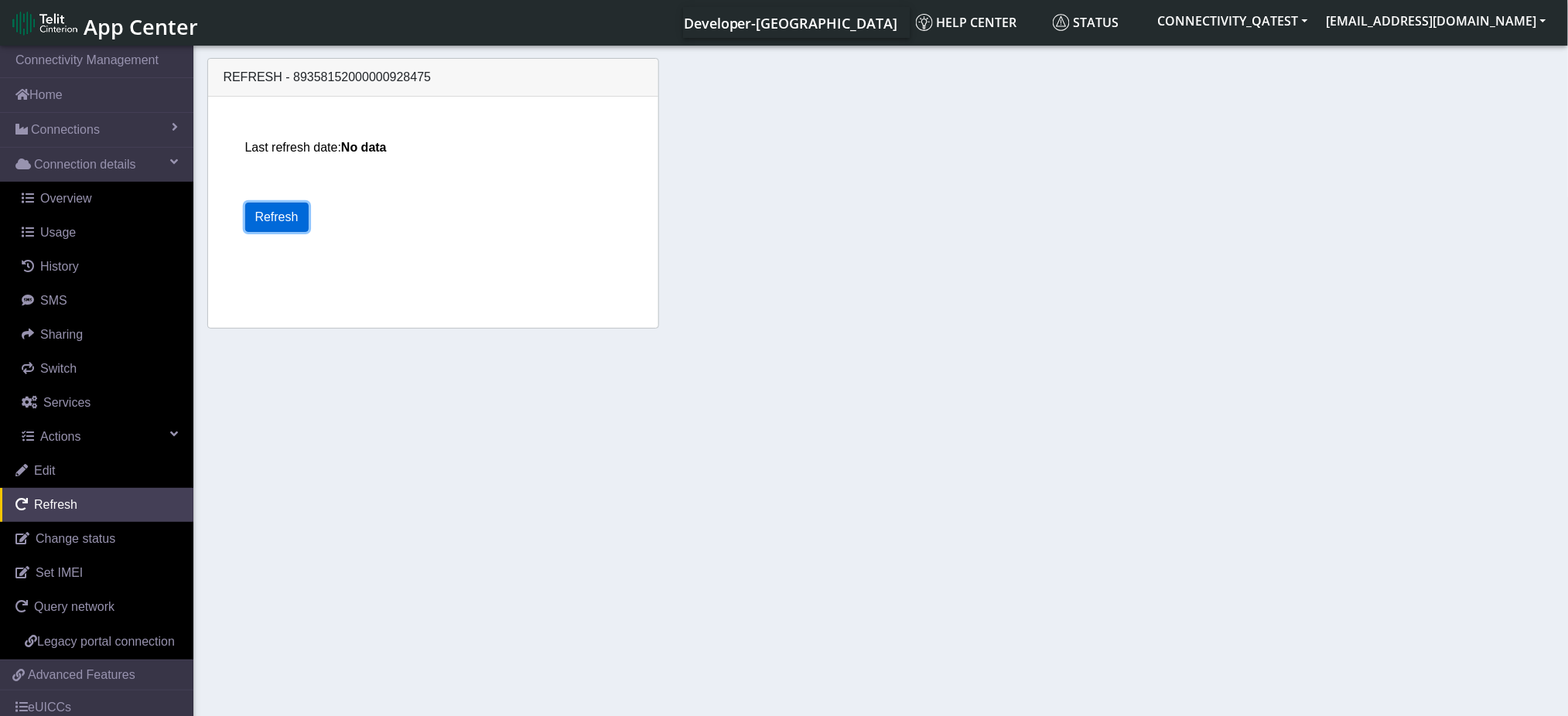
click at [280, 218] on button "Refresh" at bounding box center [277, 218] width 64 height 30
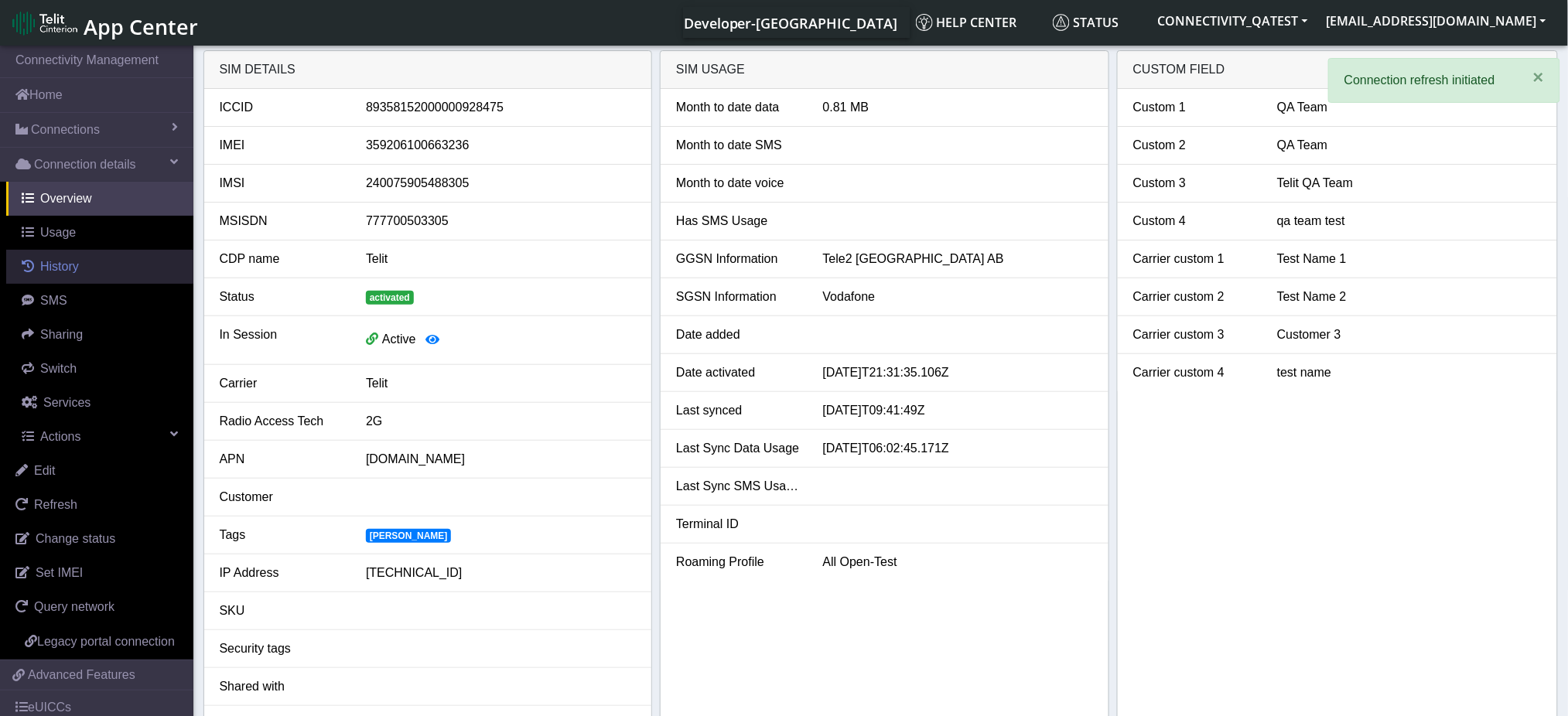
click at [67, 281] on link "History" at bounding box center [100, 267] width 187 height 34
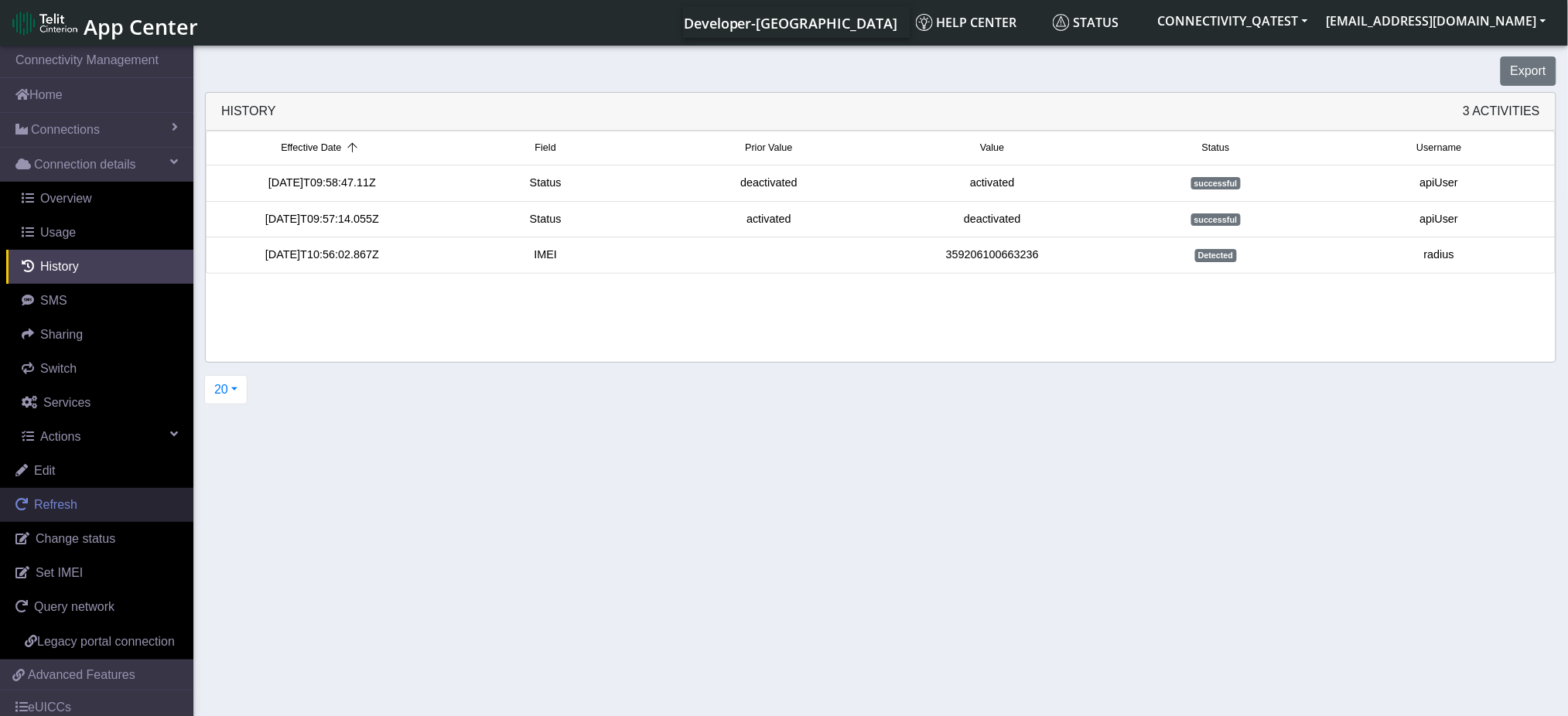
click at [65, 498] on span "Refresh" at bounding box center [55, 505] width 43 height 13
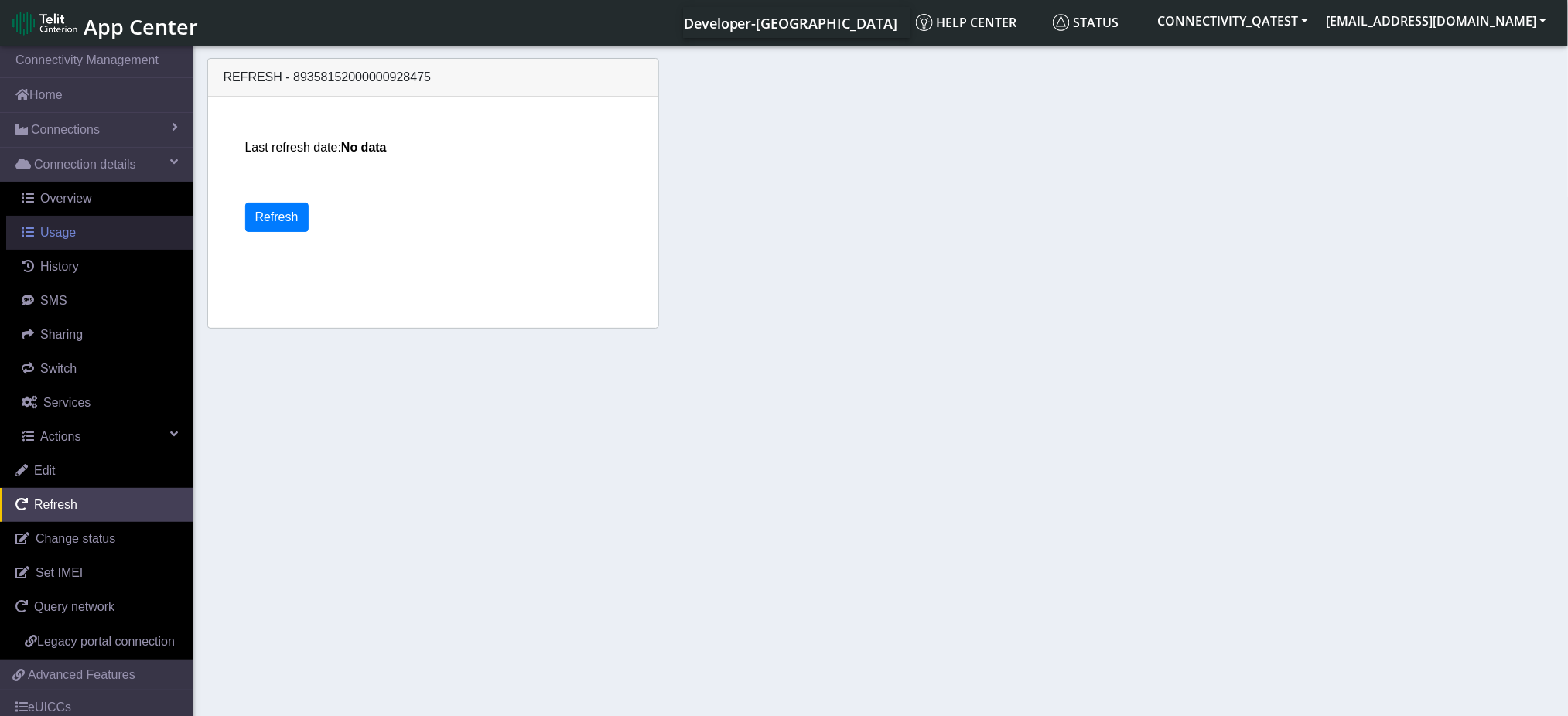
click at [65, 235] on span "Usage" at bounding box center [58, 233] width 36 height 13
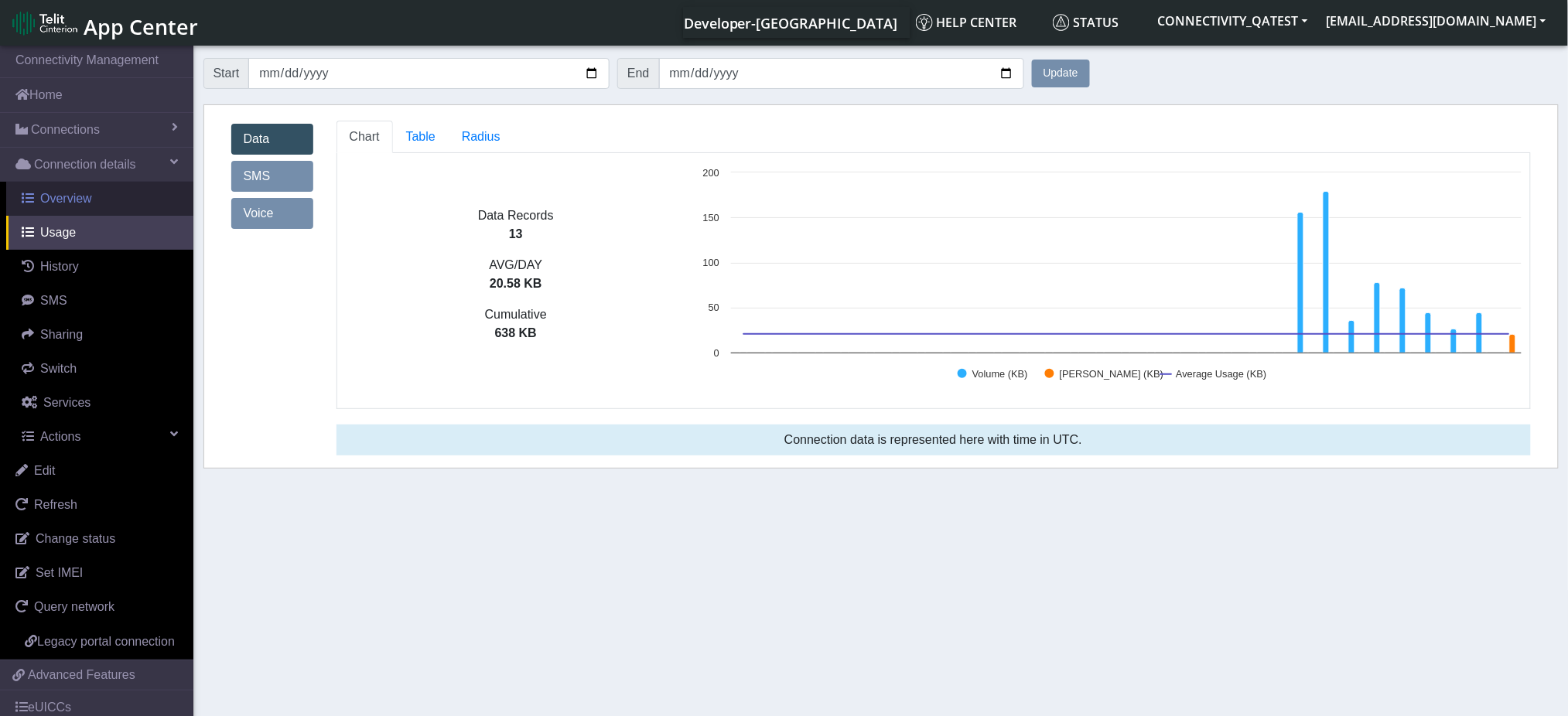
click at [70, 204] on span "Overview" at bounding box center [66, 198] width 52 height 13
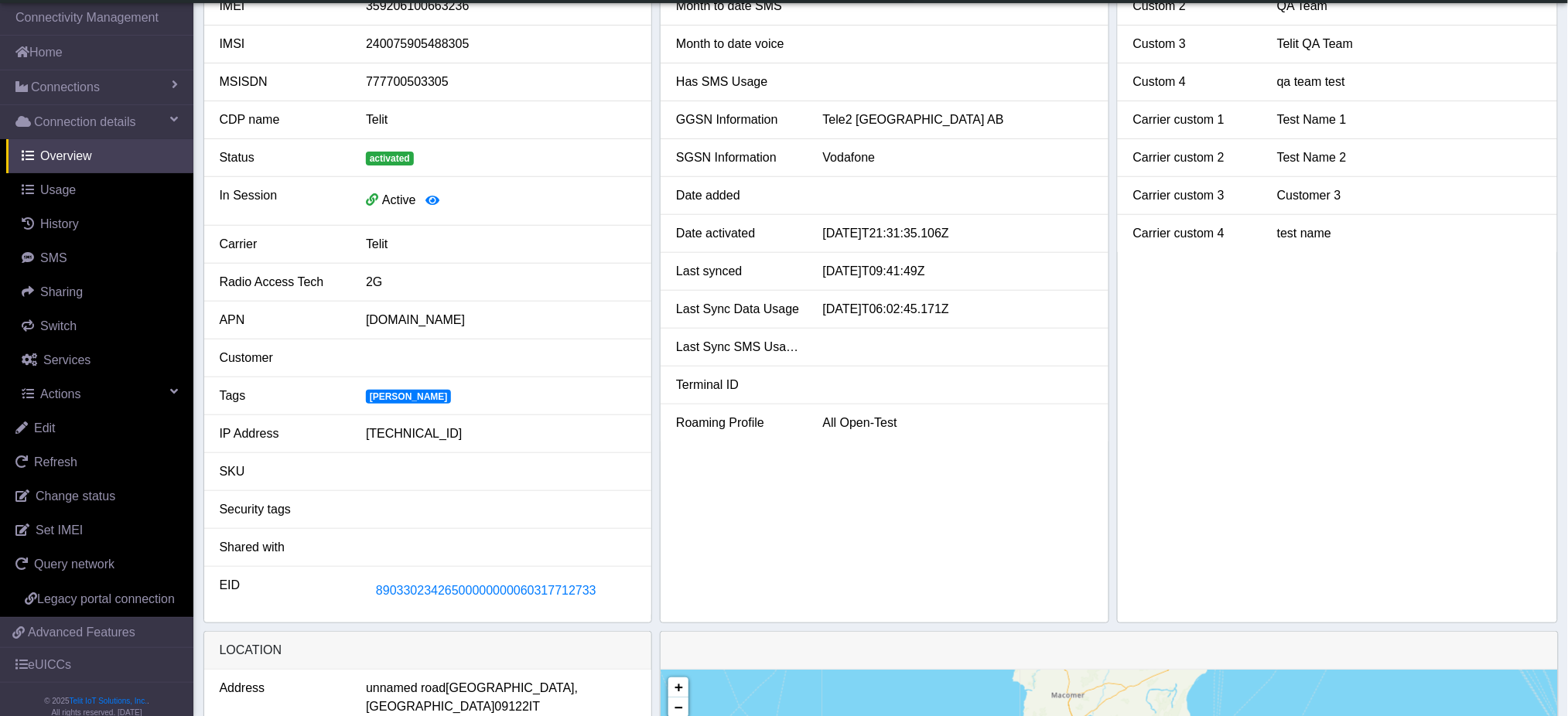
scroll to position [309, 0]
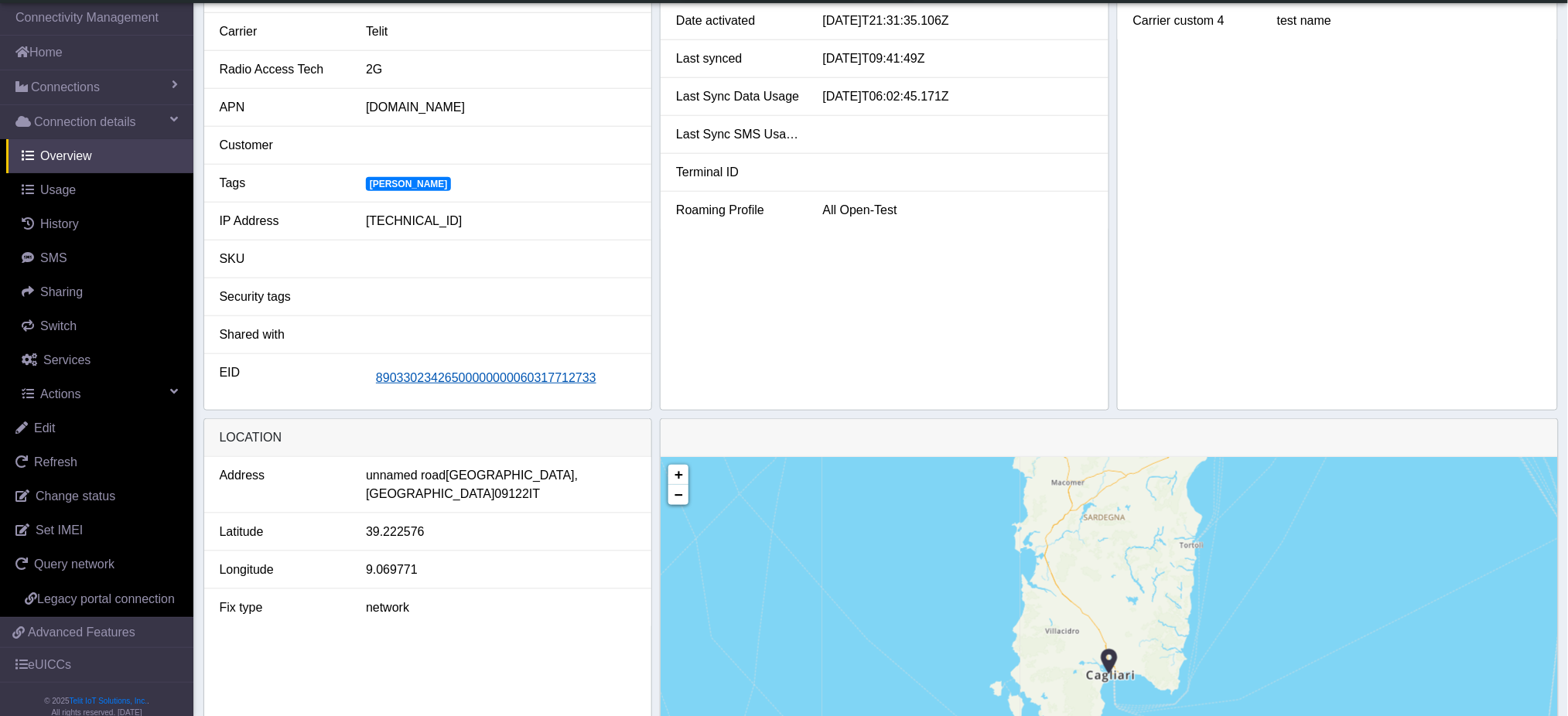
click at [435, 381] on span "89033023426500000000060317712733" at bounding box center [486, 377] width 220 height 13
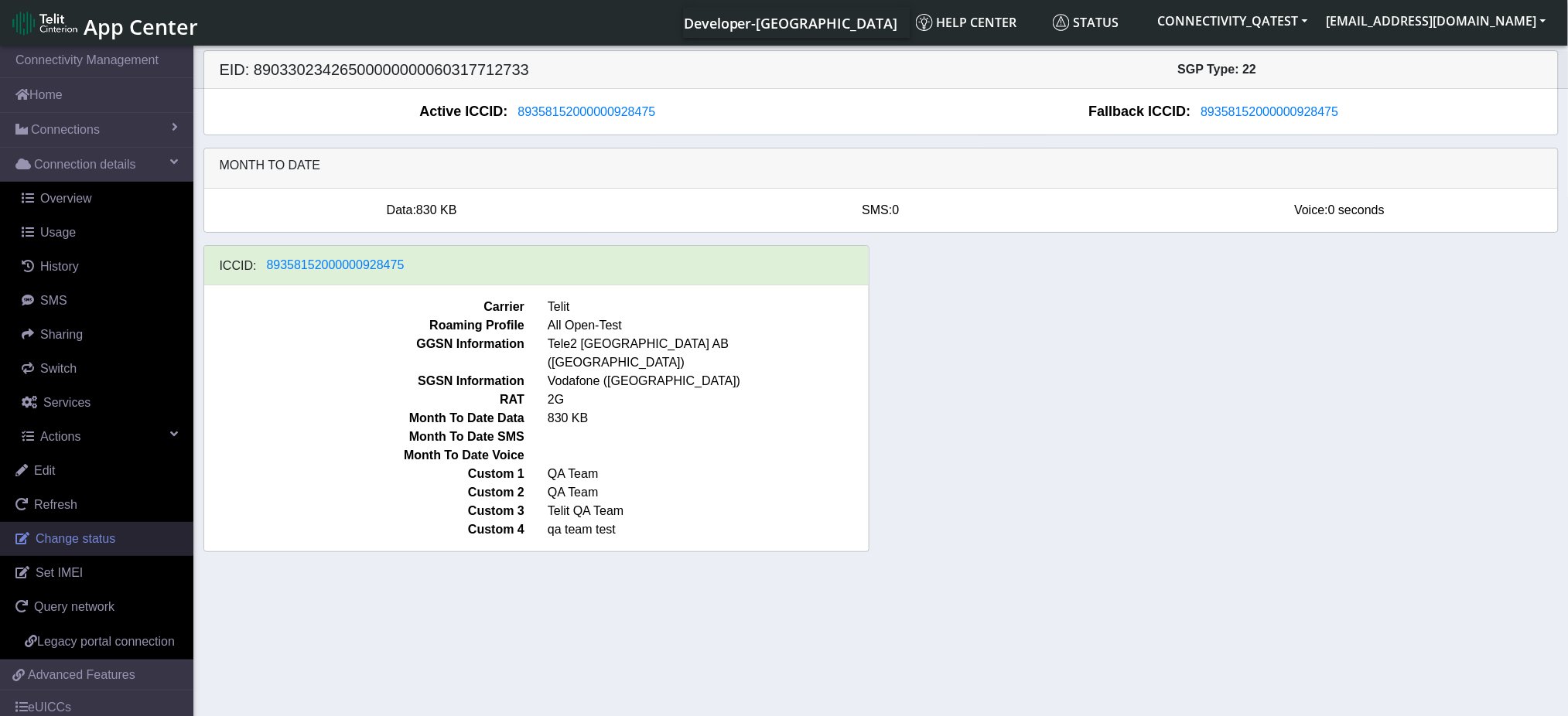
click at [76, 539] on span "Change status" at bounding box center [76, 539] width 79 height 13
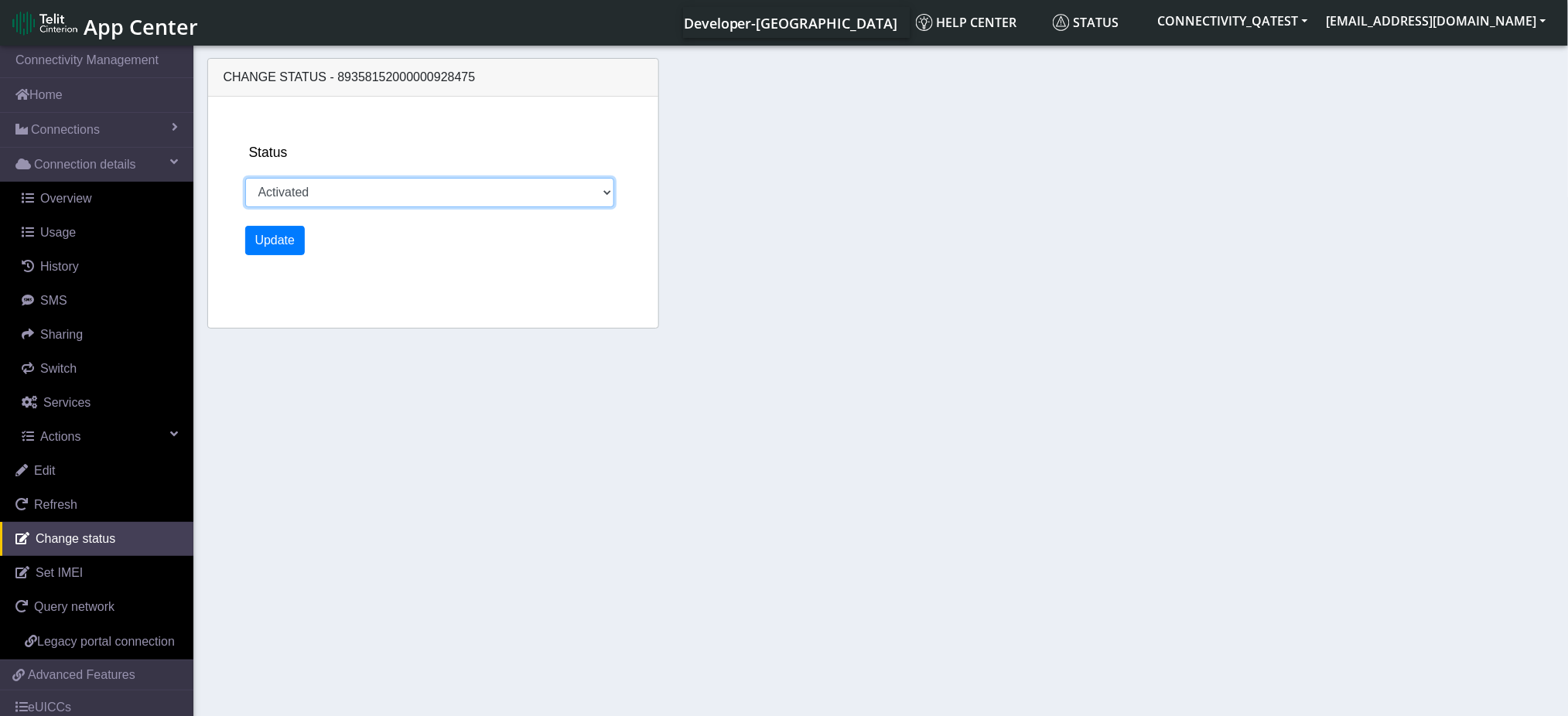
click at [351, 198] on select "Activated Deactivated Blocked" at bounding box center [430, 193] width 370 height 30
select select "blocked"
click at [245, 178] on select "Activated Deactivated Blocked" at bounding box center [430, 193] width 370 height 30
click at [282, 243] on button "Update" at bounding box center [275, 241] width 60 height 30
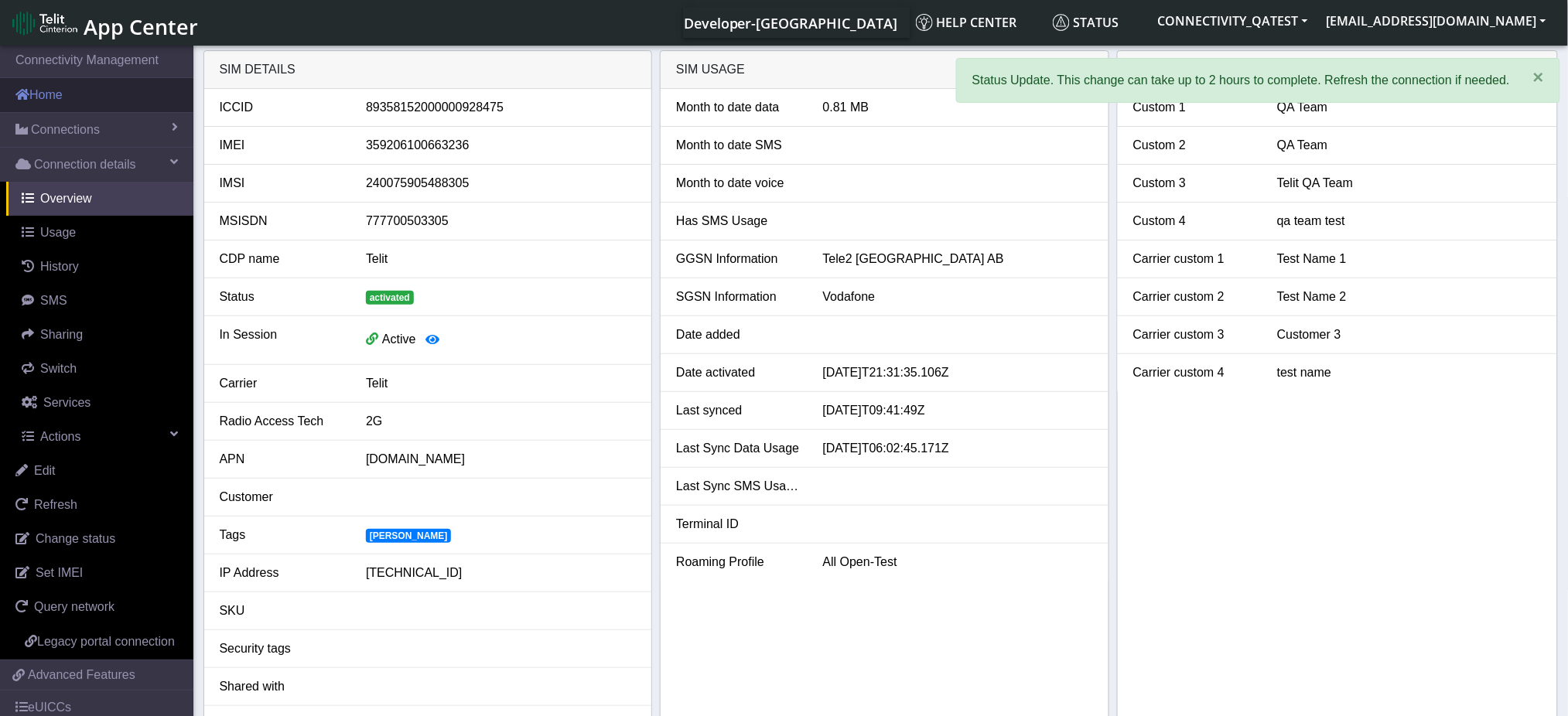
click at [53, 91] on link "Home" at bounding box center [97, 95] width 194 height 34
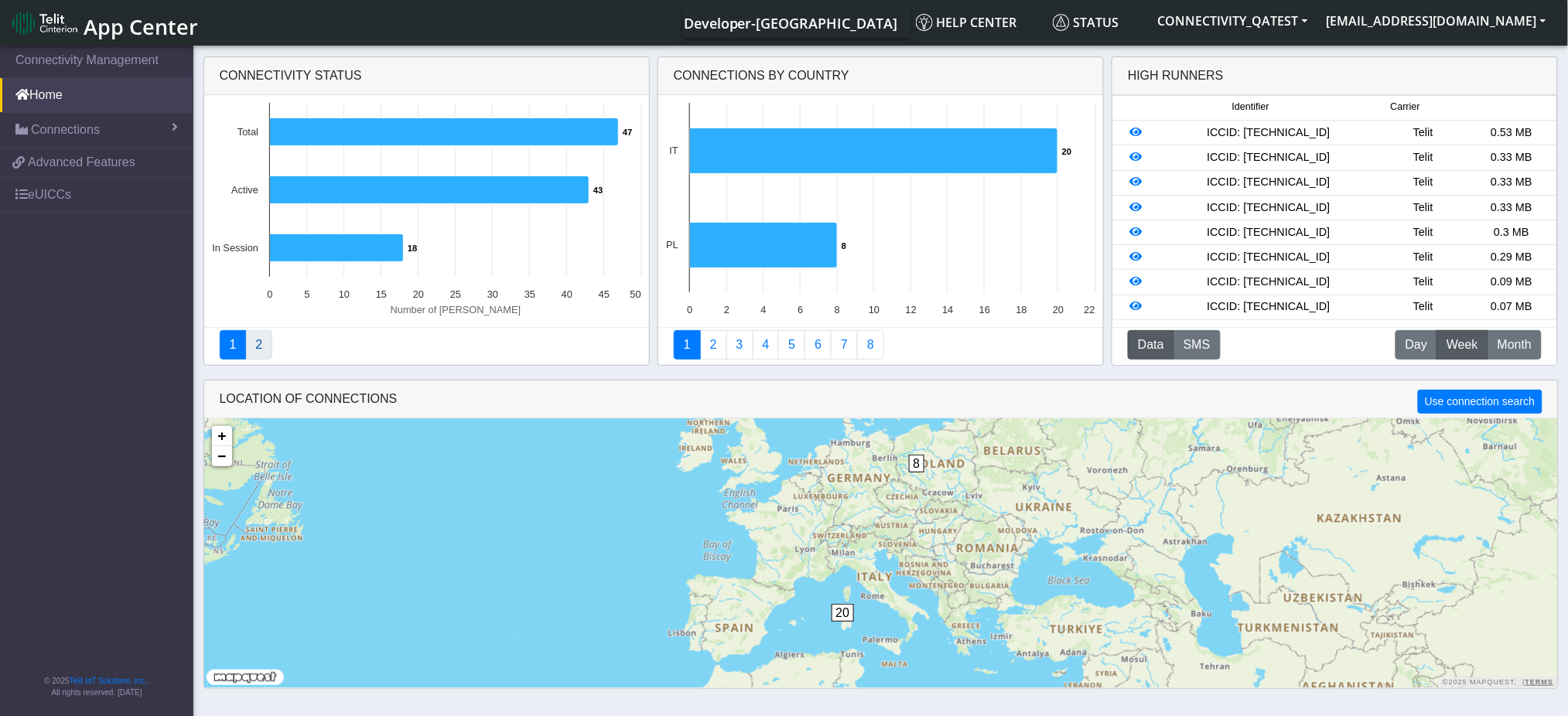
click at [266, 353] on link "2" at bounding box center [258, 345] width 27 height 30
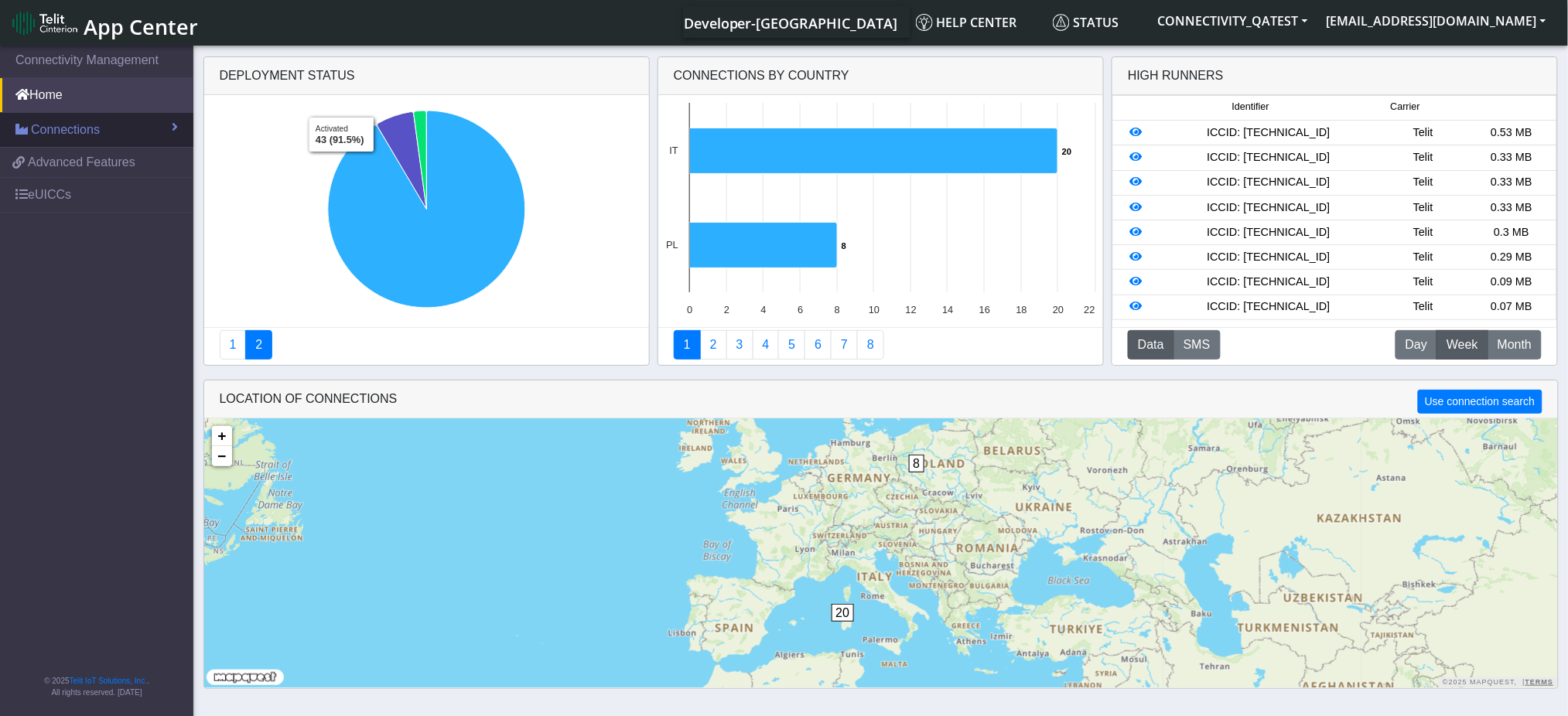
click at [58, 139] on span "Connections" at bounding box center [65, 130] width 69 height 18
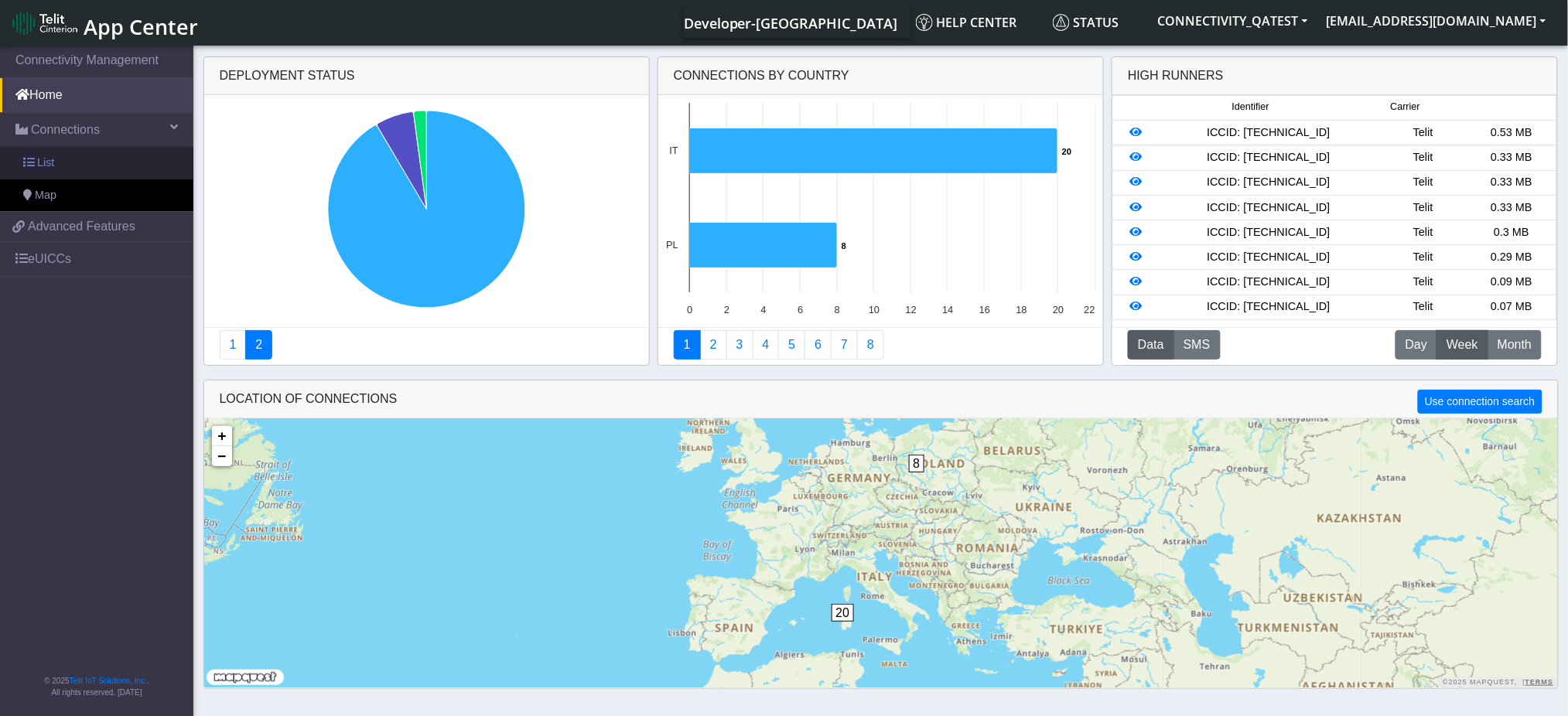
click at [53, 157] on span "List" at bounding box center [45, 163] width 17 height 17
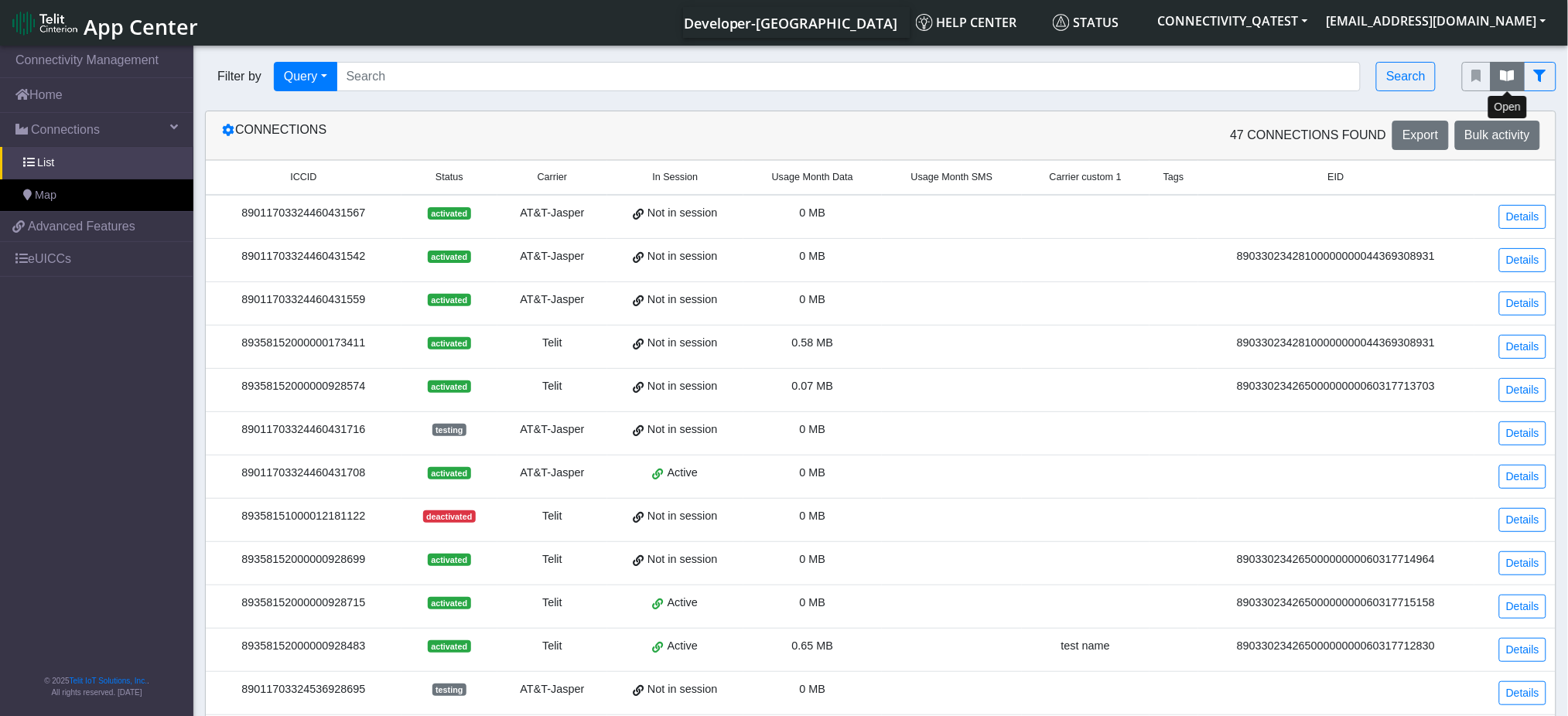
click at [1508, 88] on button "fitlers menu" at bounding box center [1507, 77] width 34 height 30
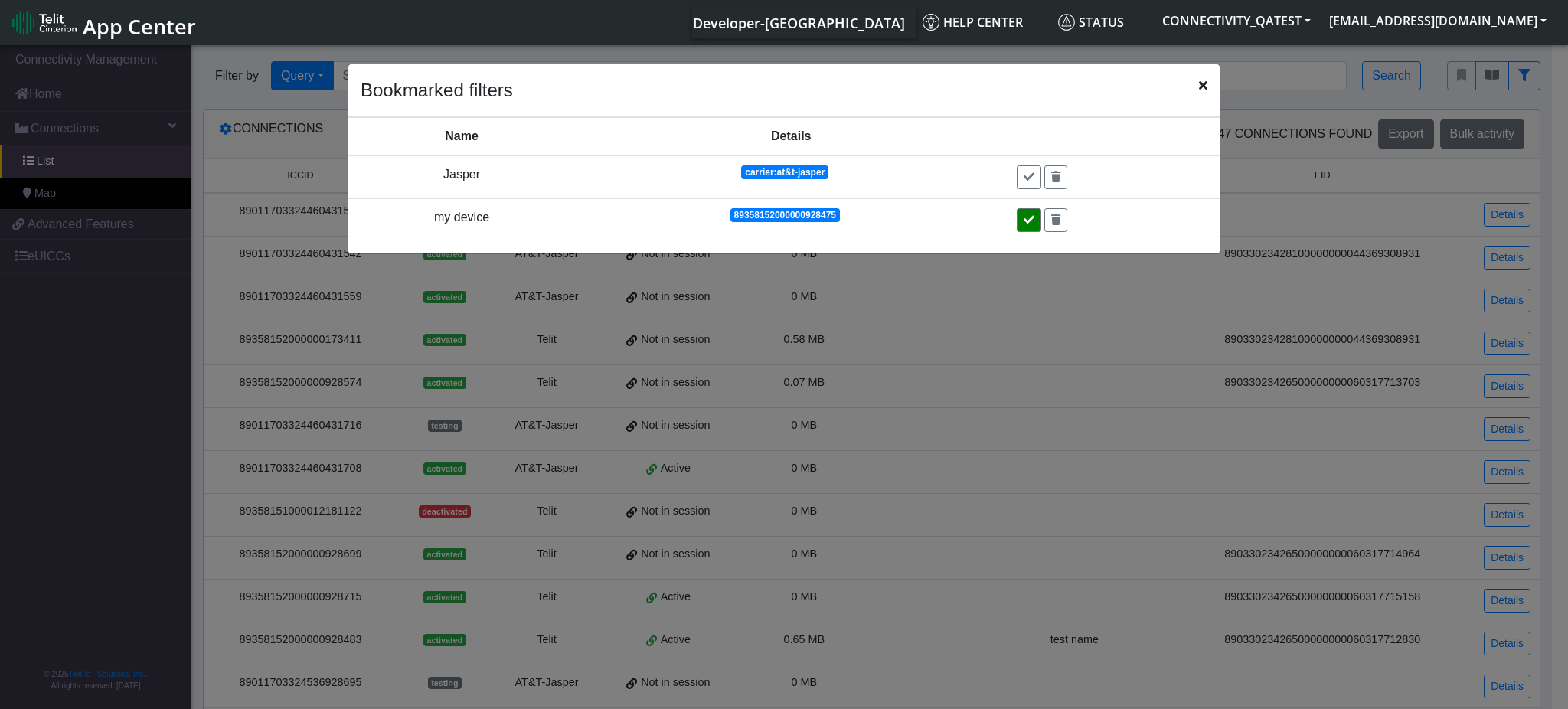
click at [1034, 216] on icon at bounding box center [1029, 220] width 11 height 11
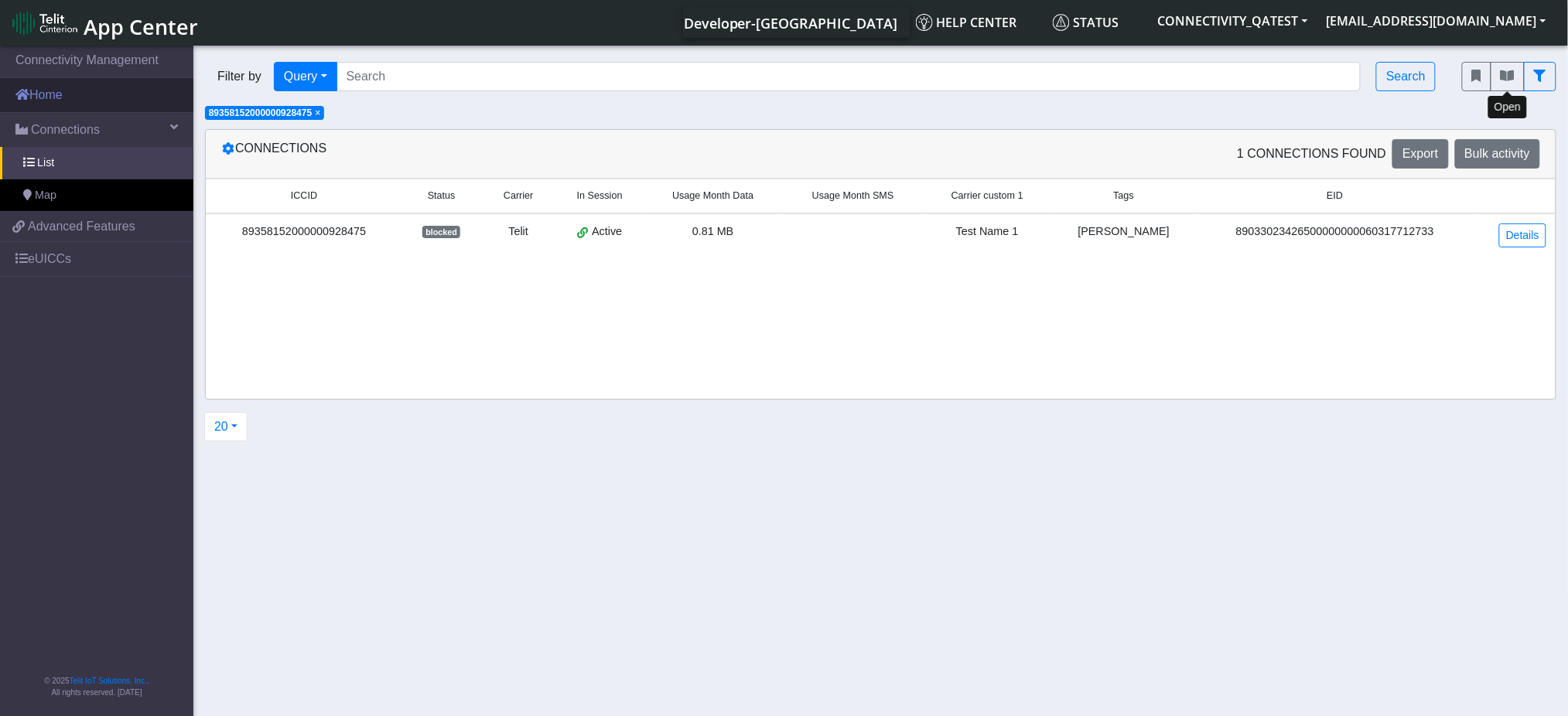
click at [44, 95] on link "Home" at bounding box center [97, 95] width 194 height 34
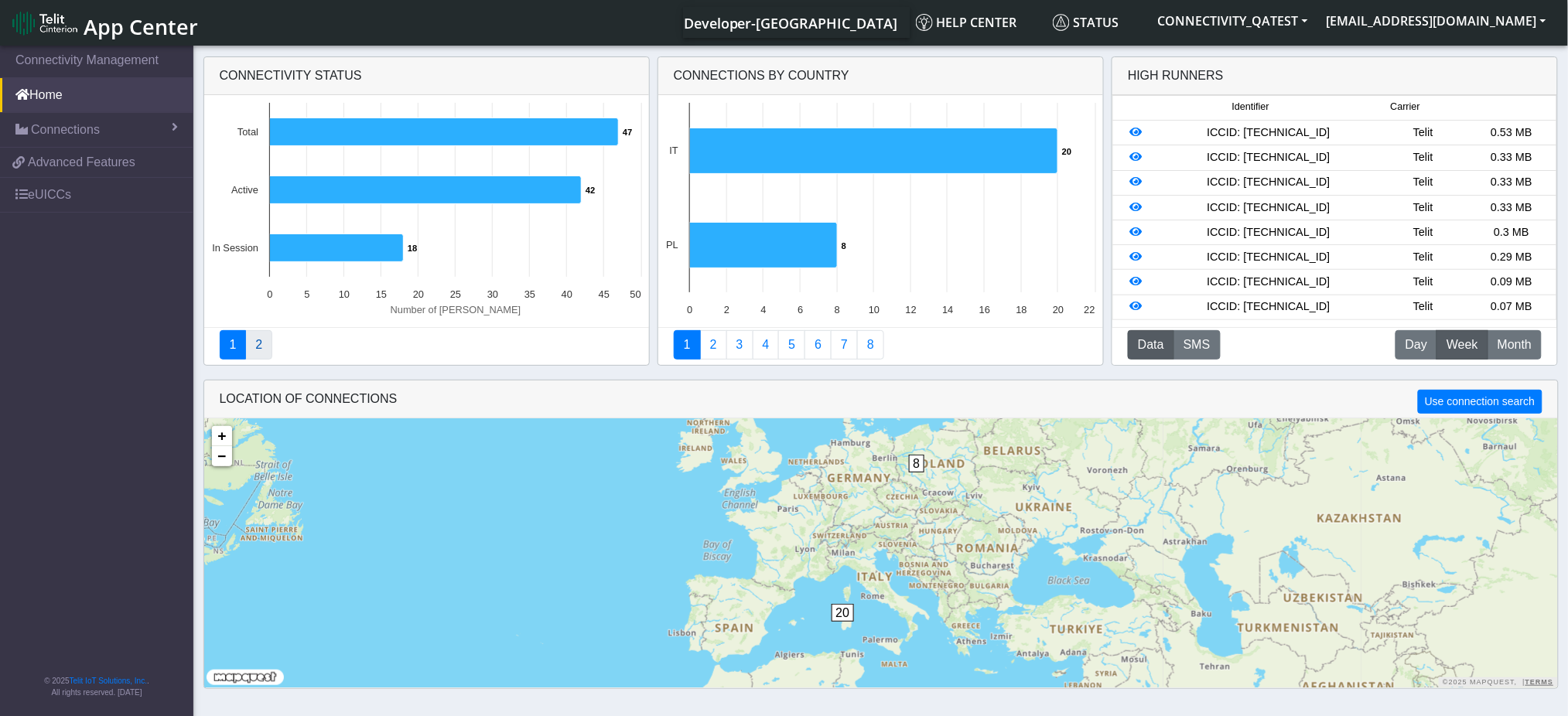
click at [251, 341] on link "2" at bounding box center [258, 345] width 27 height 30
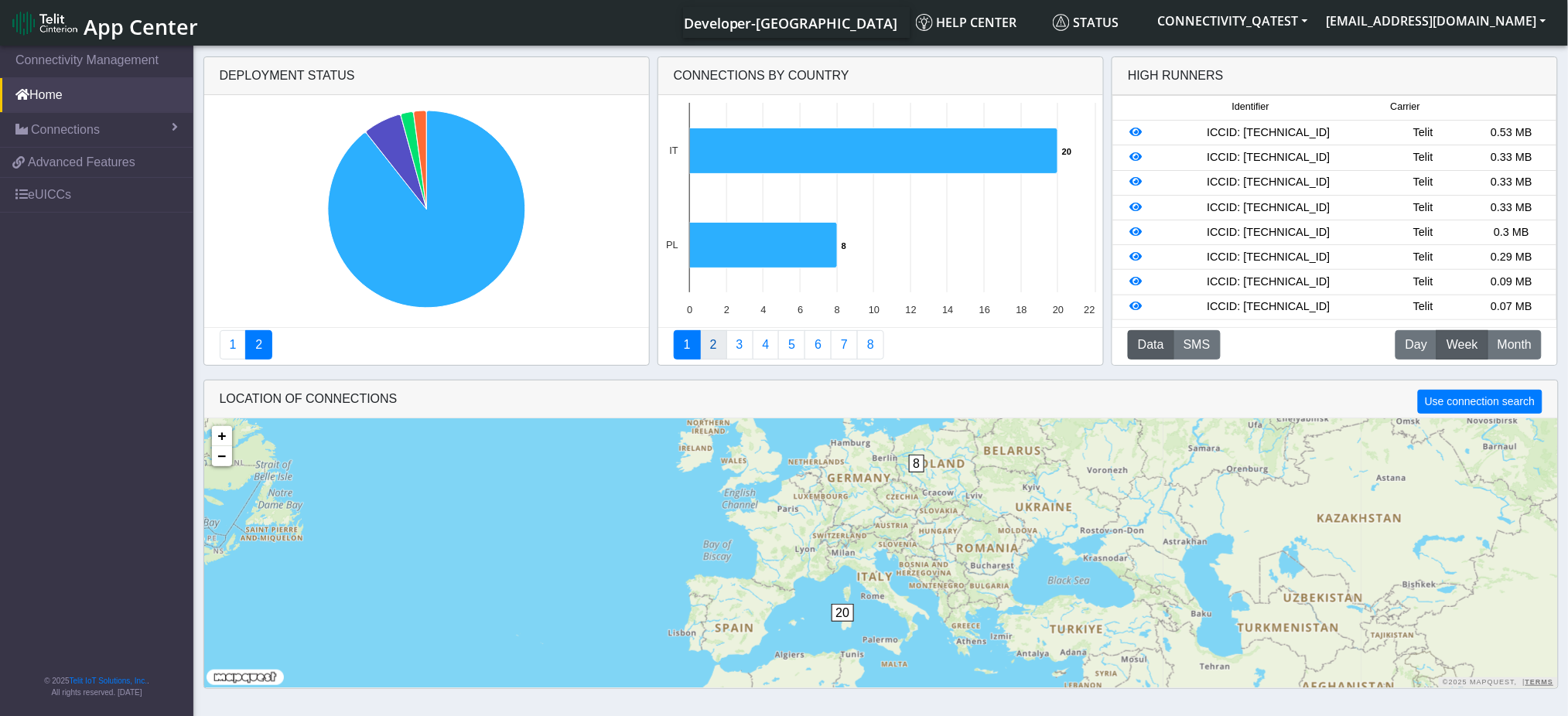
click at [711, 346] on link "2" at bounding box center [713, 345] width 27 height 30
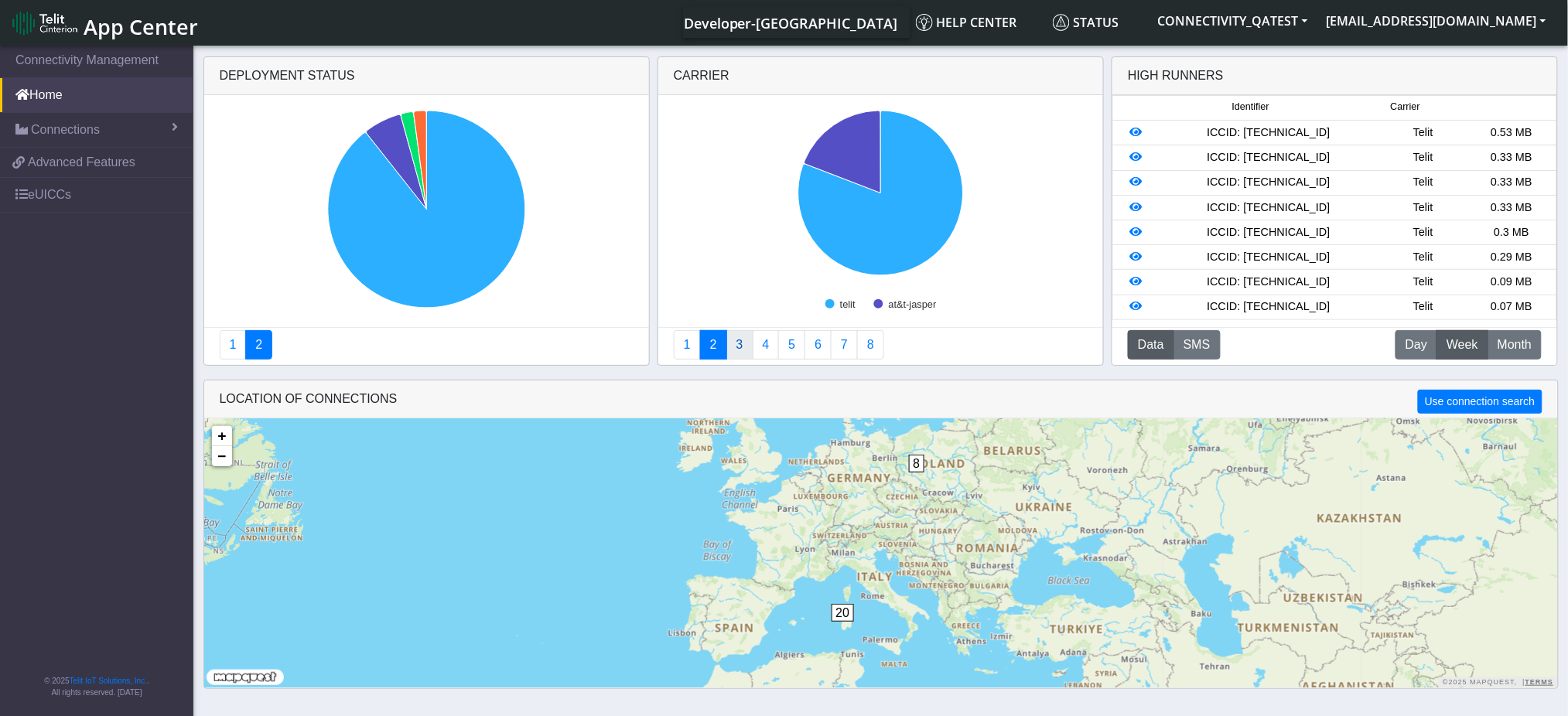
click at [735, 345] on link "3" at bounding box center [739, 345] width 27 height 30
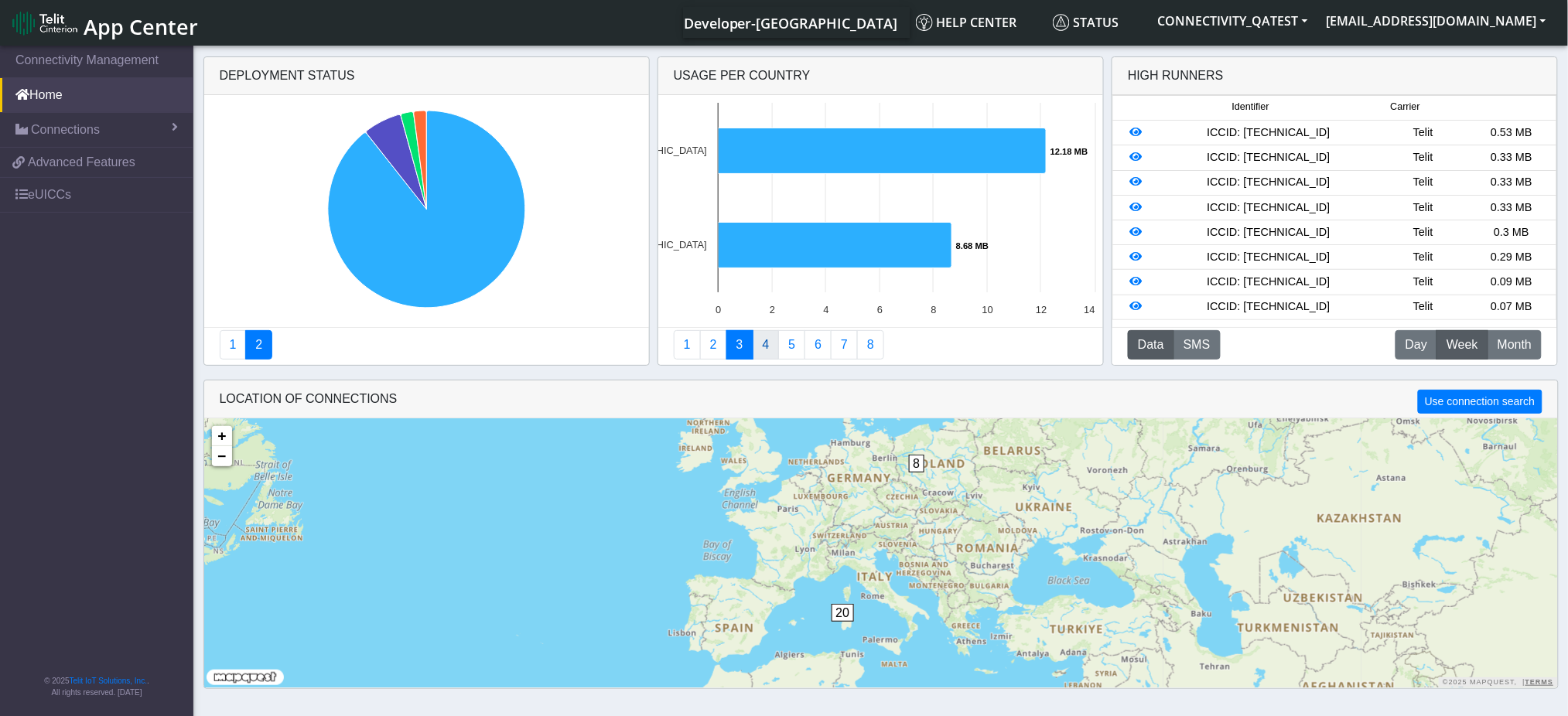
click at [764, 344] on link "4" at bounding box center [766, 345] width 27 height 30
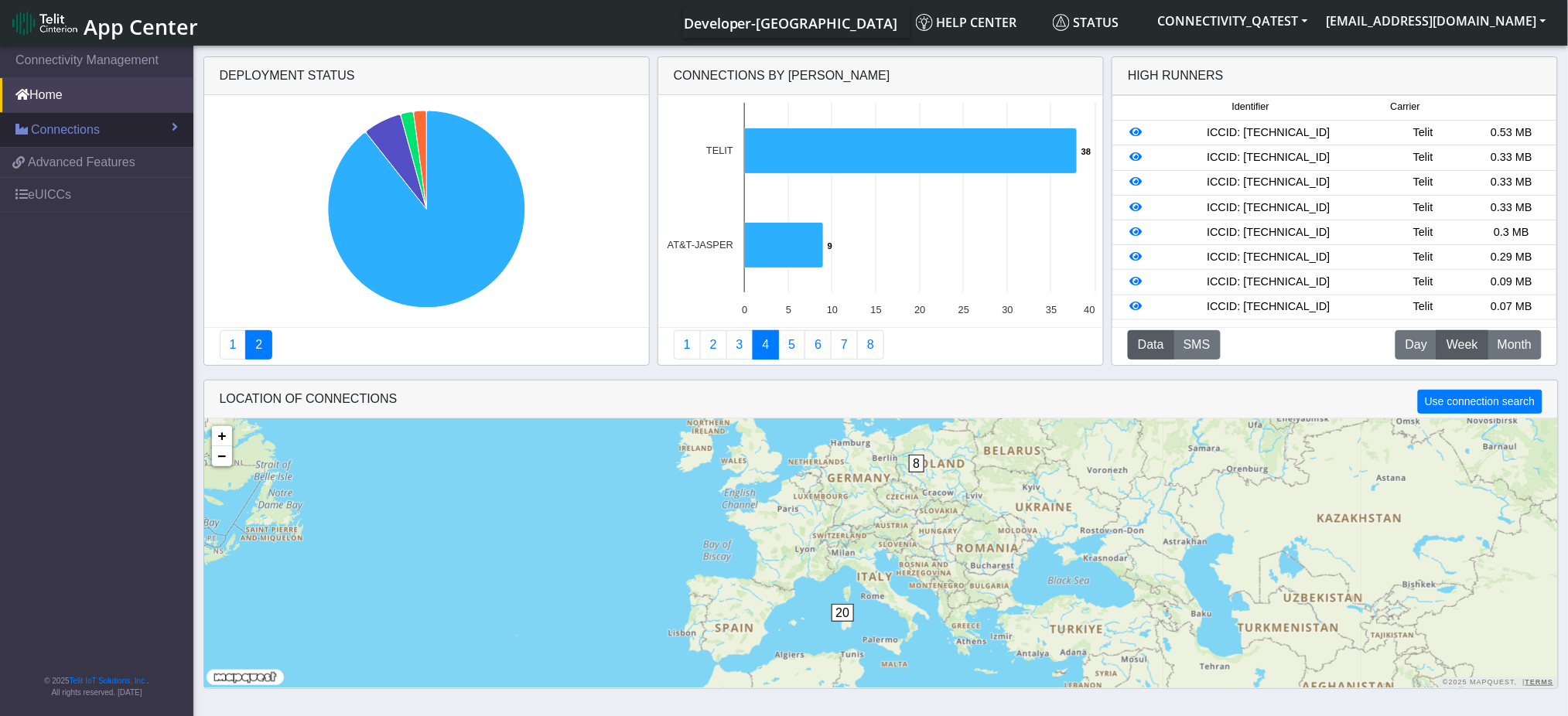
click at [90, 137] on span "Connections" at bounding box center [65, 130] width 69 height 18
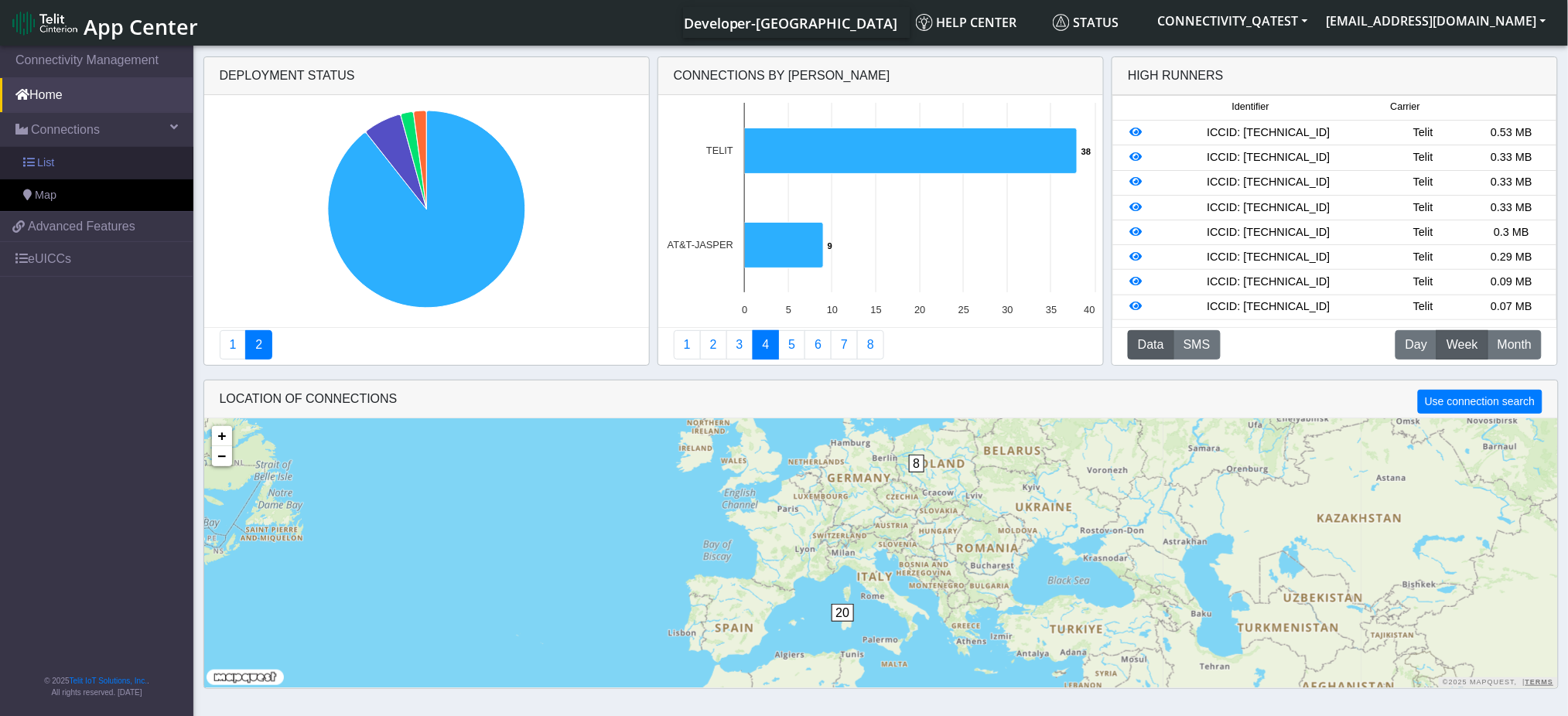
click at [82, 171] on link "List" at bounding box center [97, 162] width 194 height 32
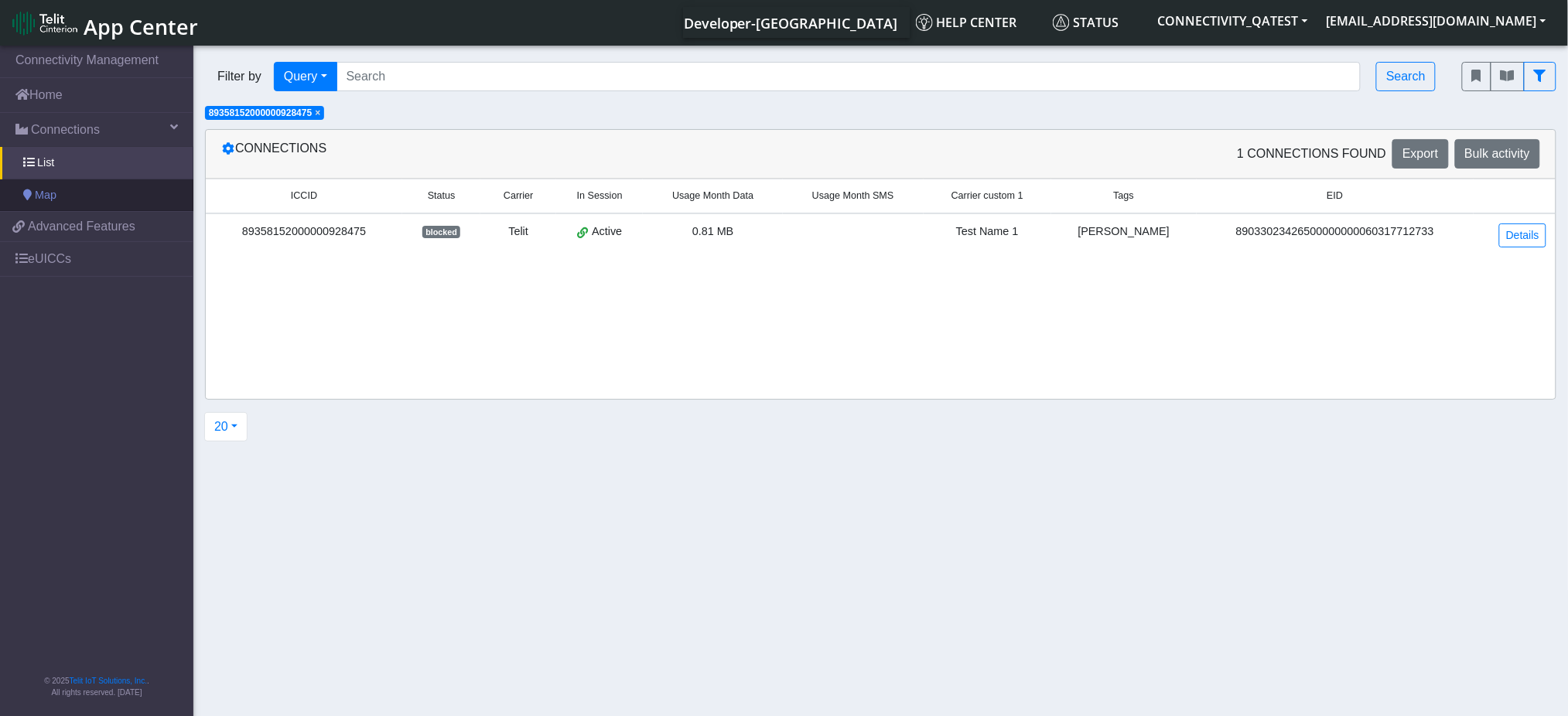
click at [82, 189] on link "Map" at bounding box center [97, 196] width 194 height 32
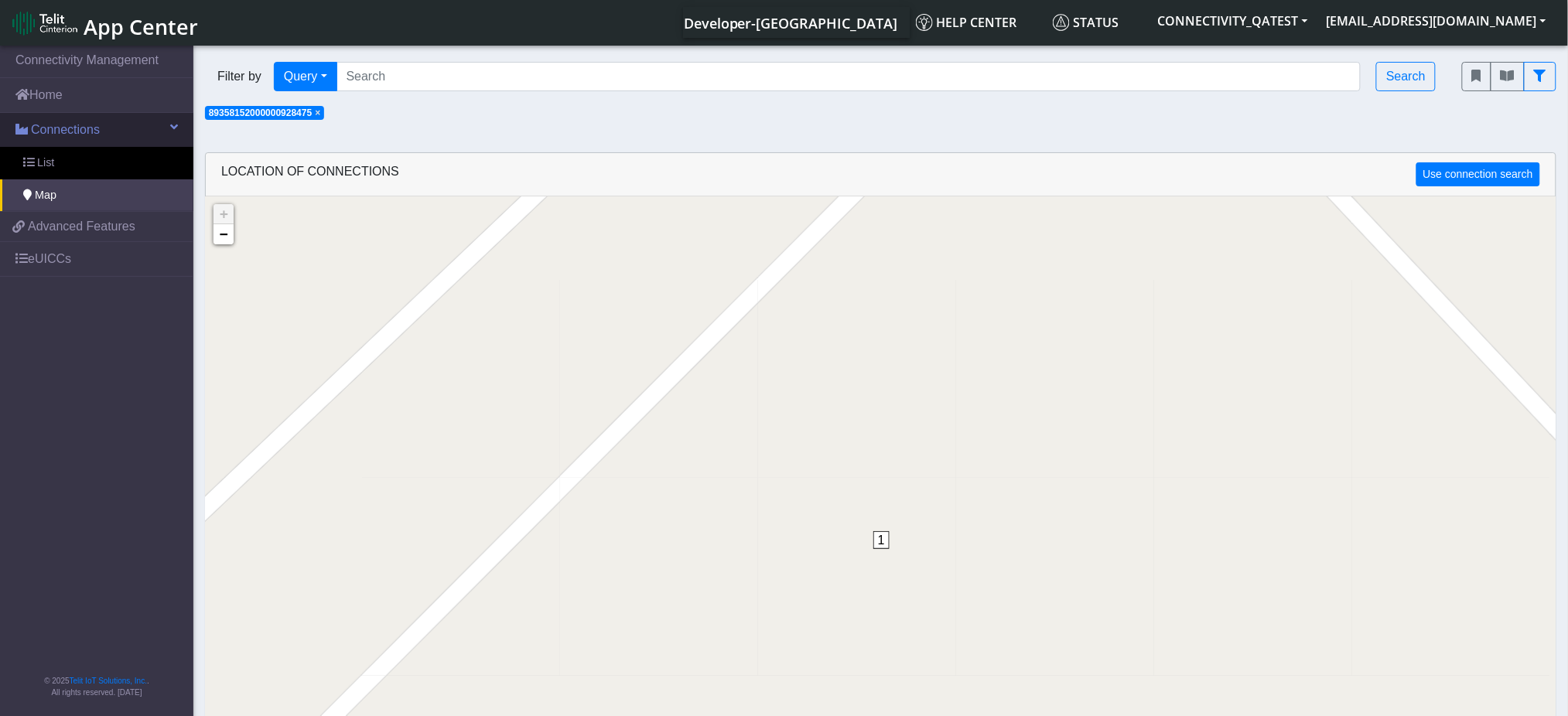
click at [97, 124] on span "Connections" at bounding box center [65, 130] width 69 height 18
click at [93, 129] on span "Connections" at bounding box center [65, 130] width 69 height 18
click at [77, 169] on link "List" at bounding box center [97, 162] width 194 height 32
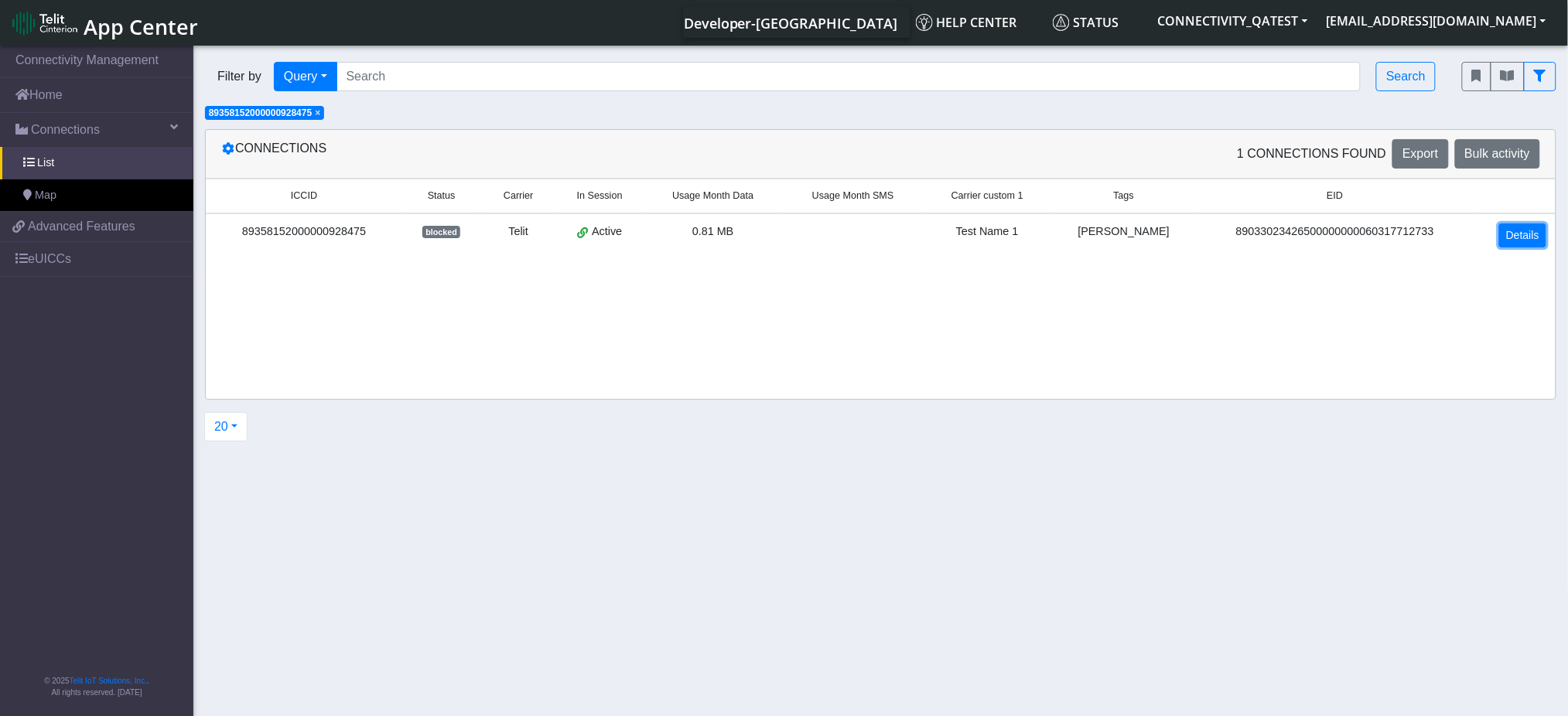
click at [1527, 230] on link "Details" at bounding box center [1522, 235] width 47 height 24
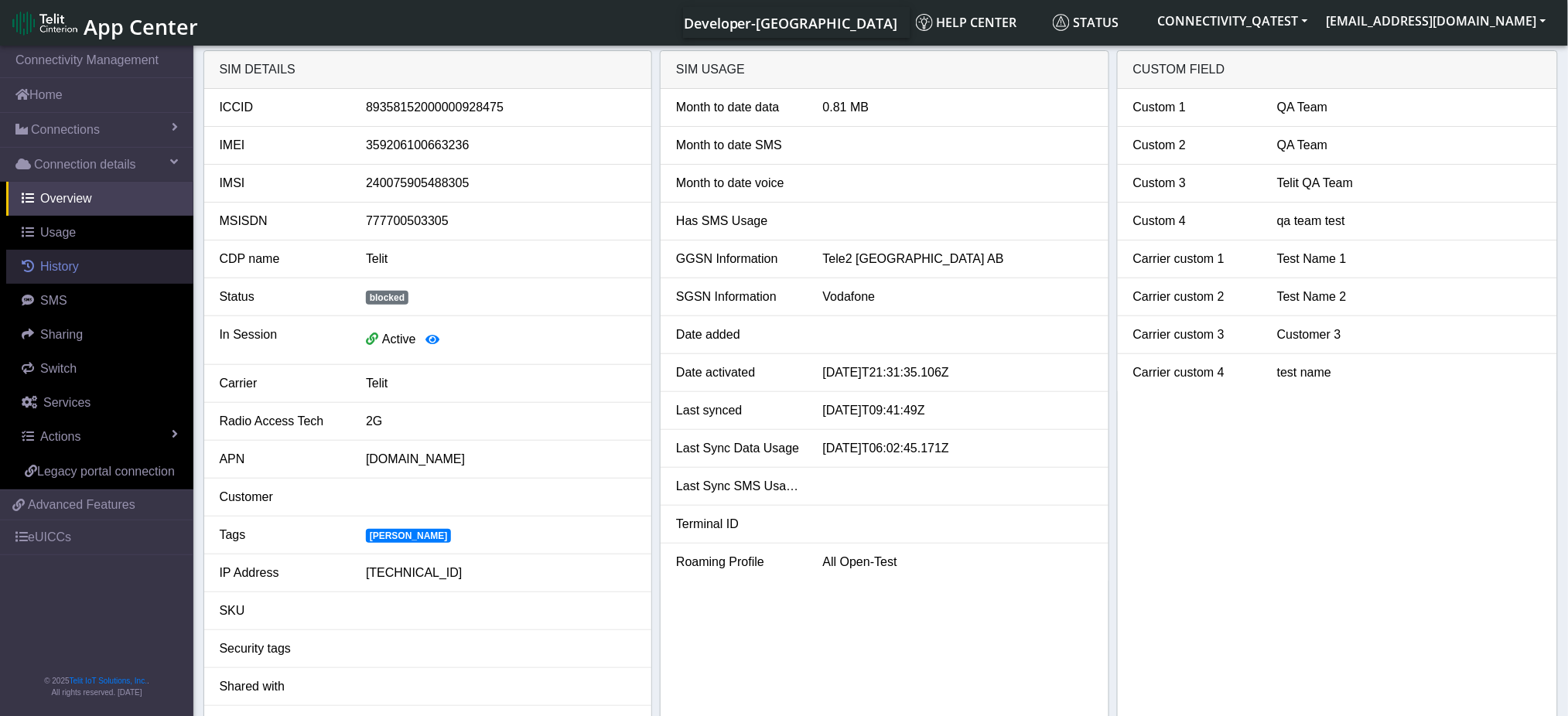
click at [96, 261] on link "History" at bounding box center [100, 267] width 187 height 34
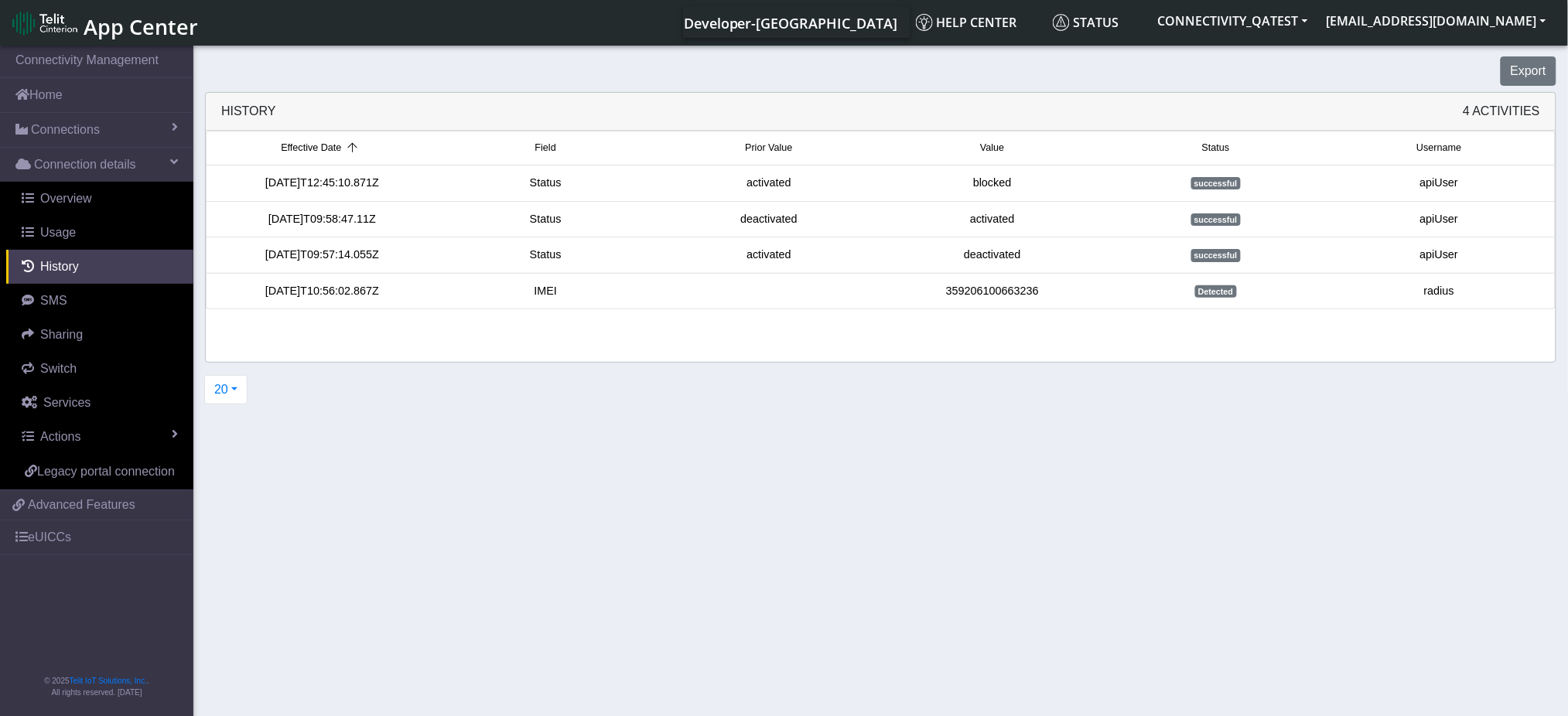
click at [543, 146] on span "Field" at bounding box center [545, 149] width 21 height 15
click at [338, 146] on span "Effective Date" at bounding box center [321, 149] width 60 height 15
click at [78, 103] on link "Home" at bounding box center [97, 95] width 194 height 34
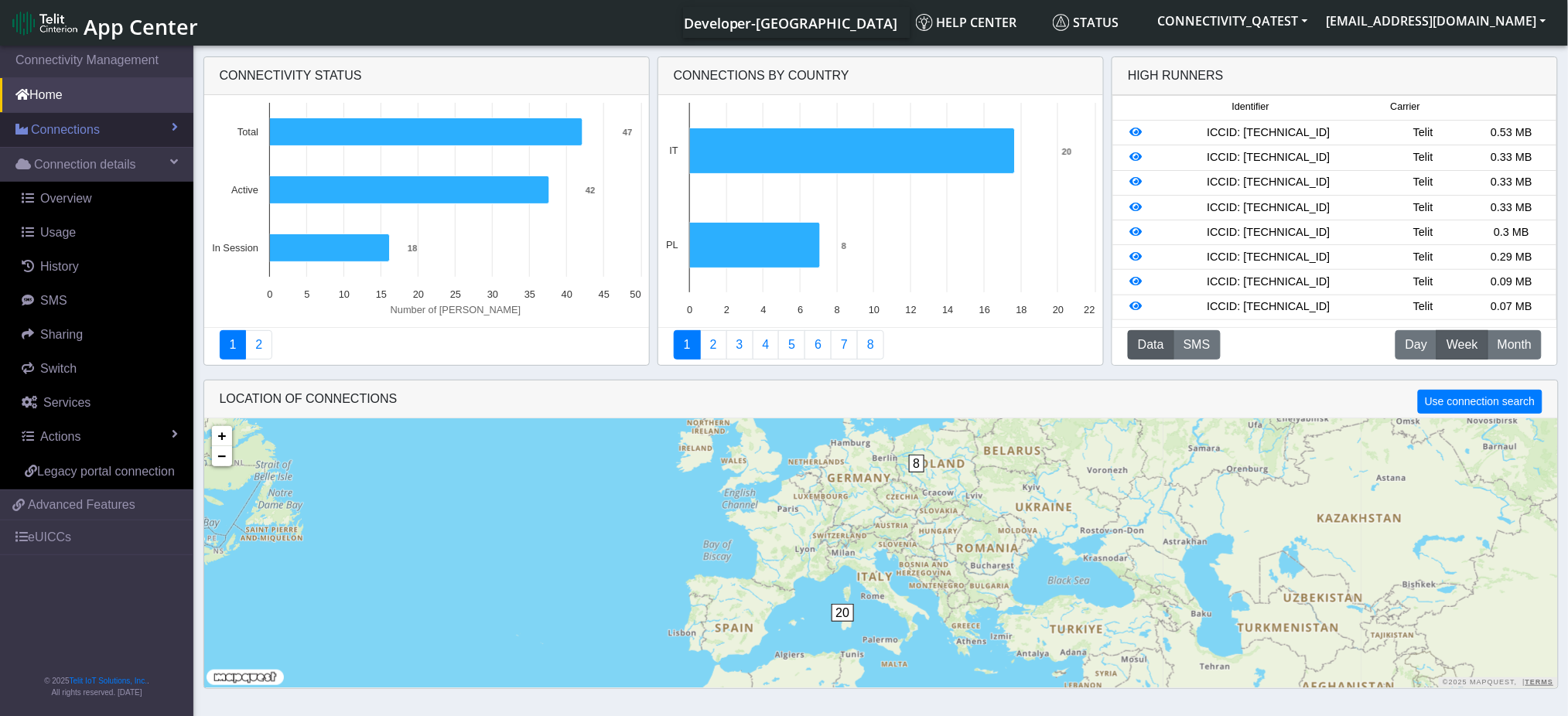
click at [75, 131] on span "Connections" at bounding box center [65, 130] width 69 height 18
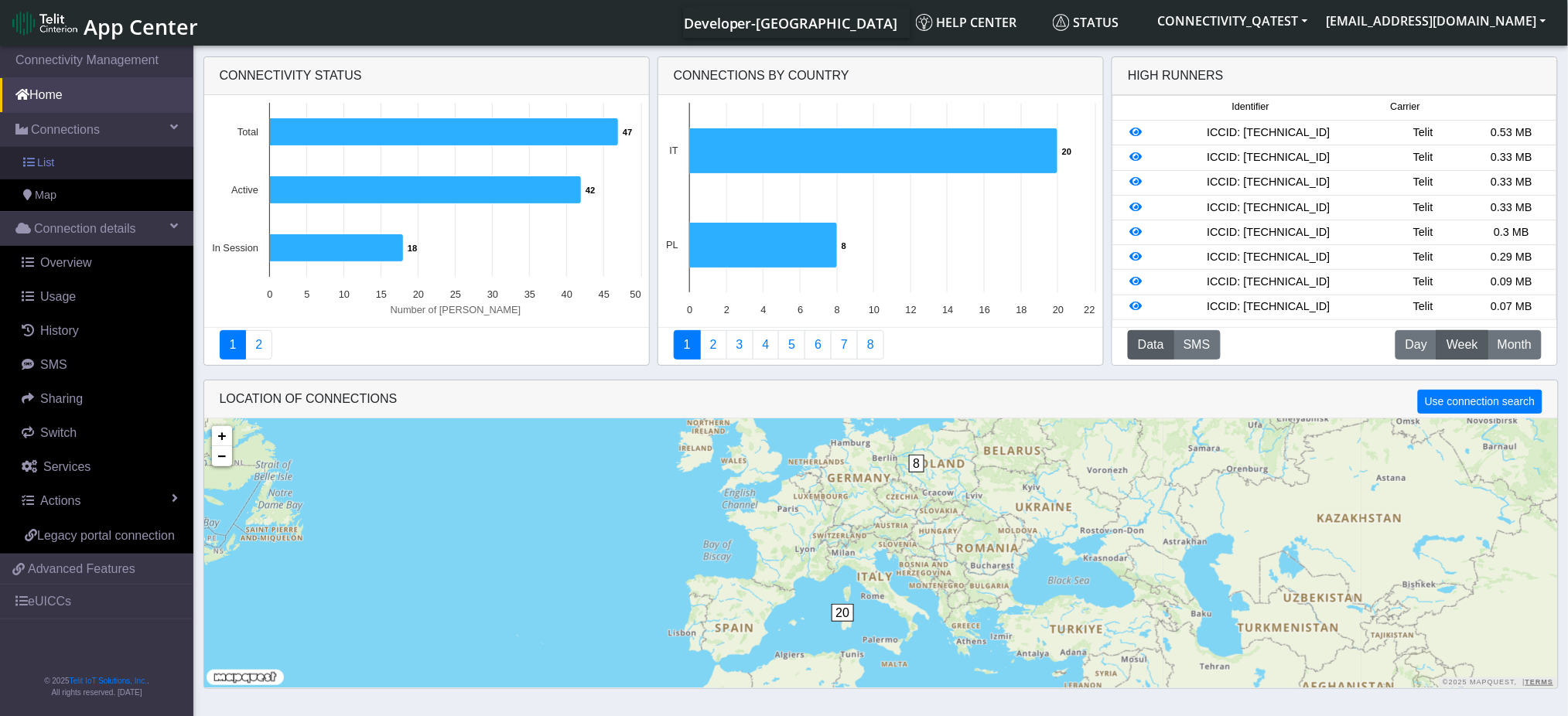
click at [65, 172] on link "List" at bounding box center [97, 162] width 194 height 32
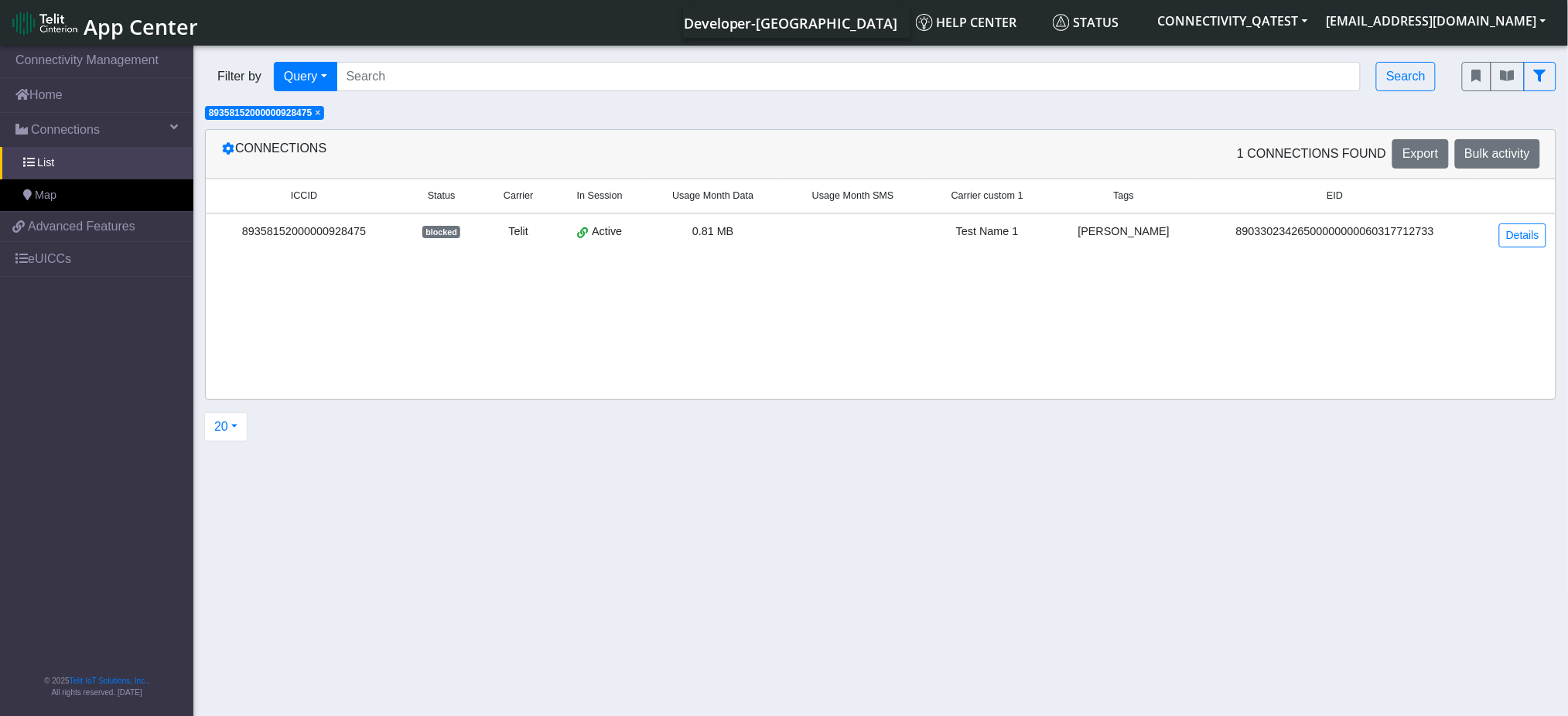
click at [320, 114] on span "×" at bounding box center [317, 113] width 6 height 11
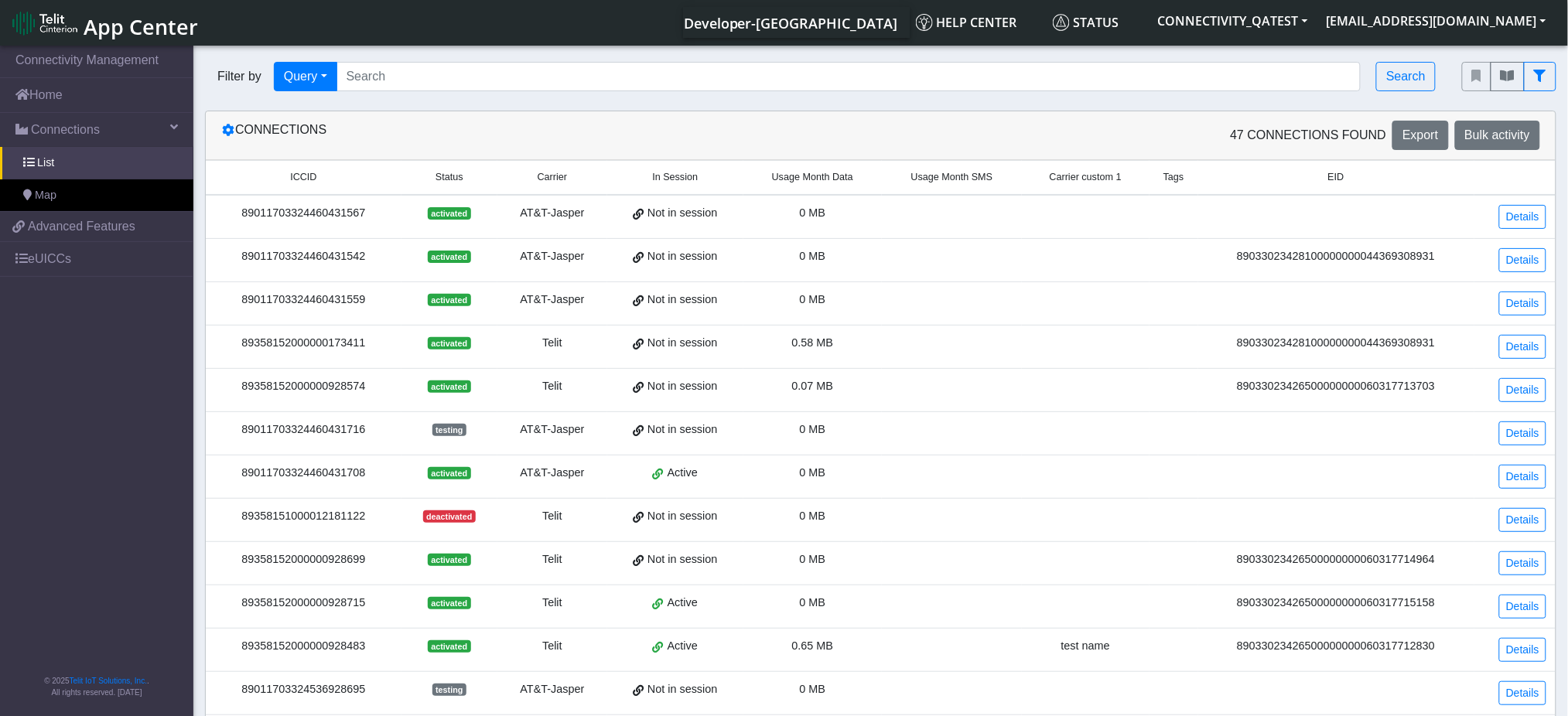
click at [553, 178] on span "Carrier" at bounding box center [552, 177] width 30 height 15
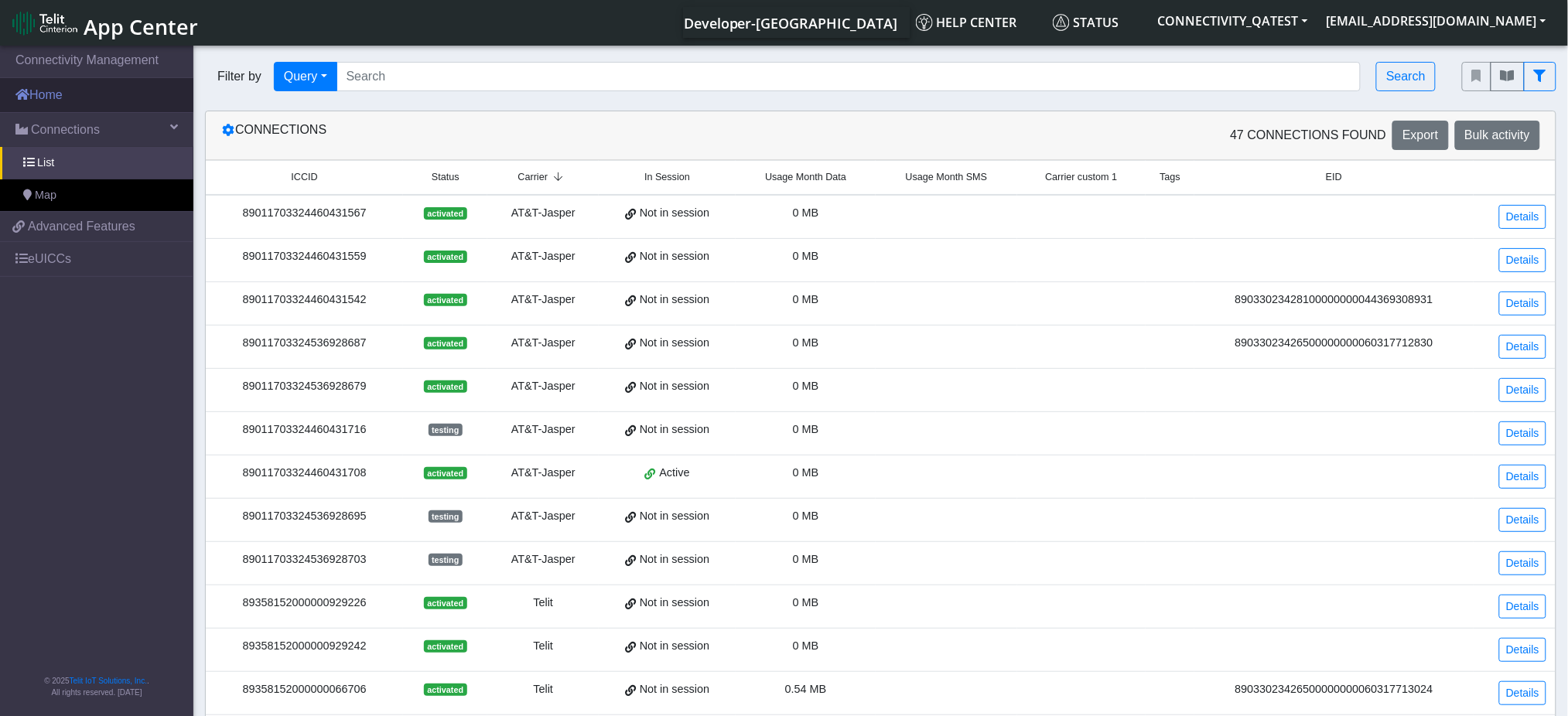
click at [85, 94] on link "Home" at bounding box center [97, 95] width 194 height 34
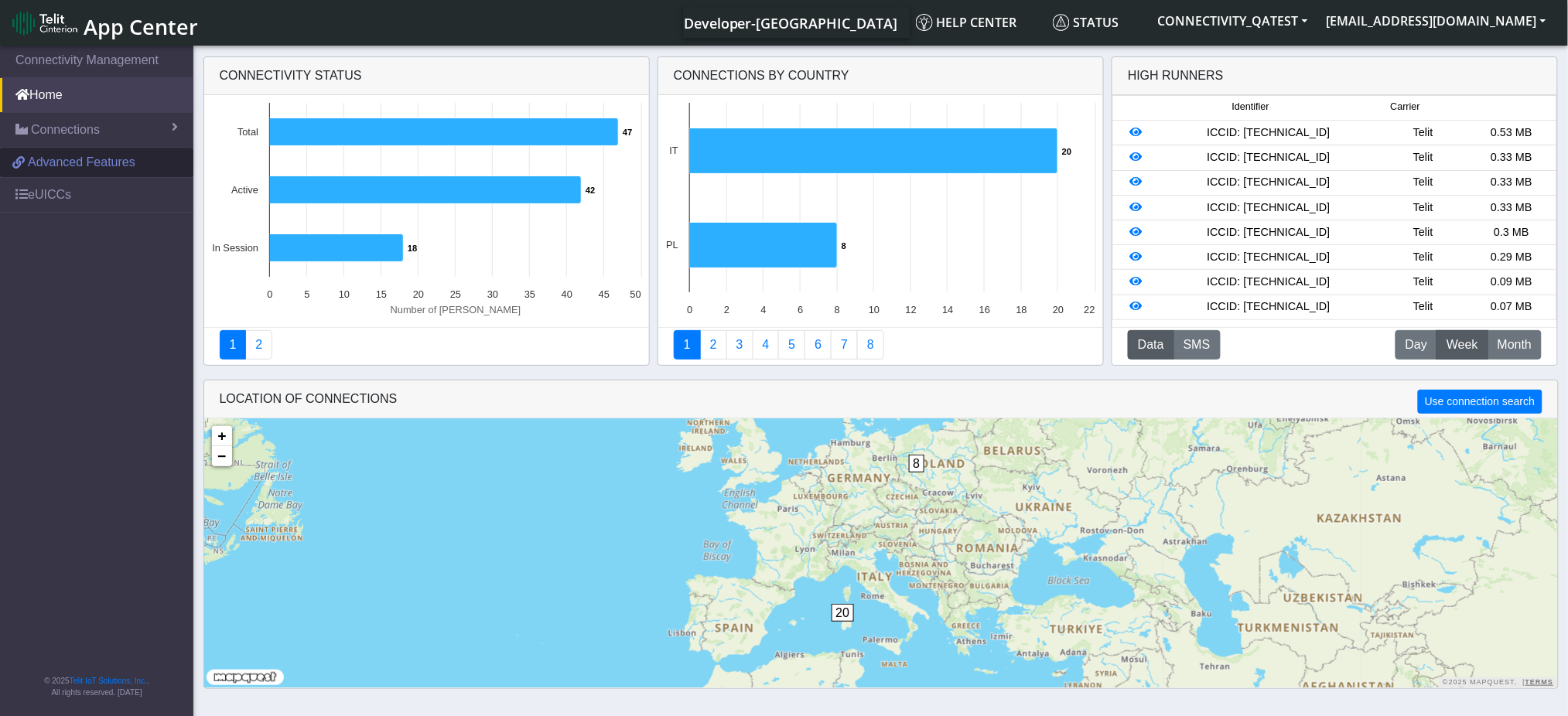
click at [68, 148] on link "Advanced Features" at bounding box center [97, 162] width 194 height 30
click at [78, 141] on link "Connections" at bounding box center [97, 129] width 194 height 34
click at [69, 148] on link "List" at bounding box center [97, 162] width 194 height 32
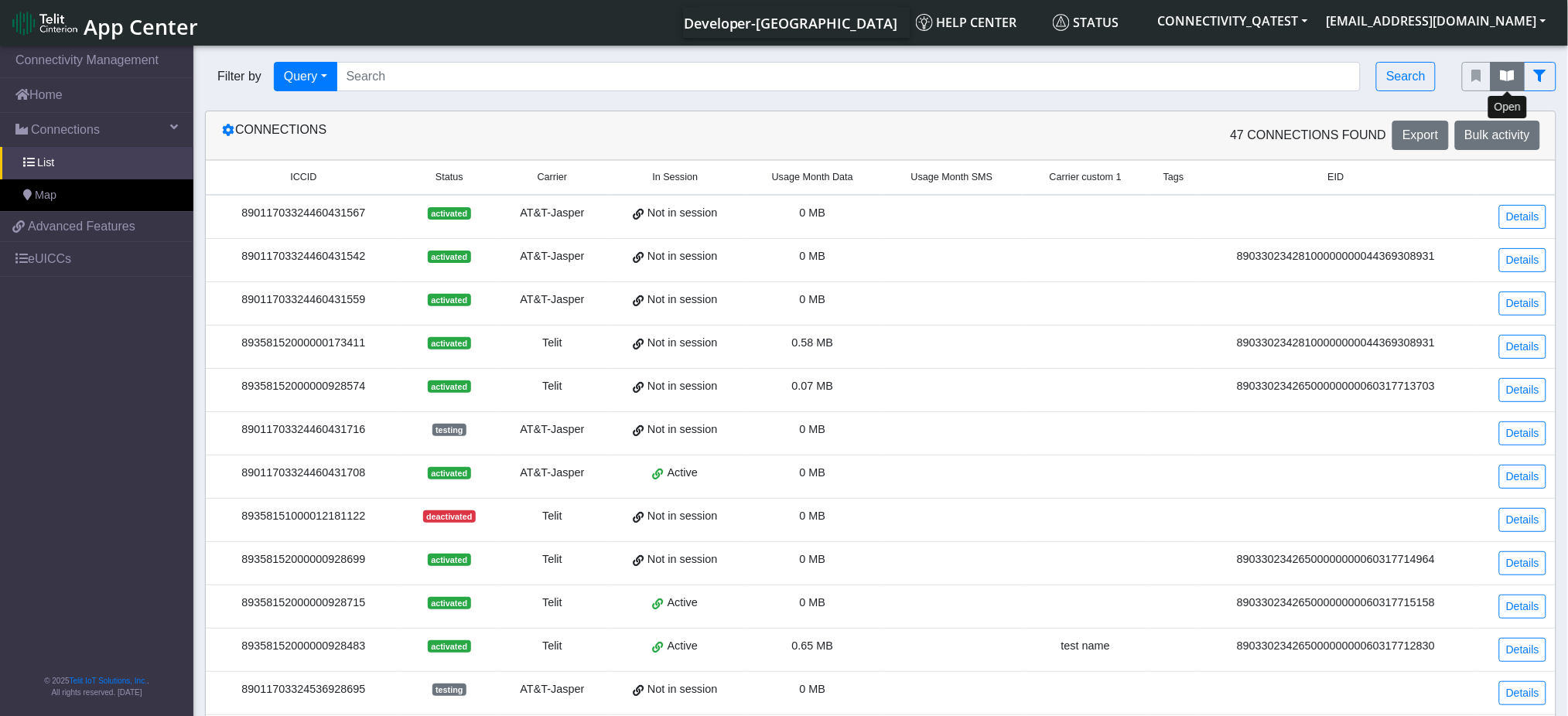
click at [1508, 72] on icon "fitlers menu" at bounding box center [1507, 75] width 14 height 12
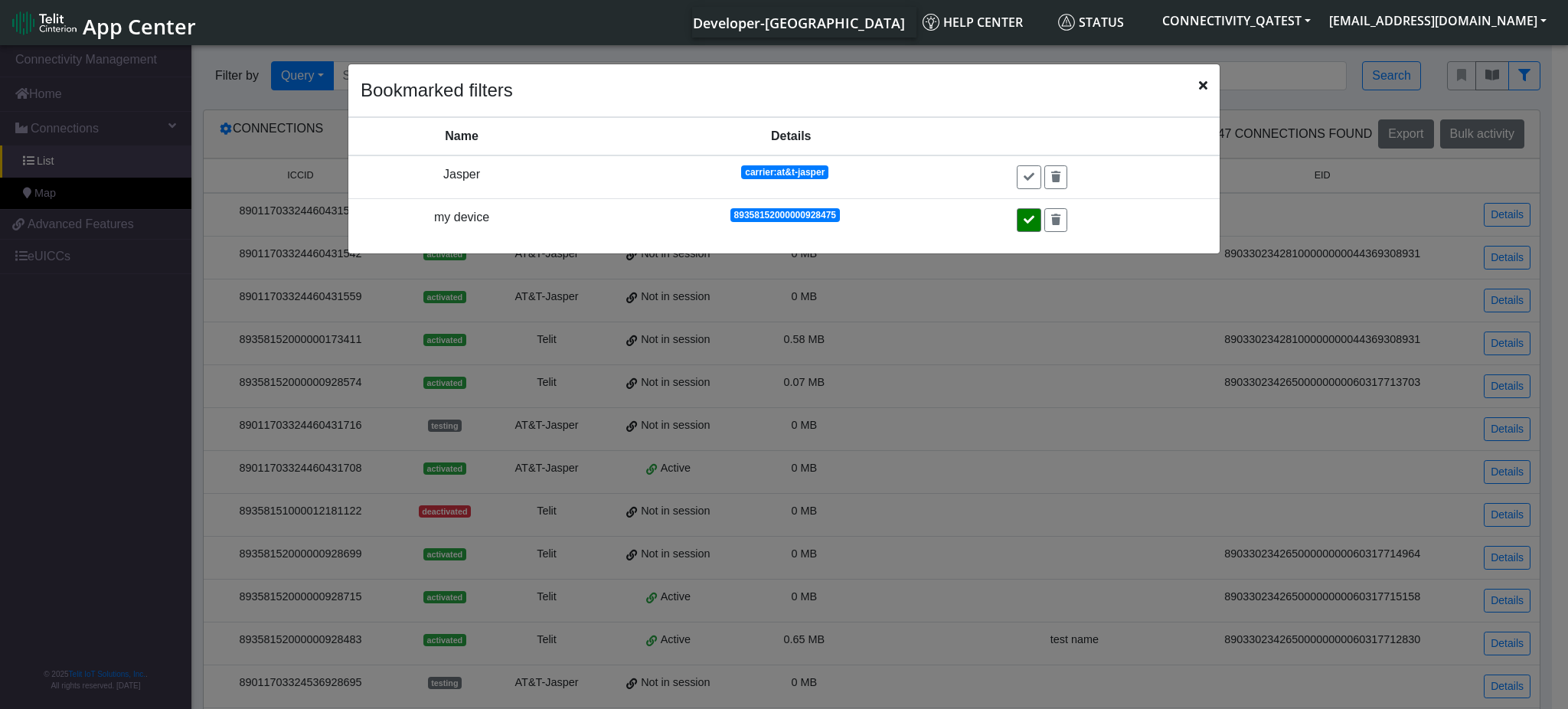
click at [1035, 213] on button at bounding box center [1029, 220] width 25 height 24
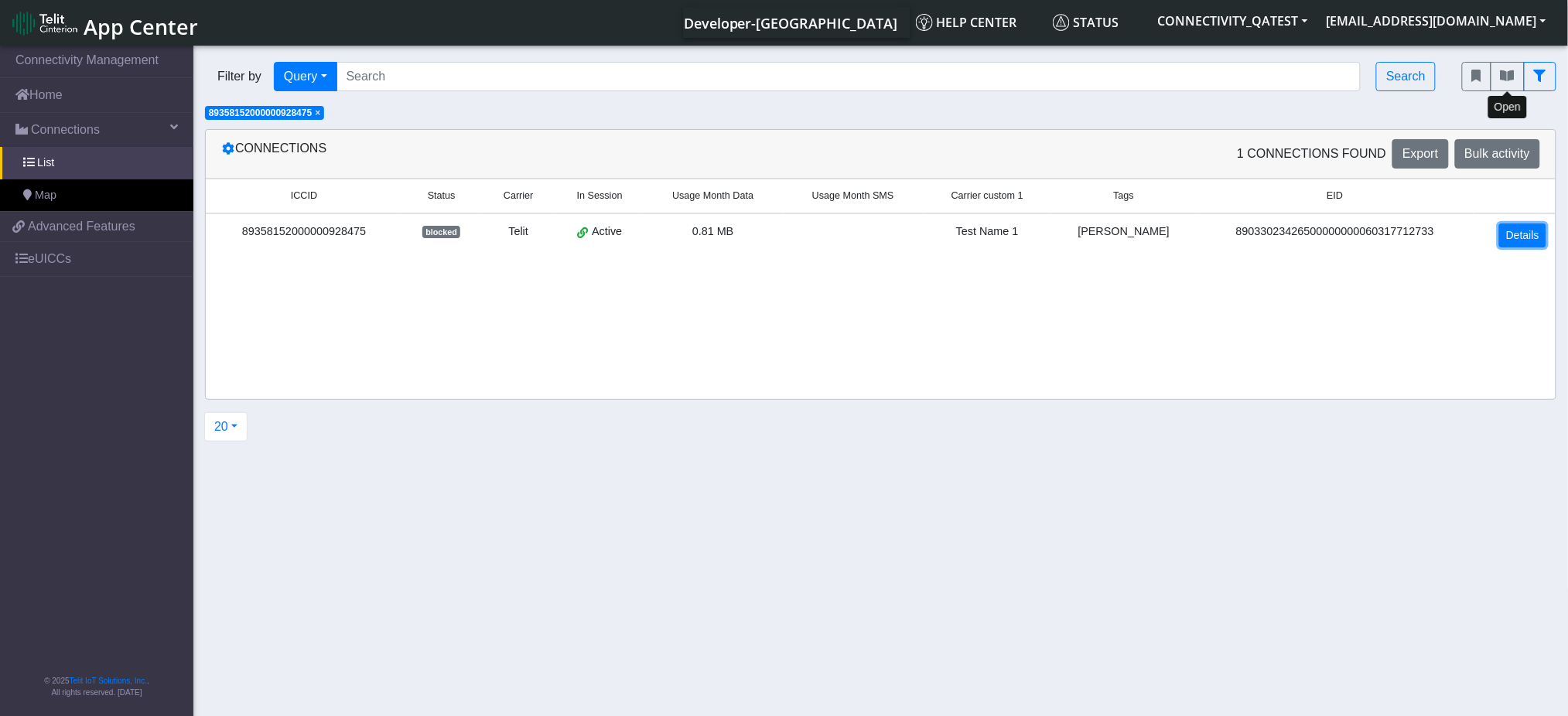
click at [1514, 231] on link "Details" at bounding box center [1522, 235] width 47 height 24
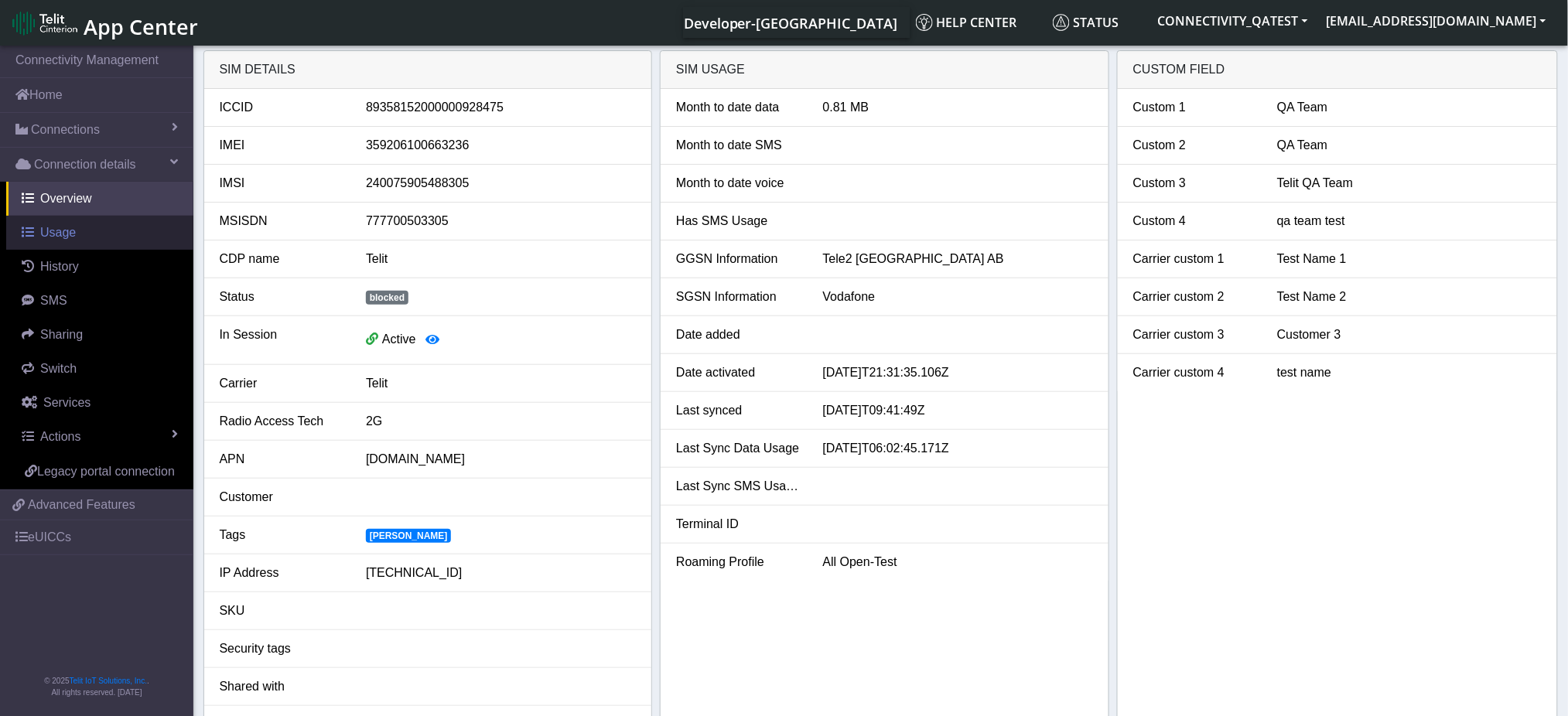
click at [93, 235] on link "Usage" at bounding box center [100, 233] width 187 height 34
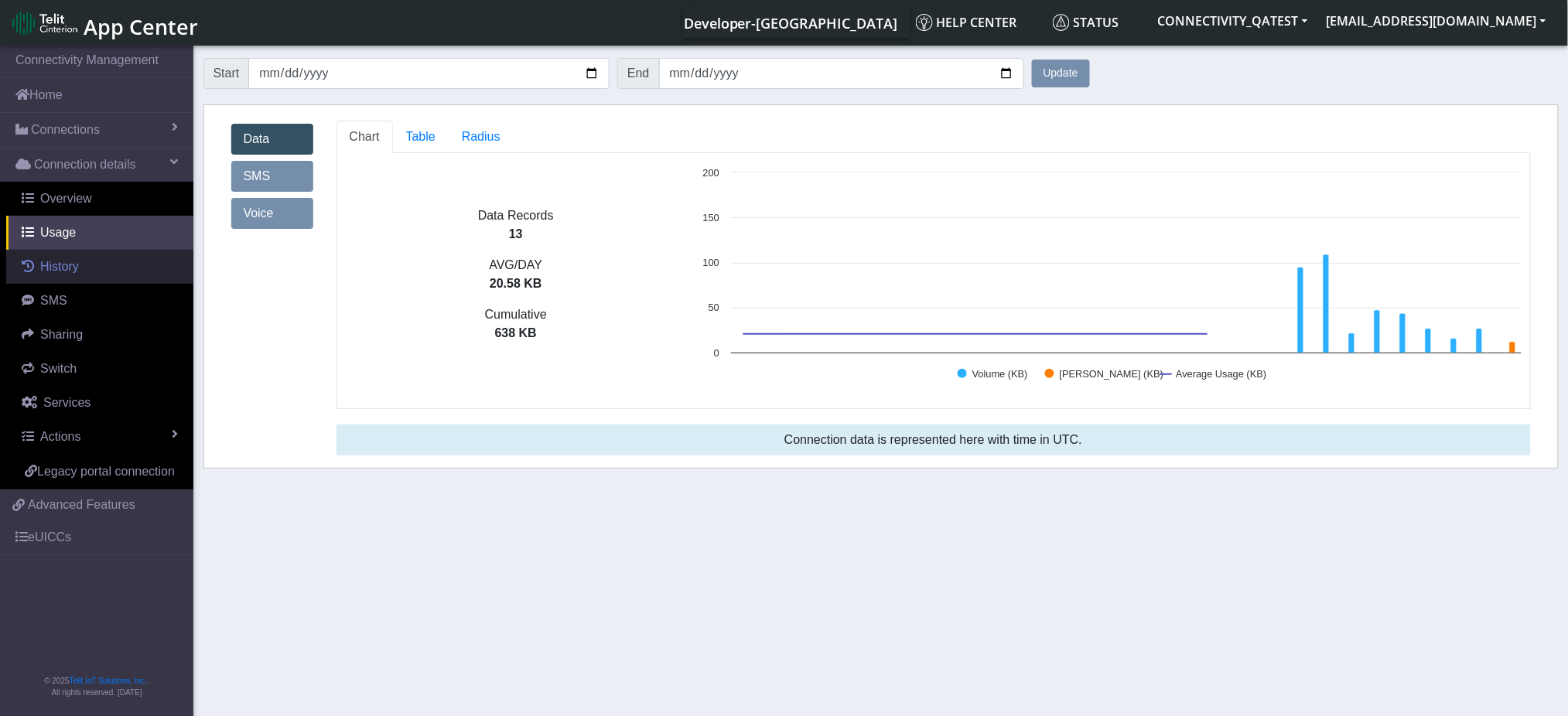
click at [64, 280] on link "History" at bounding box center [100, 267] width 187 height 34
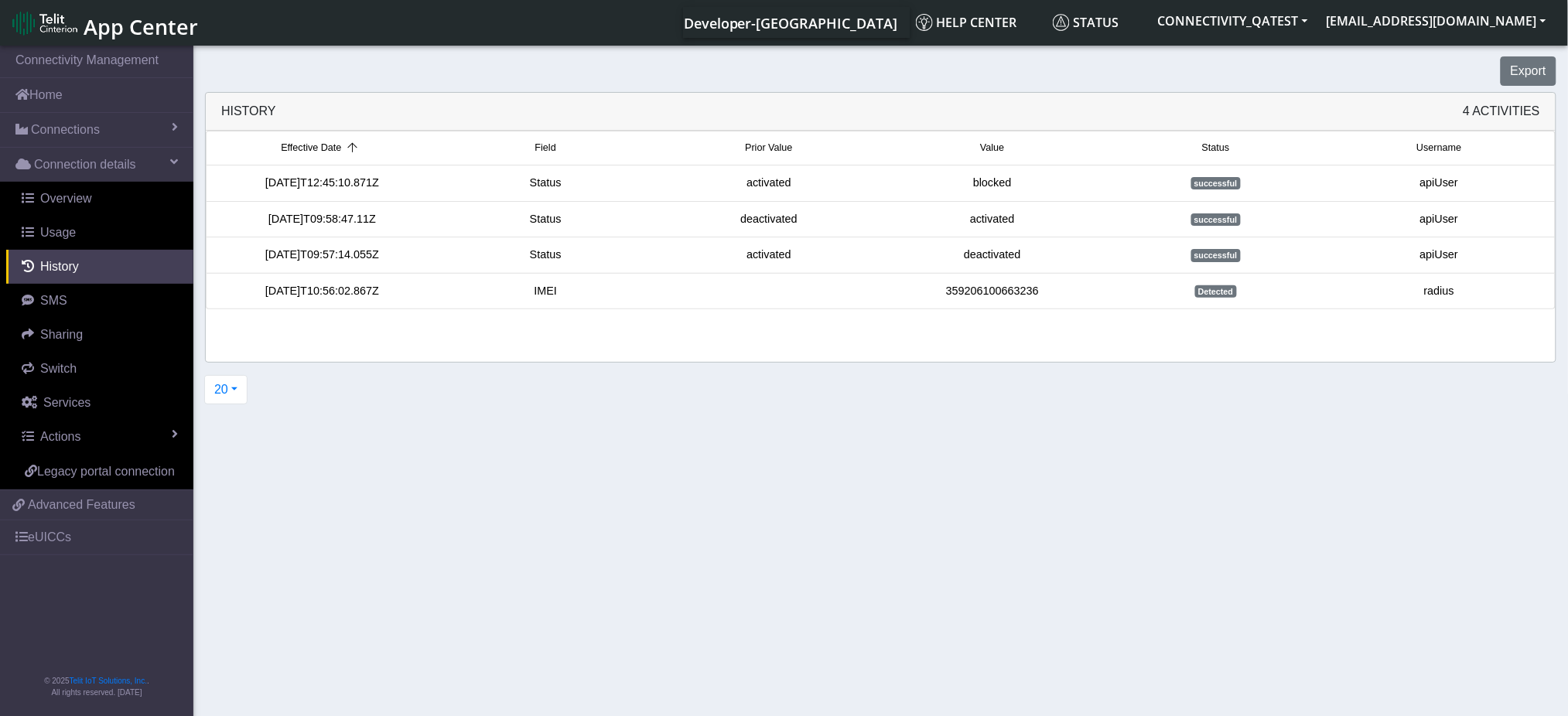
click at [544, 149] on span "Field" at bounding box center [545, 149] width 21 height 15
click at [757, 153] on span "Prior Value" at bounding box center [768, 149] width 47 height 15
click at [314, 149] on span "Effective Date" at bounding box center [321, 149] width 60 height 15
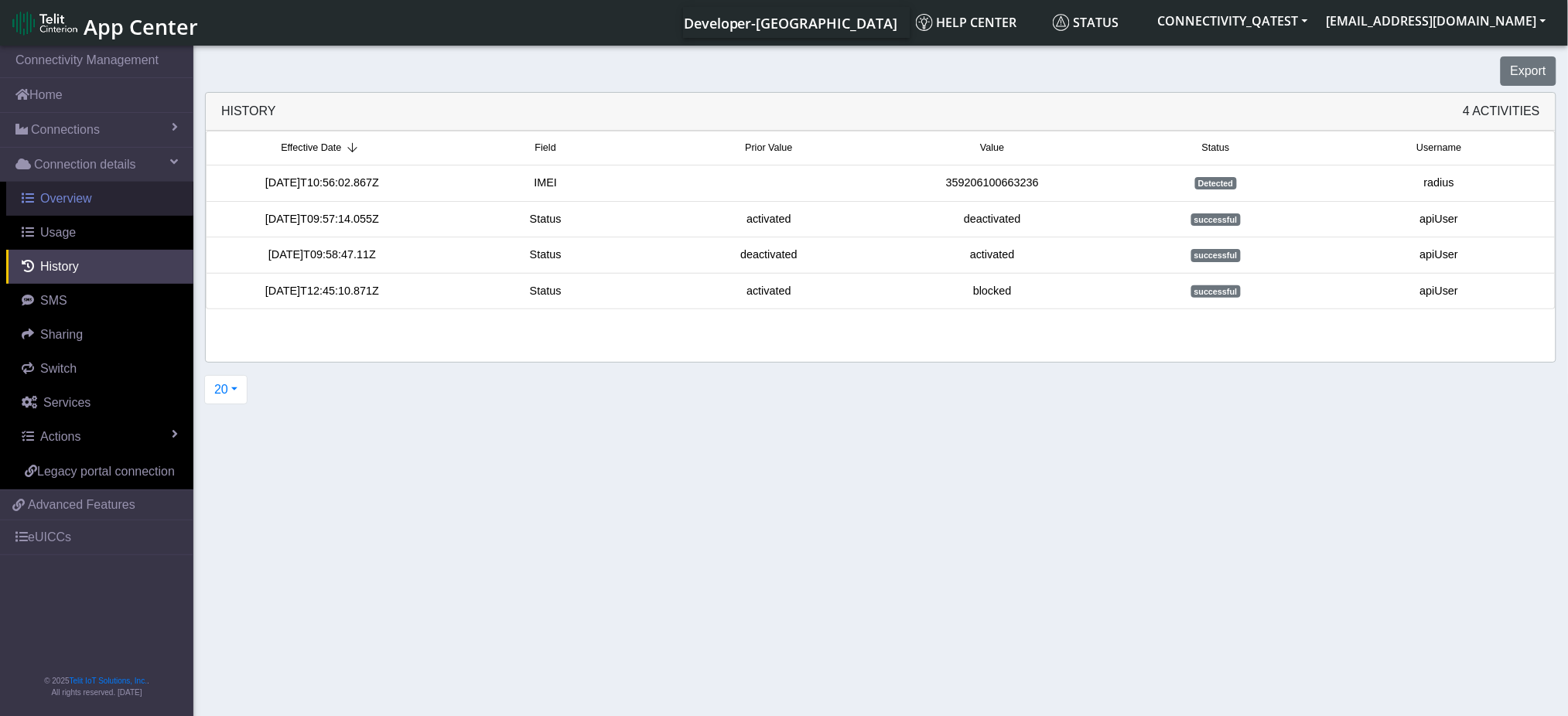
click at [43, 204] on span "Overview" at bounding box center [66, 198] width 52 height 13
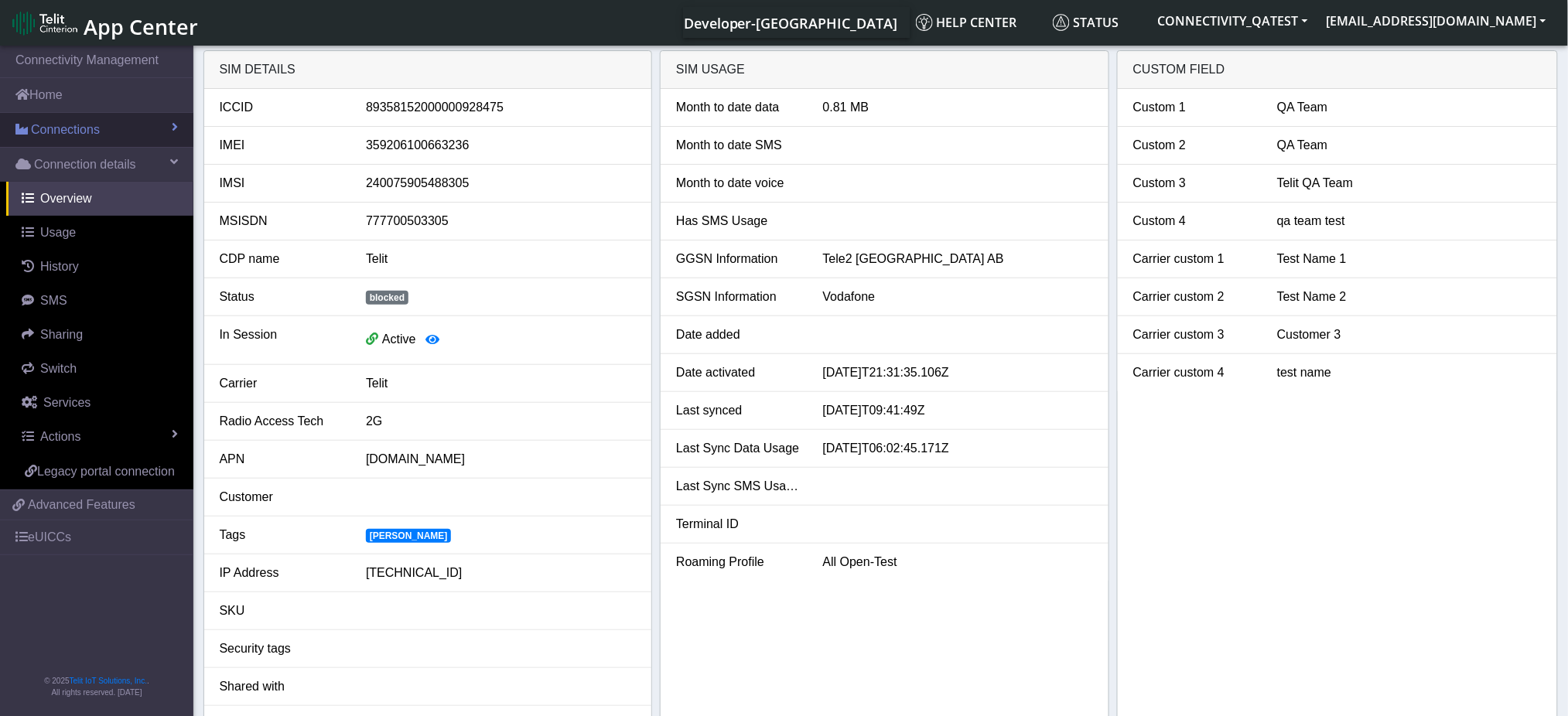
click at [59, 133] on span "Connections" at bounding box center [65, 130] width 69 height 18
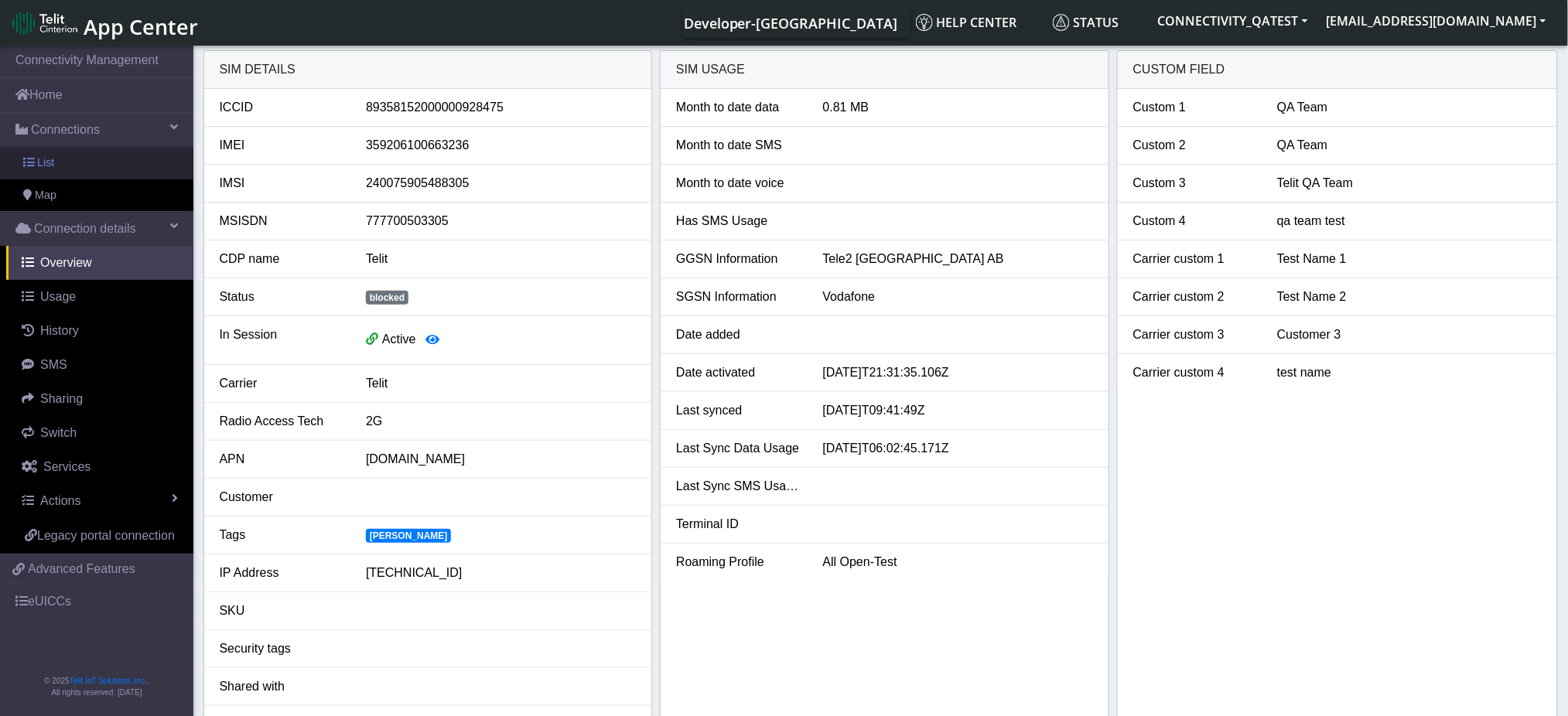
click at [52, 165] on span "List" at bounding box center [45, 163] width 17 height 17
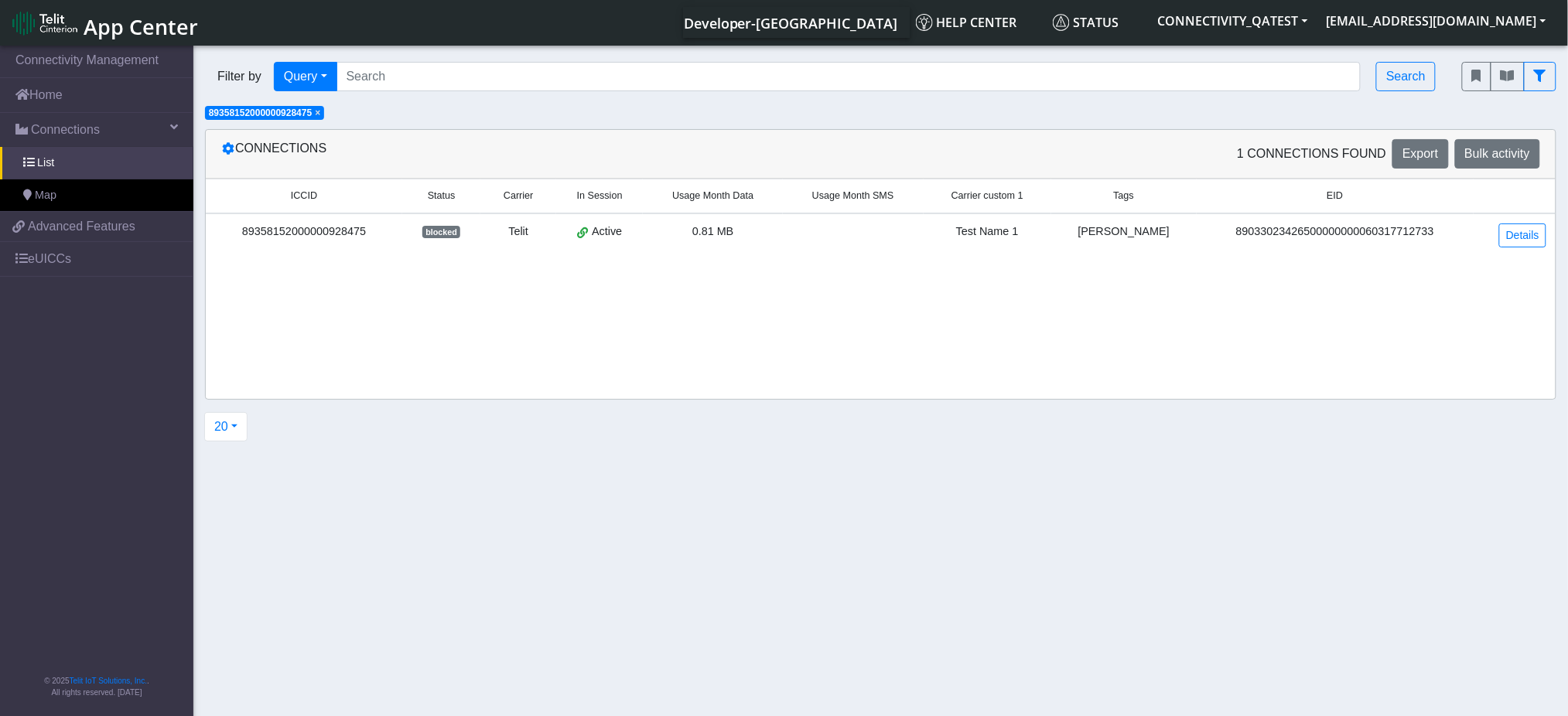
click at [310, 194] on span "ICCID" at bounding box center [303, 197] width 27 height 15
click at [75, 94] on link "Home" at bounding box center [97, 95] width 194 height 34
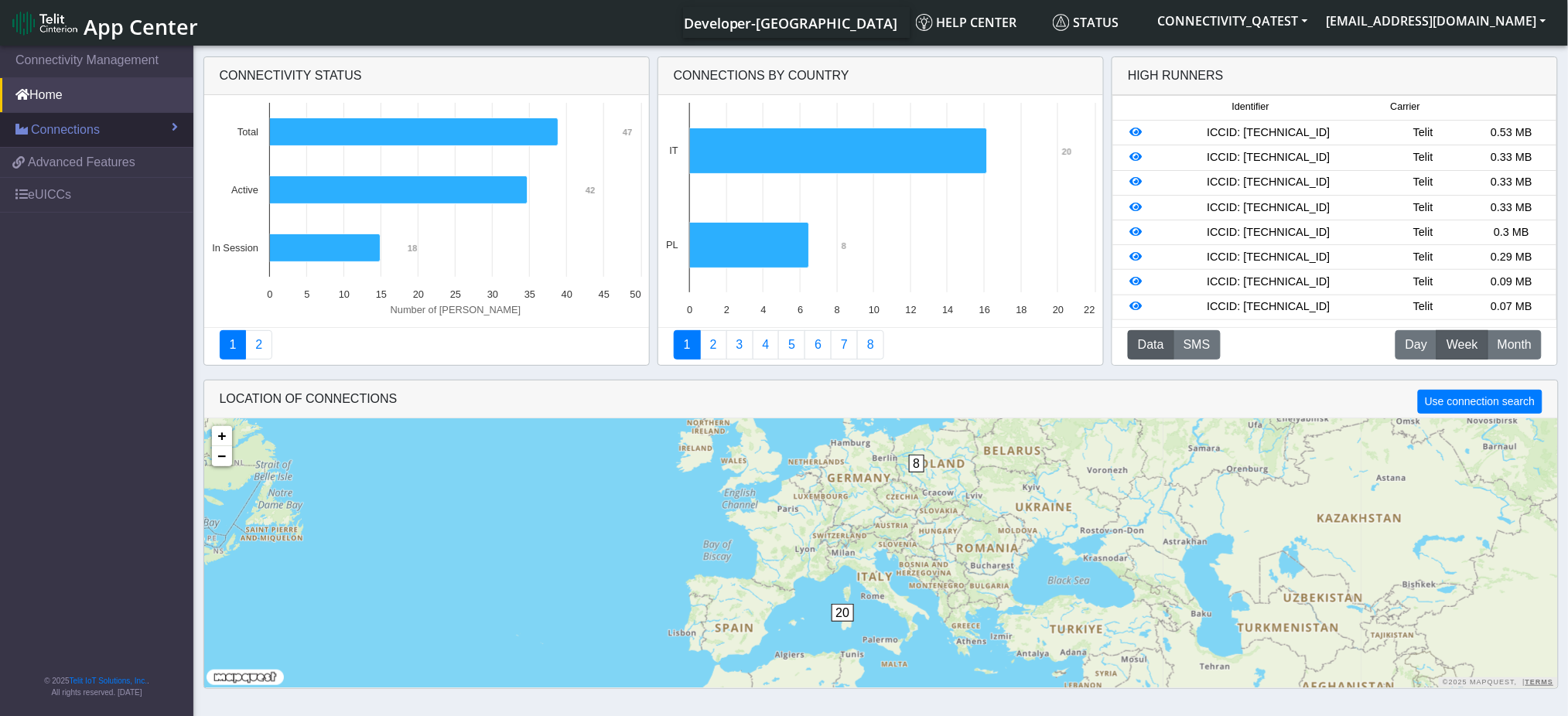
click at [60, 128] on span "Connections" at bounding box center [65, 130] width 69 height 18
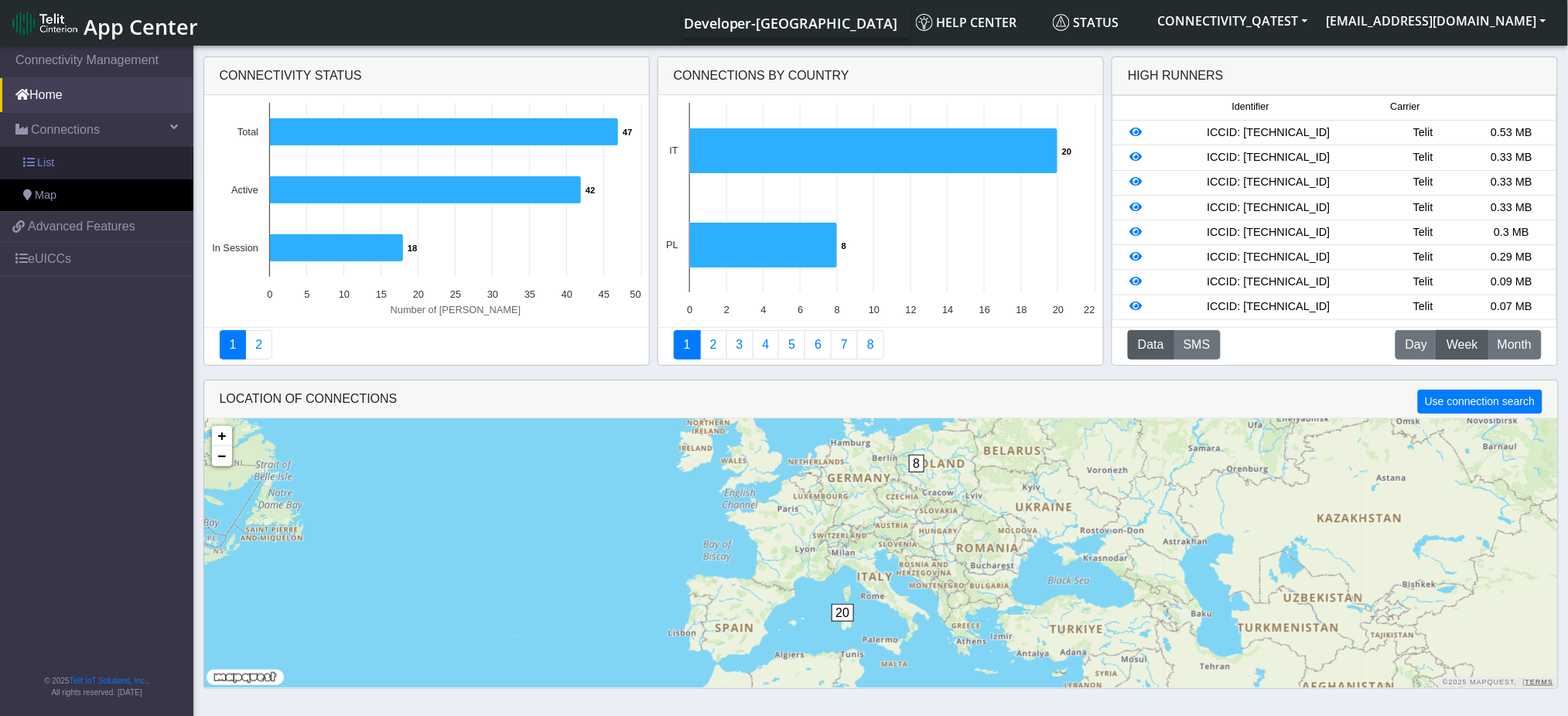
click at [65, 161] on link "List" at bounding box center [97, 162] width 194 height 32
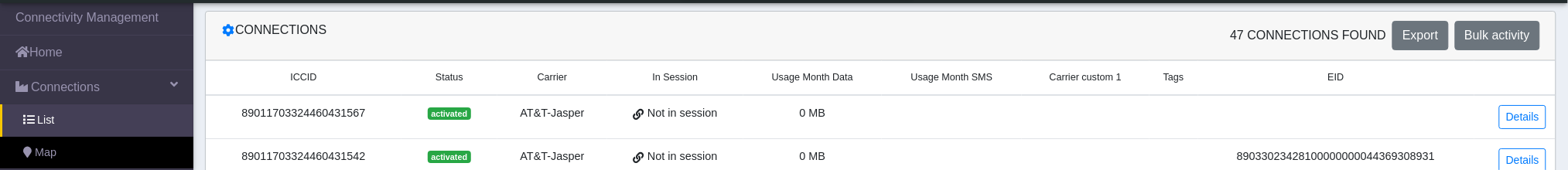
scroll to position [103, 0]
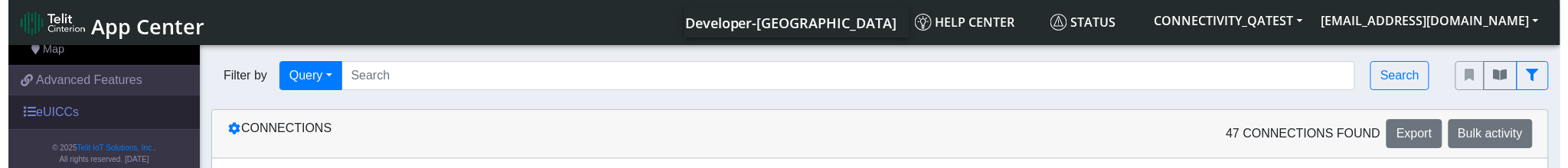
scroll to position [158, 0]
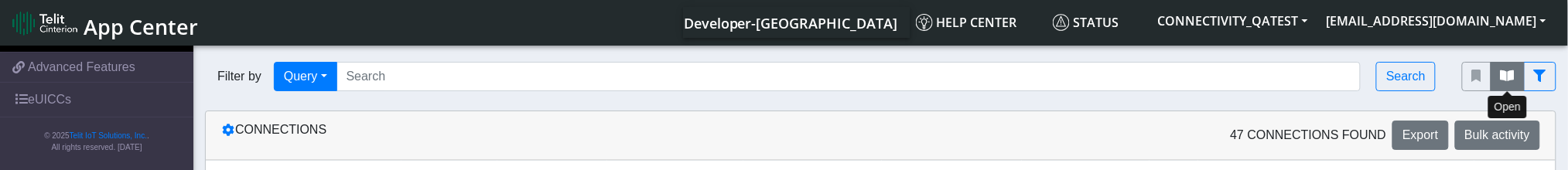
click at [1506, 72] on icon "fitlers menu" at bounding box center [1507, 75] width 14 height 12
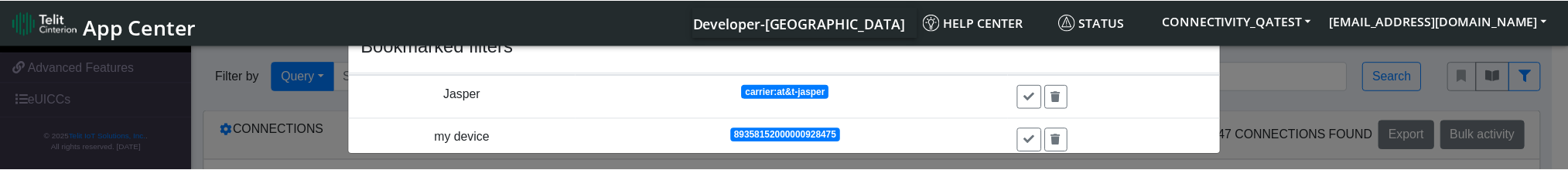
scroll to position [55, 0]
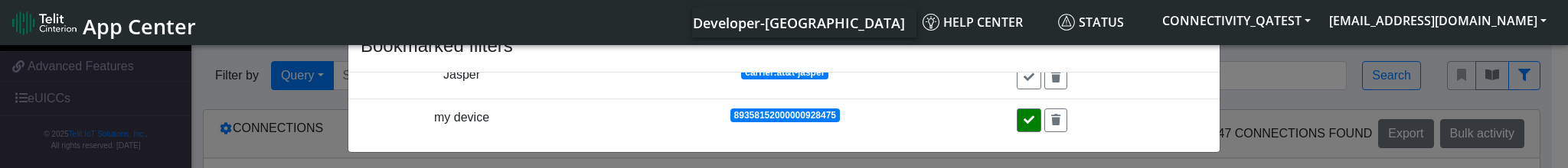
click at [1019, 116] on button at bounding box center [1029, 121] width 25 height 24
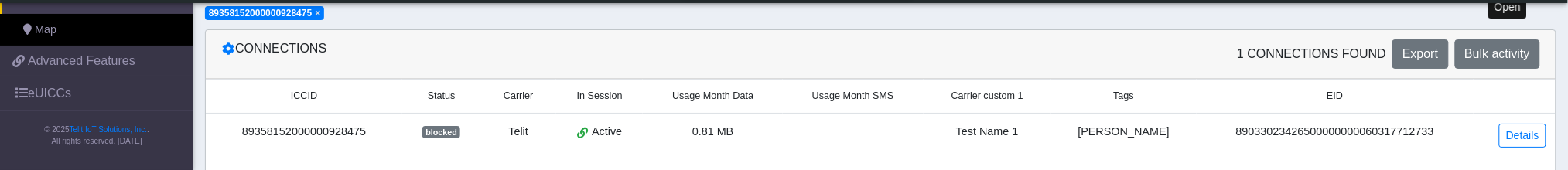
scroll to position [103, 0]
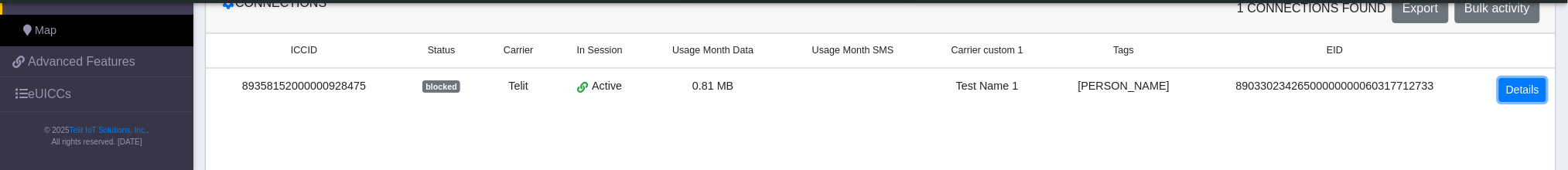
click at [1533, 83] on link "Details" at bounding box center [1522, 91] width 47 height 24
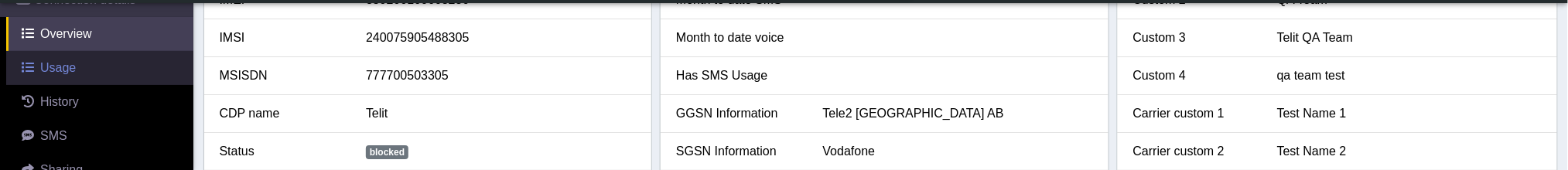
click at [56, 67] on span "Usage" at bounding box center [58, 67] width 36 height 13
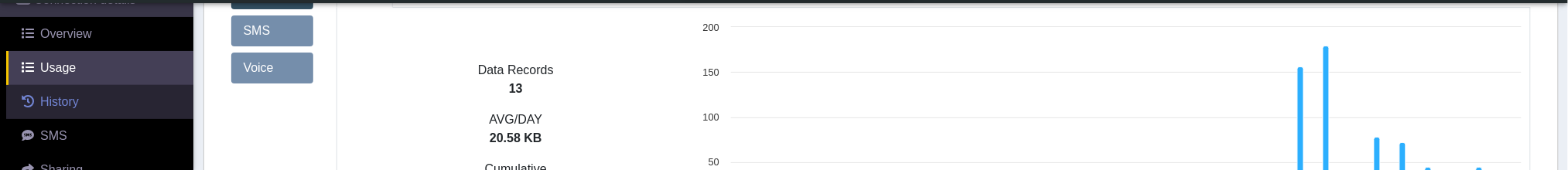
click at [65, 105] on span "History" at bounding box center [60, 102] width 39 height 13
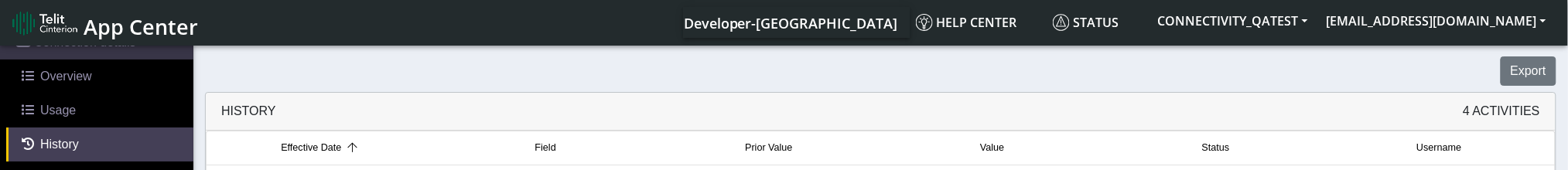
click at [540, 148] on span "Field" at bounding box center [545, 149] width 21 height 15
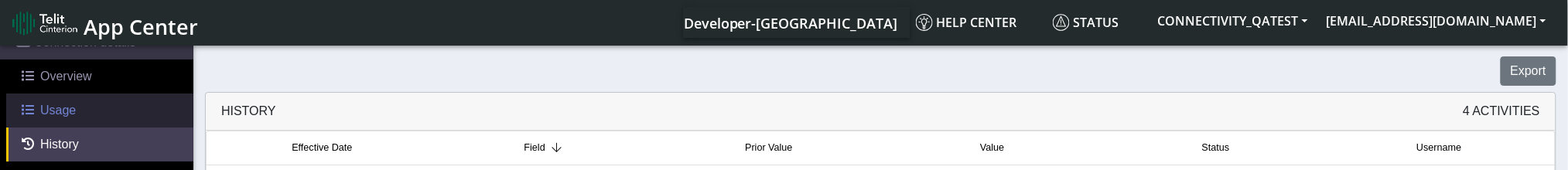
click at [55, 103] on span "Usage" at bounding box center [58, 110] width 36 height 13
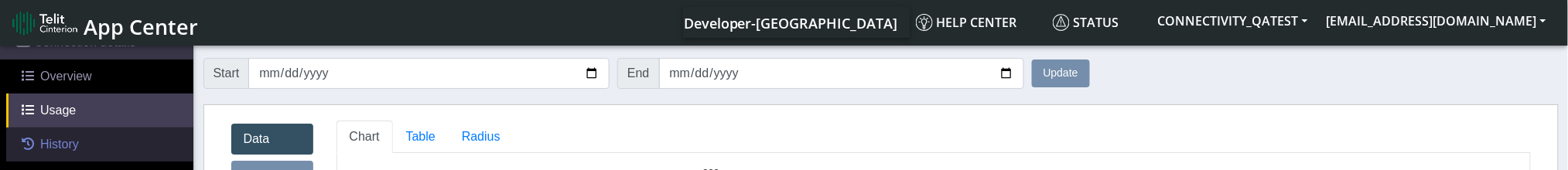
click at [67, 147] on span "History" at bounding box center [60, 144] width 39 height 13
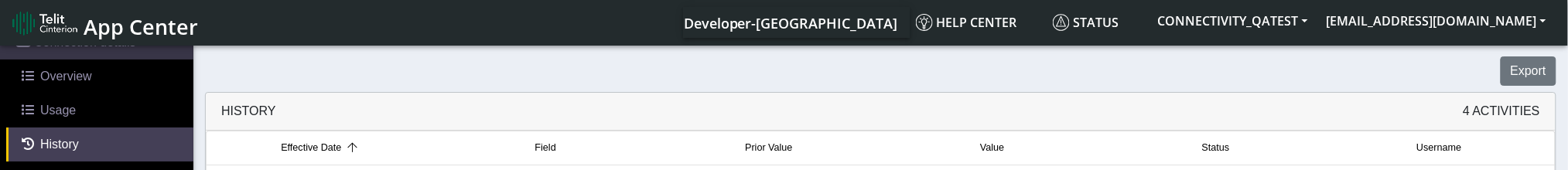
click at [554, 145] on span "Field" at bounding box center [545, 149] width 21 height 15
click at [792, 149] on span "Prior Value" at bounding box center [768, 149] width 47 height 15
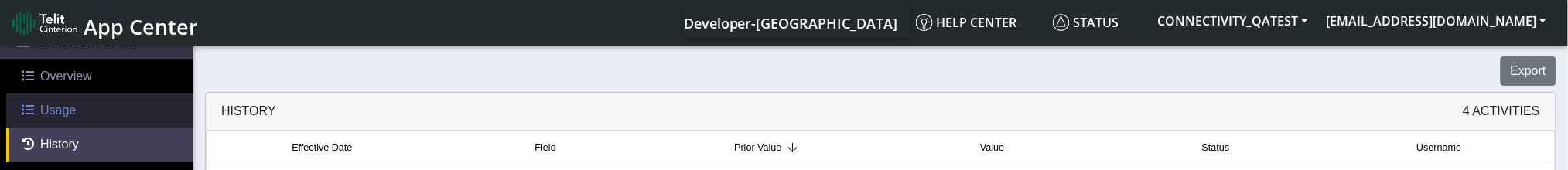
click at [67, 116] on span "Usage" at bounding box center [58, 110] width 36 height 13
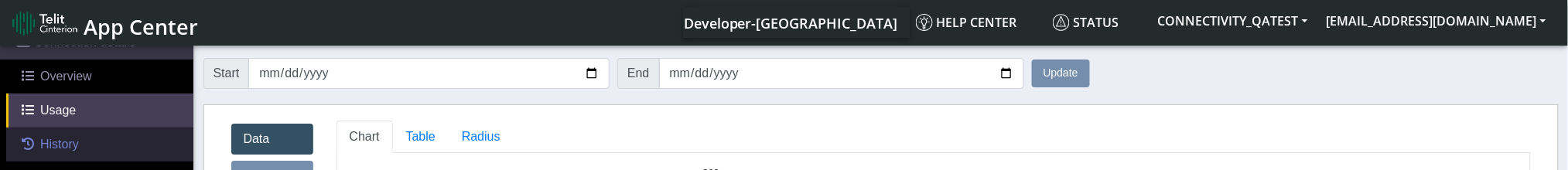
click at [74, 138] on span "History" at bounding box center [60, 144] width 39 height 13
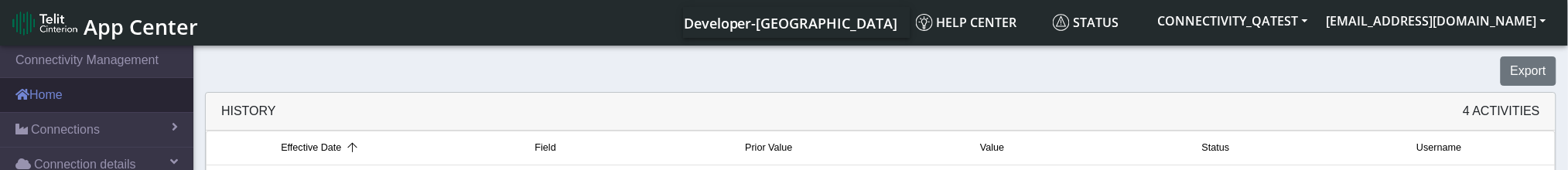
click at [73, 98] on link "Home" at bounding box center [97, 95] width 194 height 34
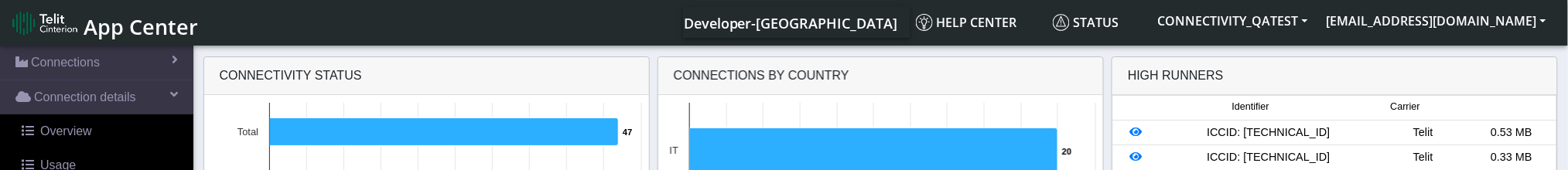
scroll to position [103, 0]
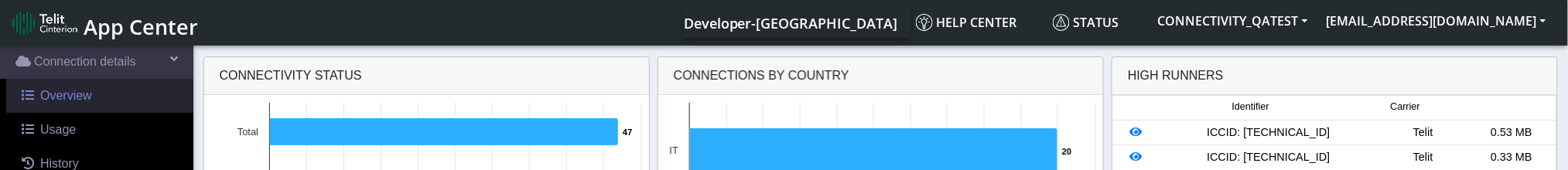
click at [69, 98] on span "Overview" at bounding box center [66, 95] width 52 height 13
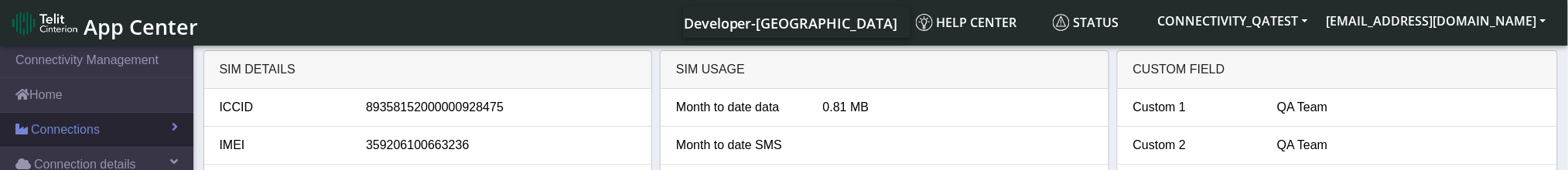
click at [101, 130] on link "Connections" at bounding box center [97, 129] width 194 height 34
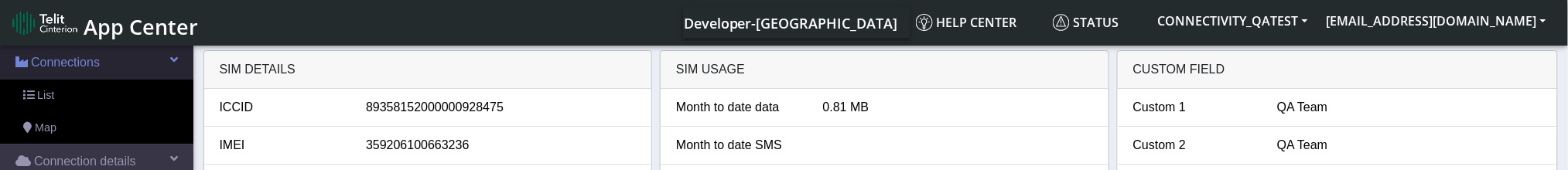
scroll to position [103, 0]
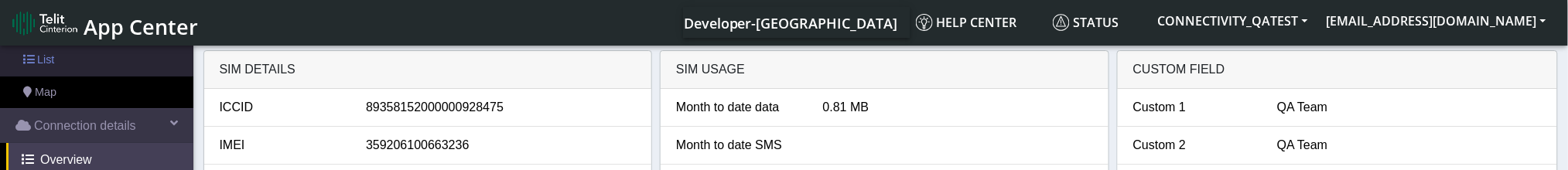
click at [64, 58] on link "List" at bounding box center [97, 60] width 194 height 32
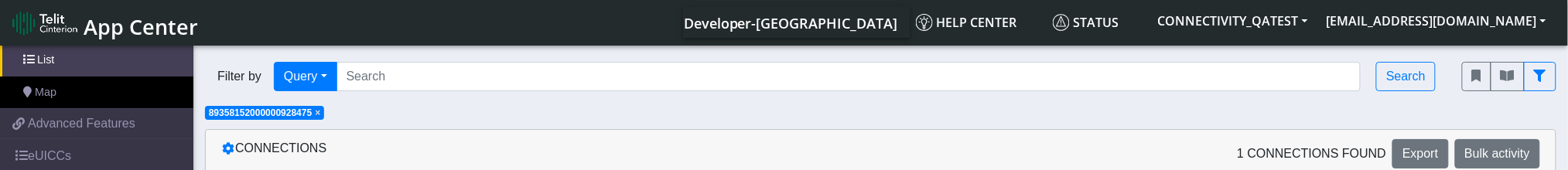
scroll to position [103, 0]
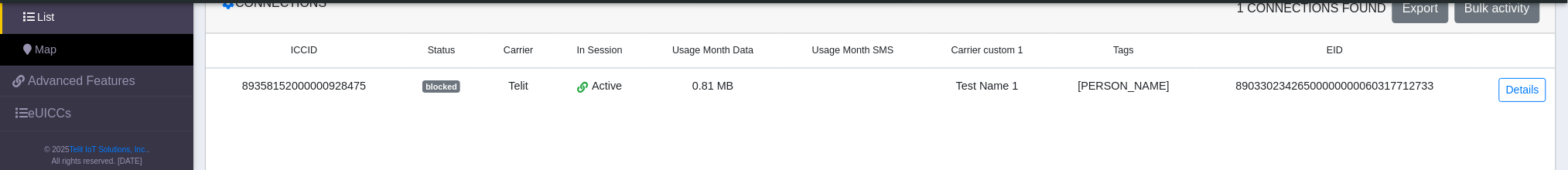
click at [326, 45] on small "ICCID" at bounding box center [303, 51] width 165 height 15
click at [456, 56] on span "Status" at bounding box center [442, 51] width 28 height 15
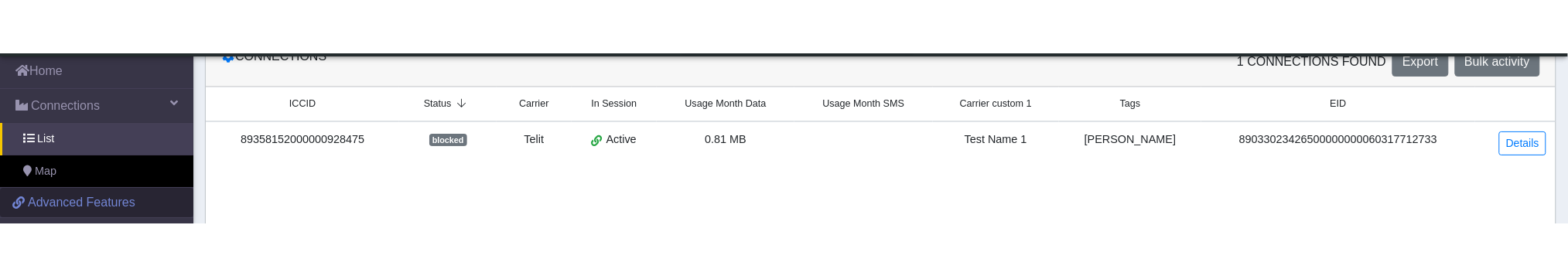
scroll to position [0, 0]
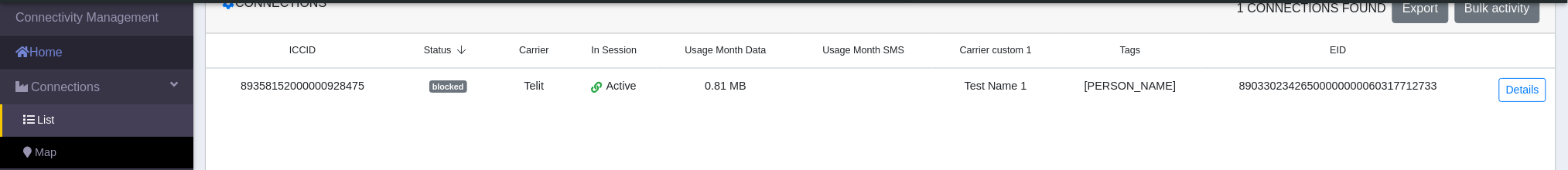
click at [75, 58] on link "Home" at bounding box center [97, 53] width 194 height 34
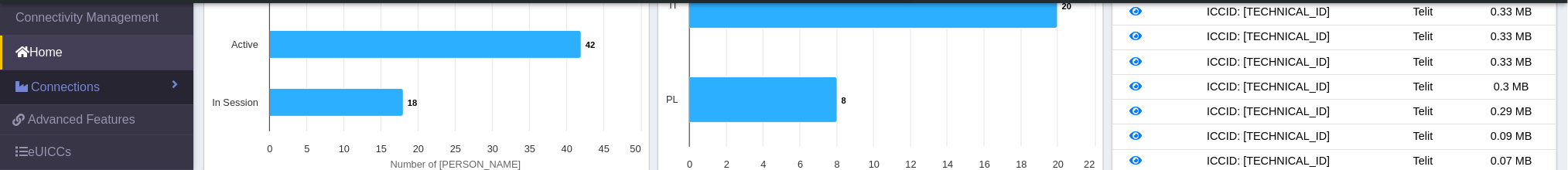
click at [79, 79] on span "Connections" at bounding box center [65, 88] width 69 height 18
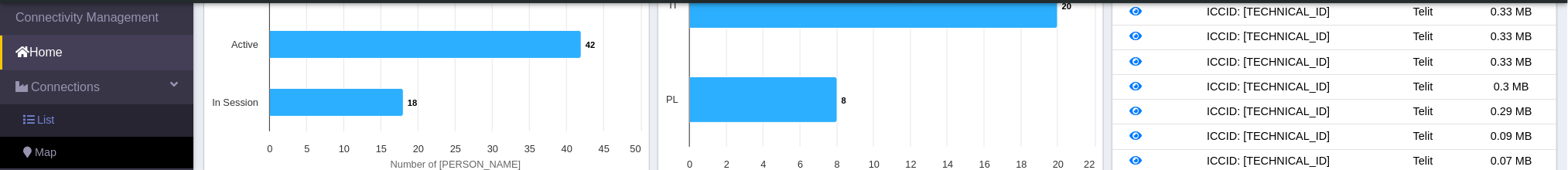
click at [75, 115] on link "List" at bounding box center [97, 120] width 194 height 32
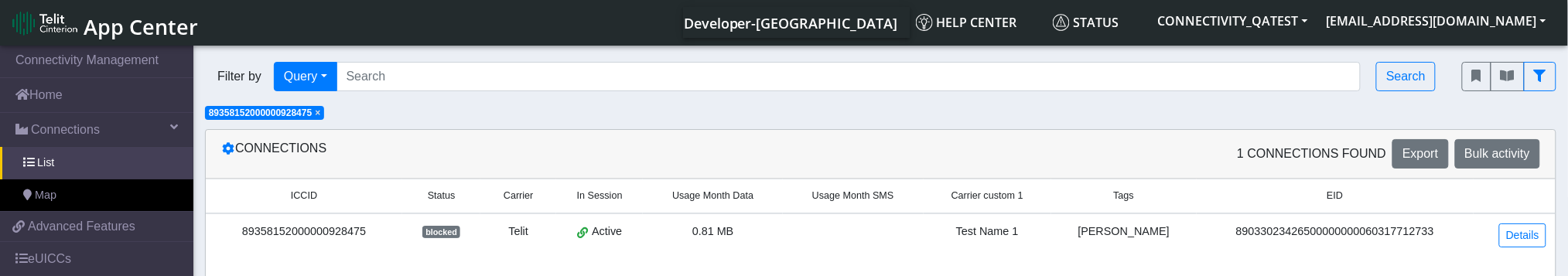
click at [318, 112] on span "×" at bounding box center [317, 114] width 6 height 11
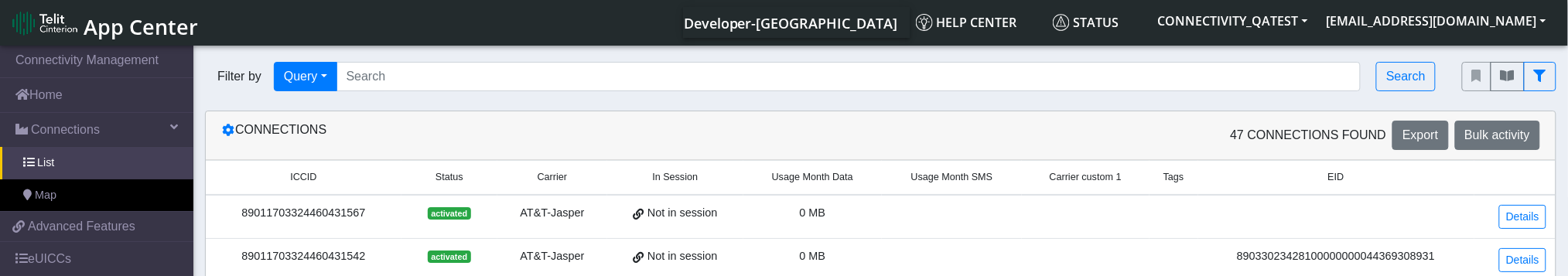
click at [119, 21] on span "App Center" at bounding box center [141, 26] width 114 height 29
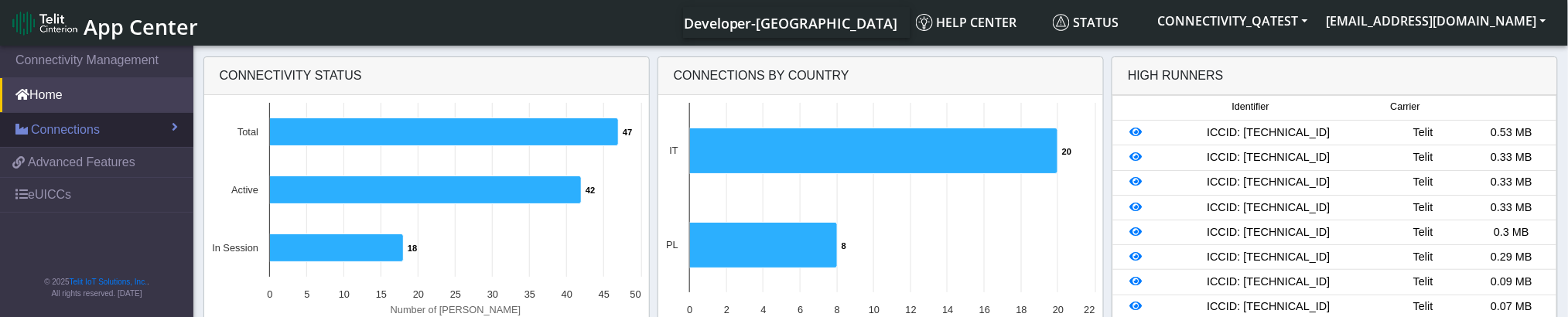
click at [64, 133] on span "Connections" at bounding box center [65, 130] width 69 height 18
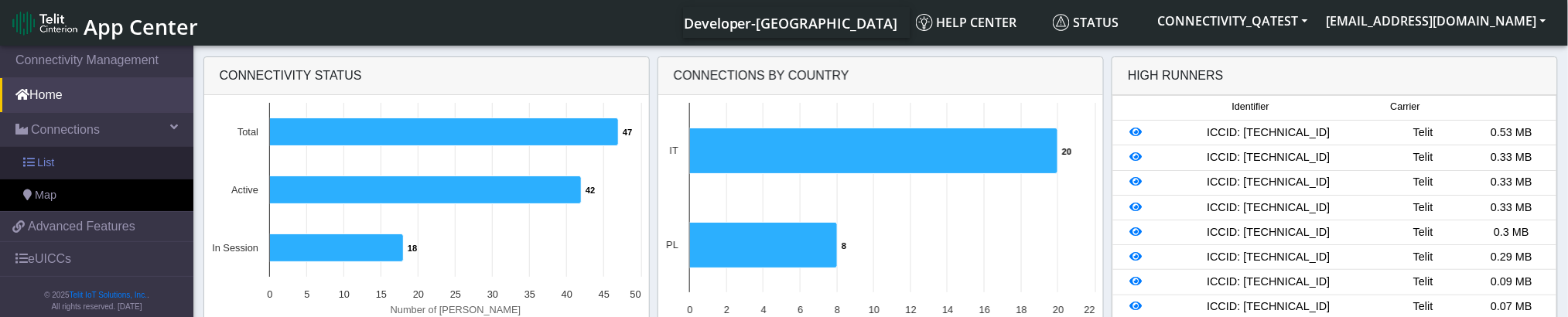
click at [50, 167] on span "List" at bounding box center [45, 163] width 17 height 17
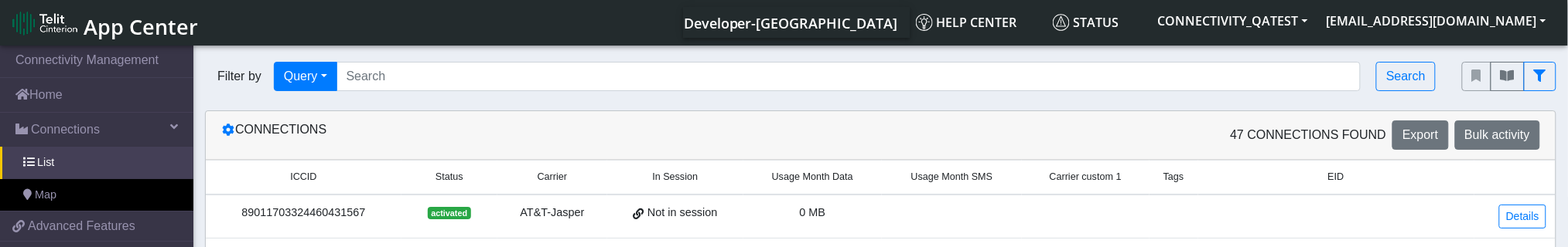
click at [339, 172] on small "ICCID" at bounding box center [303, 177] width 165 height 15
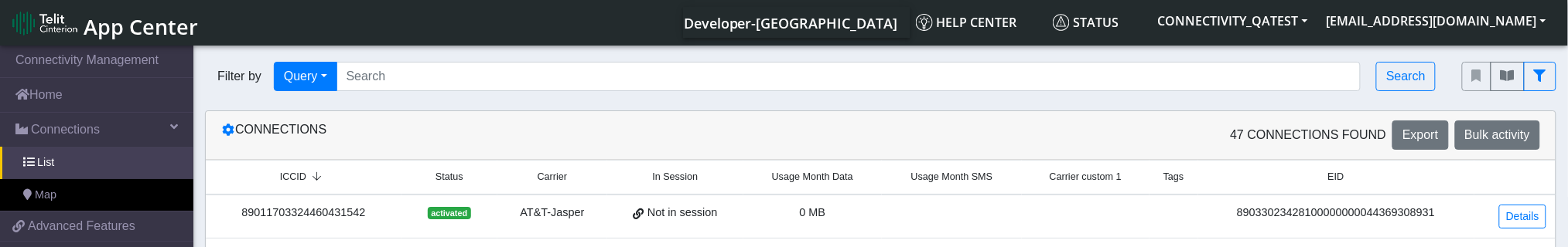
click at [472, 181] on small "Status" at bounding box center [449, 177] width 65 height 15
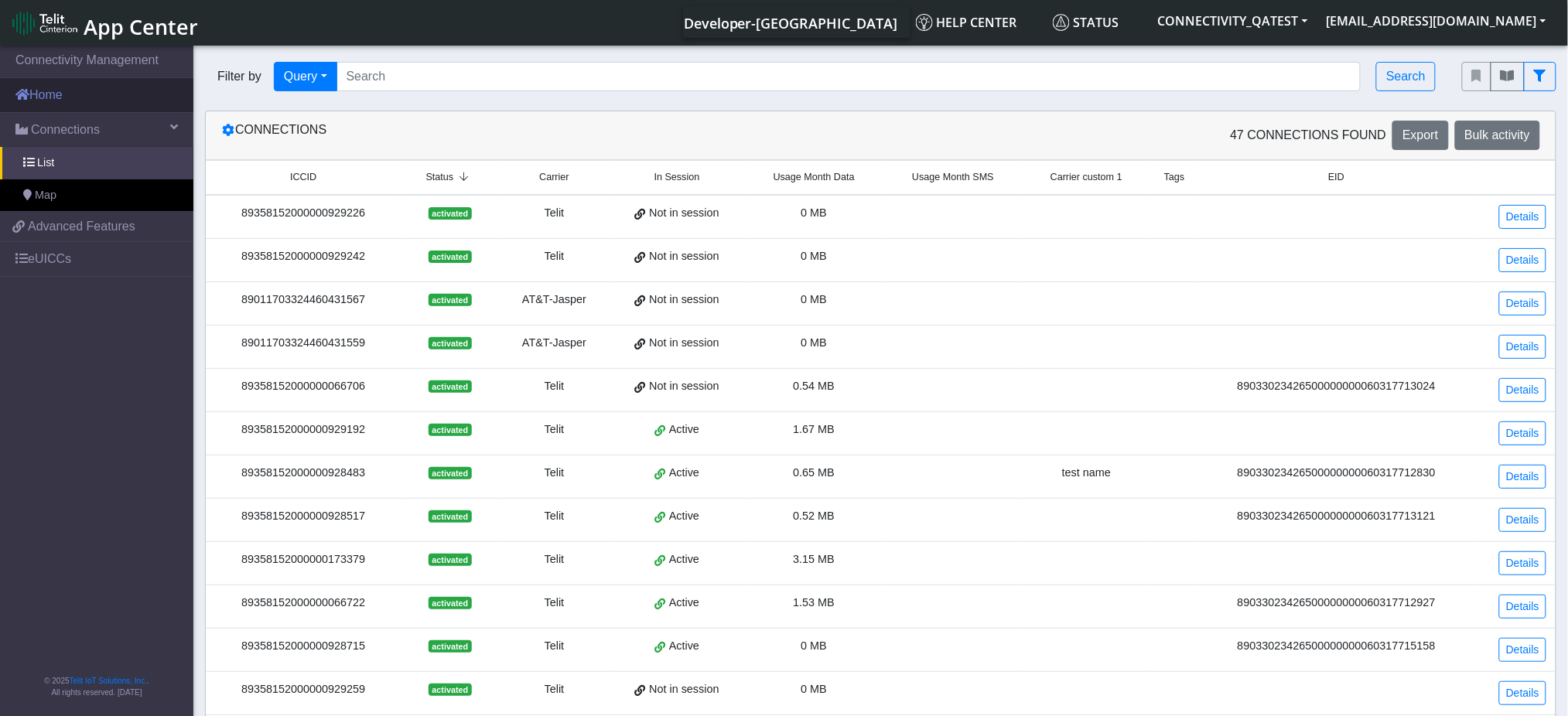
click at [58, 88] on link "Home" at bounding box center [97, 95] width 194 height 34
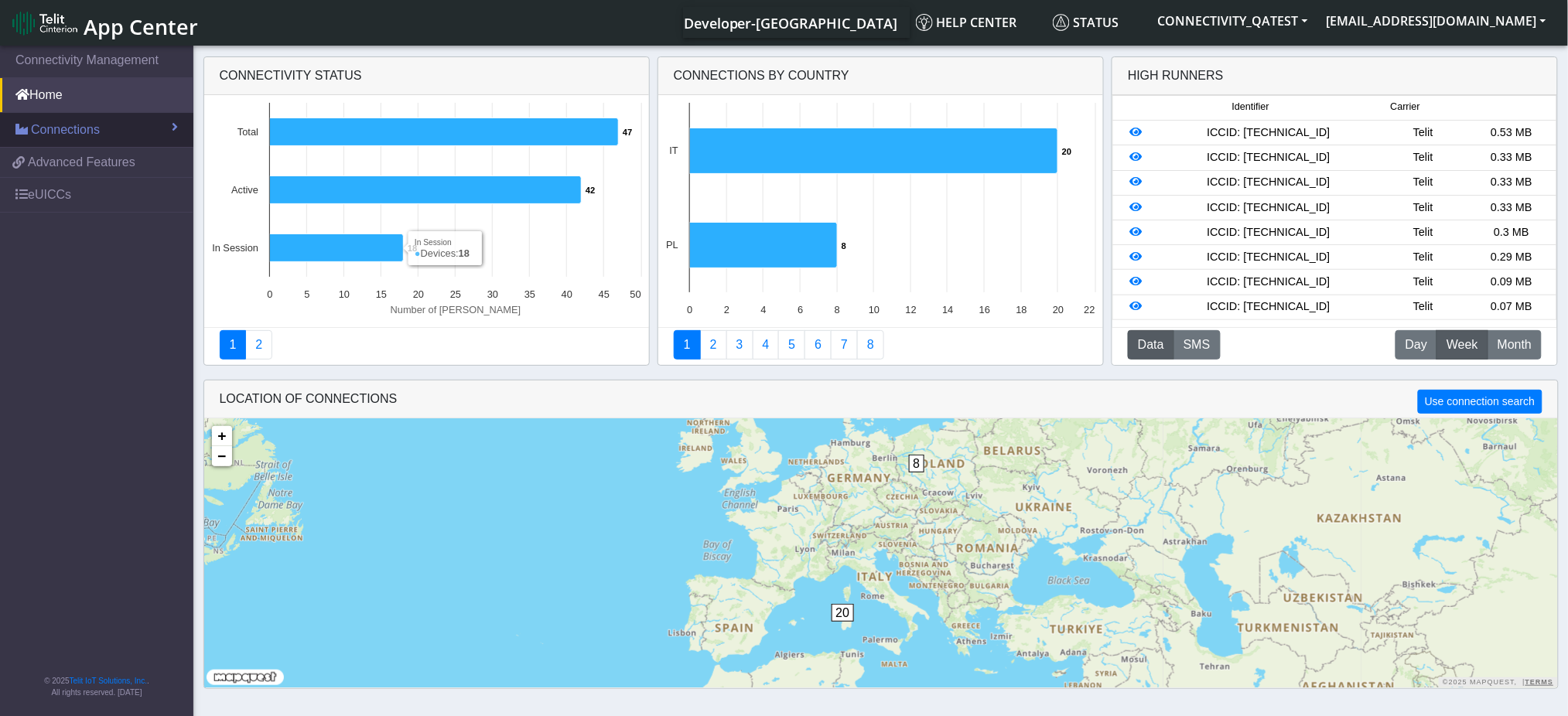
click at [69, 132] on span "Connections" at bounding box center [65, 130] width 69 height 18
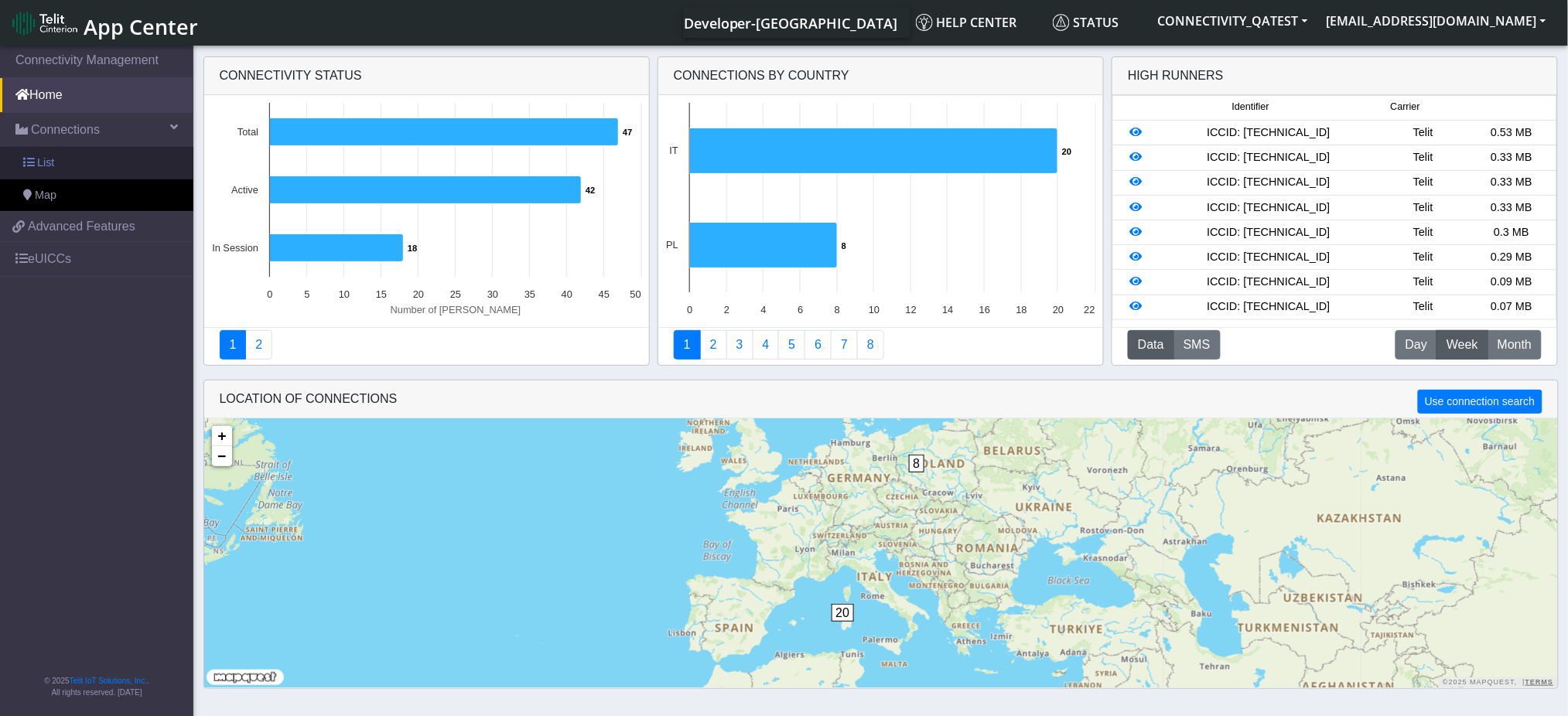
click at [55, 155] on link "List" at bounding box center [97, 162] width 194 height 32
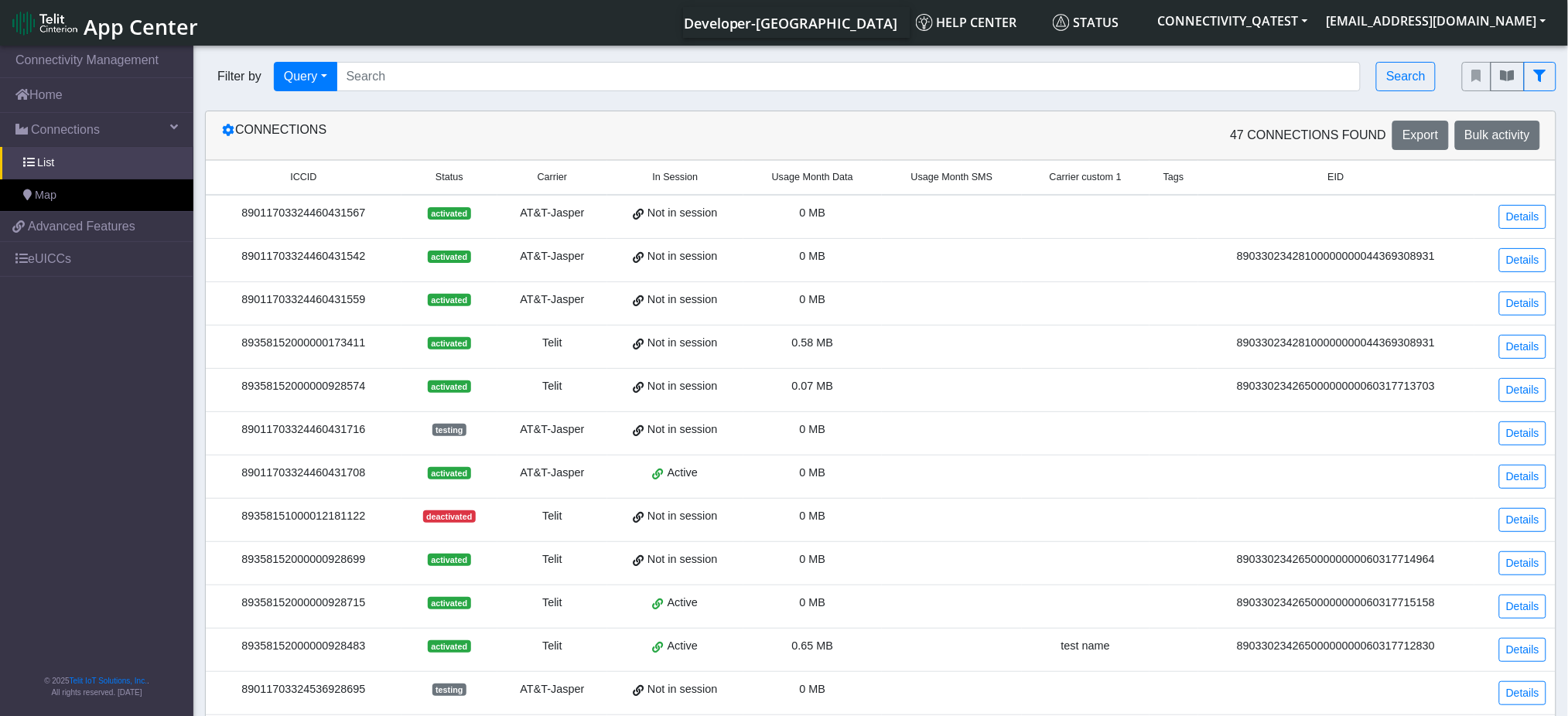
click at [148, 33] on span "App Center" at bounding box center [141, 26] width 114 height 29
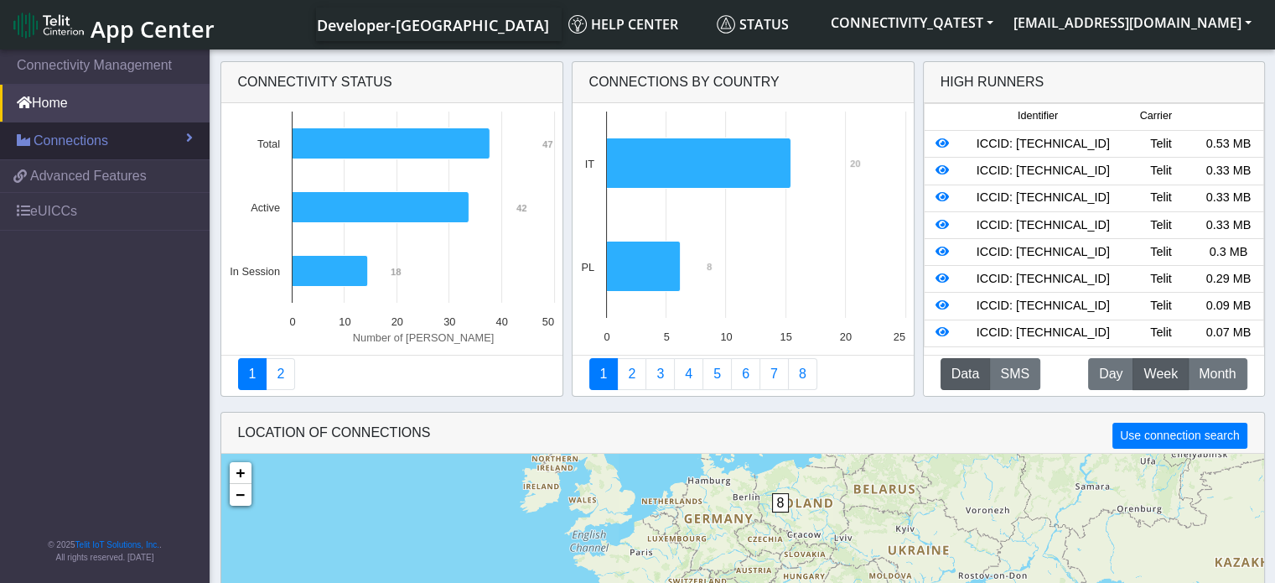
click at [47, 140] on span "Connections" at bounding box center [71, 141] width 75 height 20
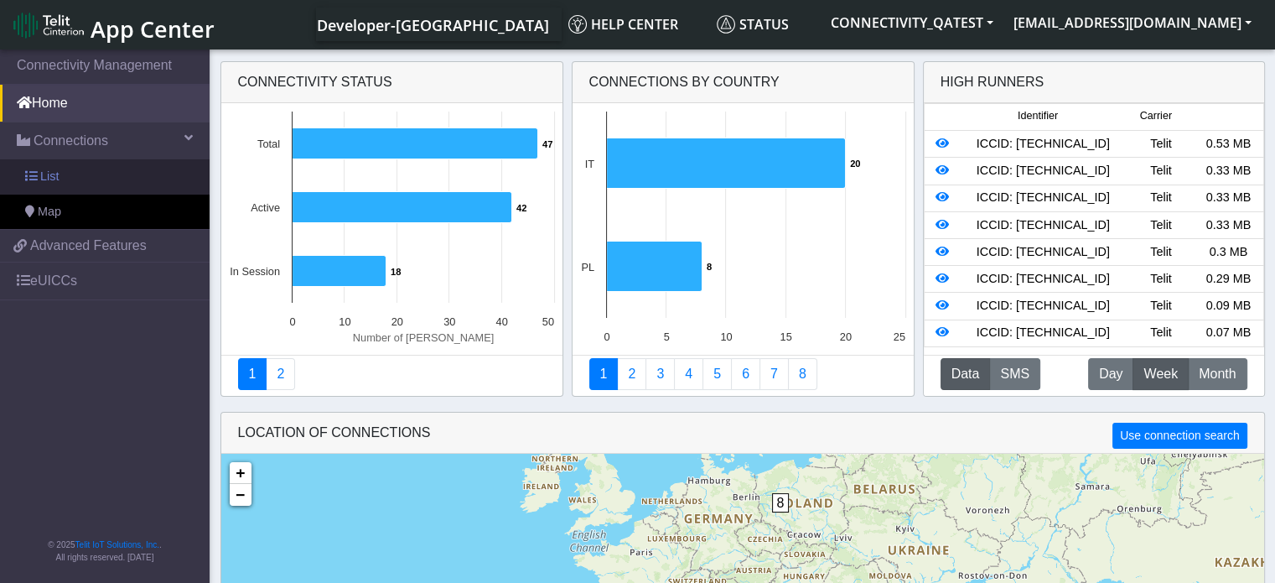
click at [49, 169] on span "List" at bounding box center [49, 177] width 18 height 18
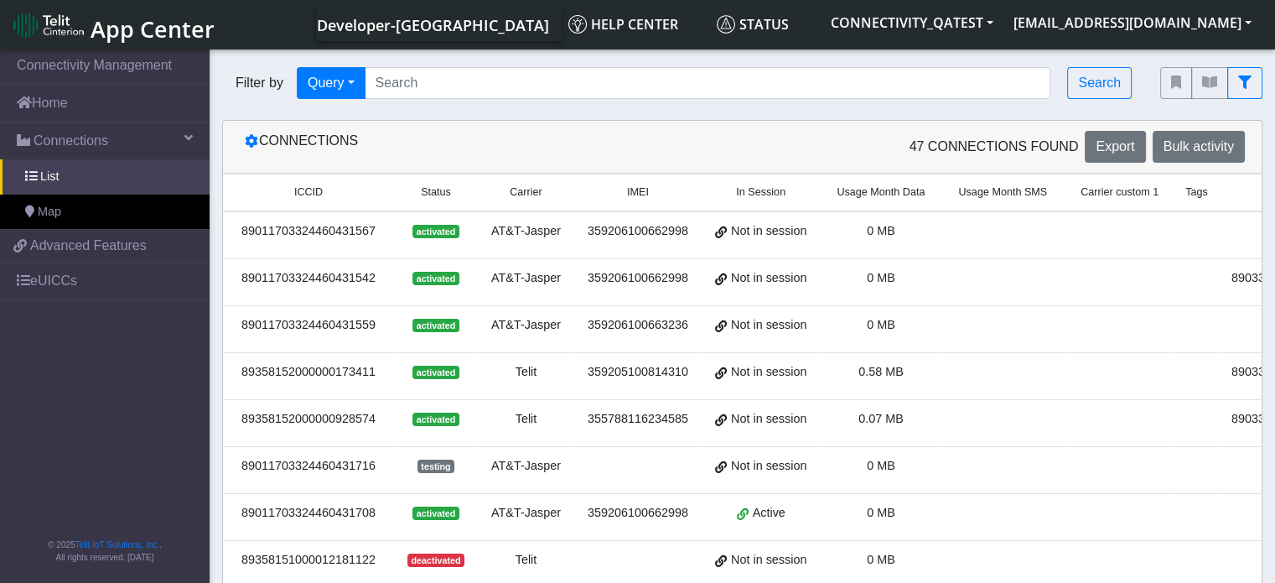
click at [158, 22] on span "App Center" at bounding box center [153, 28] width 124 height 31
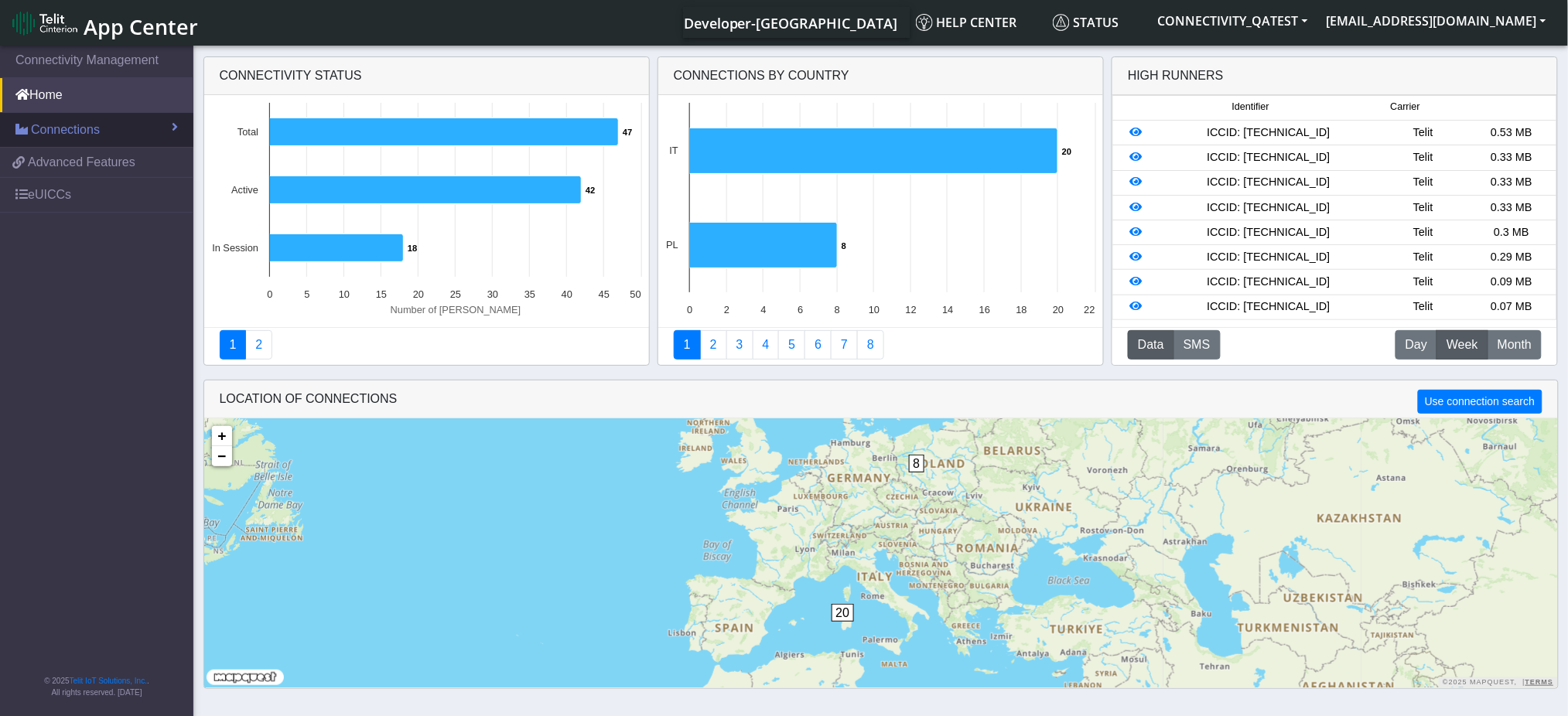
click at [57, 135] on span "Connections" at bounding box center [65, 130] width 69 height 18
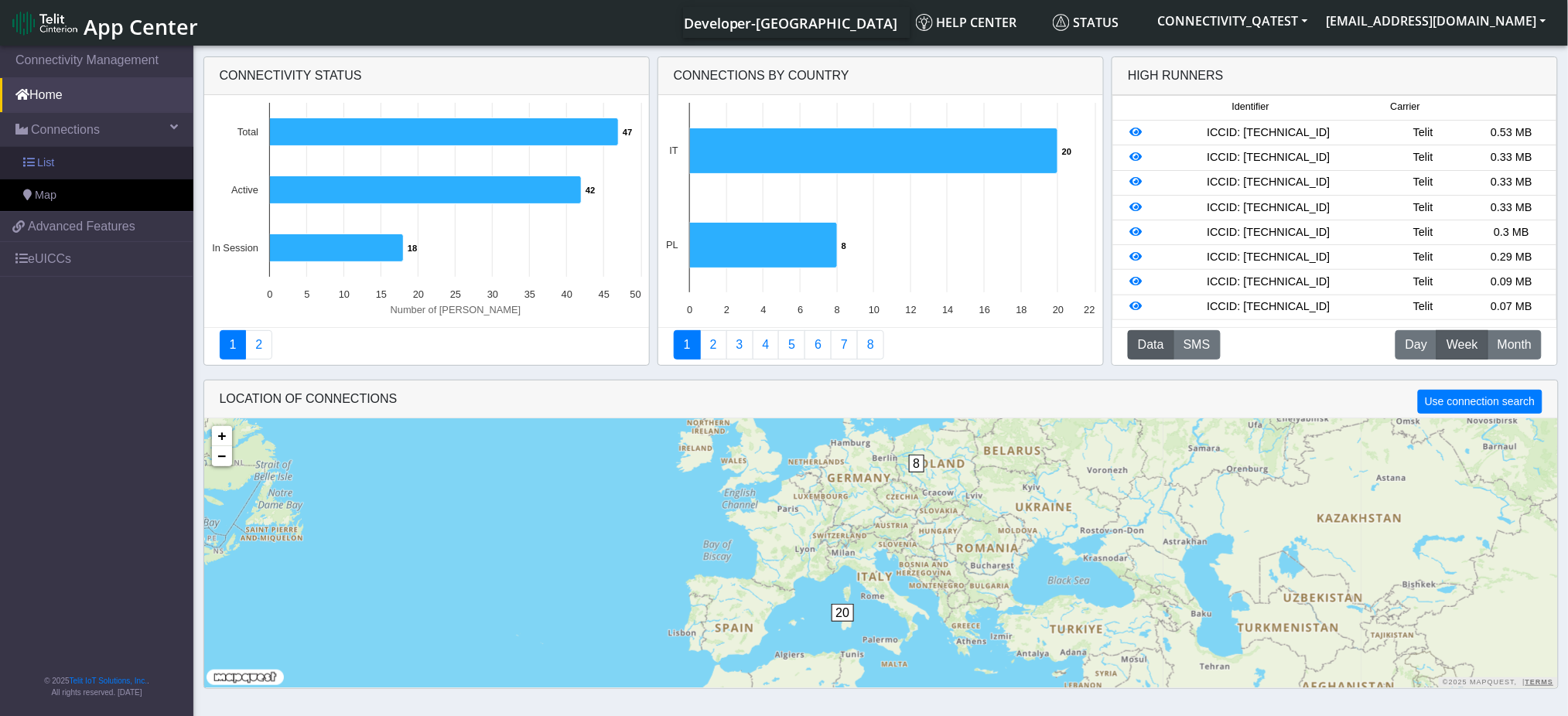
click at [45, 161] on span "List" at bounding box center [45, 163] width 17 height 17
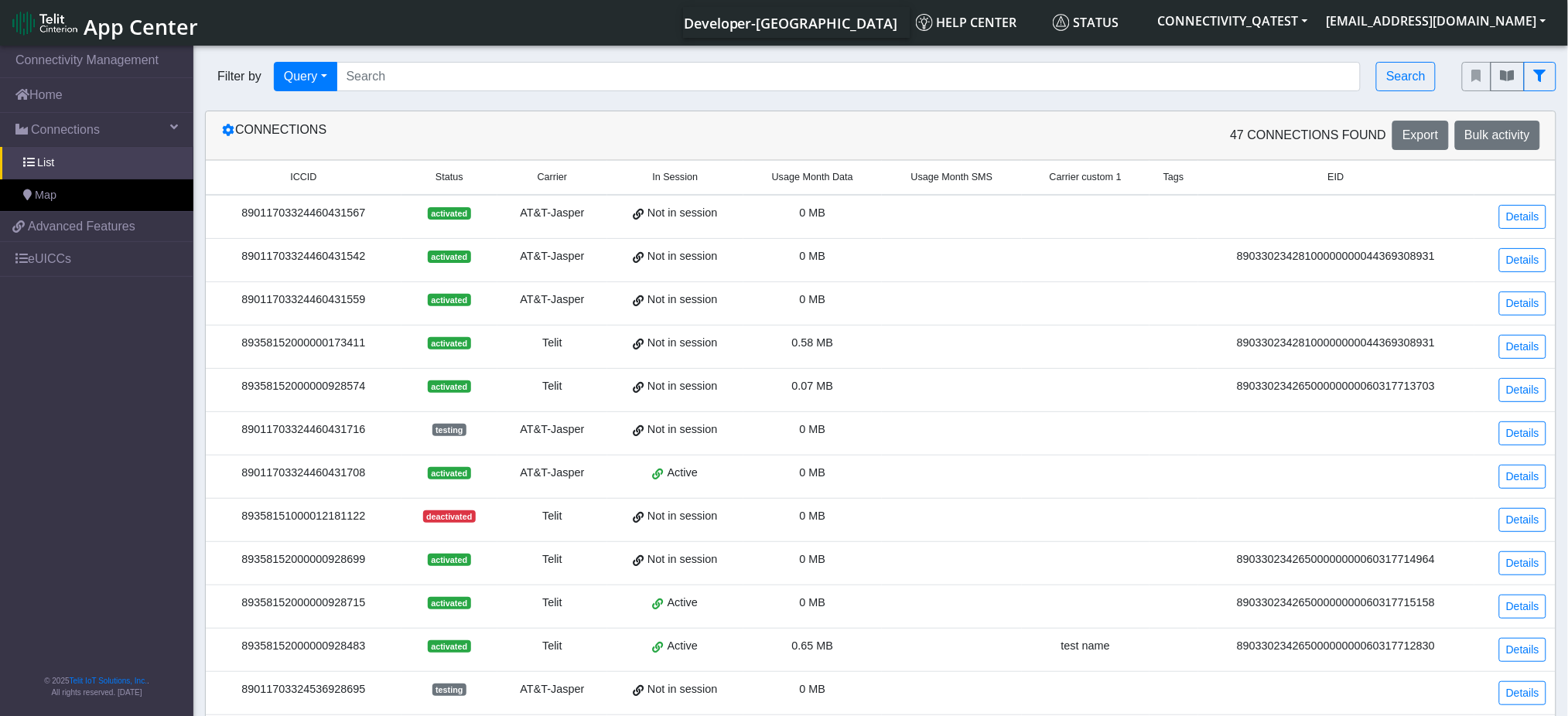
click at [300, 179] on span "ICCID" at bounding box center [303, 177] width 27 height 15
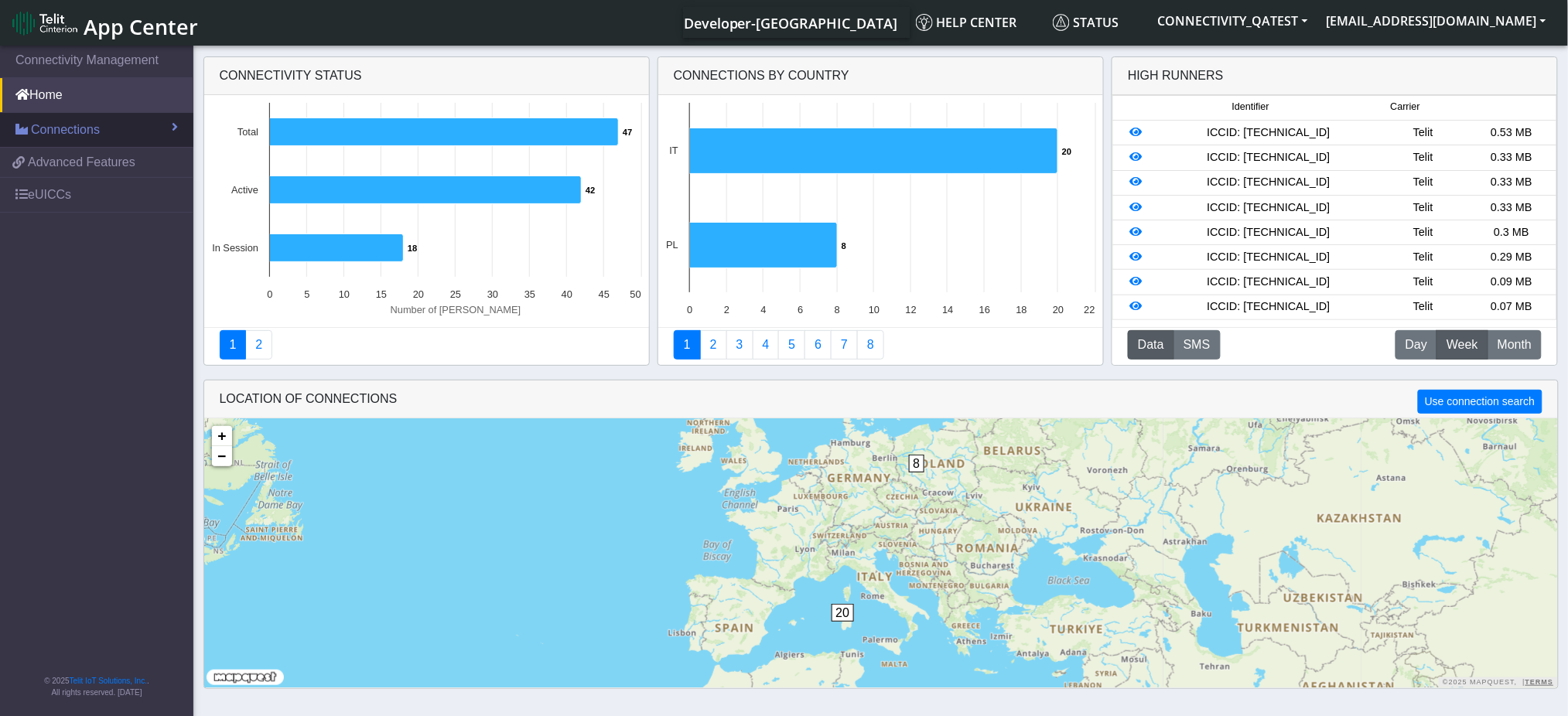
click at [57, 130] on span "Connections" at bounding box center [65, 130] width 69 height 18
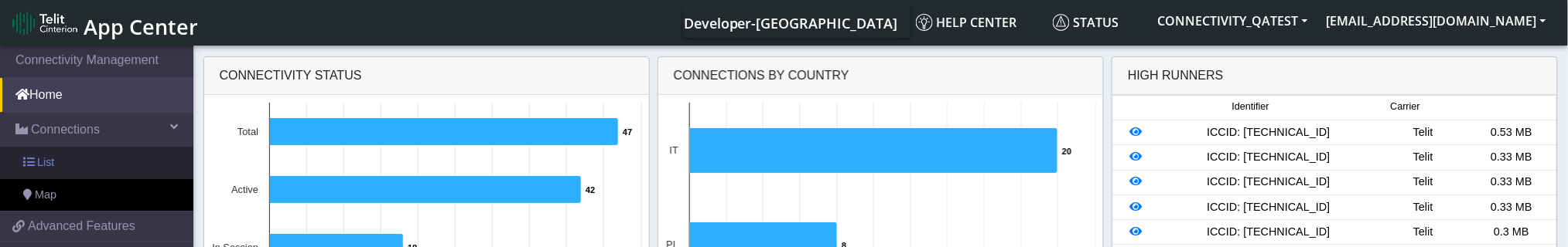
click at [57, 156] on link "List" at bounding box center [97, 162] width 194 height 32
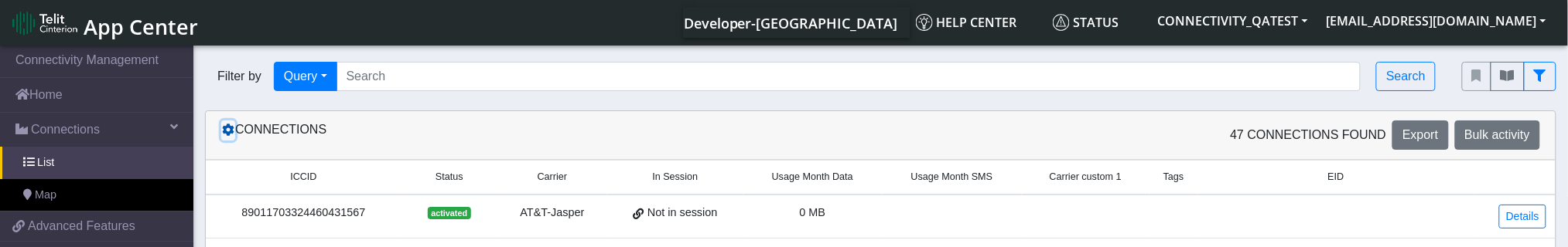
click at [232, 137] on button at bounding box center [228, 131] width 14 height 20
click at [226, 127] on icon at bounding box center [228, 129] width 12 height 12
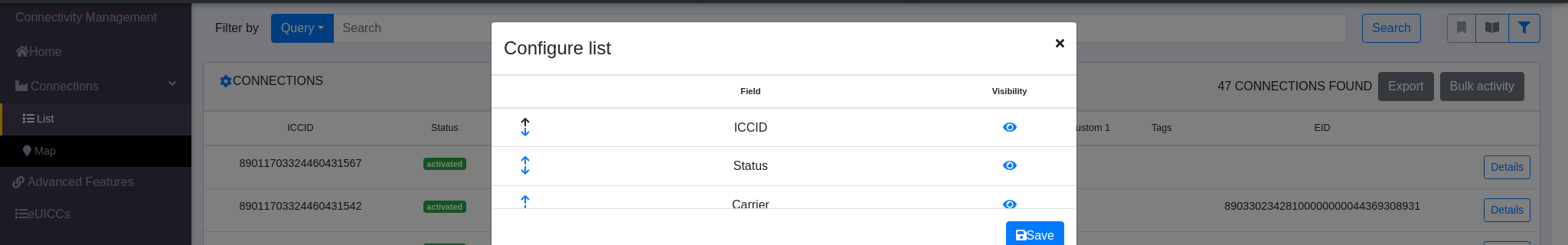
click at [1056, 42] on icon "Close" at bounding box center [1059, 42] width 8 height 12
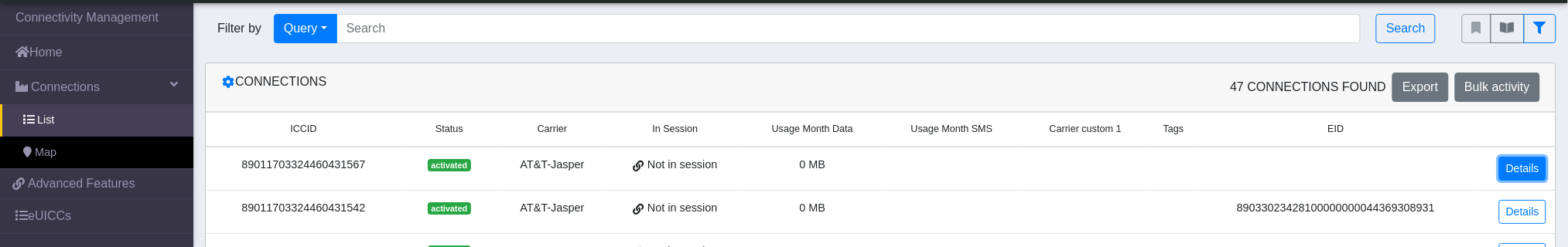
click at [1540, 169] on link "Details" at bounding box center [1522, 169] width 47 height 24
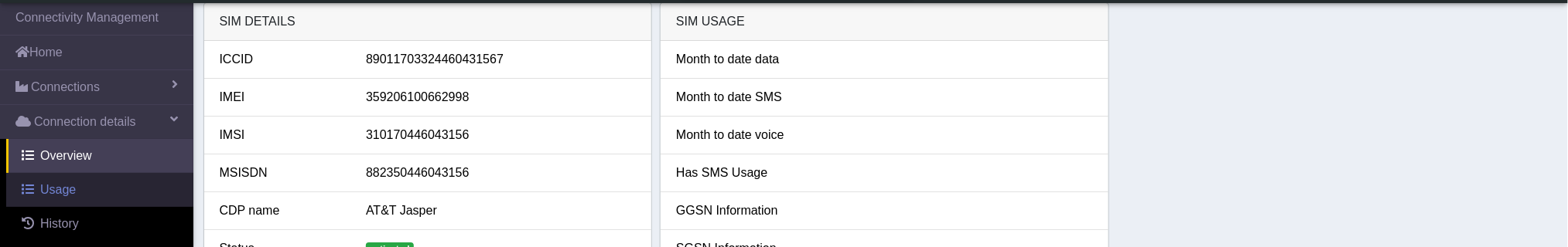
click at [89, 186] on link "Usage" at bounding box center [100, 190] width 187 height 34
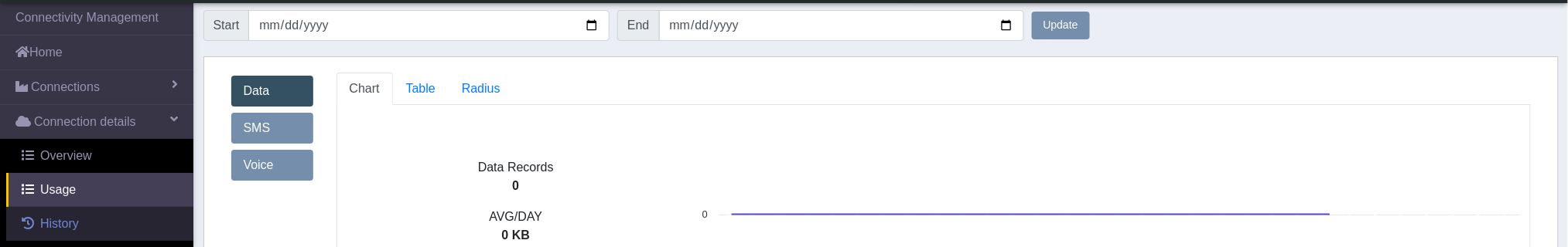
click at [84, 217] on link "History" at bounding box center [100, 224] width 187 height 34
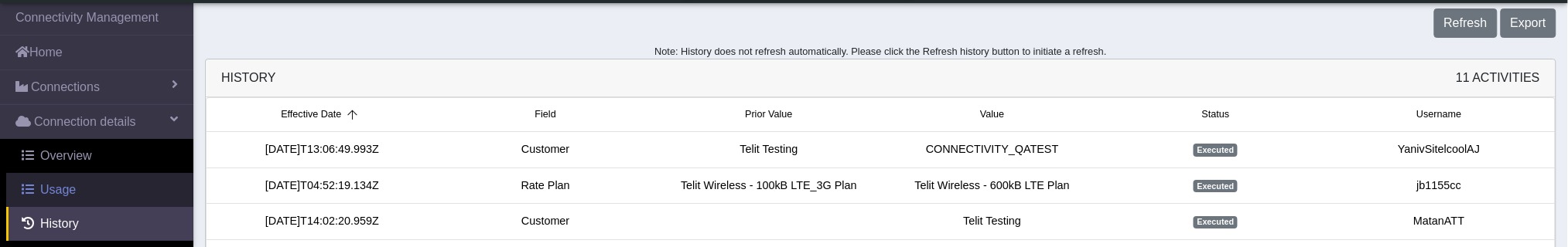
click at [68, 195] on span "Usage" at bounding box center [58, 190] width 36 height 13
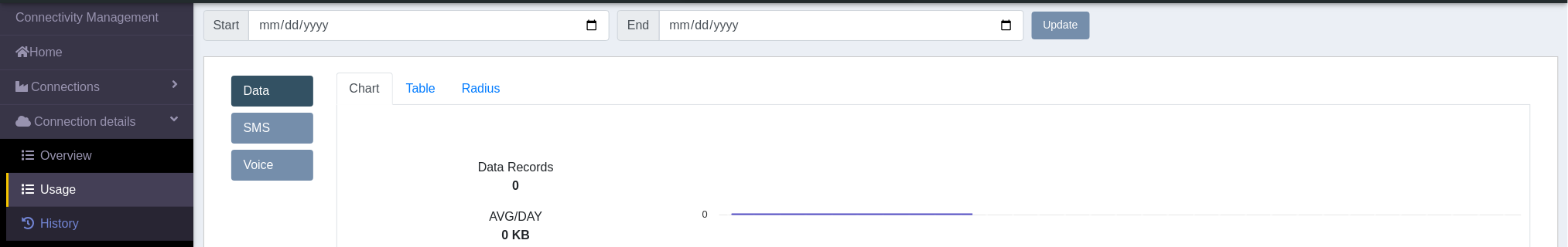
click at [65, 220] on span "History" at bounding box center [60, 224] width 39 height 13
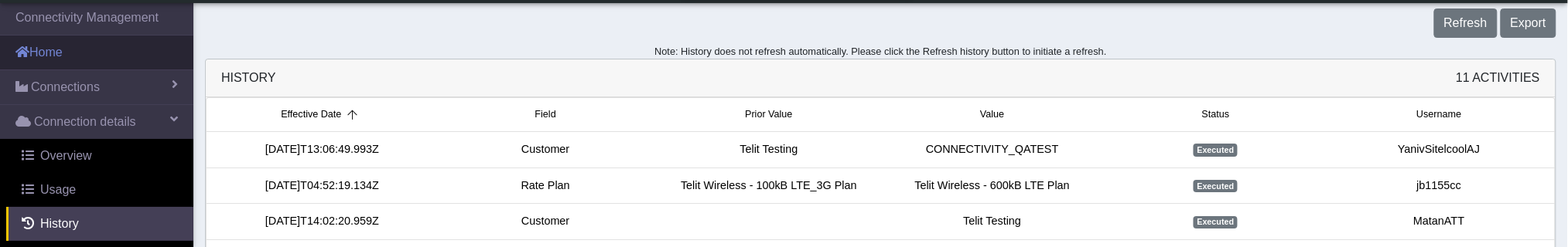
click at [56, 51] on link "Home" at bounding box center [97, 53] width 194 height 34
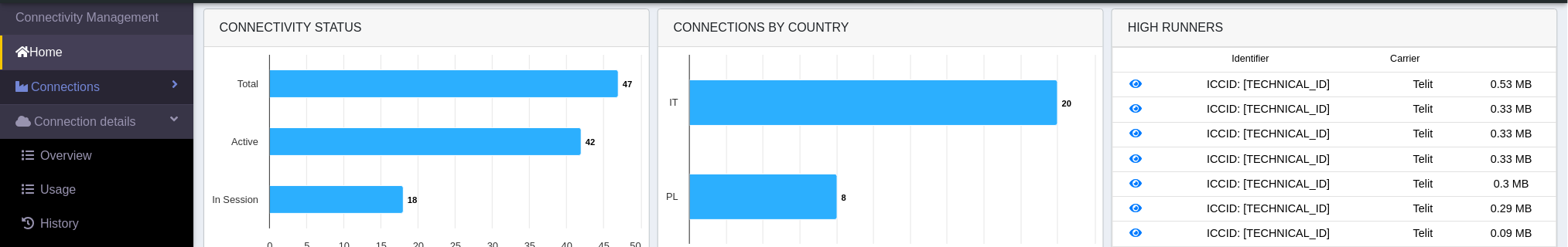
click at [66, 81] on span "Connections" at bounding box center [65, 88] width 69 height 18
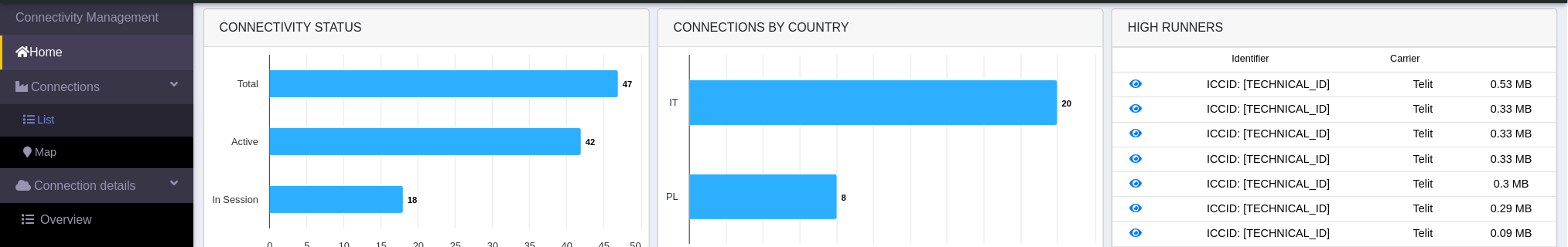
click at [58, 115] on link "List" at bounding box center [97, 120] width 194 height 32
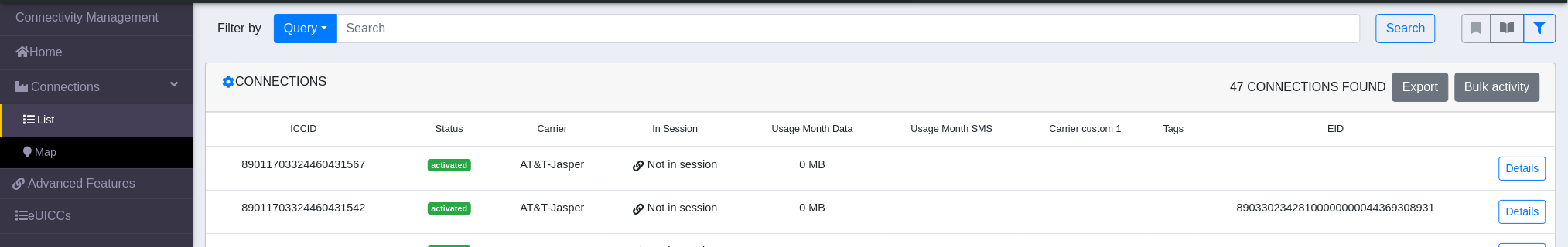
click at [300, 127] on span "ICCID" at bounding box center [303, 129] width 27 height 15
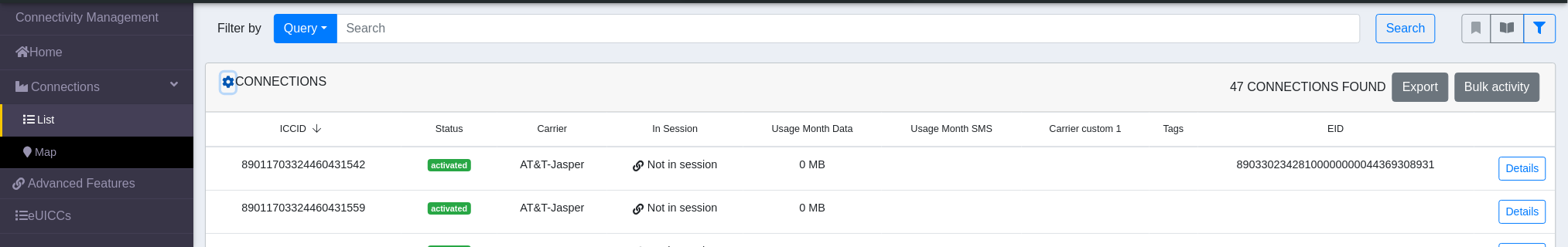
click at [228, 81] on icon at bounding box center [228, 81] width 12 height 12
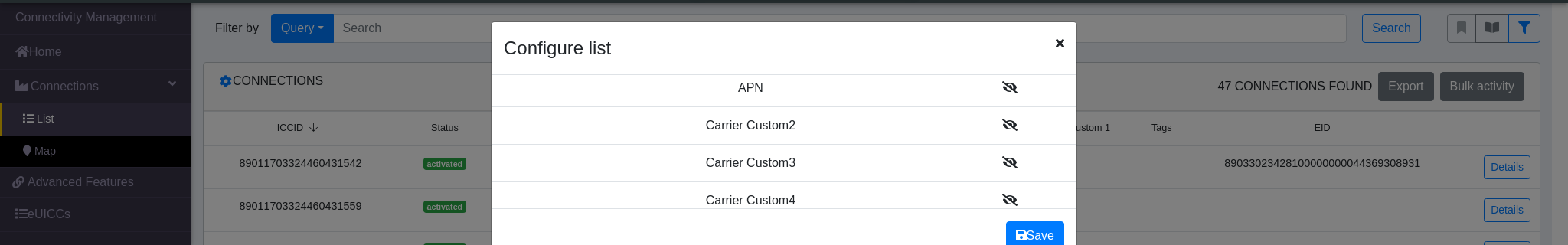
scroll to position [715, 0]
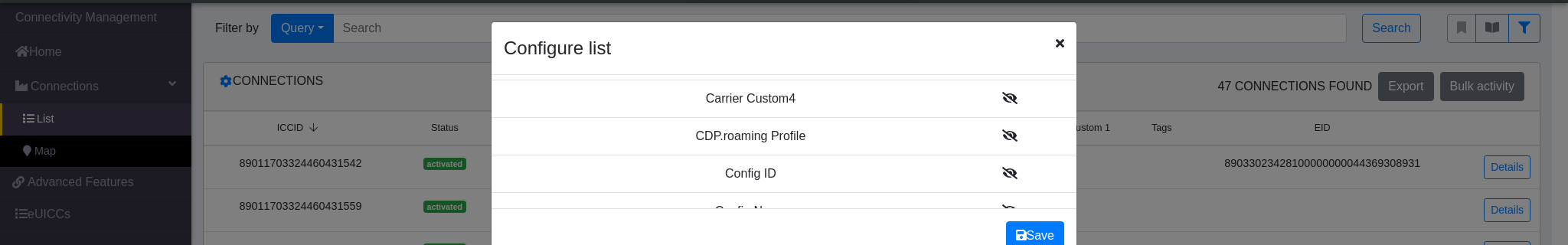
click at [1003, 170] on icon at bounding box center [1010, 173] width 16 height 12
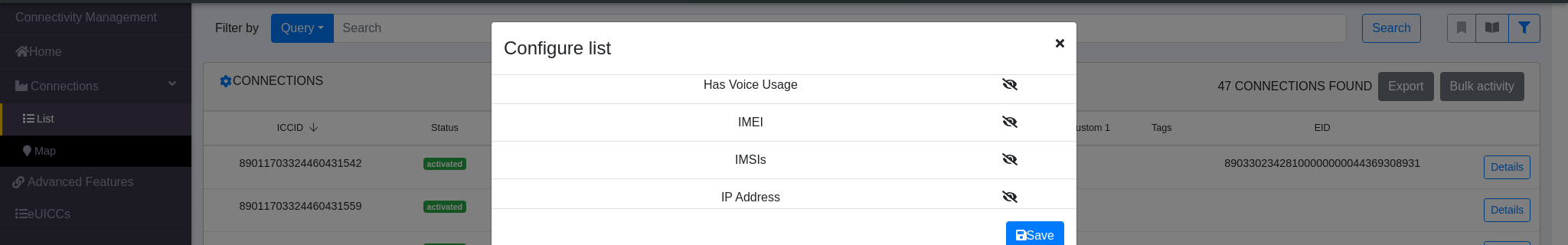
scroll to position [1368, 0]
click at [1003, 90] on icon at bounding box center [1010, 85] width 16 height 12
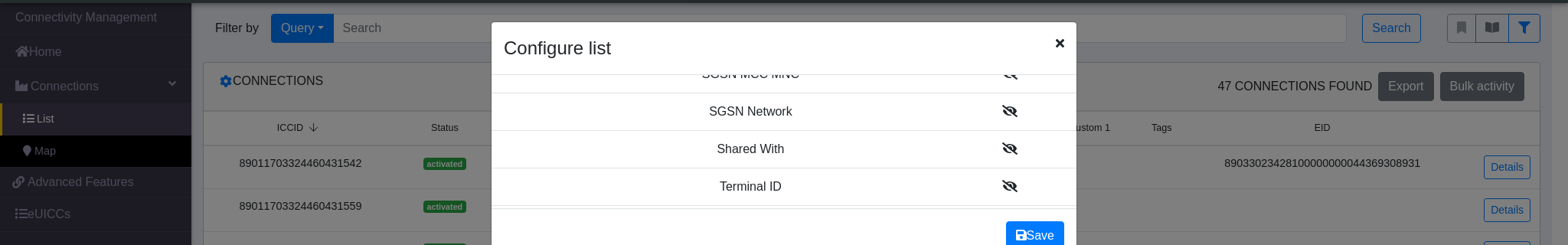
scroll to position [2083, 0]
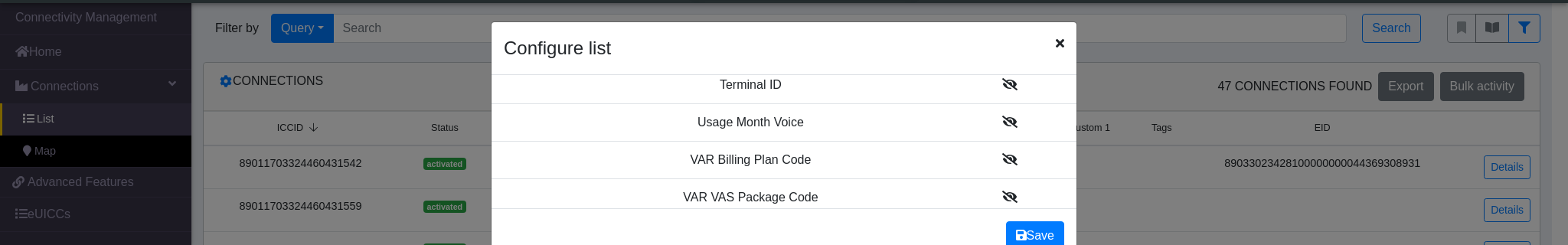
click at [1003, 91] on icon at bounding box center [1010, 84] width 16 height 12
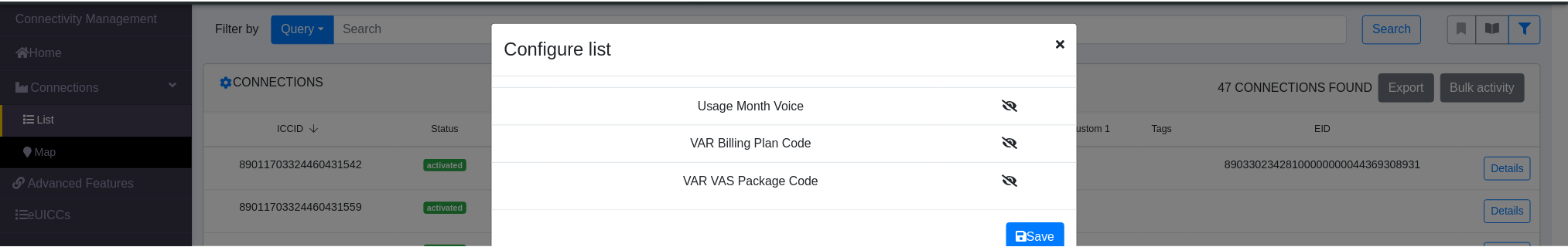
scroll to position [2123, 0]
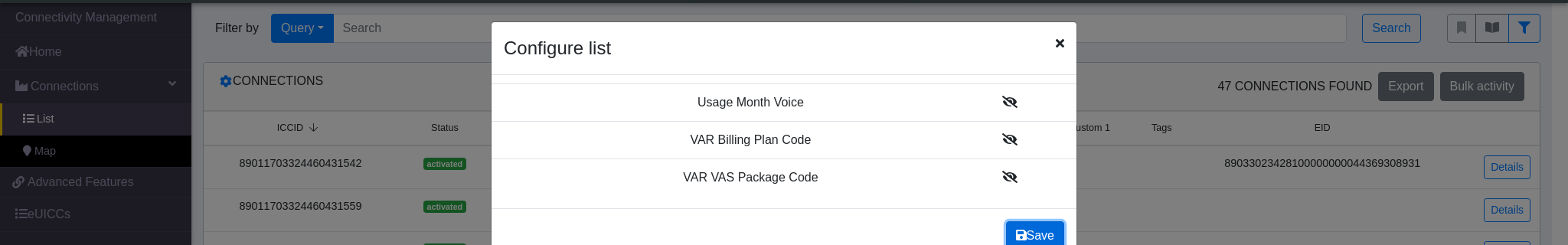
click at [1033, 231] on button "Save" at bounding box center [1036, 236] width 58 height 29
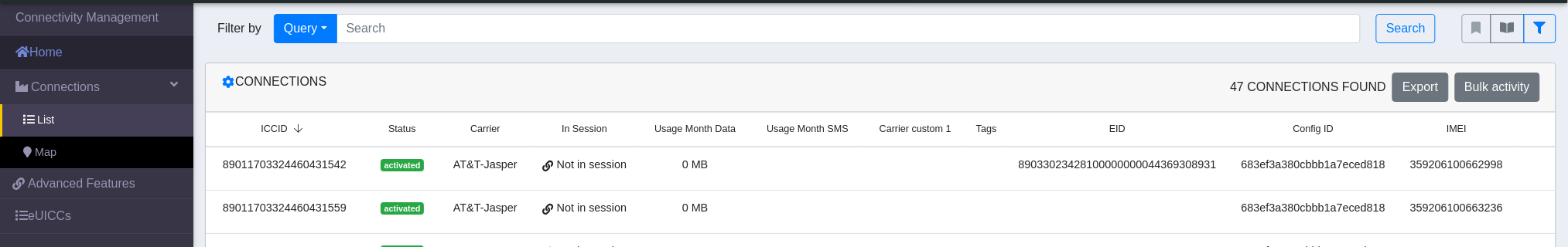
click at [69, 58] on link "Home" at bounding box center [97, 53] width 194 height 34
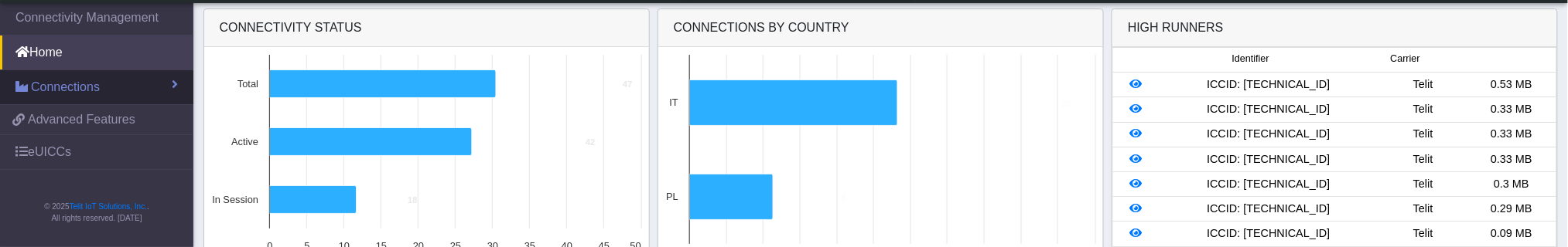
click at [69, 82] on span "Connections" at bounding box center [65, 88] width 69 height 18
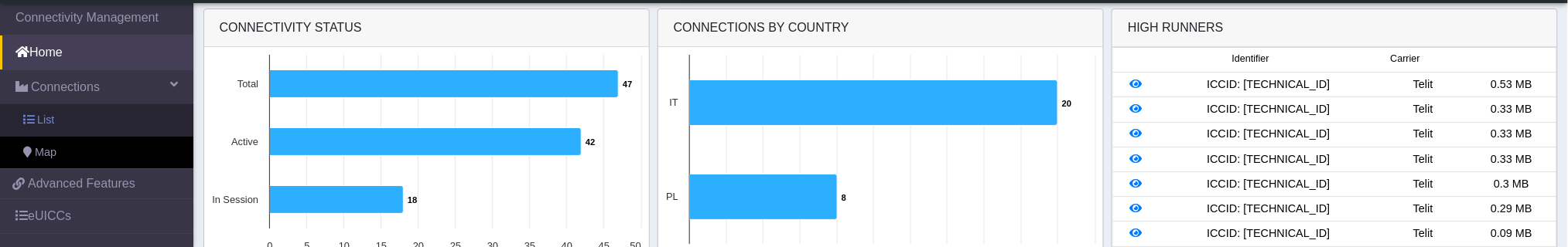
click at [58, 118] on link "List" at bounding box center [97, 120] width 194 height 32
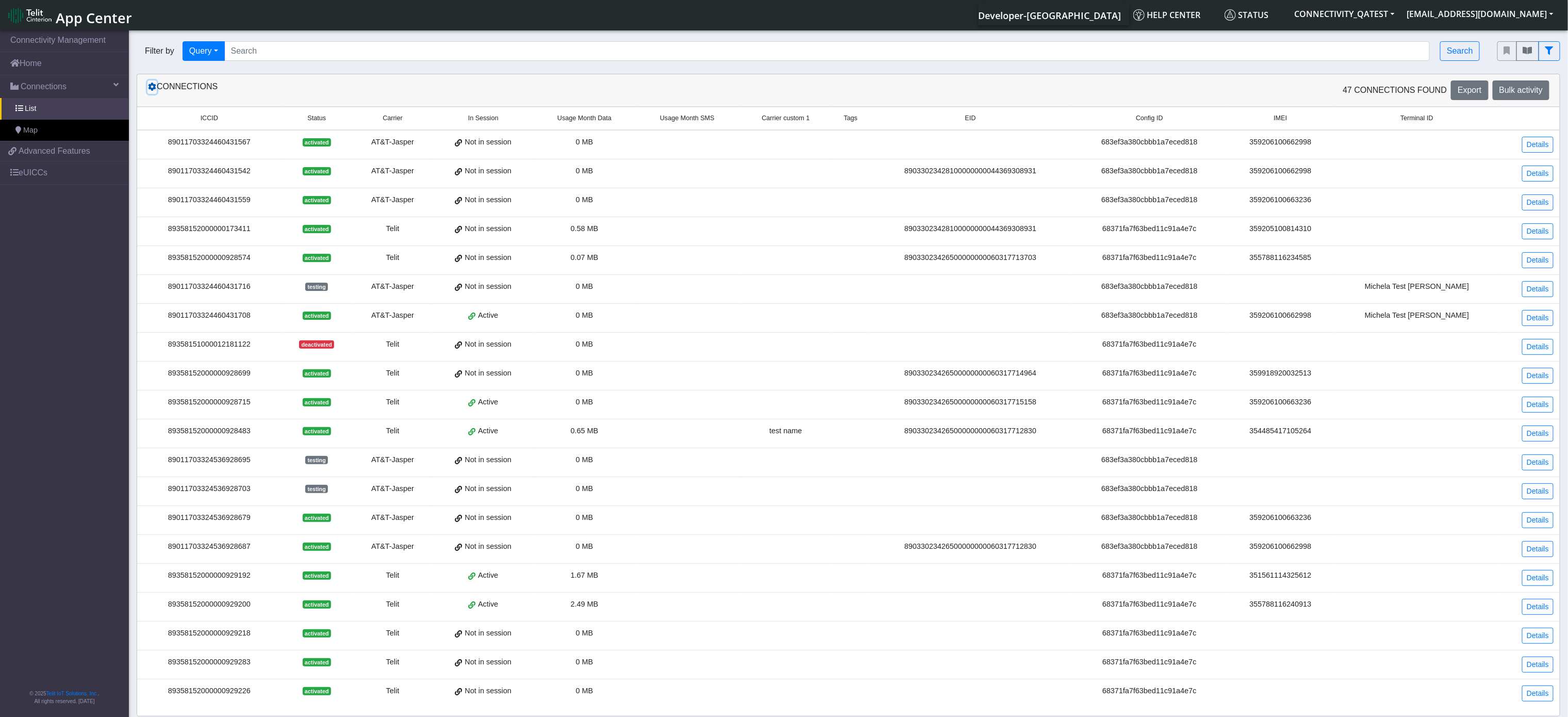
click at [150, 90] on icon at bounding box center [152, 86] width 8 height 8
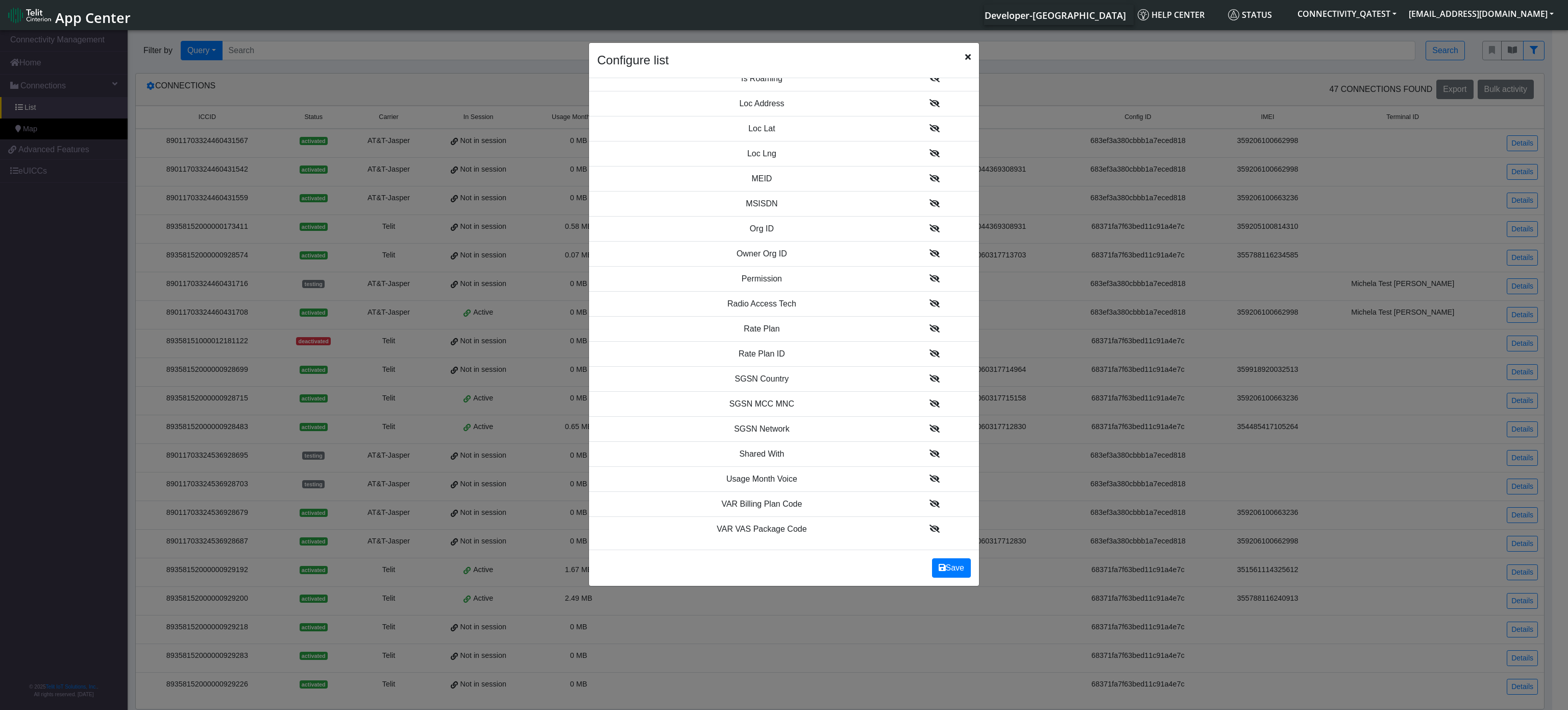
scroll to position [1038, 0]
click at [929, 227] on icon at bounding box center [934, 228] width 10 height 8
click at [929, 249] on icon at bounding box center [934, 253] width 10 height 8
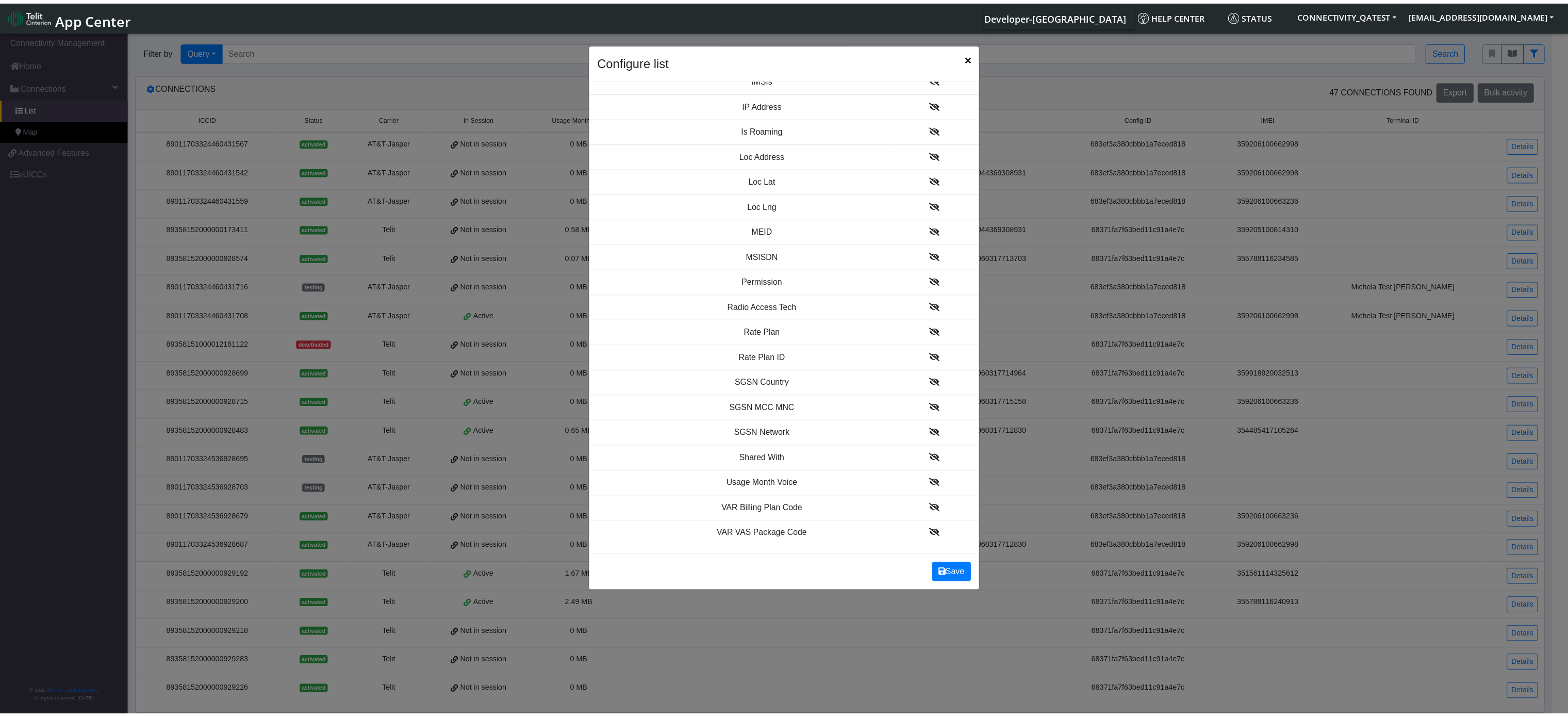
scroll to position [1049, 0]
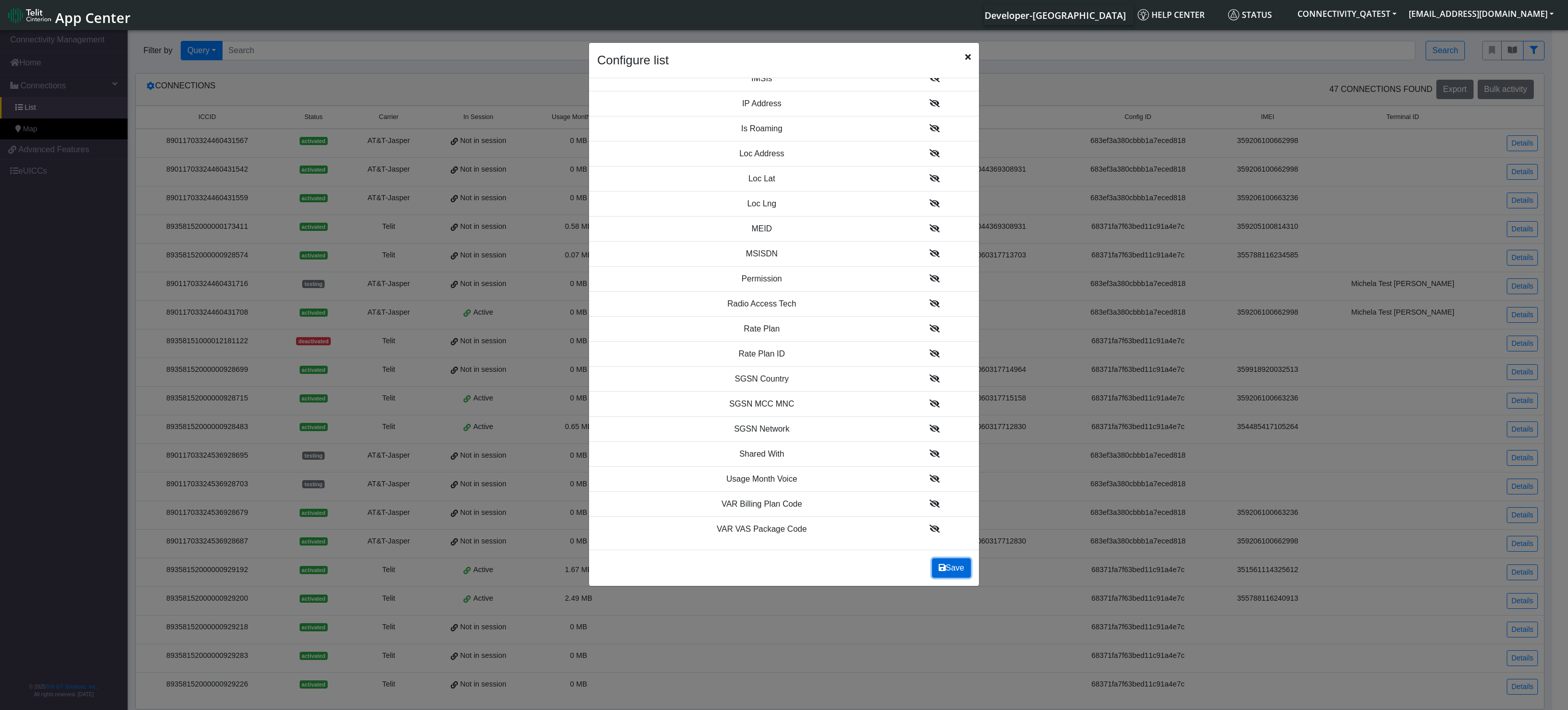
click at [957, 473] on button "Save" at bounding box center [951, 568] width 39 height 19
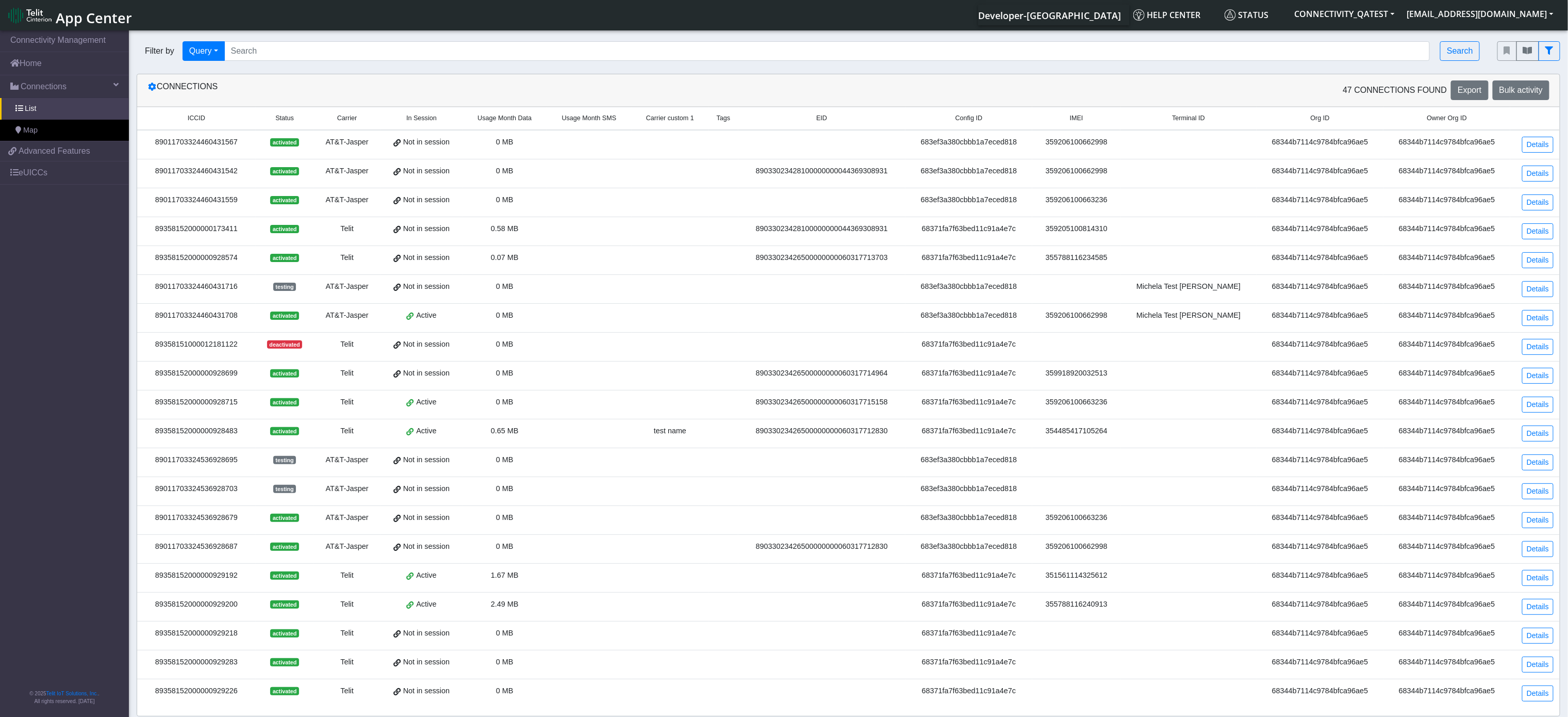
click at [331, 68] on div "Filter by Query Query In Session Not connected Tags Country Operator Search" at bounding box center [809, 51] width 1361 height 35
click at [685, 88] on div "Connections" at bounding box center [494, 90] width 709 height 20
click at [983, 120] on span "Config ID" at bounding box center [969, 118] width 27 height 10
click at [983, 123] on span "Config ID" at bounding box center [969, 118] width 27 height 10
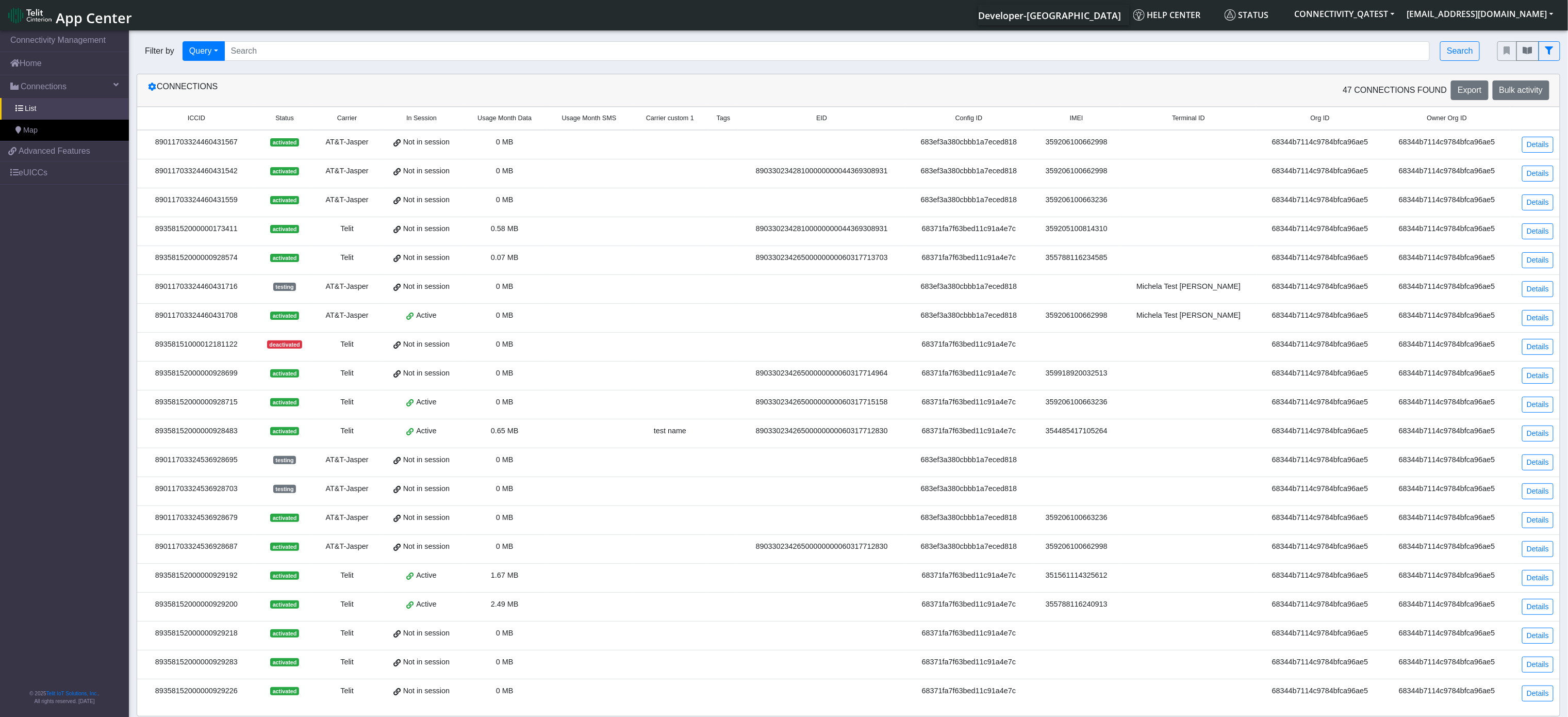
click at [527, 119] on span "Usage Month Data" at bounding box center [504, 118] width 54 height 10
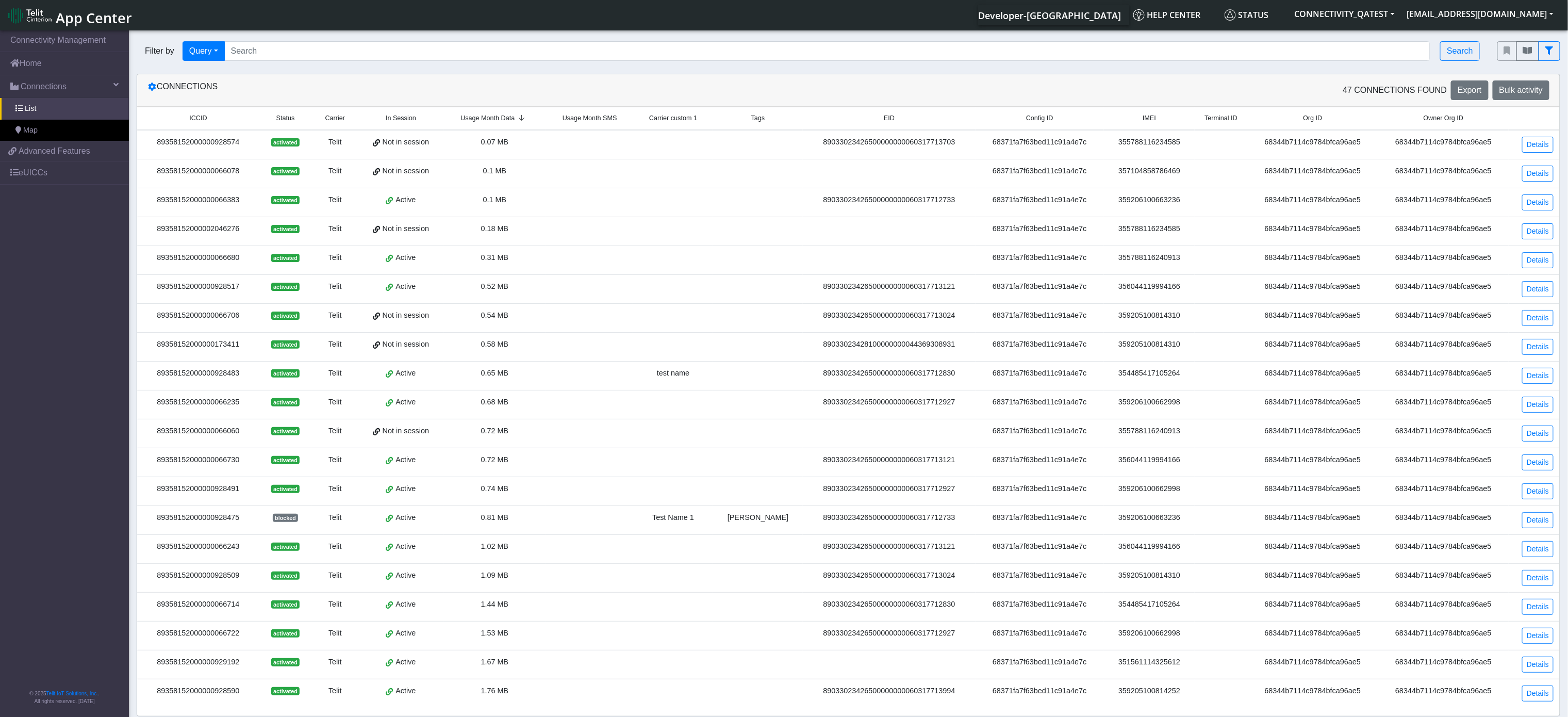
click at [765, 120] on span "Tags" at bounding box center [758, 118] width 14 height 10
click at [753, 121] on span "Tags" at bounding box center [758, 118] width 14 height 10
click at [884, 121] on span "EID" at bounding box center [889, 118] width 11 height 10
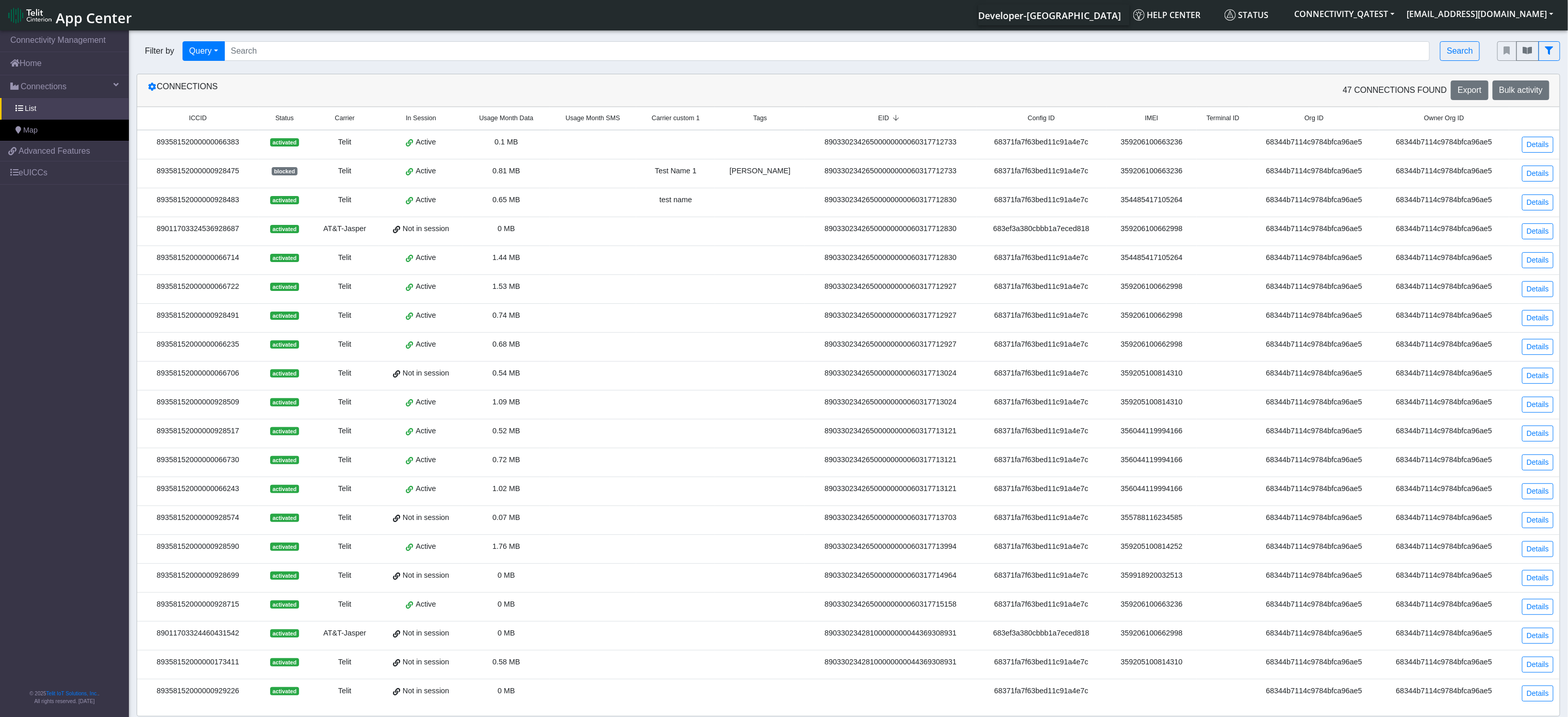
click at [889, 121] on icon at bounding box center [896, 118] width 14 height 7
click at [1028, 119] on span "Config ID" at bounding box center [1041, 118] width 27 height 10
click at [1145, 121] on span "IMEI" at bounding box center [1152, 118] width 14 height 10
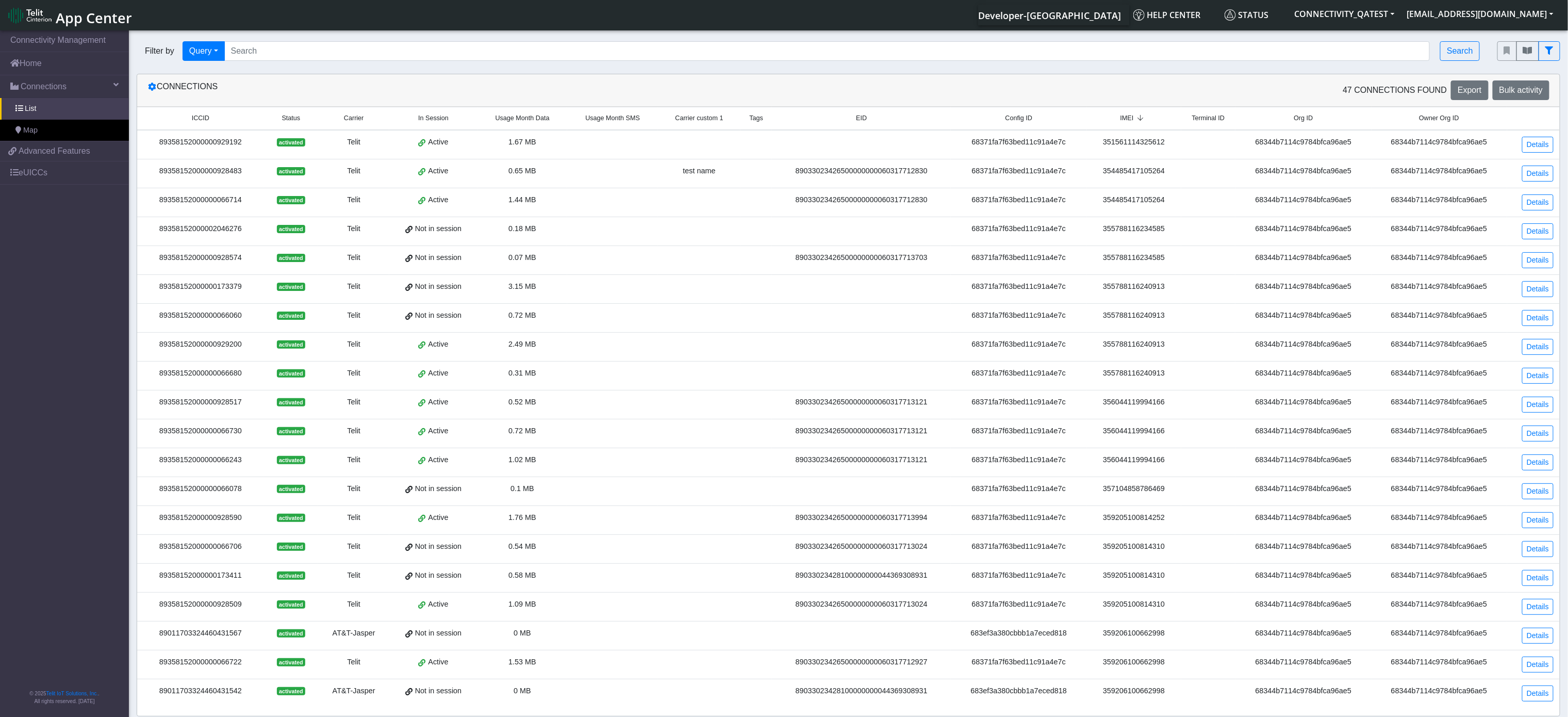
click at [1217, 123] on span "Terminal ID" at bounding box center [1209, 118] width 33 height 10
click at [1305, 121] on span "Org ID" at bounding box center [1303, 118] width 19 height 10
click at [1444, 121] on span "Owner Org ID" at bounding box center [1439, 118] width 40 height 10
click at [156, 91] on icon at bounding box center [152, 86] width 8 height 8
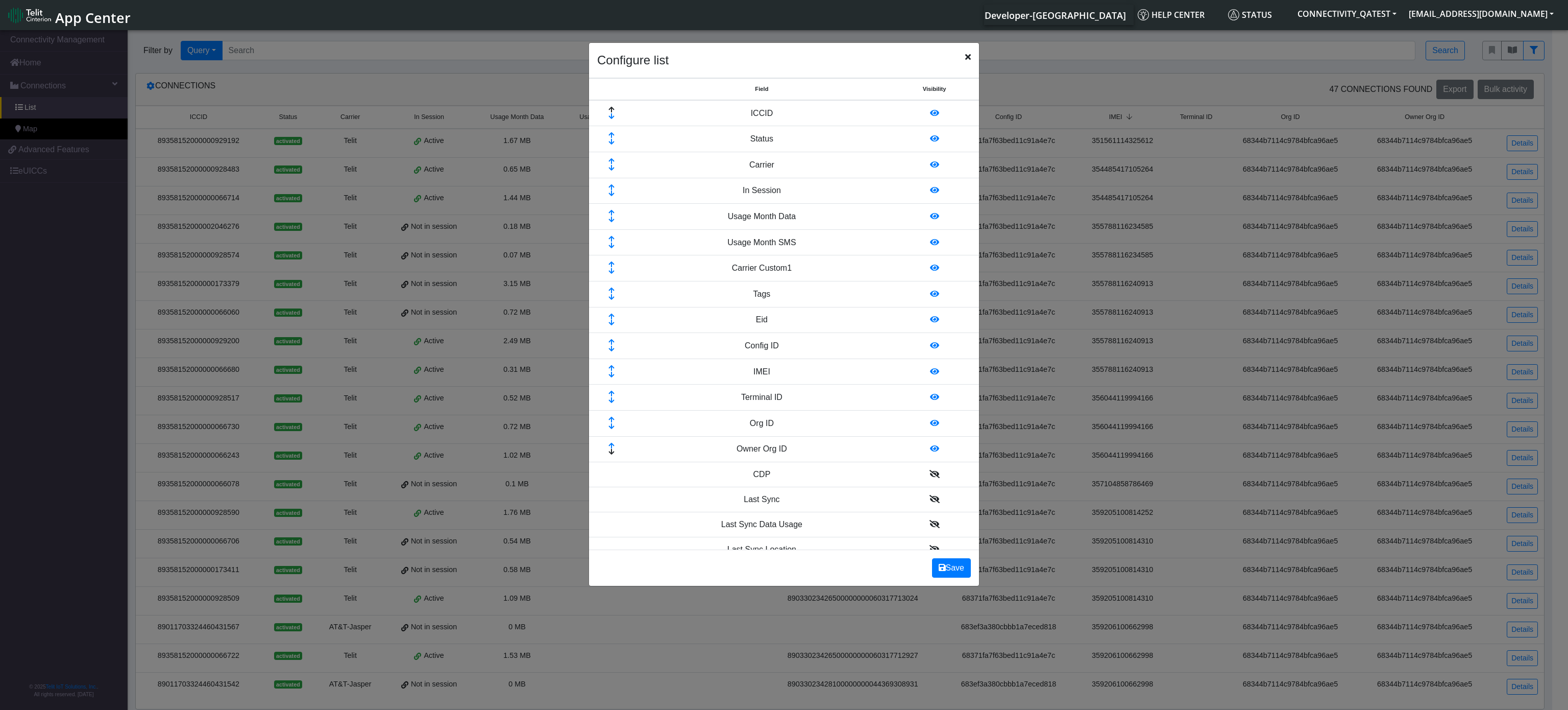
click at [930, 423] on icon at bounding box center [934, 423] width 9 height 8
click at [930, 427] on icon at bounding box center [934, 423] width 9 height 8
click at [912, 401] on td at bounding box center [934, 397] width 89 height 26
click at [916, 394] on td at bounding box center [934, 397] width 89 height 26
click at [918, 406] on td at bounding box center [934, 397] width 89 height 26
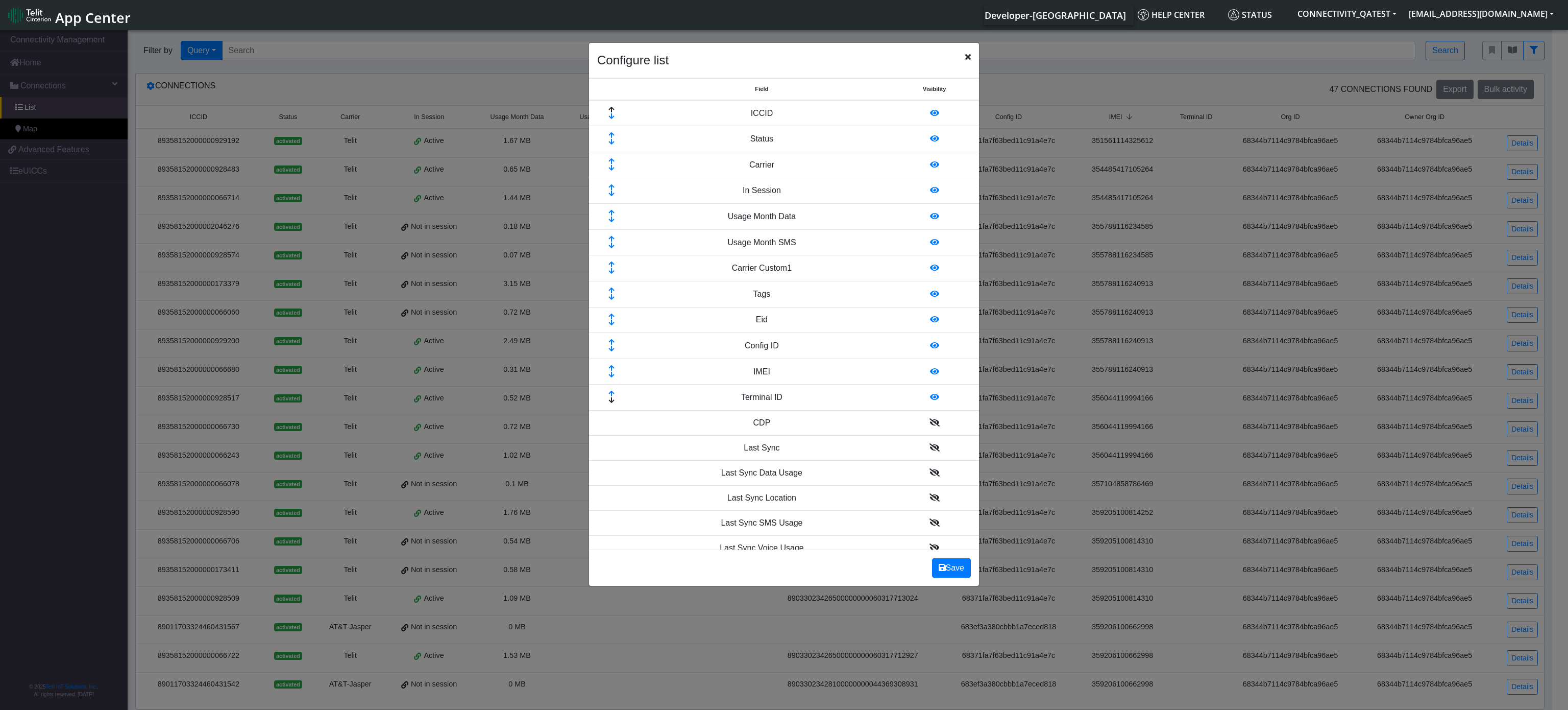
click at [930, 346] on icon at bounding box center [934, 345] width 9 height 8
click at [930, 372] on icon at bounding box center [934, 371] width 9 height 8
click at [930, 243] on icon at bounding box center [934, 242] width 9 height 8
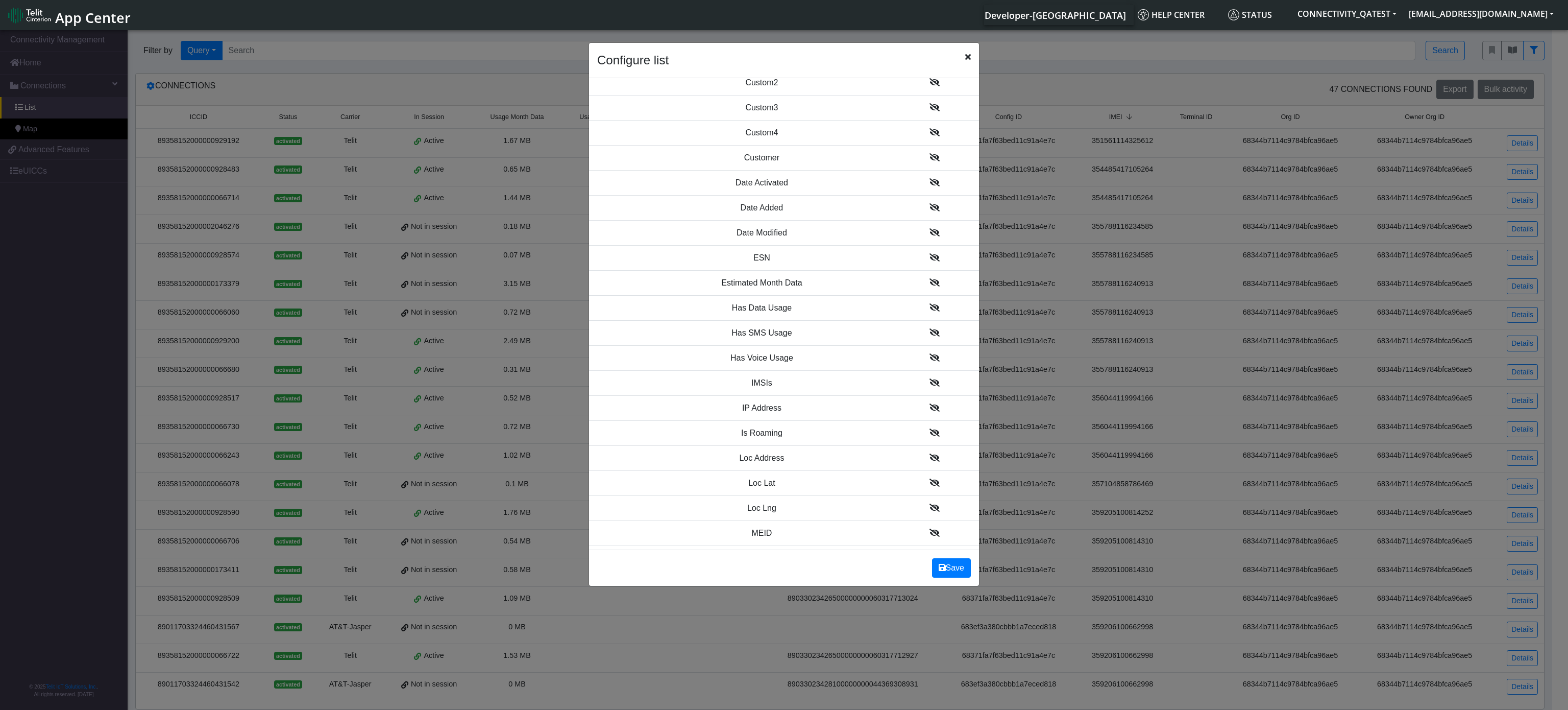
scroll to position [715, 0]
click at [929, 435] on icon at bounding box center [934, 430] width 10 height 8
click at [949, 570] on button "Save" at bounding box center [951, 568] width 39 height 19
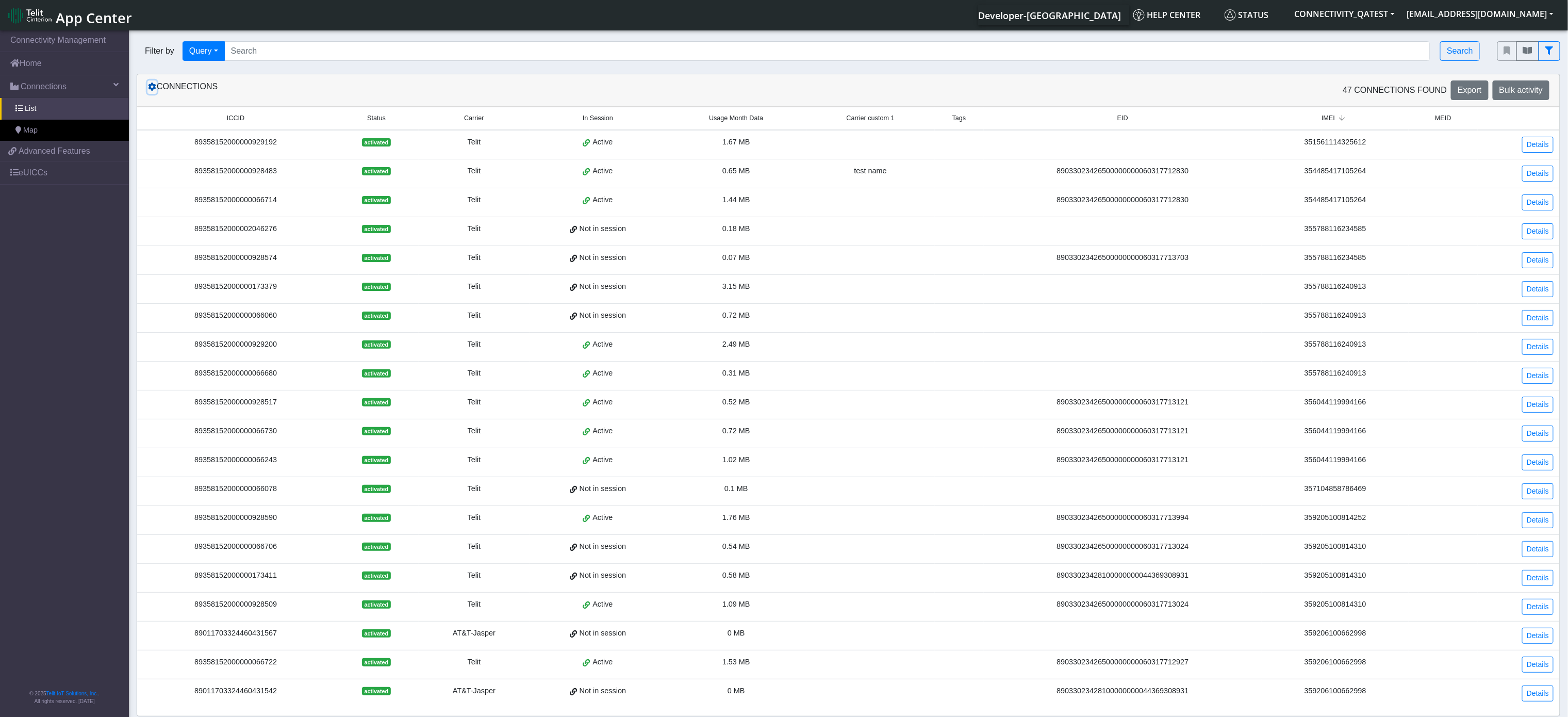
click at [152, 89] on icon at bounding box center [152, 86] width 8 height 8
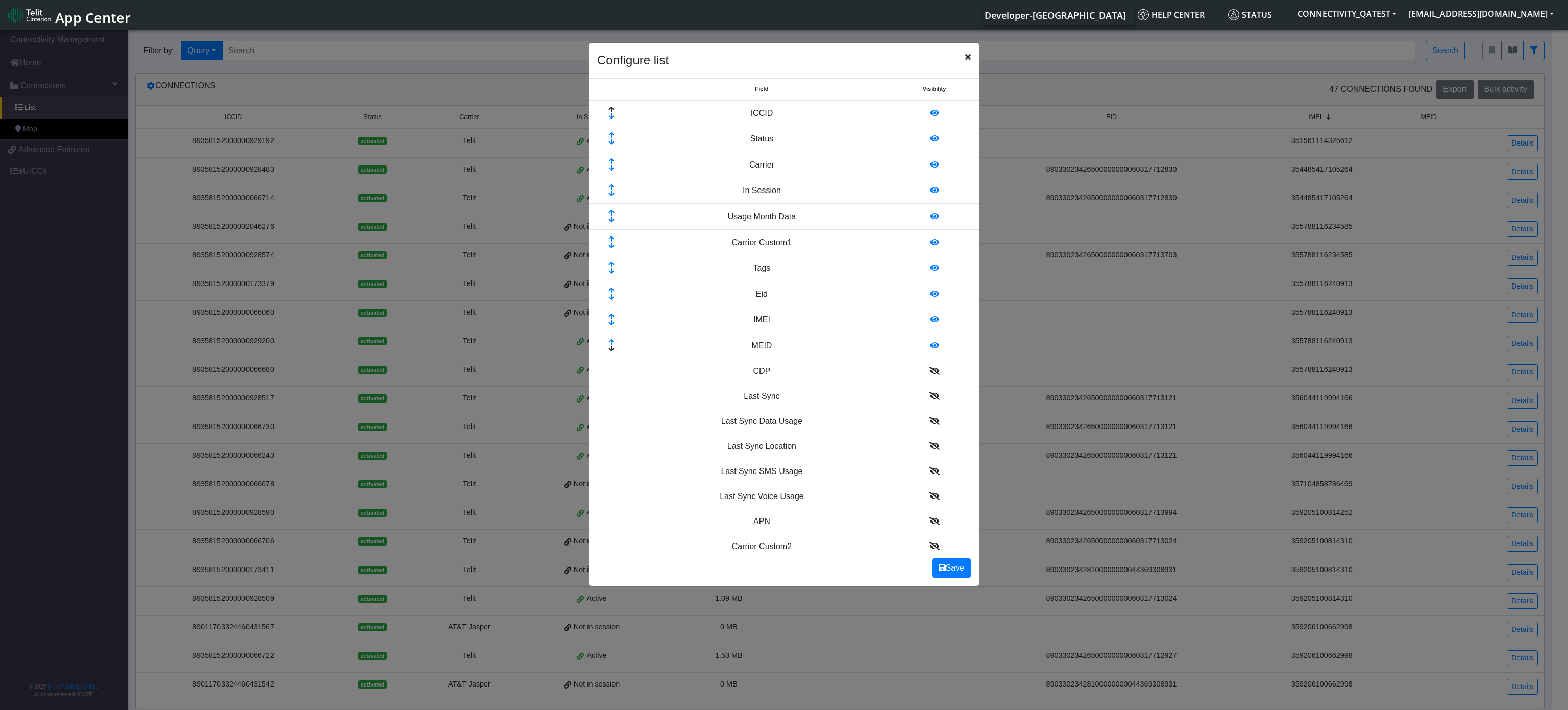
click at [930, 350] on icon at bounding box center [934, 345] width 9 height 8
click at [957, 564] on button "Save" at bounding box center [951, 568] width 39 height 19
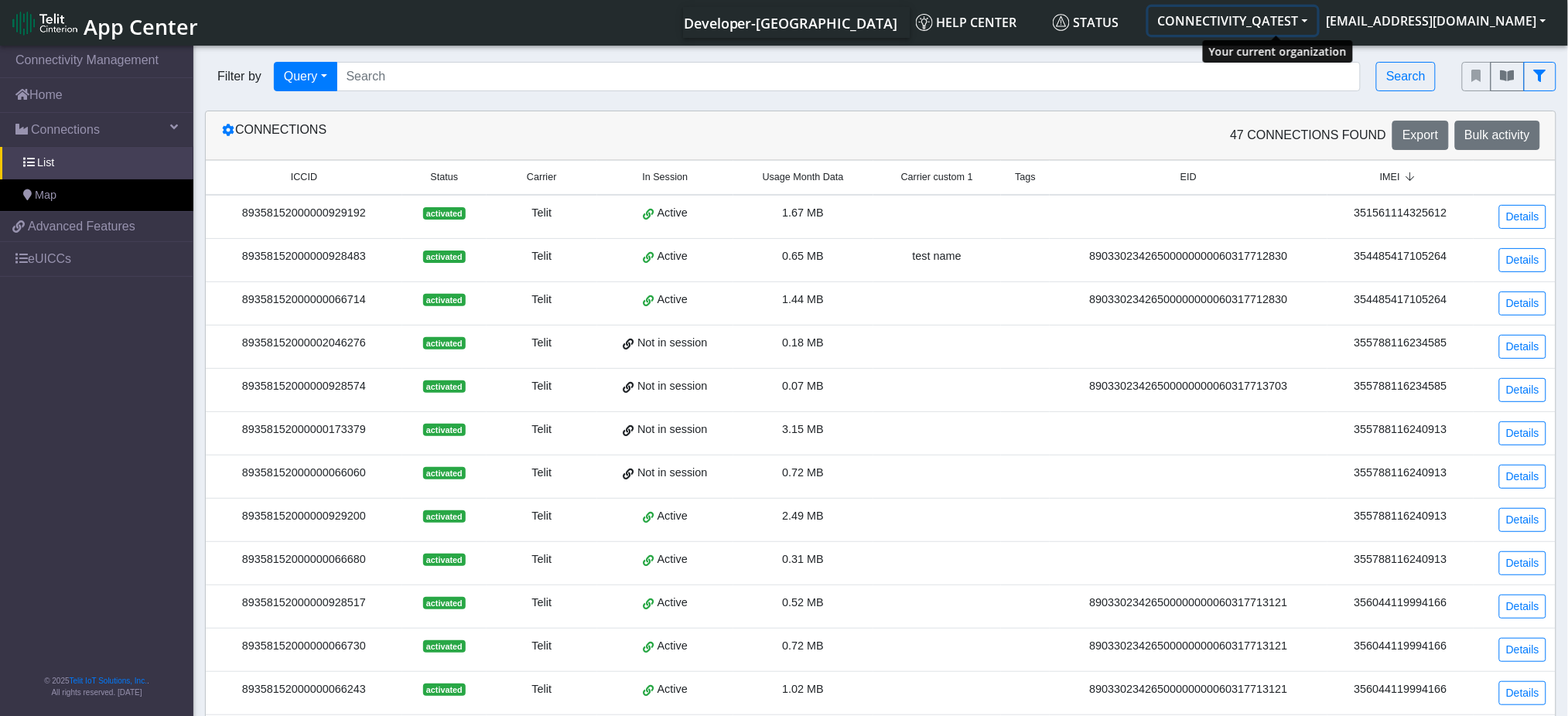
click at [1317, 12] on button "CONNECTIVITY_QATEST" at bounding box center [1232, 21] width 169 height 28
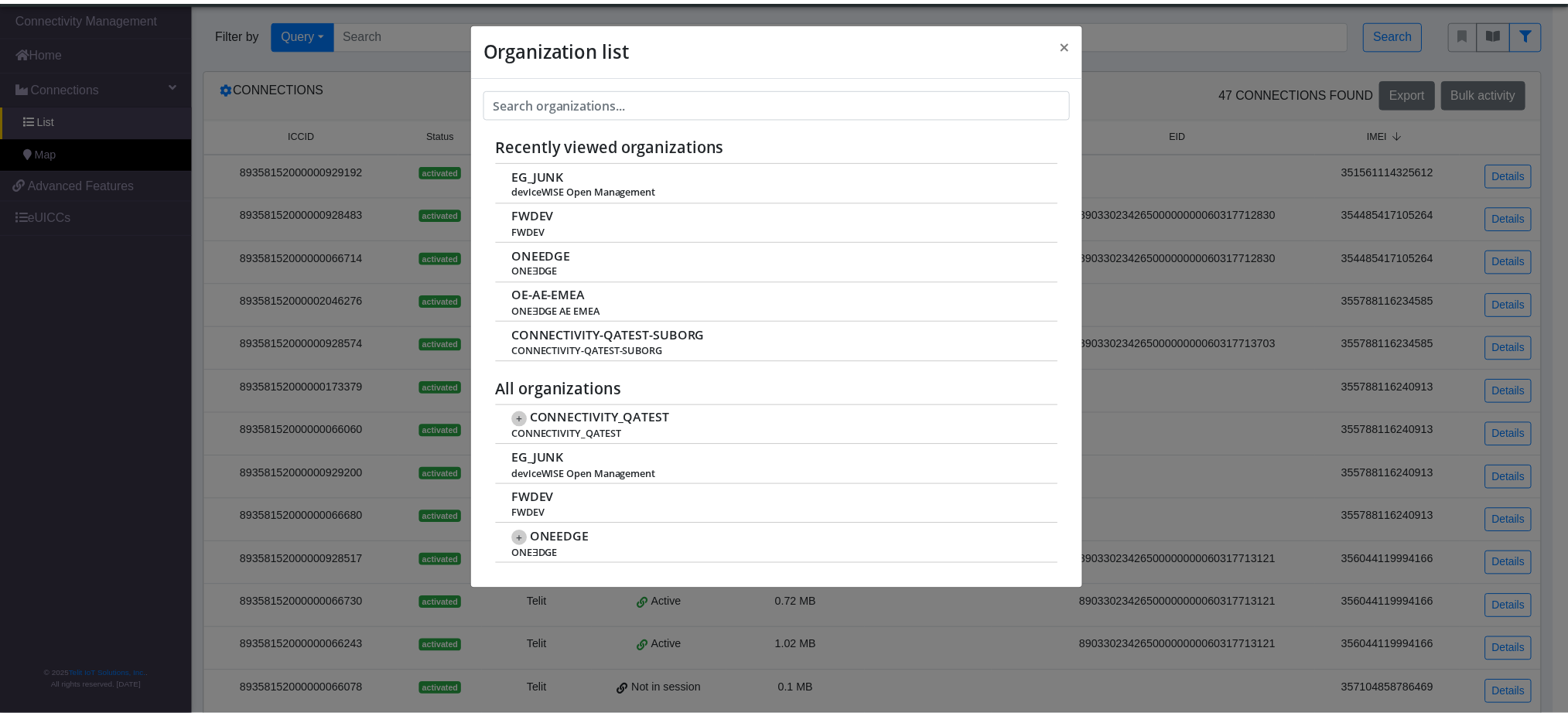
scroll to position [6, 0]
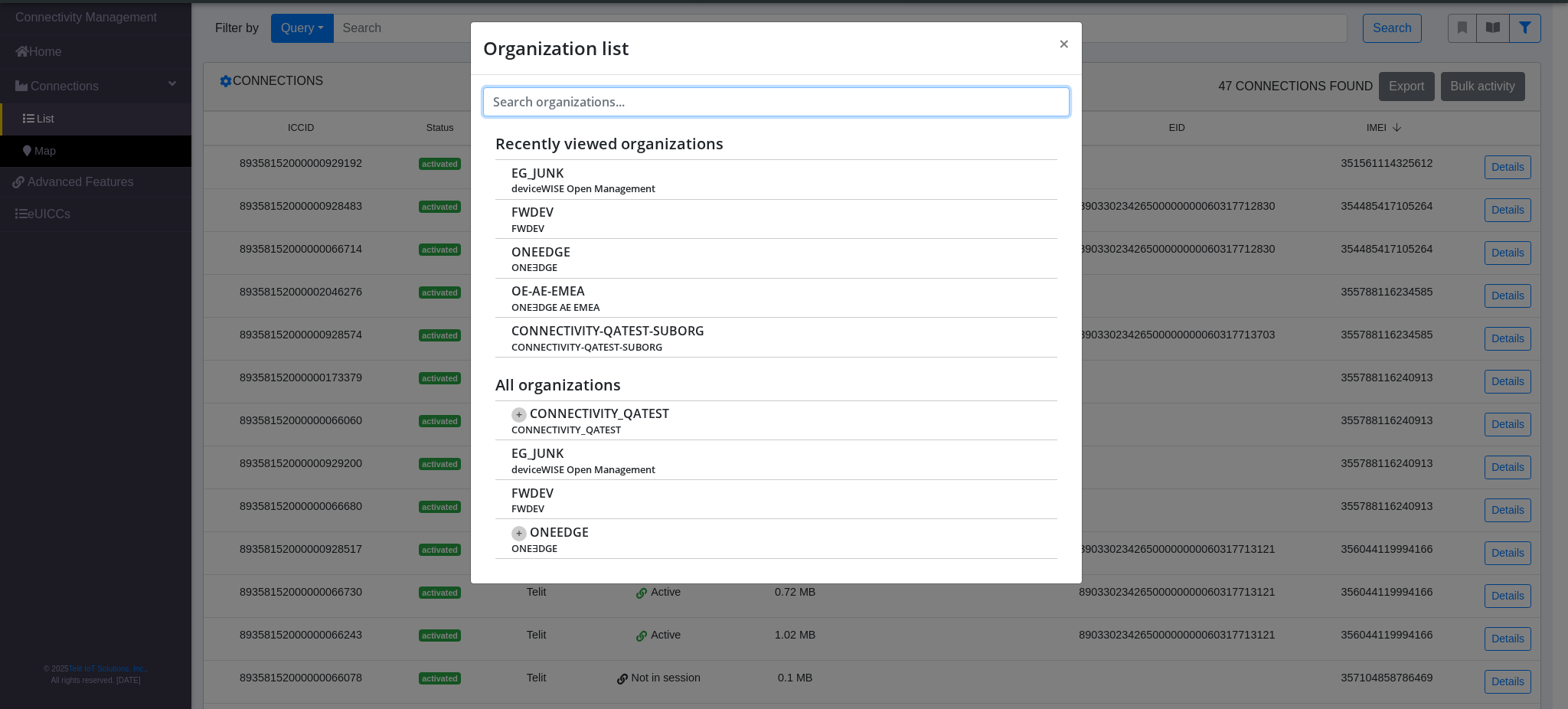
click at [550, 103] on input "text" at bounding box center [776, 102] width 586 height 29
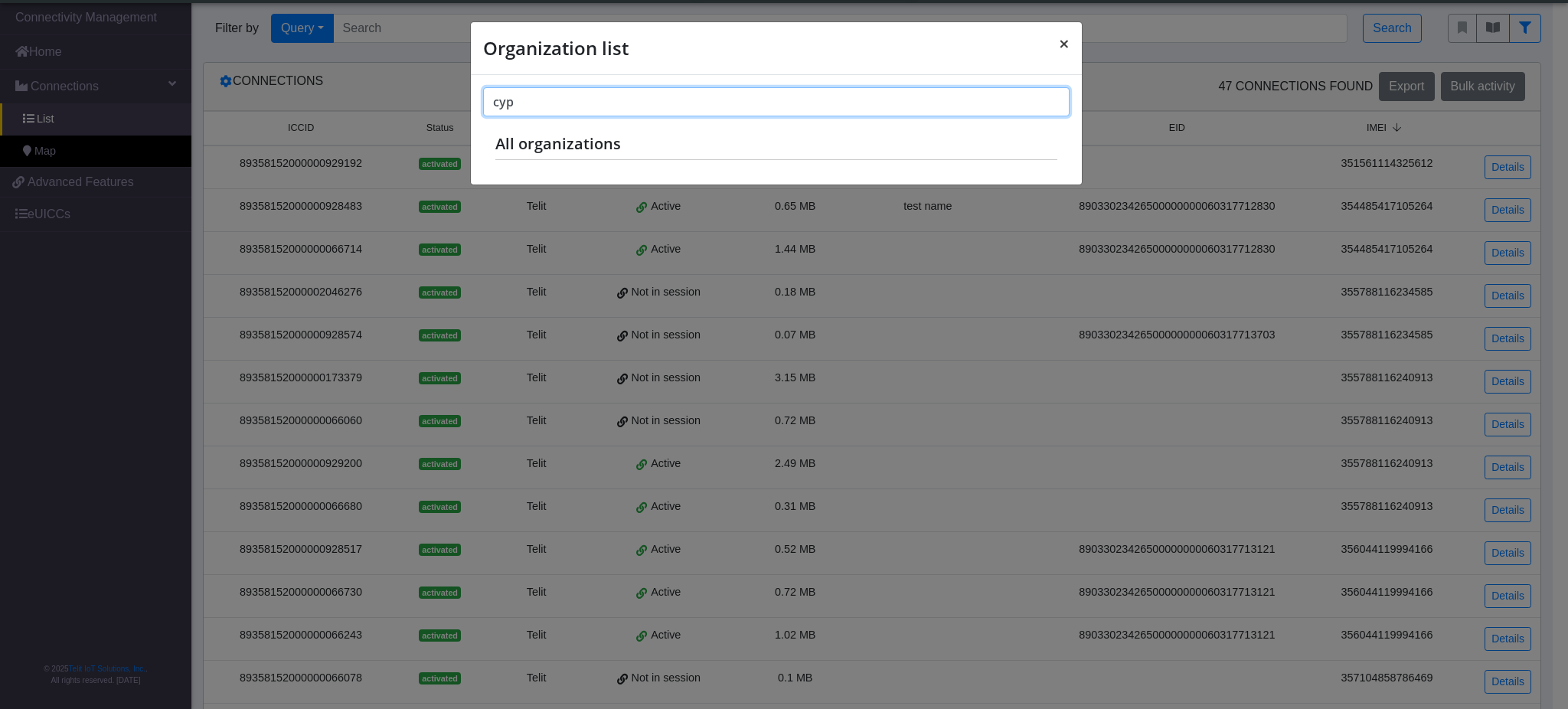
type input "cyp"
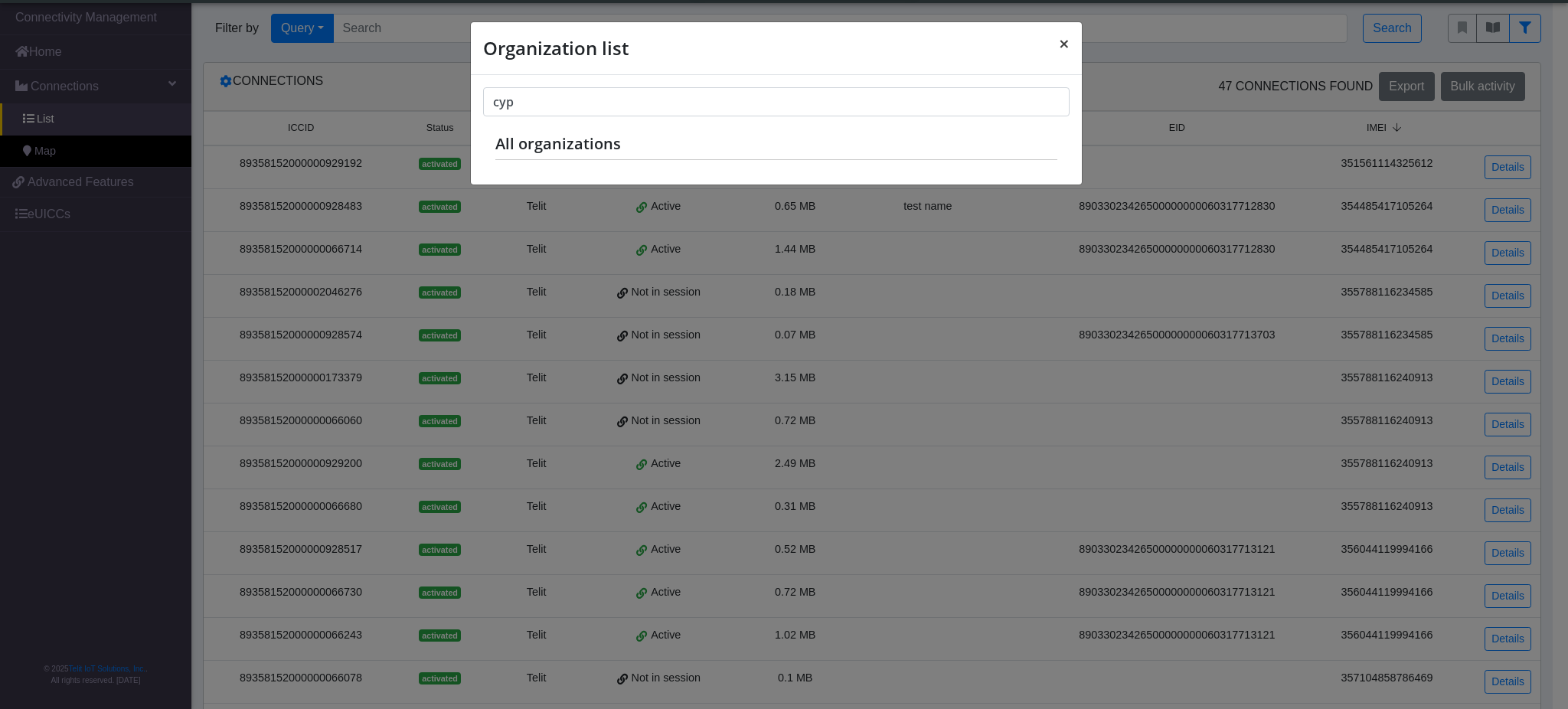
click at [1068, 37] on span "×" at bounding box center [1065, 44] width 11 height 26
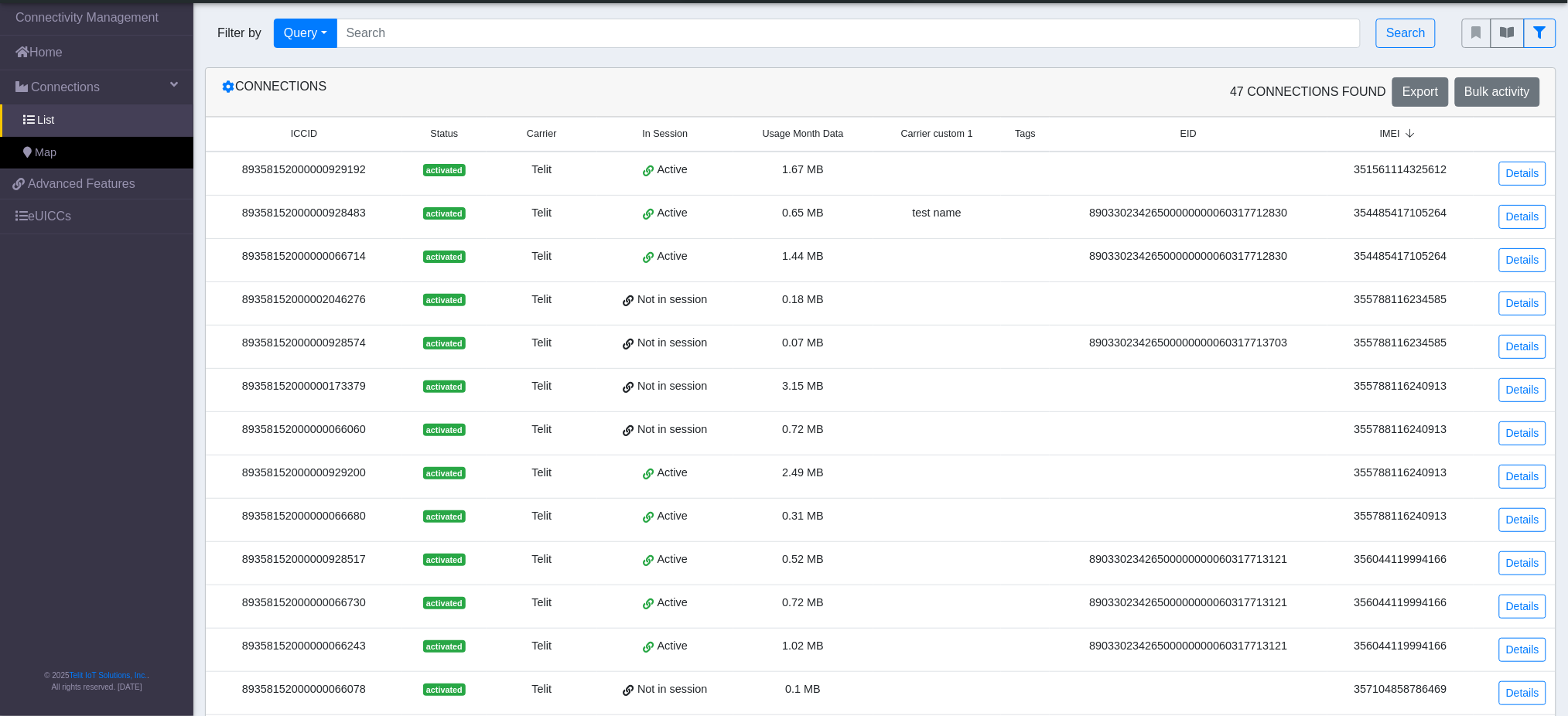
scroll to position [0, 0]
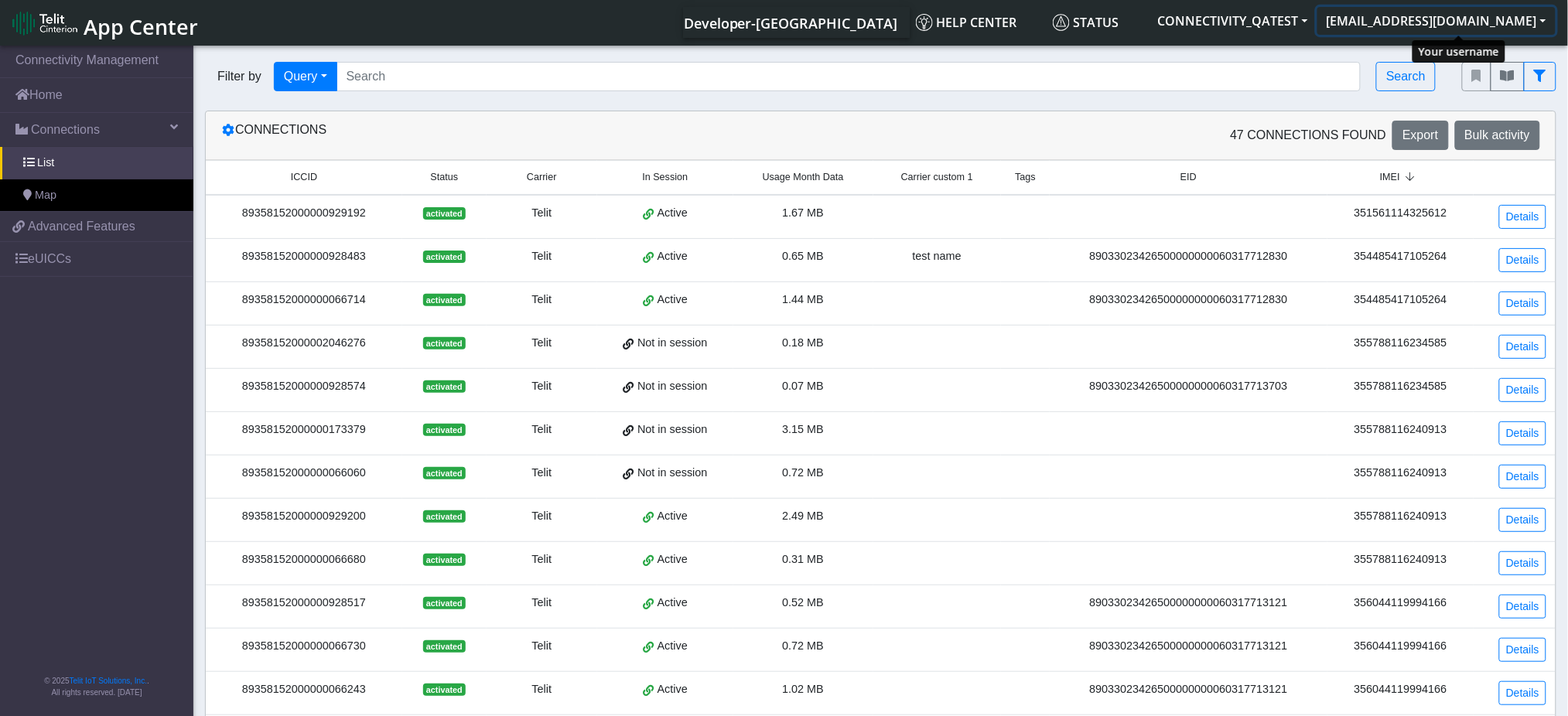
click at [1449, 13] on button "qaorgadminuser@telit.com" at bounding box center [1436, 21] width 238 height 28
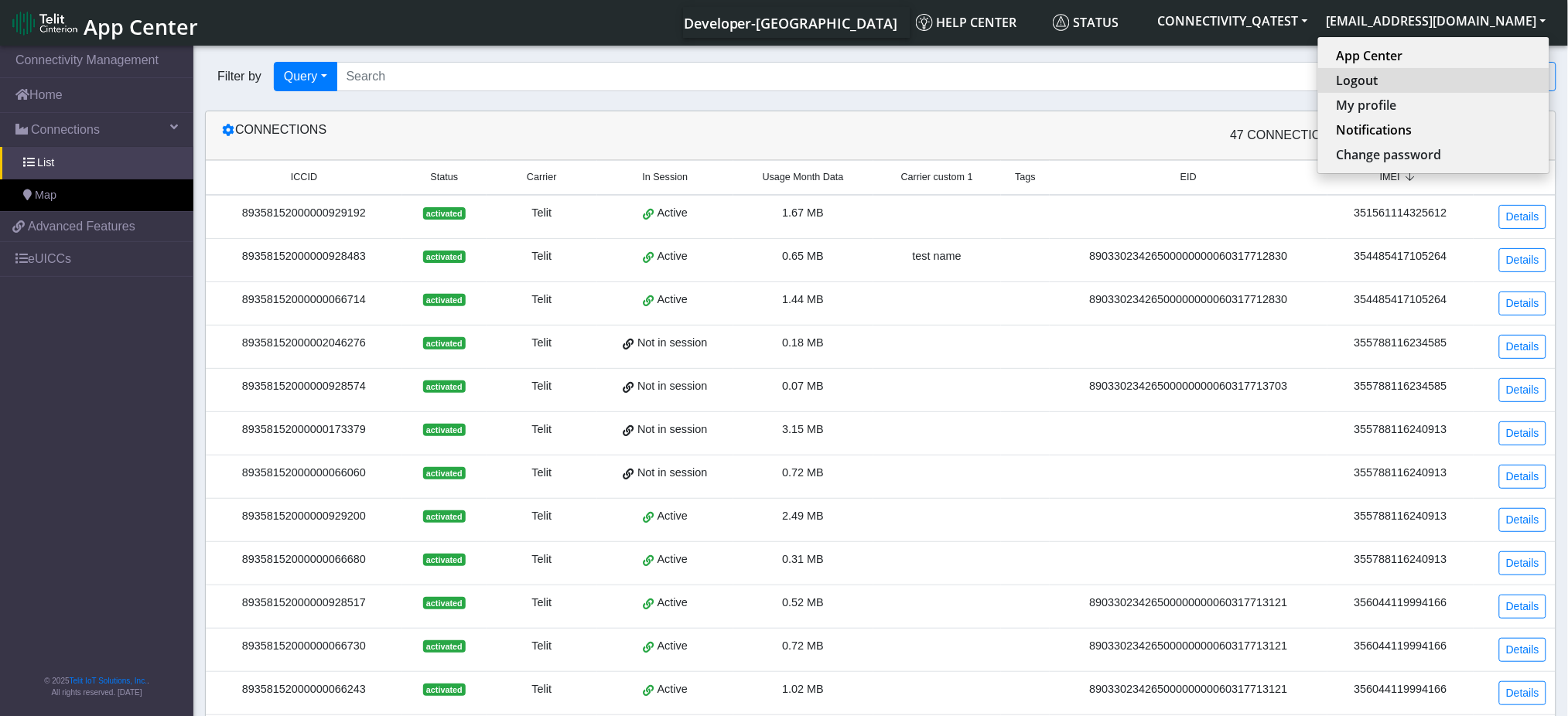
click at [1414, 83] on button "Logout" at bounding box center [1433, 80] width 232 height 25
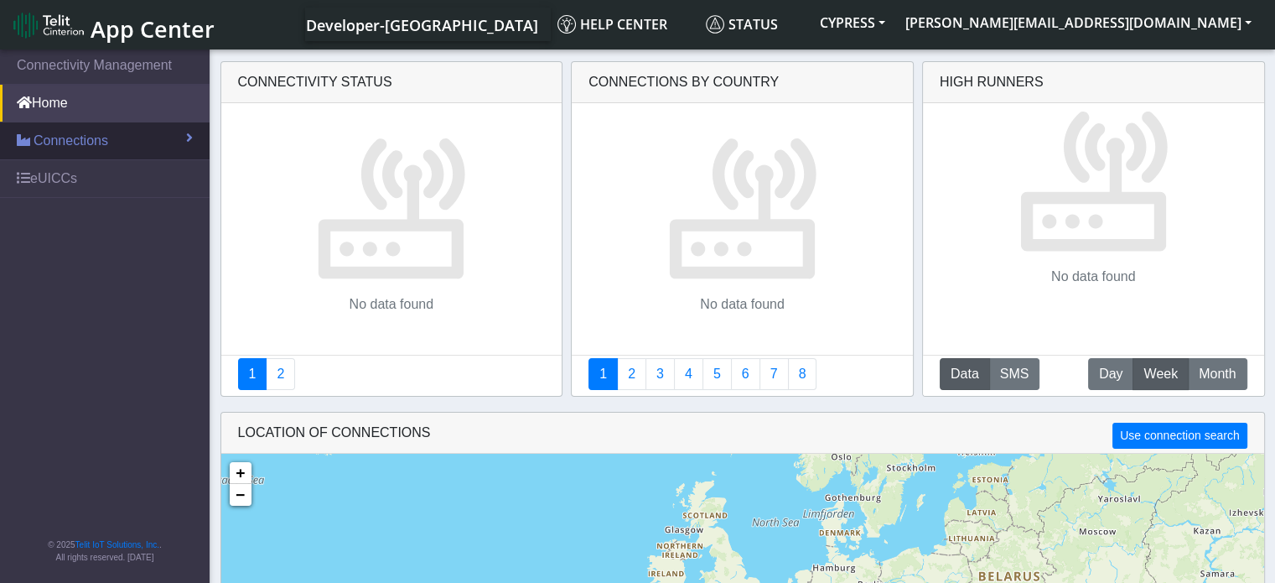
click at [39, 148] on span "Connections" at bounding box center [71, 141] width 75 height 20
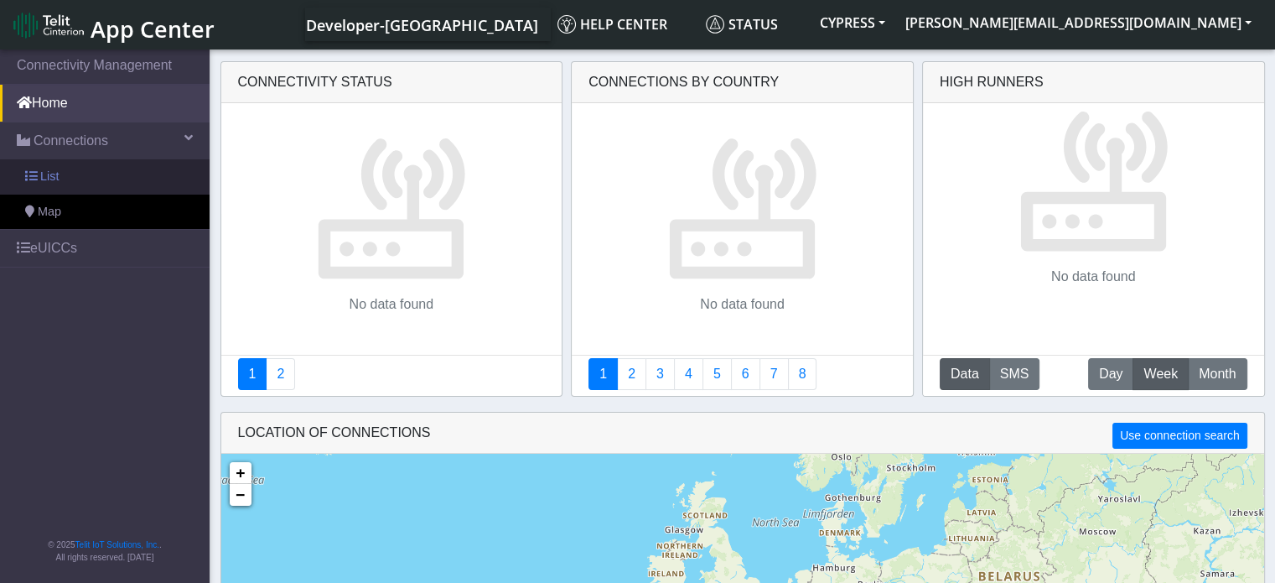
click at [40, 168] on span "List" at bounding box center [49, 177] width 18 height 18
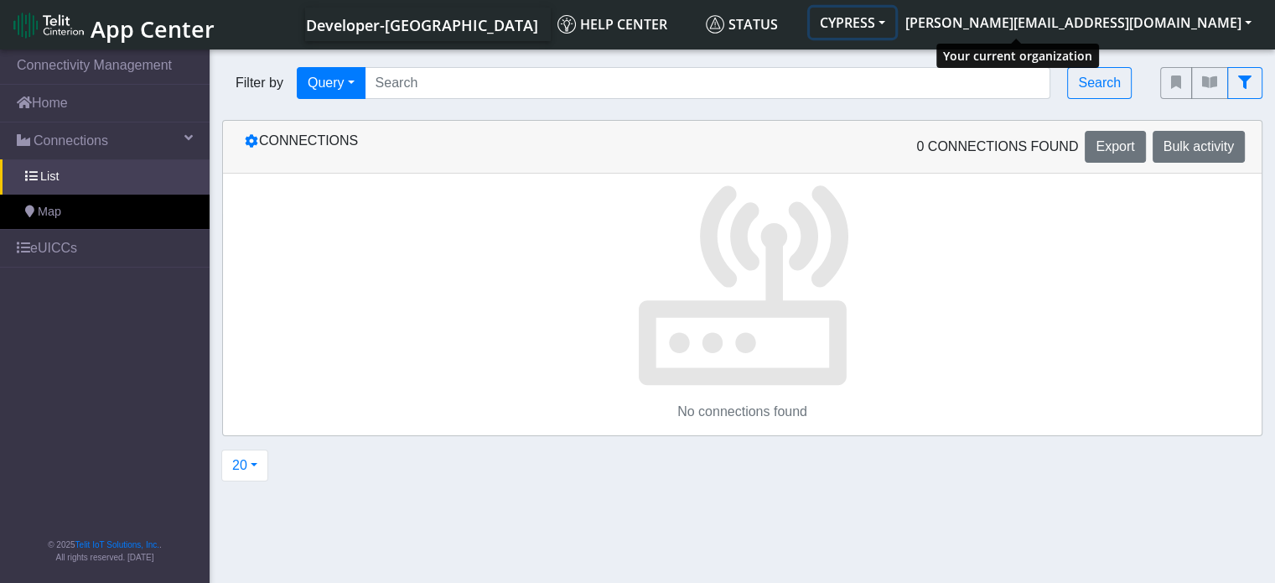
click at [896, 20] on button "CYPRESS" at bounding box center [853, 23] width 86 height 30
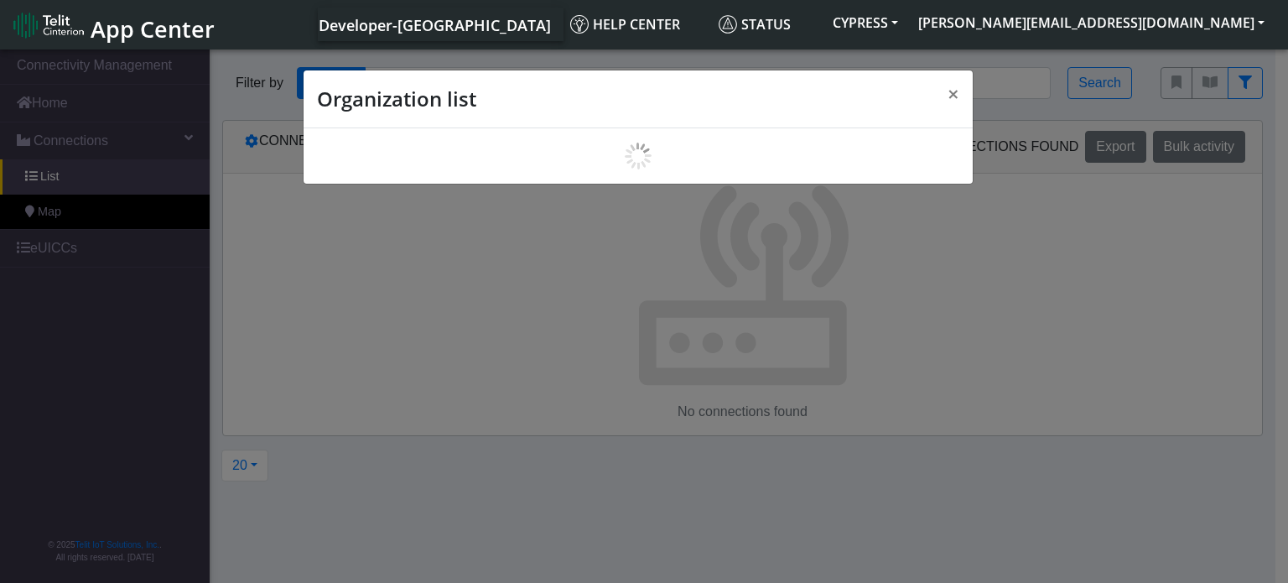
scroll to position [6, 0]
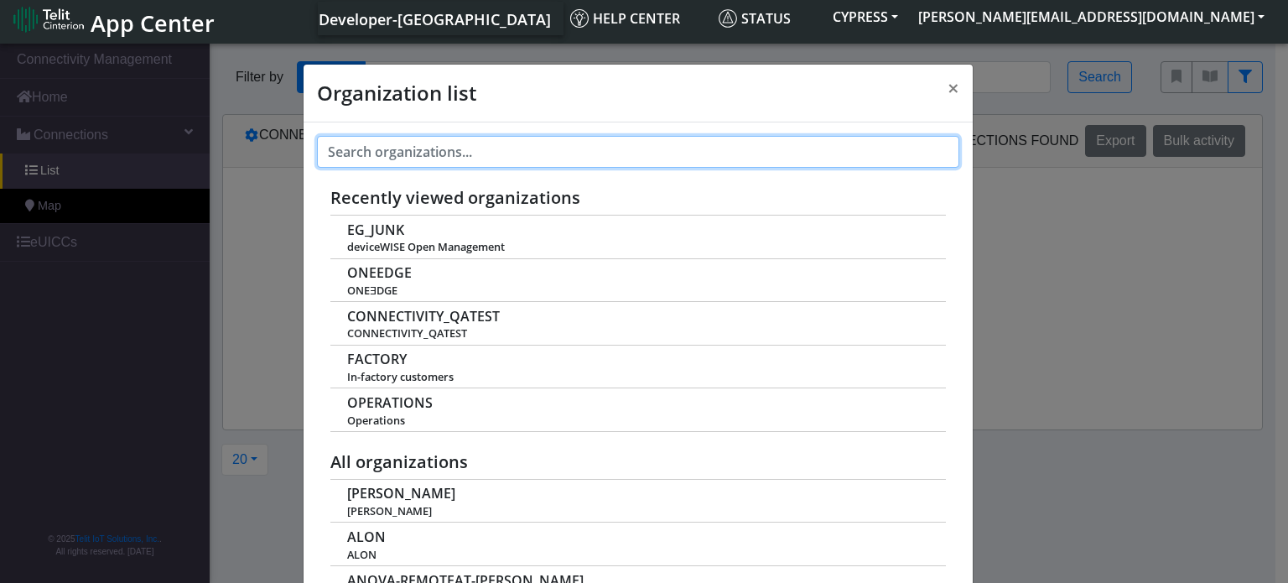
click at [450, 156] on input "text" at bounding box center [638, 152] width 642 height 32
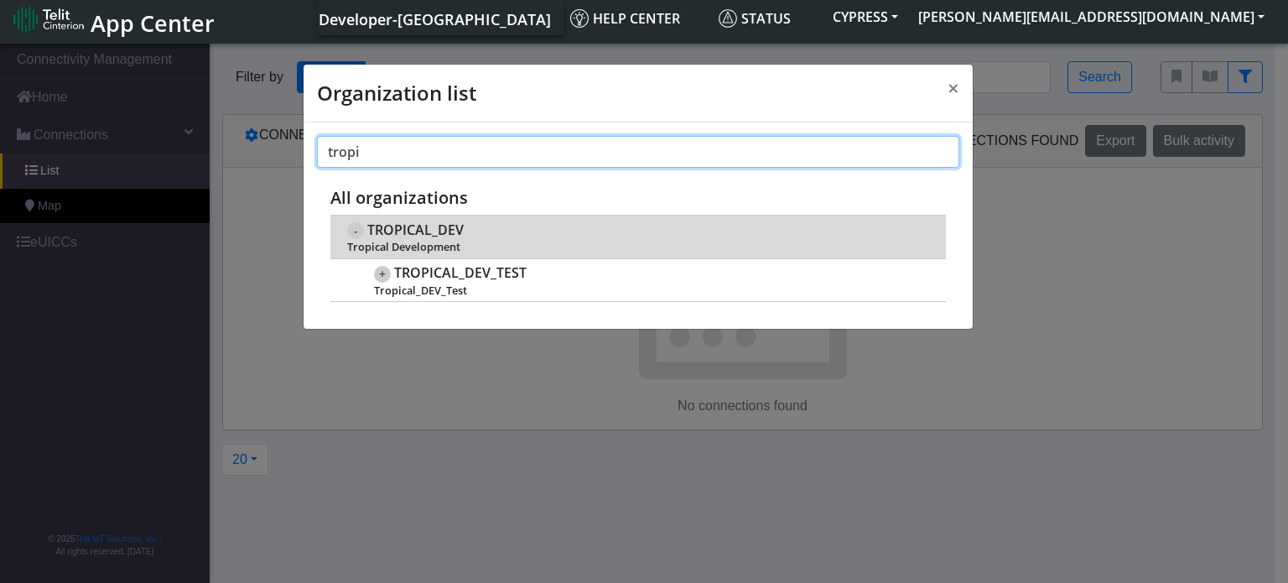
type input "tropi"
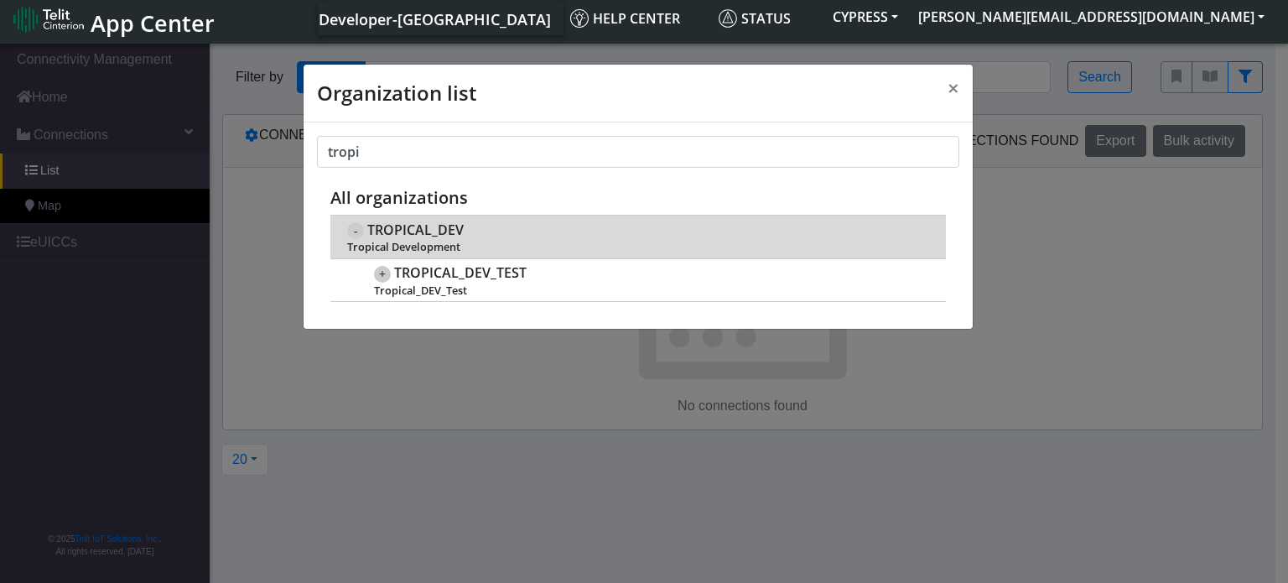
click at [436, 226] on span "TROPICAL_DEV" at bounding box center [415, 230] width 96 height 16
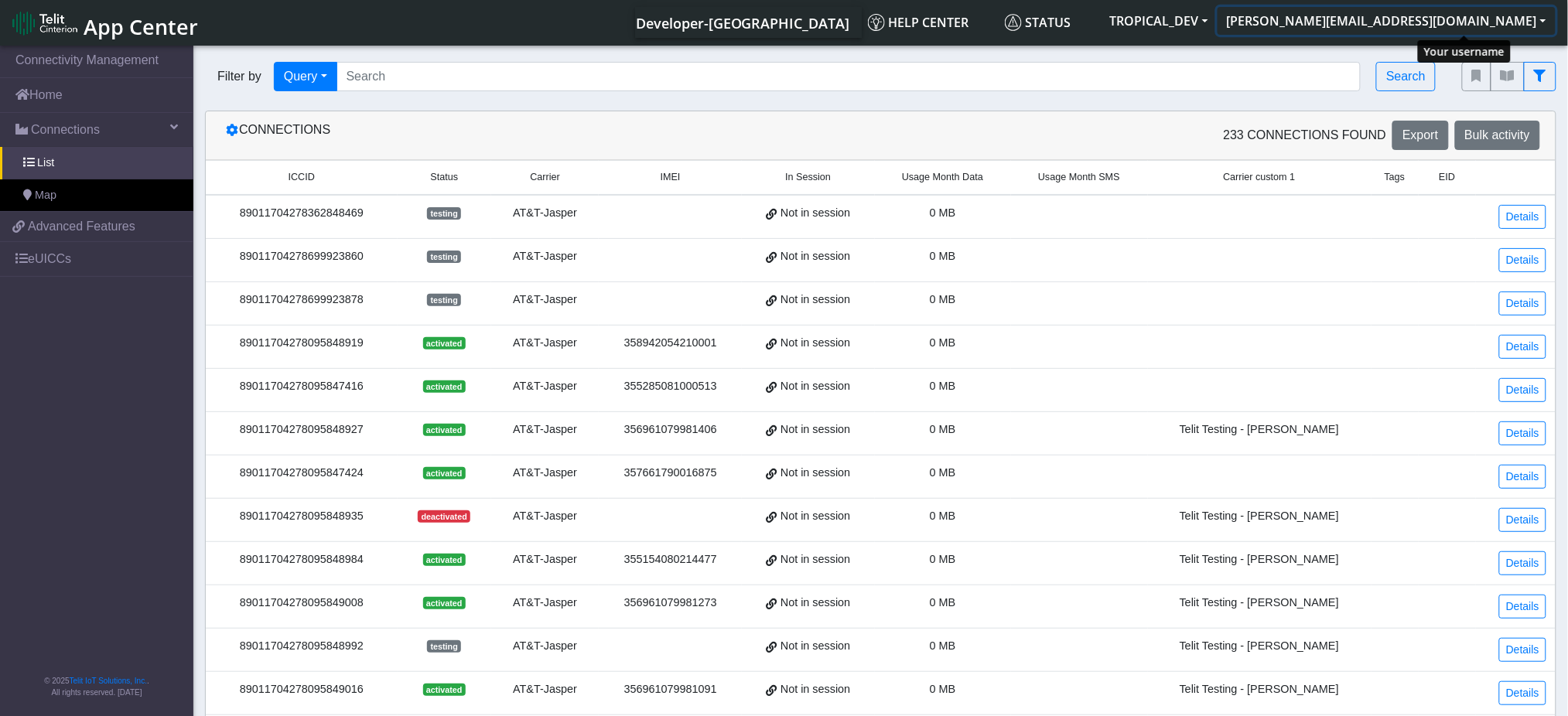
click at [1187, 13] on button "[PERSON_NAME][EMAIL_ADDRESS][DOMAIN_NAME]" at bounding box center [1386, 21] width 338 height 28
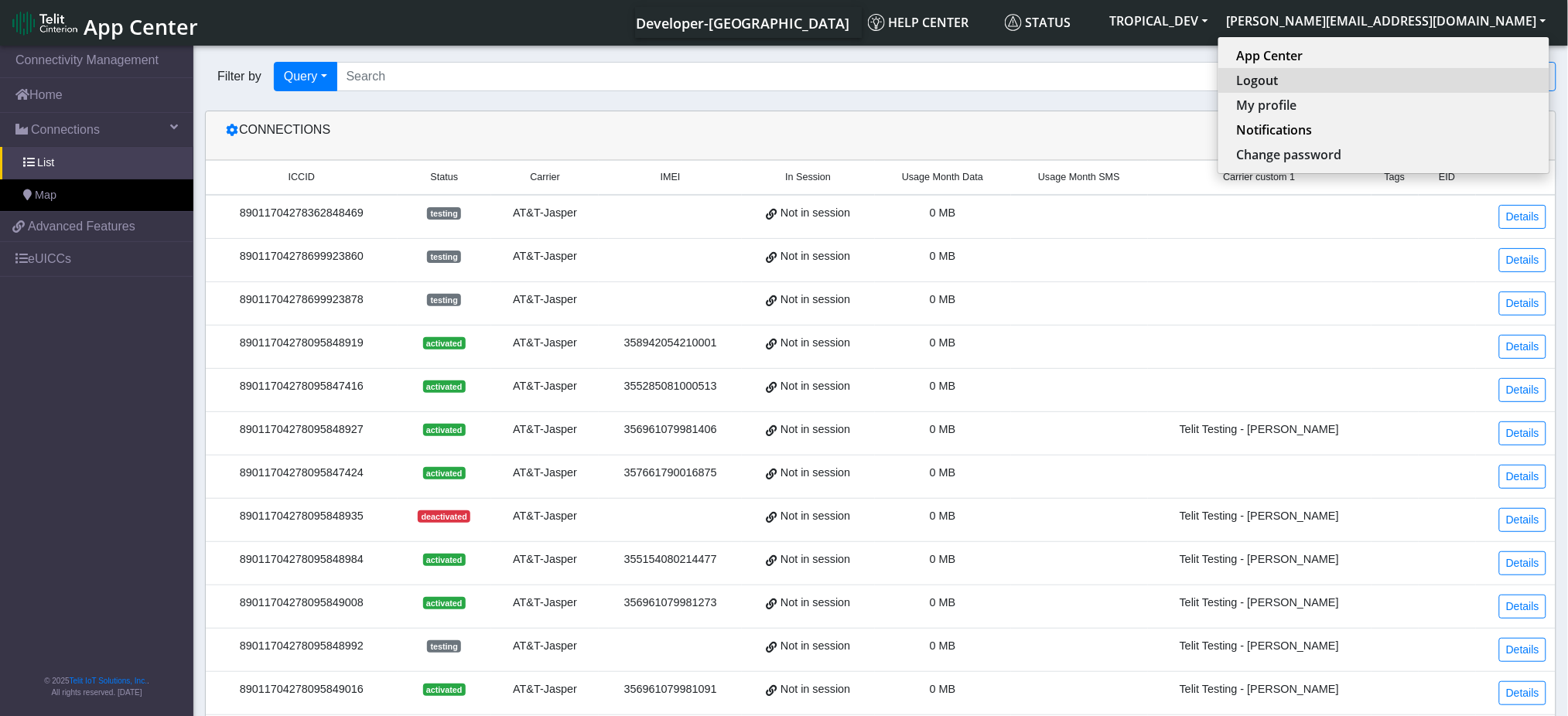
click at [1187, 83] on button "Logout" at bounding box center [1384, 80] width 331 height 25
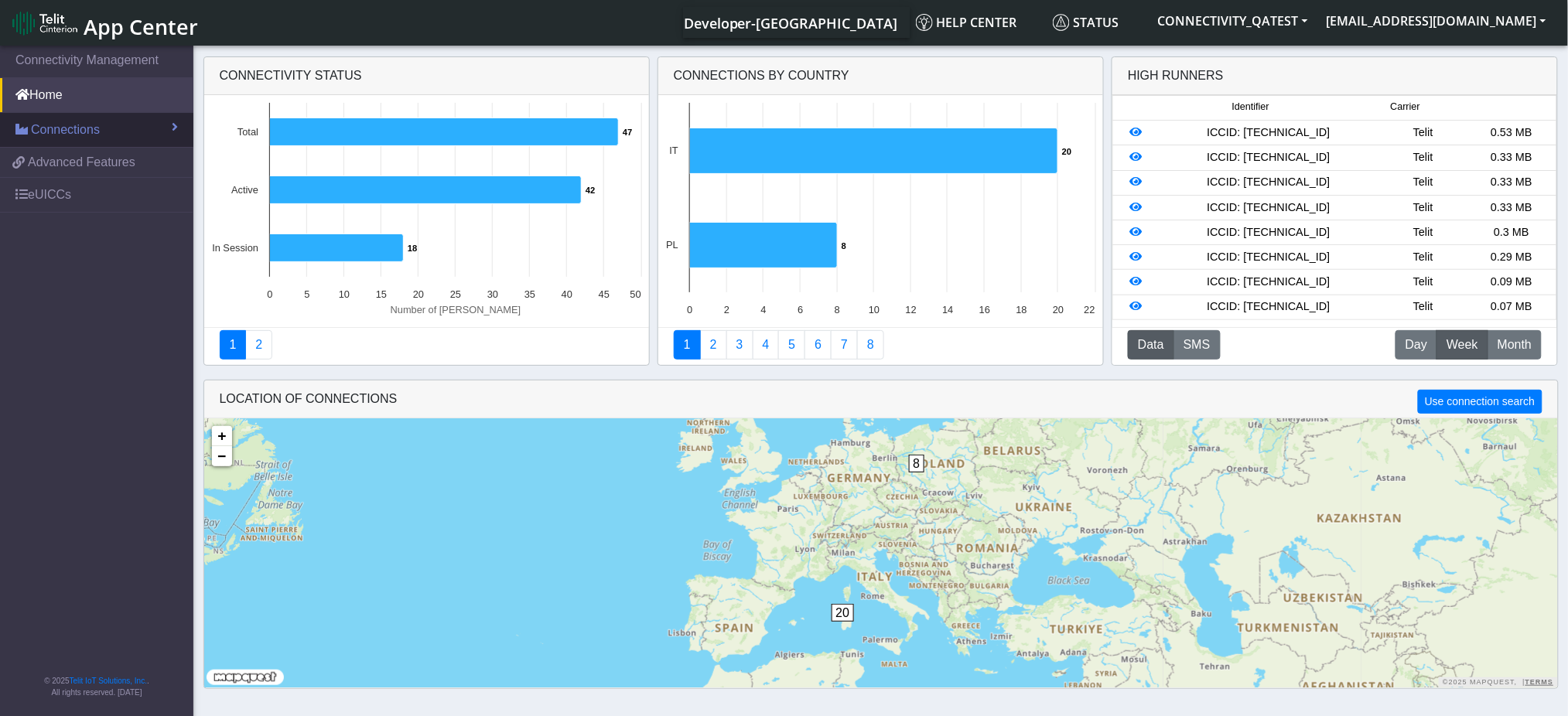
click at [65, 133] on span "Connections" at bounding box center [65, 130] width 69 height 18
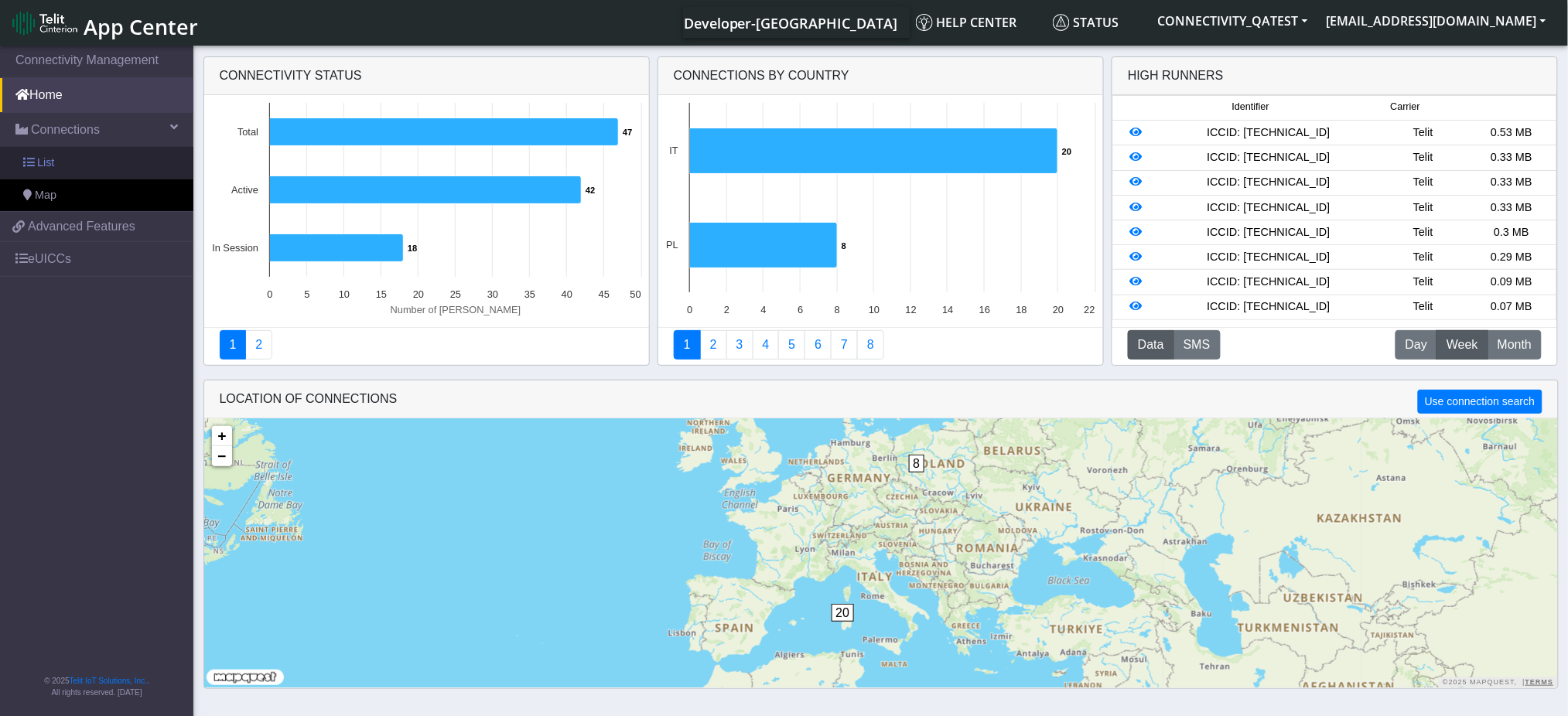
click at [65, 161] on link "List" at bounding box center [97, 162] width 194 height 32
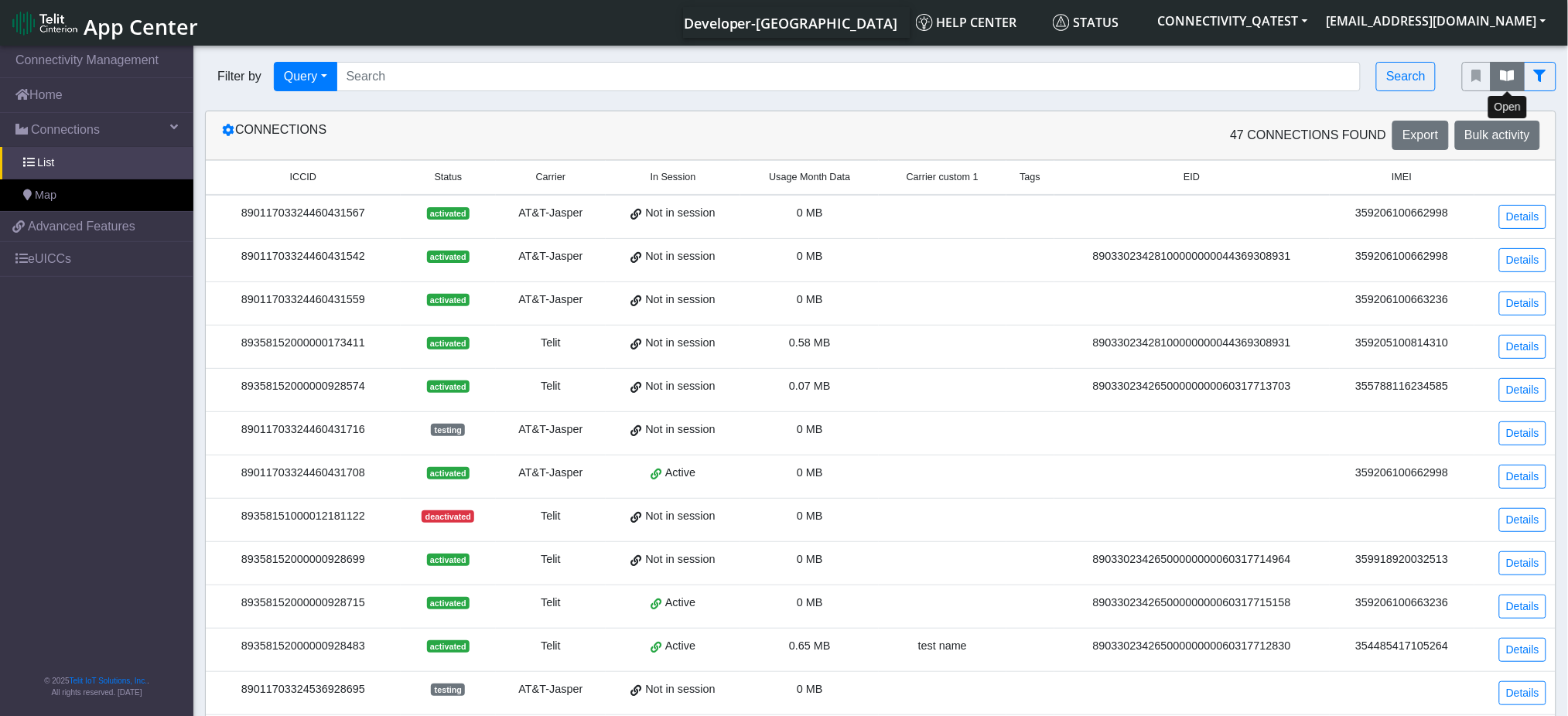
click at [1513, 74] on icon "fitlers menu" at bounding box center [1507, 75] width 14 height 12
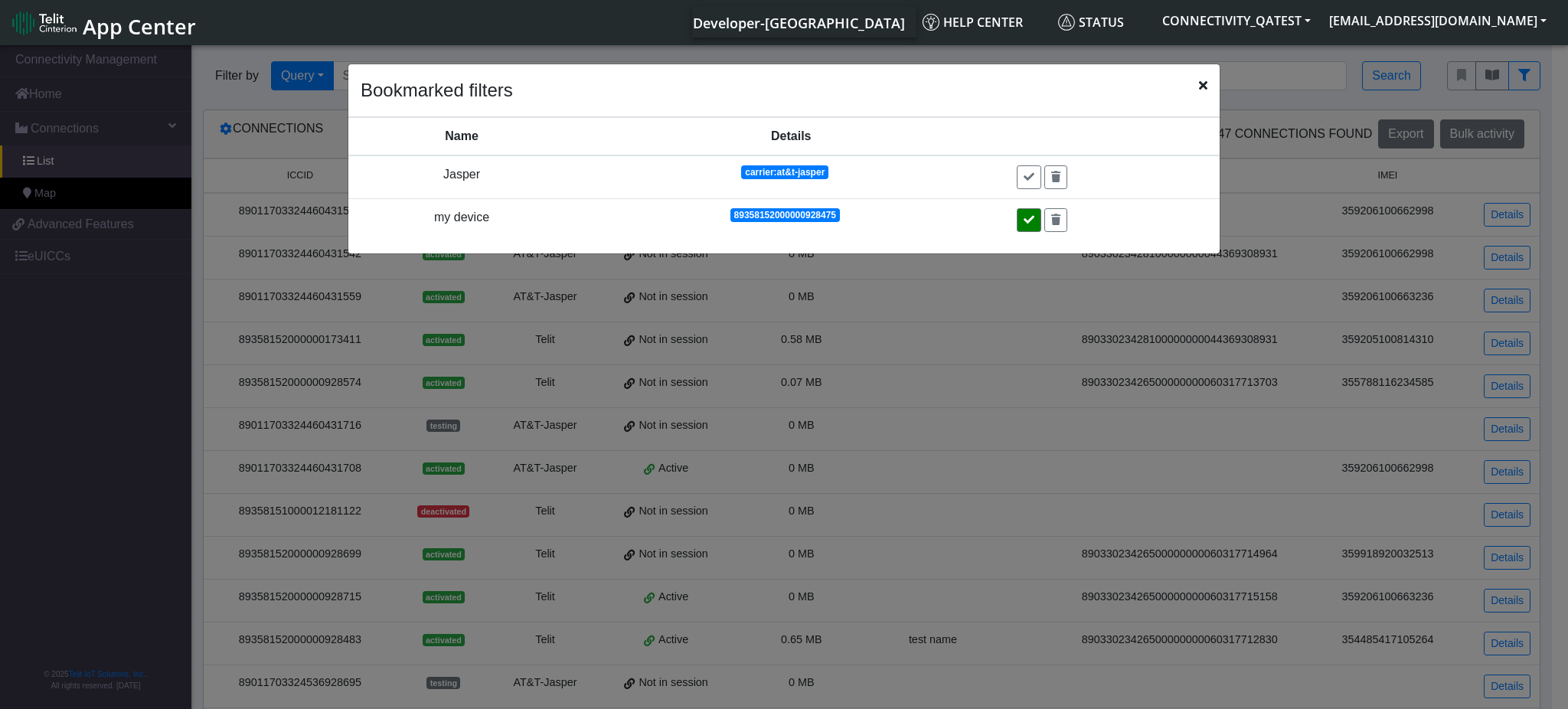
click at [1026, 212] on button at bounding box center [1029, 220] width 25 height 24
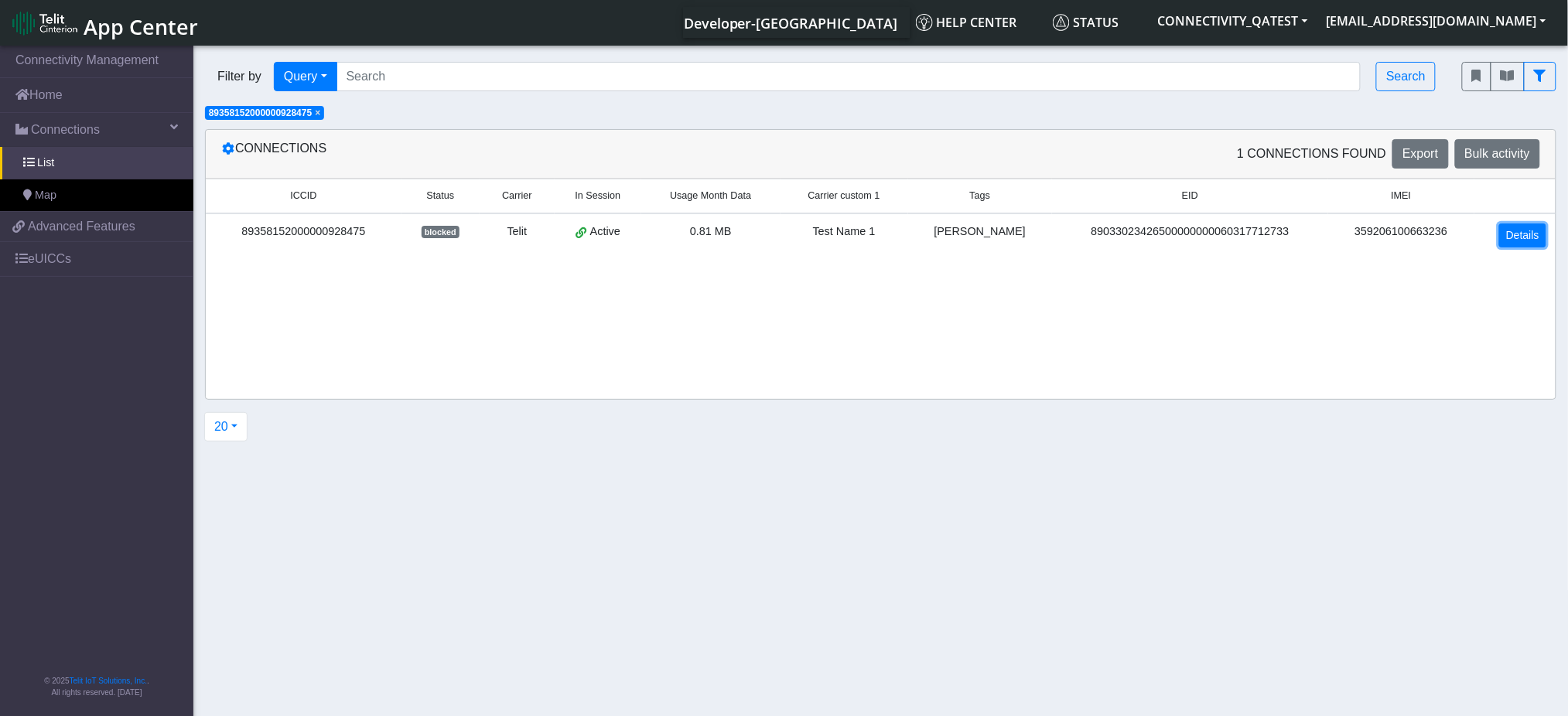
click at [1531, 246] on link "Details" at bounding box center [1522, 235] width 47 height 24
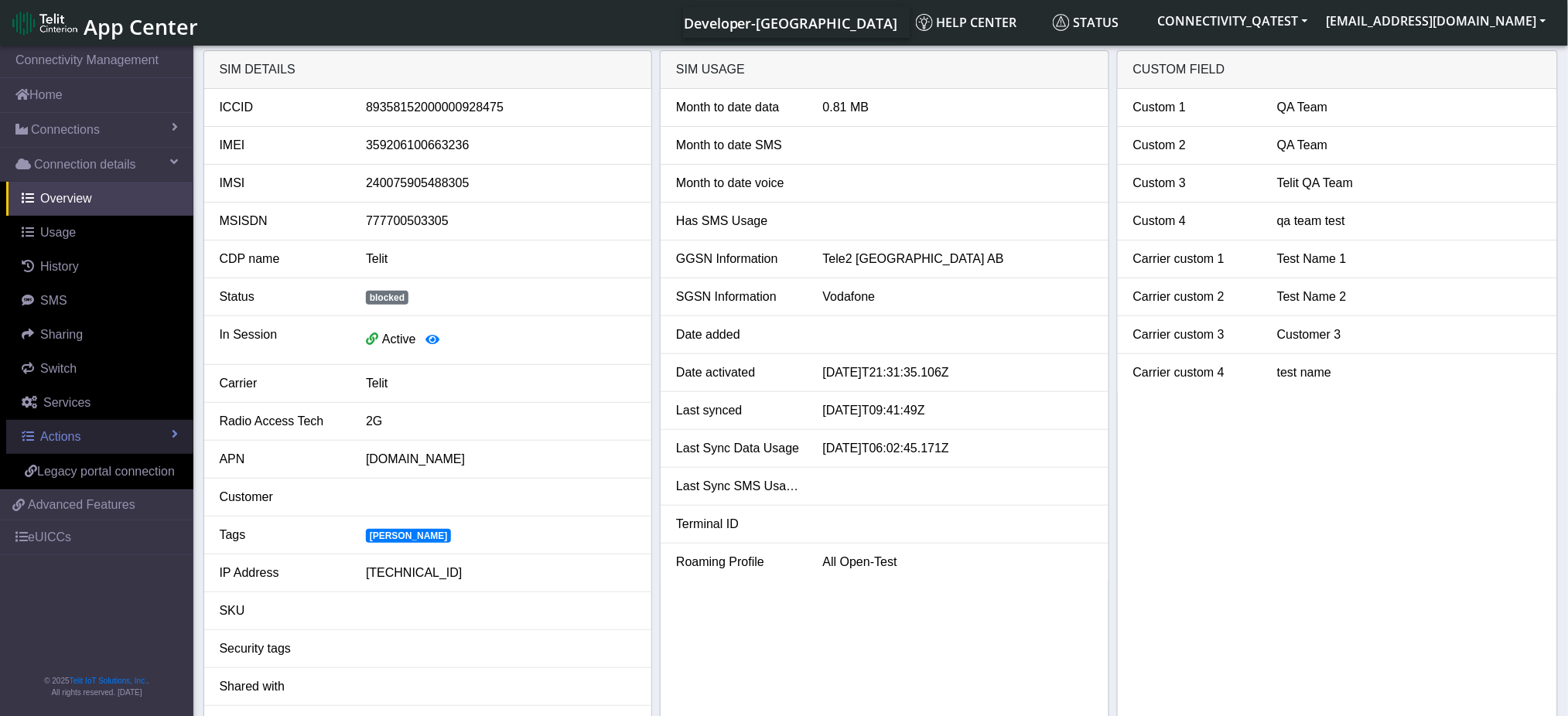
click at [103, 440] on link "Actions" at bounding box center [100, 436] width 187 height 34
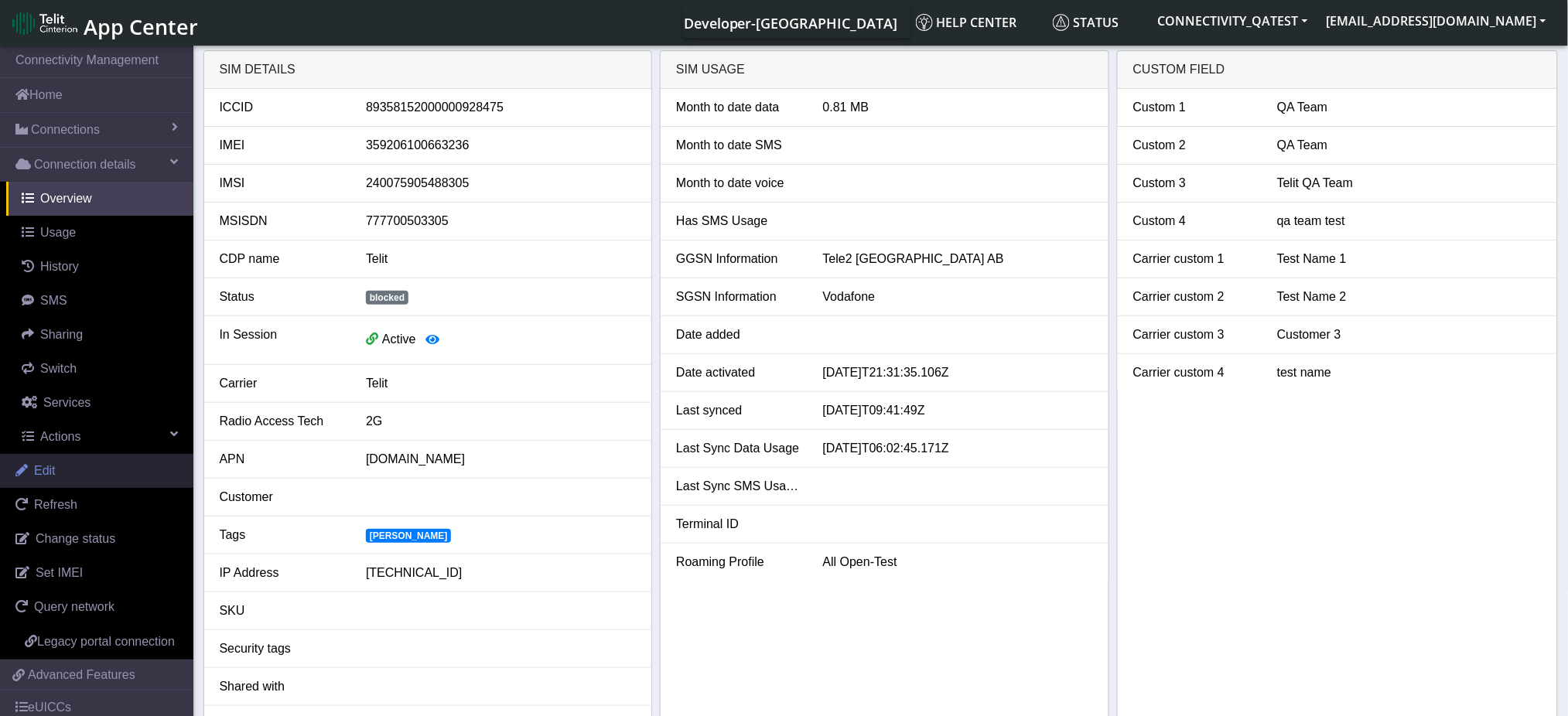
click at [45, 469] on span "Edit" at bounding box center [44, 471] width 21 height 13
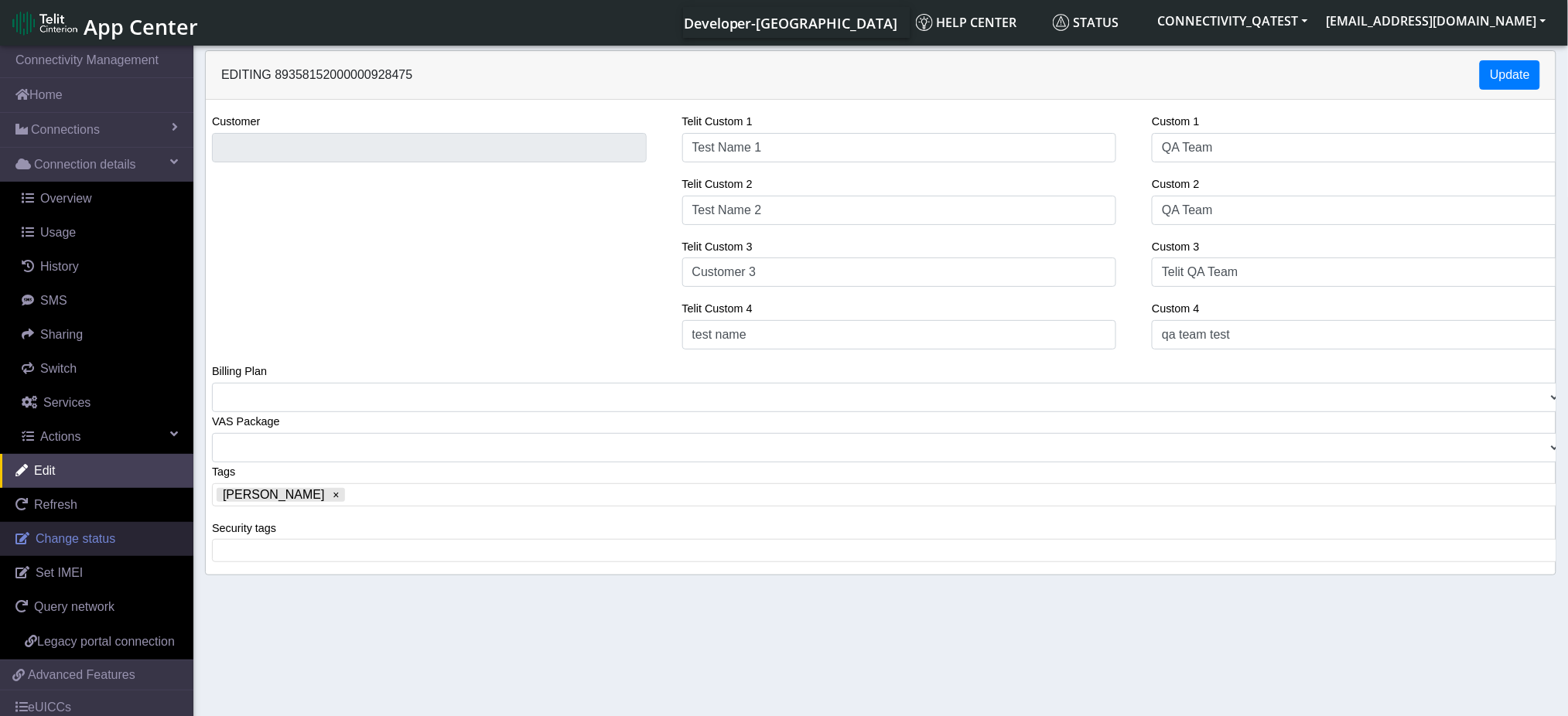
click at [69, 541] on span "Change status" at bounding box center [76, 539] width 79 height 13
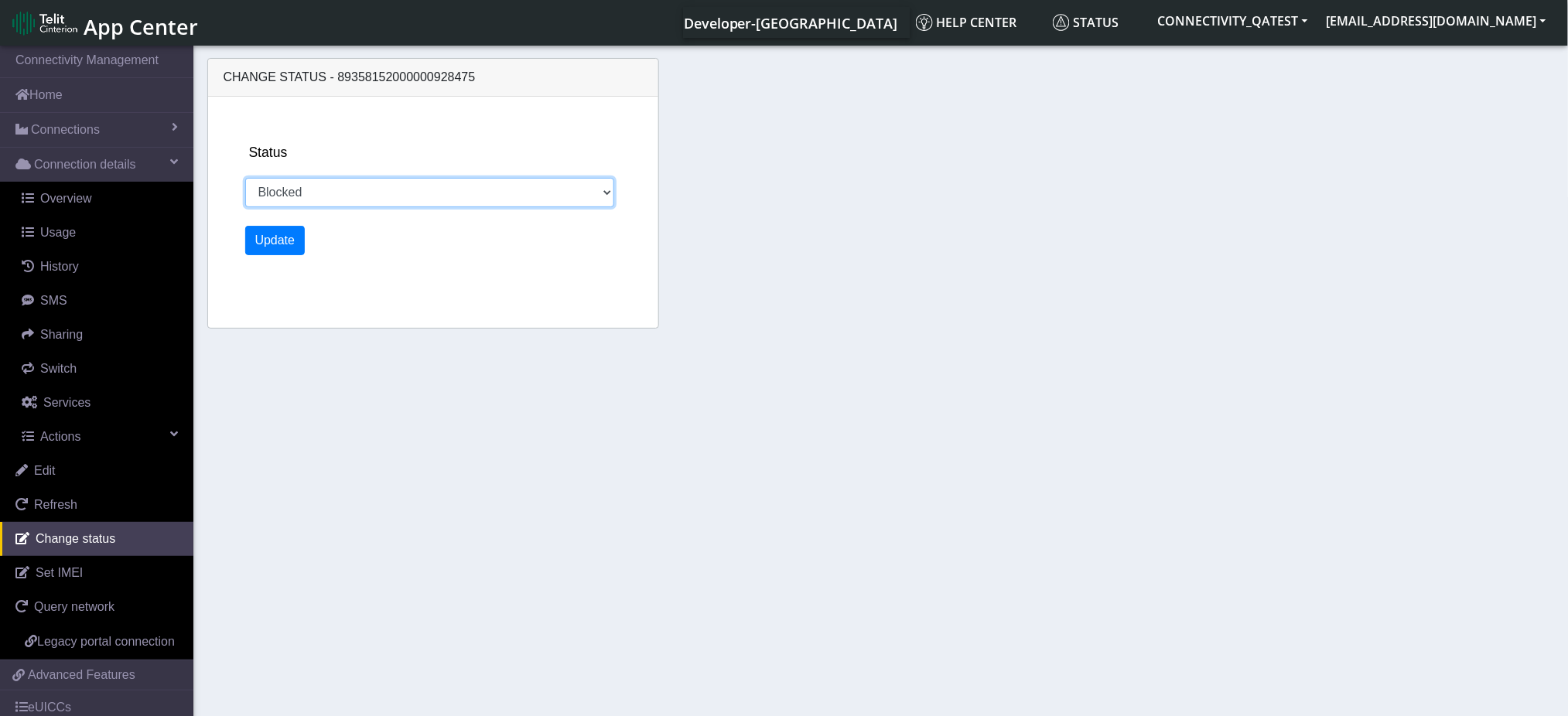
click at [304, 194] on select "Activated Deactivated Blocked" at bounding box center [430, 193] width 370 height 30
select select "activated"
click at [245, 178] on select "Activated Deactivated Blocked" at bounding box center [430, 193] width 370 height 30
click at [285, 243] on button "Update" at bounding box center [275, 241] width 60 height 30
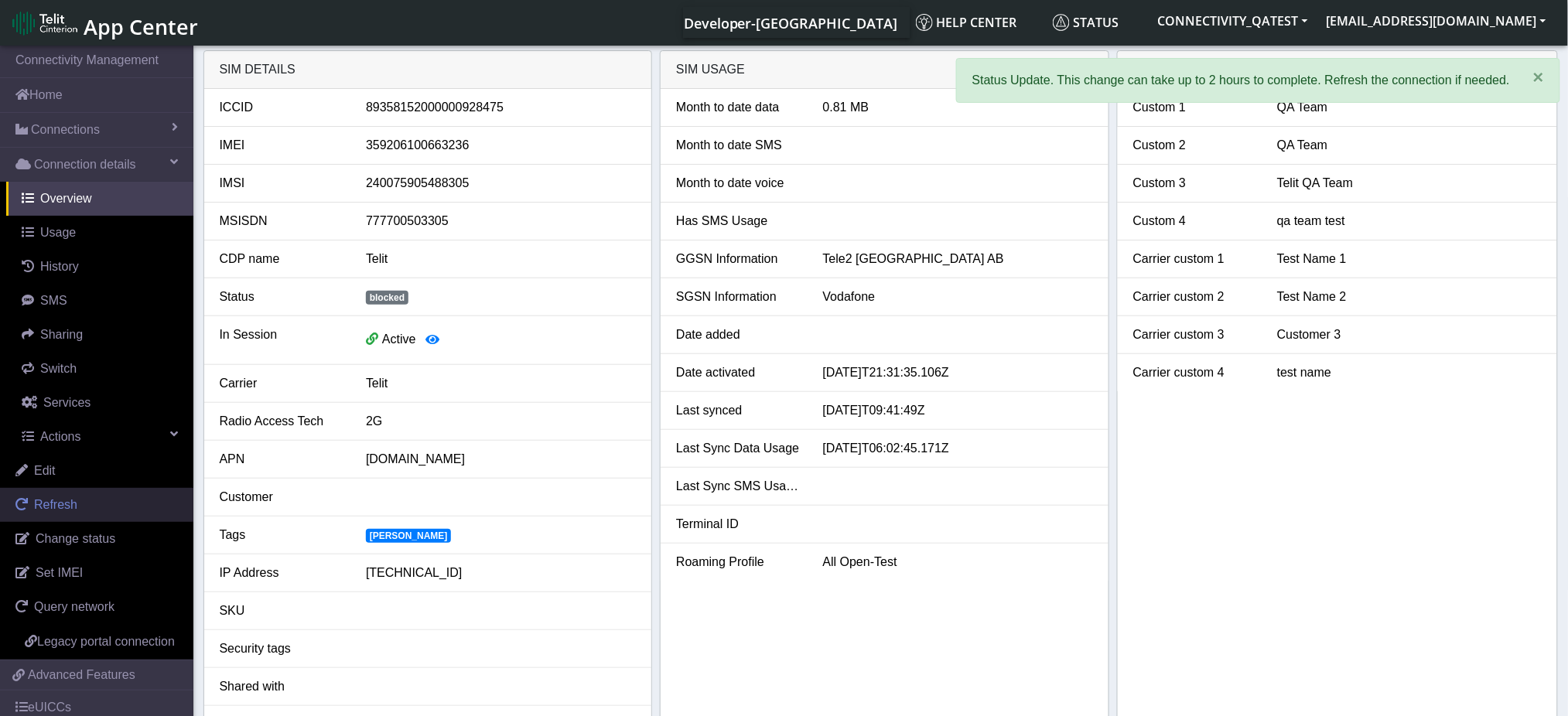
scroll to position [80, 0]
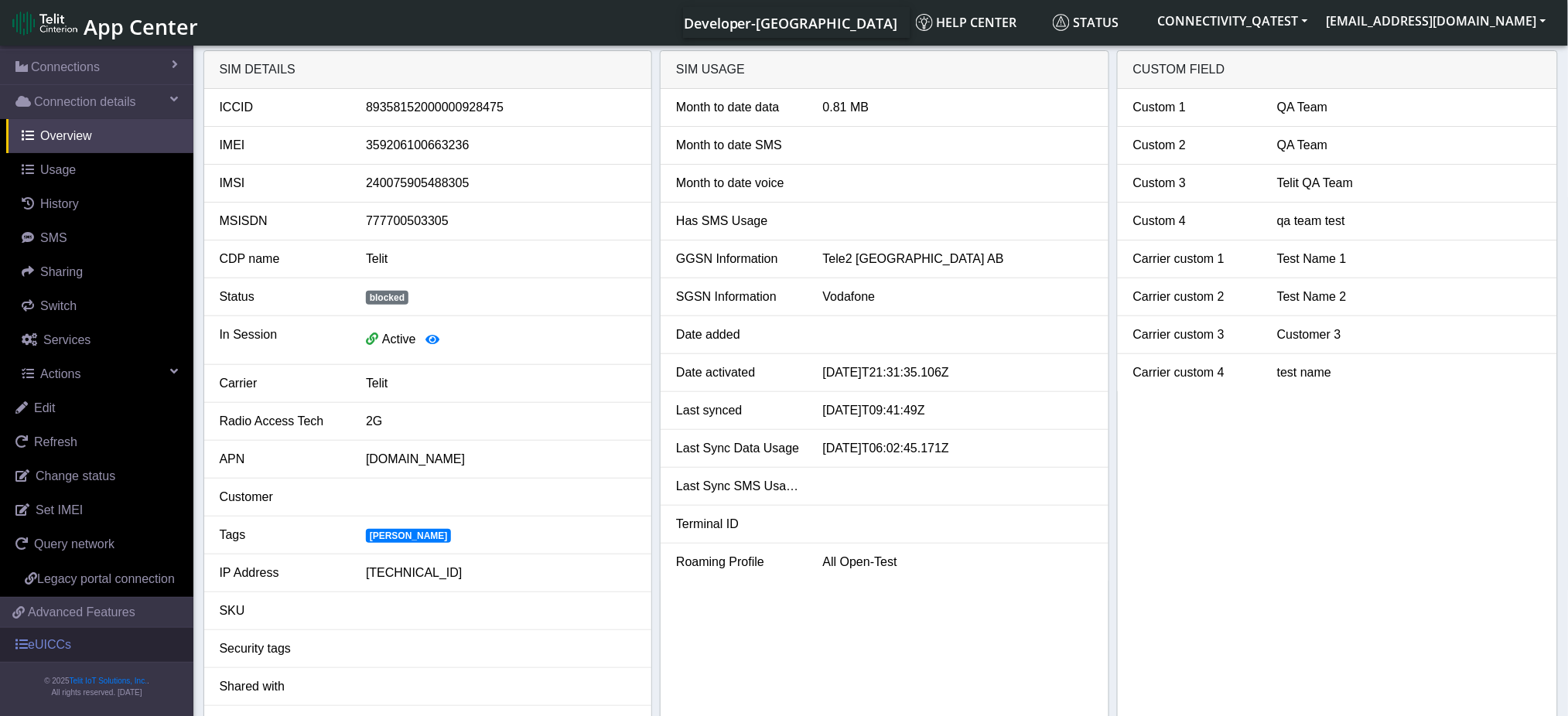
click at [92, 642] on link "eUICCs" at bounding box center [97, 645] width 194 height 34
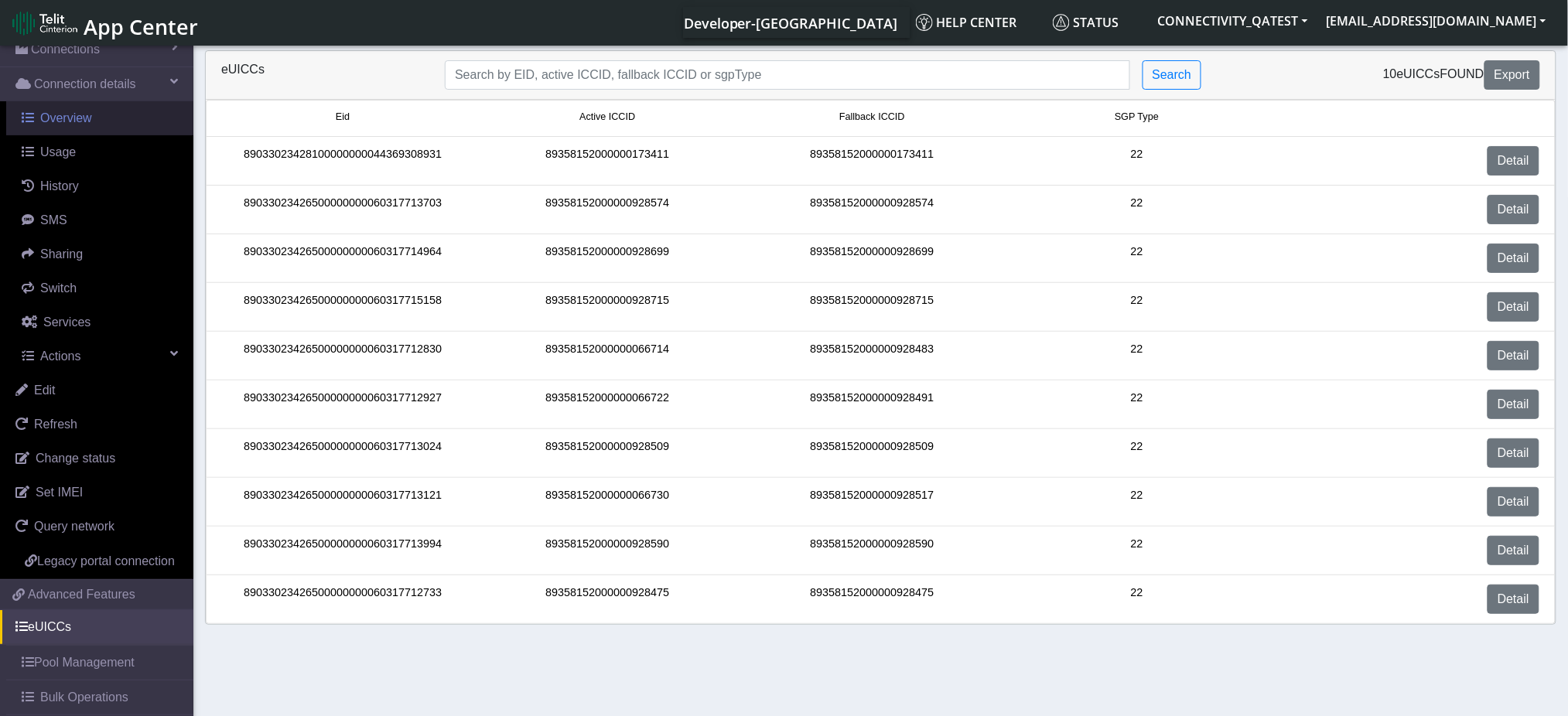
click at [75, 125] on span "Overview" at bounding box center [66, 118] width 52 height 13
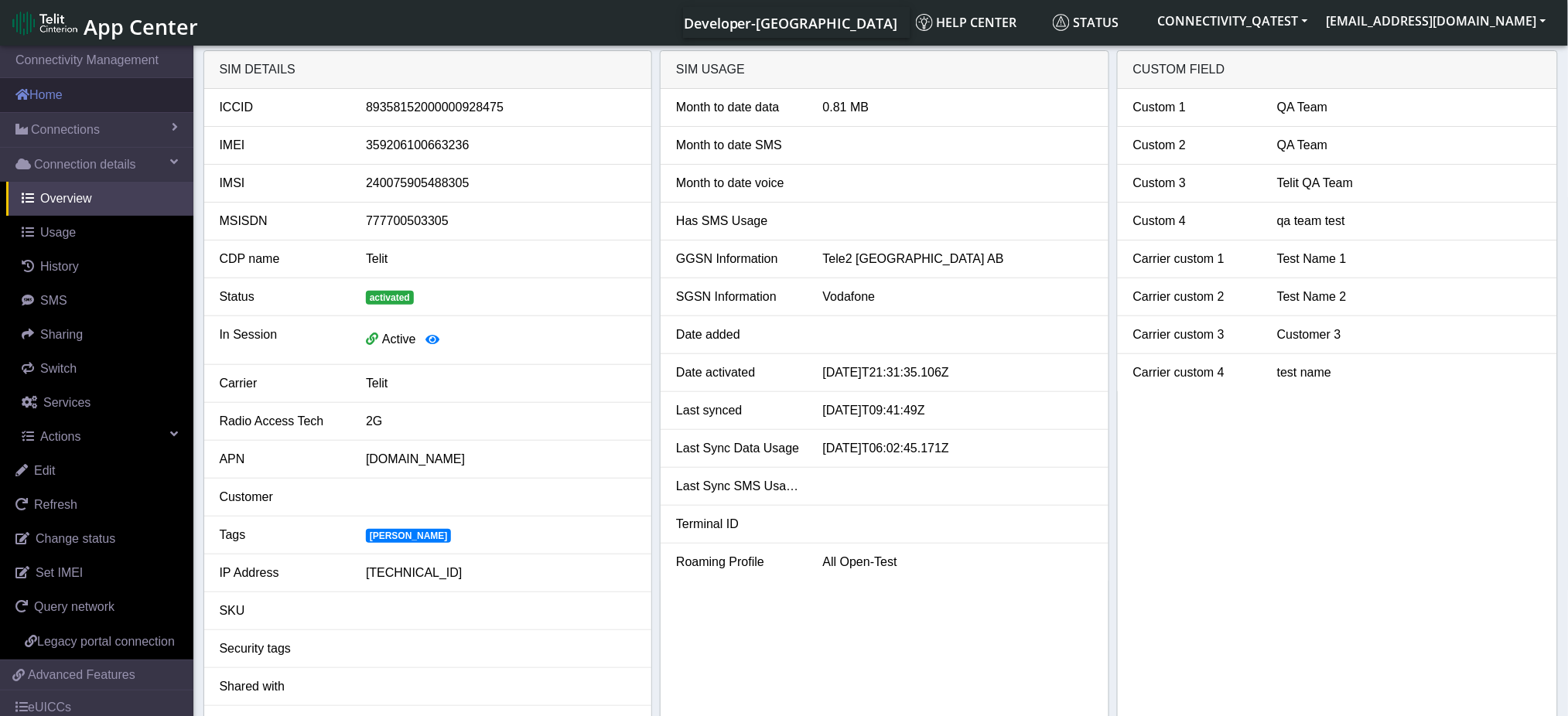
click at [72, 89] on link "Home" at bounding box center [97, 95] width 194 height 34
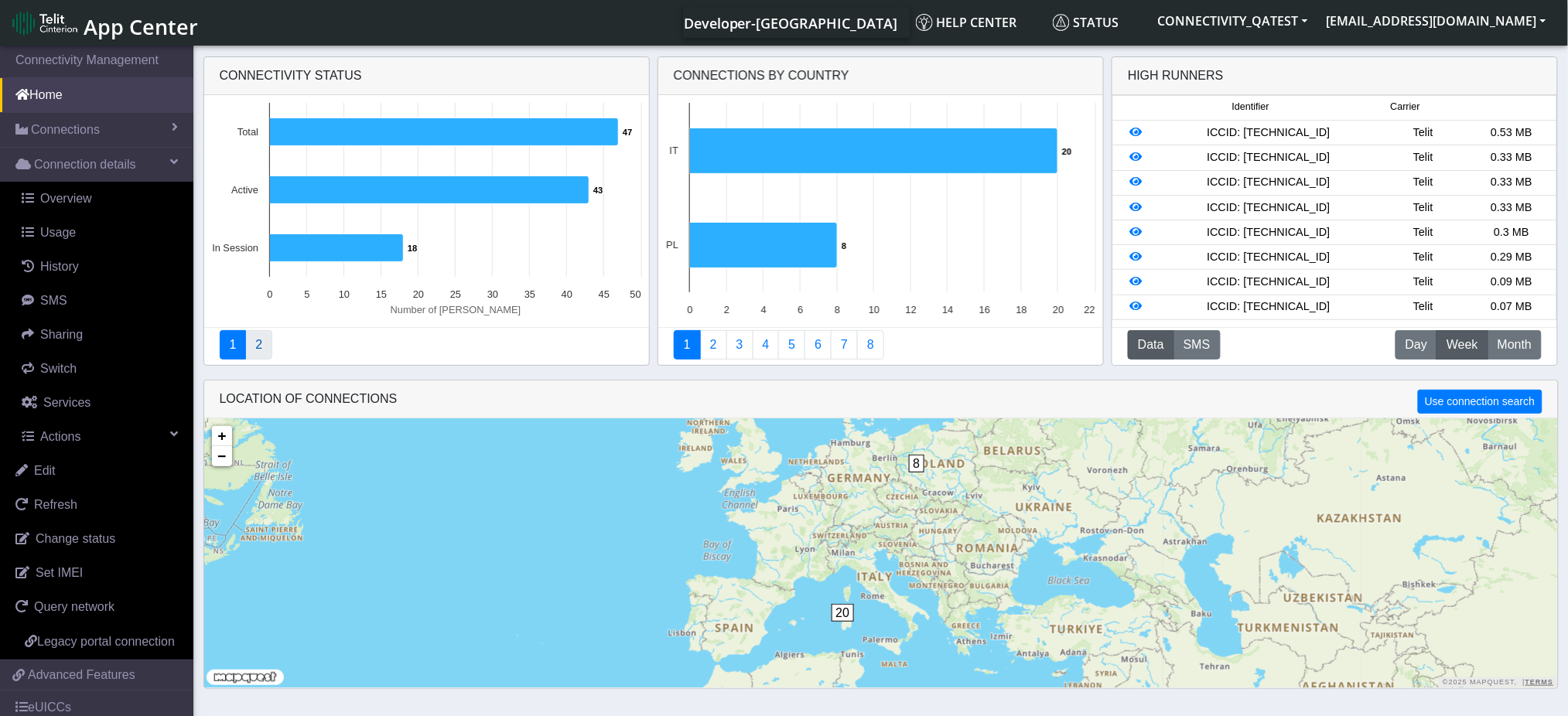
click at [251, 352] on link "2" at bounding box center [258, 345] width 27 height 30
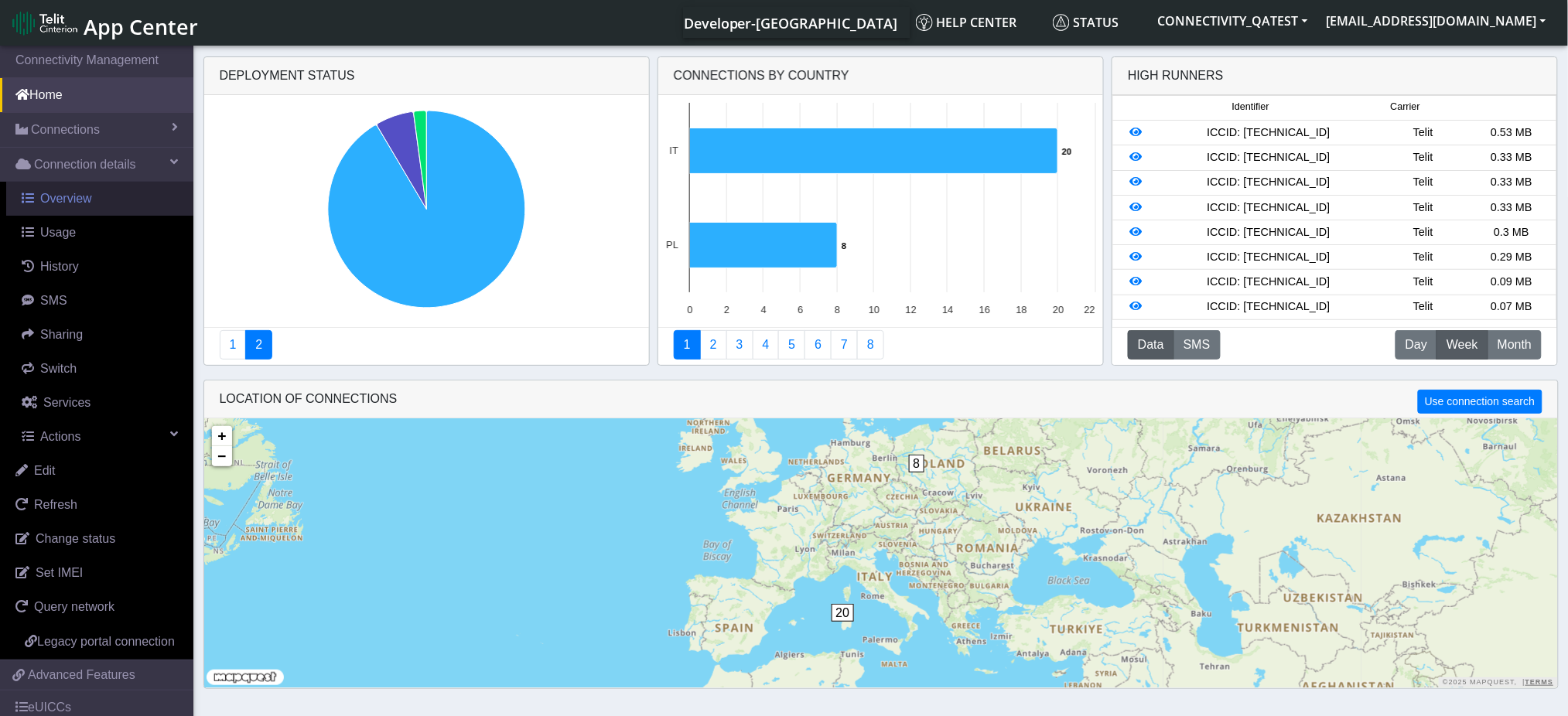
click at [69, 204] on span "Overview" at bounding box center [66, 198] width 52 height 13
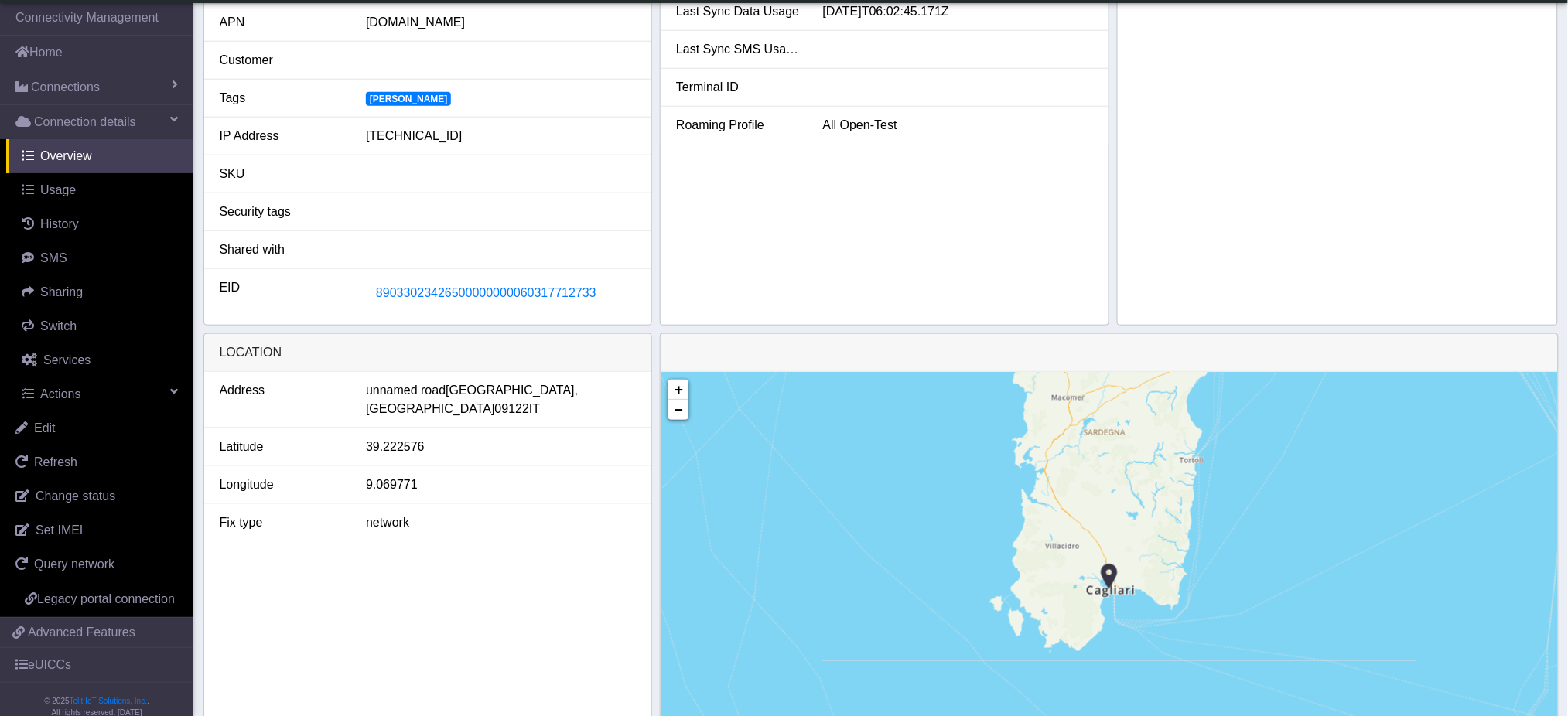
scroll to position [515, 0]
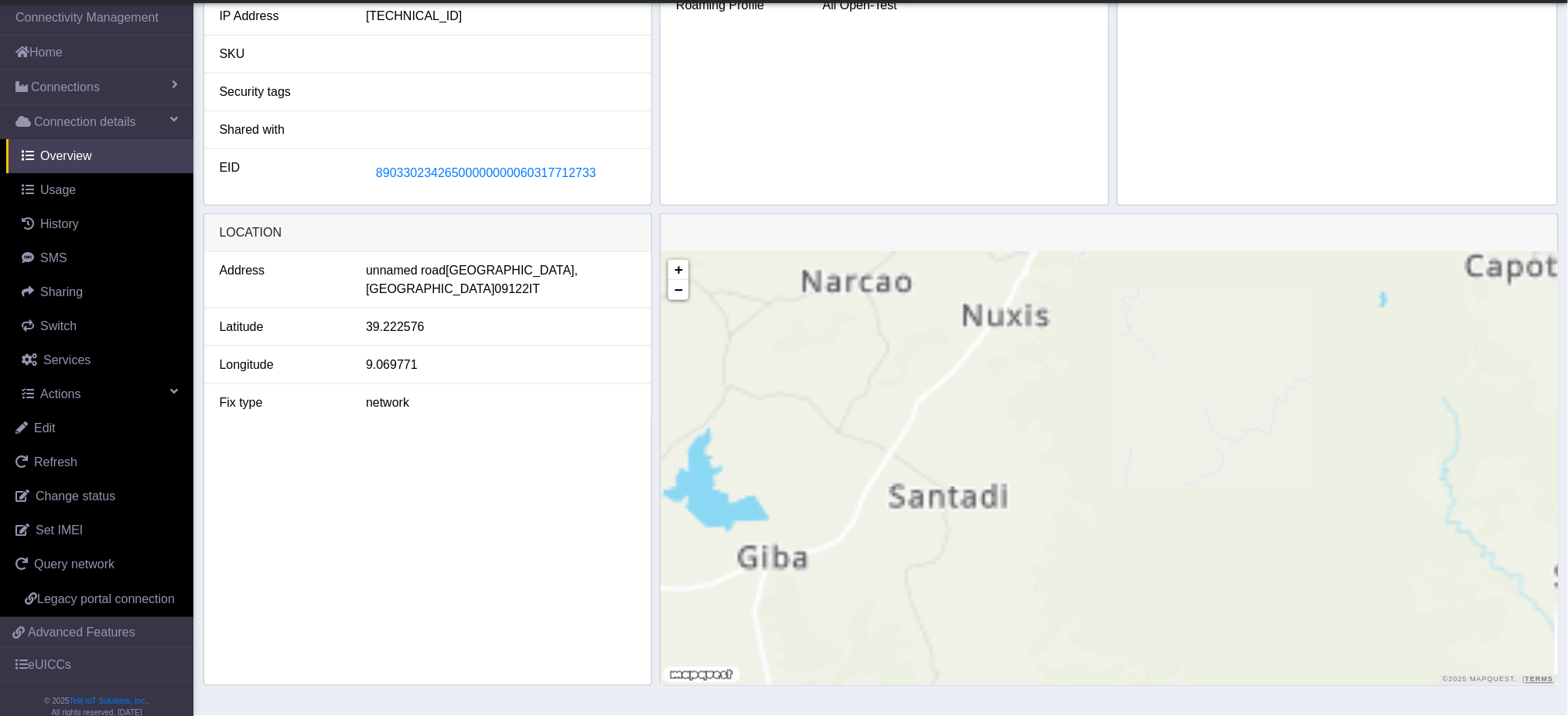
drag, startPoint x: 1344, startPoint y: 430, endPoint x: 683, endPoint y: 506, distance: 665.4
click at [678, 510] on div "+ − ©2025 MapQuest, | Terms" at bounding box center [1109, 469] width 897 height 434
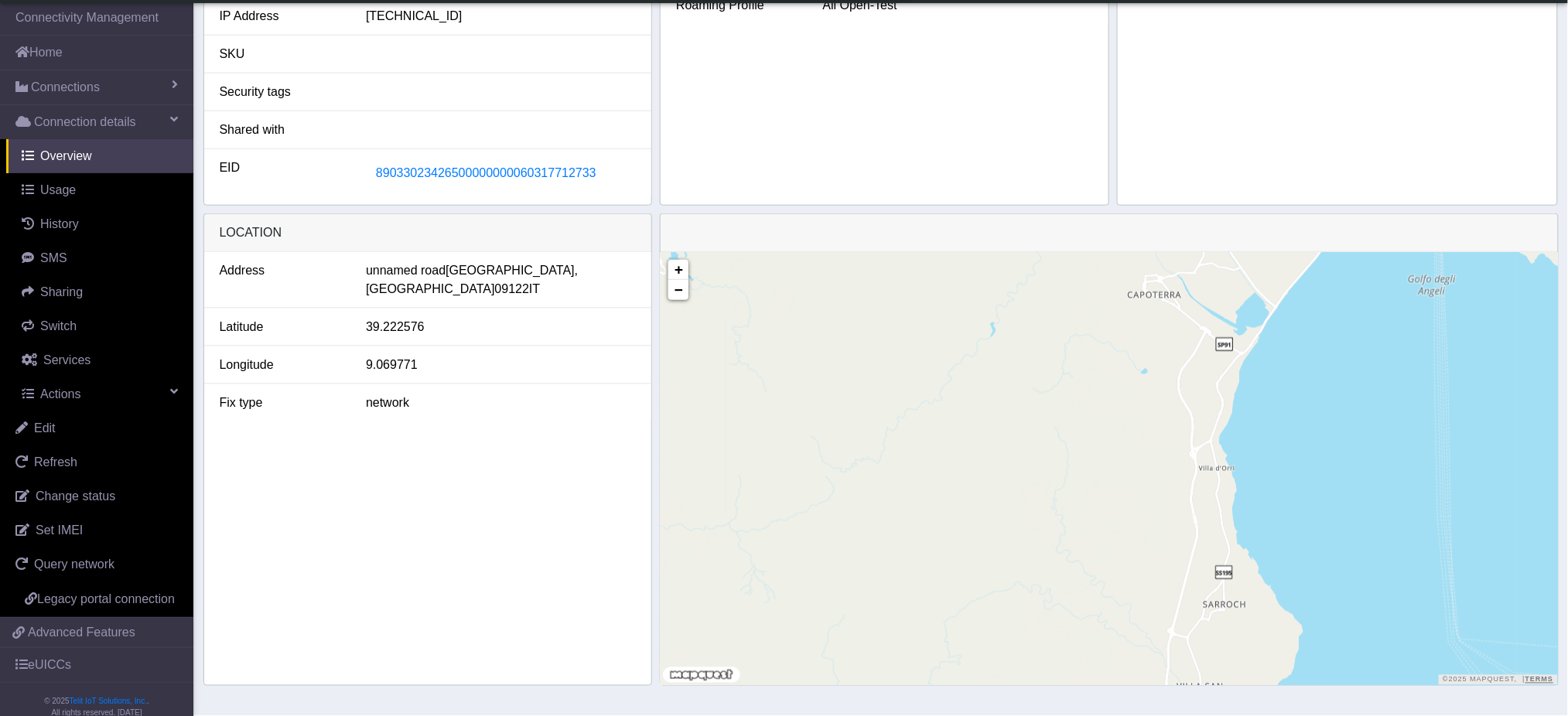
drag, startPoint x: 1164, startPoint y: 367, endPoint x: 916, endPoint y: 636, distance: 365.9
click at [916, 643] on div "+ − ©2025 MapQuest, | Terms" at bounding box center [1109, 469] width 897 height 434
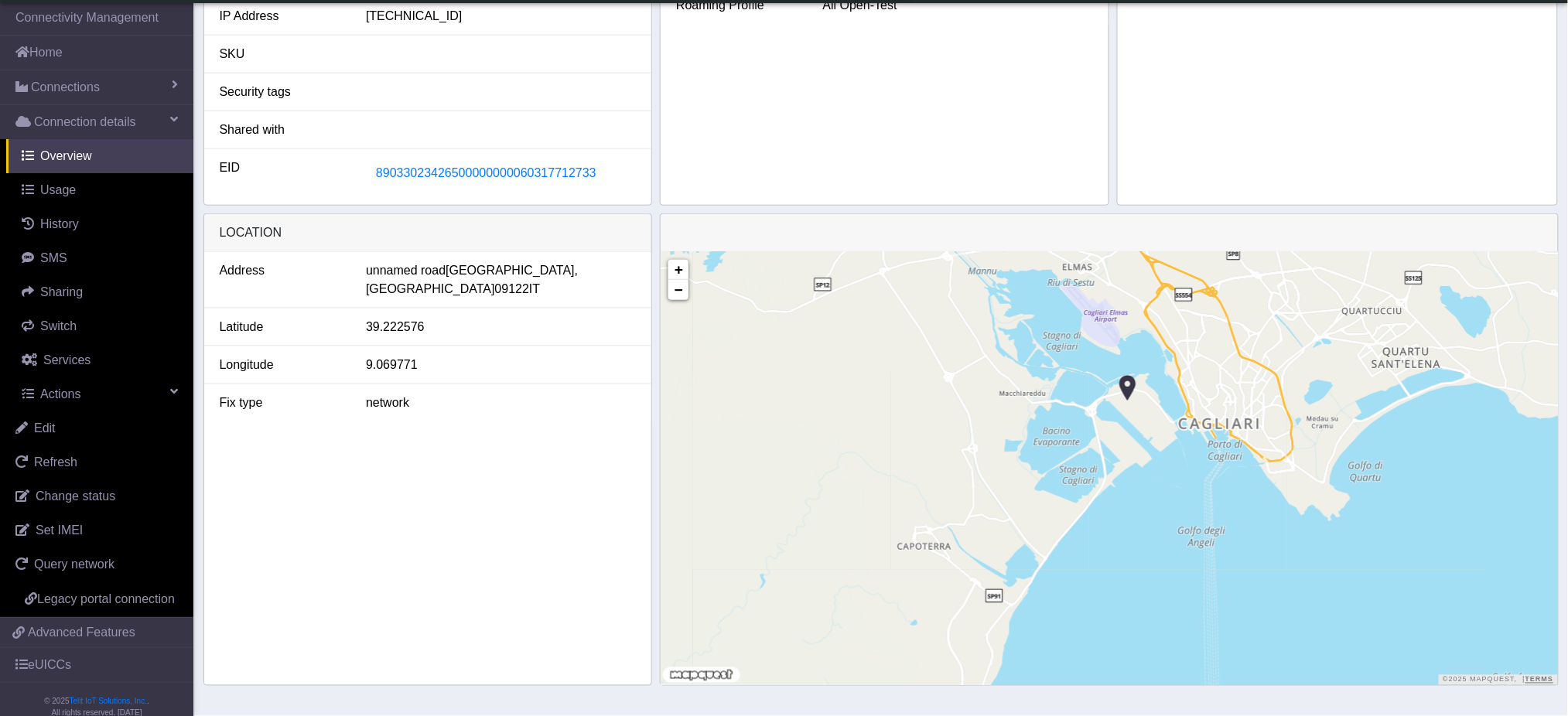
click at [1128, 385] on img at bounding box center [1127, 388] width 17 height 30
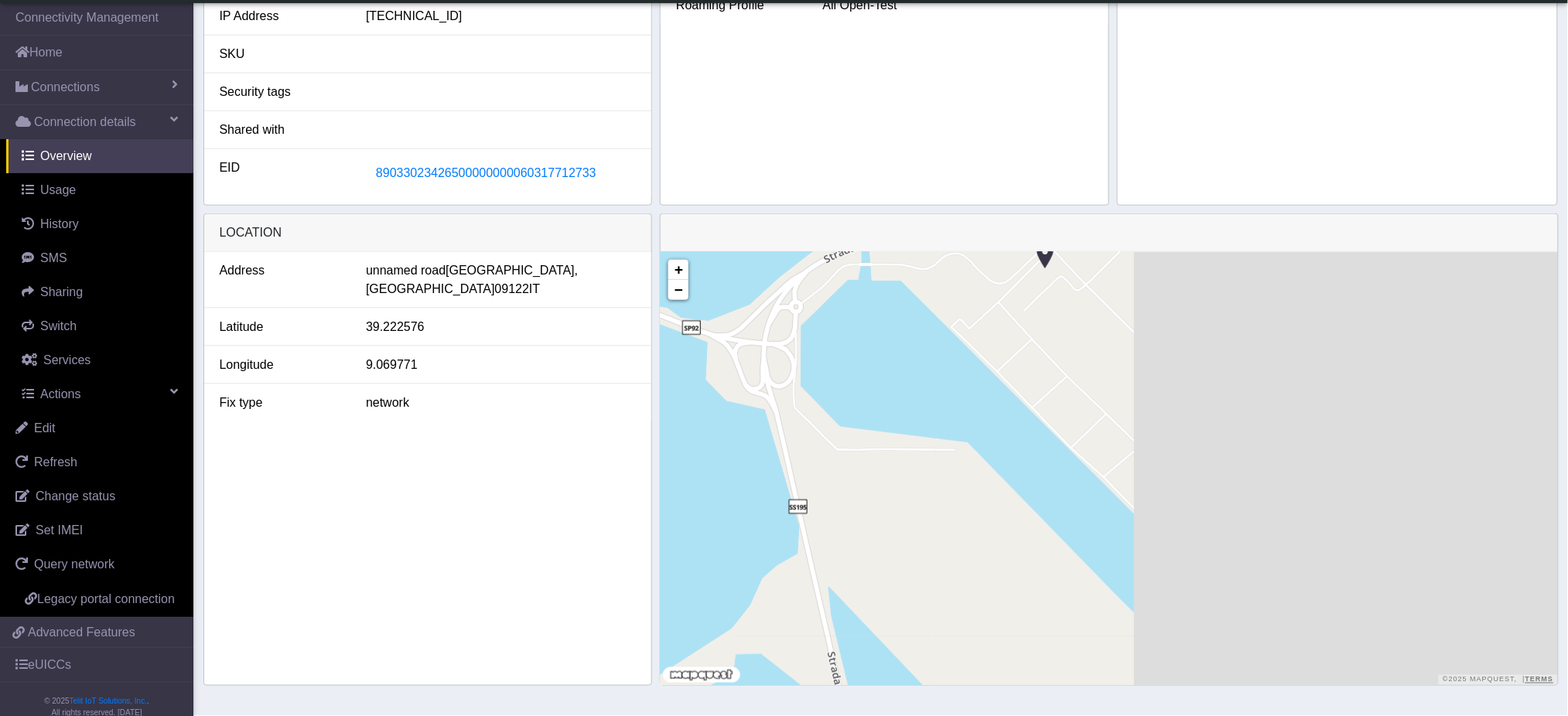
drag, startPoint x: 1243, startPoint y: 423, endPoint x: 690, endPoint y: 550, distance: 567.4
click at [690, 550] on div "+ − ©2025 MapQuest, | Terms" at bounding box center [1109, 469] width 897 height 434
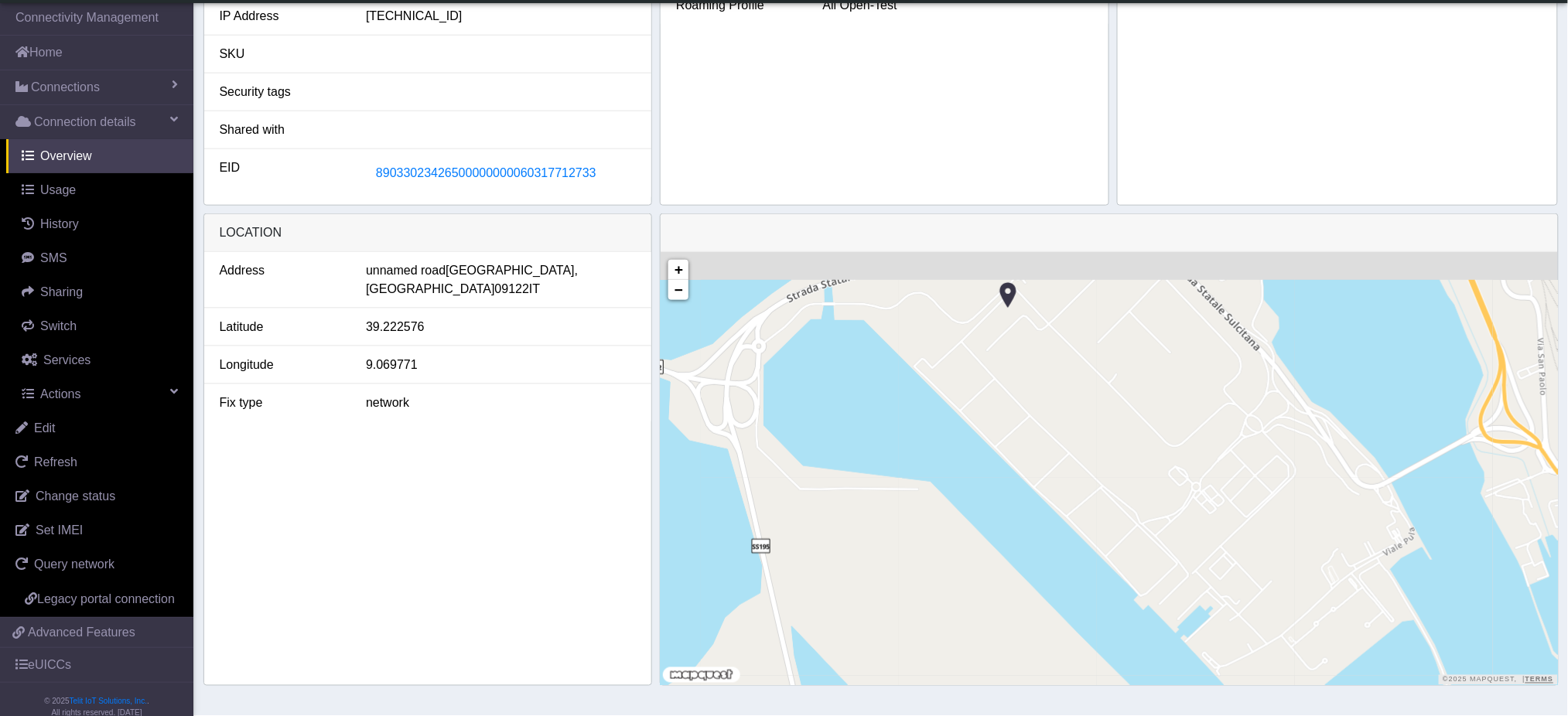
drag, startPoint x: 961, startPoint y: 414, endPoint x: 918, endPoint y: 563, distance: 155.1
click at [918, 563] on div "+ − ©2025 MapQuest, | Terms" at bounding box center [1109, 469] width 897 height 434
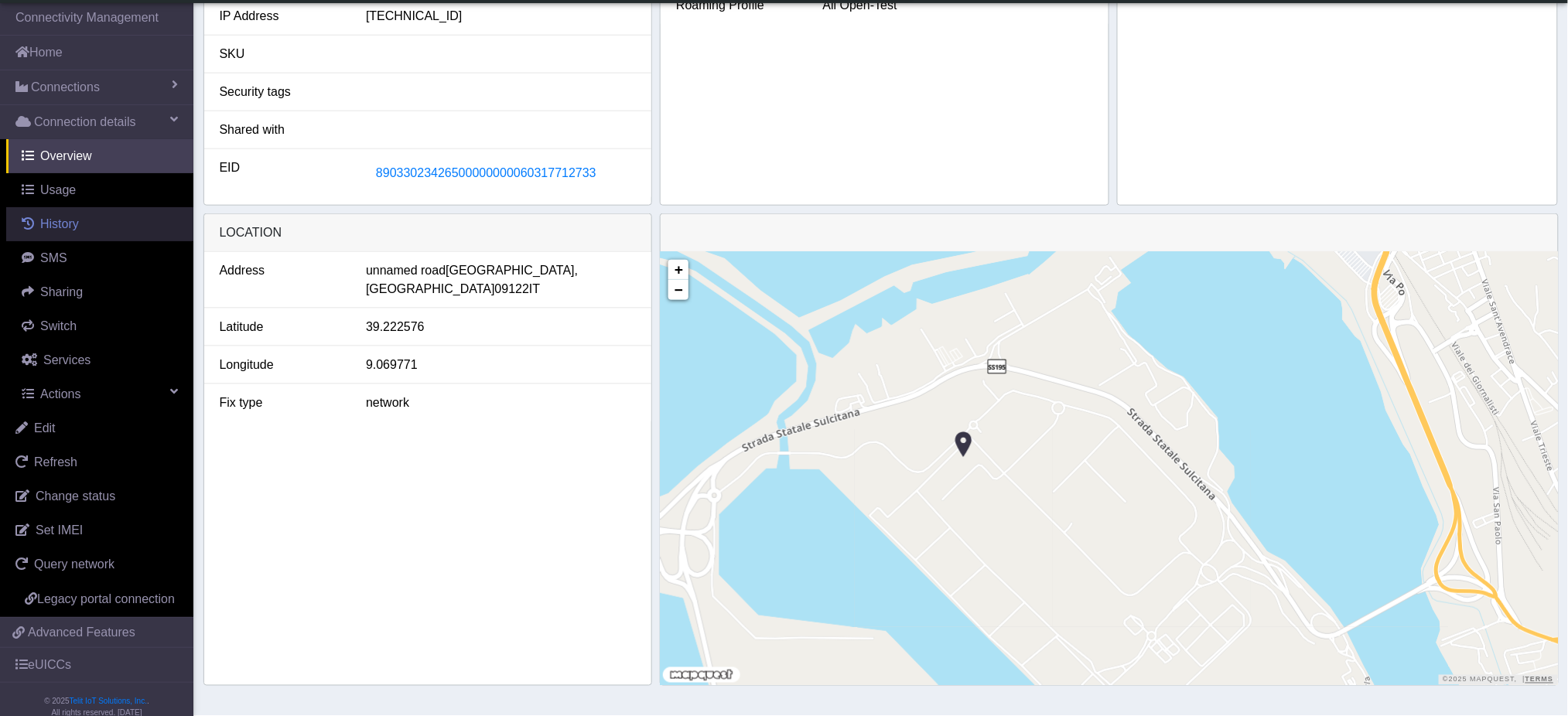
click at [55, 228] on span "History" at bounding box center [60, 224] width 39 height 13
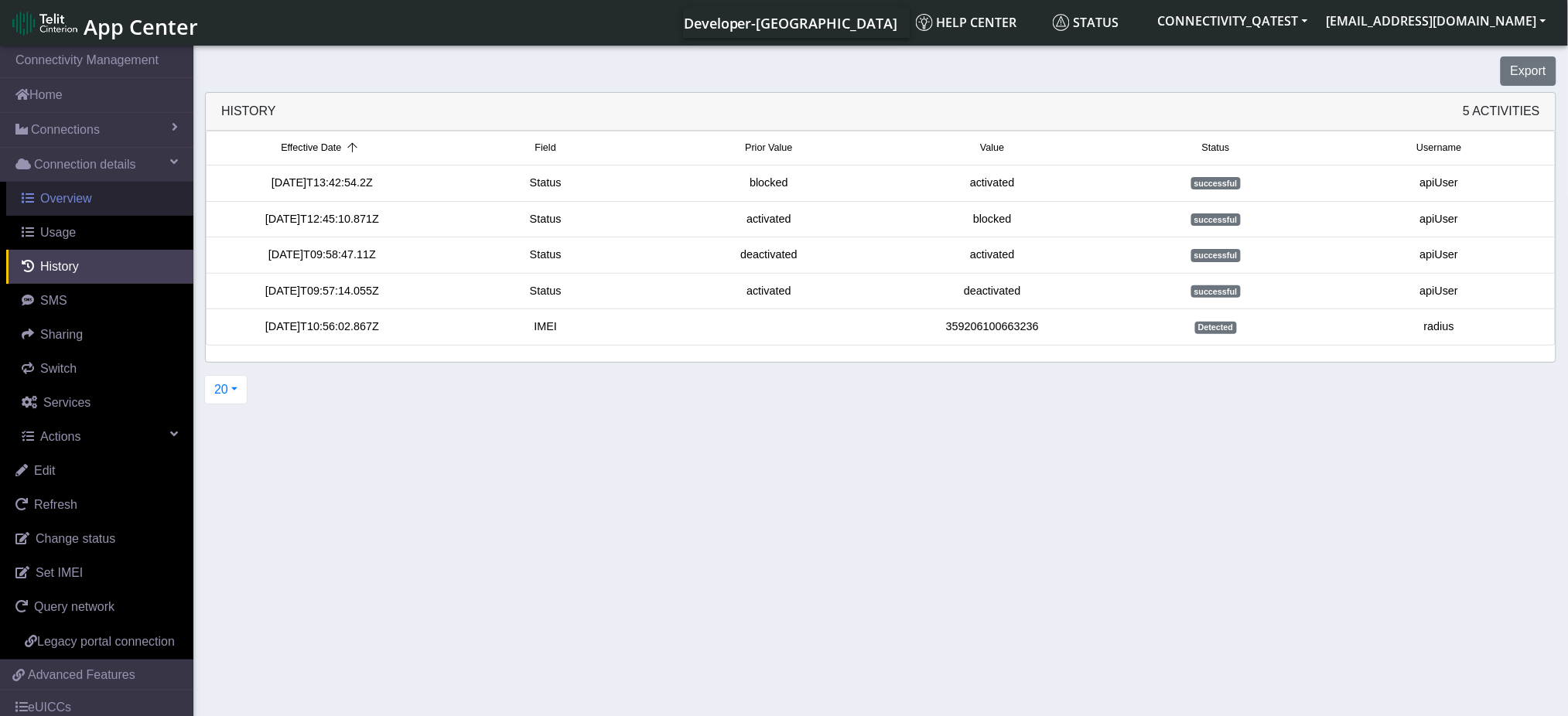
click at [69, 192] on span "Overview" at bounding box center [66, 198] width 52 height 13
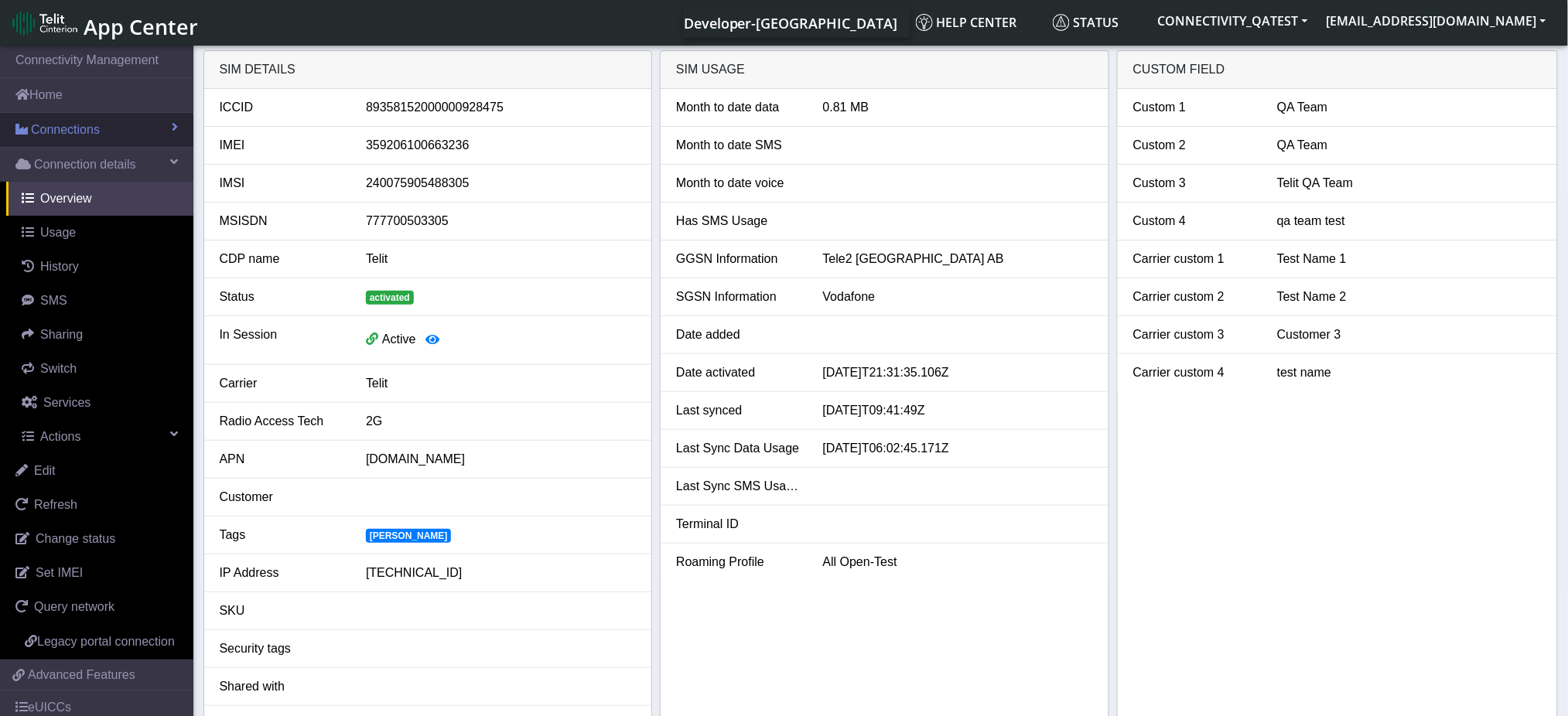
click at [59, 137] on span "Connections" at bounding box center [65, 130] width 69 height 18
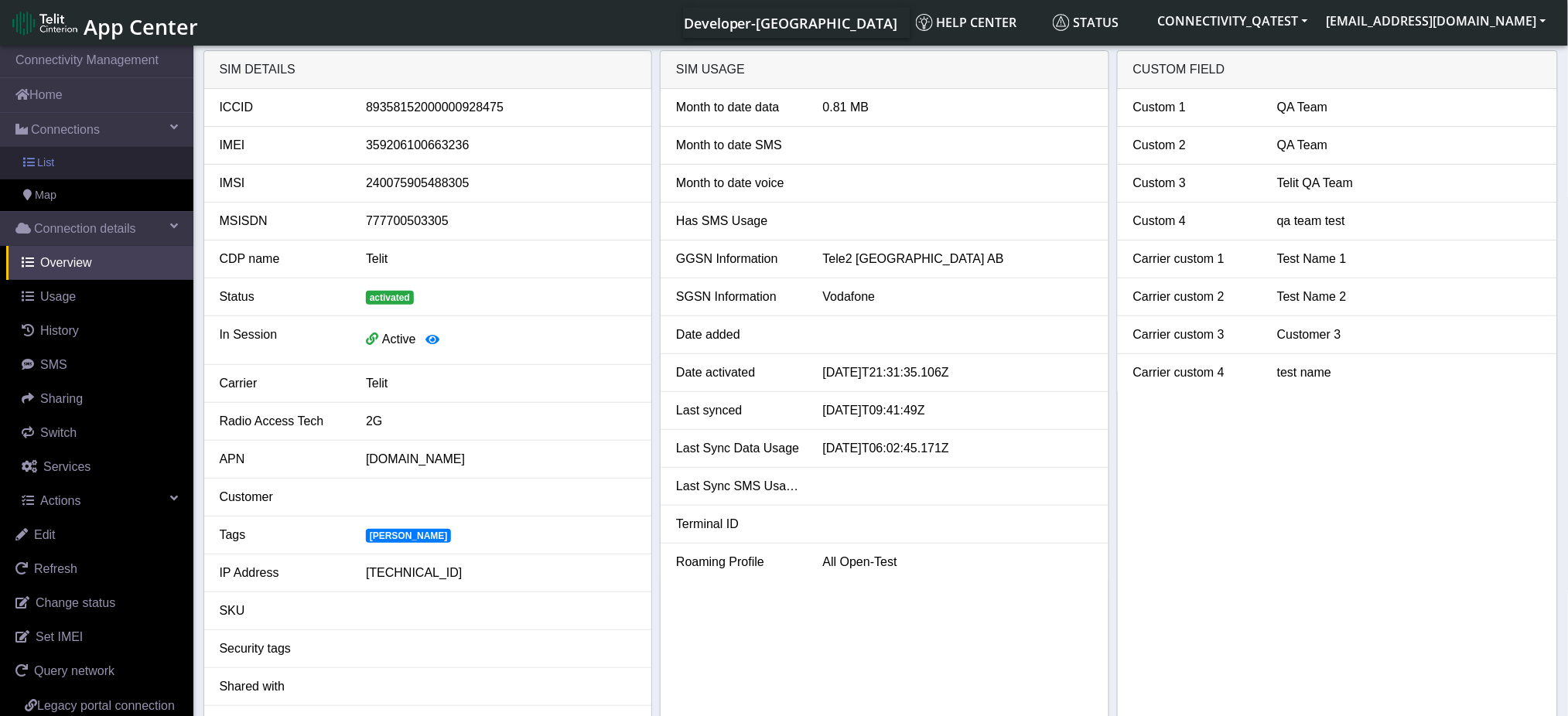
click at [45, 168] on span "List" at bounding box center [45, 163] width 17 height 17
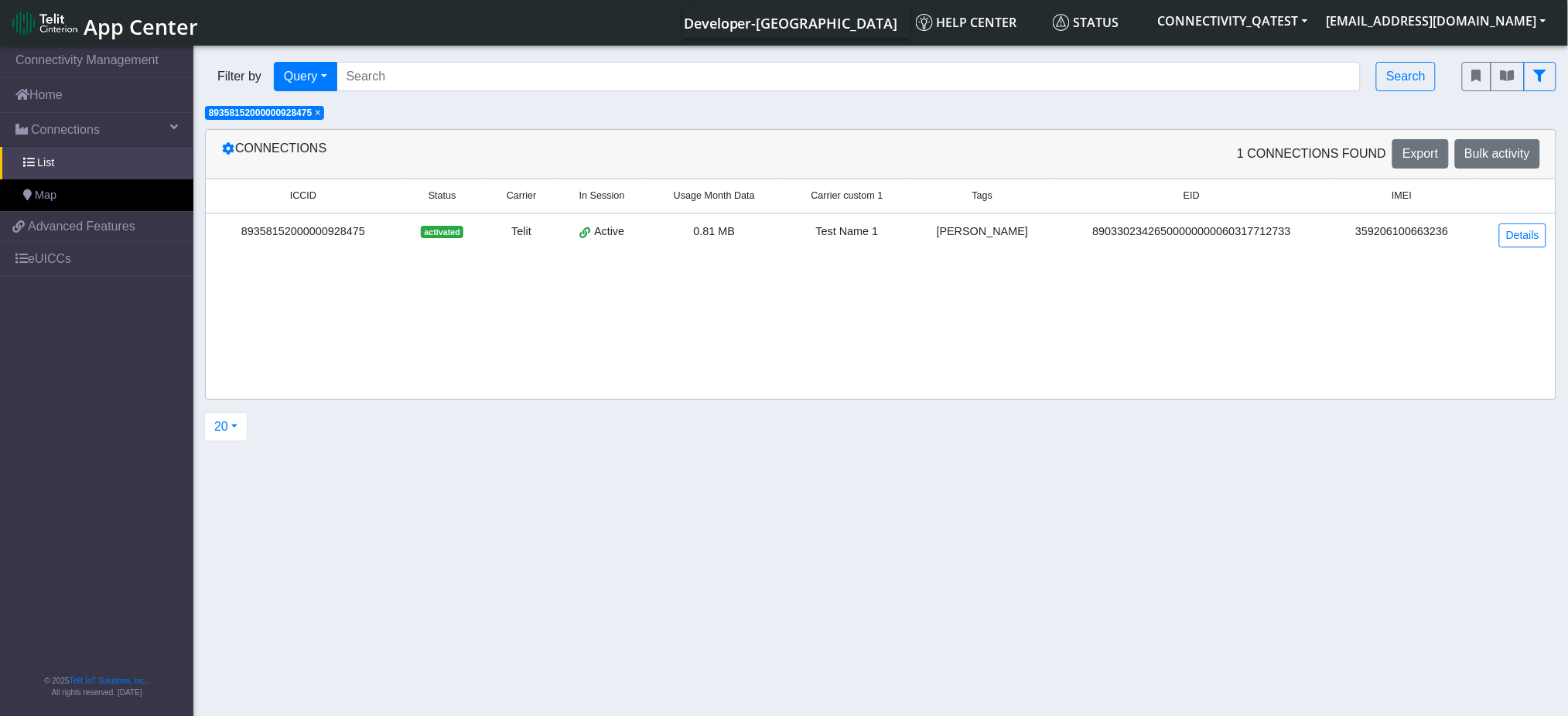
click at [319, 112] on span "×" at bounding box center [317, 113] width 6 height 11
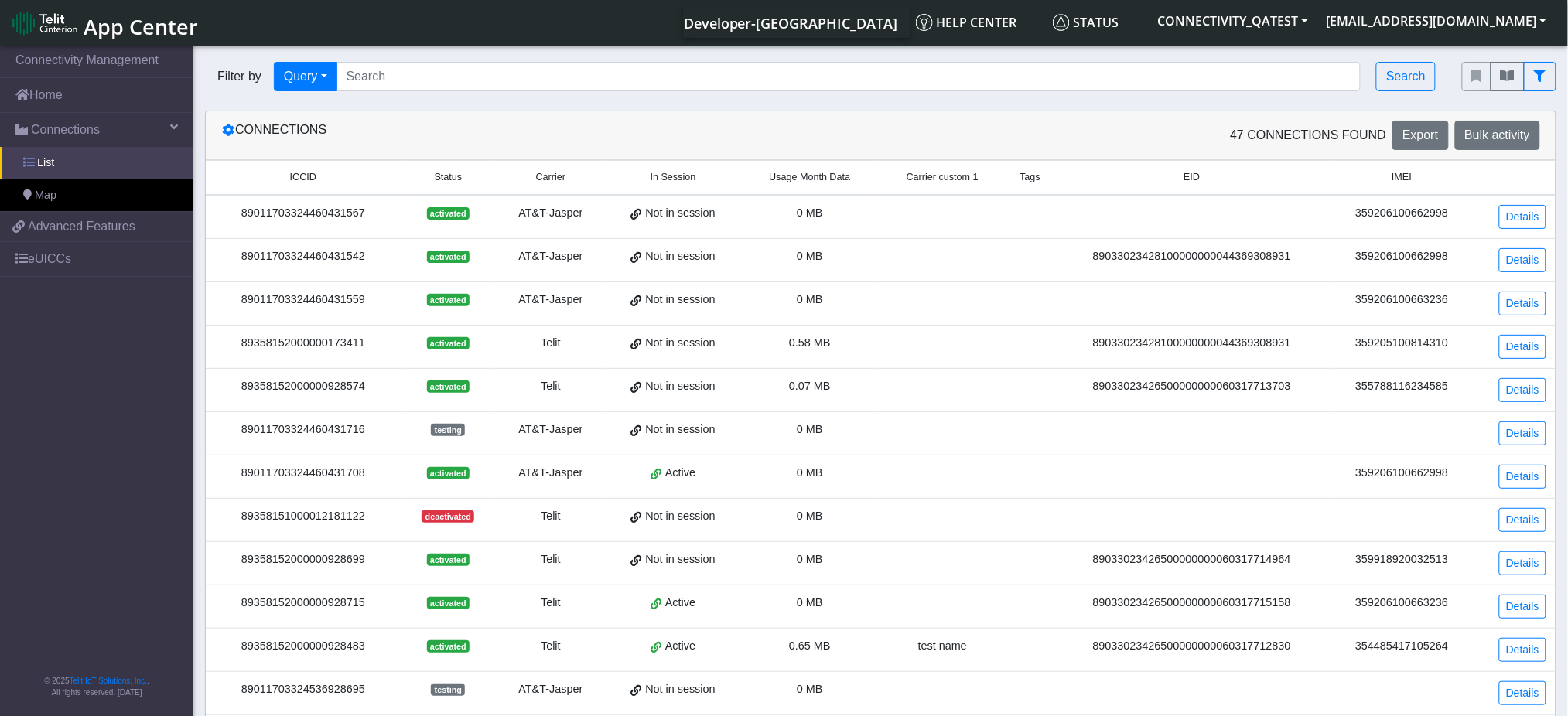
click at [69, 161] on link "List" at bounding box center [97, 162] width 194 height 32
click at [69, 185] on link "Map" at bounding box center [97, 196] width 194 height 32
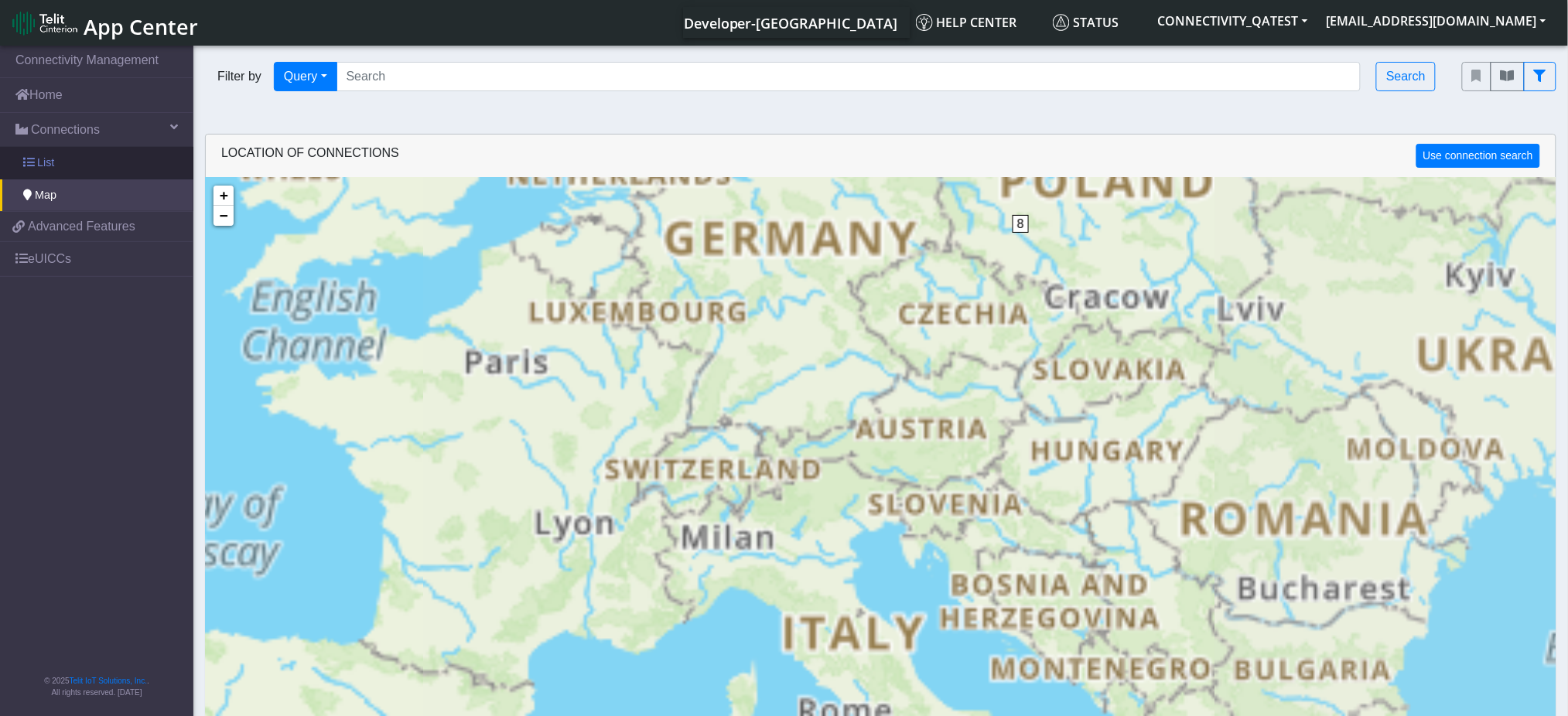
click at [75, 161] on link "List" at bounding box center [97, 162] width 194 height 32
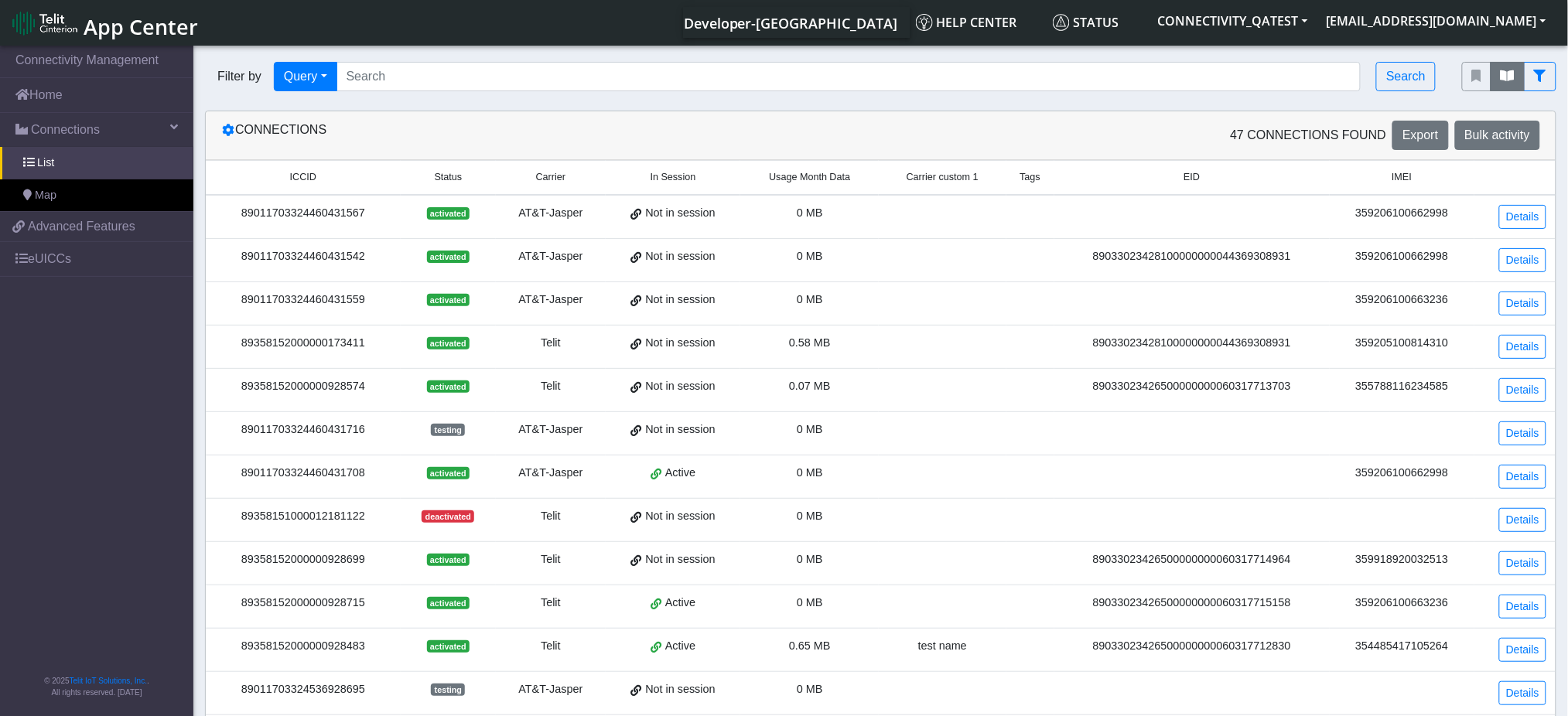
click at [1514, 73] on icon "fitlers menu" at bounding box center [1507, 75] width 14 height 12
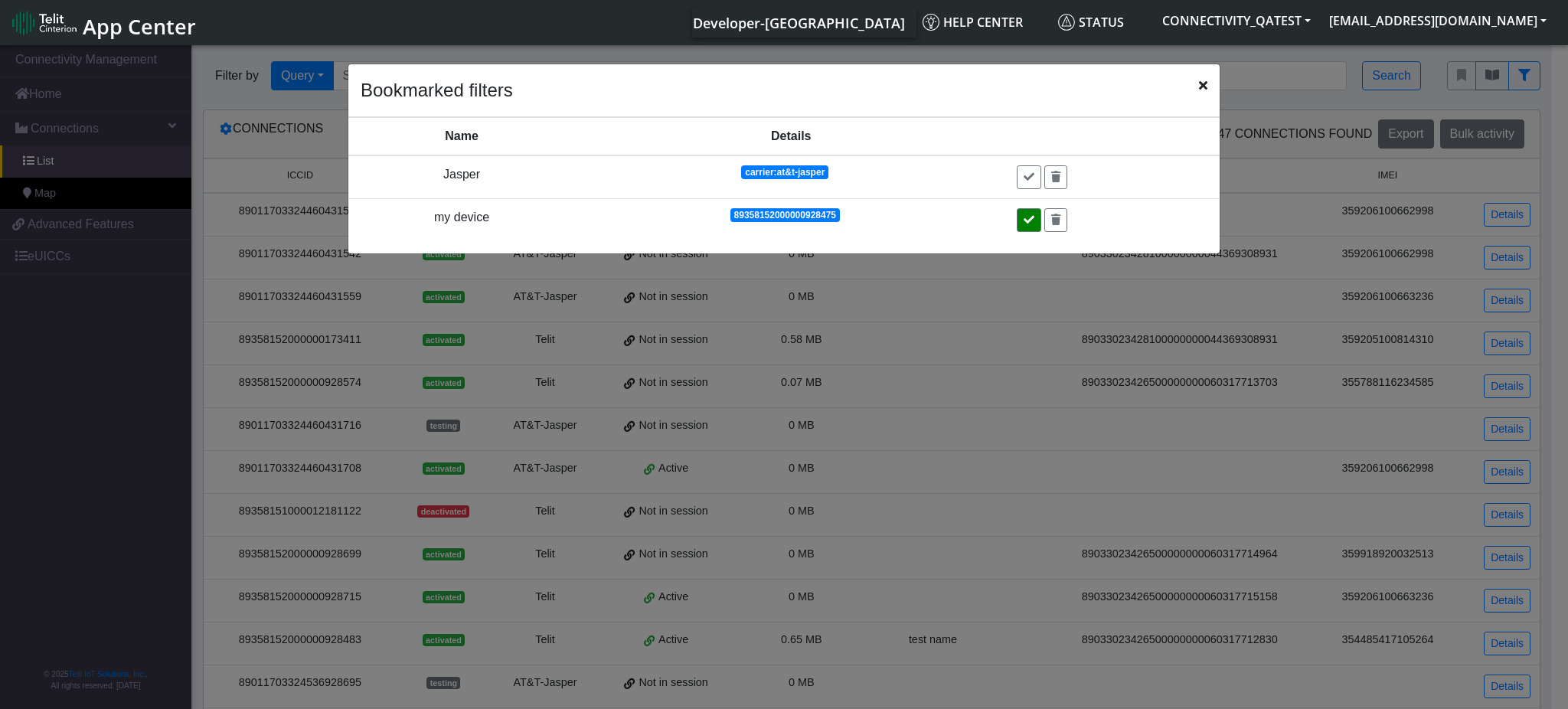
click at [1036, 220] on button at bounding box center [1029, 220] width 25 height 24
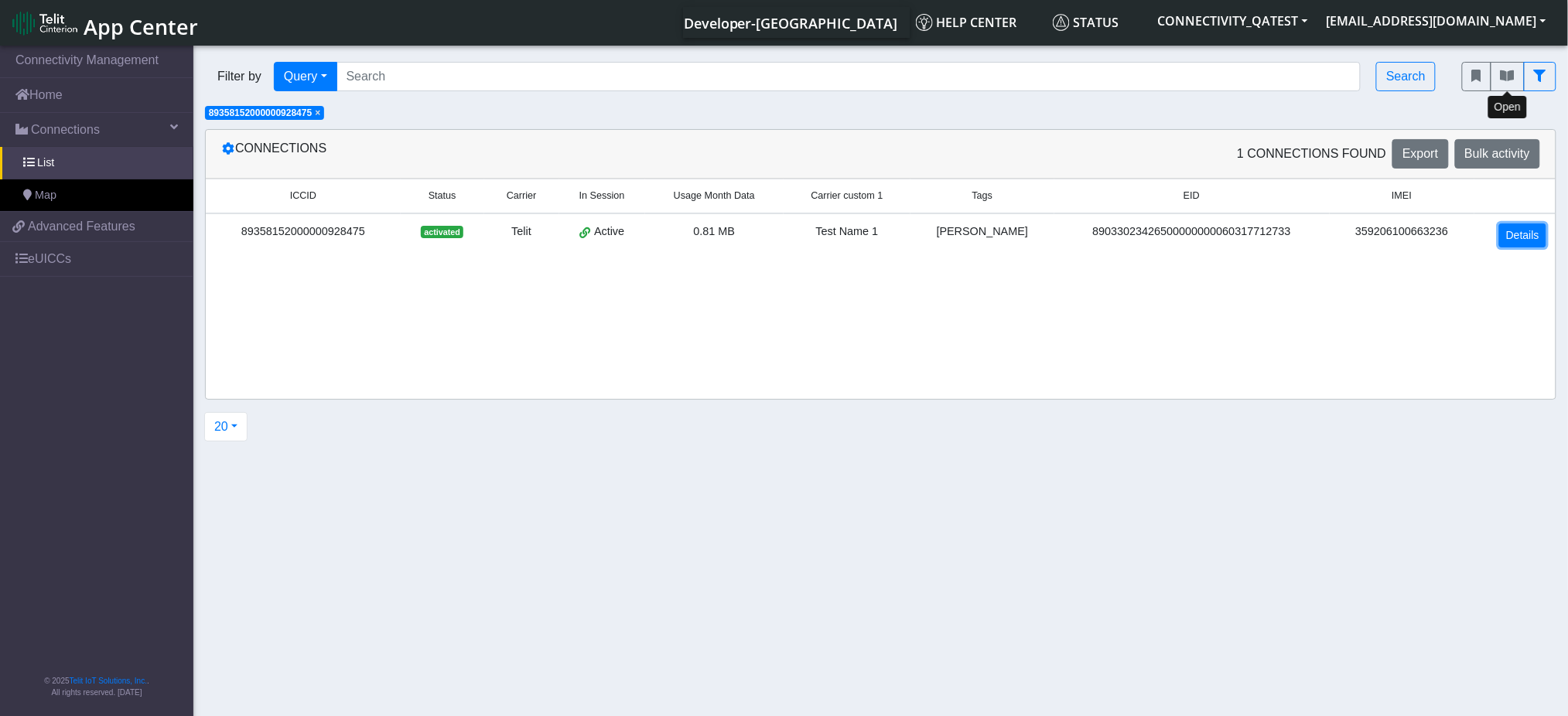
click at [1543, 237] on link "Details" at bounding box center [1522, 235] width 47 height 24
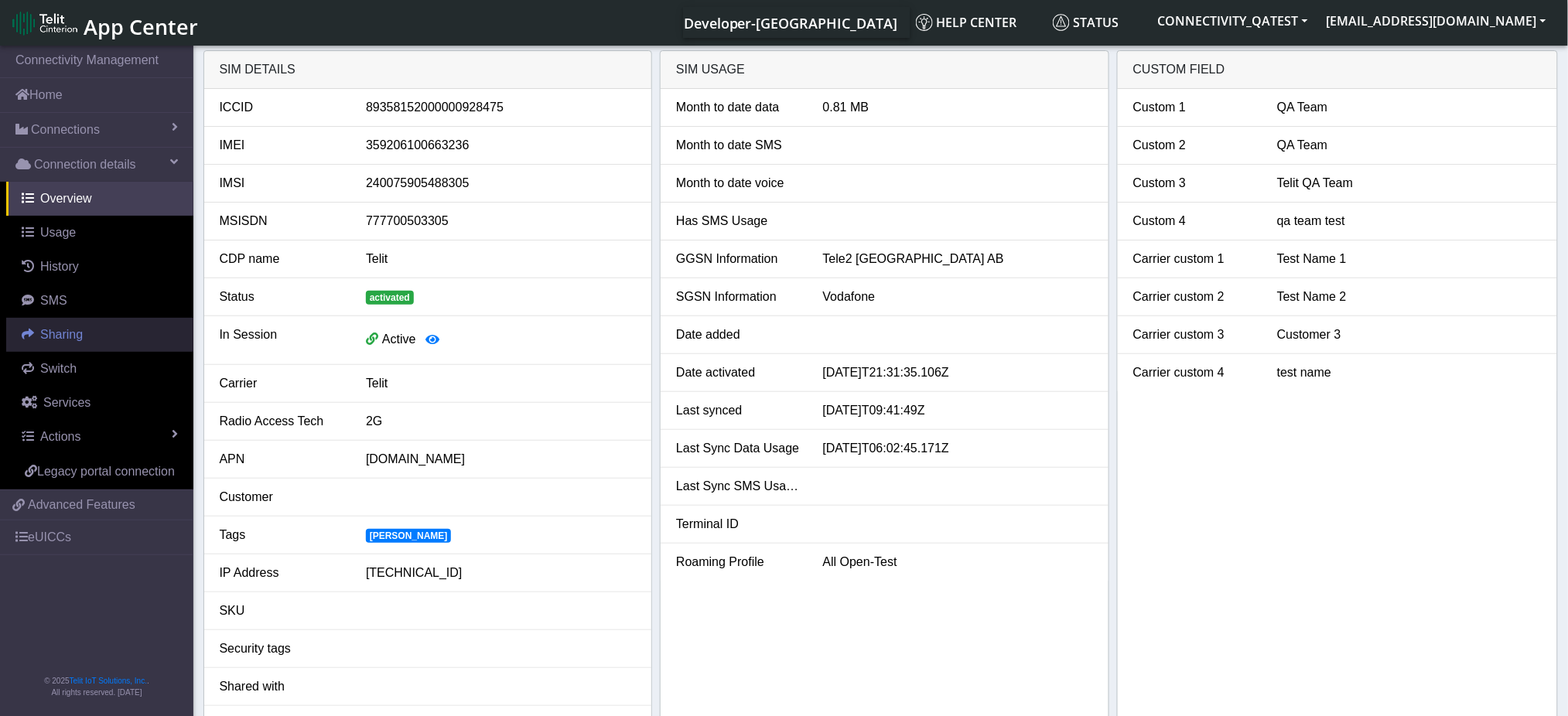
click at [65, 328] on span "Sharing" at bounding box center [62, 335] width 42 height 13
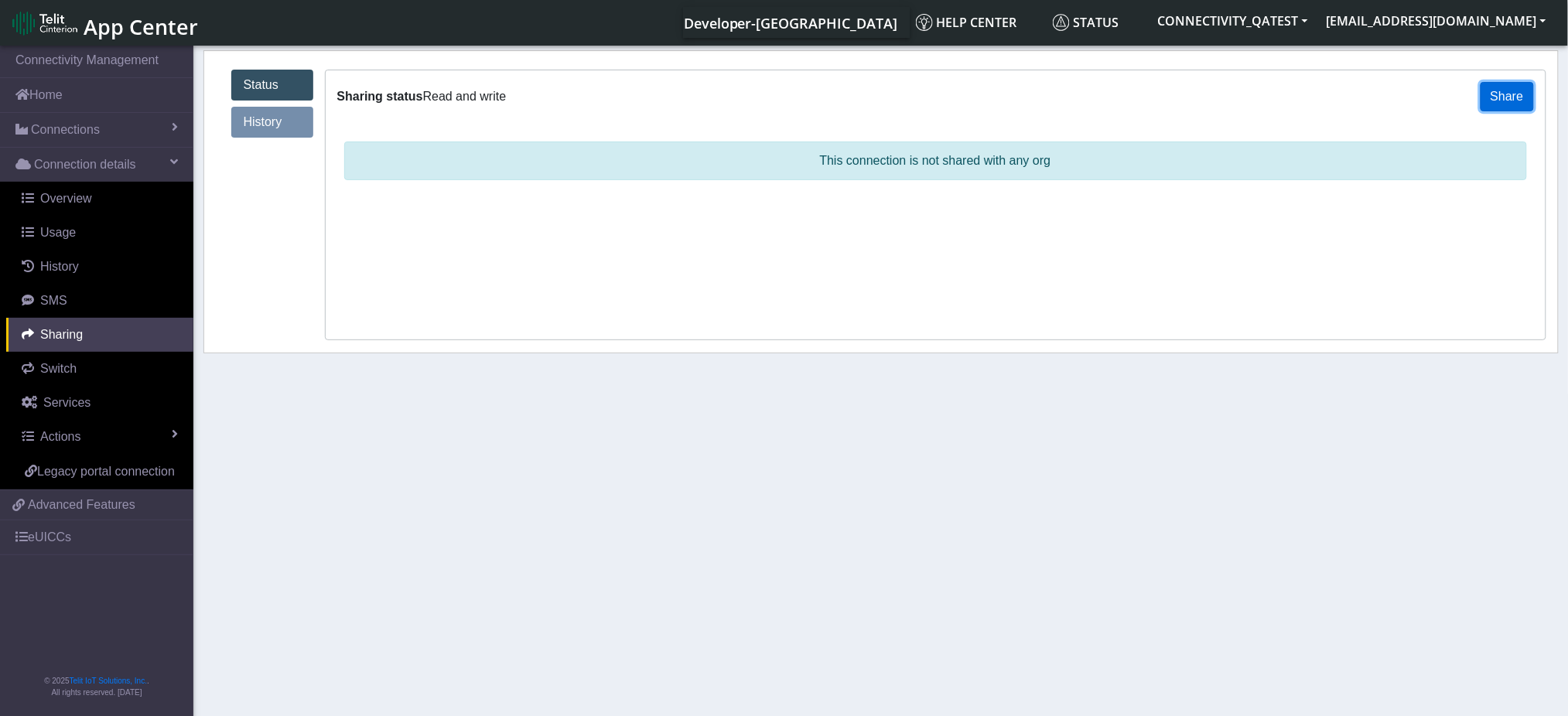
click at [1510, 98] on button "Share" at bounding box center [1507, 97] width 53 height 30
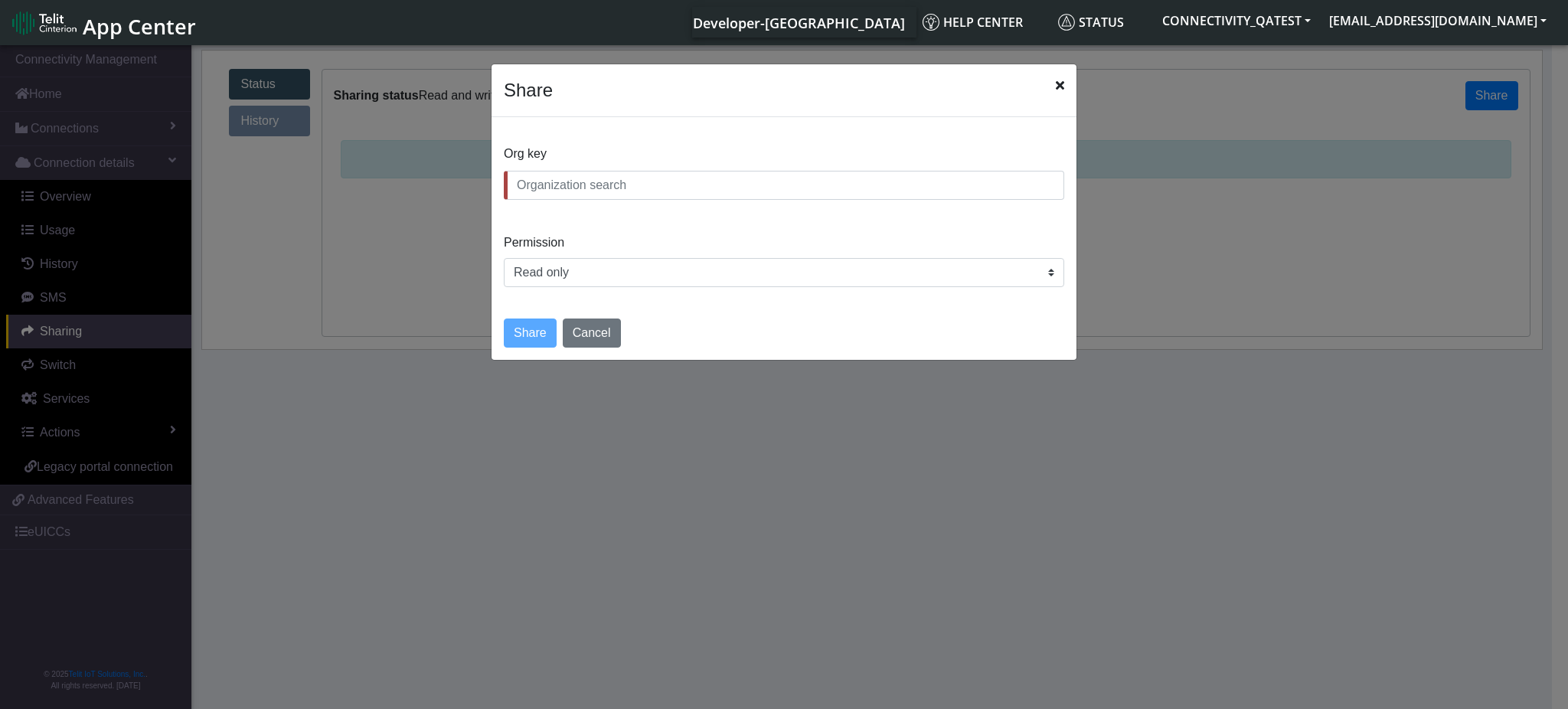
click at [596, 182] on input "text" at bounding box center [784, 185] width 561 height 29
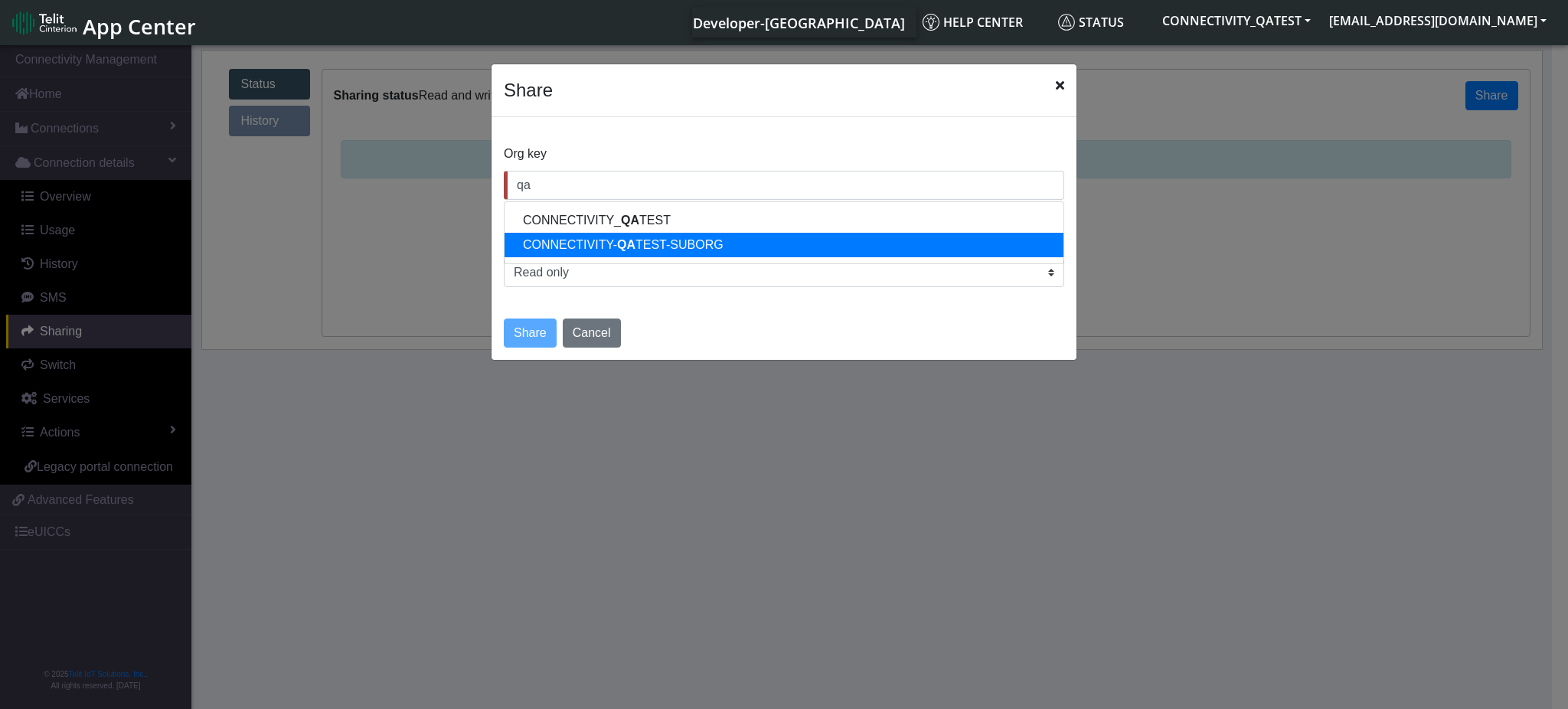
click at [592, 238] on ngb-highlight "CONNECTIVITY- QA TEST-SUBORG" at bounding box center [624, 245] width 201 height 13
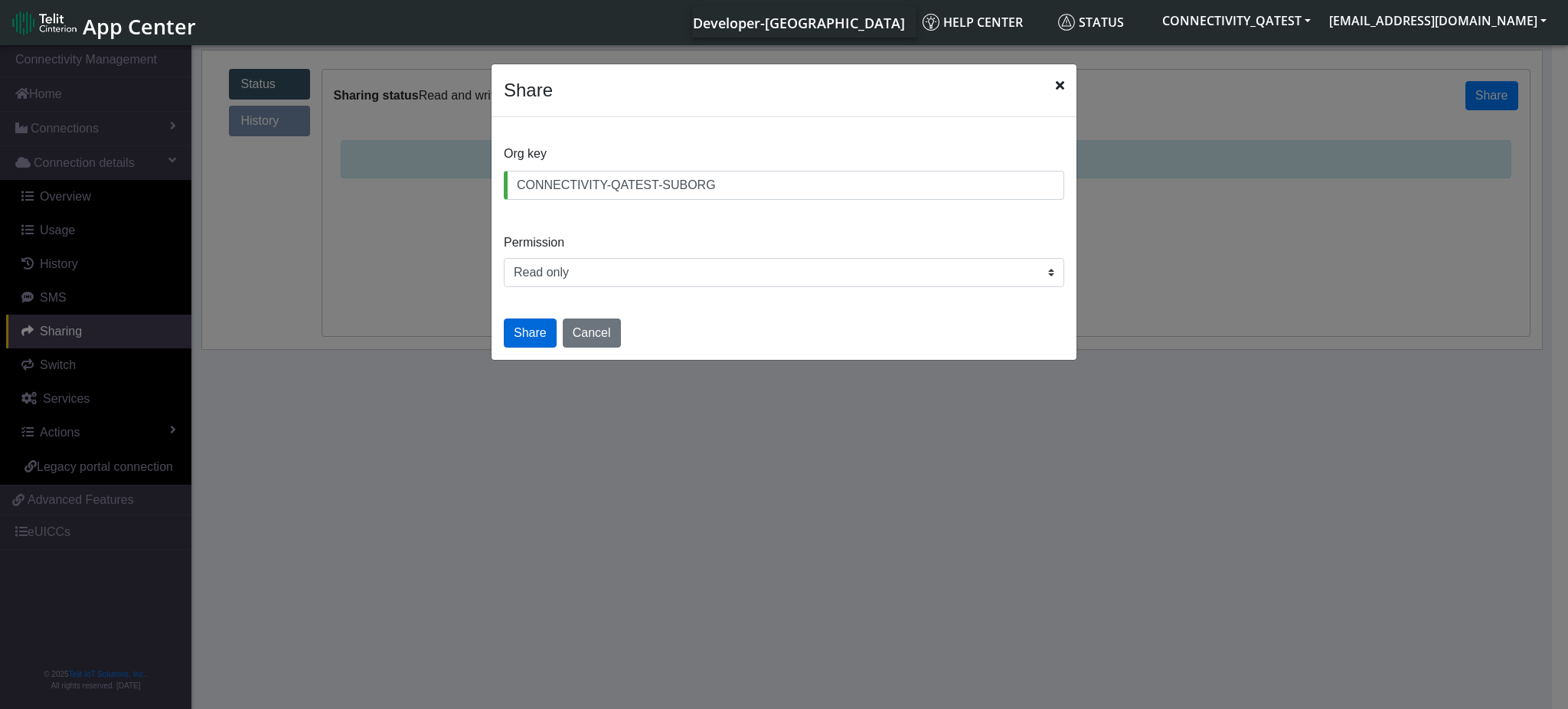
type input "CONNECTIVITY-QATEST-SUBORG"
click at [542, 327] on button "Share" at bounding box center [531, 333] width 53 height 29
